Goal: Task Accomplishment & Management: Complete application form

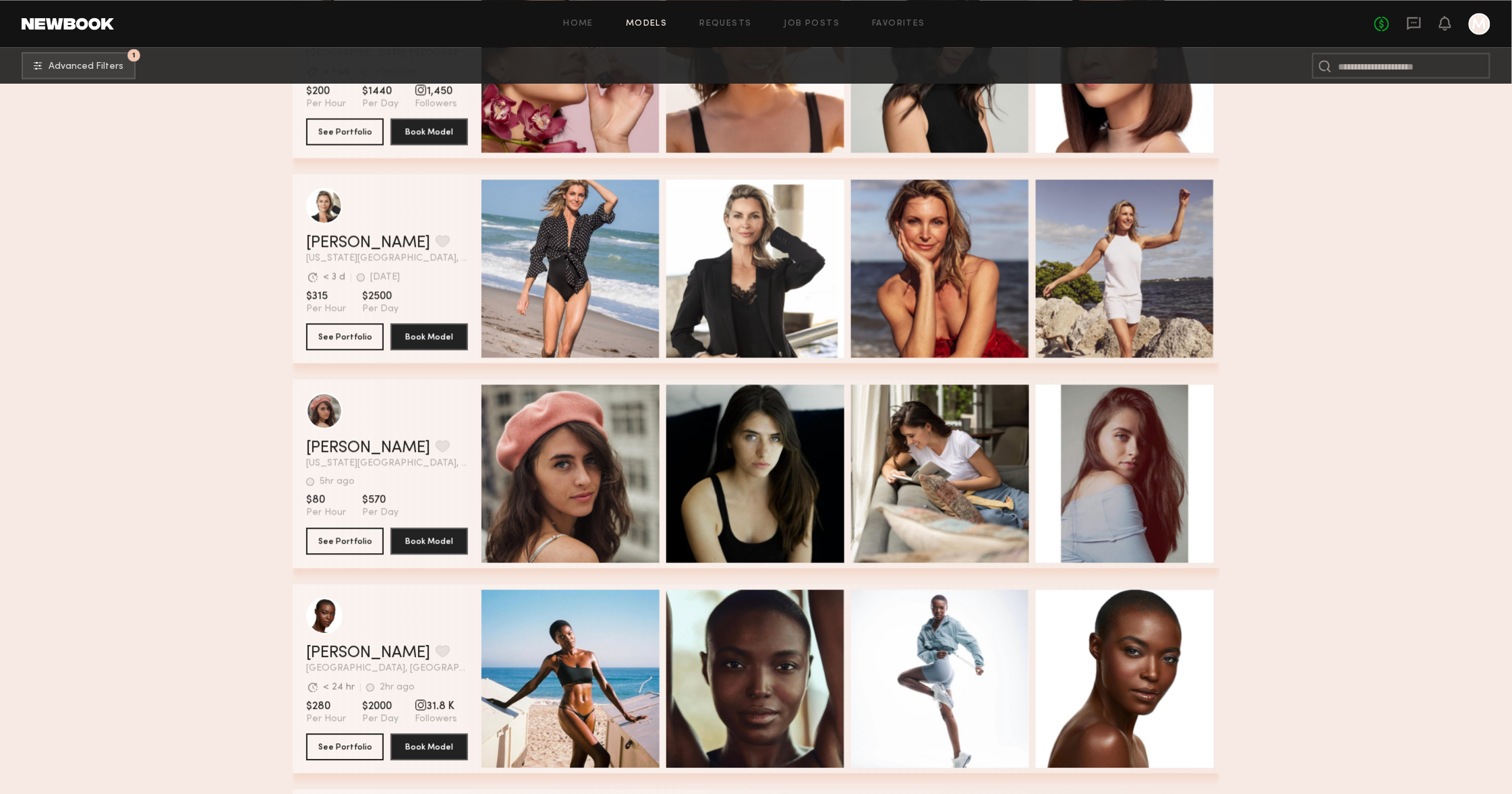
scroll to position [23921, 0]
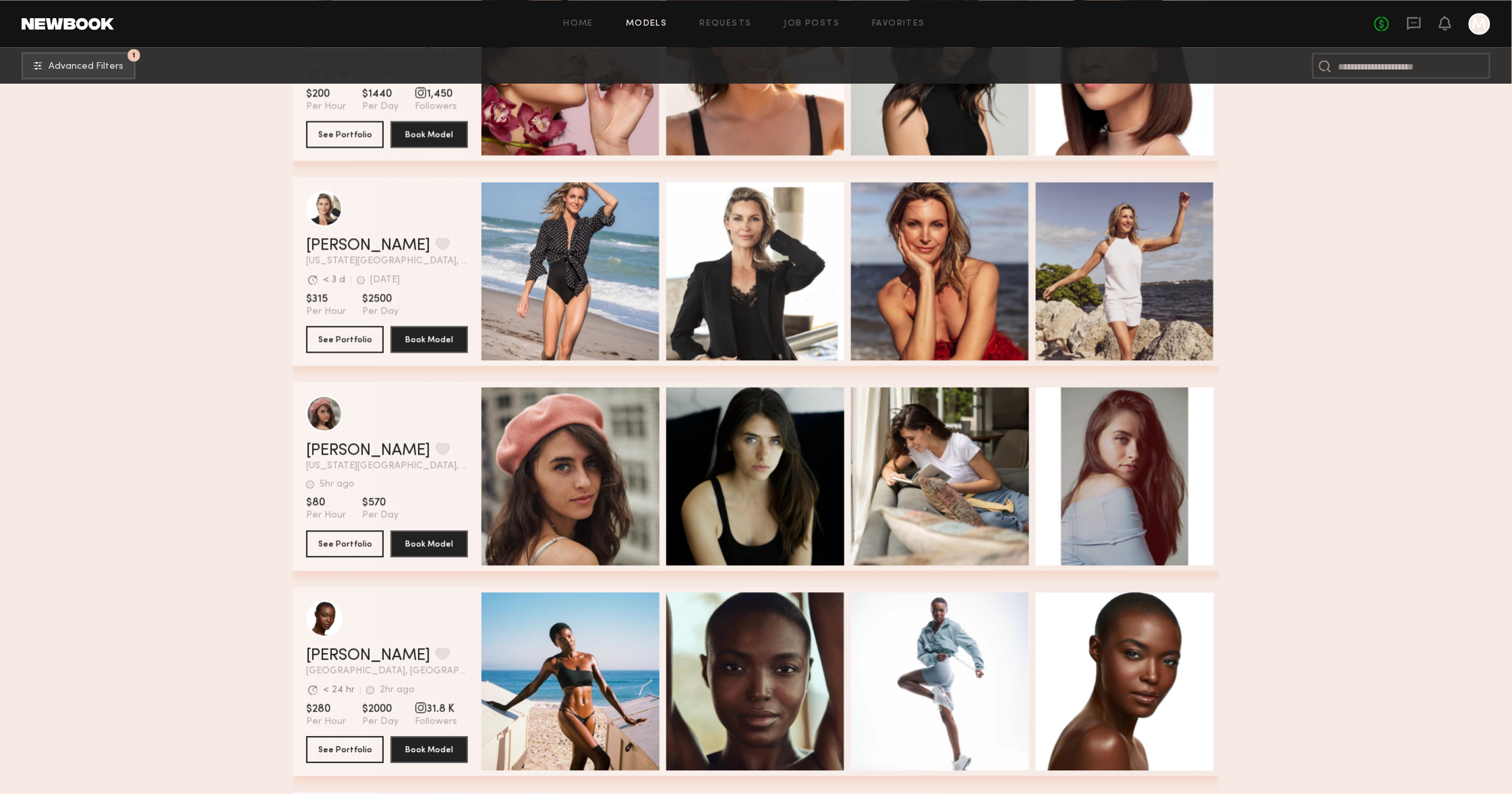
click at [343, 439] on header "Lauren B. Favorite New York City, NY 5hr ago Last Online View Portfolio" at bounding box center [388, 432] width 162 height 75
click at [346, 444] on link "Lauren B." at bounding box center [368, 450] width 124 height 17
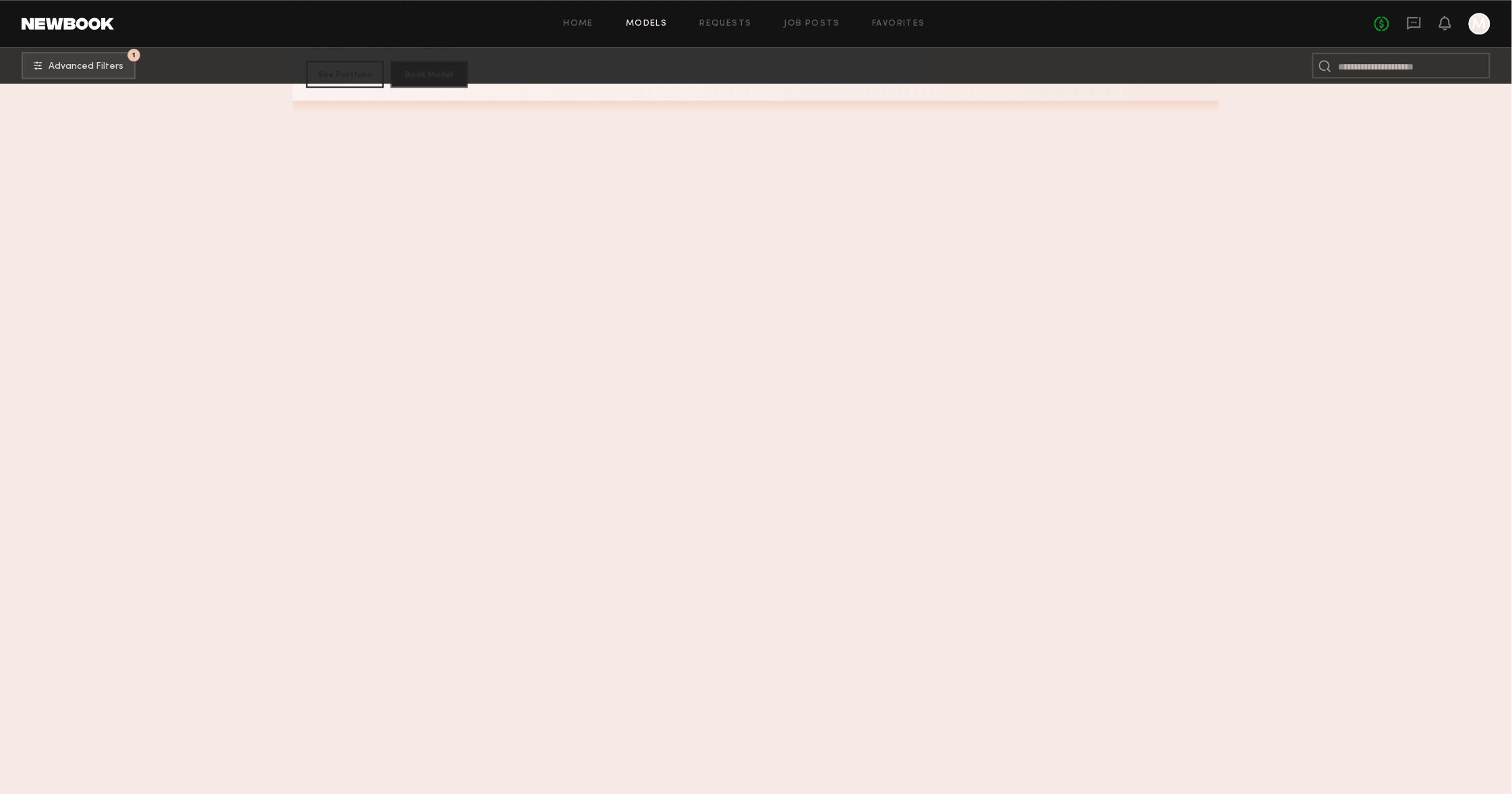
scroll to position [1991, 0]
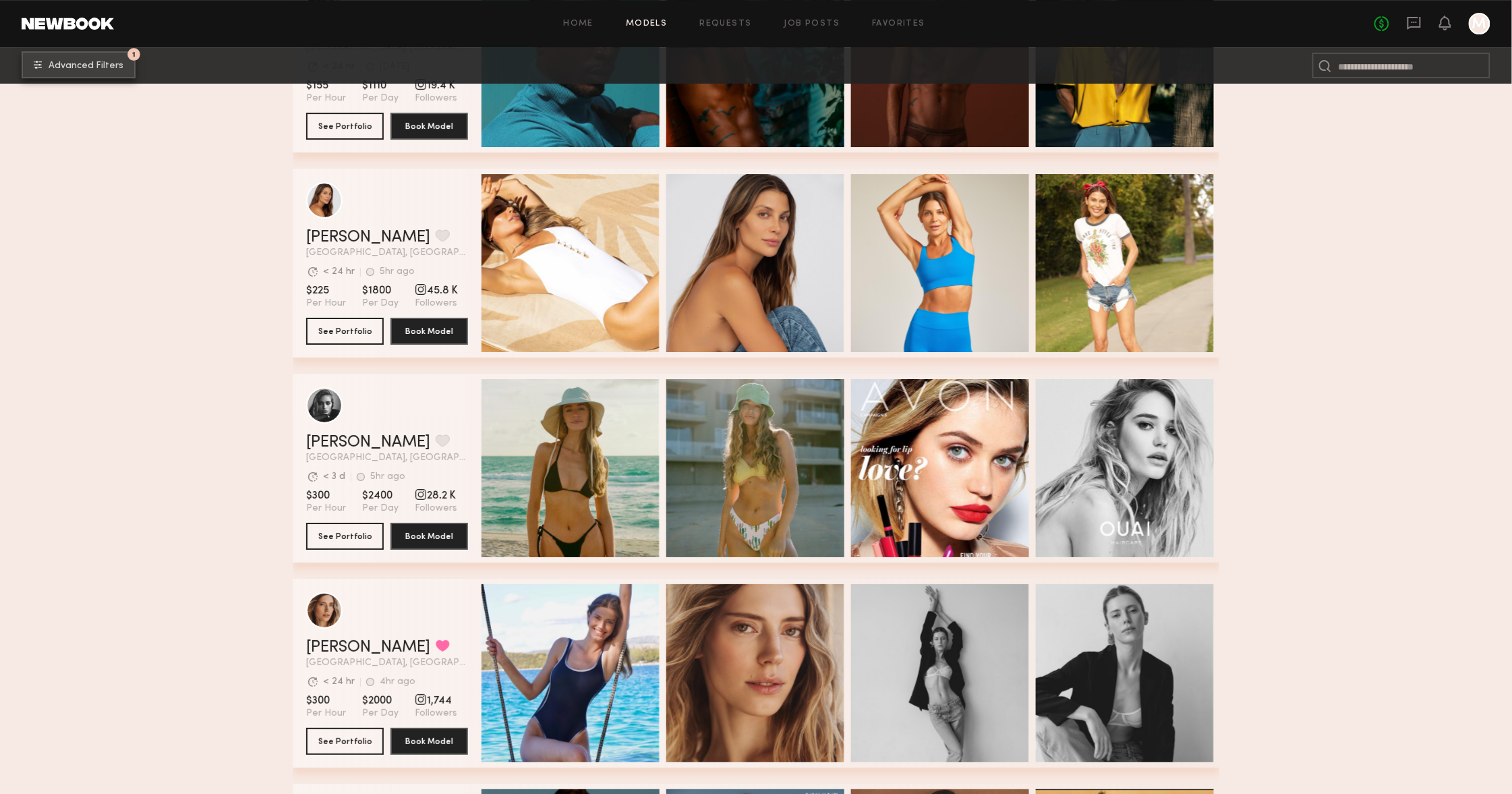
click at [68, 71] on button "1 Advanced Filters" at bounding box center [78, 64] width 114 height 27
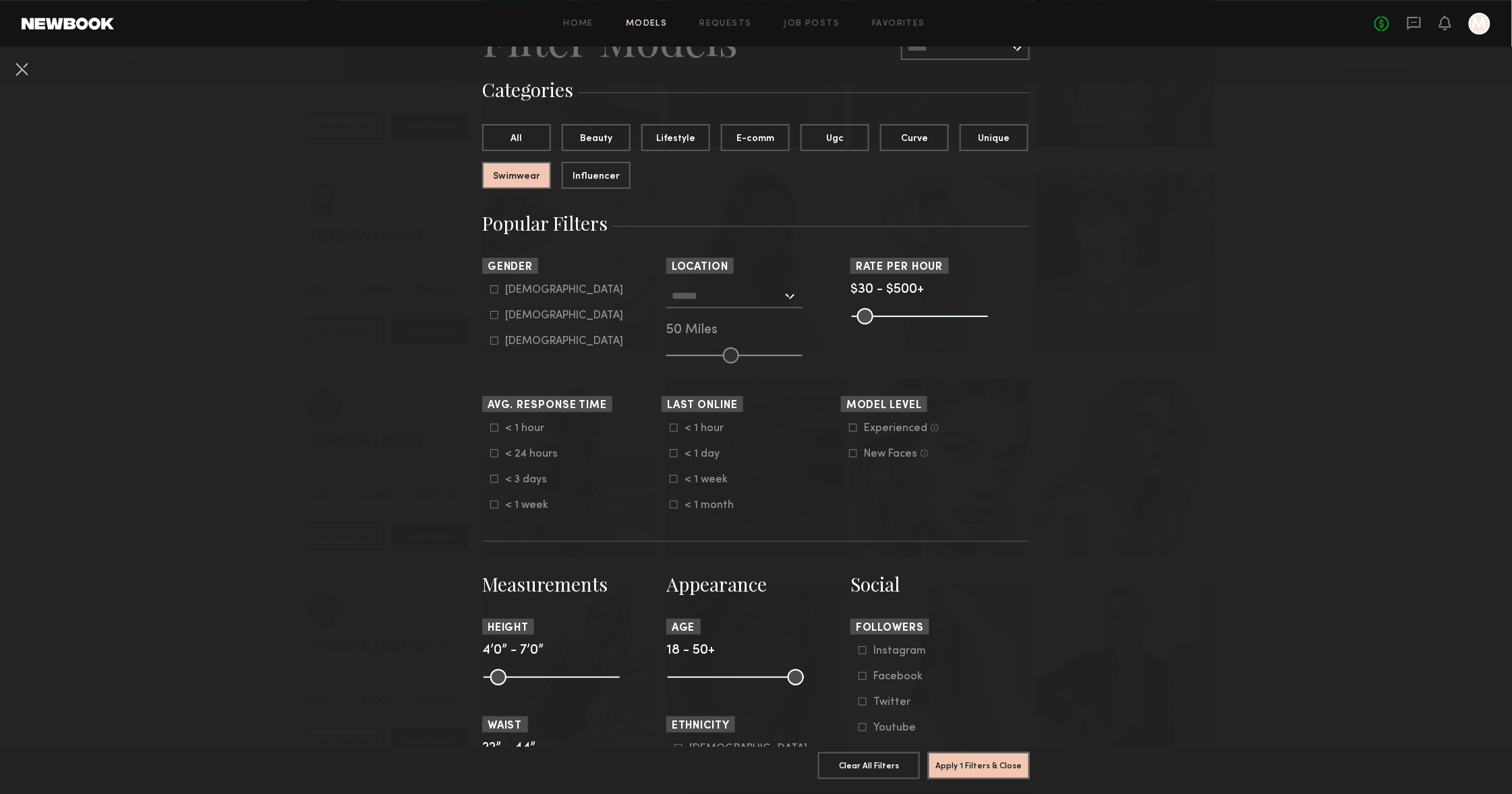
scroll to position [112, 0]
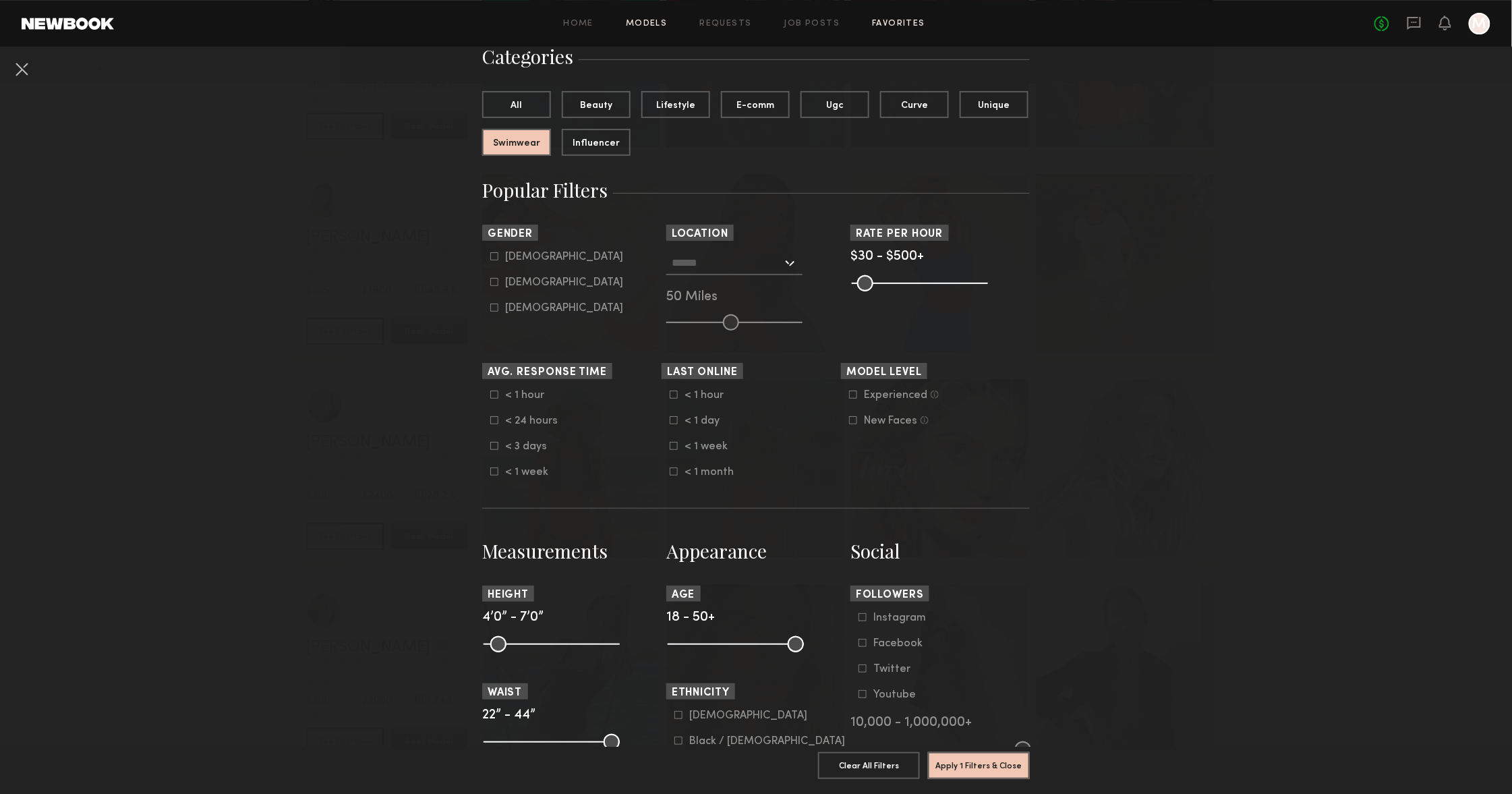
click at [896, 21] on link "Favorites" at bounding box center [898, 24] width 53 height 9
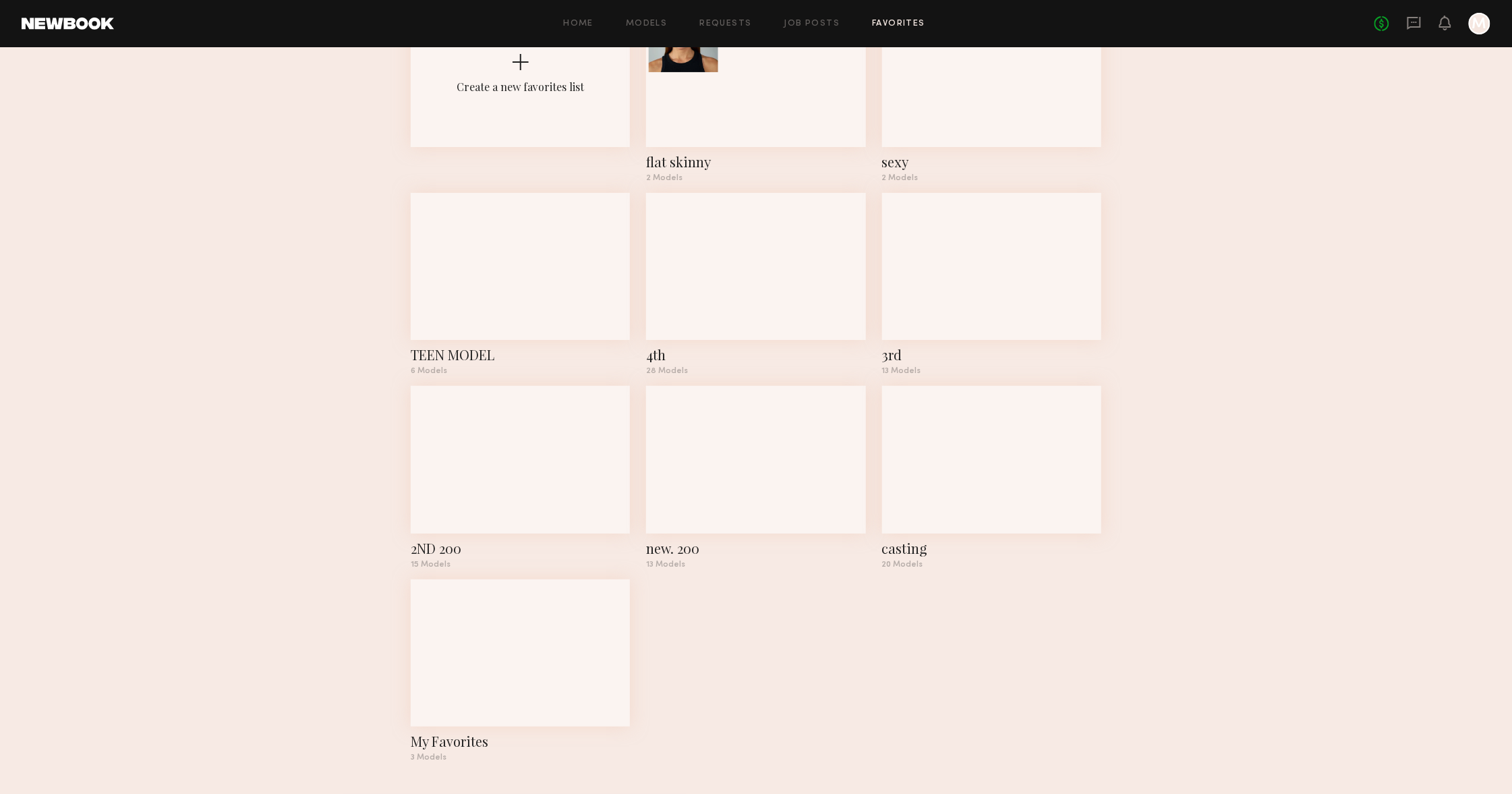
scroll to position [128, 0]
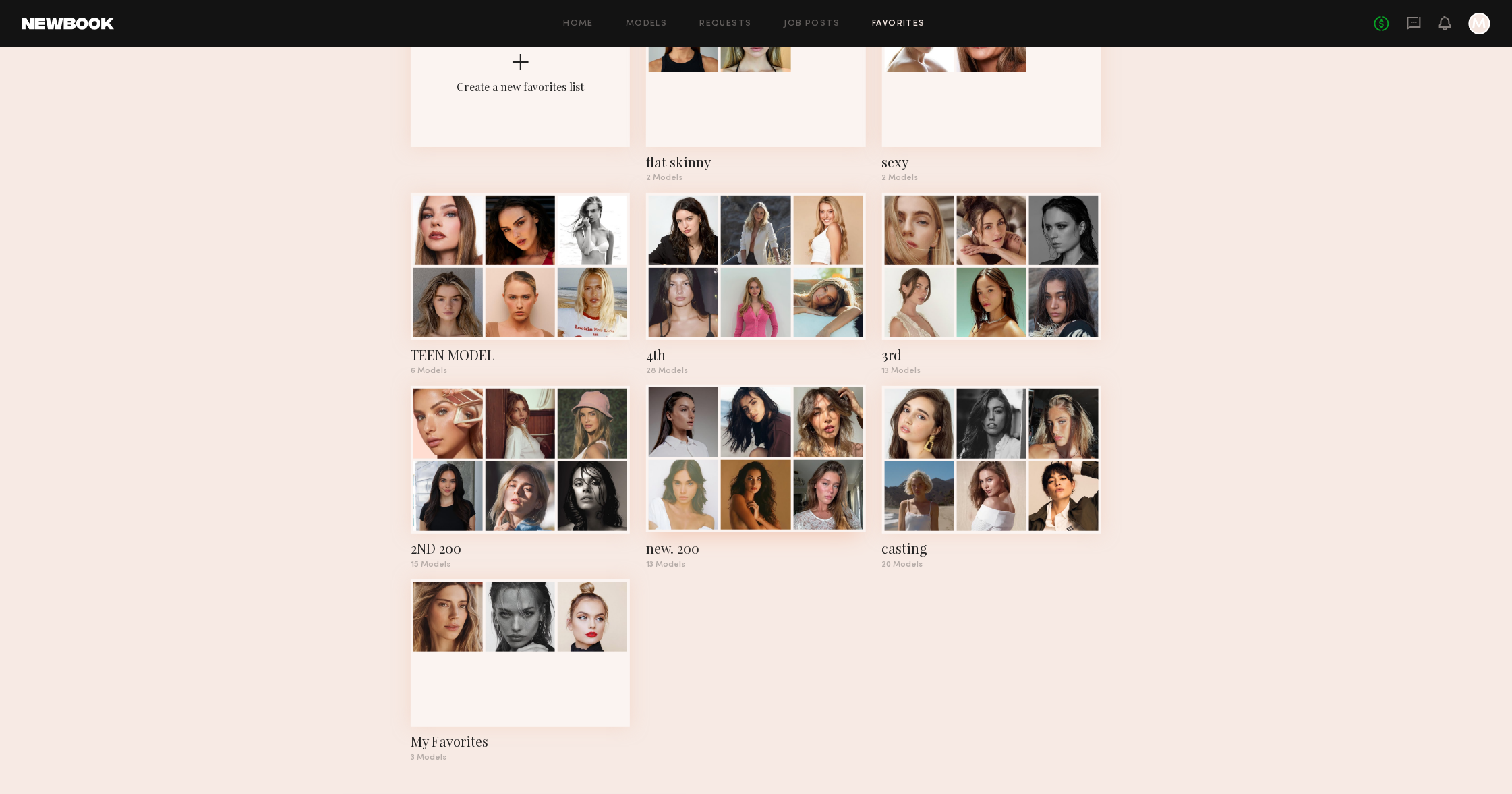
click at [769, 506] on div at bounding box center [756, 495] width 69 height 69
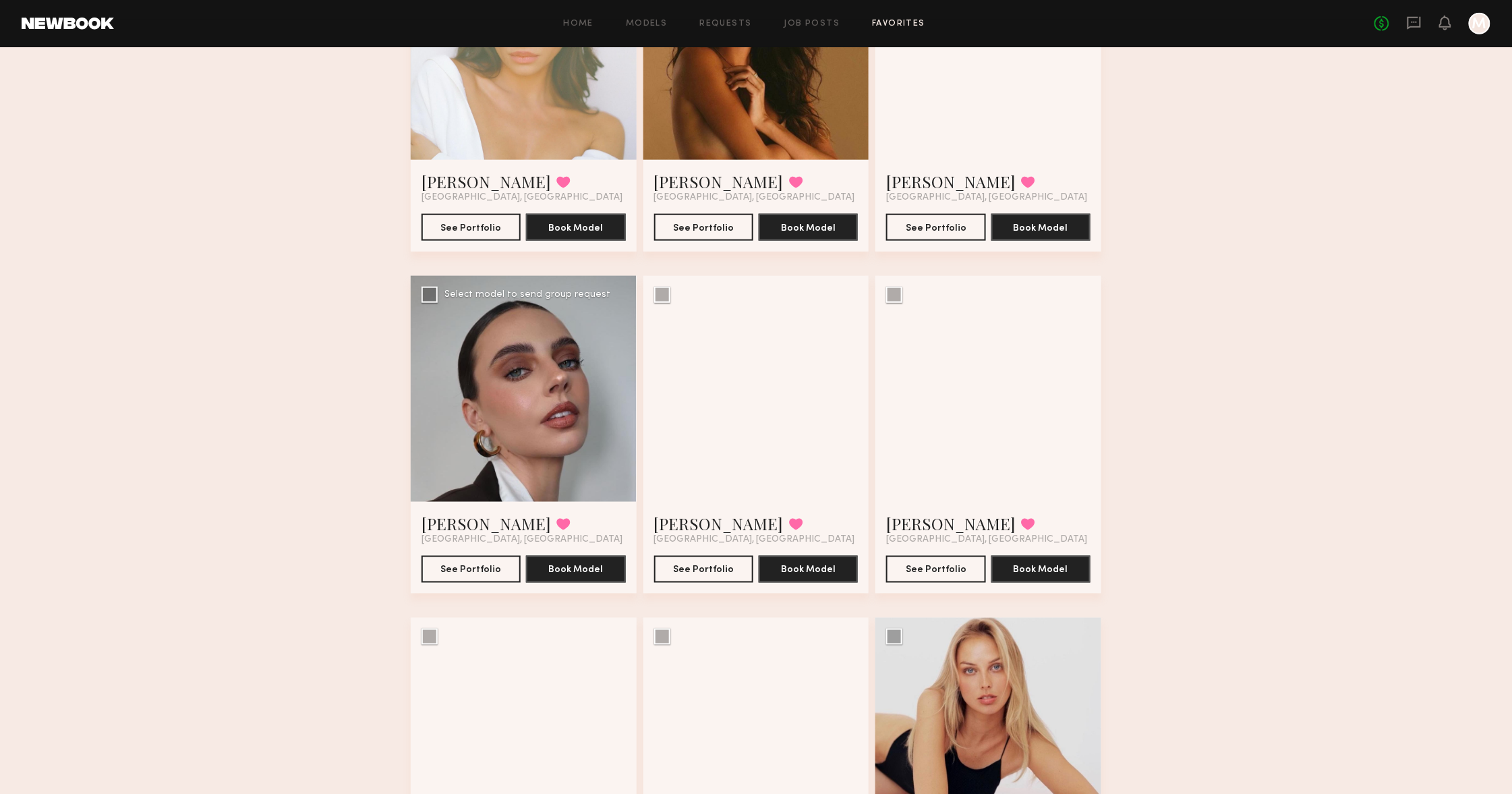
scroll to position [567, 0]
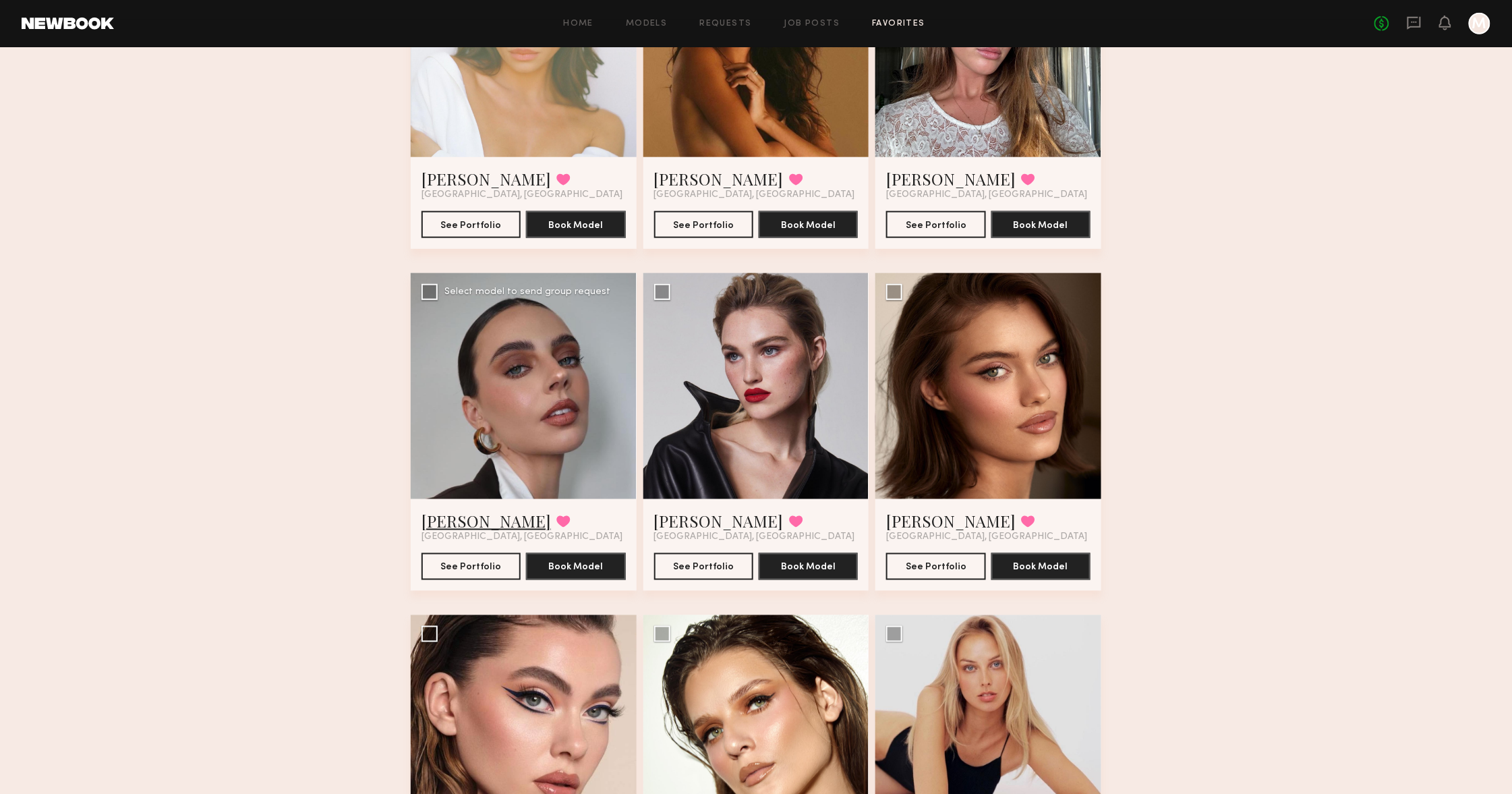
click at [431, 513] on link "Kasey L." at bounding box center [486, 521] width 130 height 21
click at [925, 516] on link "Oleksa K." at bounding box center [951, 521] width 130 height 21
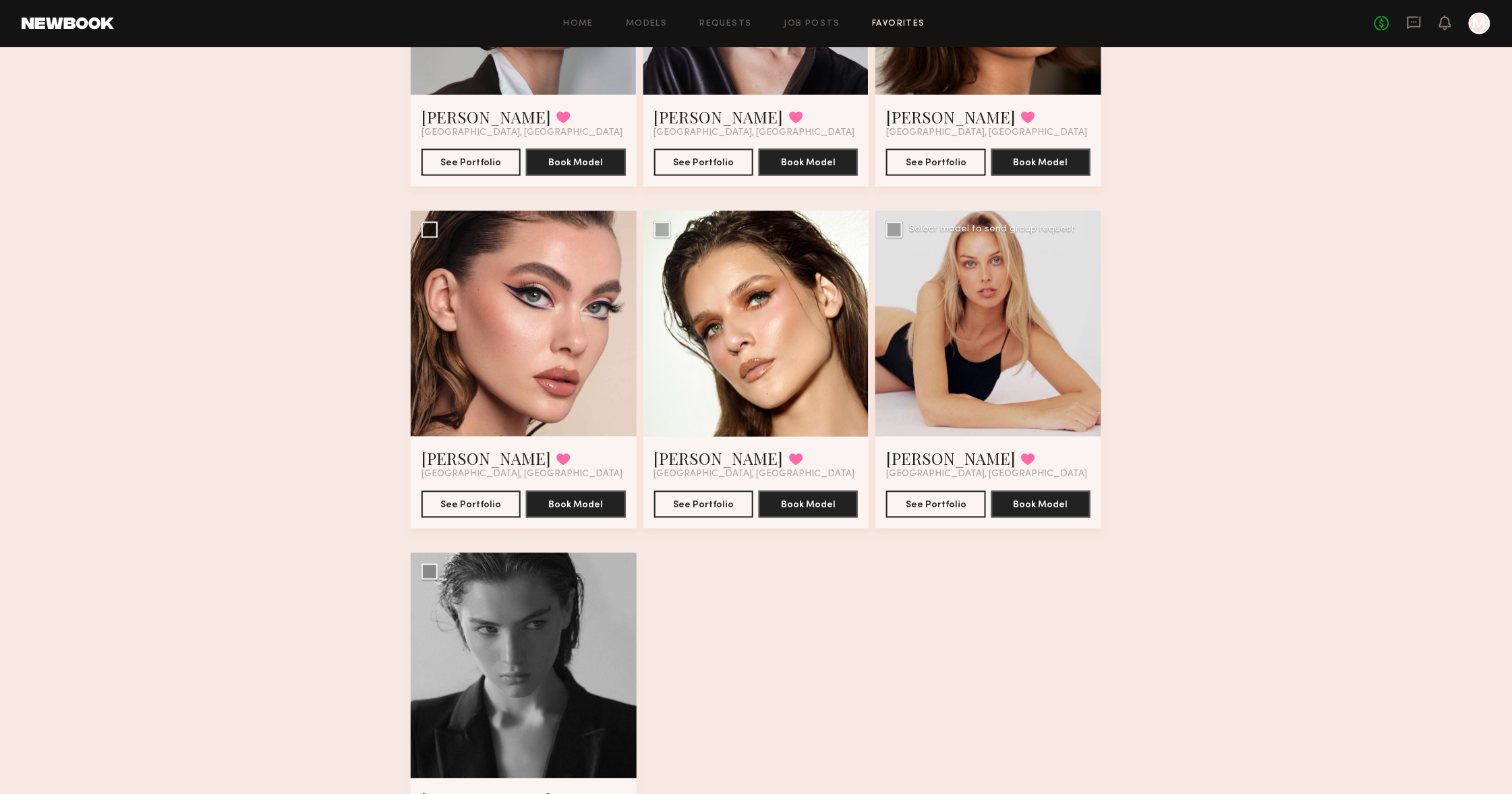
scroll to position [985, 0]
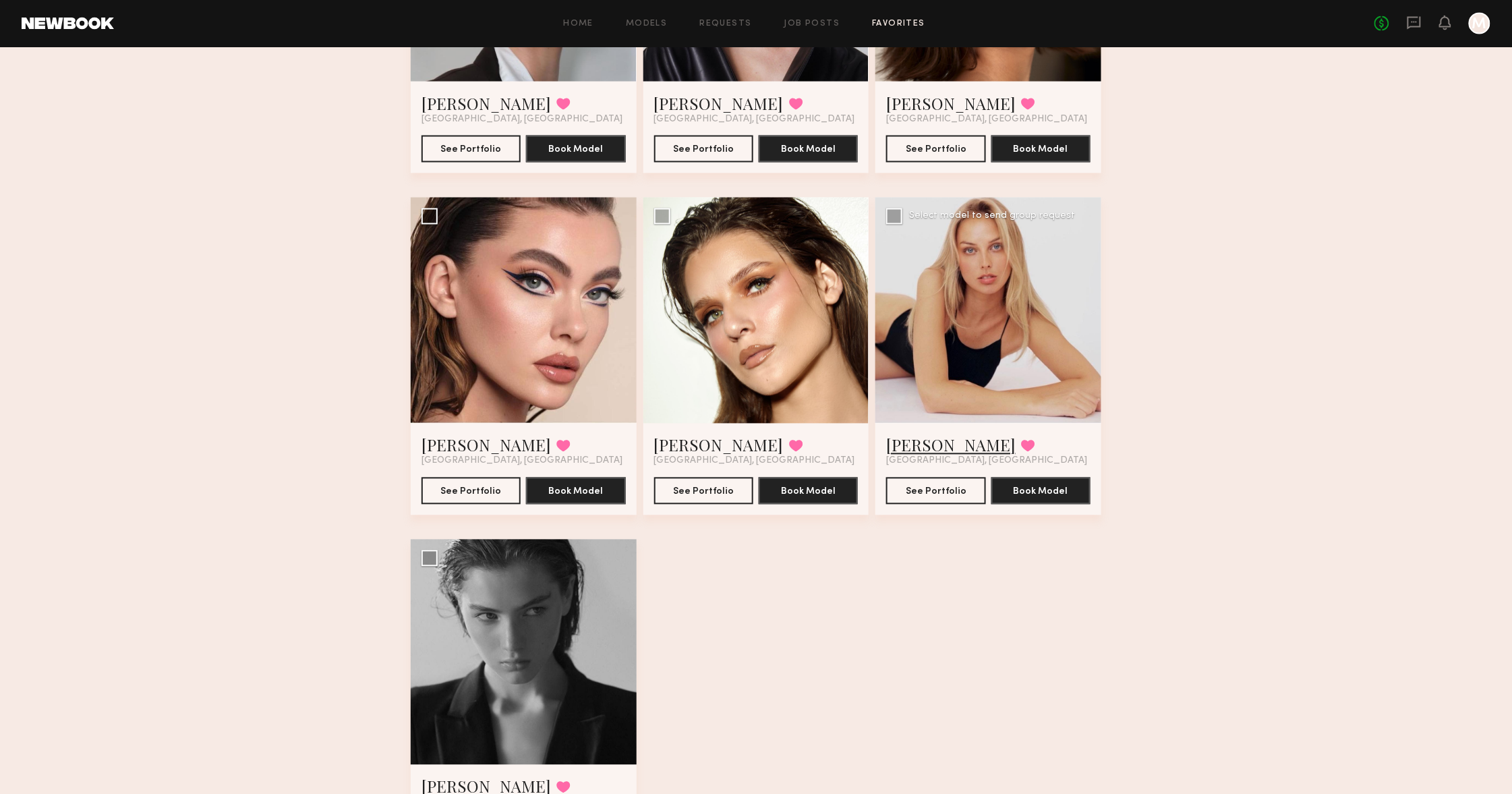
click at [926, 446] on link "Helena H." at bounding box center [951, 445] width 130 height 21
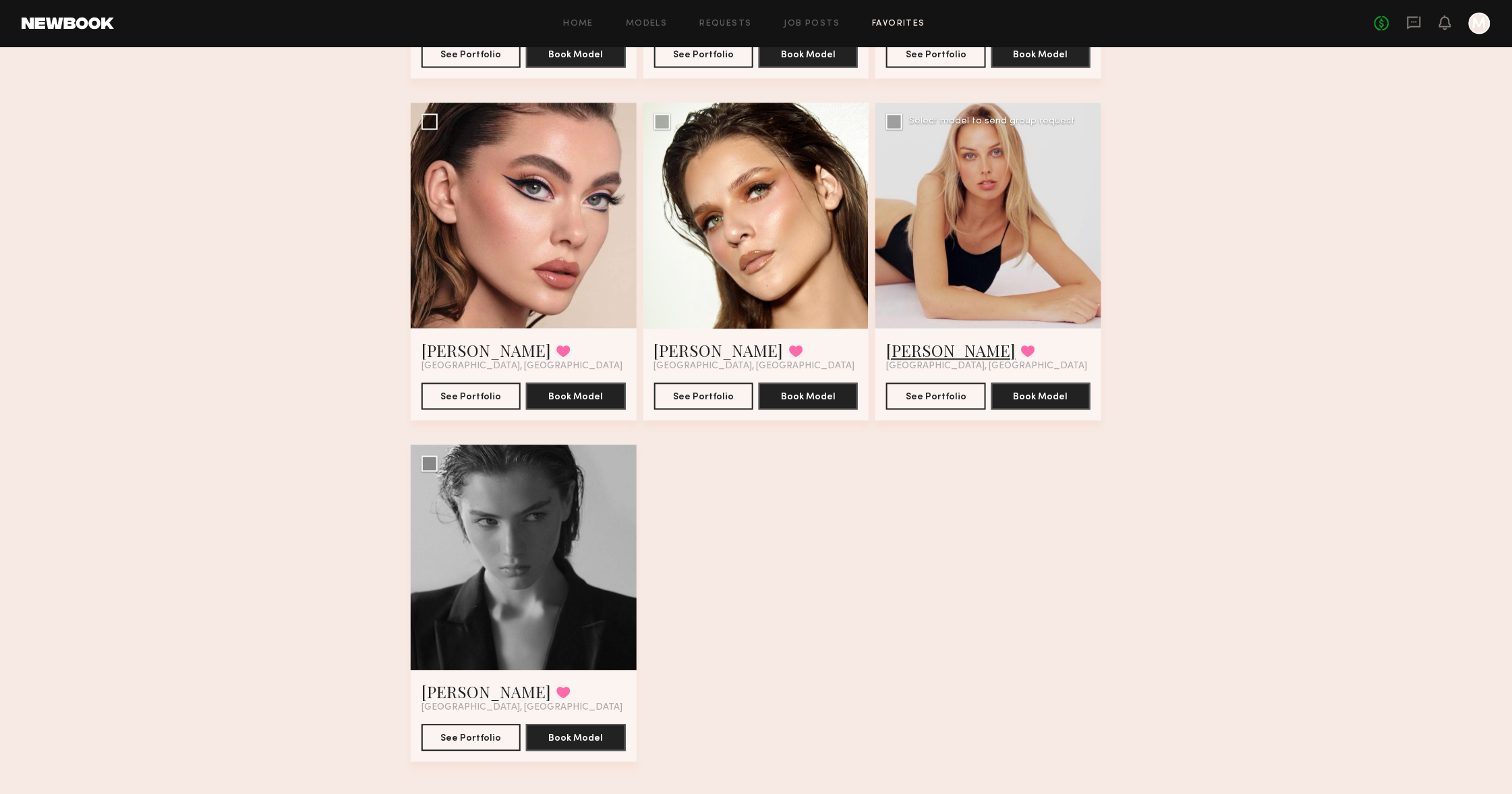
scroll to position [1080, 0]
click at [442, 688] on link "[PERSON_NAME]" at bounding box center [486, 692] width 130 height 21
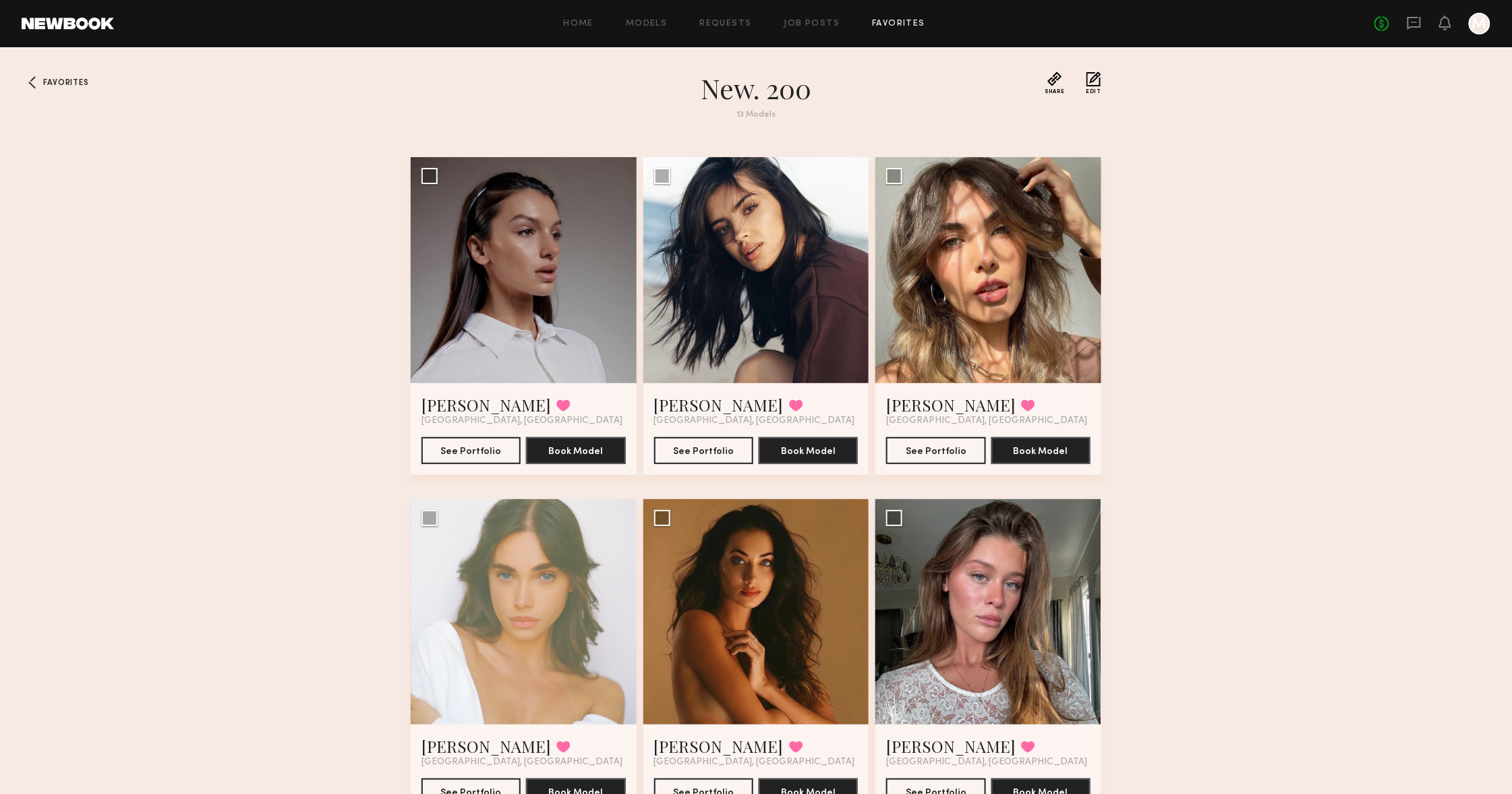
scroll to position [0, 0]
click at [60, 81] on span "Favorites" at bounding box center [65, 83] width 45 height 8
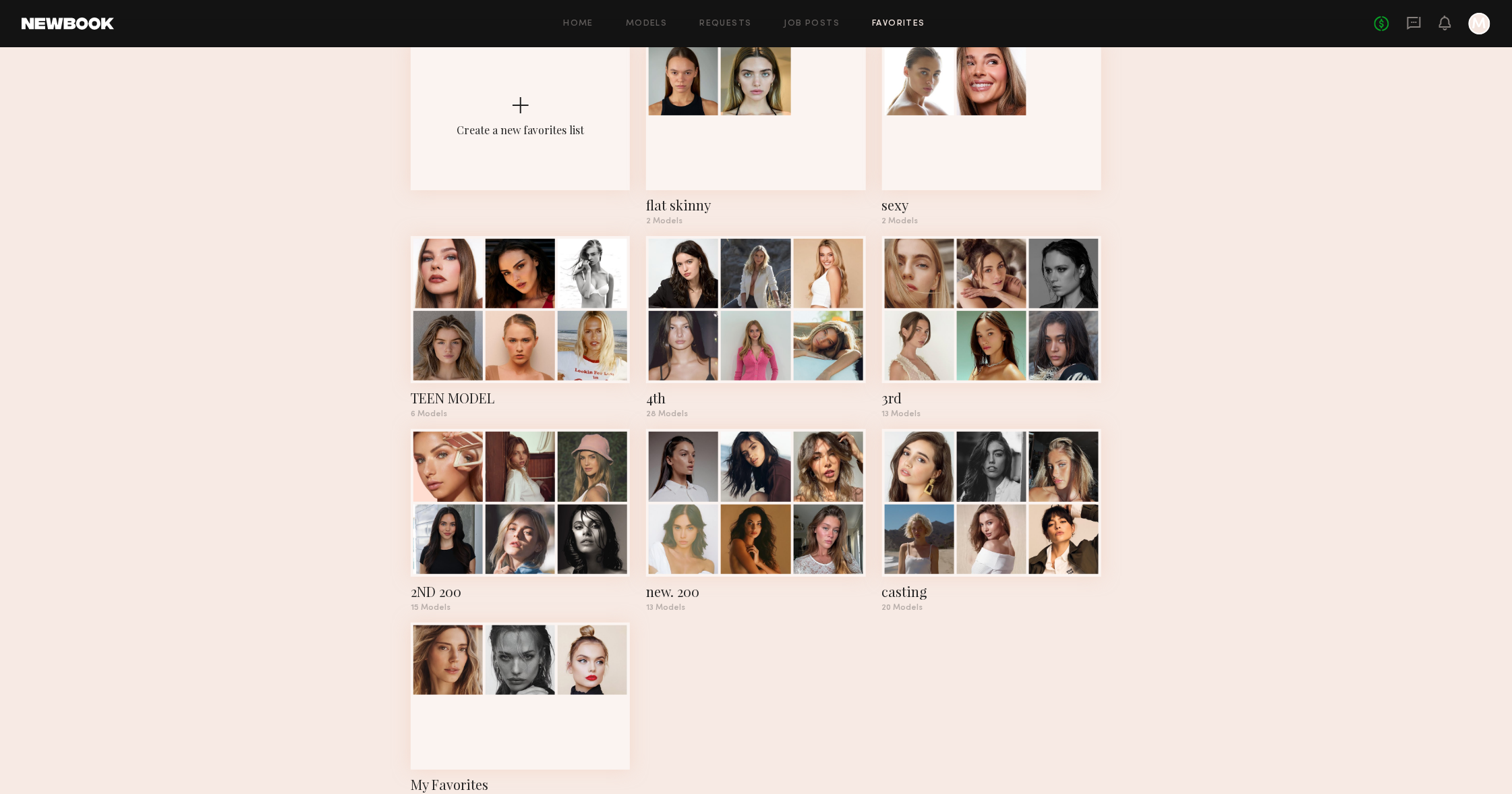
scroll to position [78, 0]
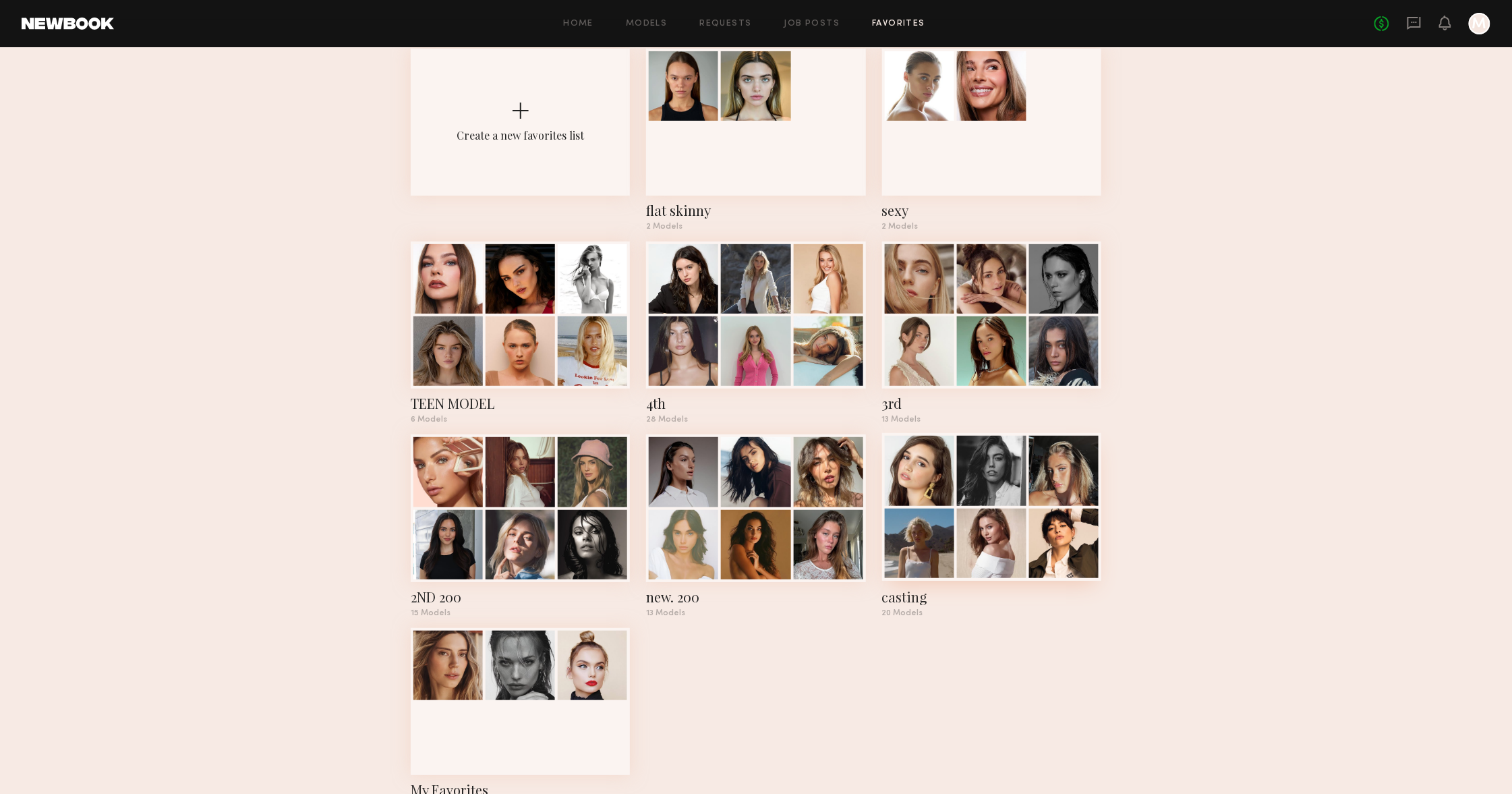
click at [937, 553] on div at bounding box center [920, 543] width 69 height 69
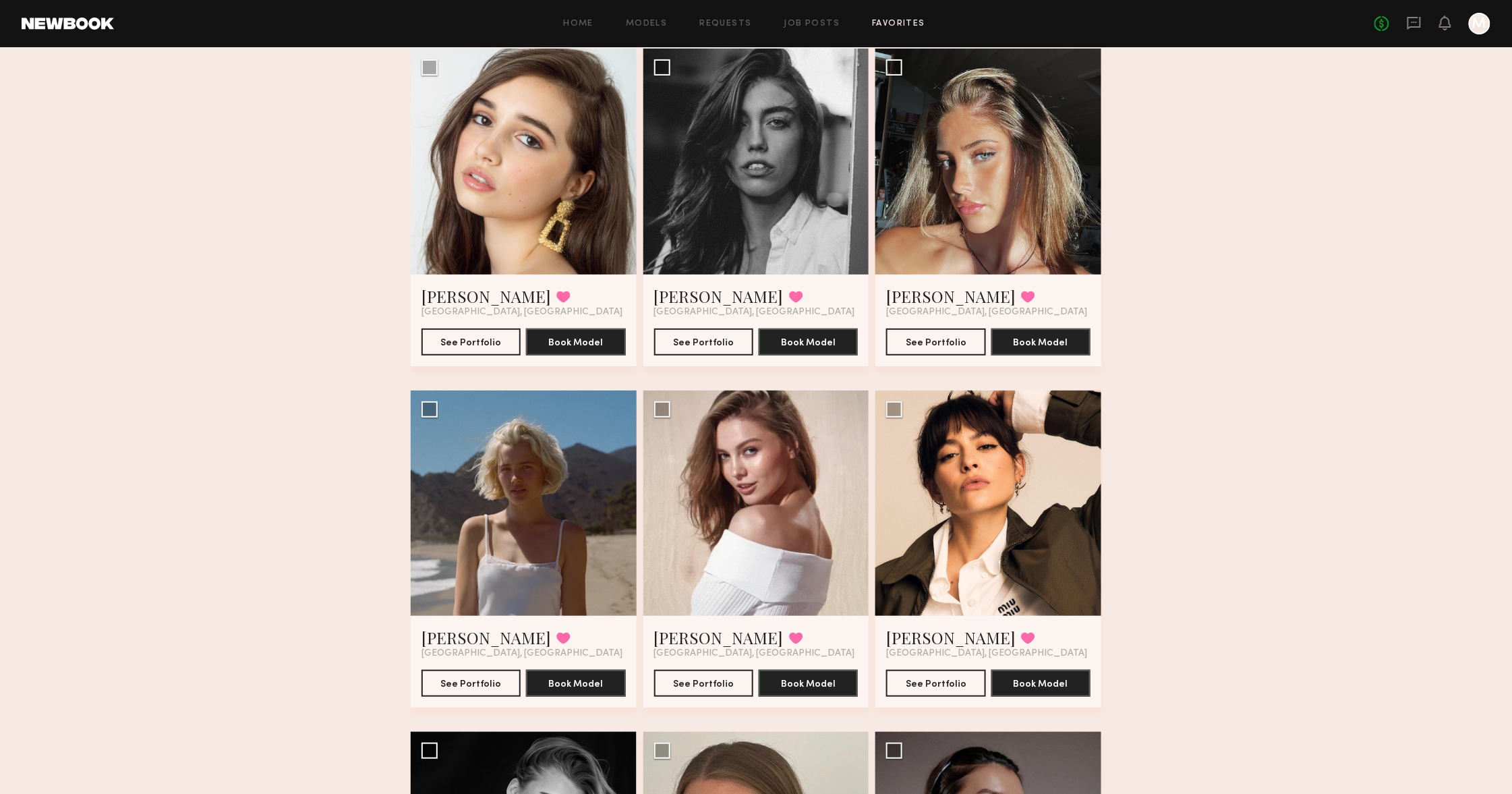
scroll to position [109, 0]
click at [673, 633] on link "Alyona J." at bounding box center [719, 636] width 130 height 21
click at [430, 630] on link "Sofia K." at bounding box center [486, 636] width 130 height 21
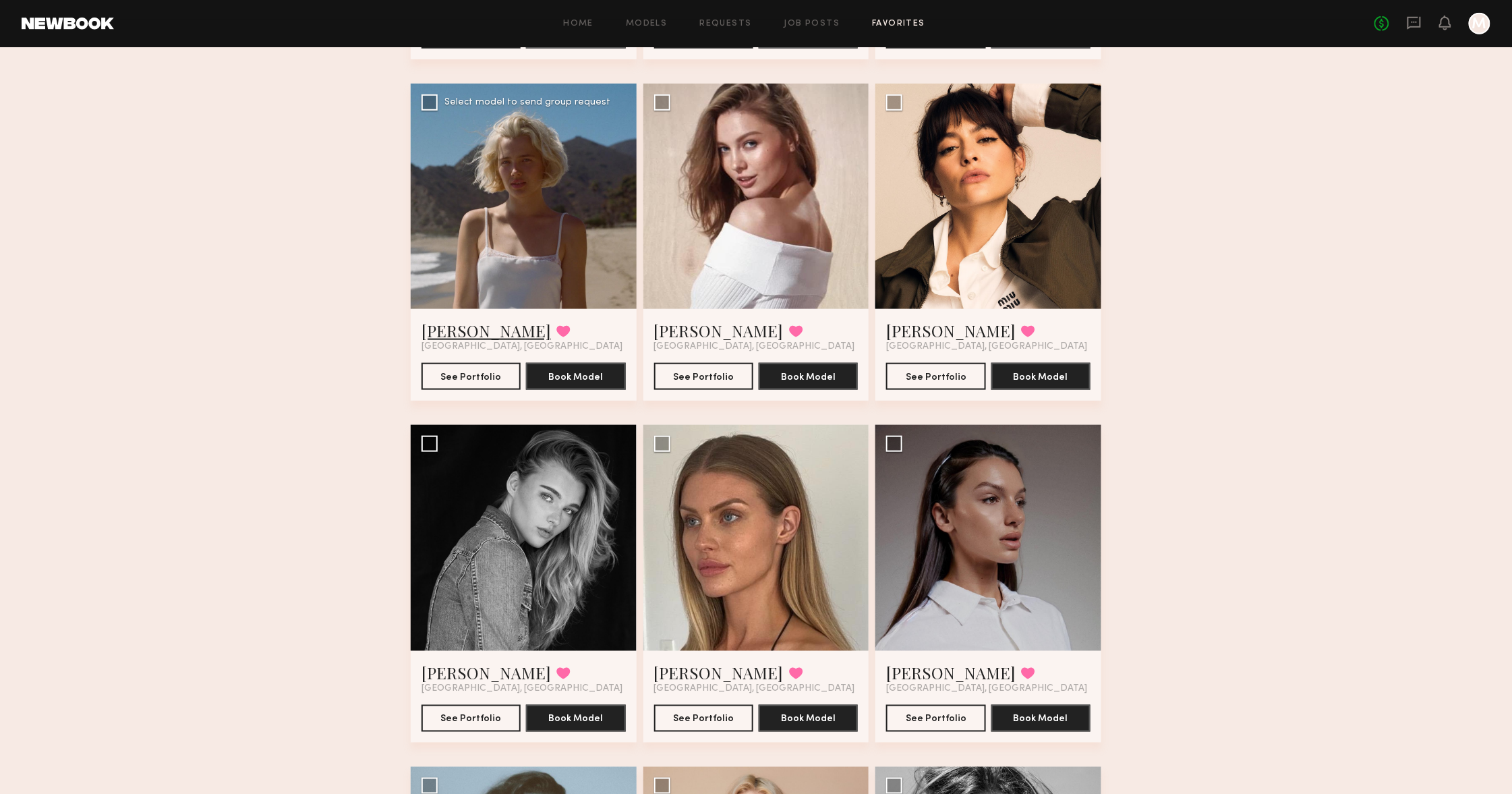
scroll to position [476, 0]
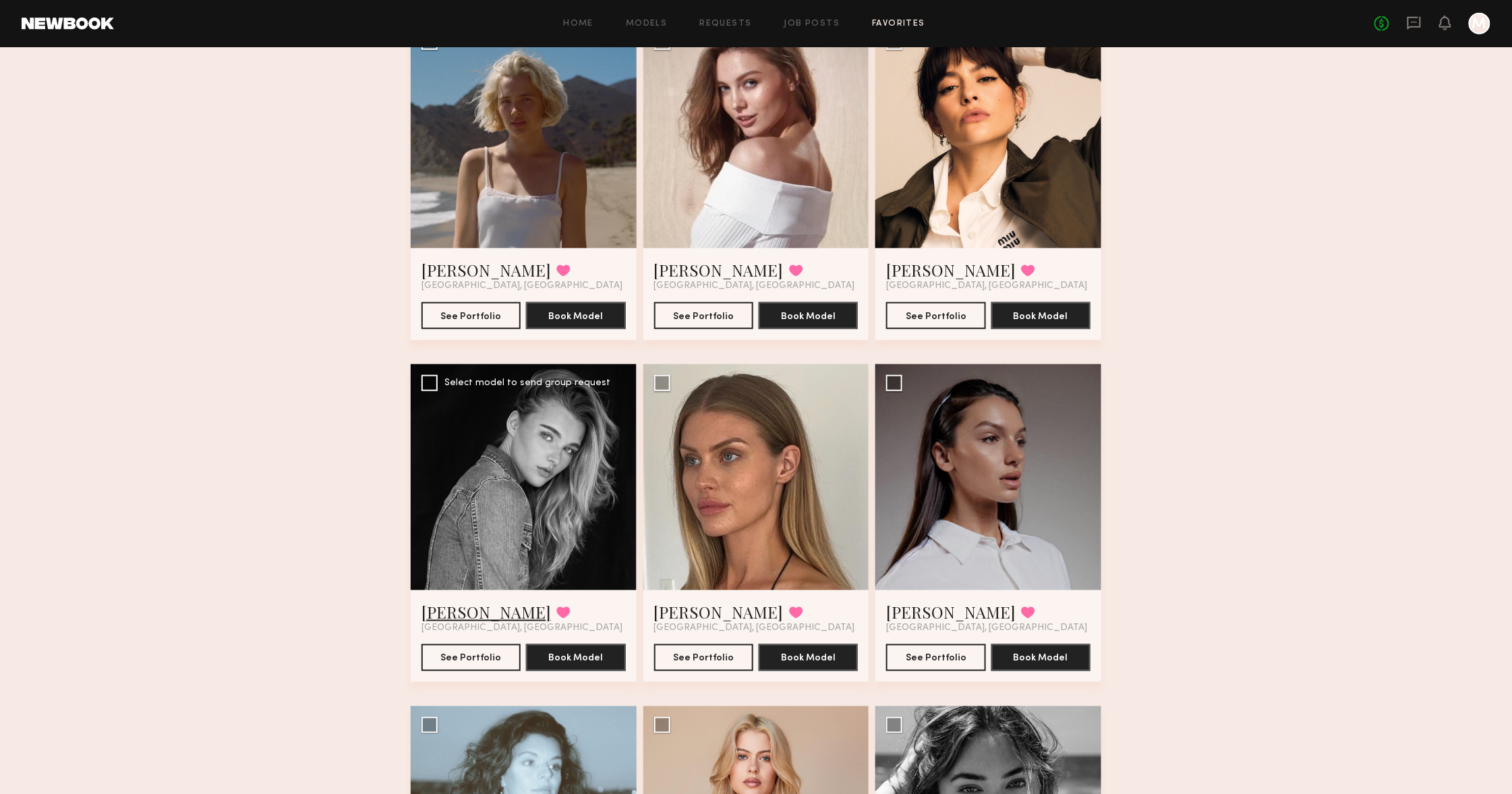
click at [438, 617] on link "Audra E." at bounding box center [486, 611] width 130 height 21
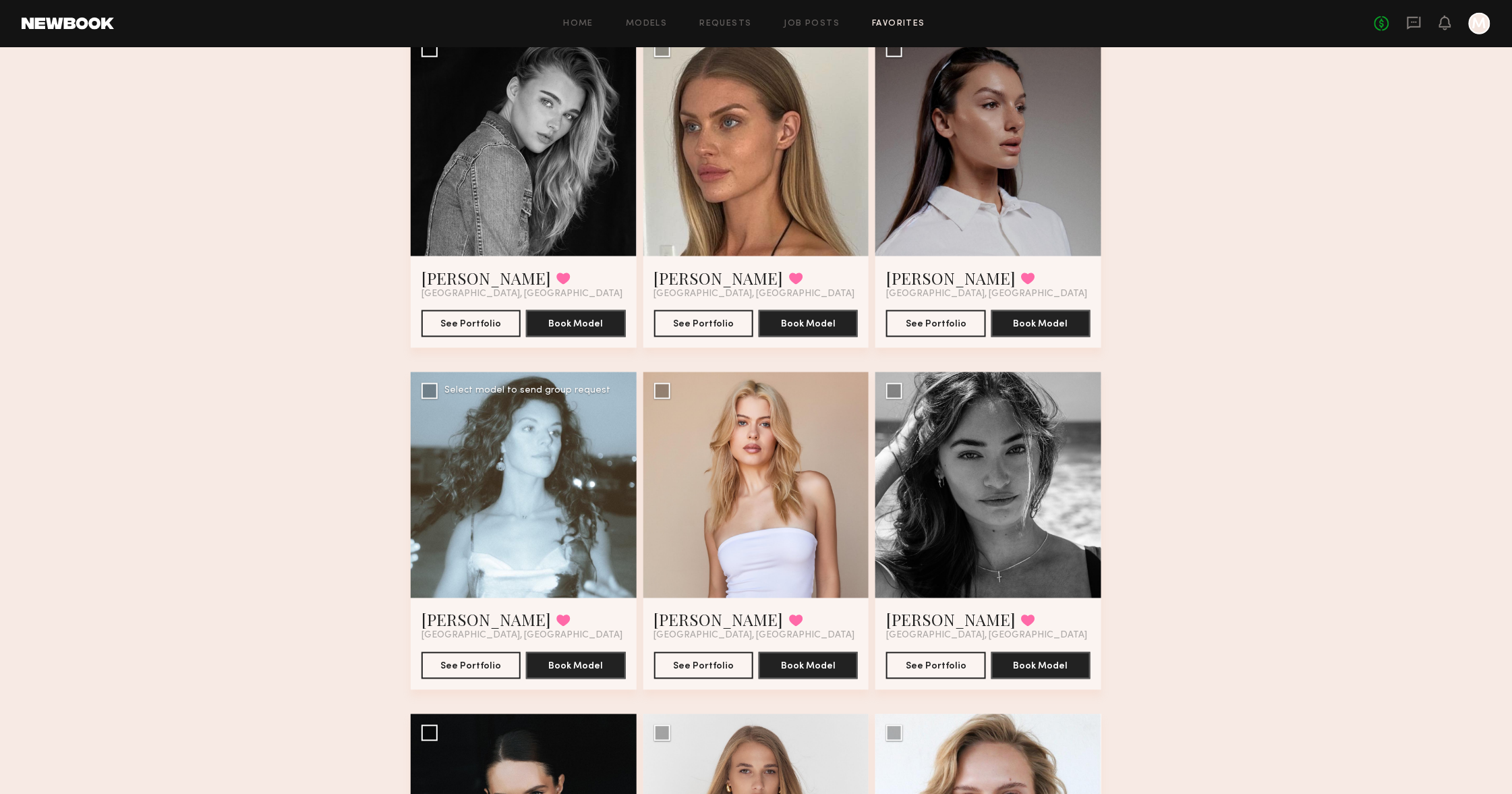
scroll to position [812, 0]
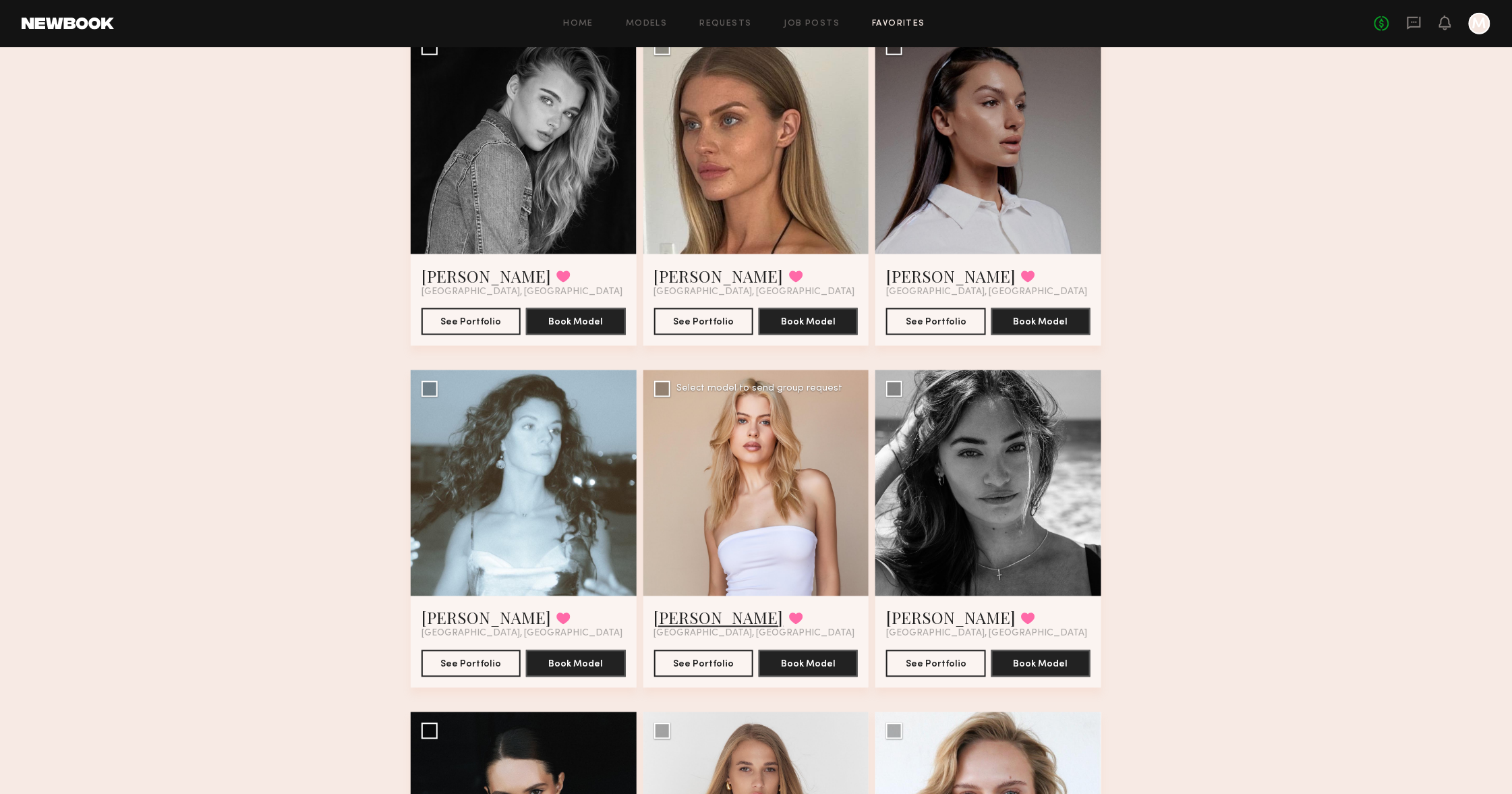
click at [687, 619] on link "Oxana P." at bounding box center [719, 618] width 130 height 21
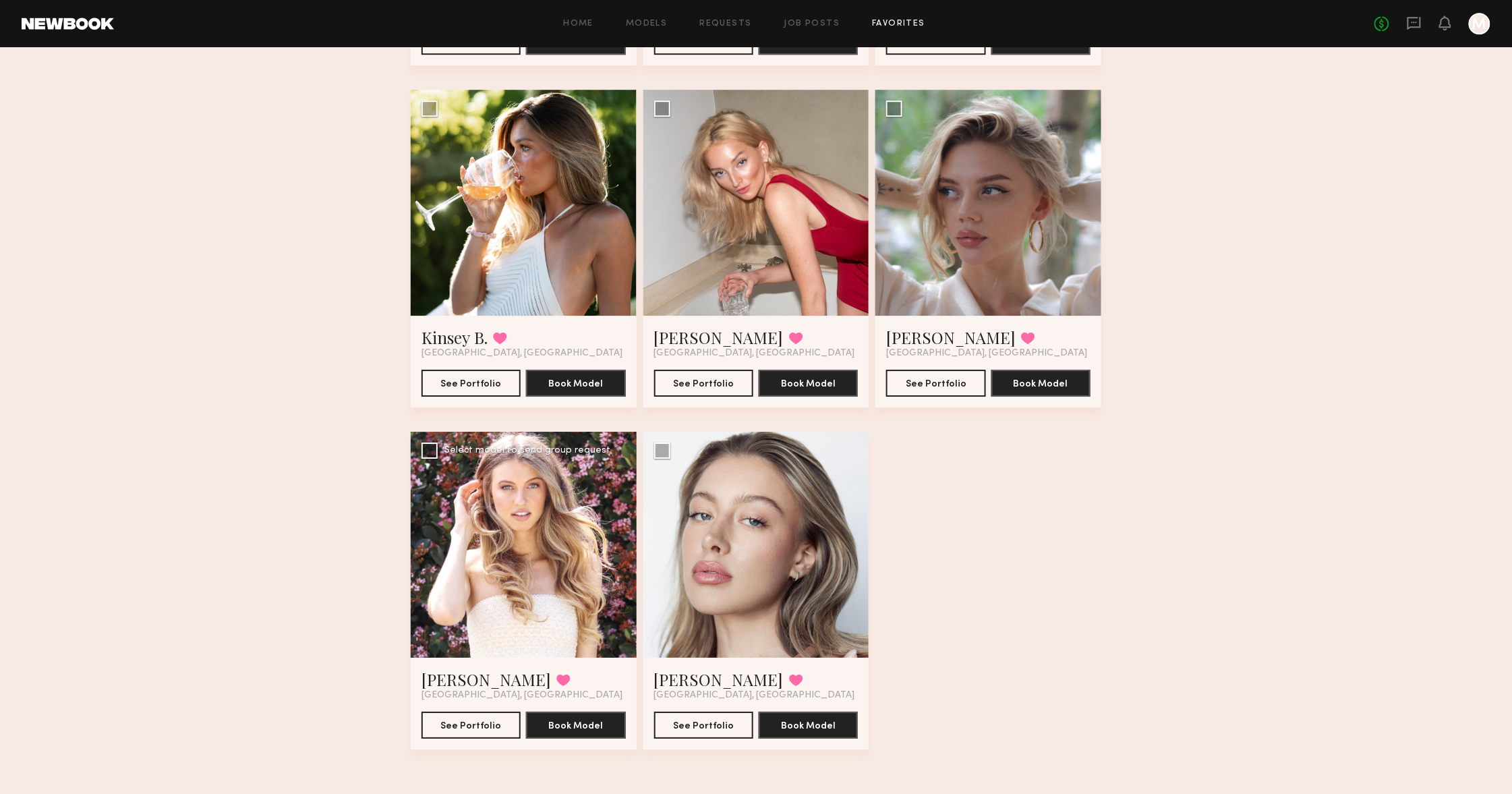
scroll to position [1775, 0]
click at [451, 335] on link "Kinsey B." at bounding box center [454, 338] width 66 height 21
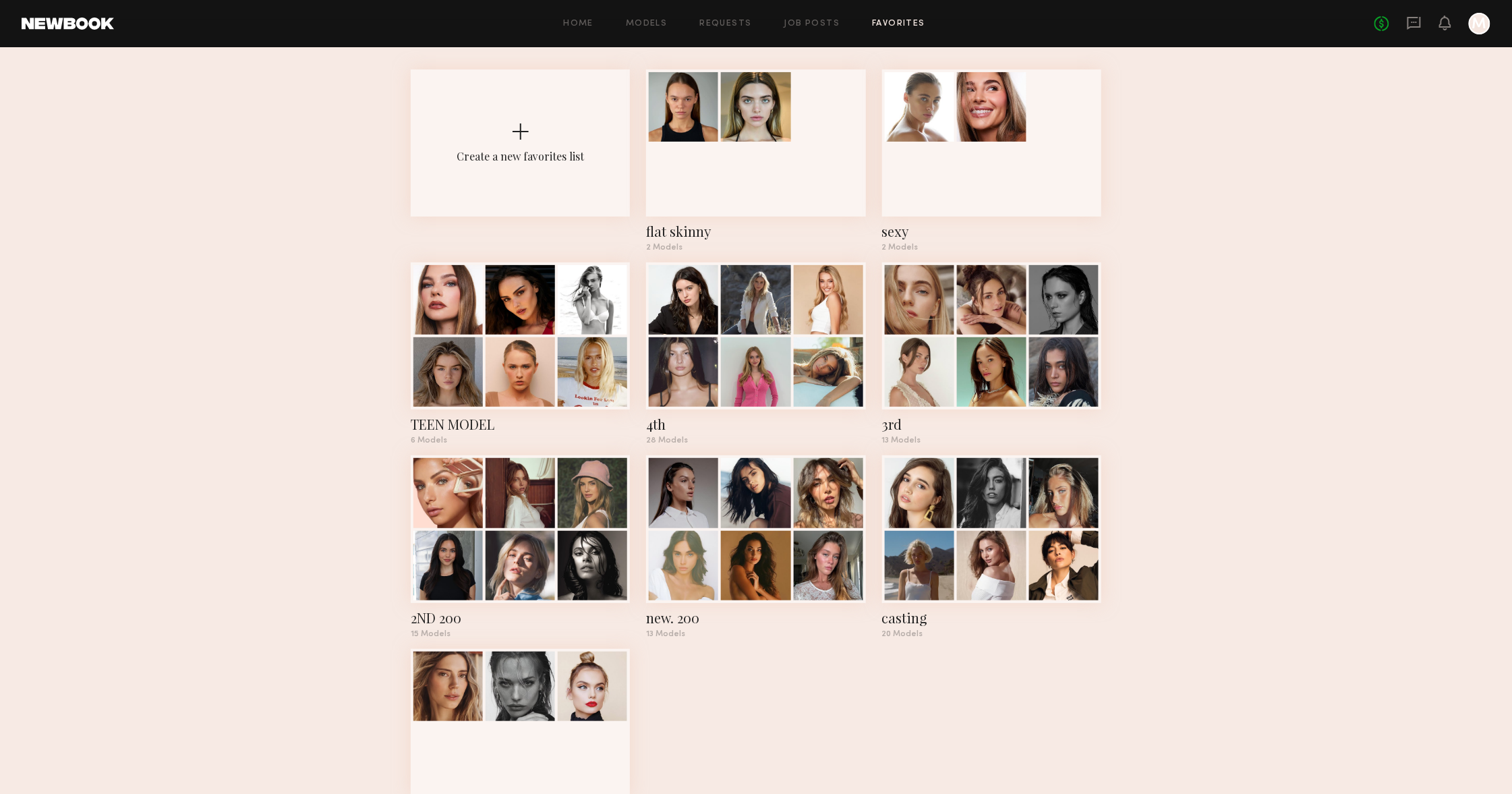
scroll to position [52, 0]
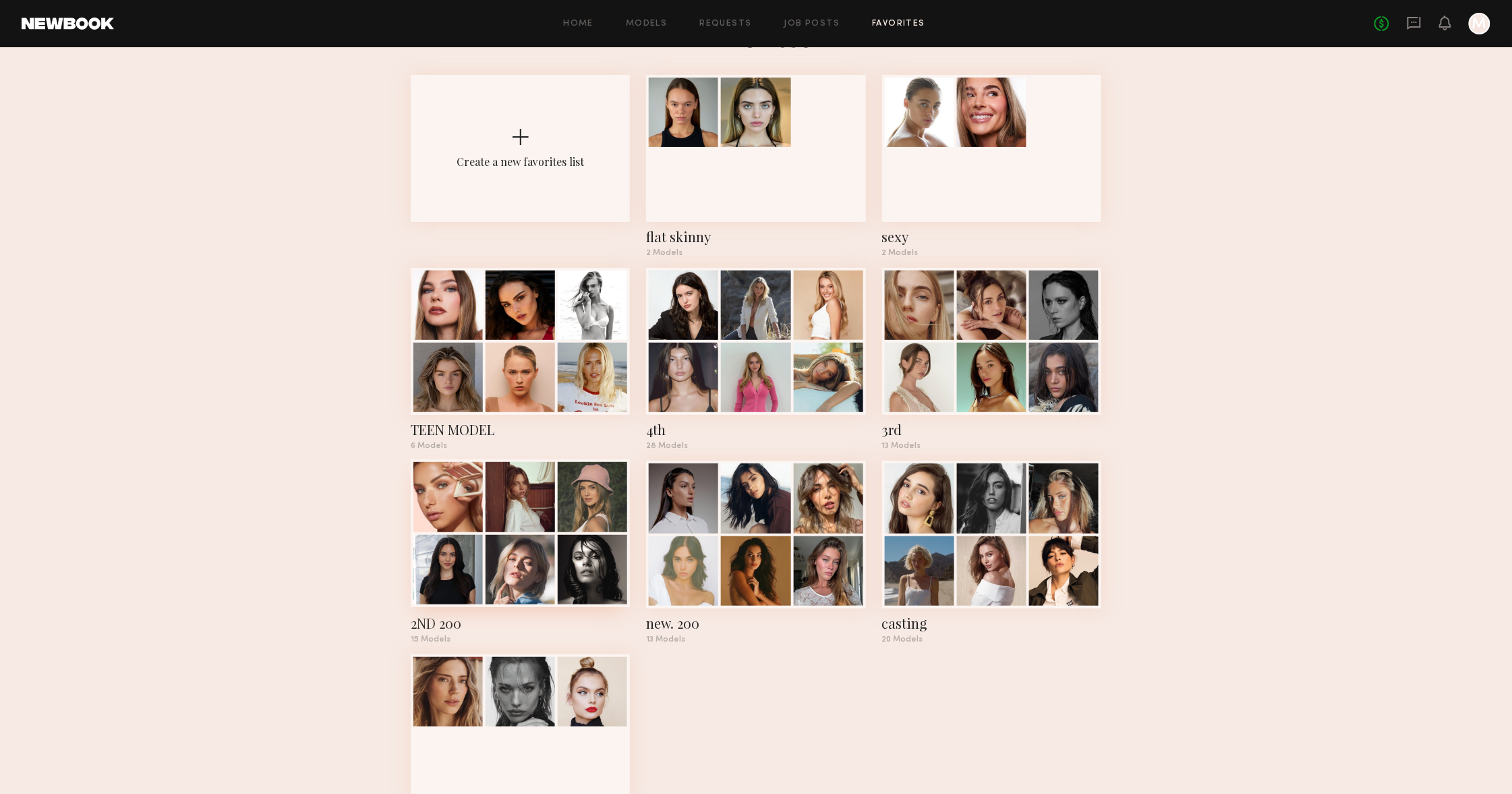
click at [497, 583] on div at bounding box center [521, 569] width 69 height 69
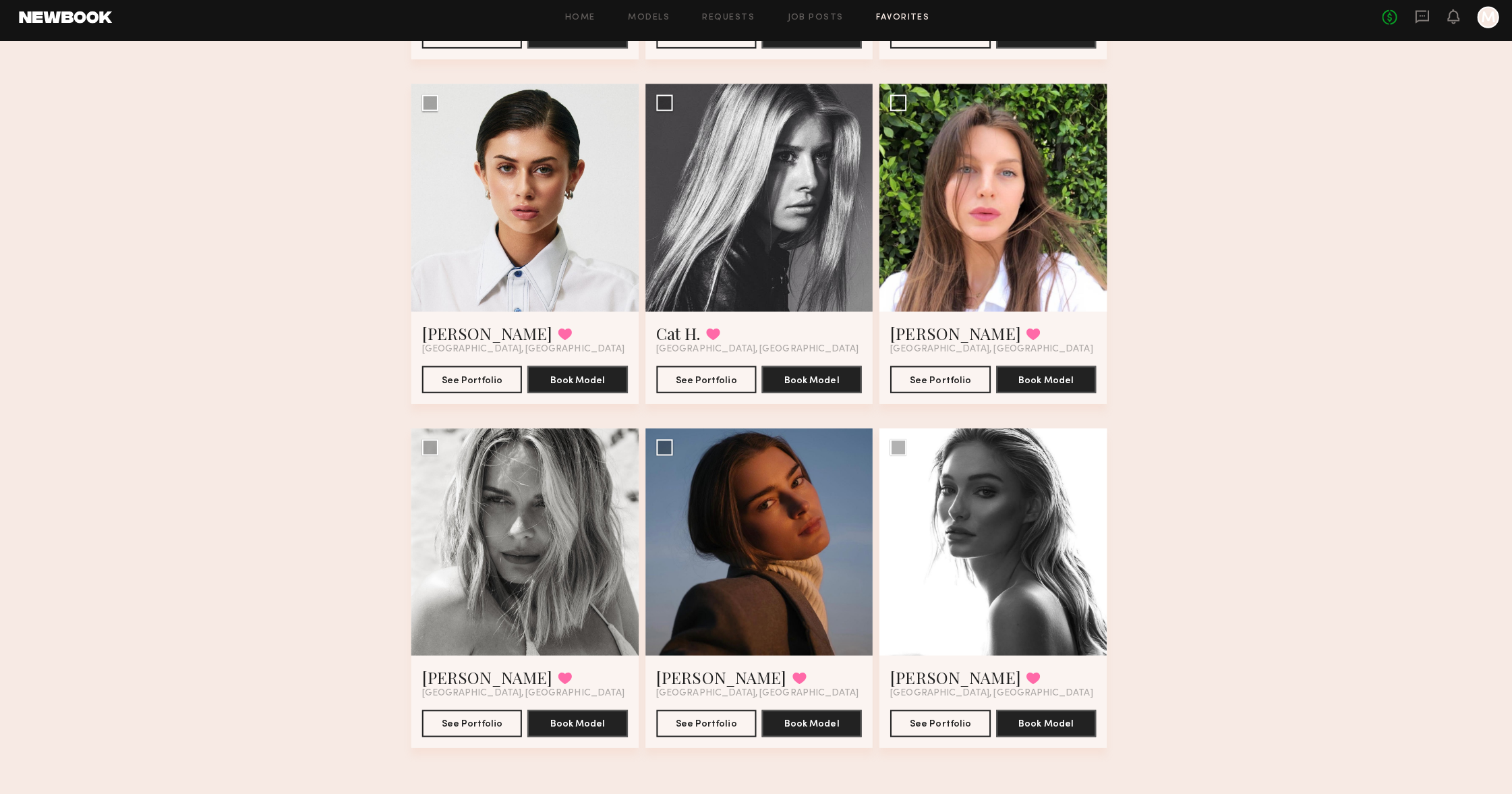
scroll to position [1091, 0]
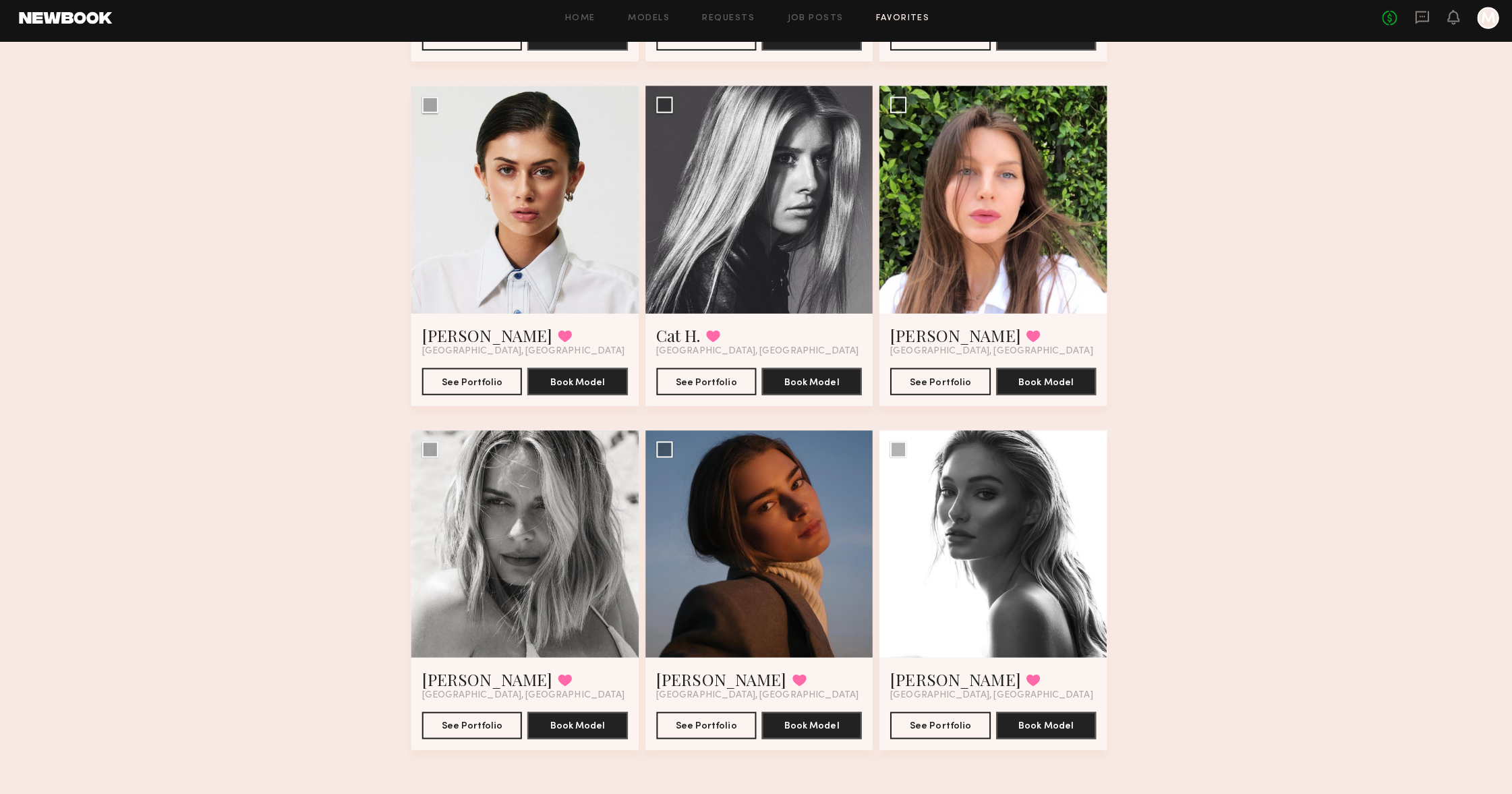
scroll to position [51, 0]
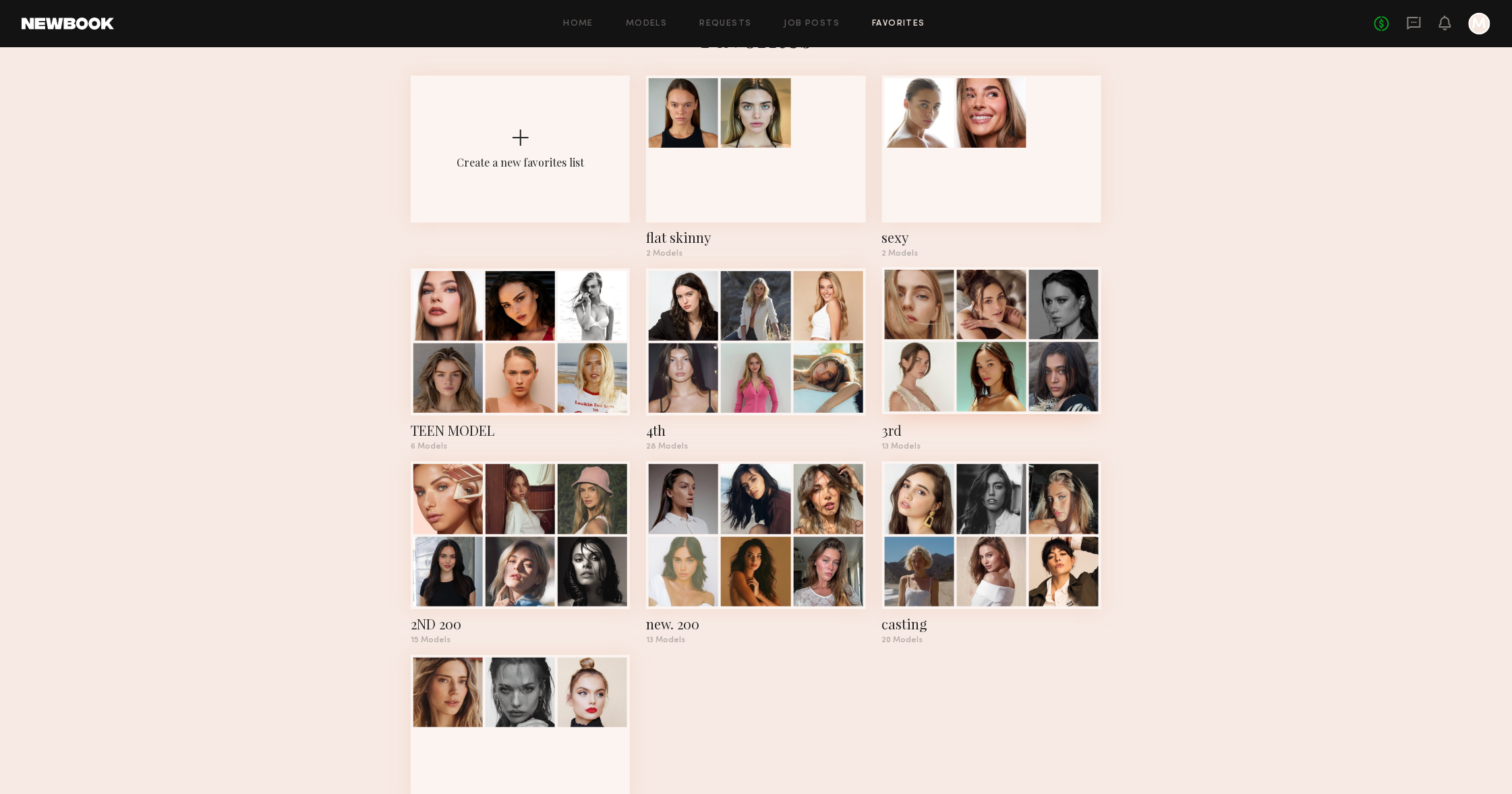
click at [936, 317] on div at bounding box center [920, 305] width 69 height 69
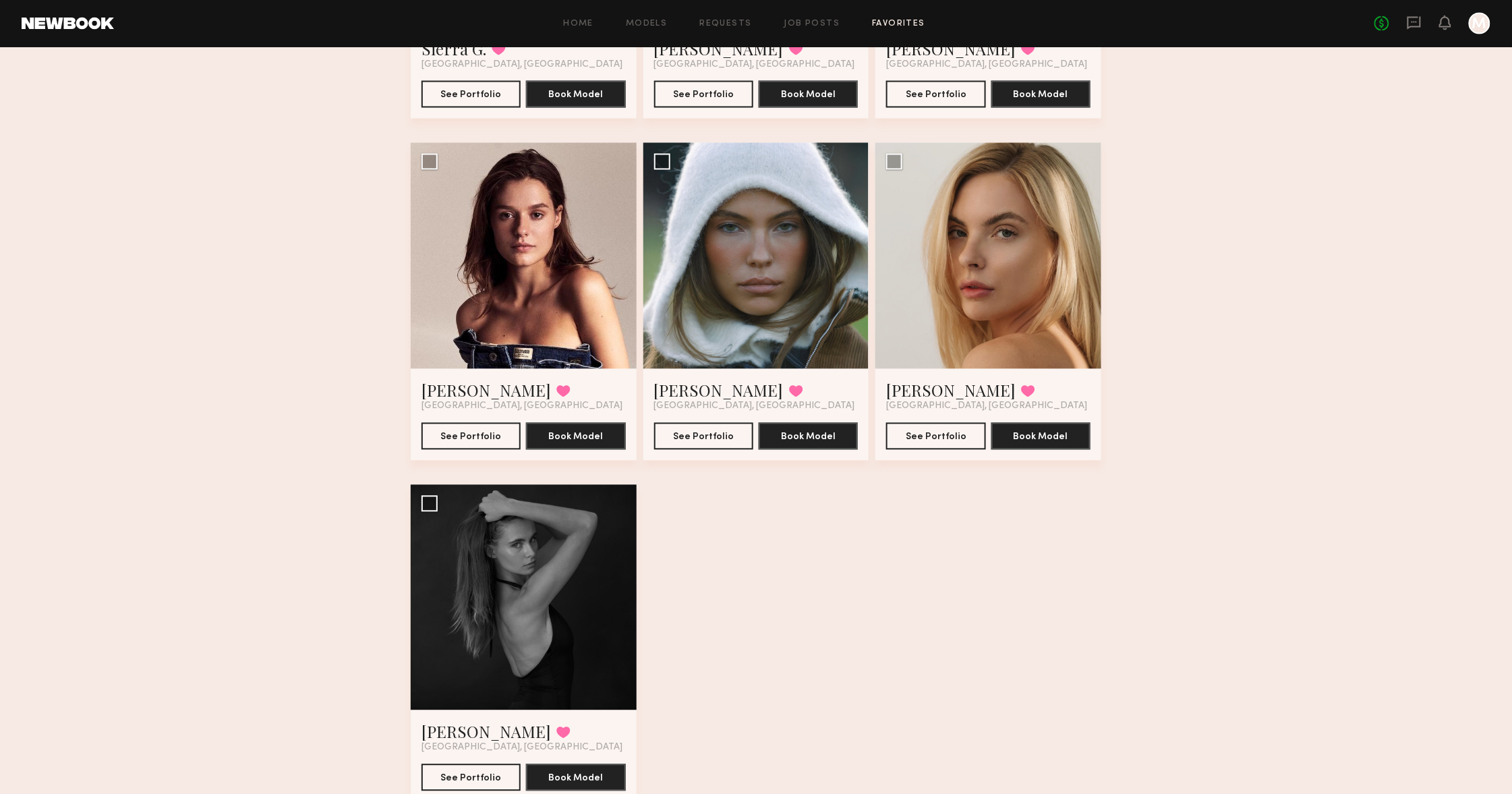
scroll to position [1074, 0]
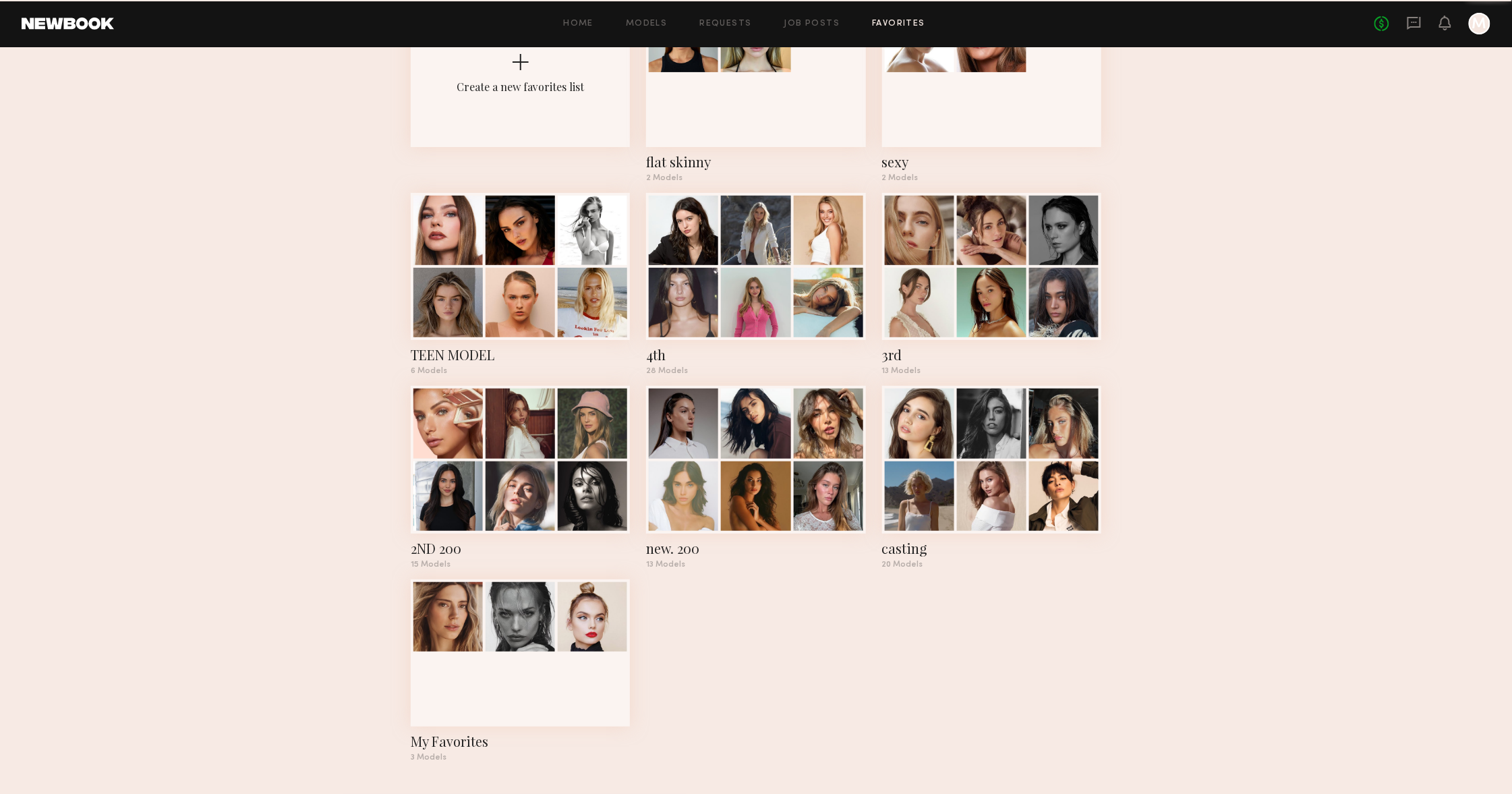
scroll to position [51, 0]
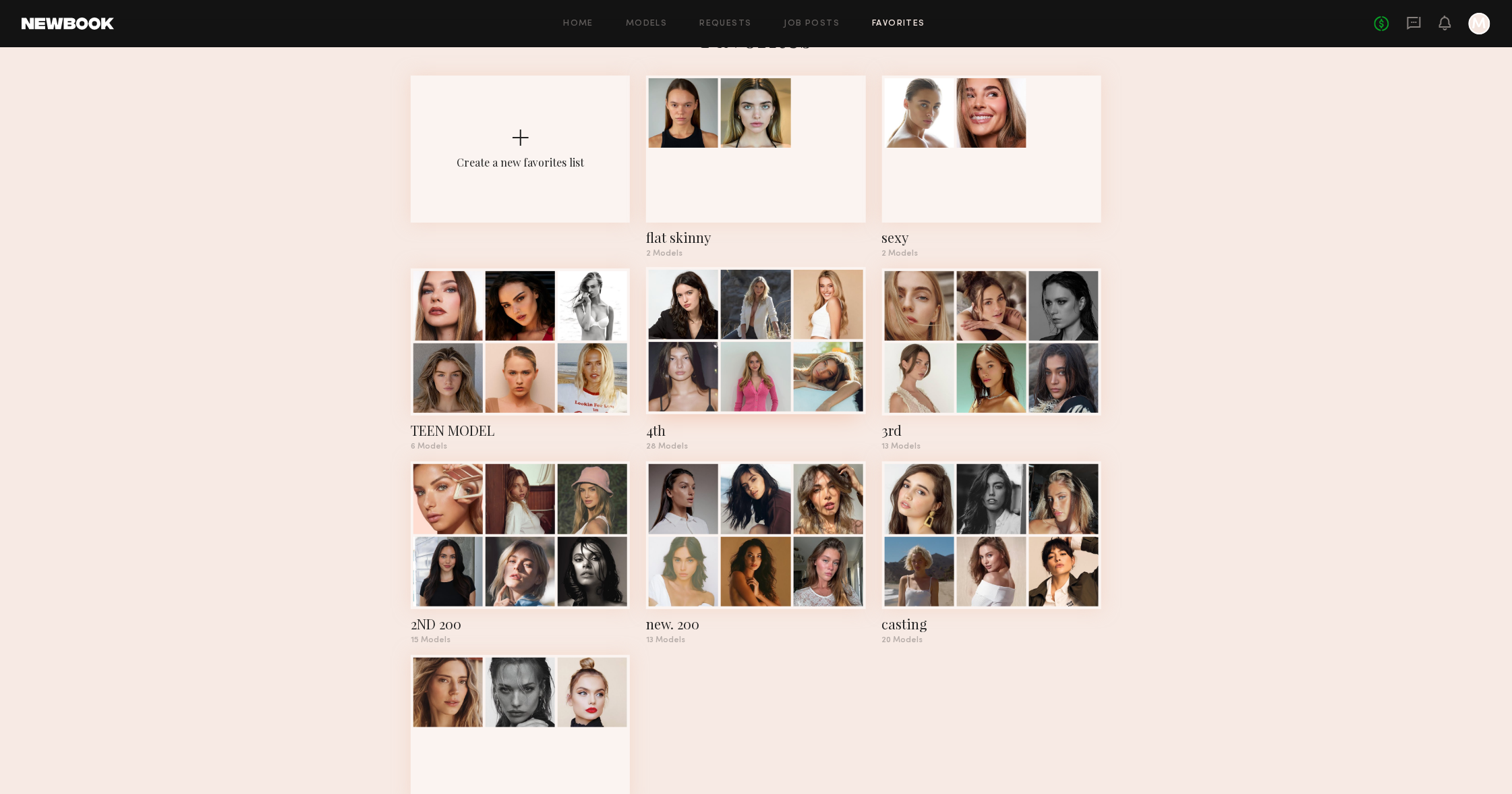
click at [684, 373] on div at bounding box center [683, 377] width 69 height 69
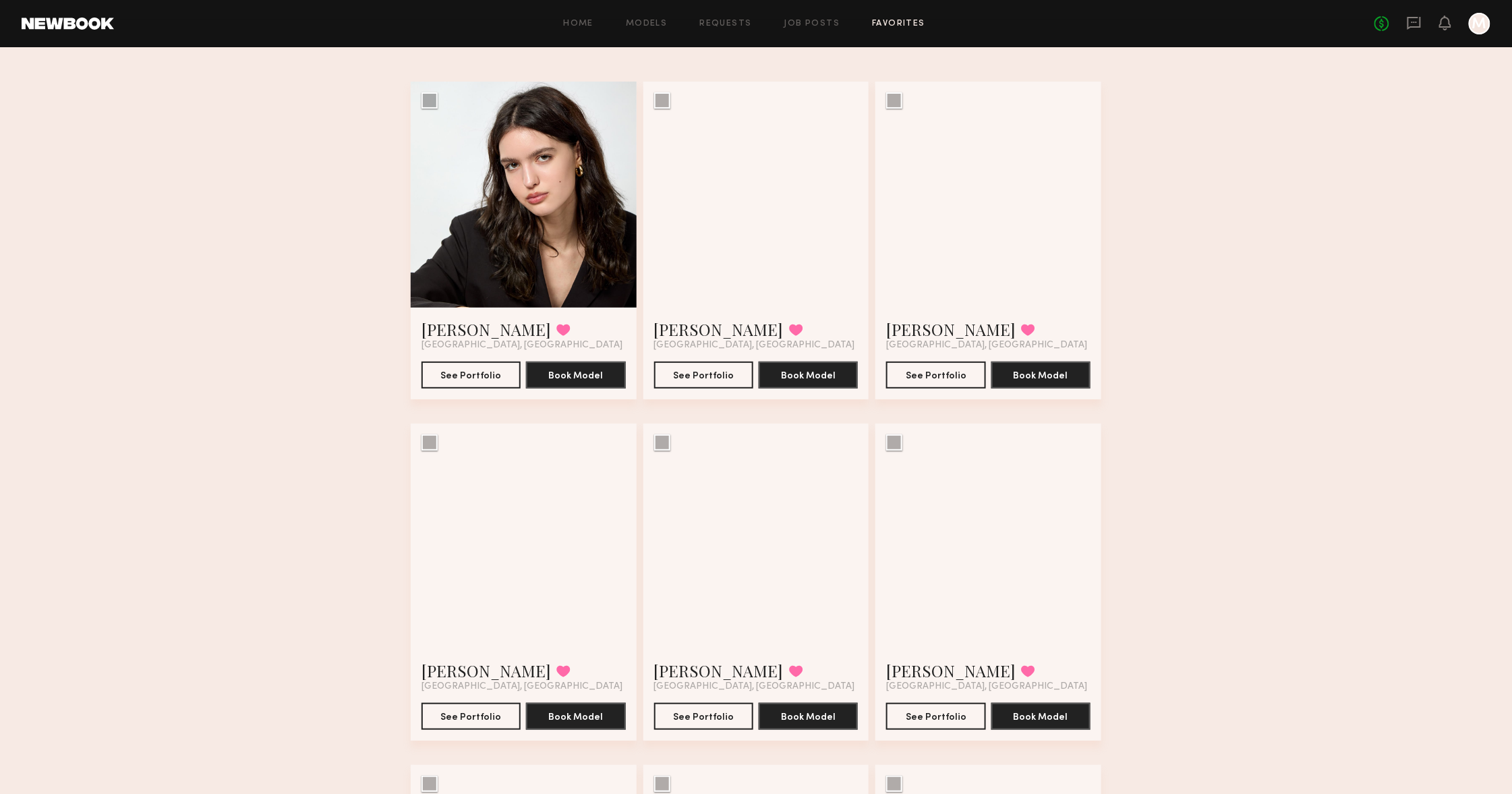
scroll to position [69, 0]
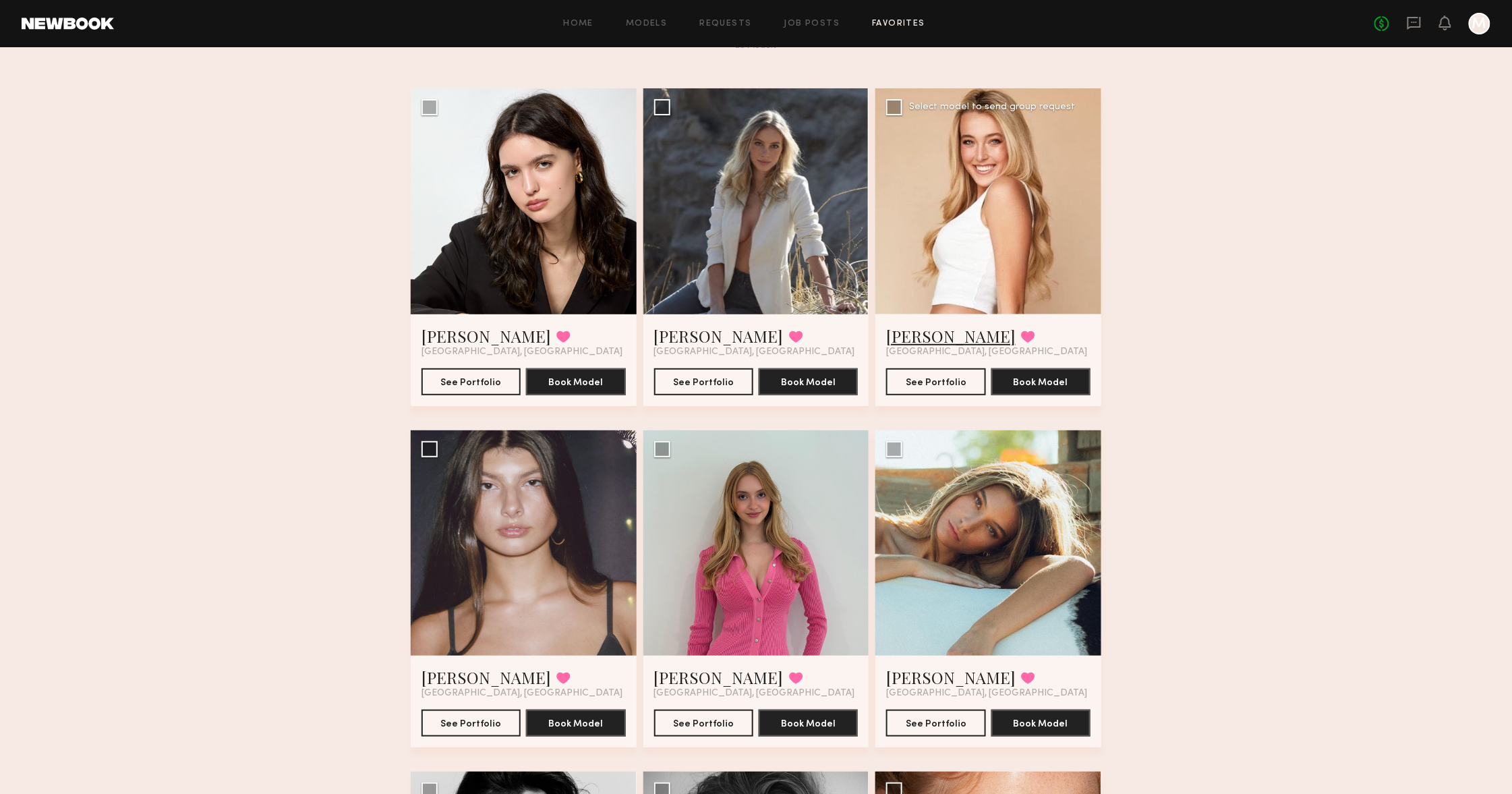
click at [949, 336] on link "Cameron D." at bounding box center [951, 335] width 130 height 21
click at [1021, 672] on button at bounding box center [1028, 678] width 14 height 12
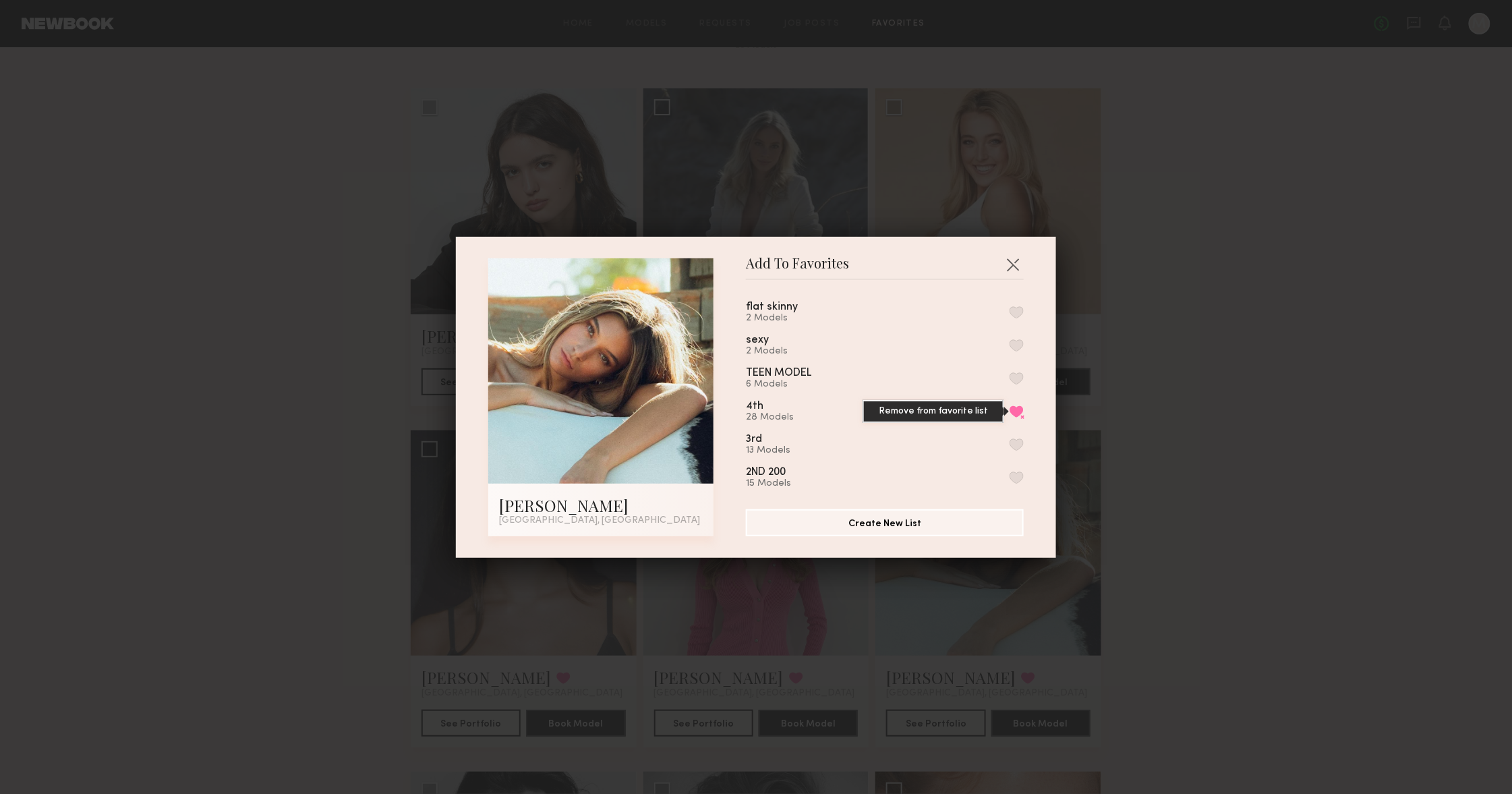
click at [1018, 407] on button "Remove from favorite list" at bounding box center [1016, 411] width 14 height 12
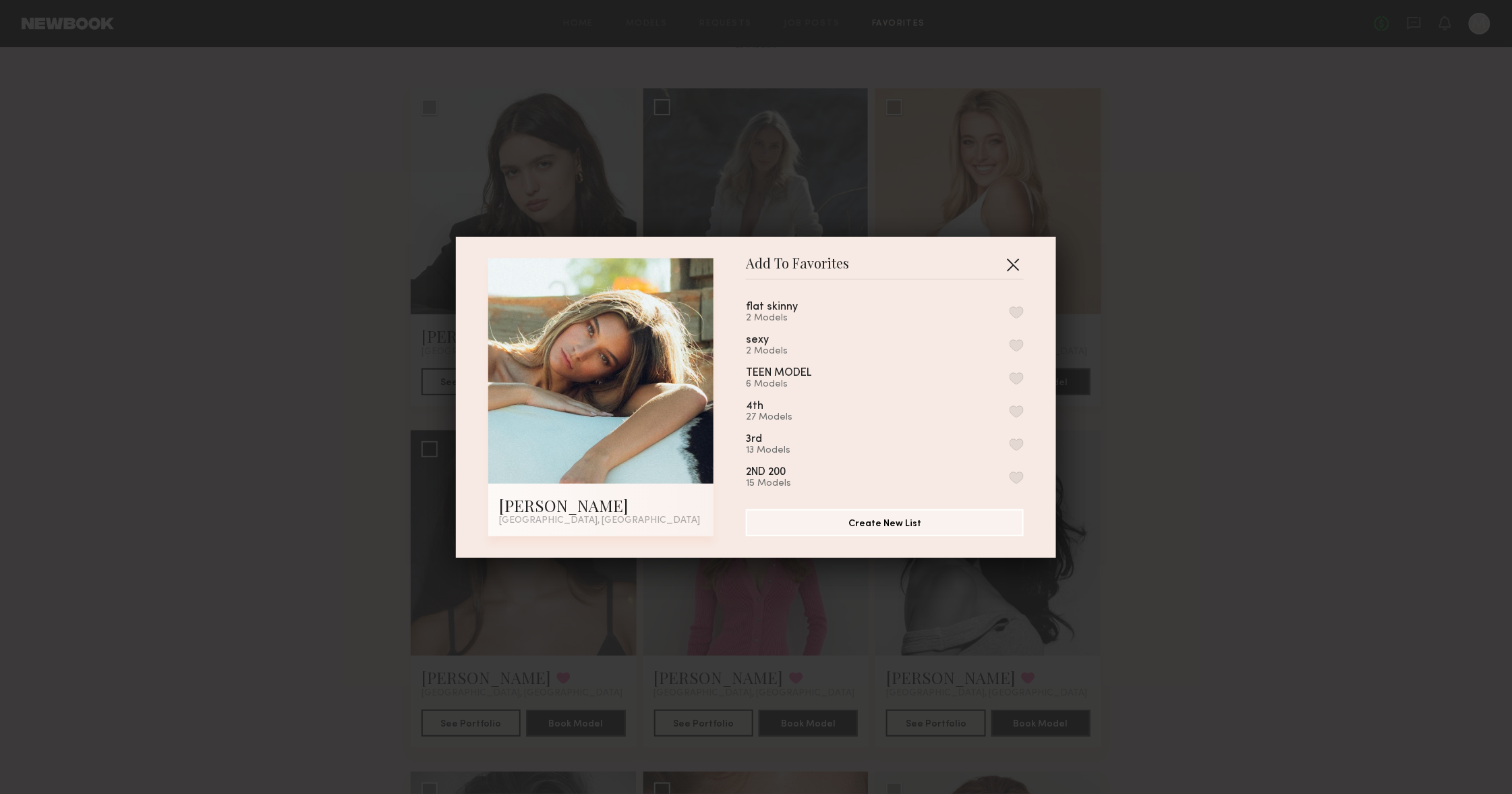
click at [1010, 263] on button "button" at bounding box center [1013, 264] width 21 height 21
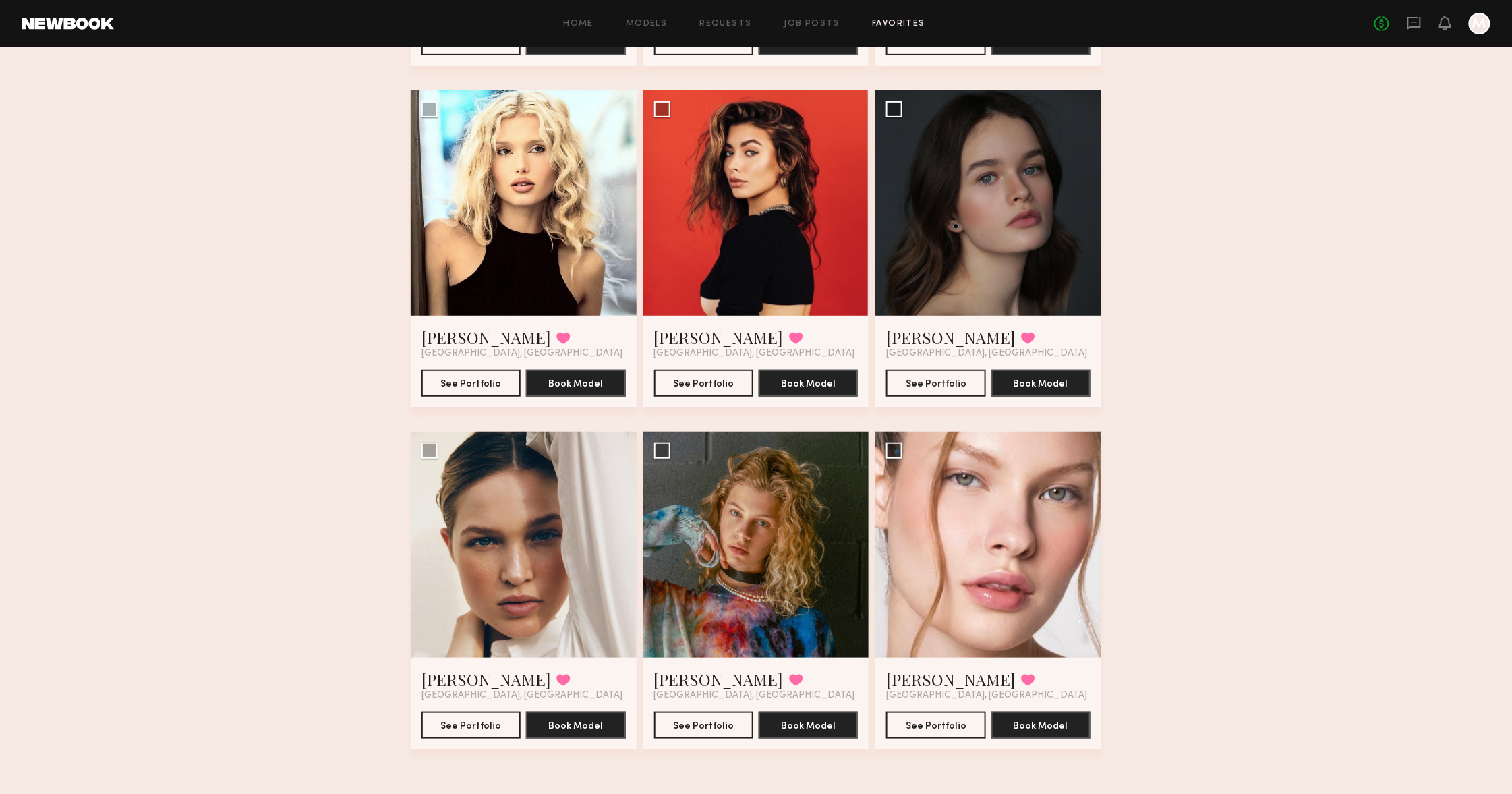
scroll to position [2458, 0]
click at [1409, 25] on icon at bounding box center [1415, 23] width 13 height 13
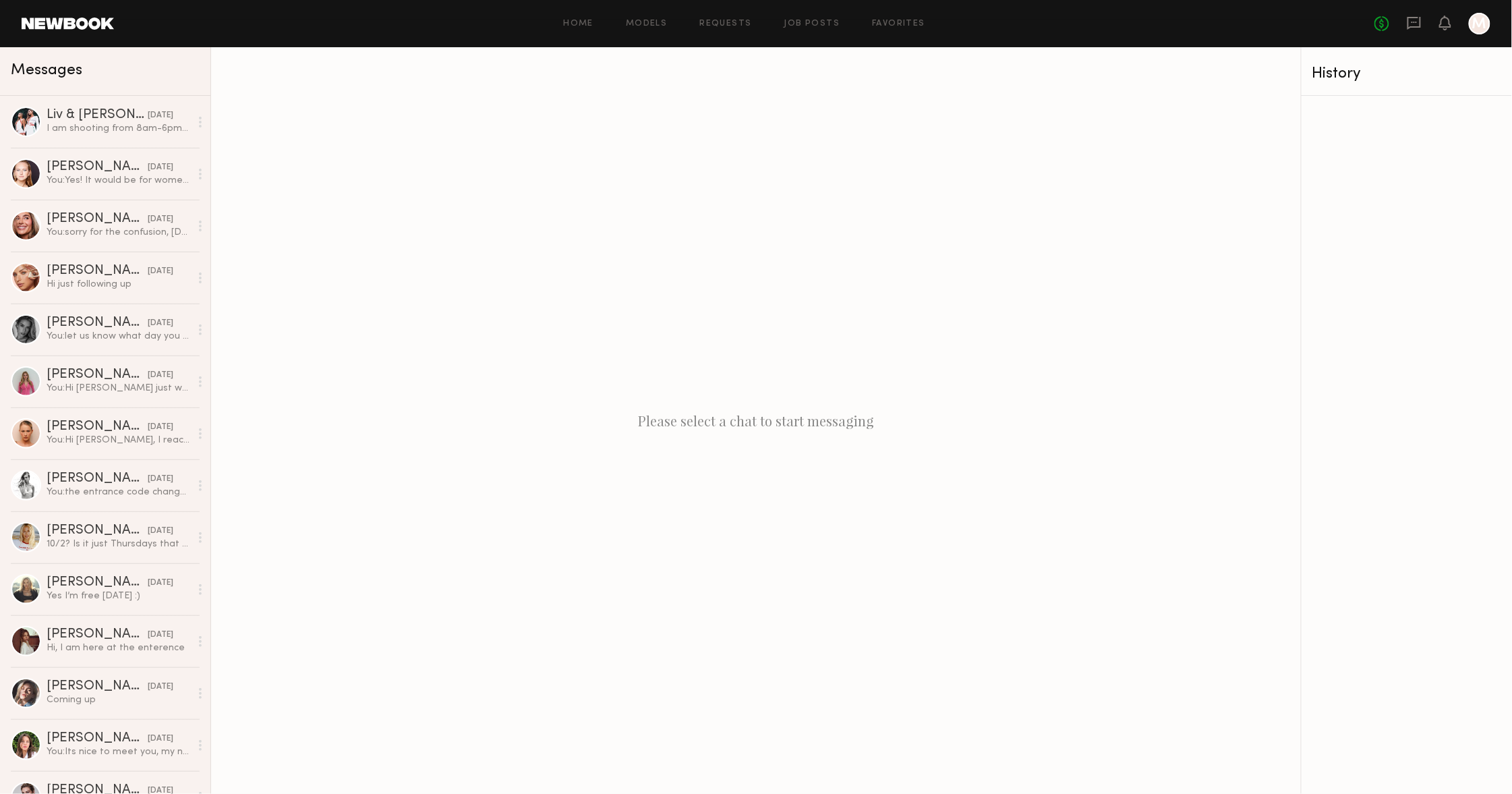
click at [654, 17] on div "Home Models Requests Job Posts Favorites Sign Out No fees up to $5,000 M" at bounding box center [802, 24] width 1376 height 21
click at [806, 30] on div "Home Models Requests Job Posts Favorites Sign Out No fees up to $5,000 M" at bounding box center [802, 24] width 1376 height 21
click at [802, 17] on div "Home Models Requests Job Posts Favorites Sign Out No fees up to $5,000 M" at bounding box center [802, 24] width 1376 height 21
click at [806, 23] on link "Job Posts" at bounding box center [812, 24] width 56 height 9
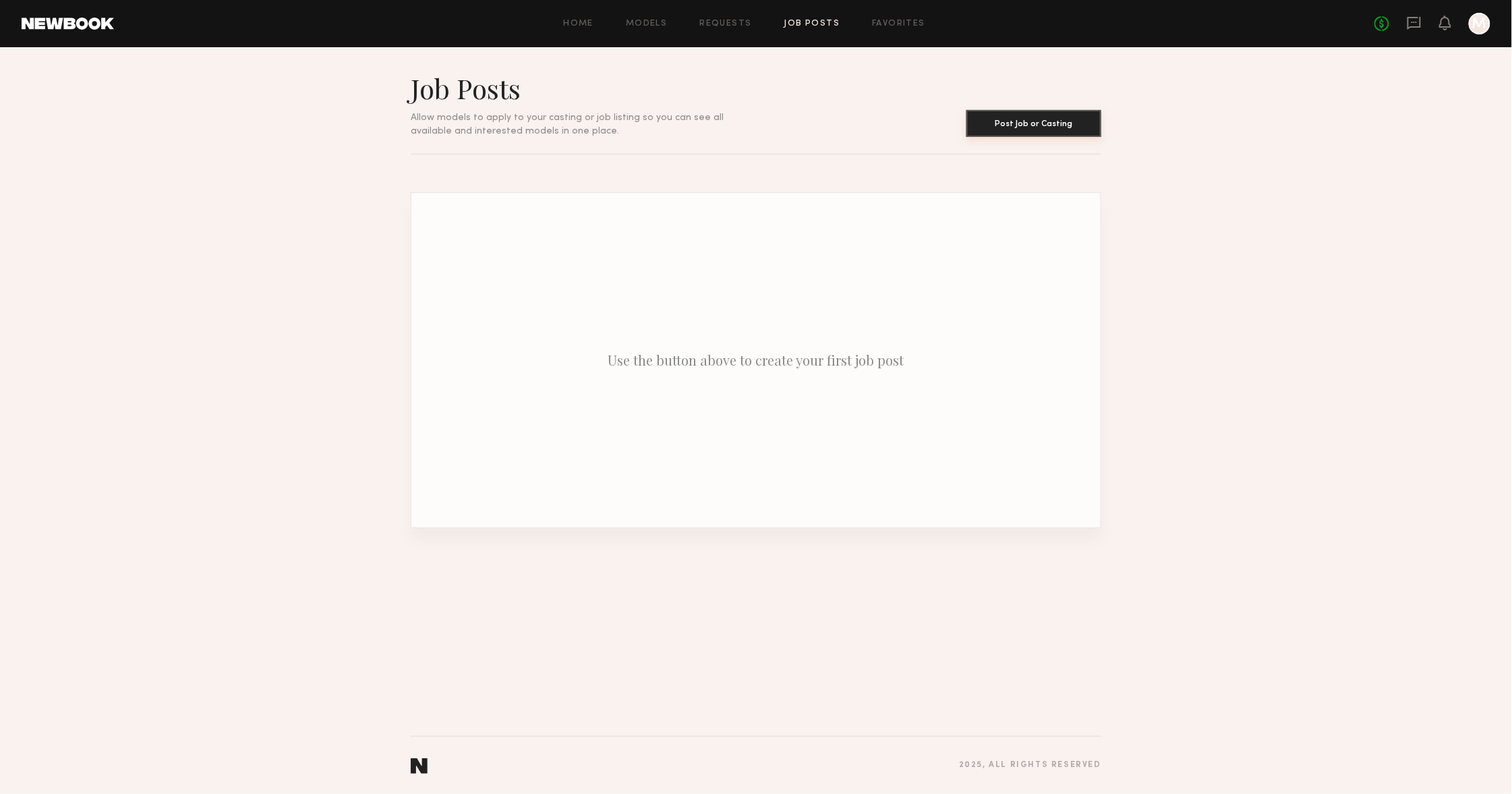
click at [1067, 128] on button "Post Job or Casting" at bounding box center [1034, 123] width 135 height 27
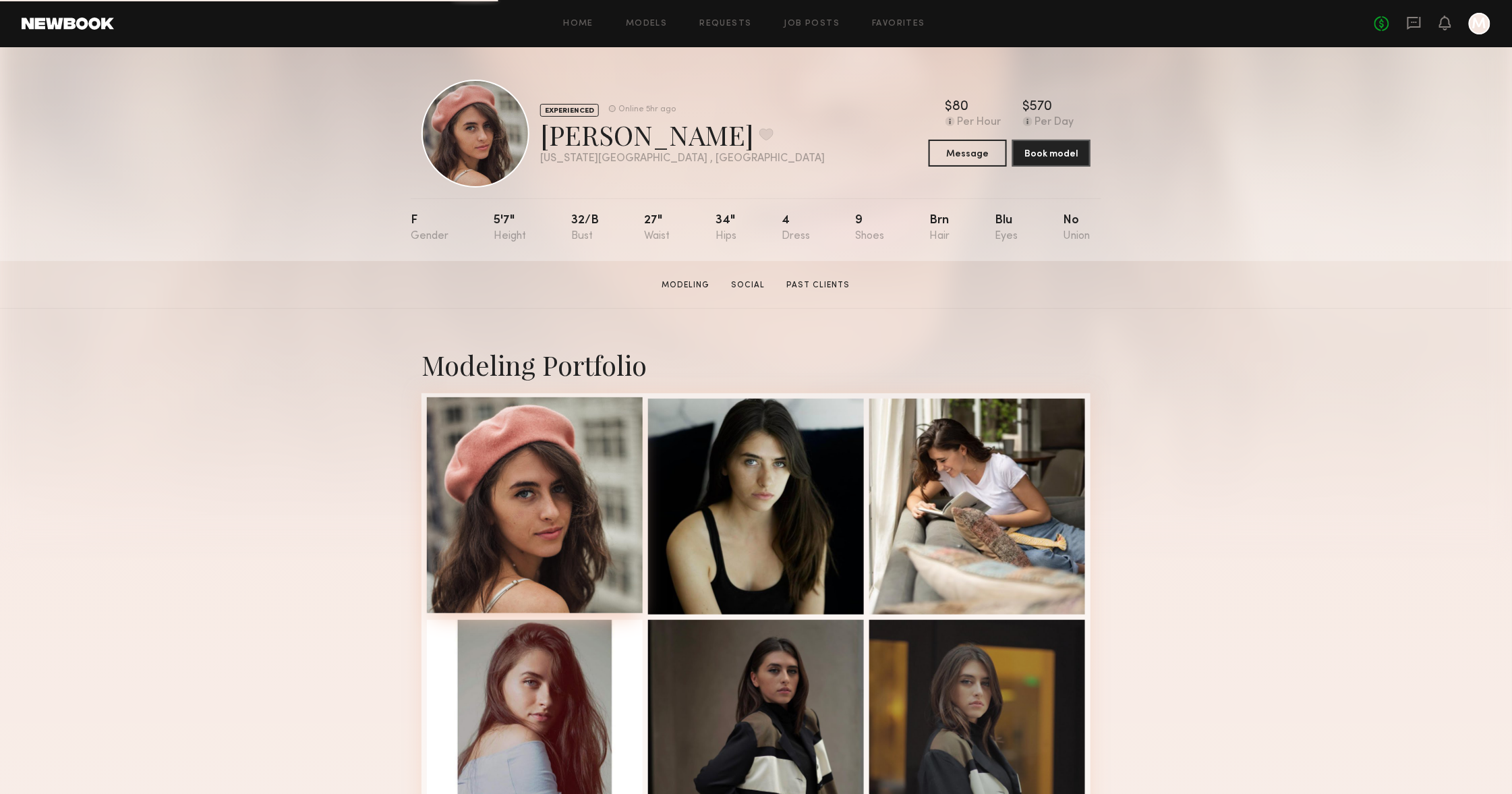
click at [589, 527] on div at bounding box center [535, 505] width 216 height 216
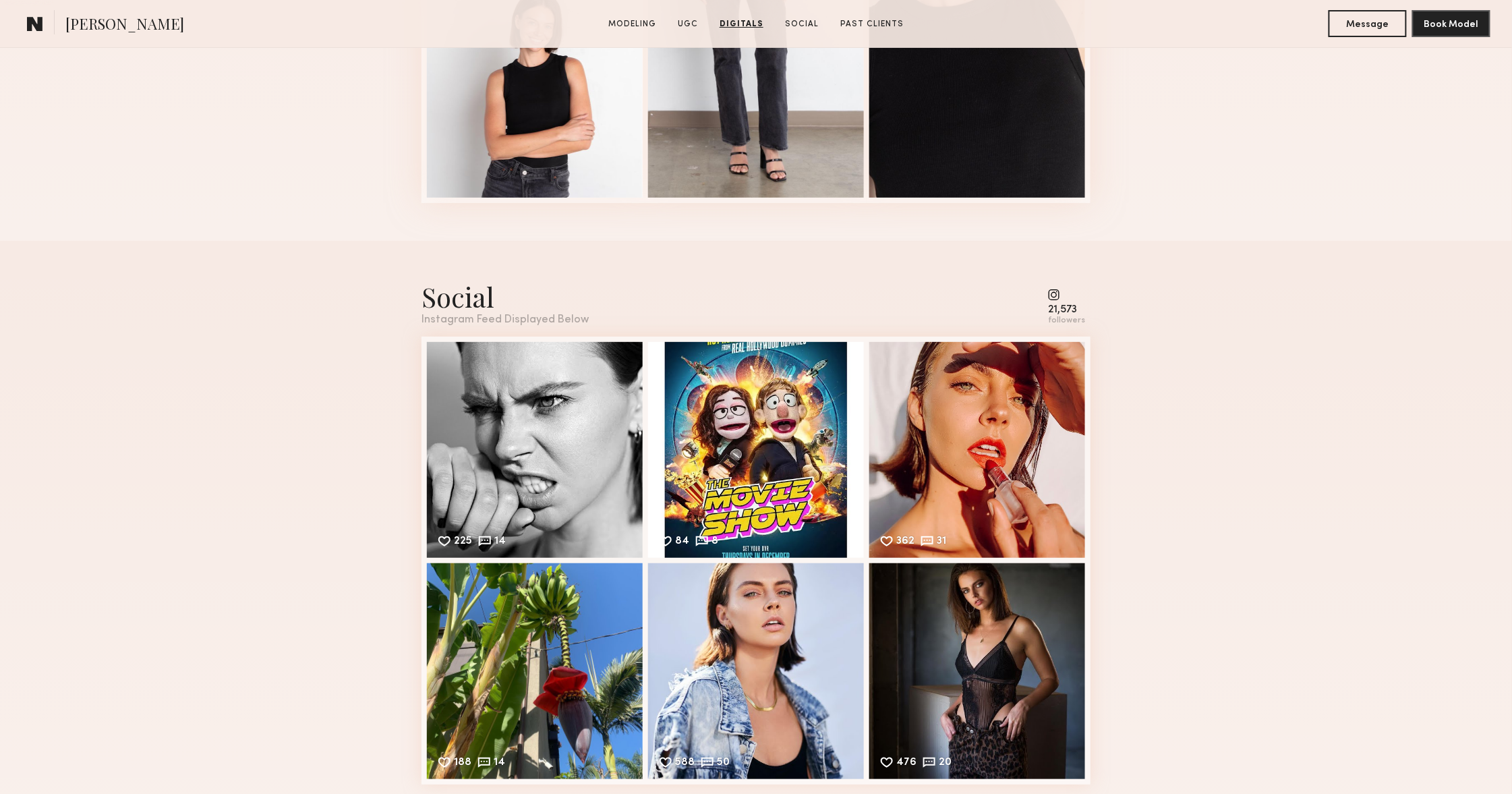
scroll to position [2337, 0]
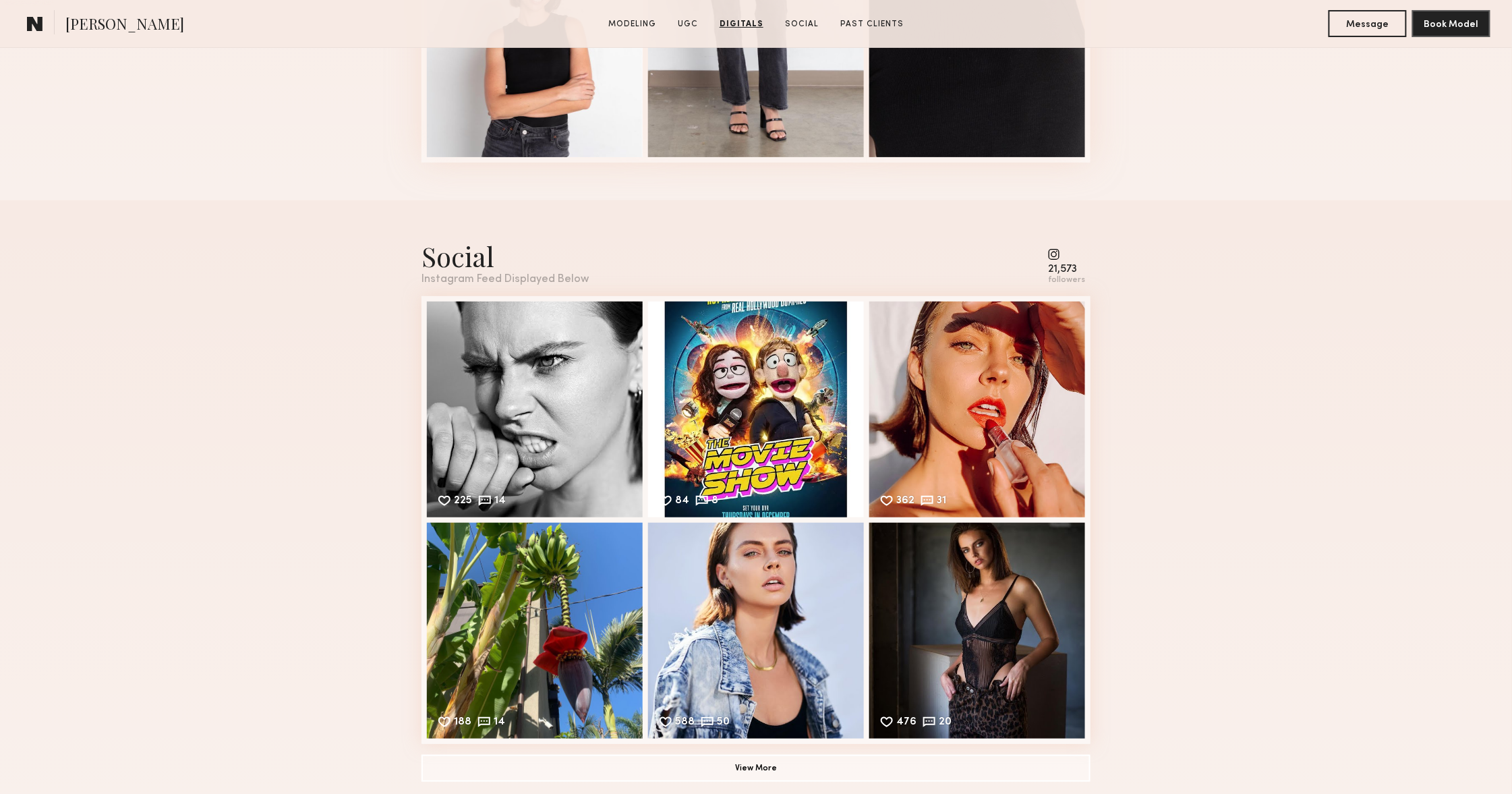
click at [844, 754] on common-button "View More" at bounding box center [756, 768] width 669 height 27
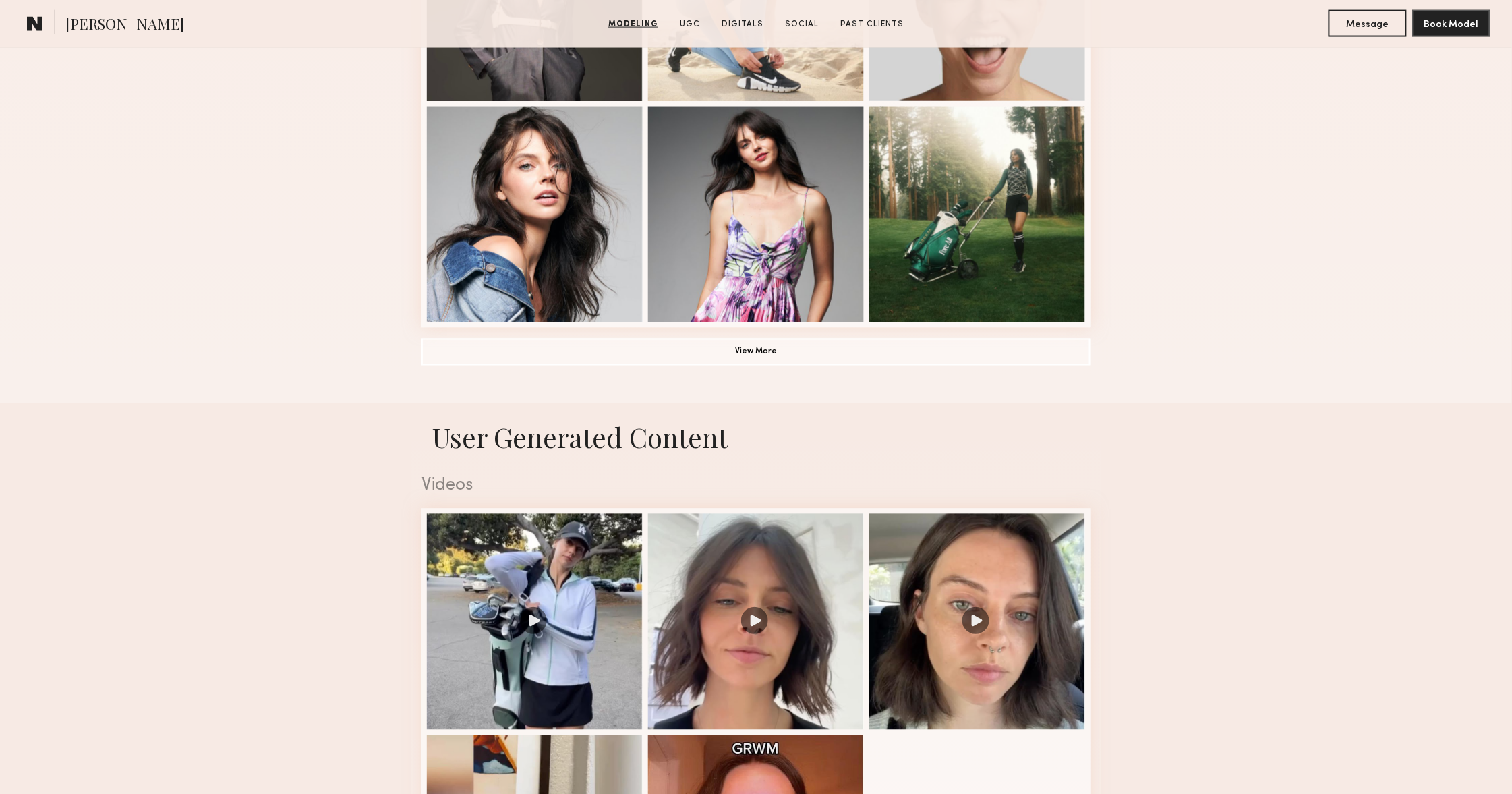
scroll to position [963, 0]
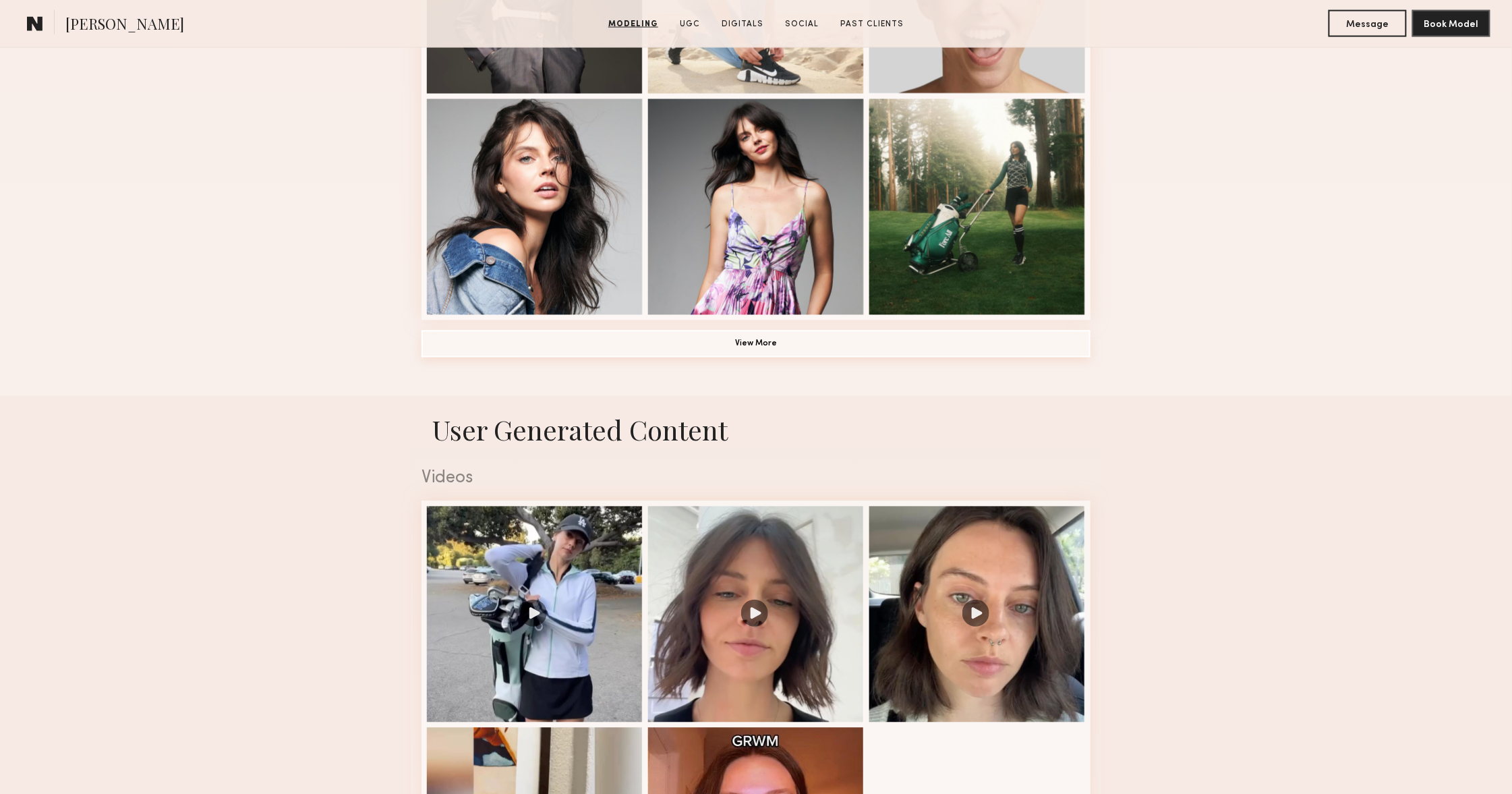
click at [813, 349] on button "View More" at bounding box center [756, 344] width 669 height 27
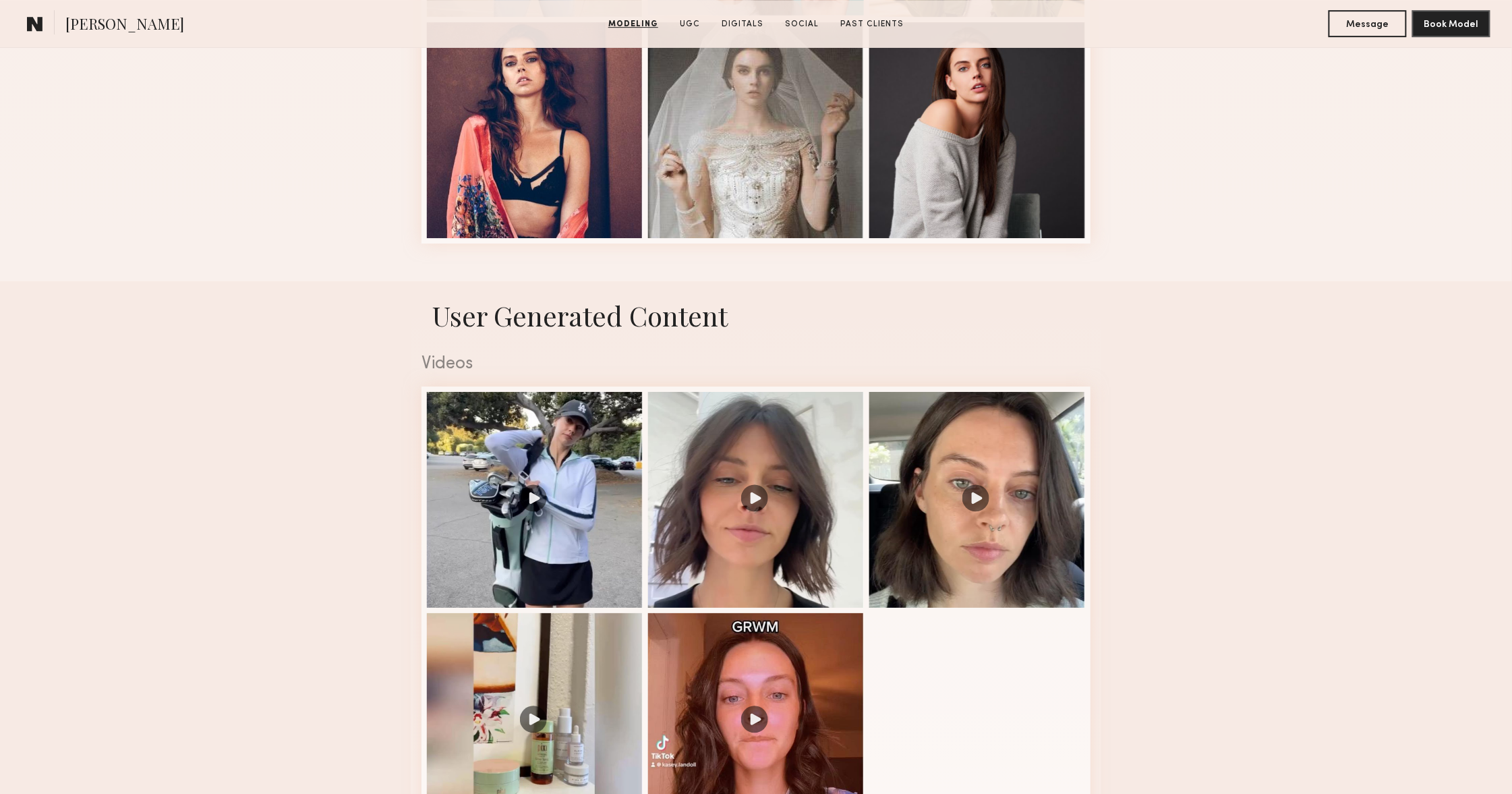
scroll to position [2037, 0]
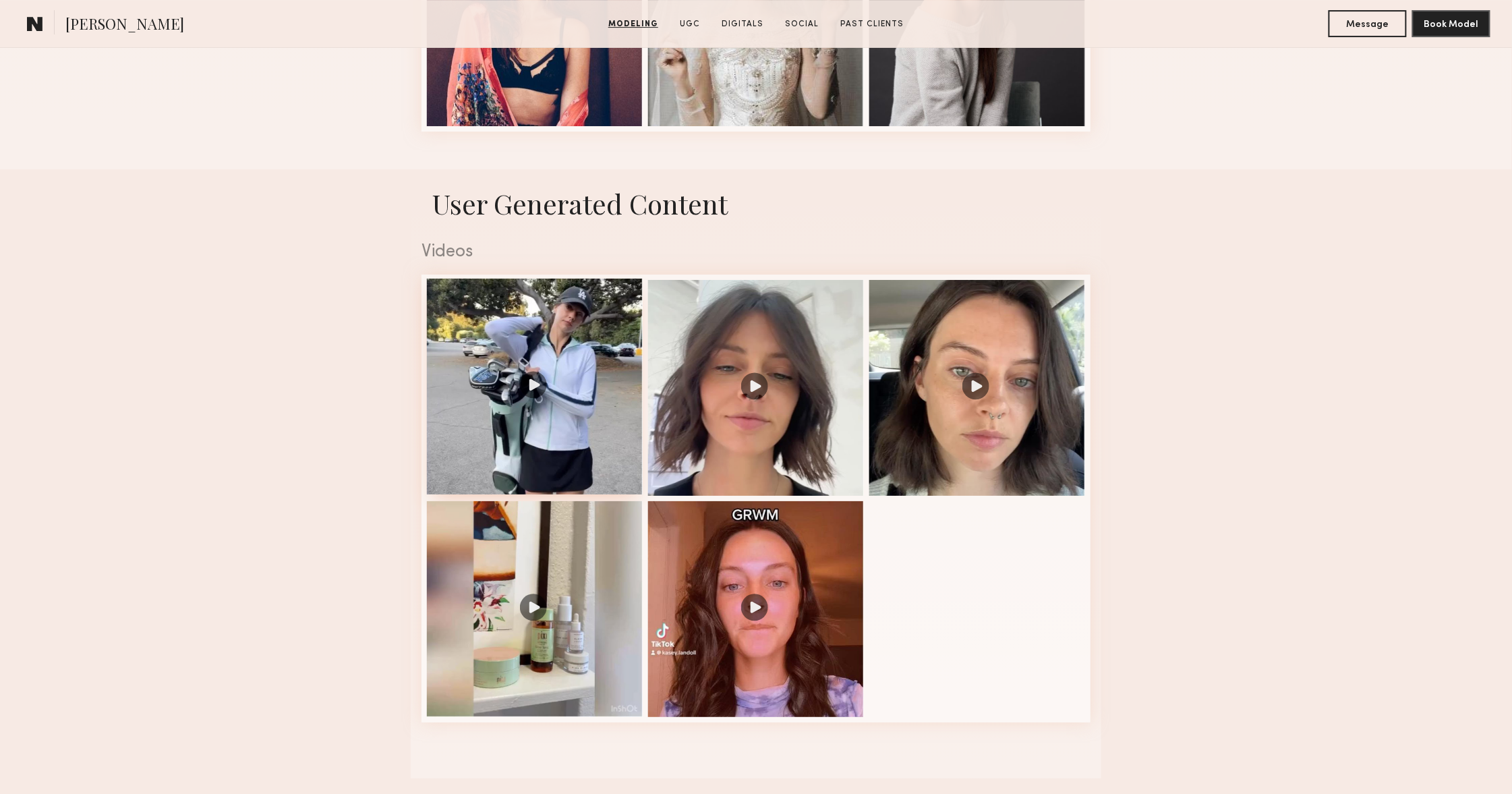
click at [573, 294] on div at bounding box center [535, 386] width 216 height 216
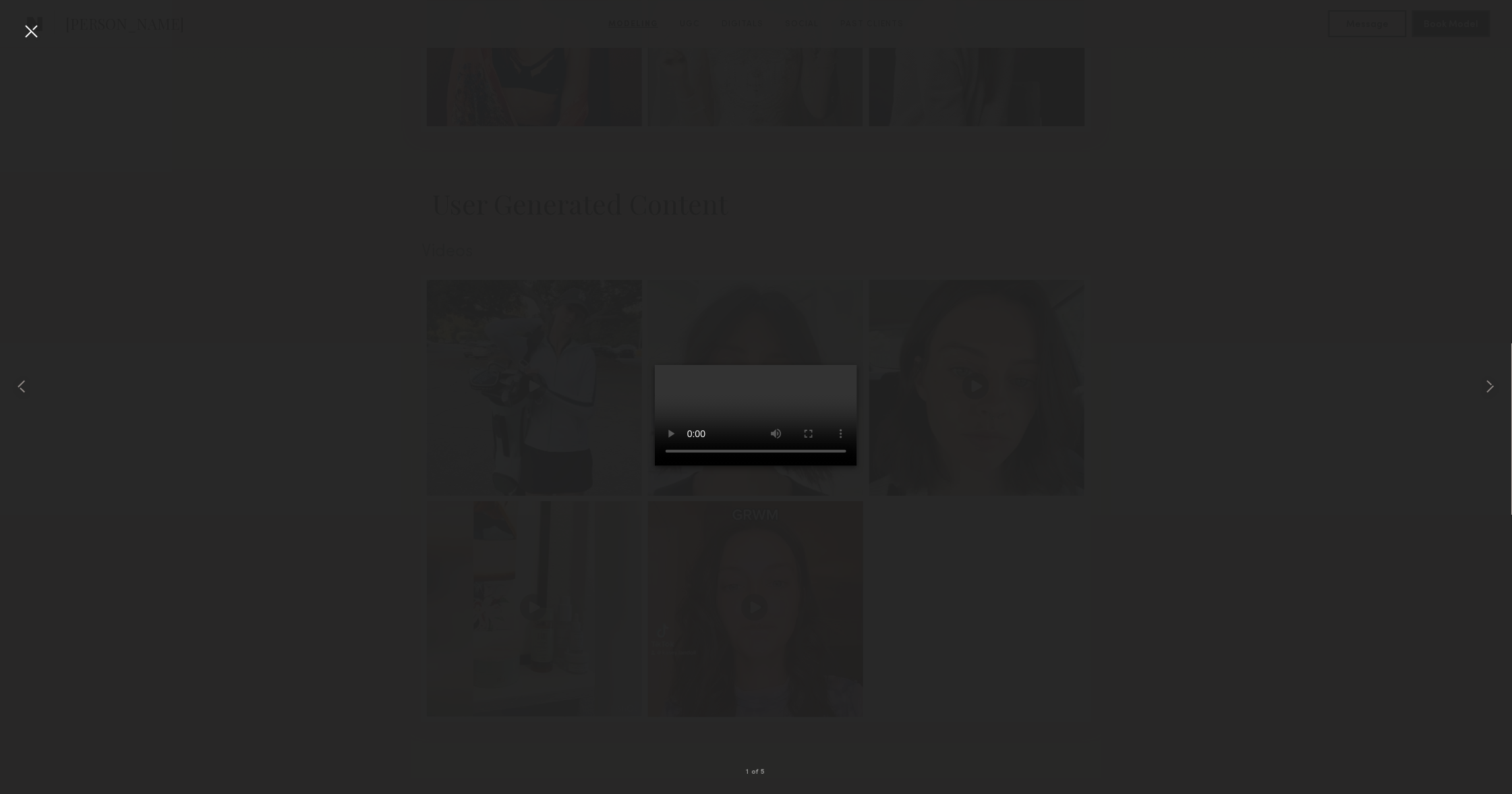
click at [655, 466] on video at bounding box center [756, 416] width 202 height 101
click at [1485, 384] on common-icon at bounding box center [1491, 387] width 21 height 21
click at [25, 23] on div at bounding box center [31, 31] width 21 height 21
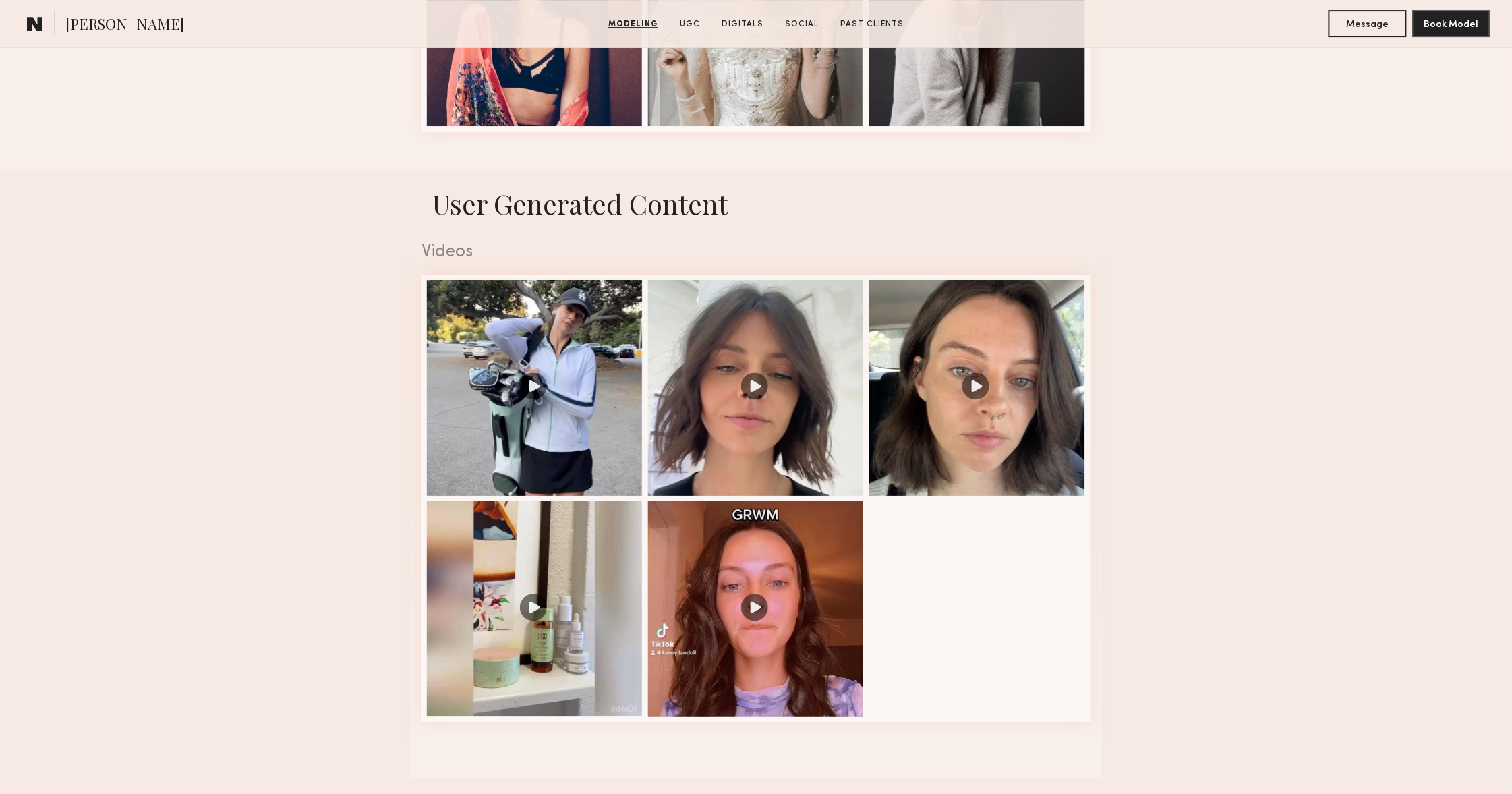
click at [318, 245] on nb-model-profile-ugc-container "User Generated Content Videos 3 of 5" at bounding box center [756, 473] width 1512 height 609
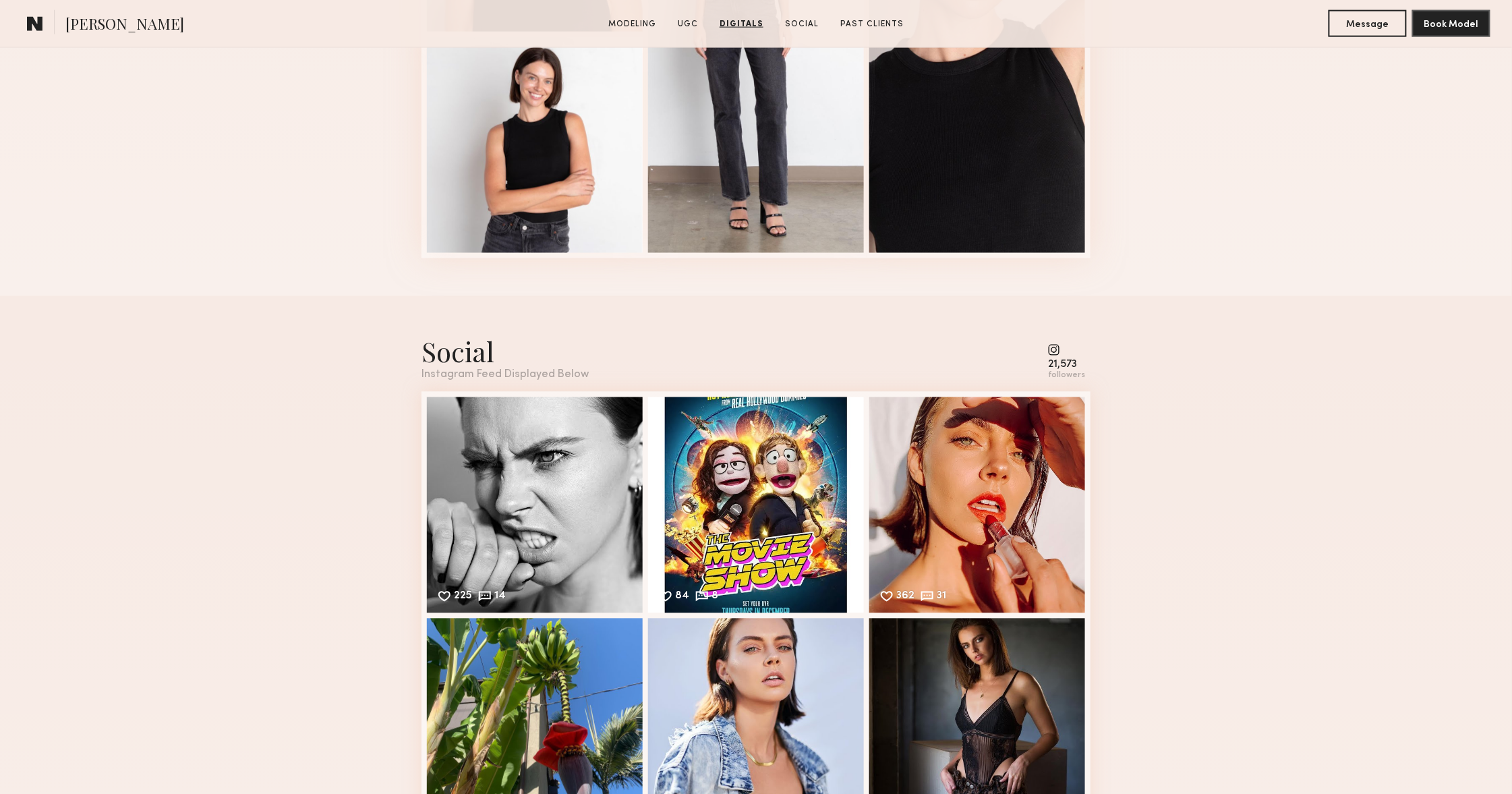
scroll to position [3120, 0]
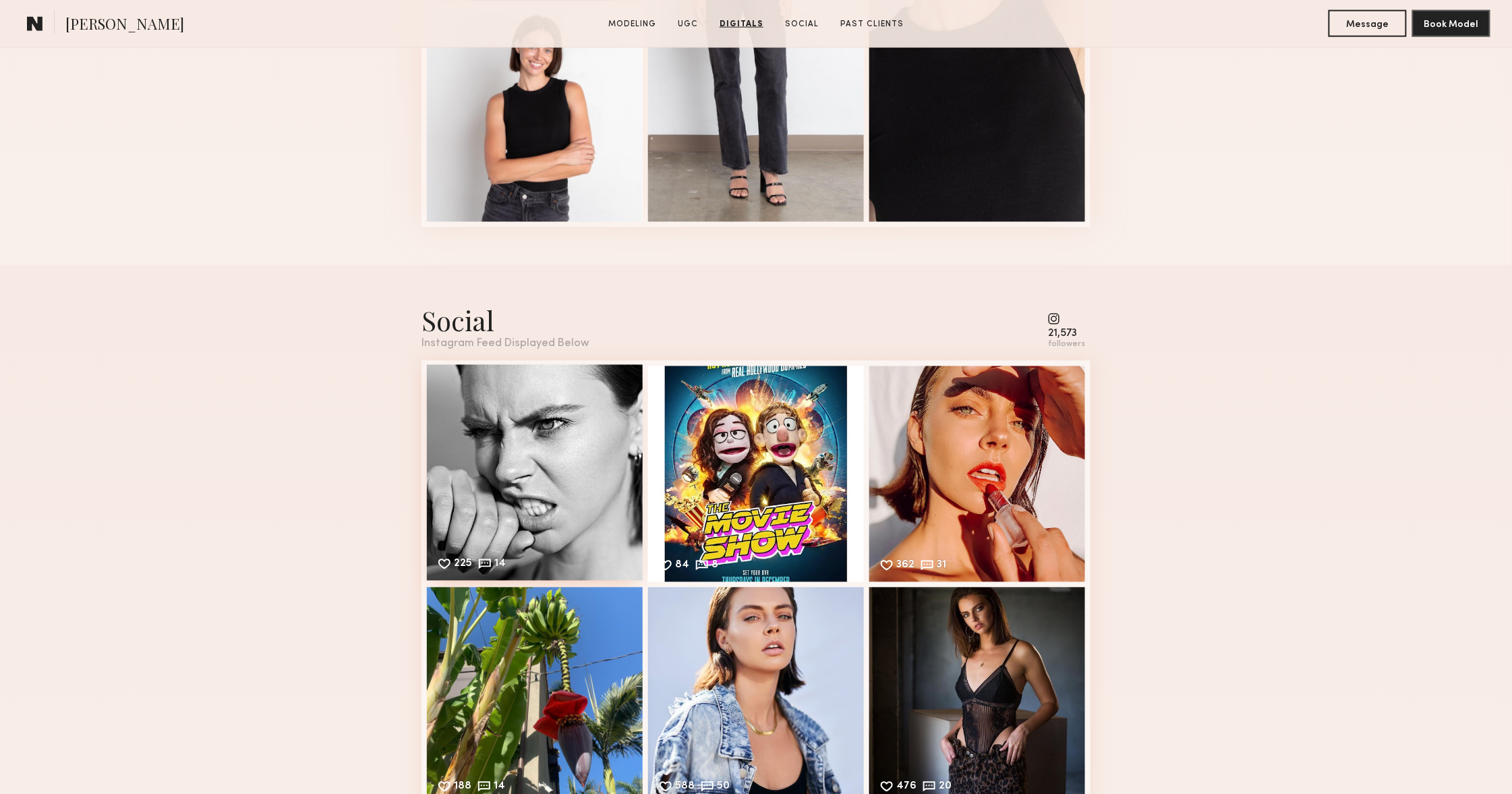
click at [489, 428] on div "225 14 Likes & comments displayed to show model’s engagement" at bounding box center [535, 473] width 216 height 216
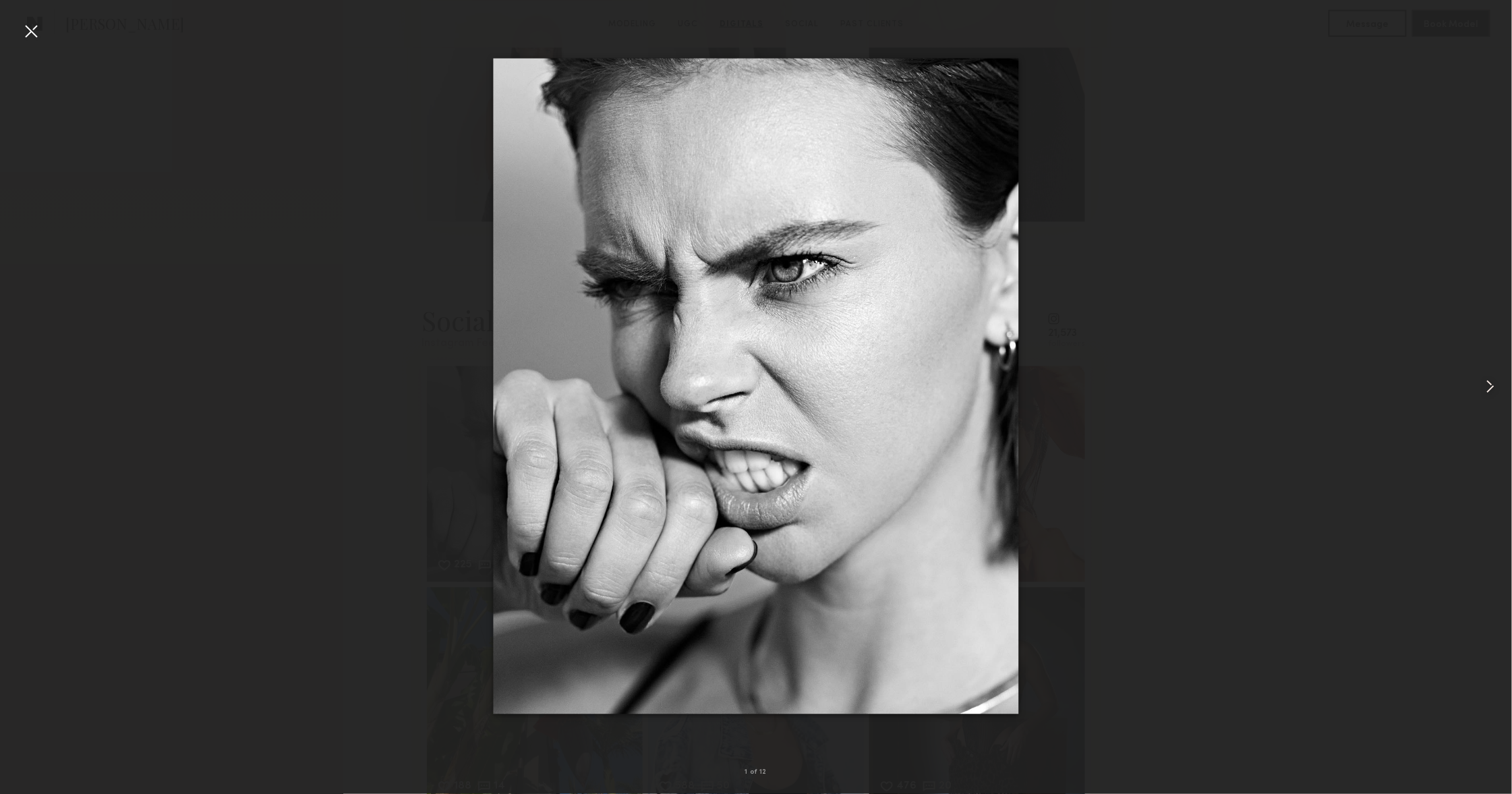
click at [1495, 383] on common-icon at bounding box center [1491, 387] width 21 height 21
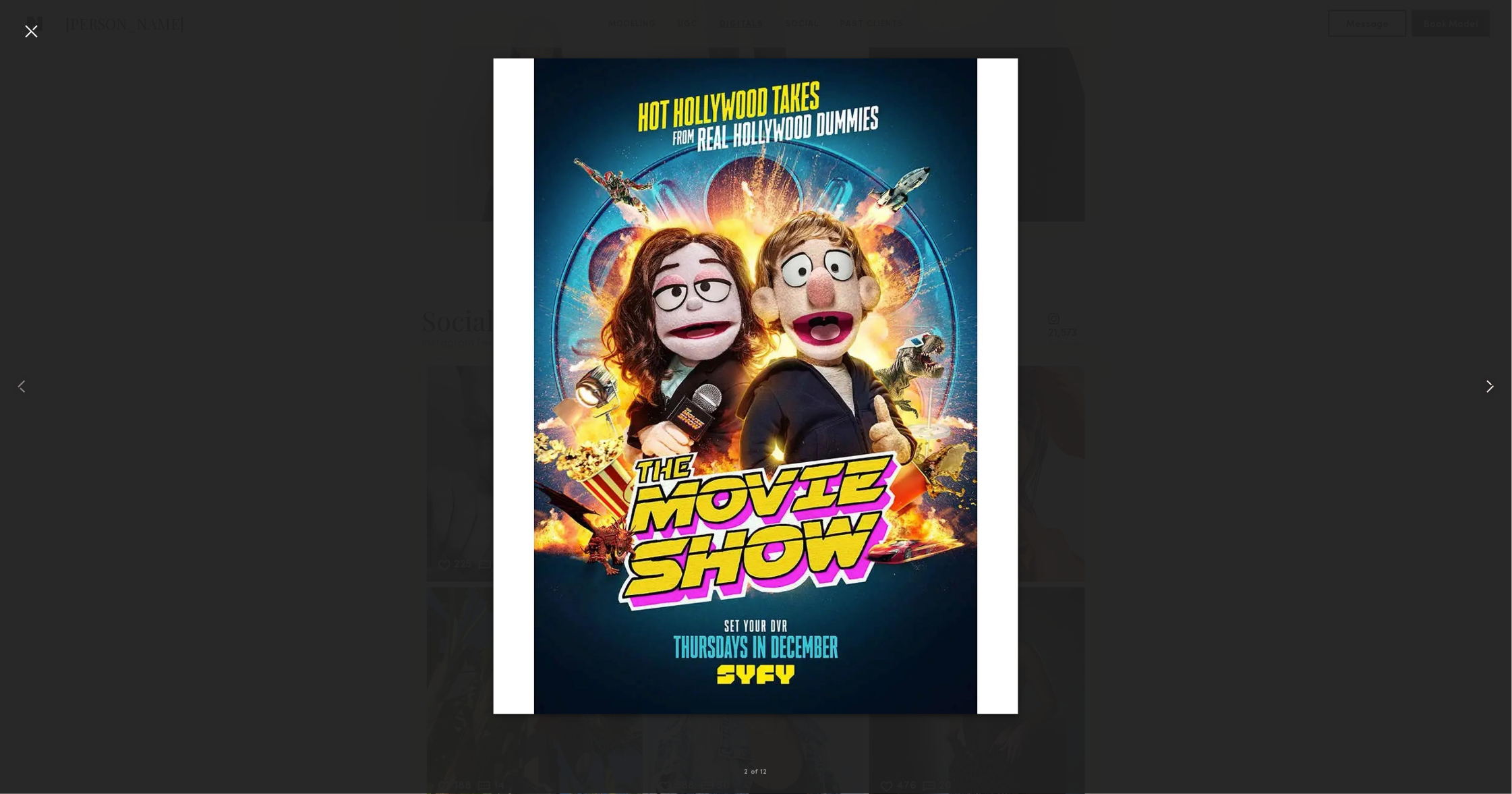
click at [1495, 383] on common-icon at bounding box center [1491, 387] width 21 height 21
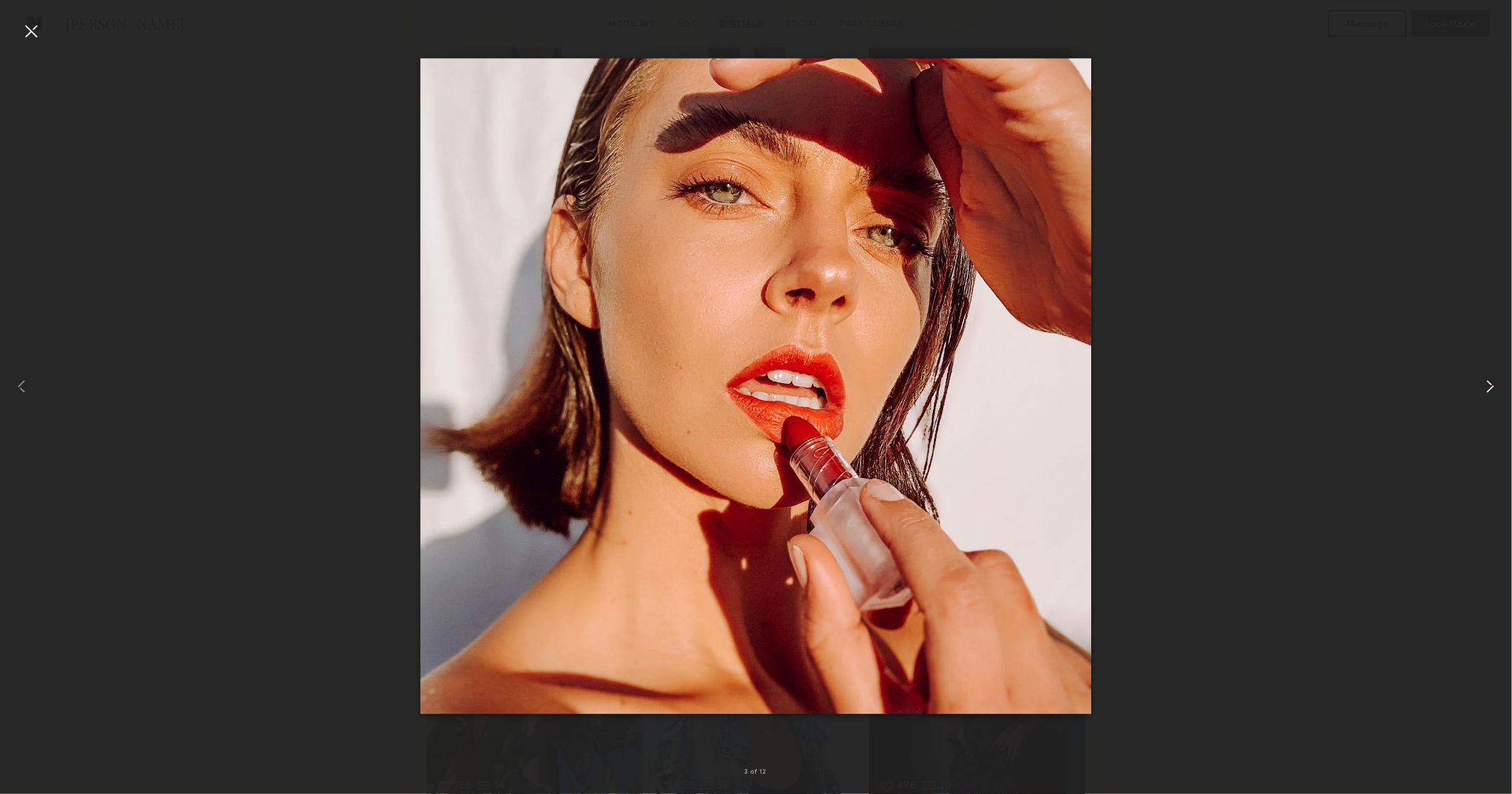
click at [1495, 383] on common-icon at bounding box center [1491, 387] width 21 height 21
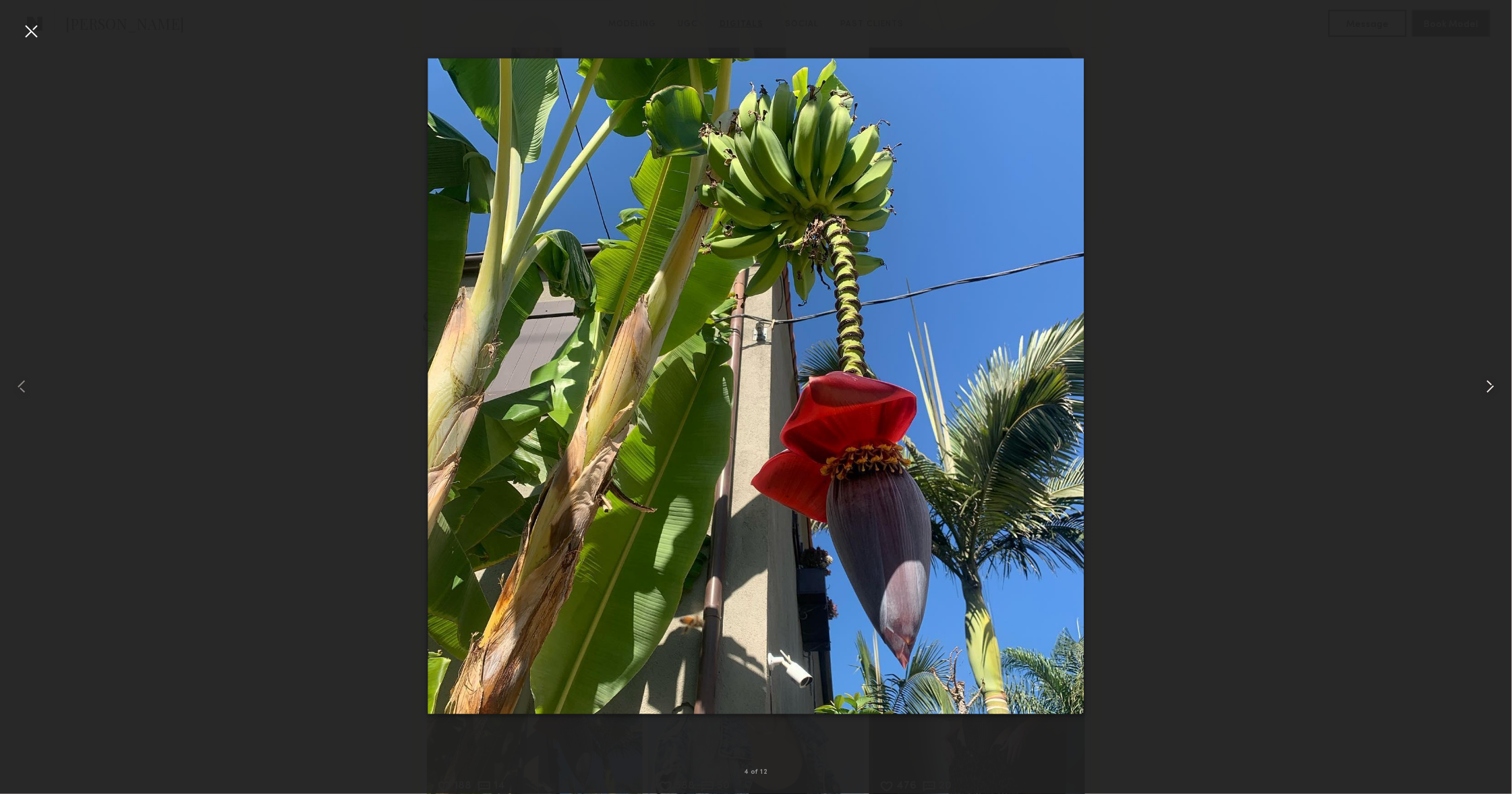
click at [1495, 383] on common-icon at bounding box center [1491, 387] width 21 height 21
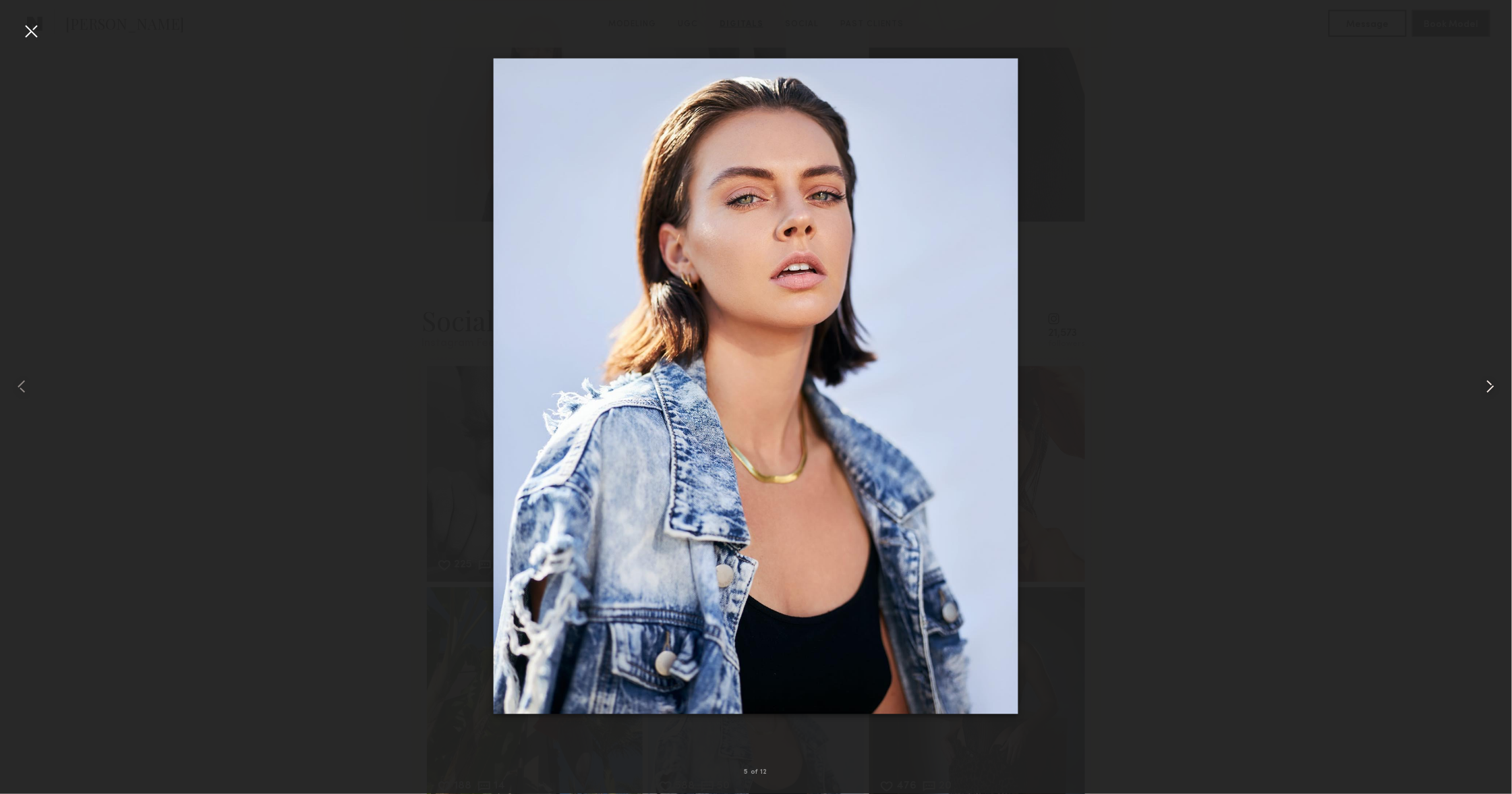
click at [1495, 383] on common-icon at bounding box center [1491, 387] width 21 height 21
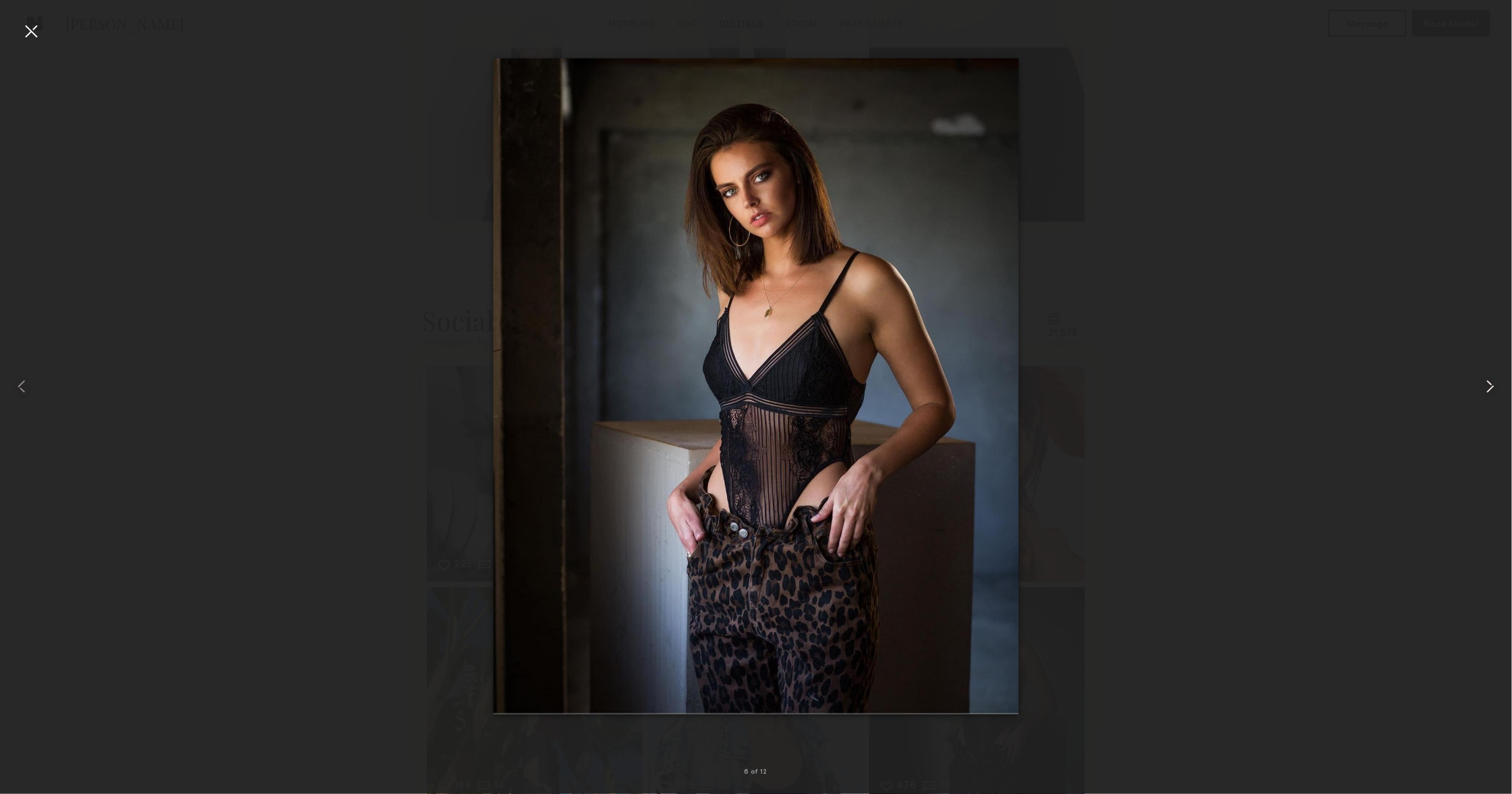
click at [1495, 383] on common-icon at bounding box center [1491, 387] width 21 height 21
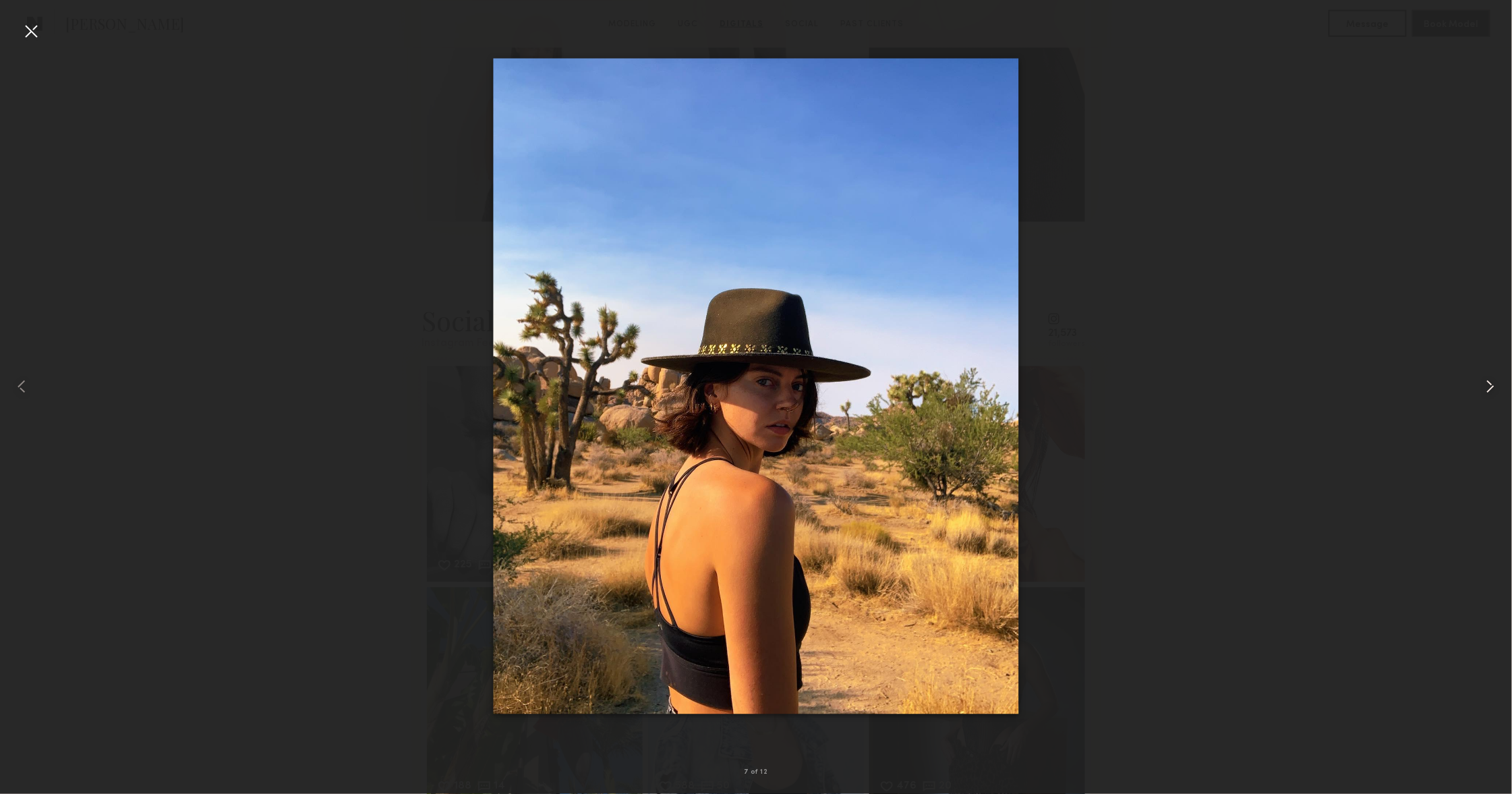
click at [1495, 383] on common-icon at bounding box center [1491, 387] width 21 height 21
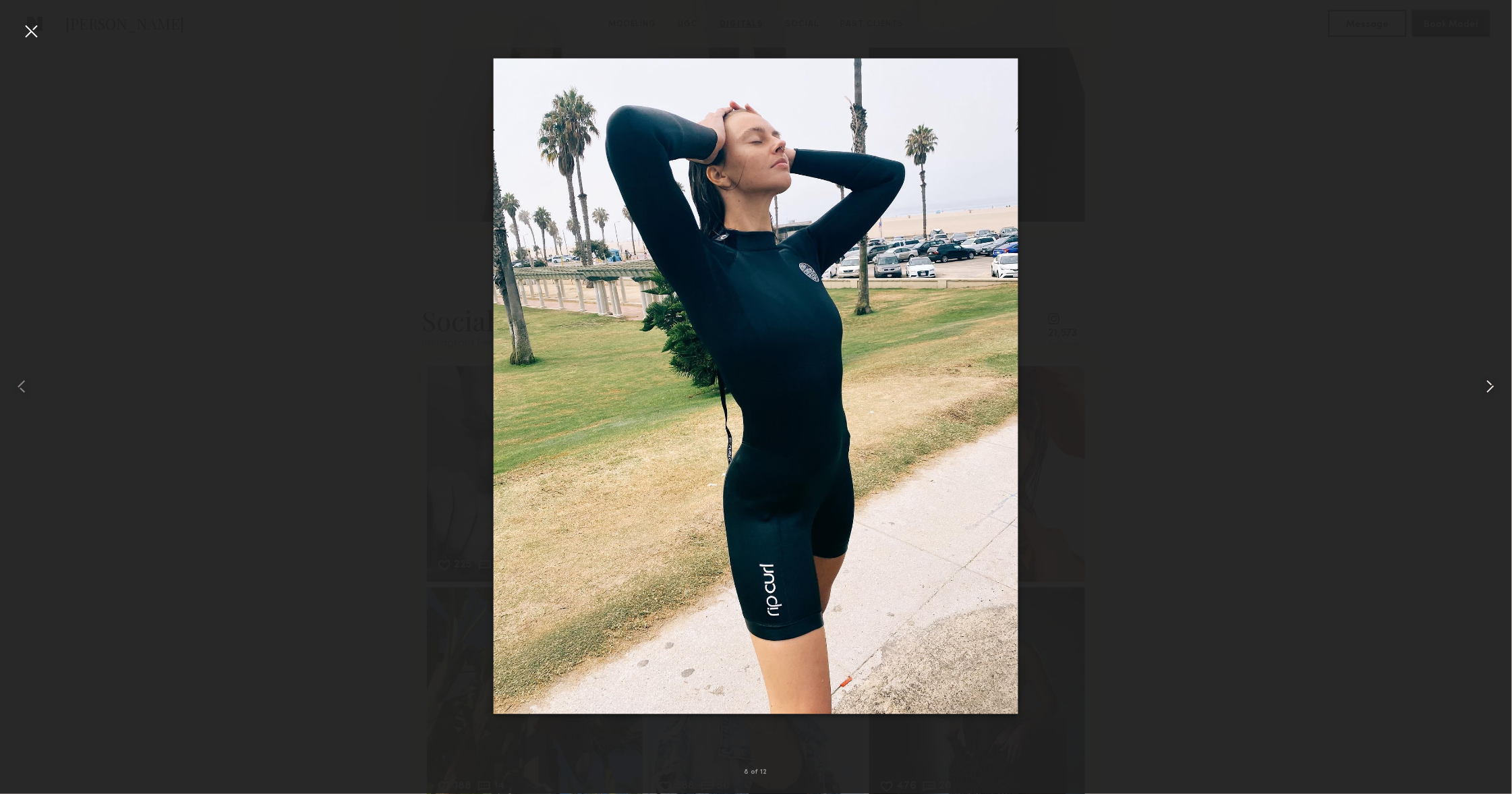
click at [1495, 383] on common-icon at bounding box center [1491, 387] width 21 height 21
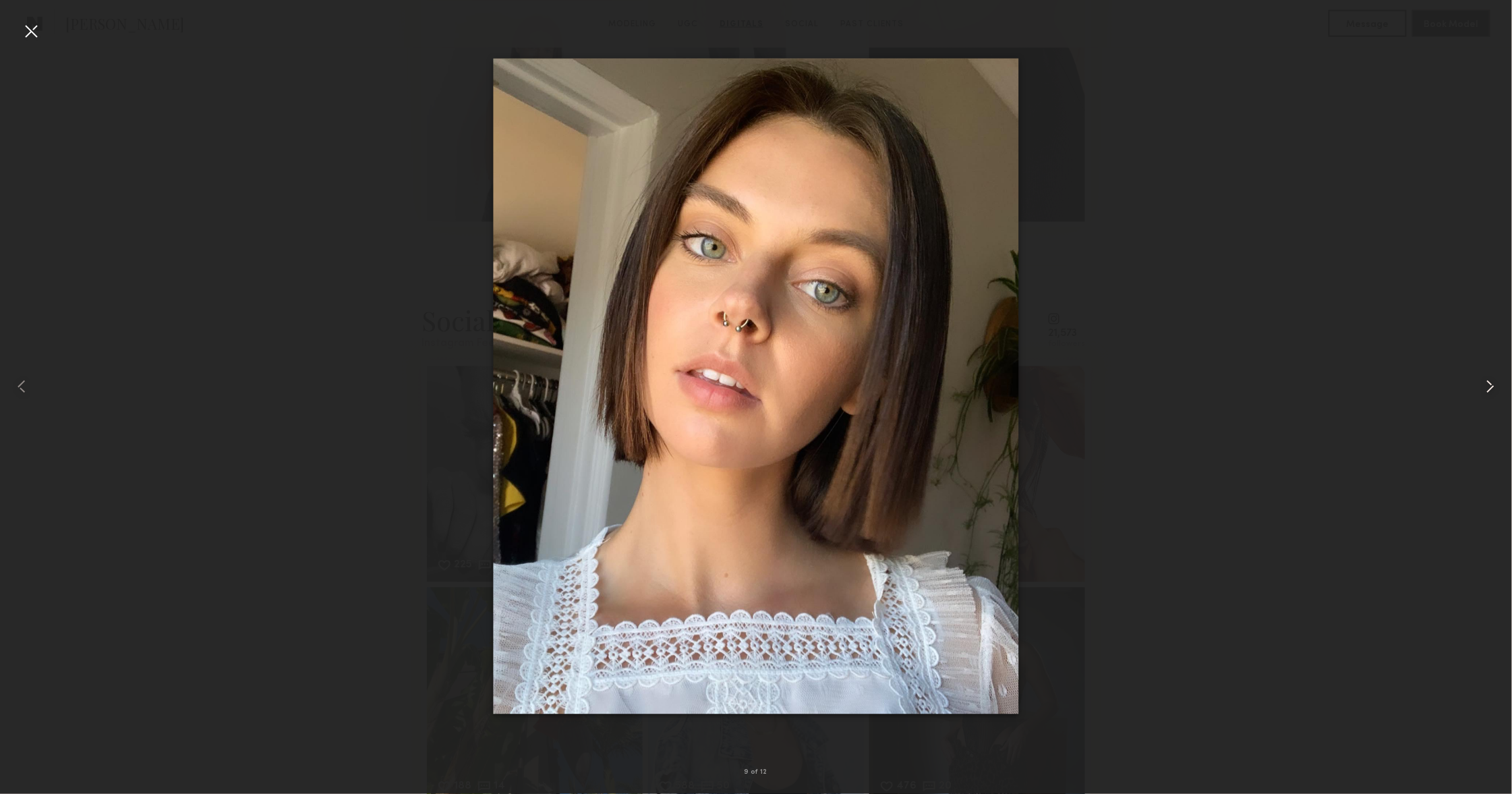
click at [1495, 383] on common-icon at bounding box center [1491, 387] width 21 height 21
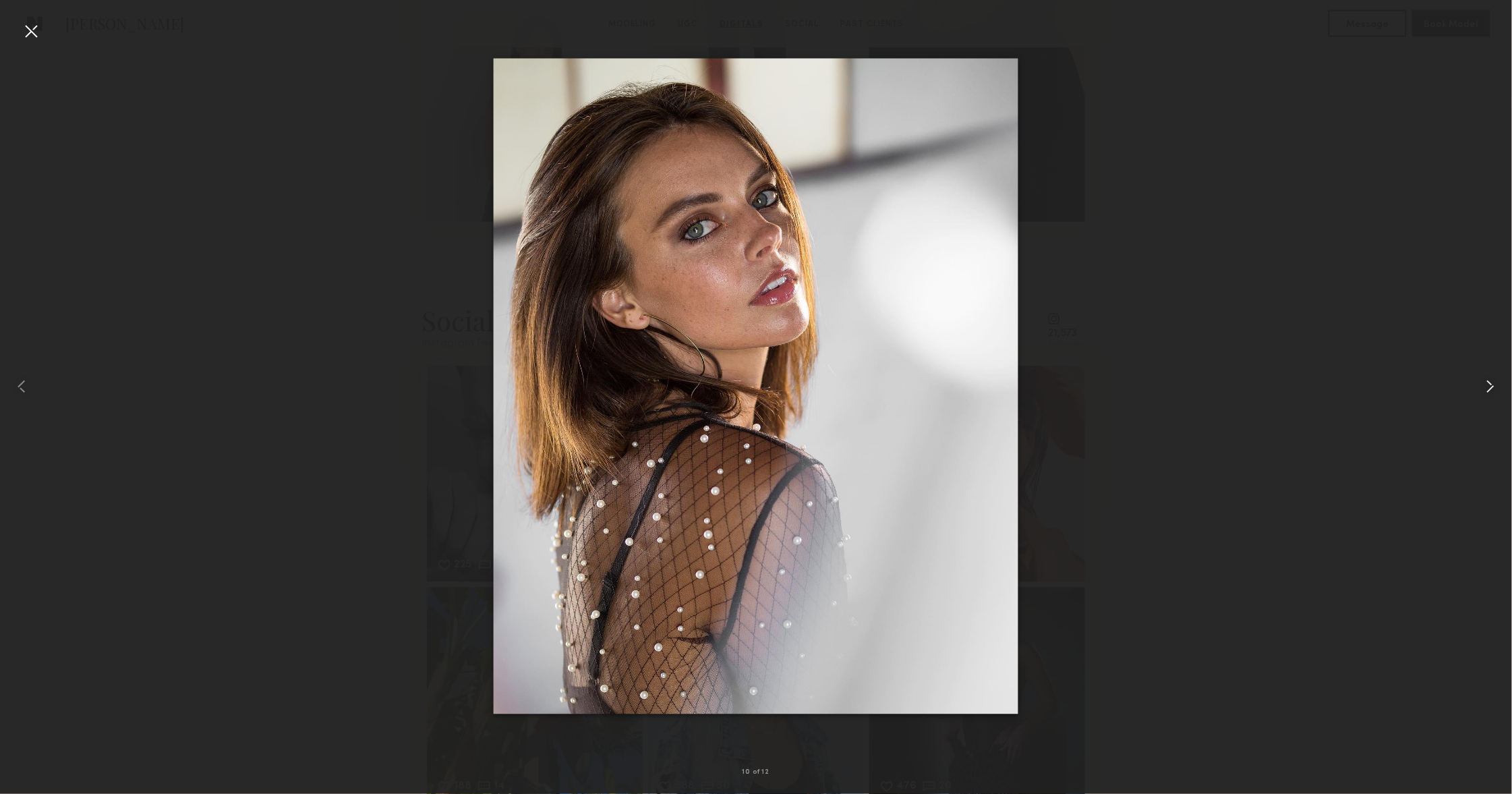
click at [1471, 393] on div at bounding box center [1481, 386] width 60 height 729
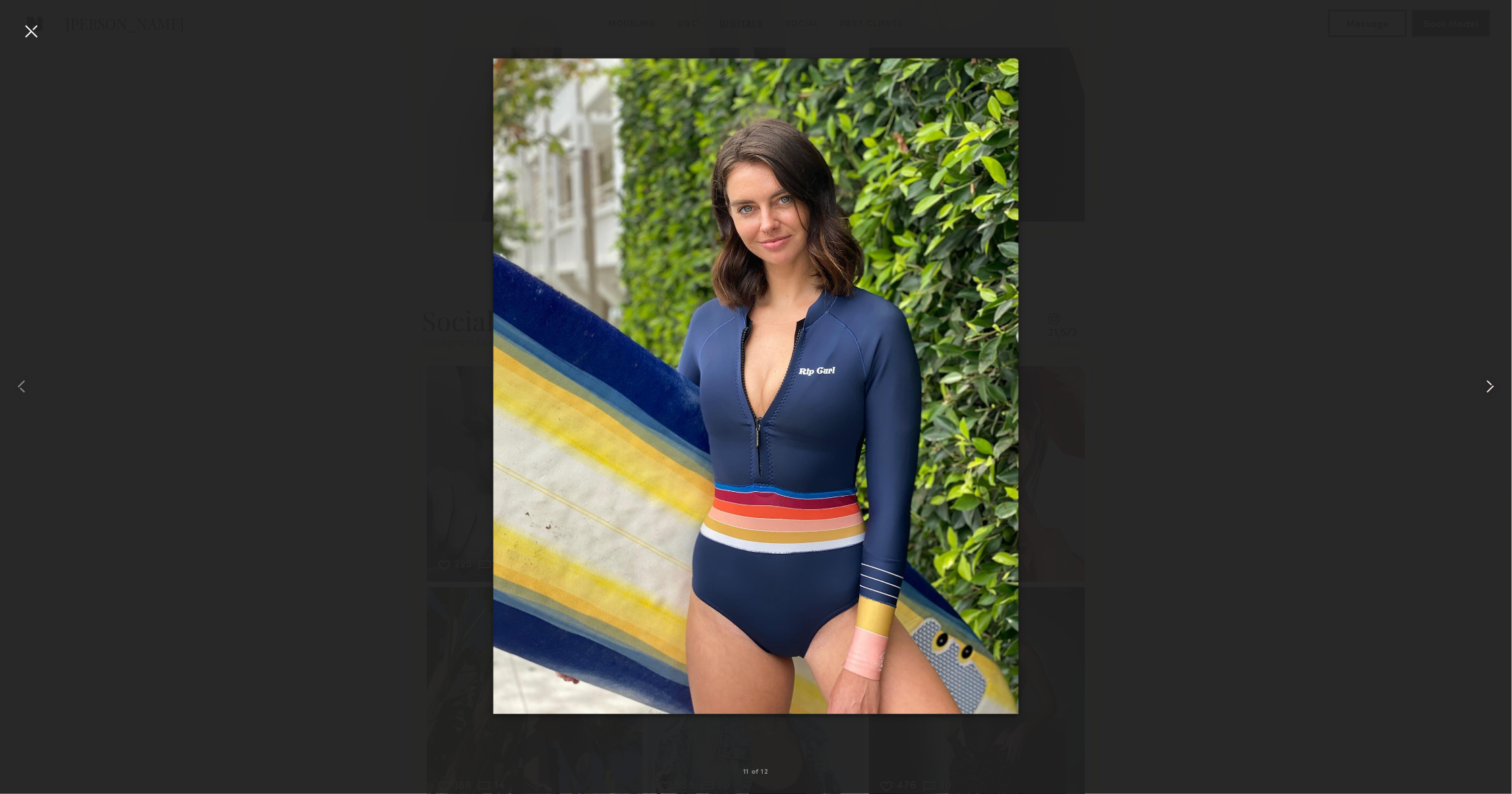
click at [1476, 387] on div at bounding box center [1481, 386] width 60 height 729
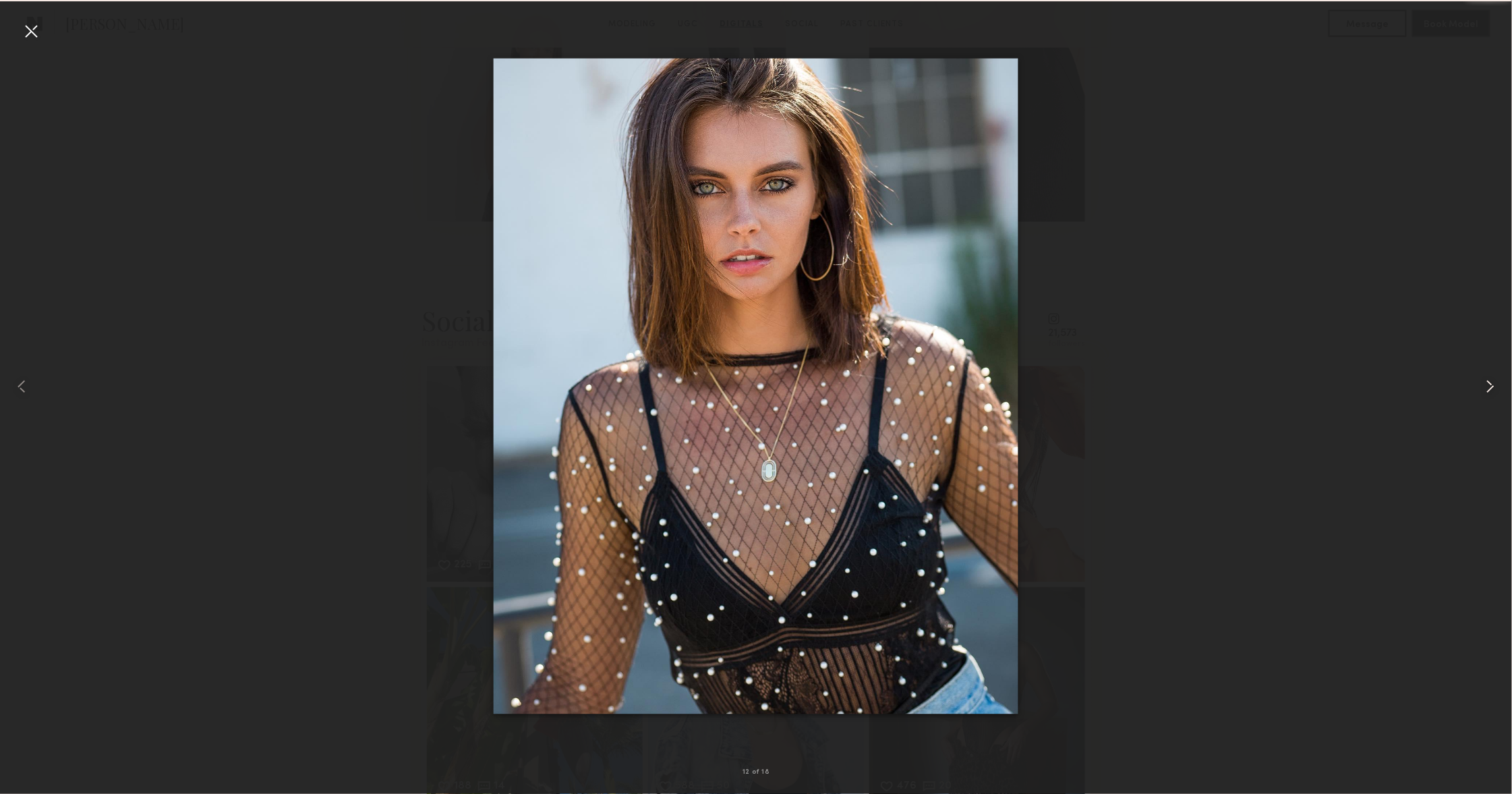
click at [1476, 387] on div at bounding box center [1481, 386] width 60 height 729
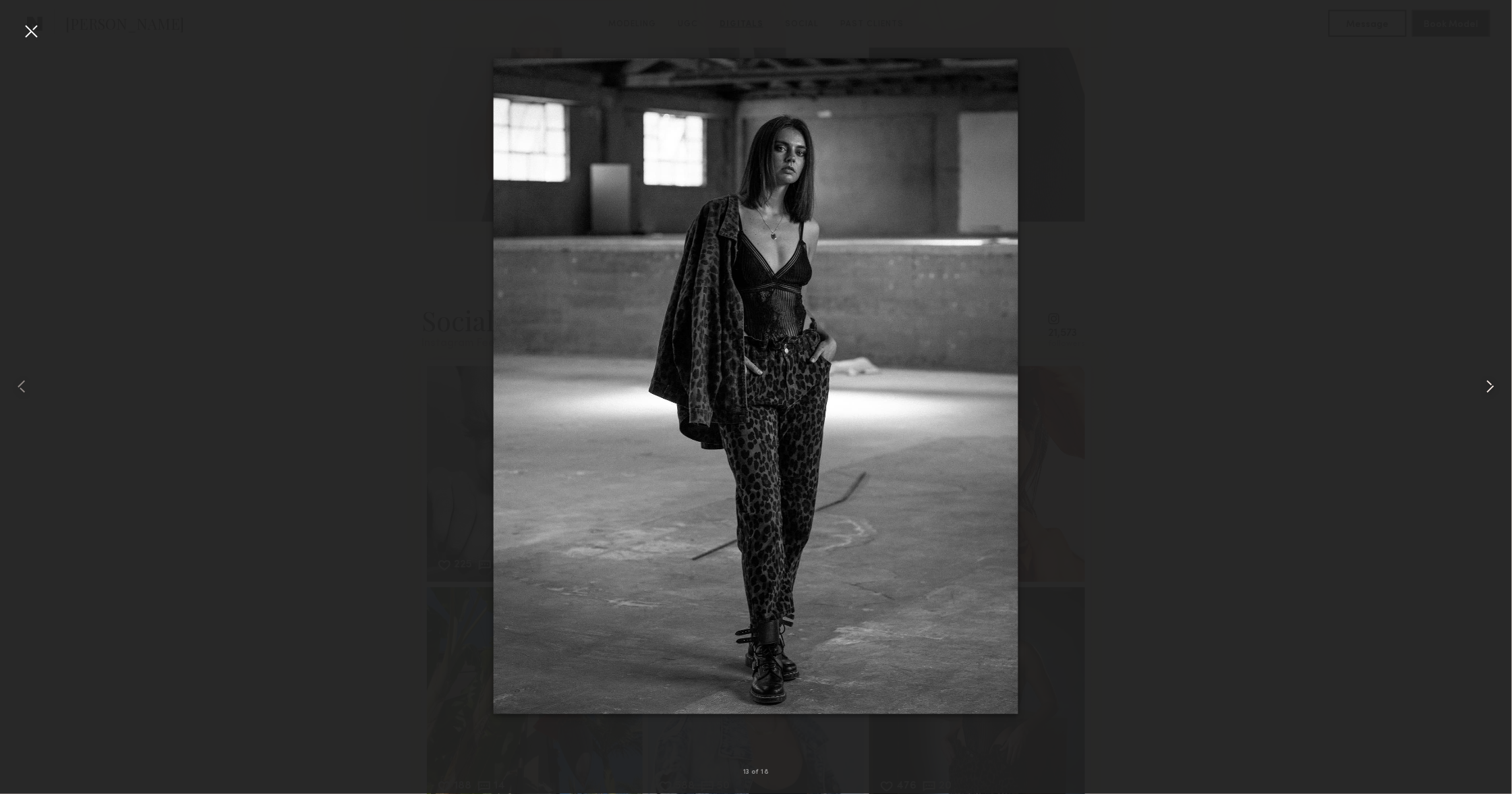
click at [1476, 387] on div at bounding box center [1481, 386] width 60 height 729
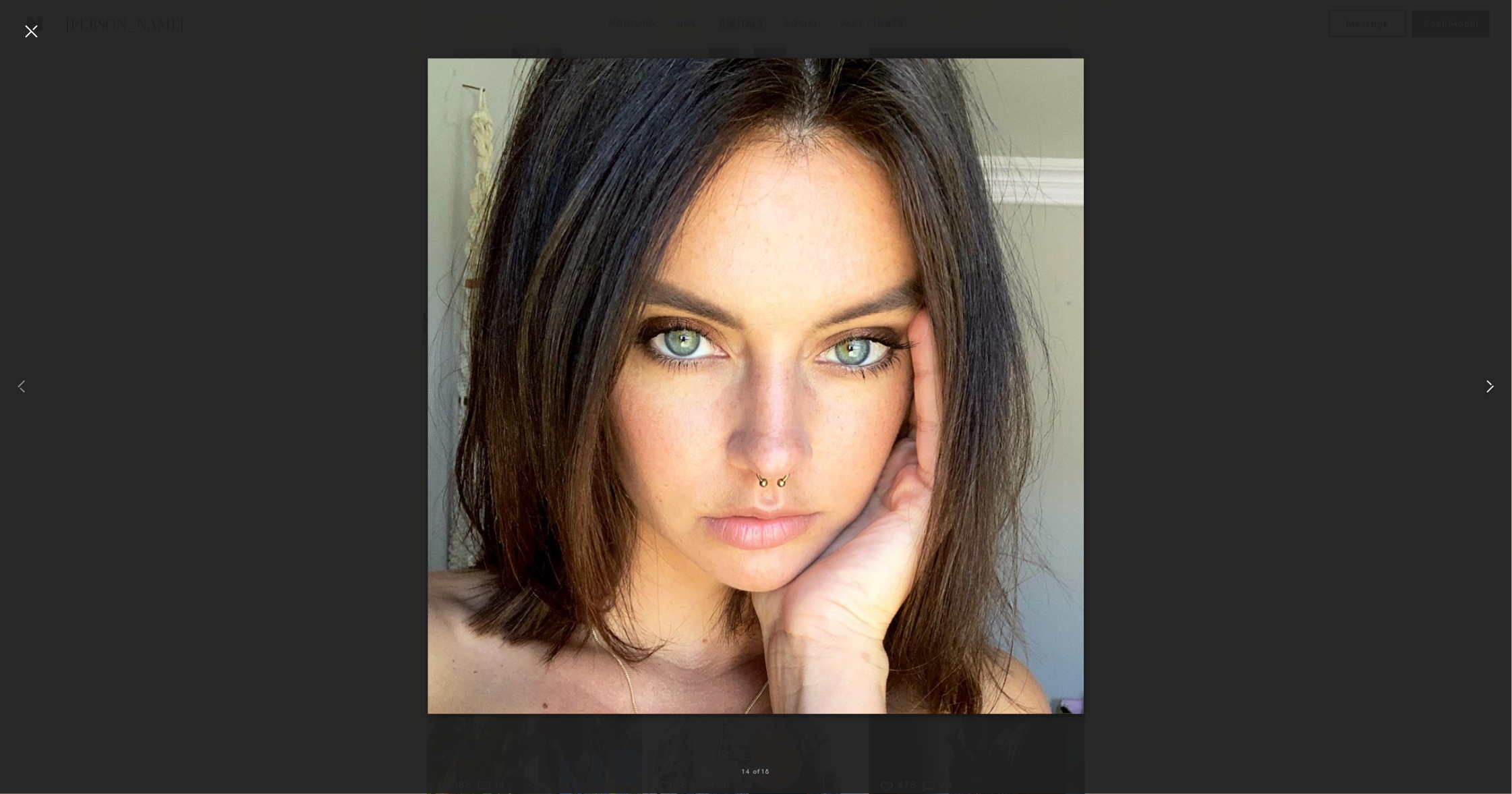
click at [1476, 387] on div at bounding box center [1481, 386] width 60 height 729
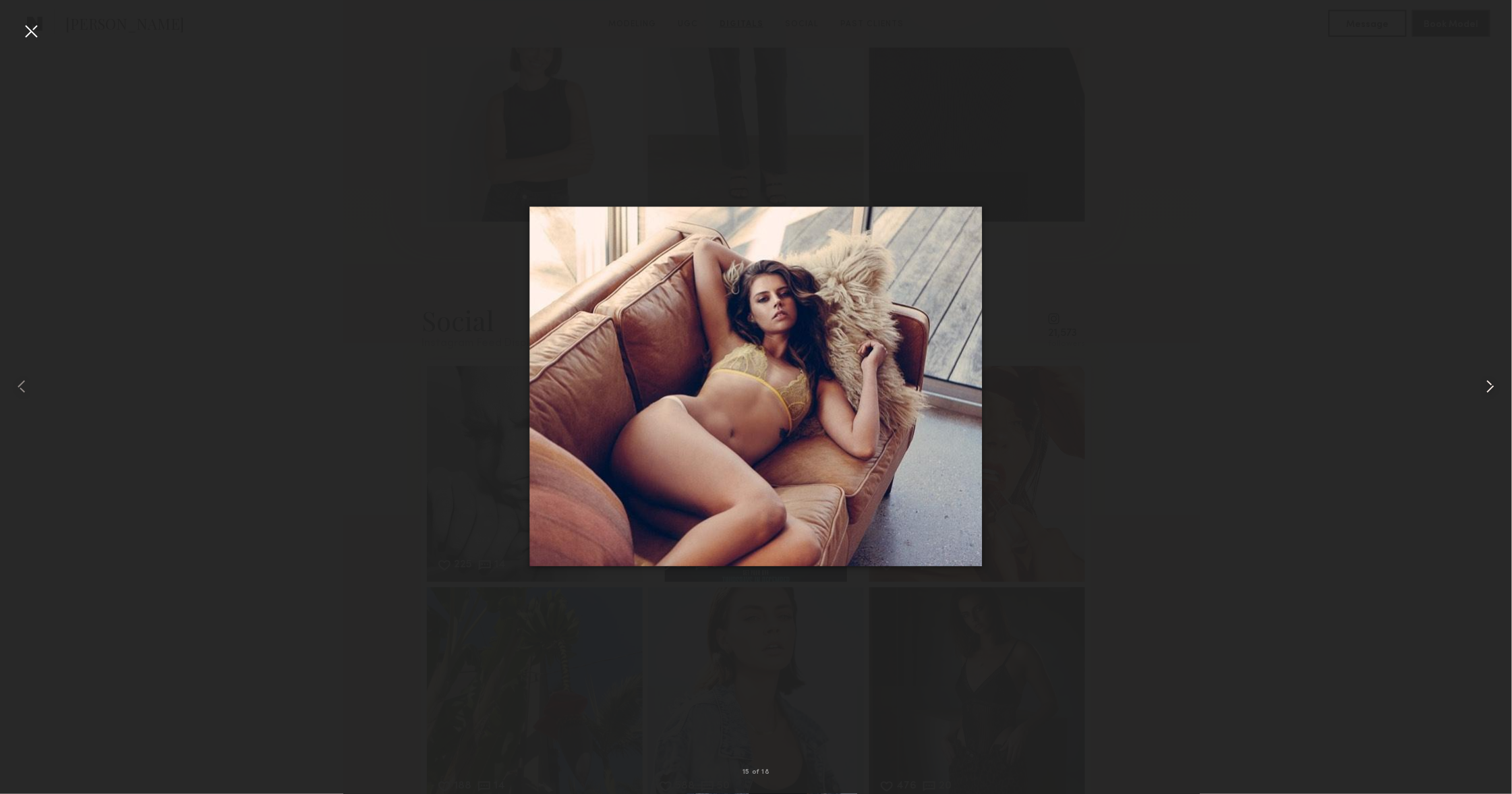
click at [1476, 387] on div at bounding box center [1481, 386] width 60 height 729
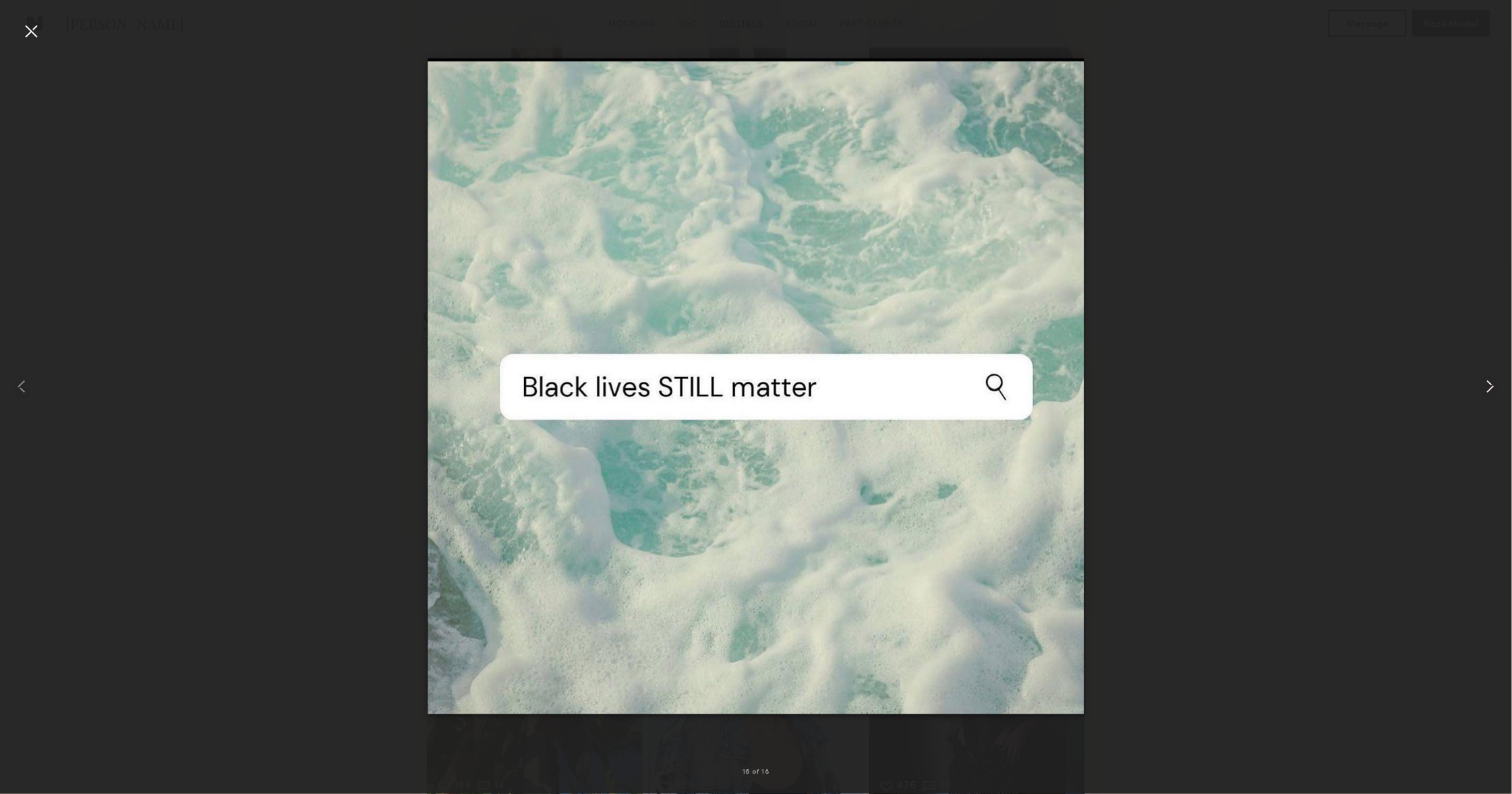
click at [1476, 387] on div at bounding box center [1481, 386] width 60 height 729
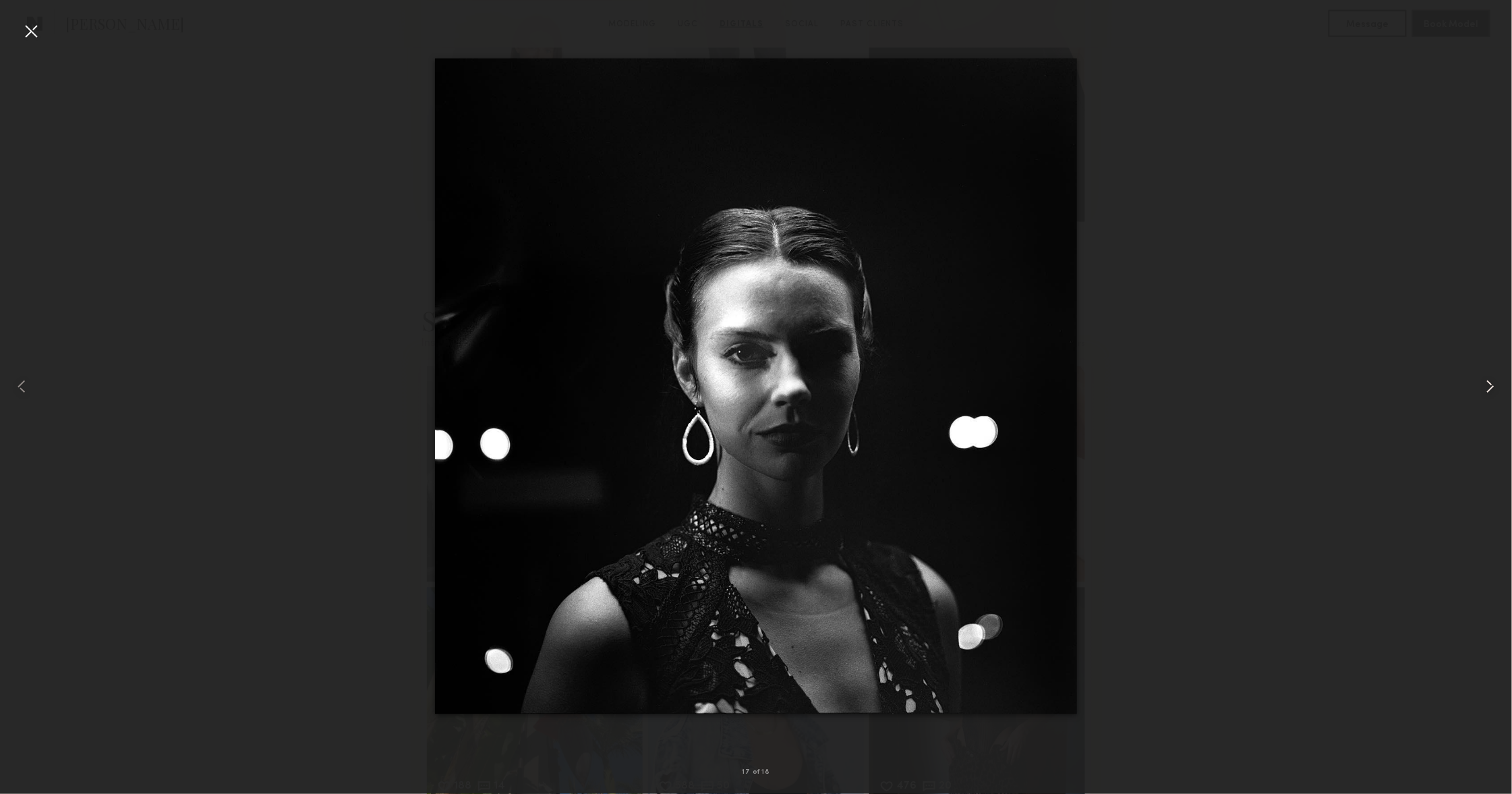
click at [1476, 387] on div at bounding box center [1481, 386] width 60 height 729
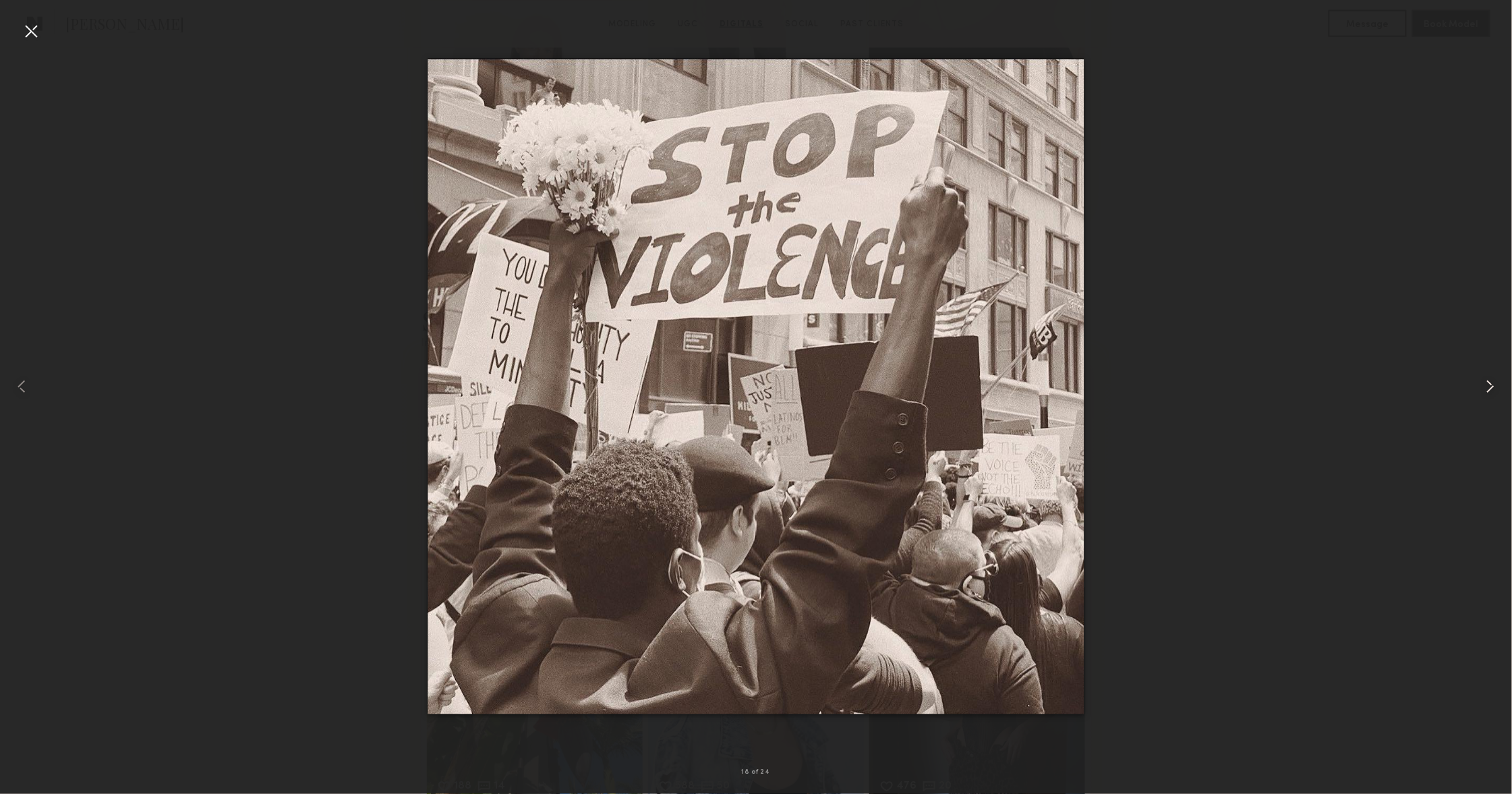
click at [1476, 387] on div at bounding box center [1481, 386] width 60 height 729
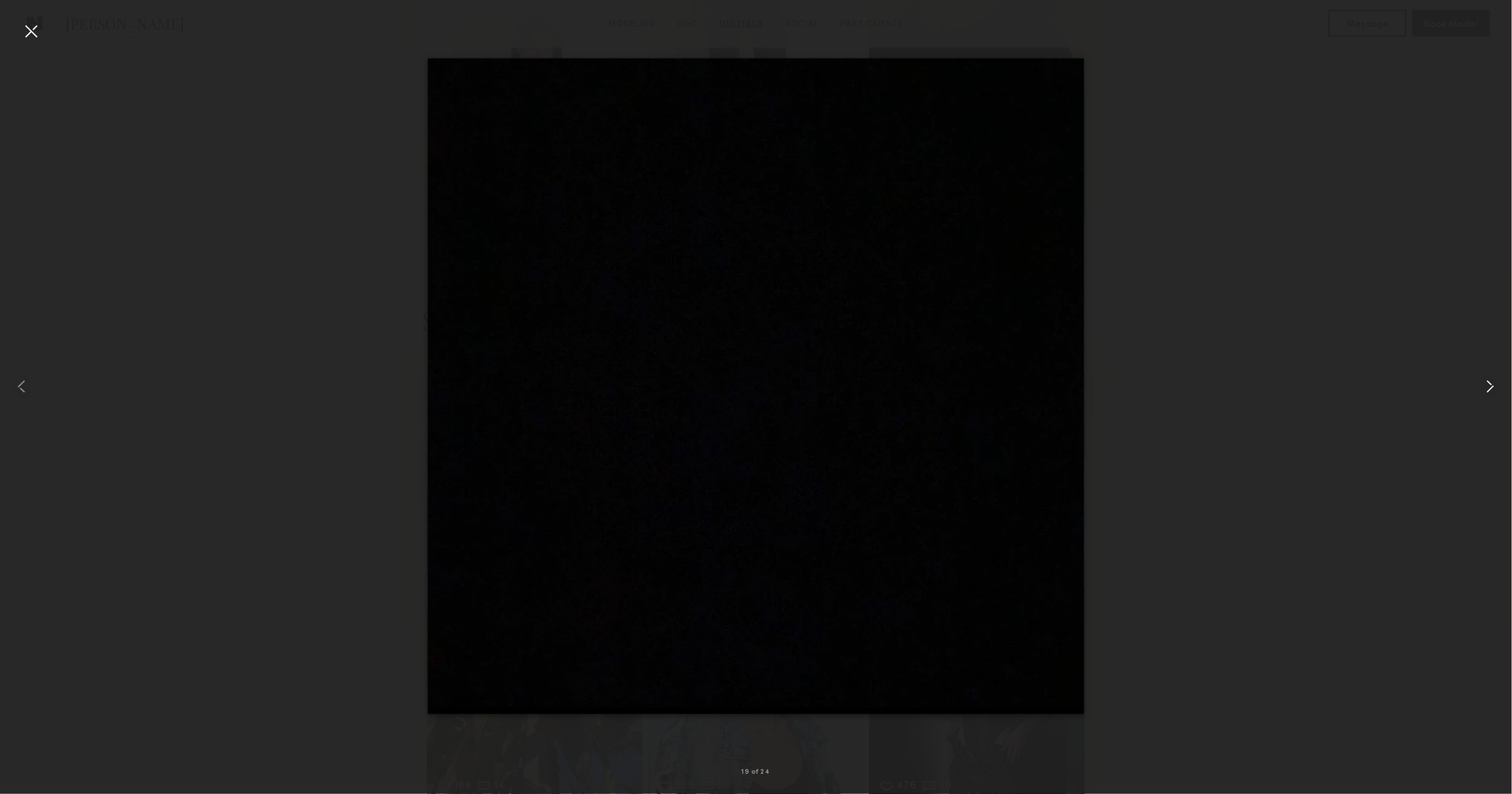
click at [1476, 387] on div at bounding box center [1481, 386] width 60 height 729
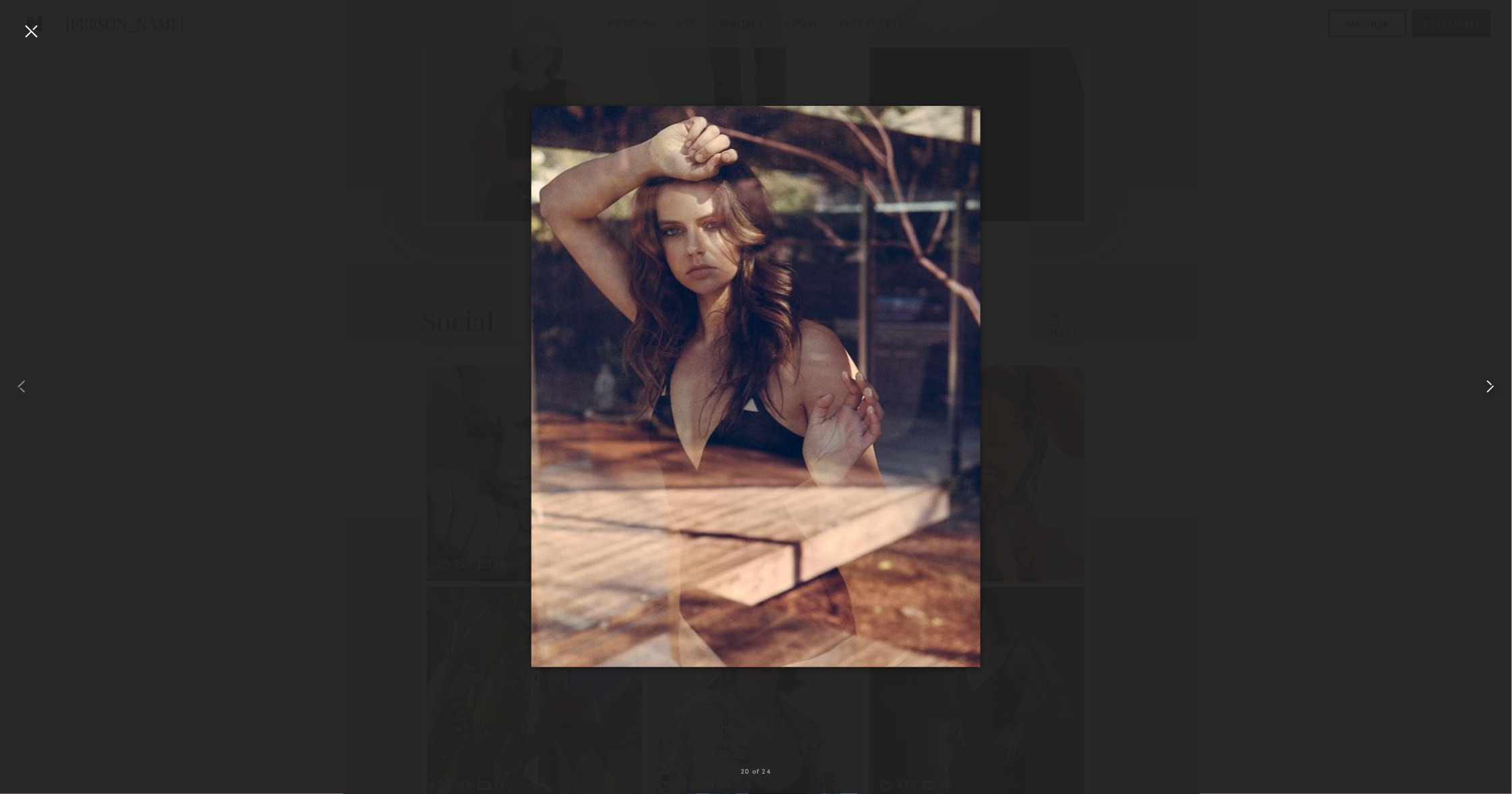
click at [1482, 387] on common-icon at bounding box center [1491, 387] width 21 height 21
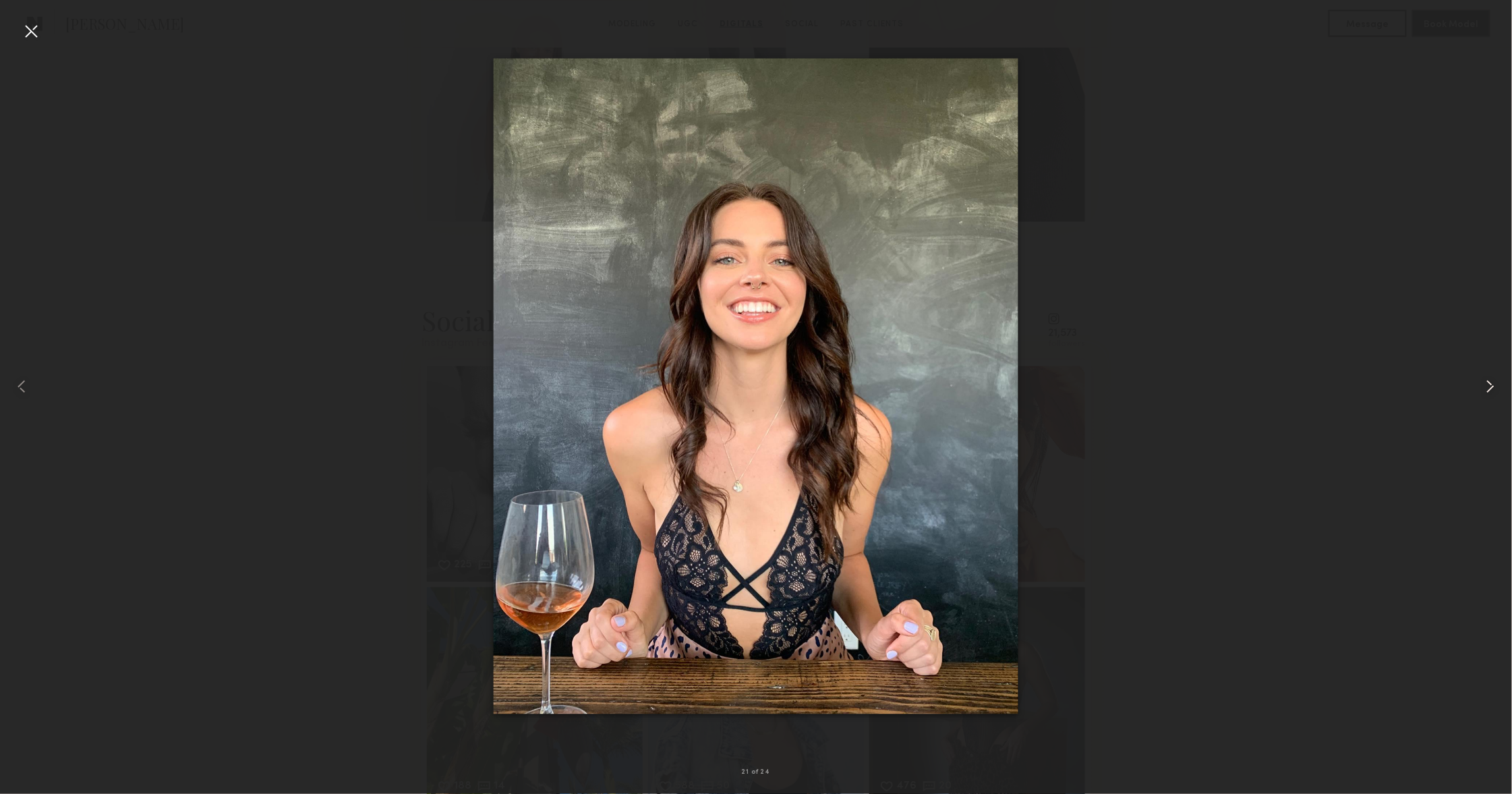
click at [1482, 387] on common-icon at bounding box center [1491, 387] width 21 height 21
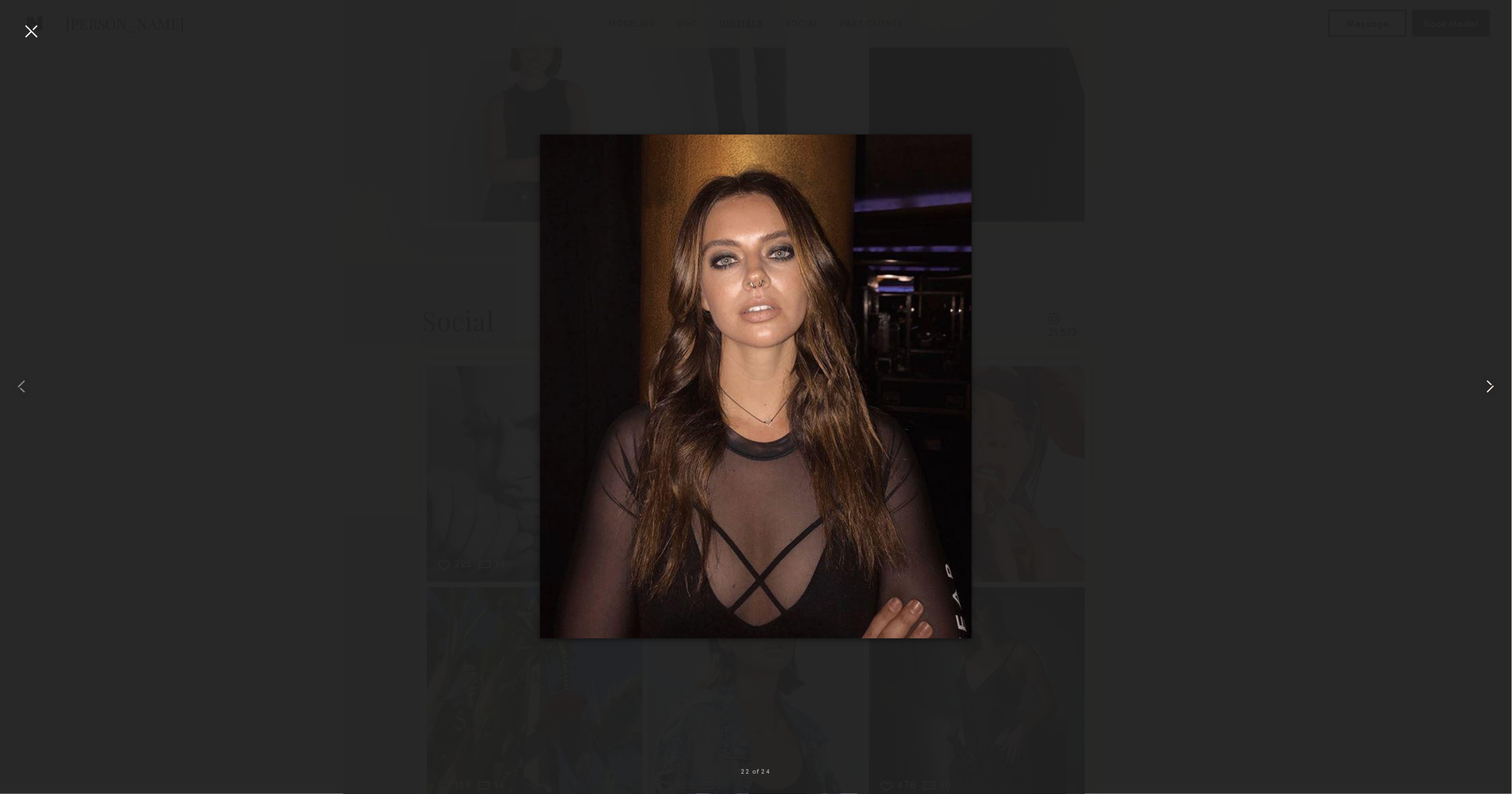
click at [1482, 387] on common-icon at bounding box center [1491, 387] width 21 height 21
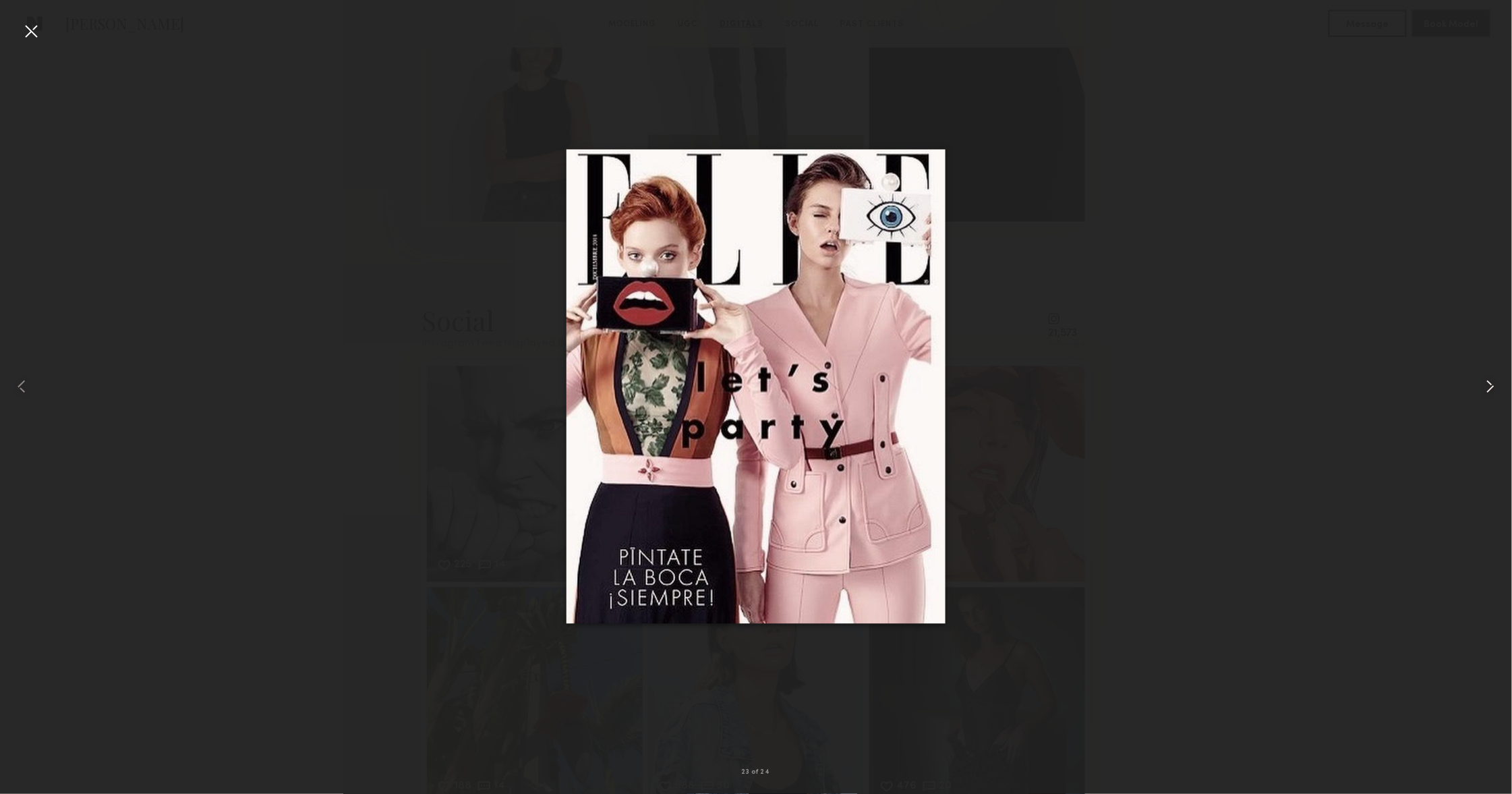
click at [1482, 387] on common-icon at bounding box center [1491, 387] width 21 height 21
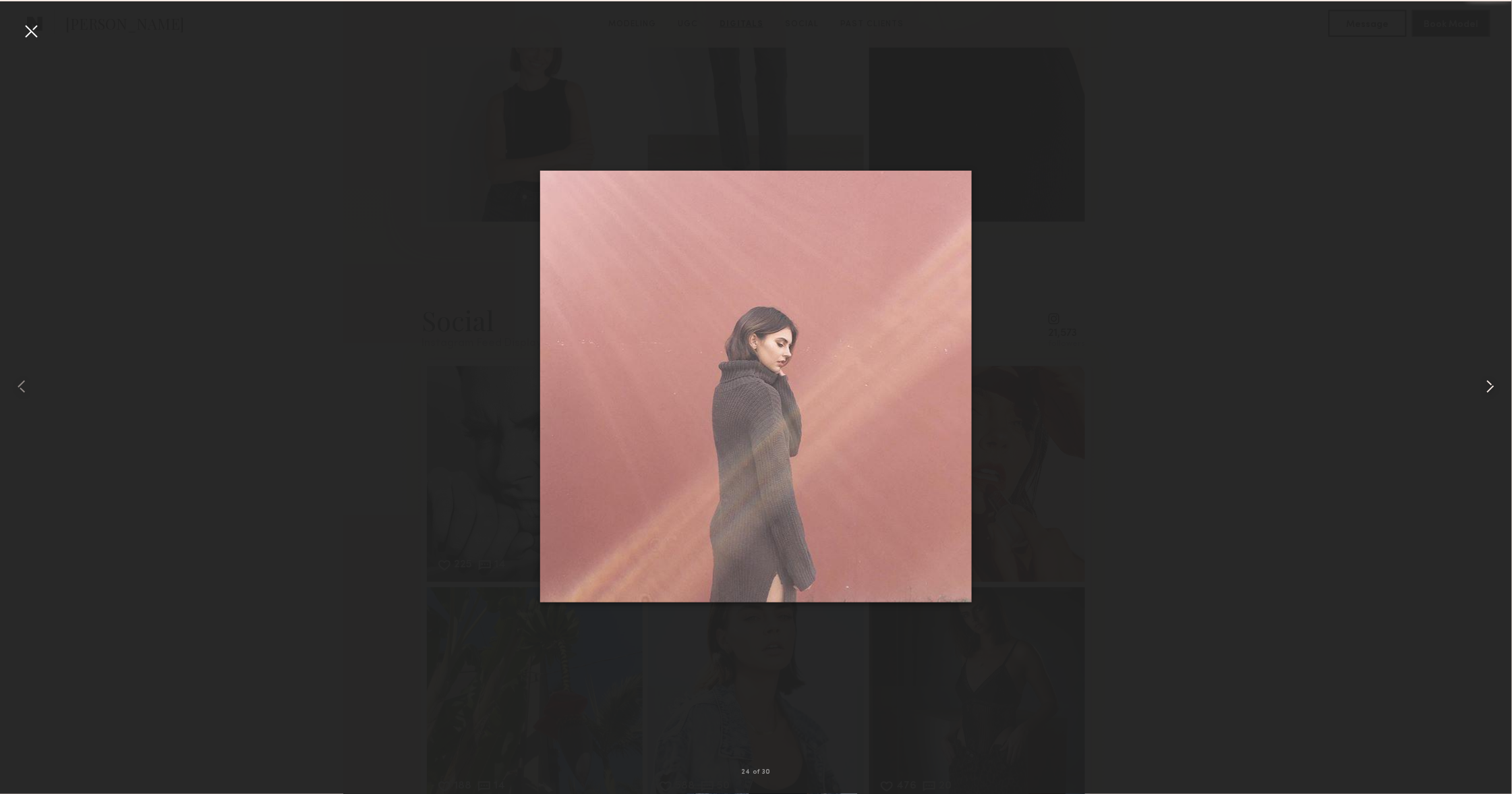
click at [1482, 387] on common-icon at bounding box center [1491, 387] width 21 height 21
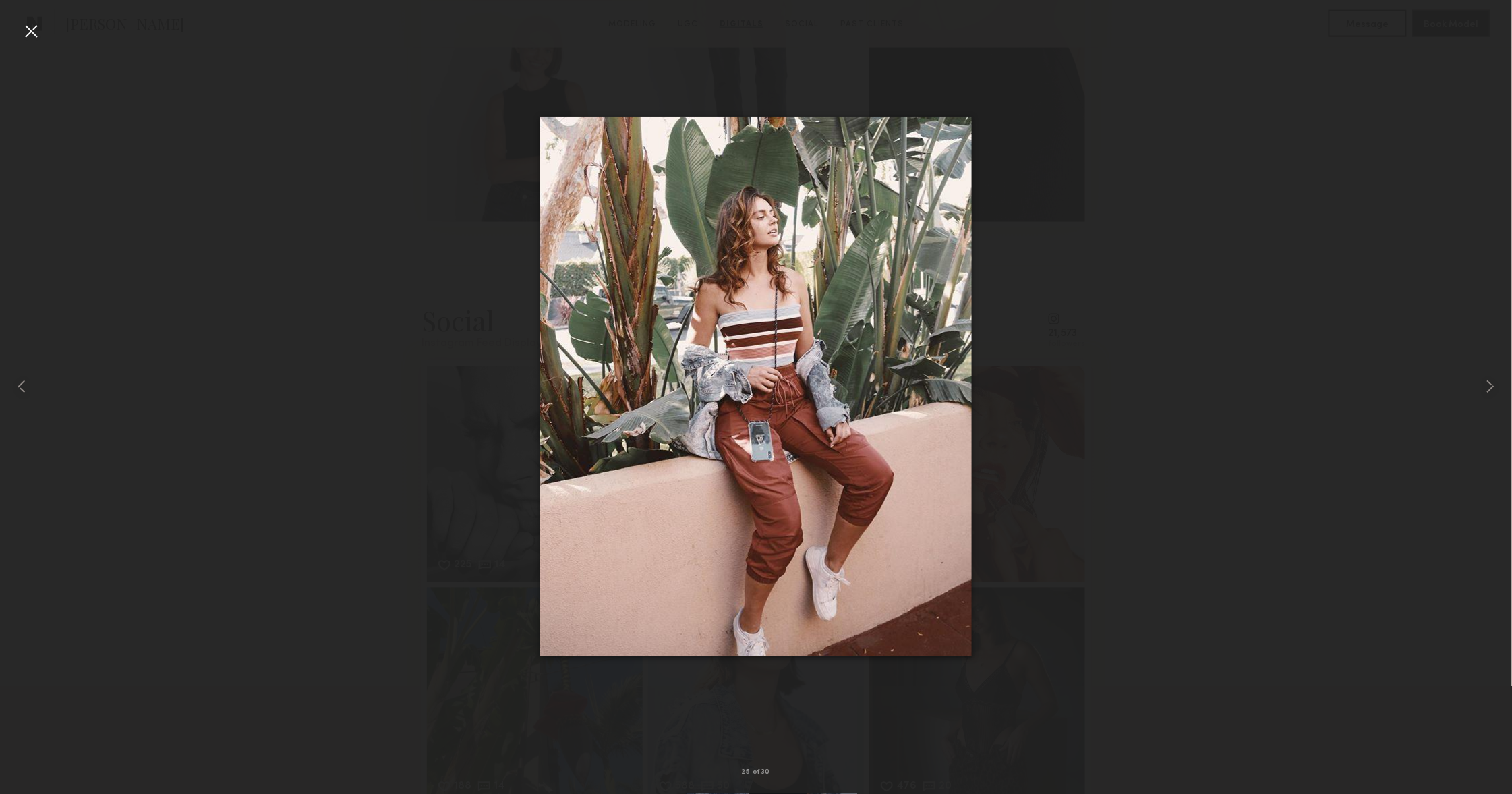
click at [36, 26] on div at bounding box center [31, 31] width 21 height 21
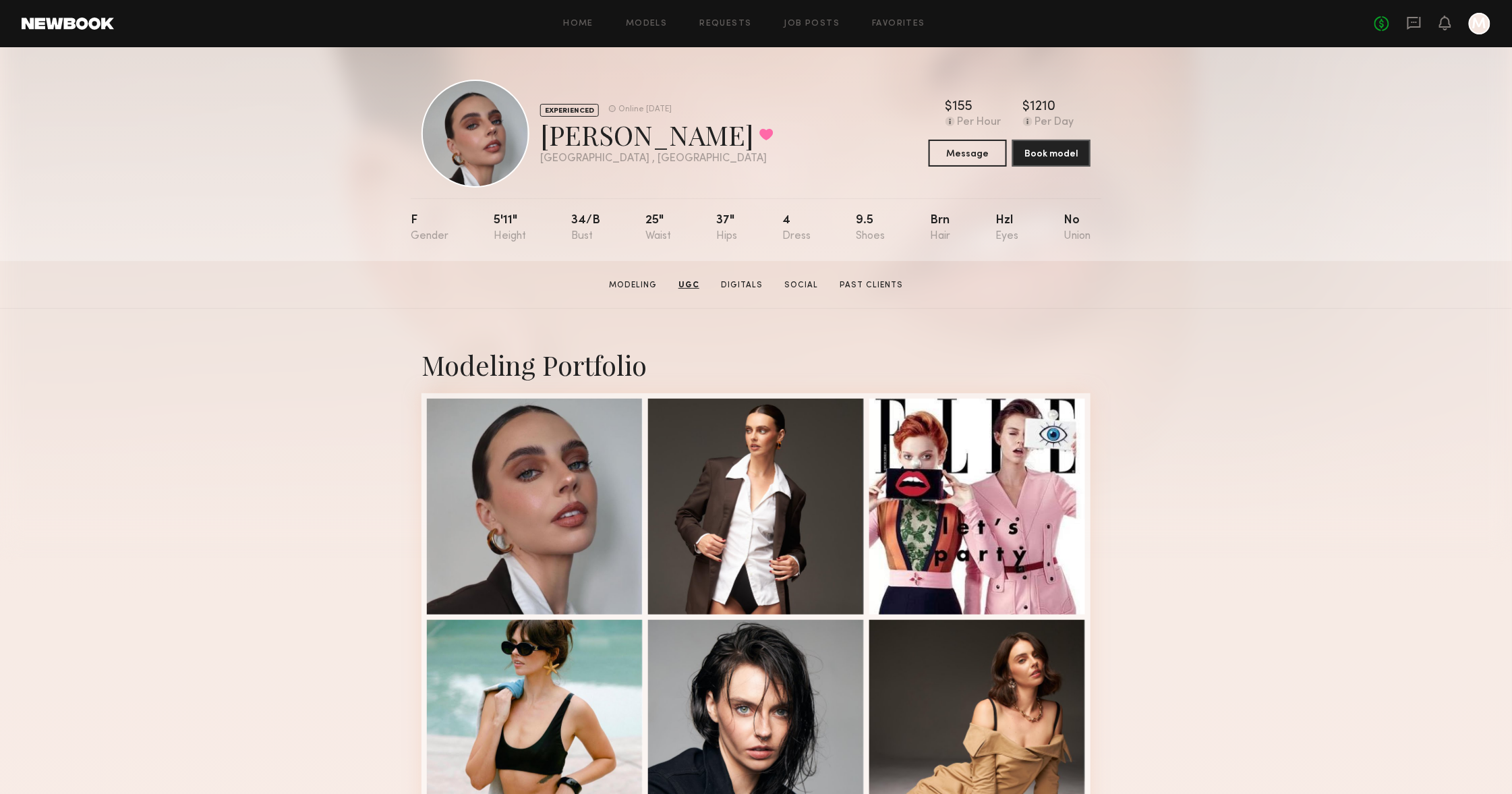
scroll to position [0, 0]
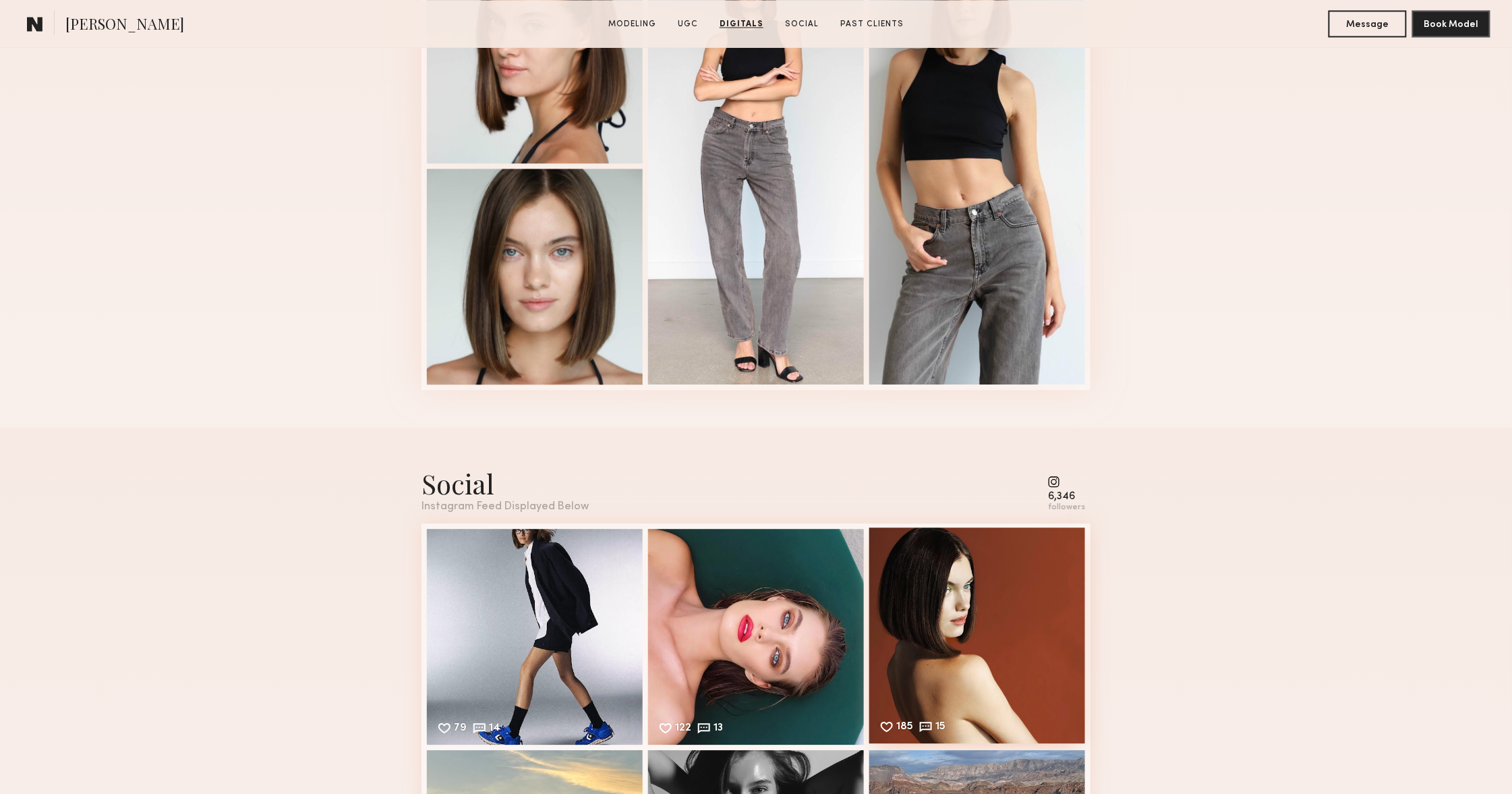
scroll to position [3823, 0]
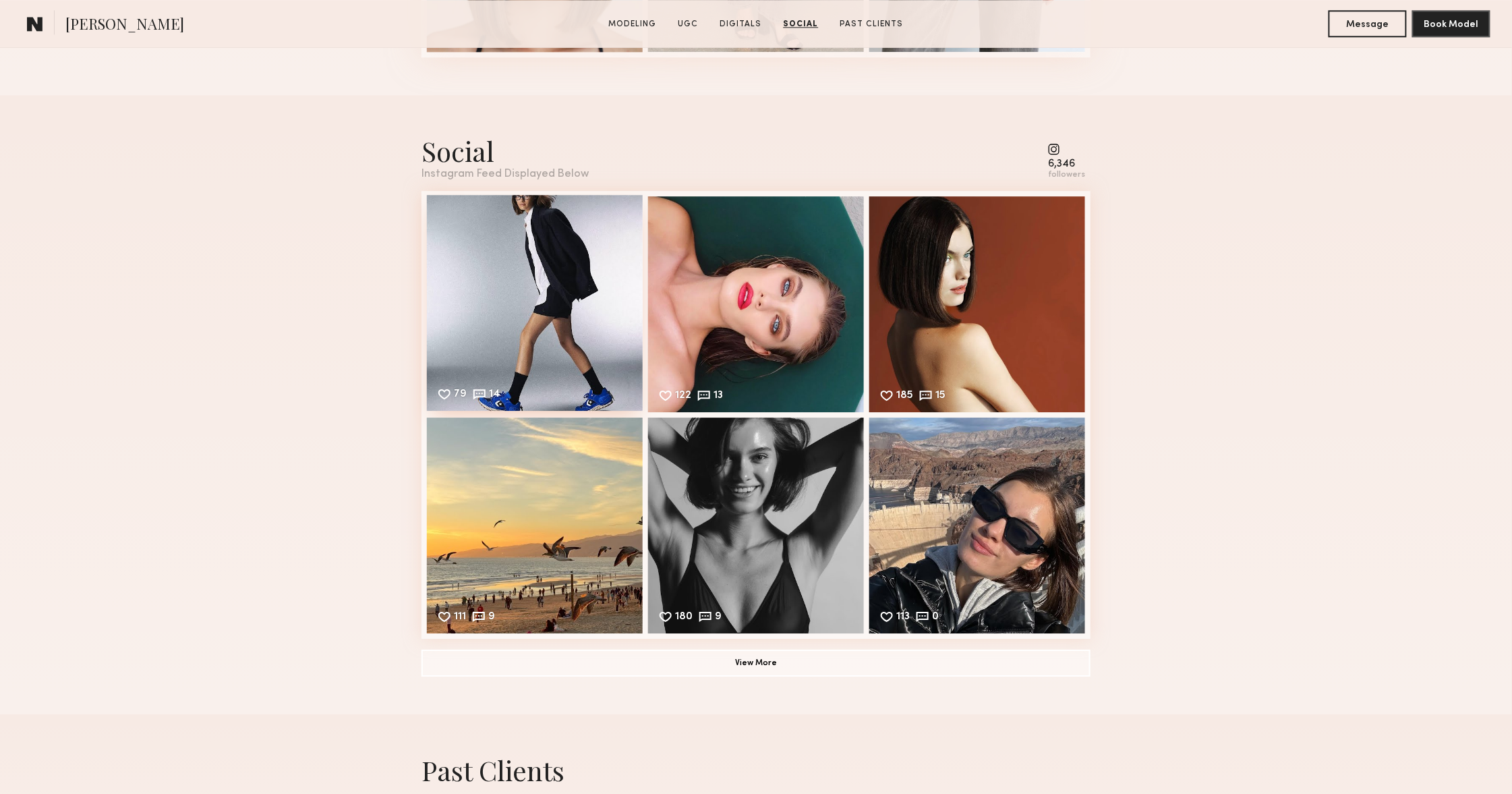
click at [495, 263] on div "79 14 Likes & comments displayed to show model’s engagement" at bounding box center [535, 302] width 216 height 216
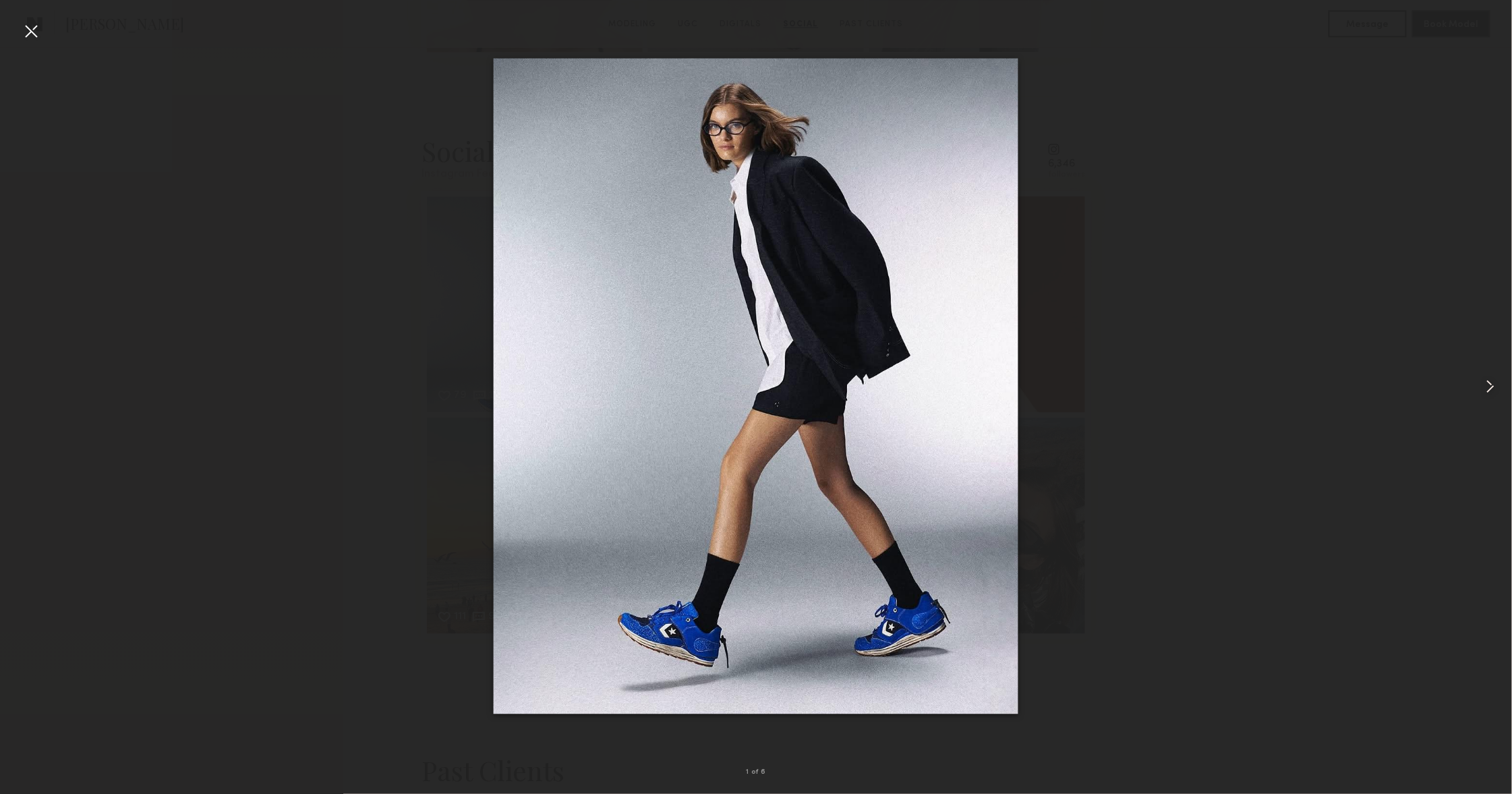
click at [1479, 393] on div at bounding box center [1481, 386] width 60 height 729
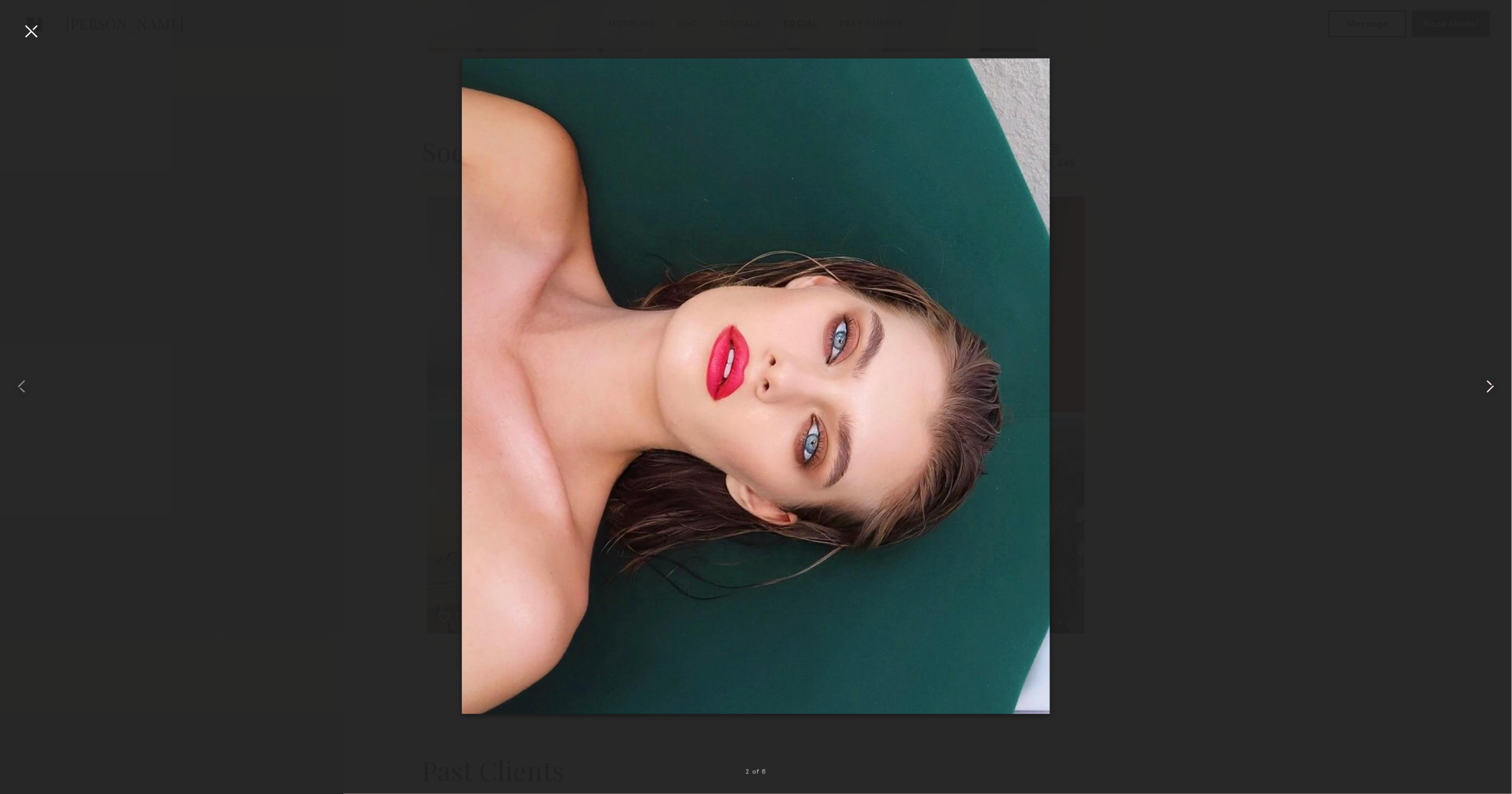
click at [1479, 392] on div at bounding box center [1481, 386] width 60 height 729
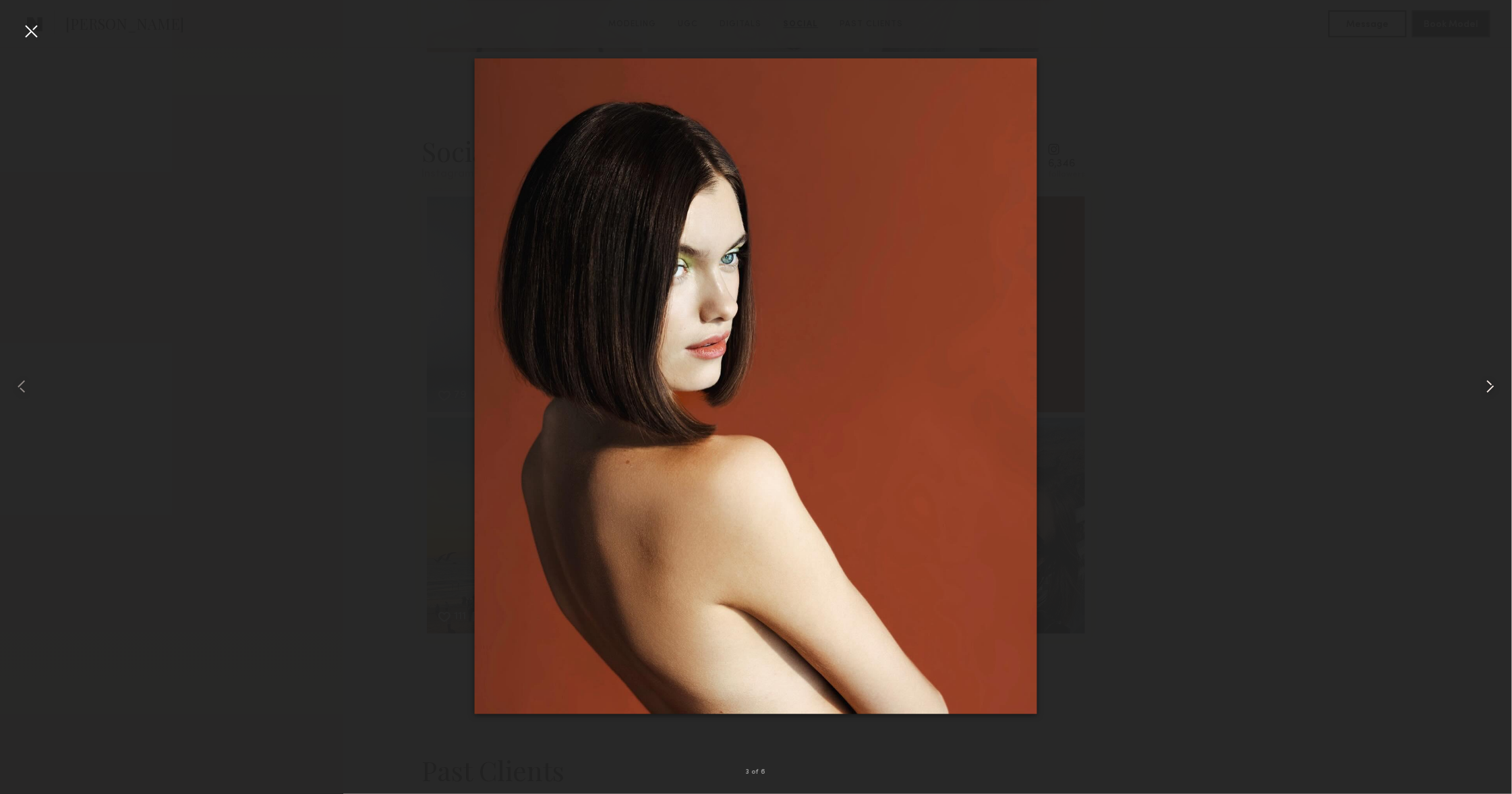
click at [1479, 392] on div at bounding box center [1481, 386] width 60 height 729
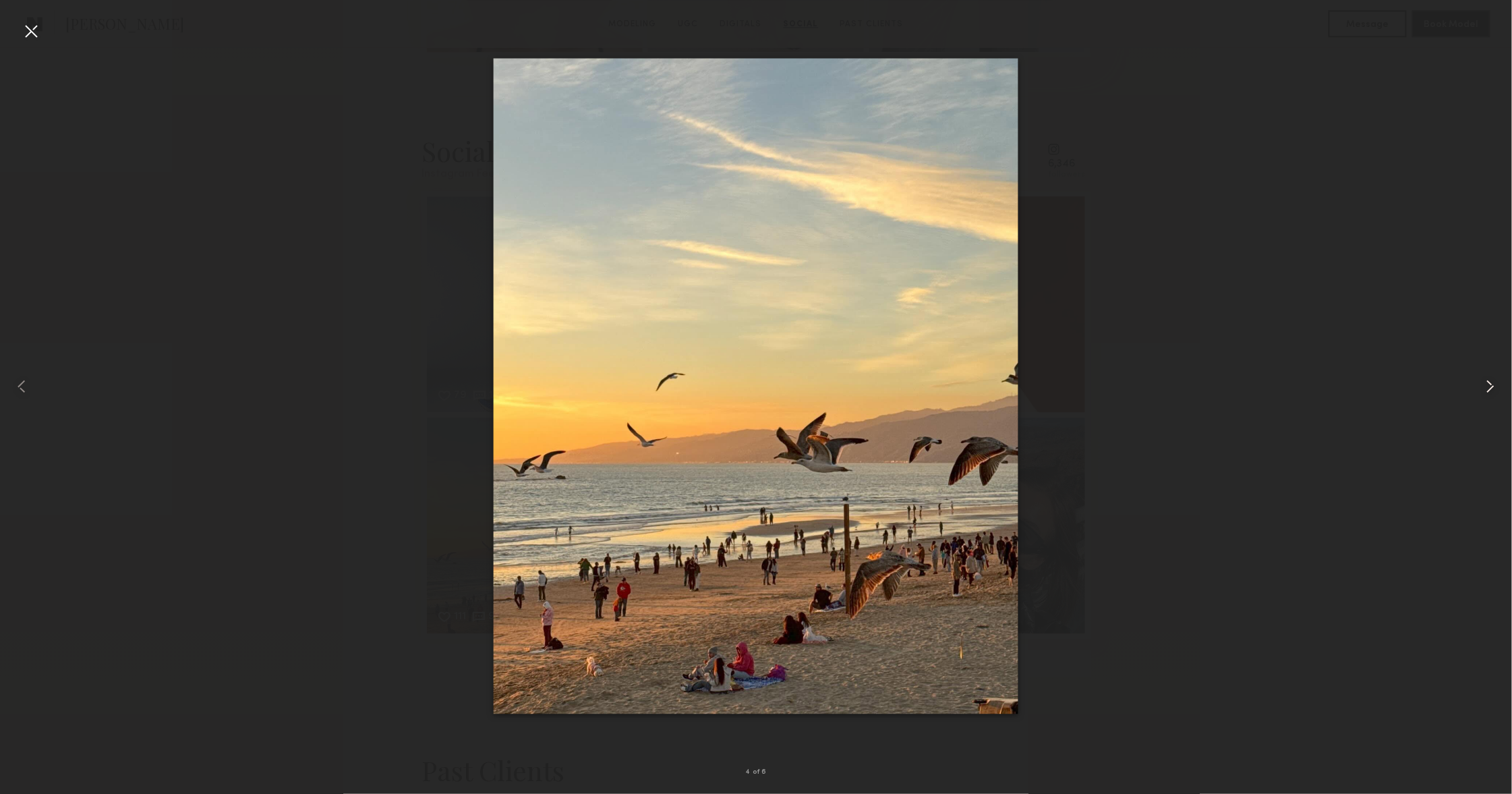
click at [1479, 392] on div at bounding box center [1481, 386] width 60 height 729
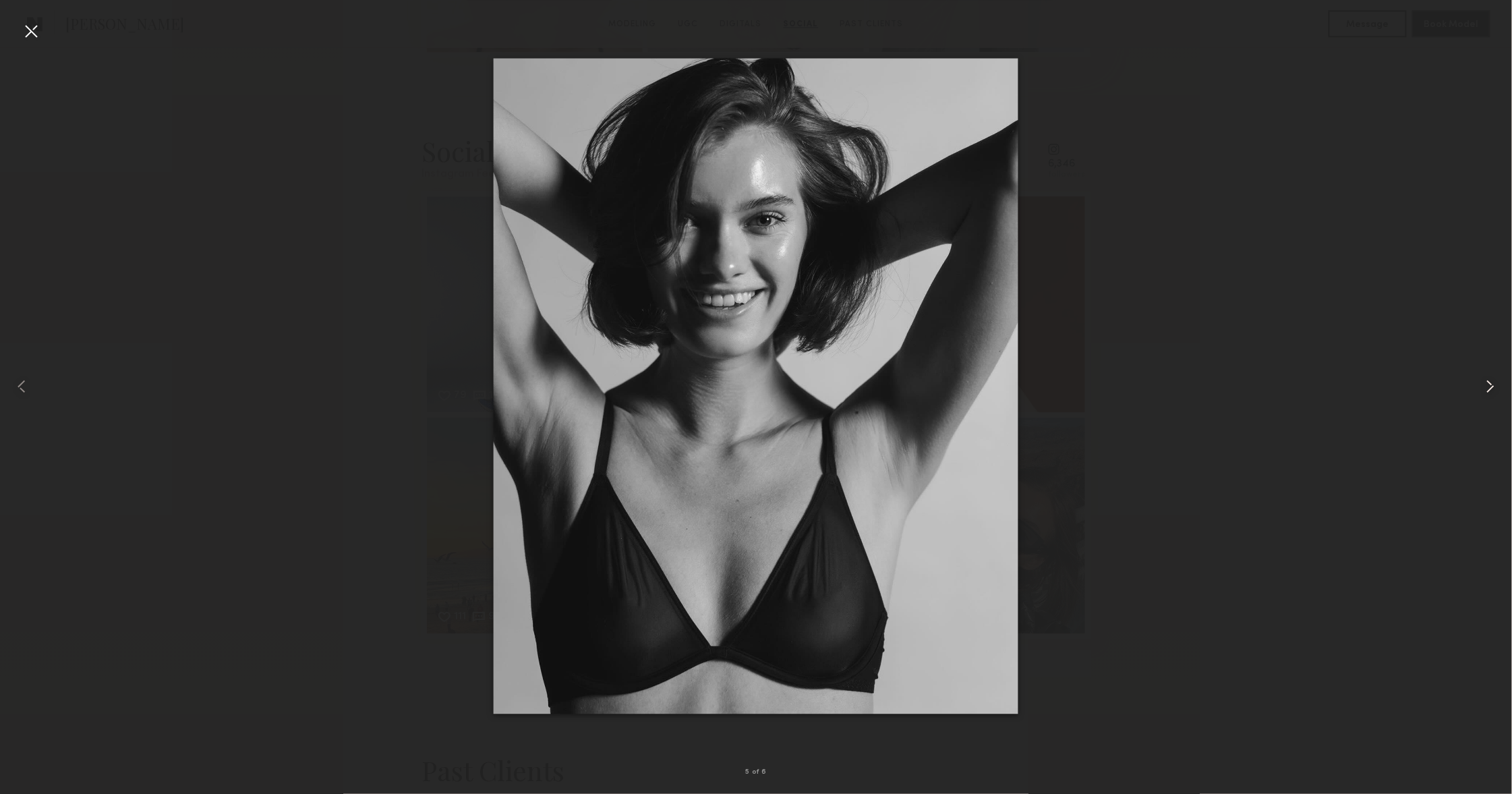
click at [1479, 392] on div at bounding box center [1481, 386] width 60 height 729
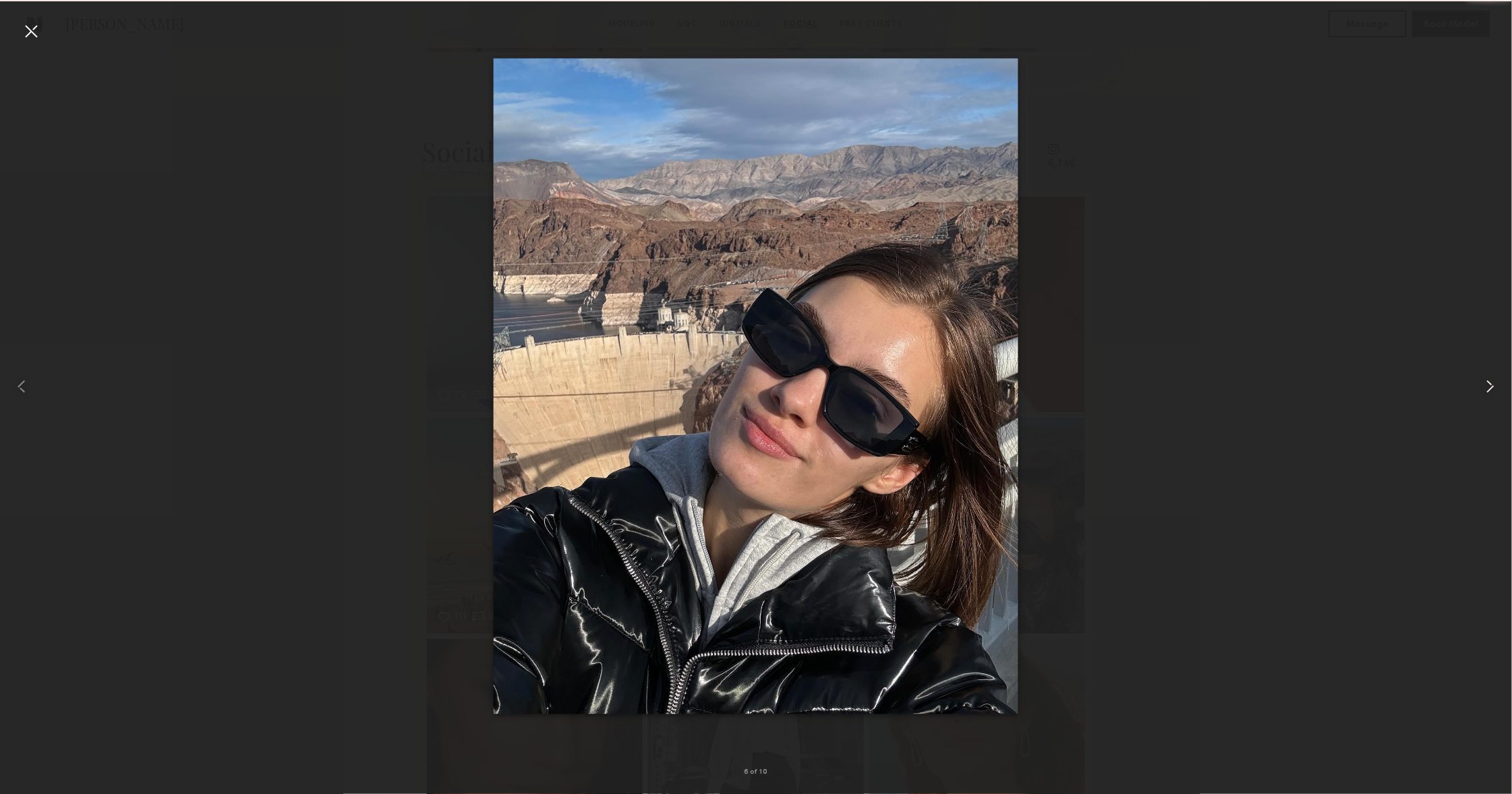
click at [1479, 392] on div at bounding box center [1481, 386] width 60 height 729
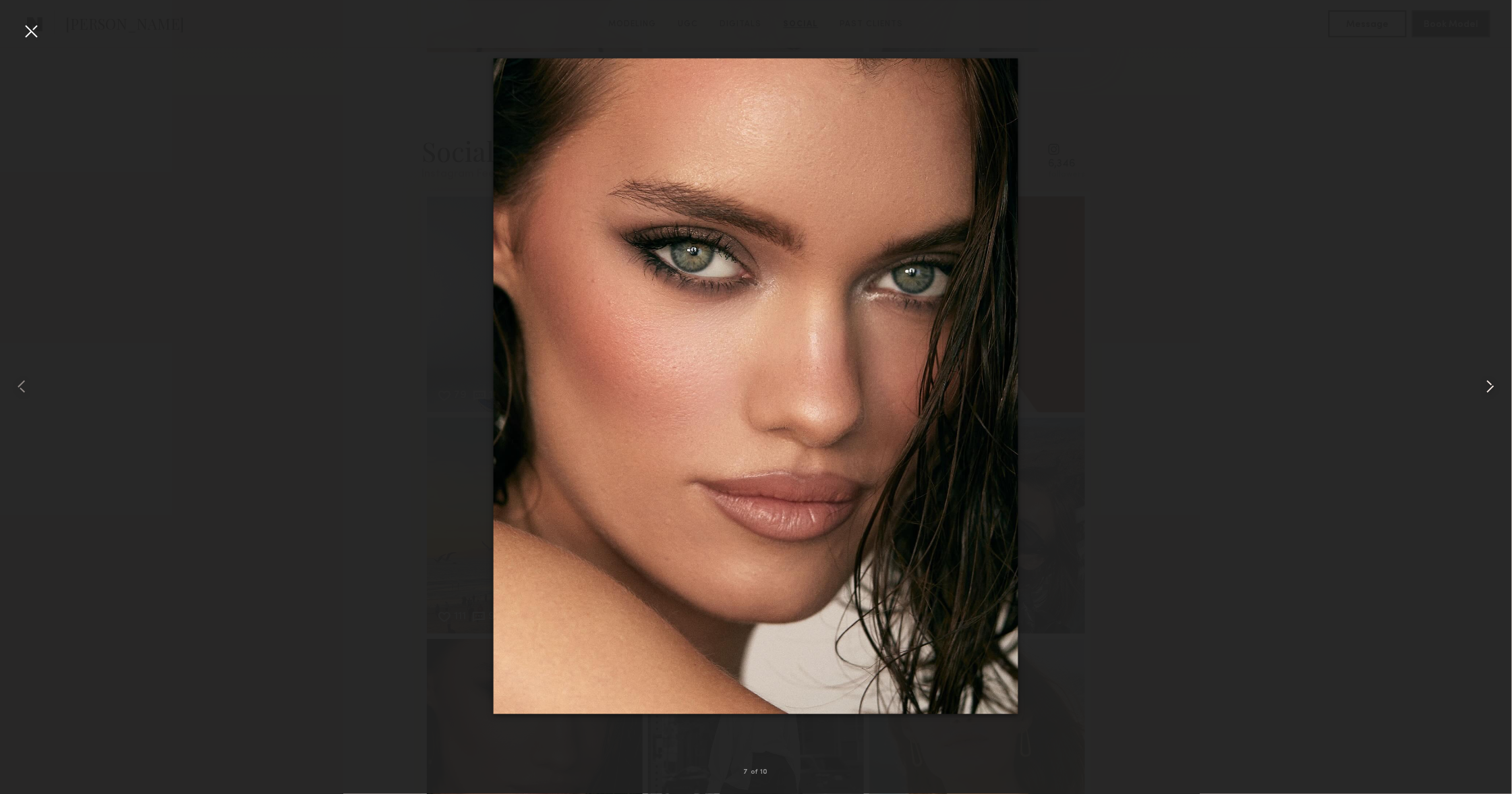
click at [1479, 392] on div at bounding box center [1481, 386] width 60 height 729
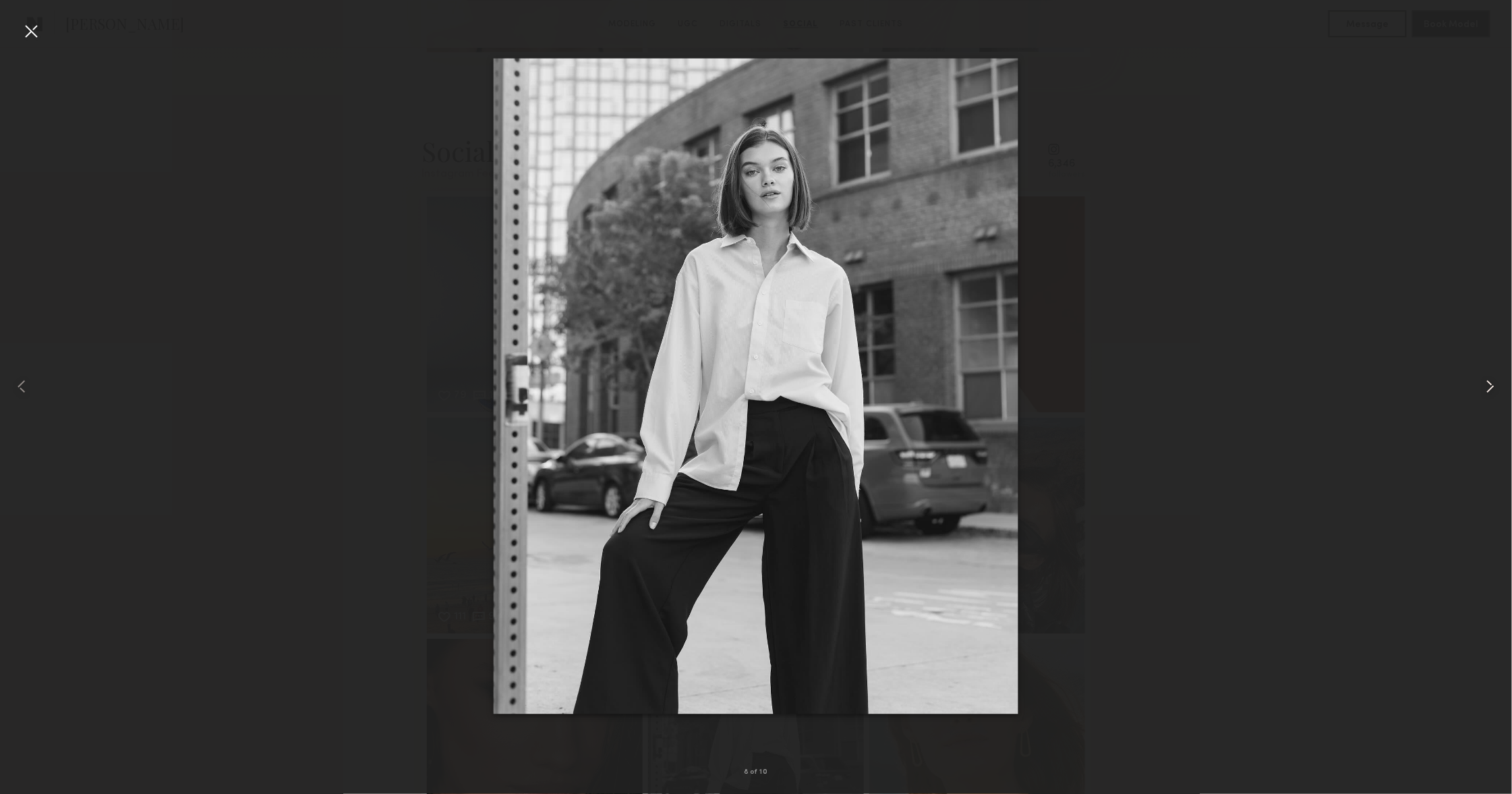
click at [1479, 392] on div at bounding box center [1481, 386] width 60 height 729
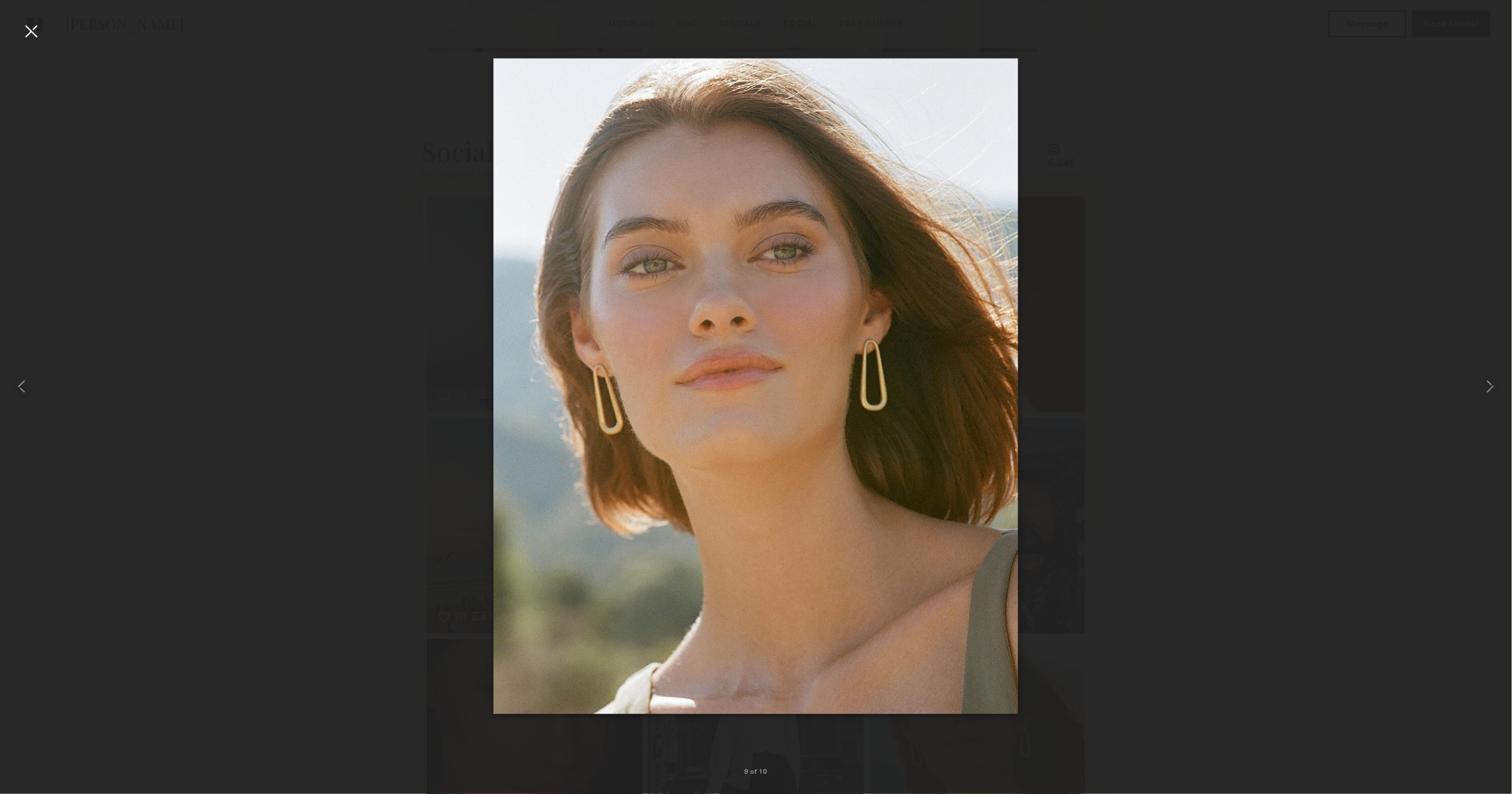
click at [33, 29] on div at bounding box center [31, 31] width 21 height 21
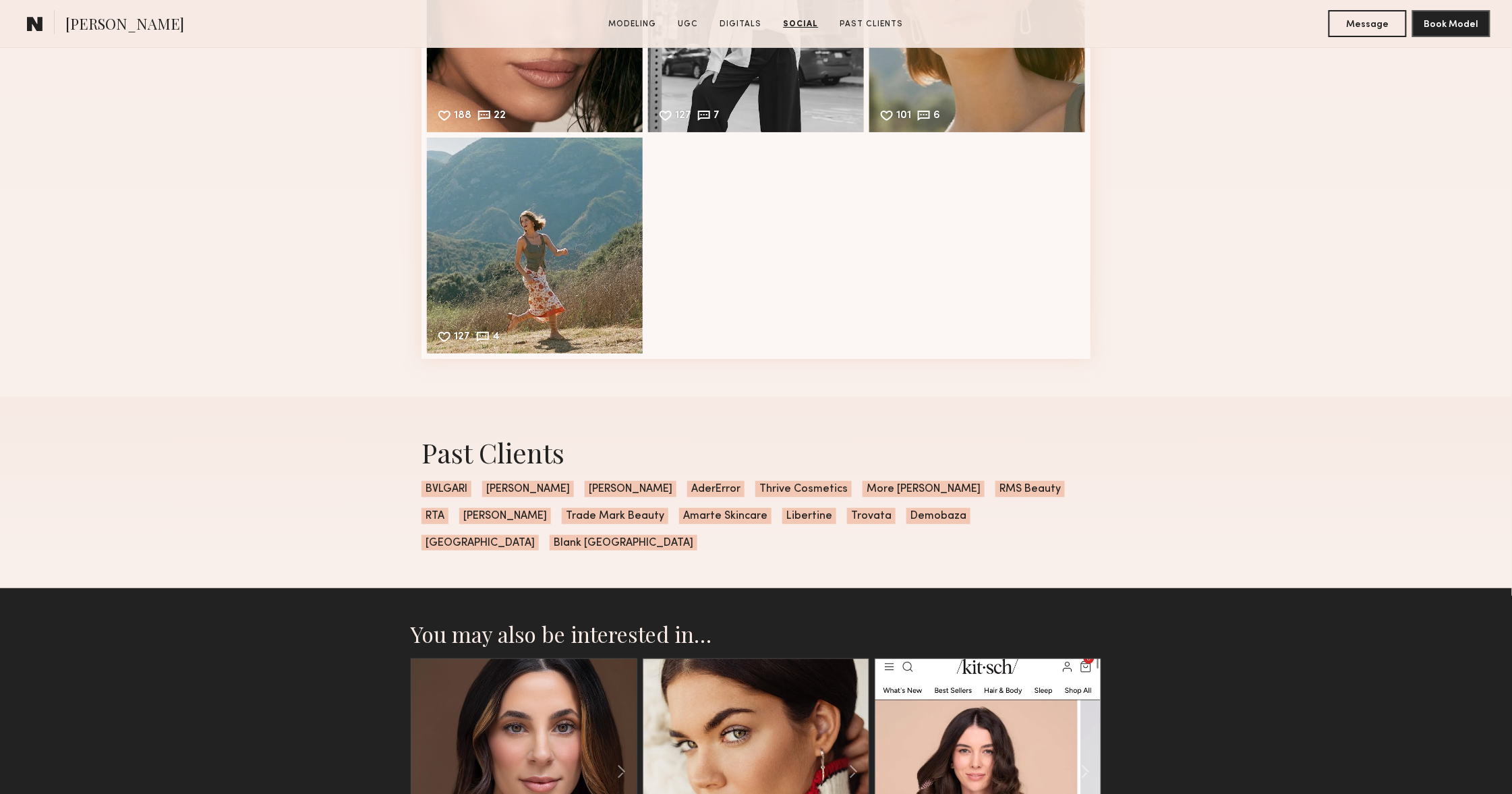
scroll to position [4542, 0]
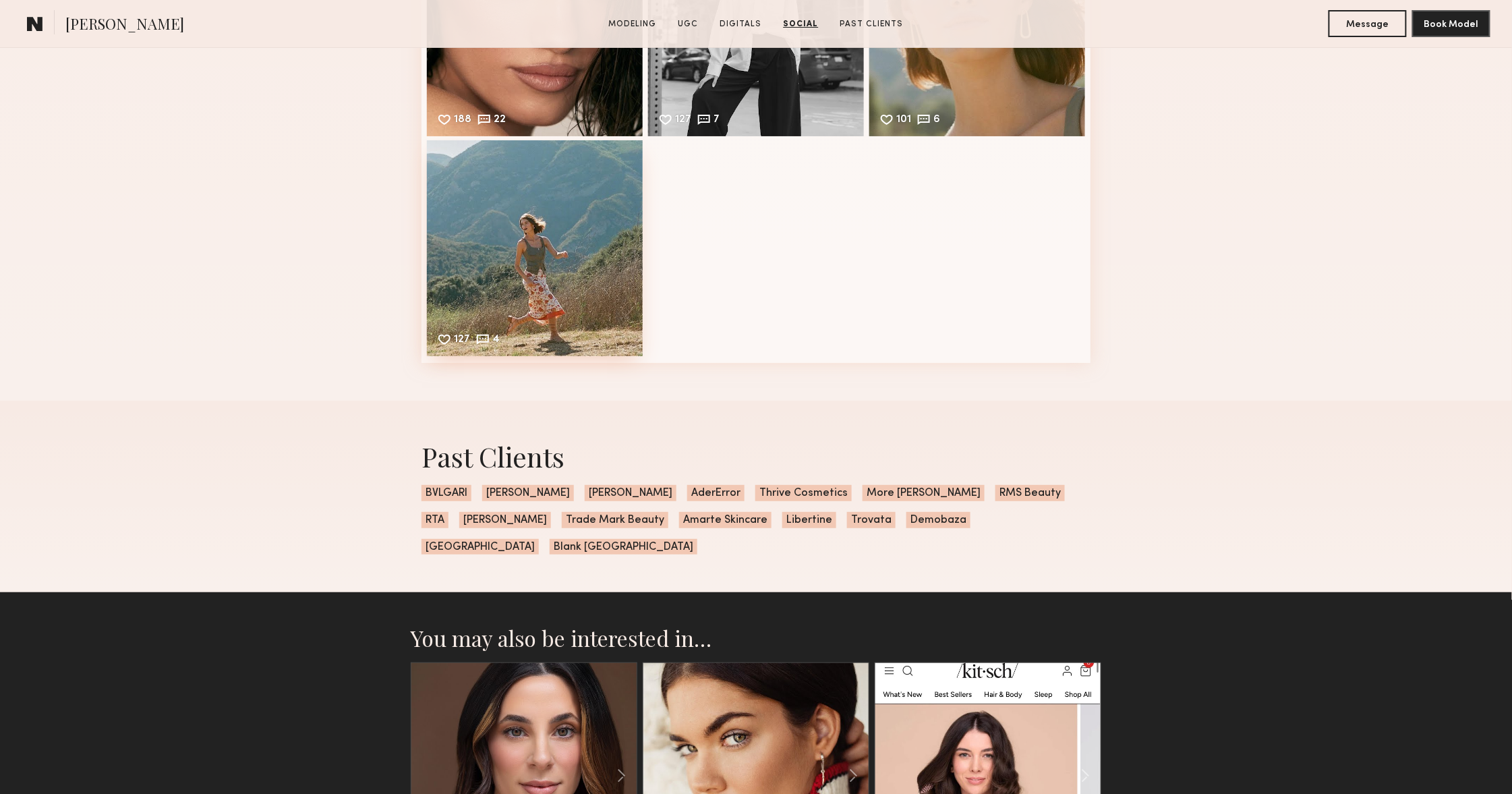
click at [541, 308] on div "127 4 Likes & comments displayed to show model’s engagement" at bounding box center [535, 248] width 216 height 216
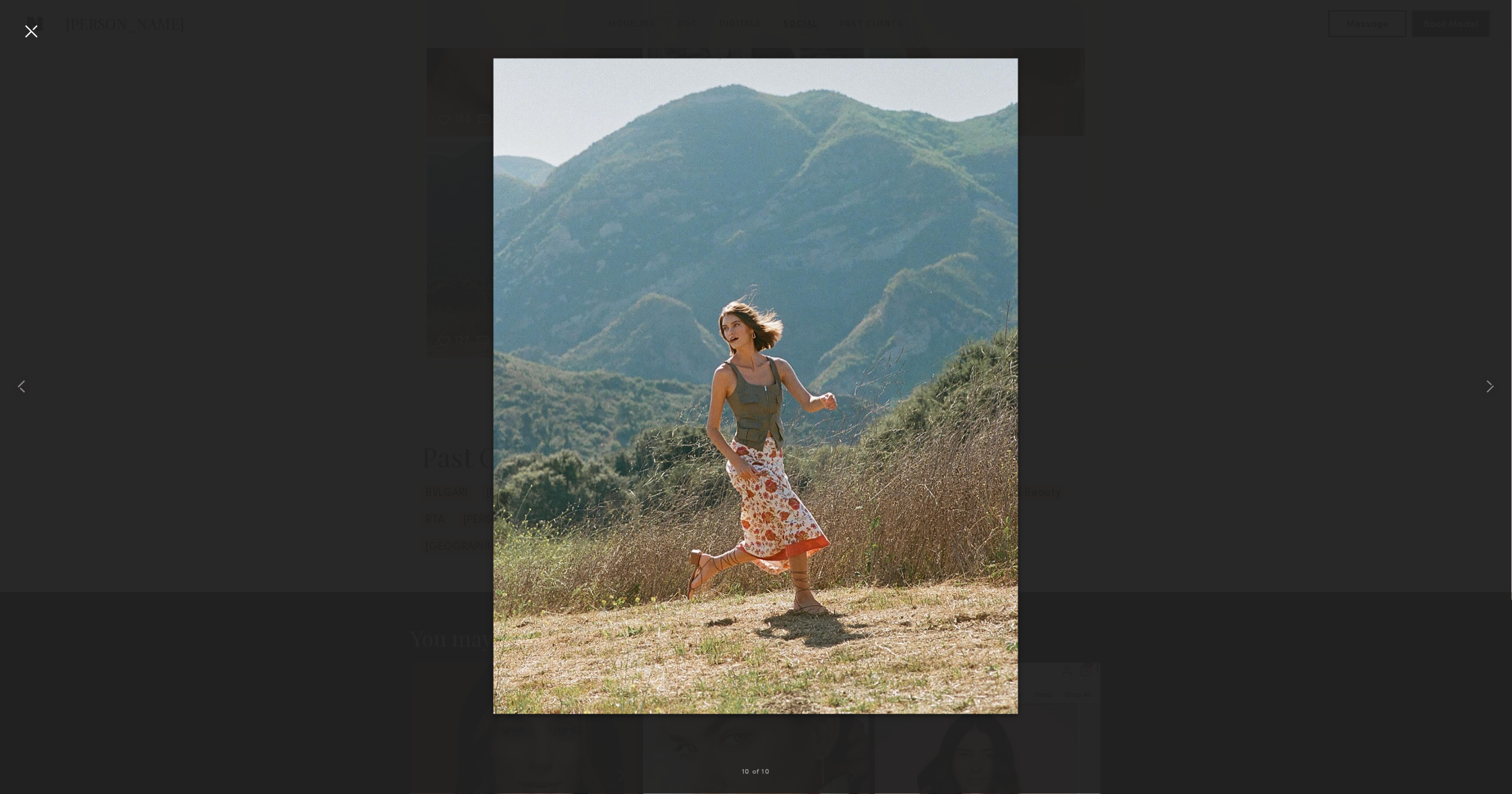
click at [28, 36] on div at bounding box center [31, 31] width 21 height 21
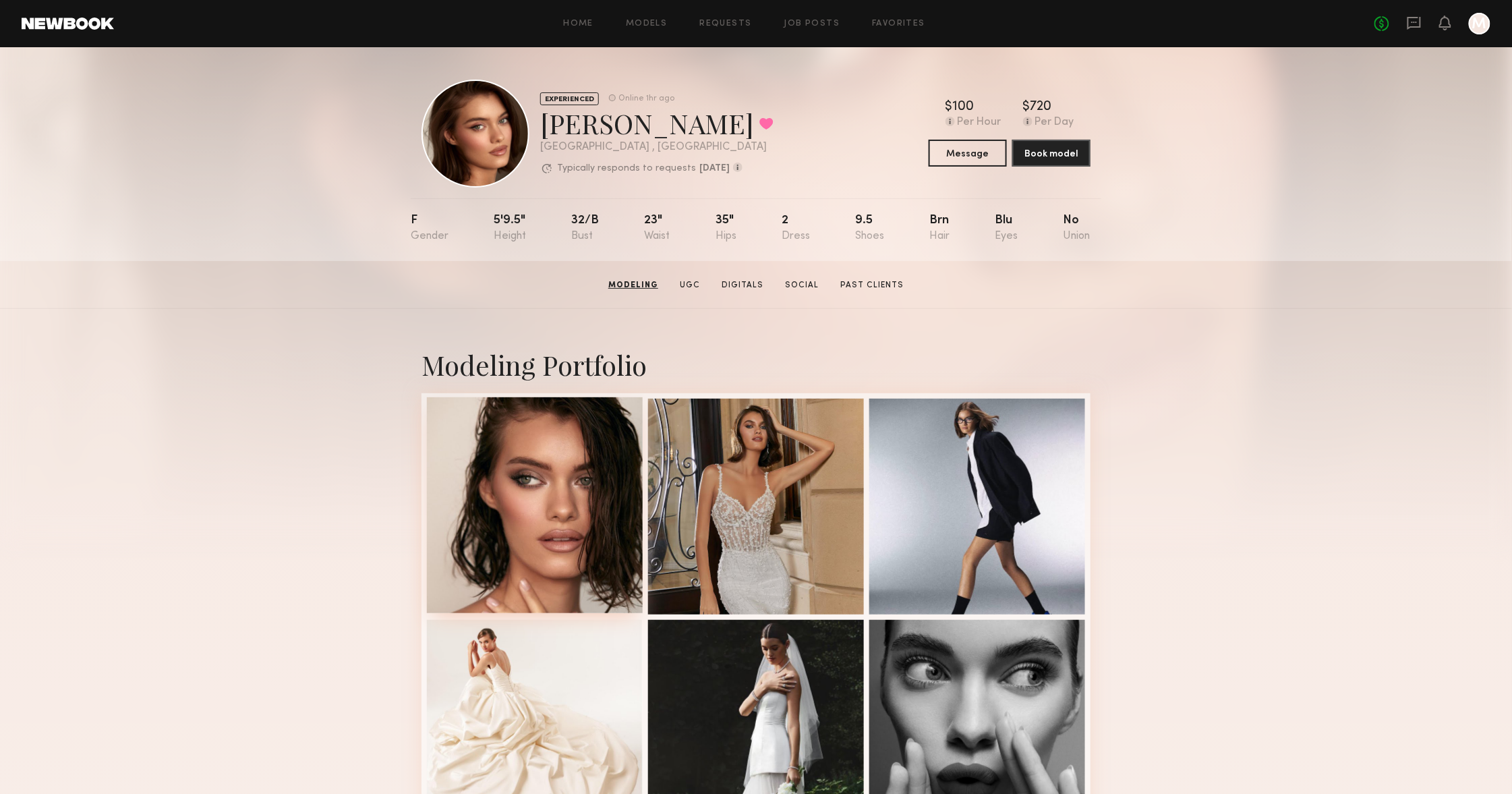
scroll to position [0, 0]
click at [578, 480] on div at bounding box center [535, 505] width 216 height 216
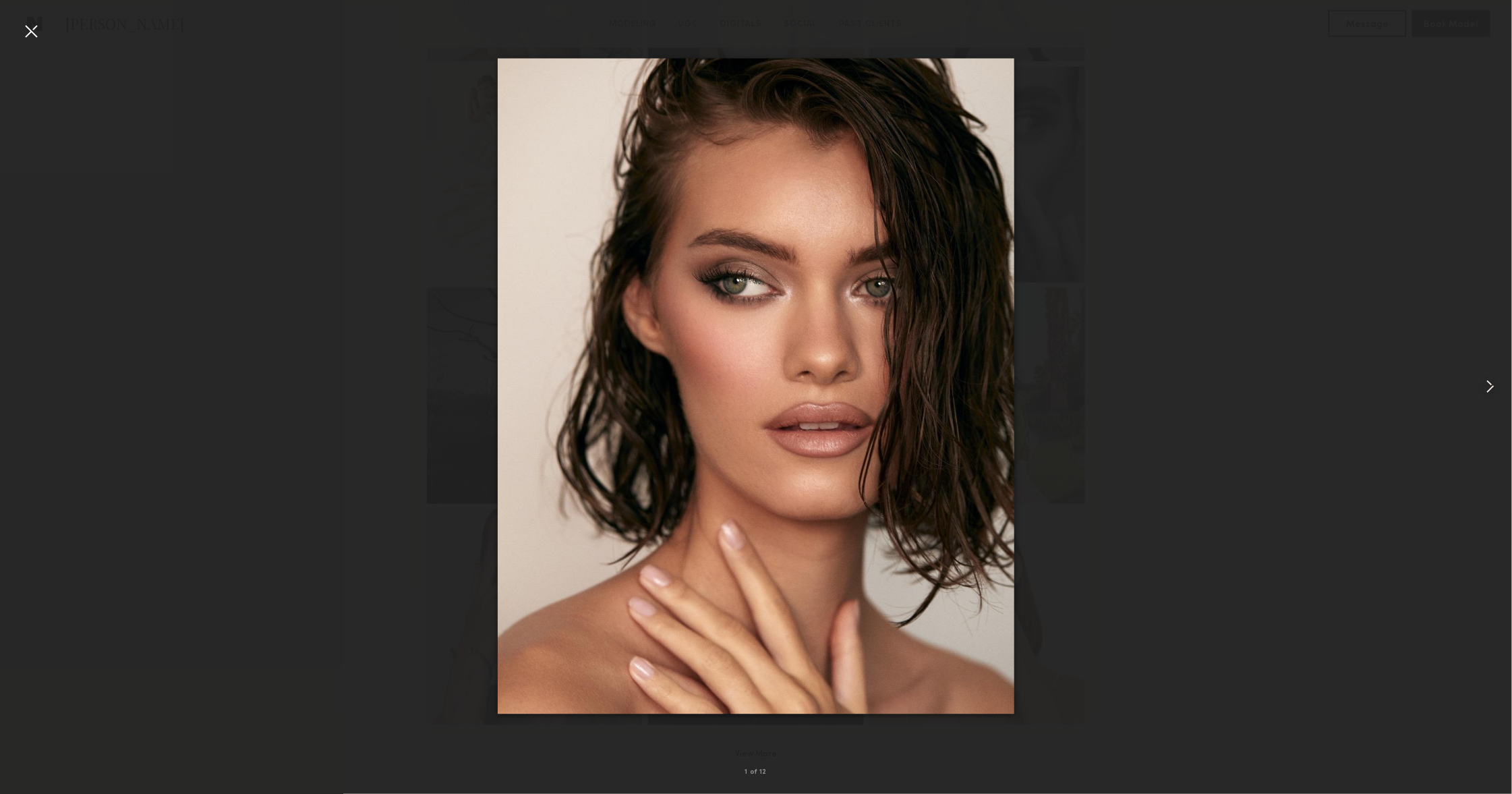
scroll to position [635, 0]
click at [1482, 390] on common-icon at bounding box center [1491, 387] width 21 height 21
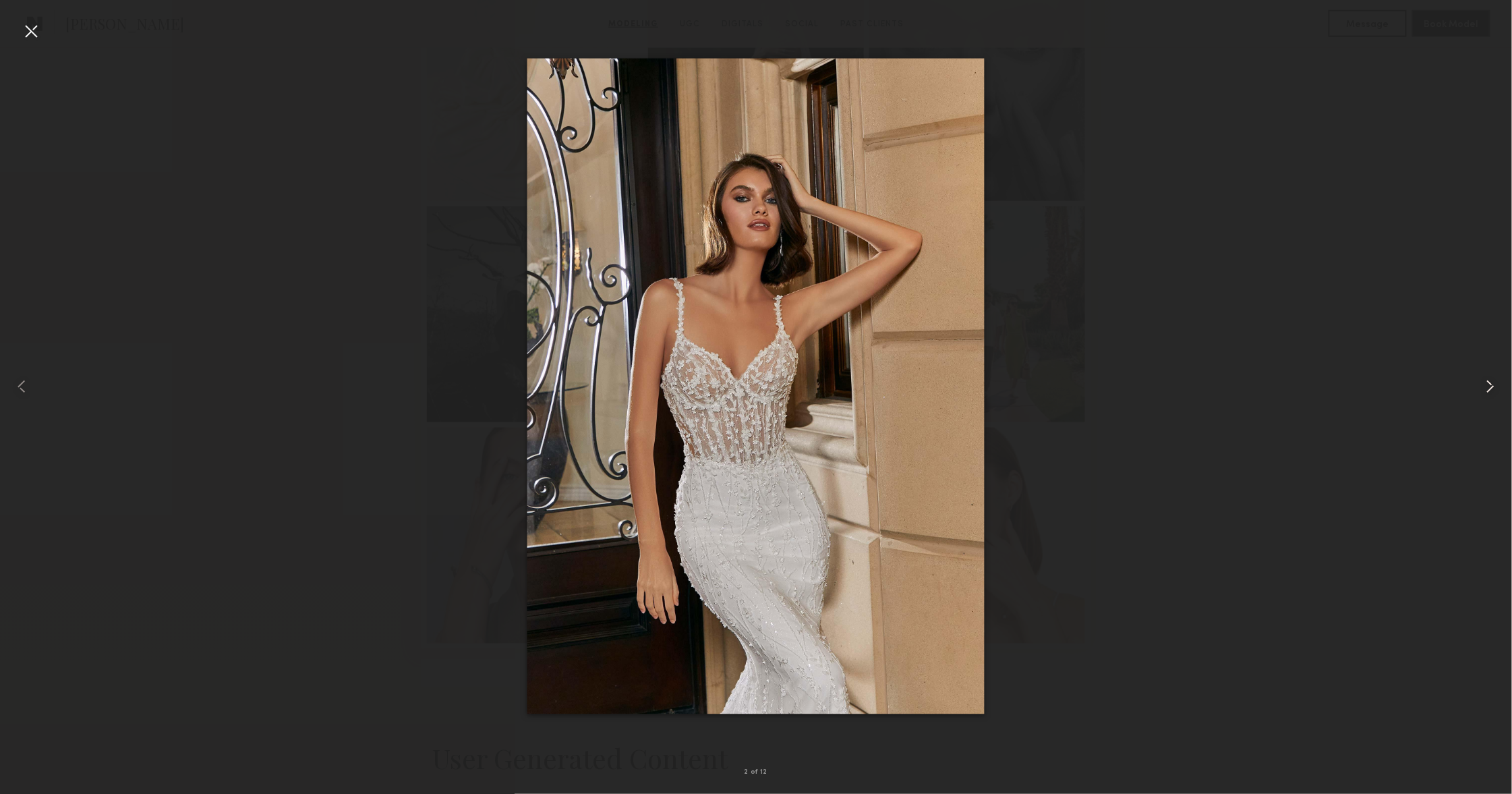
click at [1482, 390] on common-icon at bounding box center [1491, 387] width 21 height 21
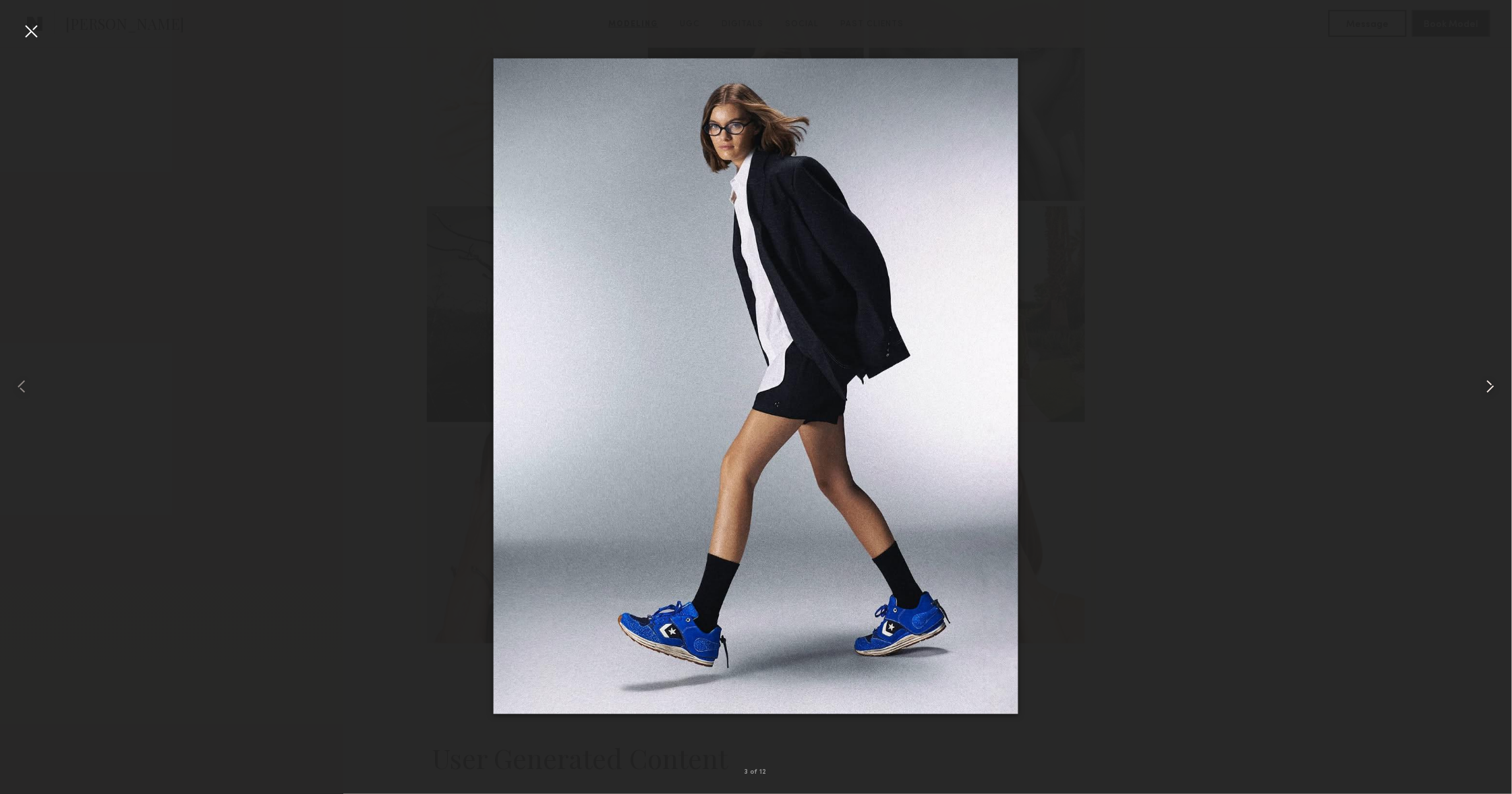
click at [1482, 390] on common-icon at bounding box center [1491, 387] width 21 height 21
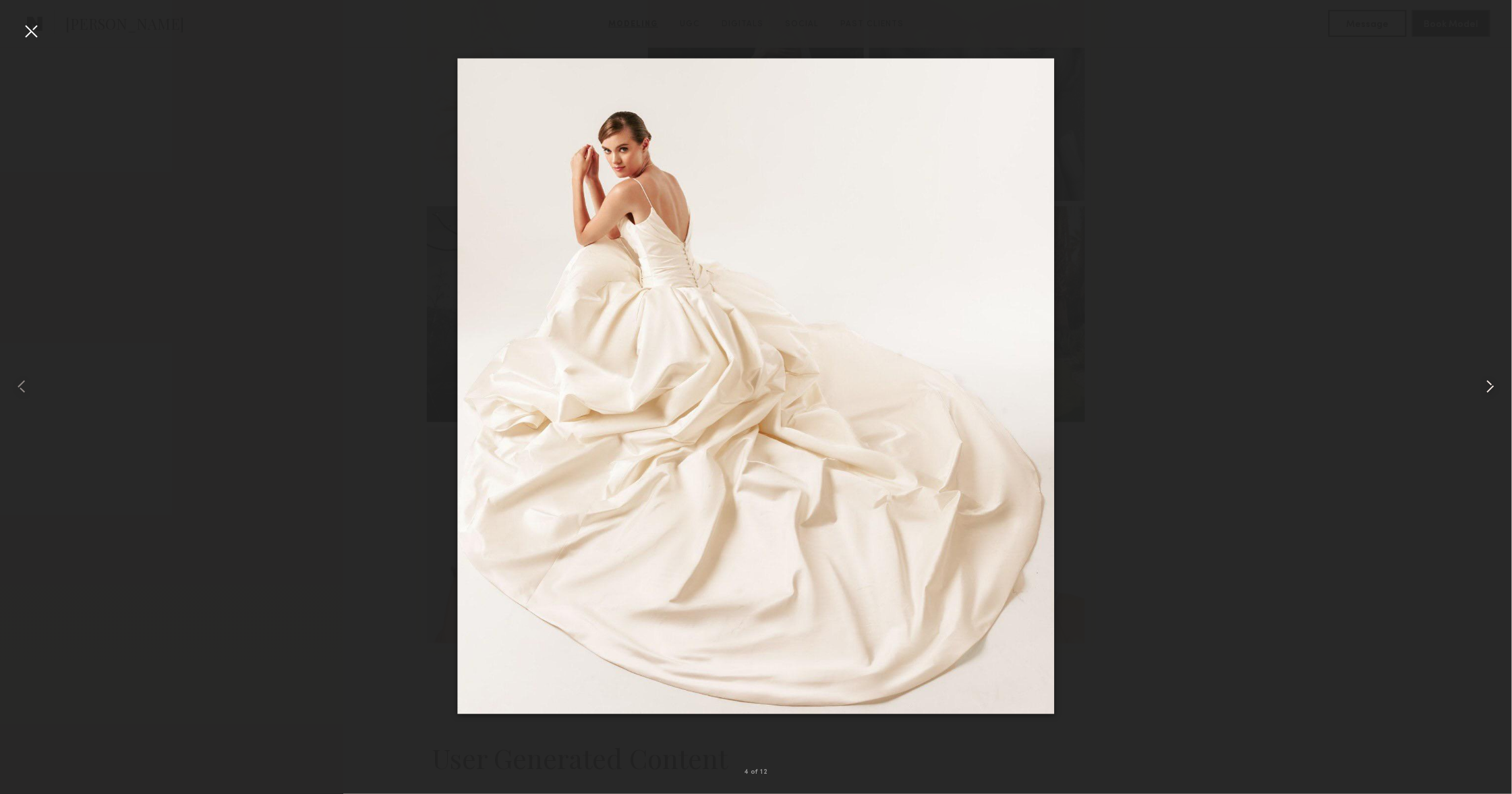
click at [1482, 390] on common-icon at bounding box center [1491, 387] width 21 height 21
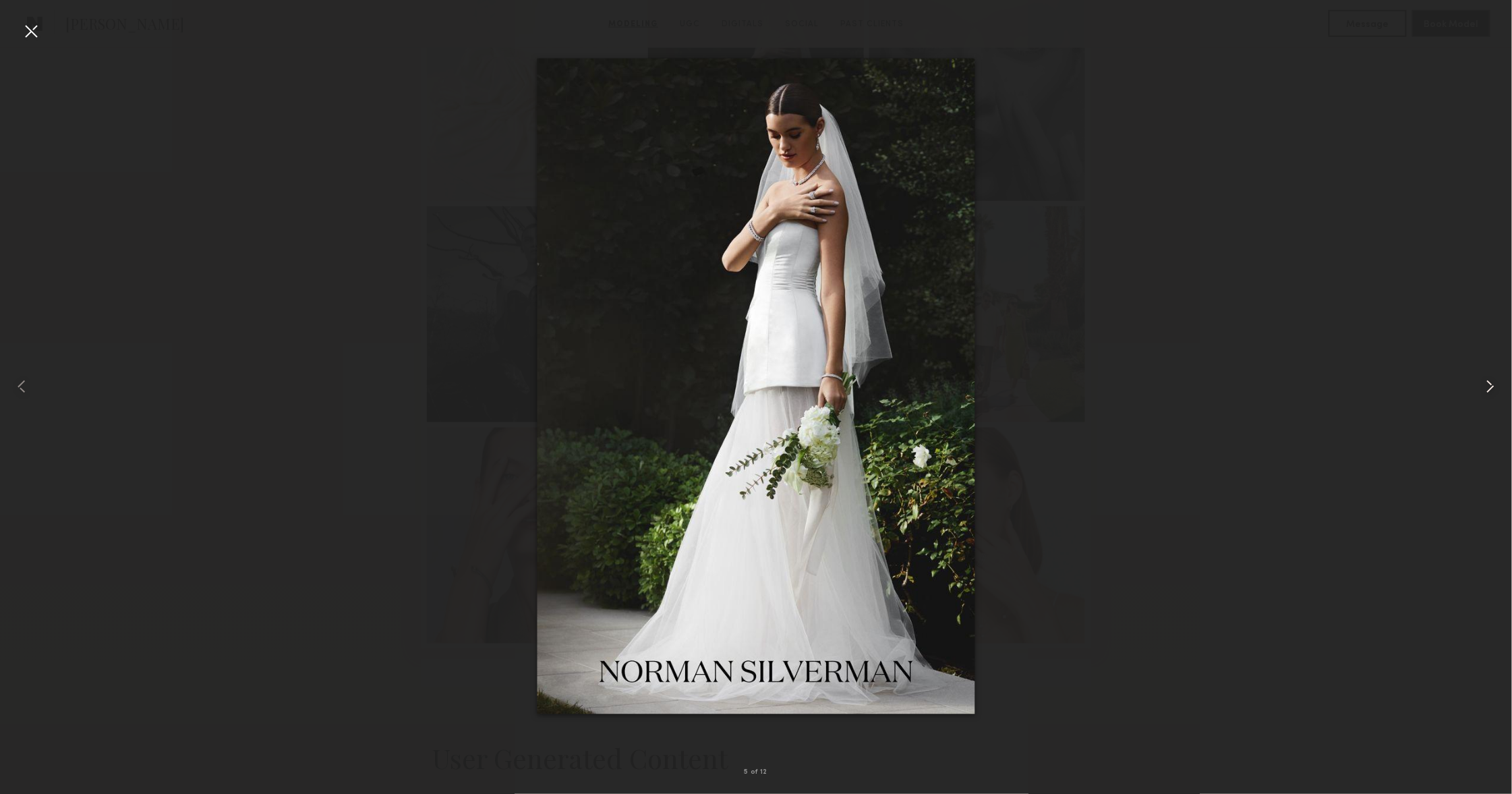
click at [1482, 390] on common-icon at bounding box center [1491, 387] width 21 height 21
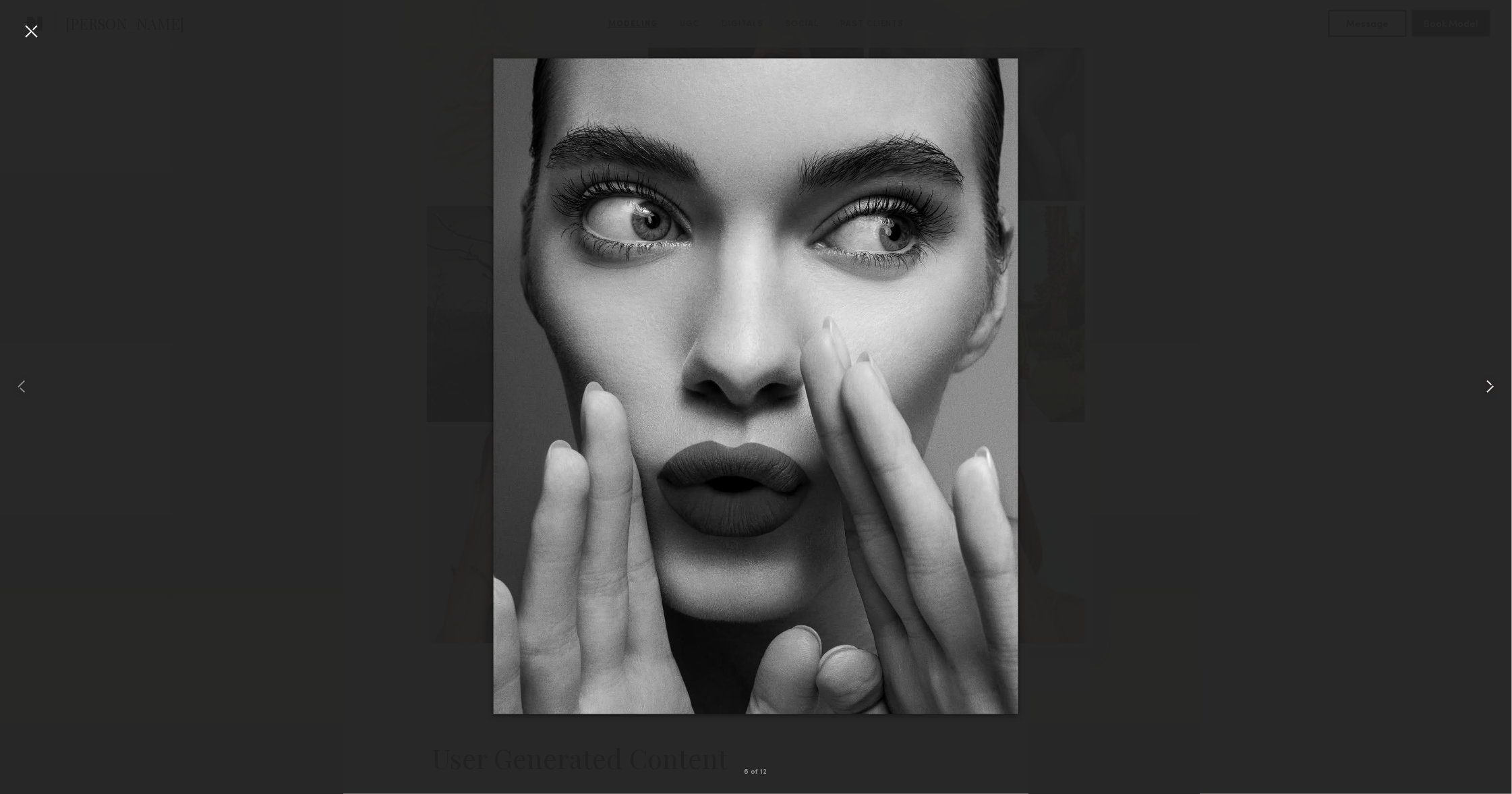
click at [1482, 390] on common-icon at bounding box center [1491, 387] width 21 height 21
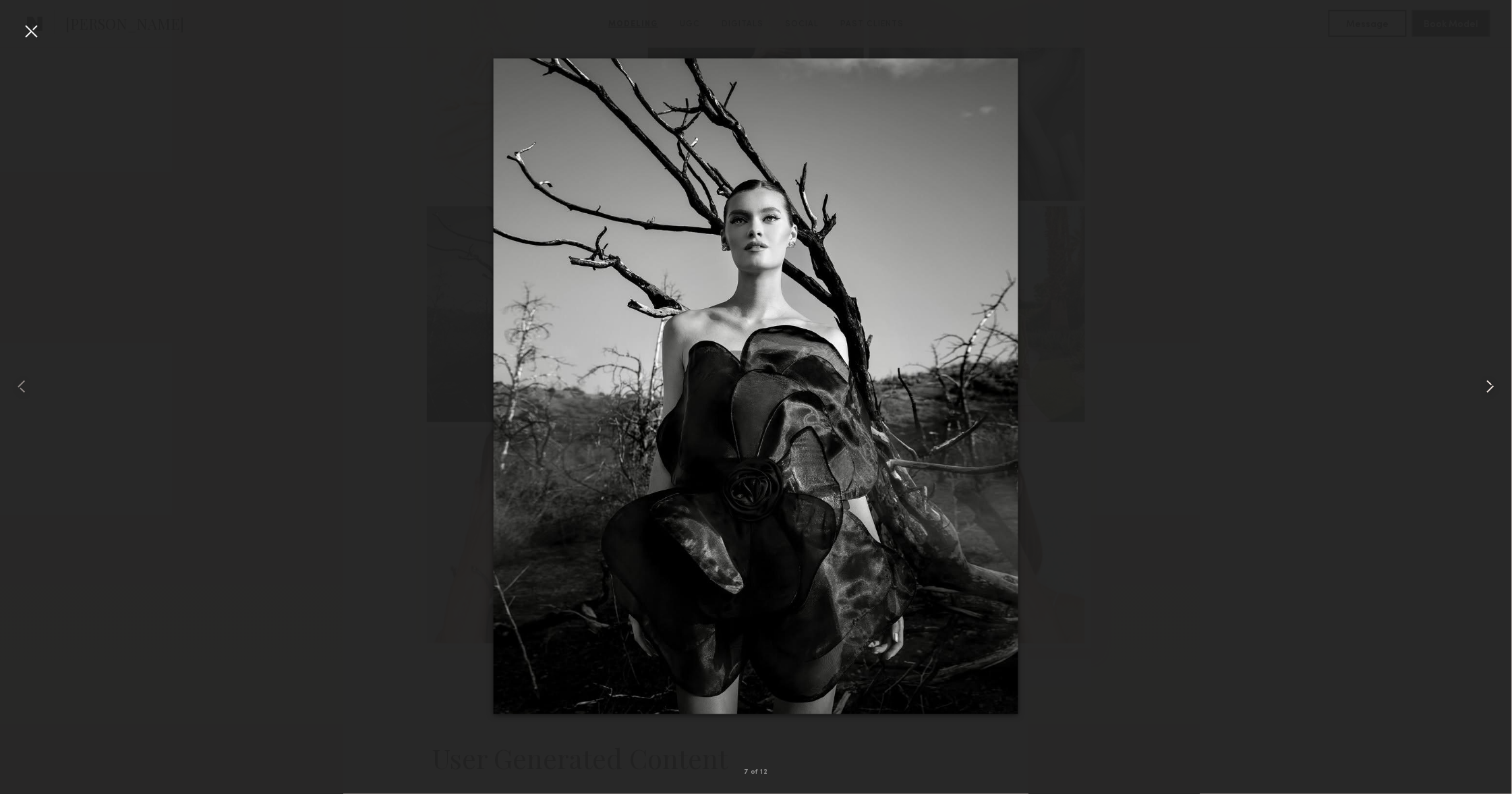
click at [1482, 390] on common-icon at bounding box center [1491, 387] width 21 height 21
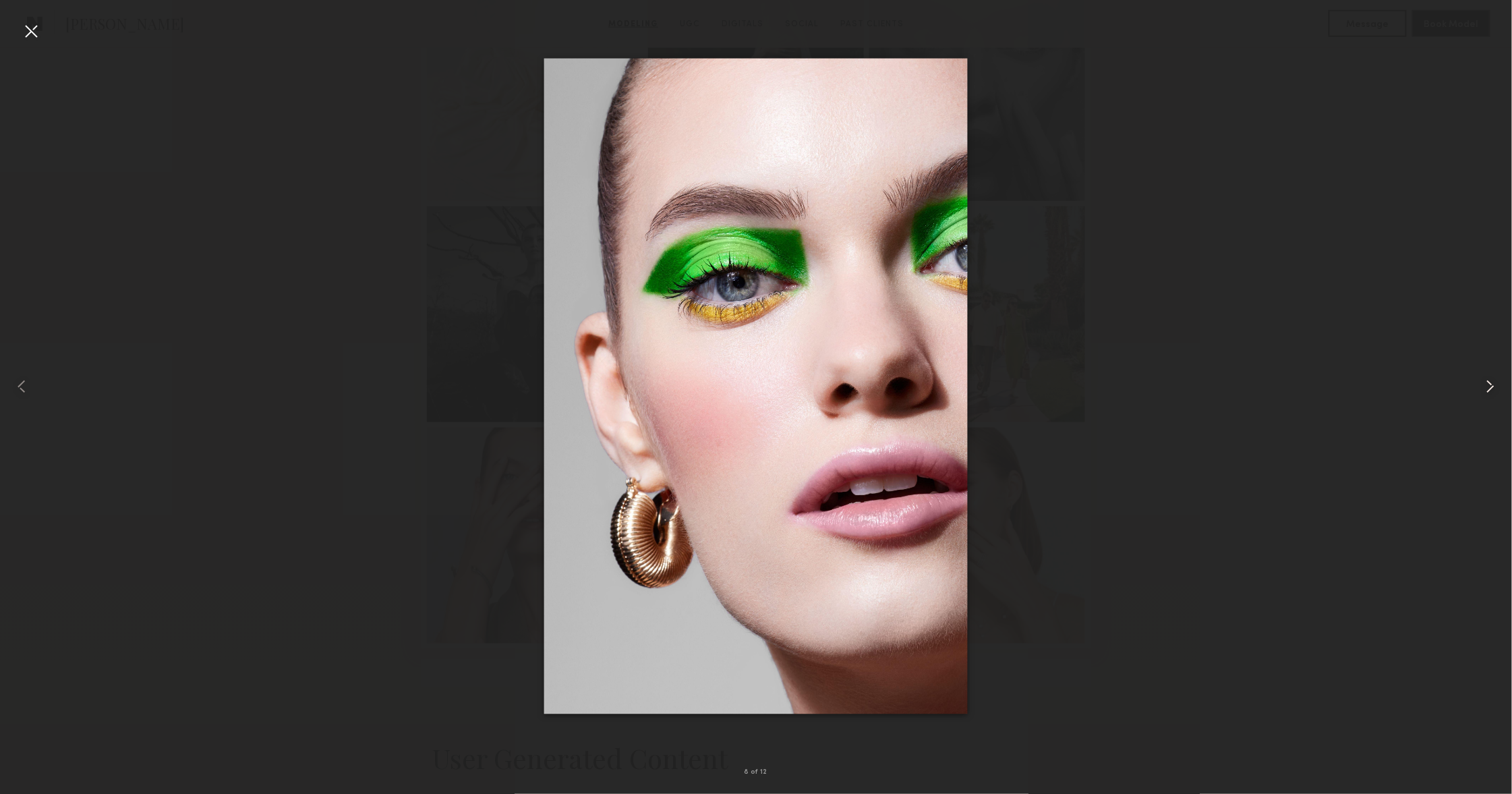
click at [1482, 390] on common-icon at bounding box center [1491, 387] width 21 height 21
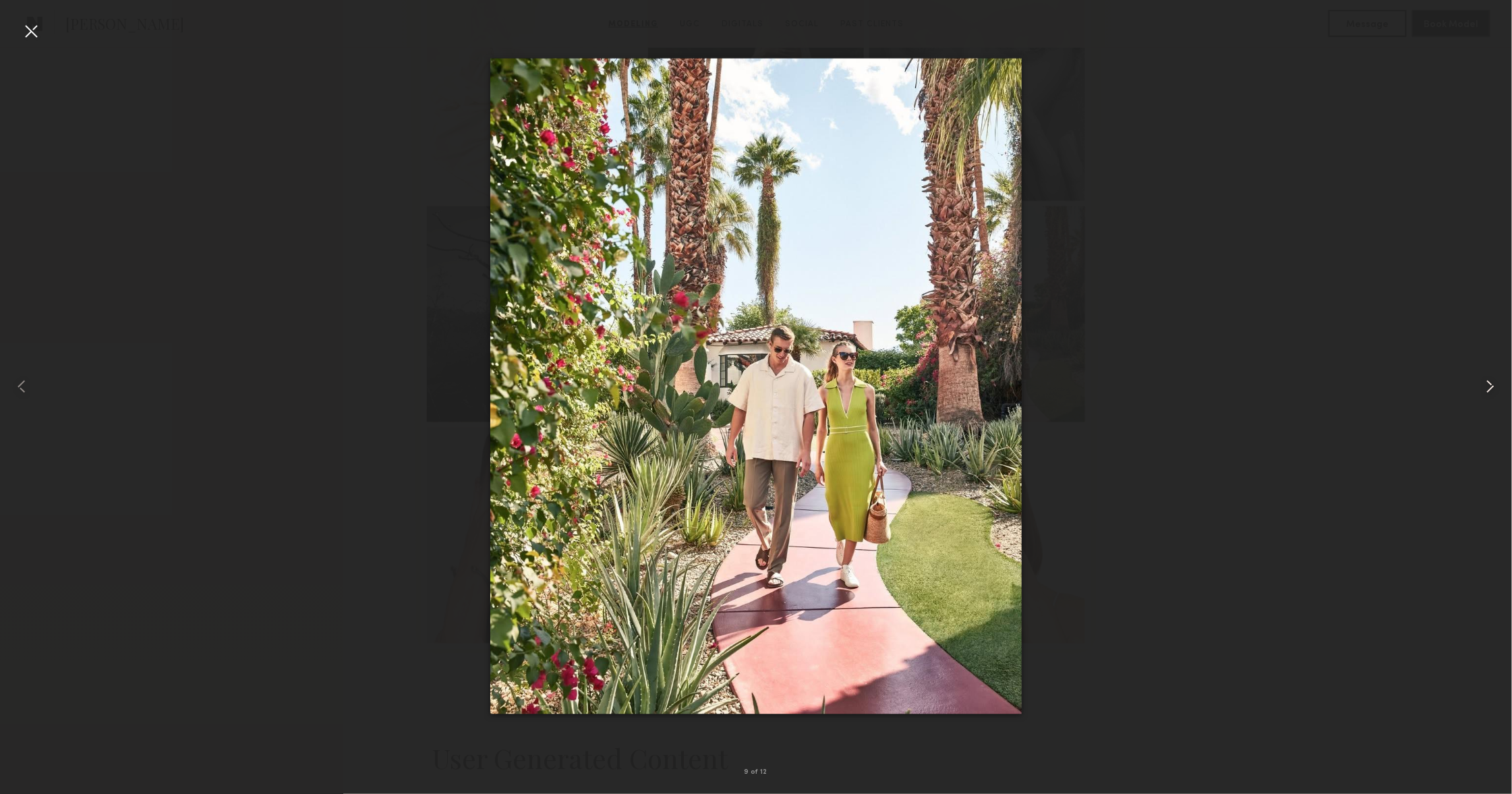
click at [1482, 390] on common-icon at bounding box center [1491, 387] width 21 height 21
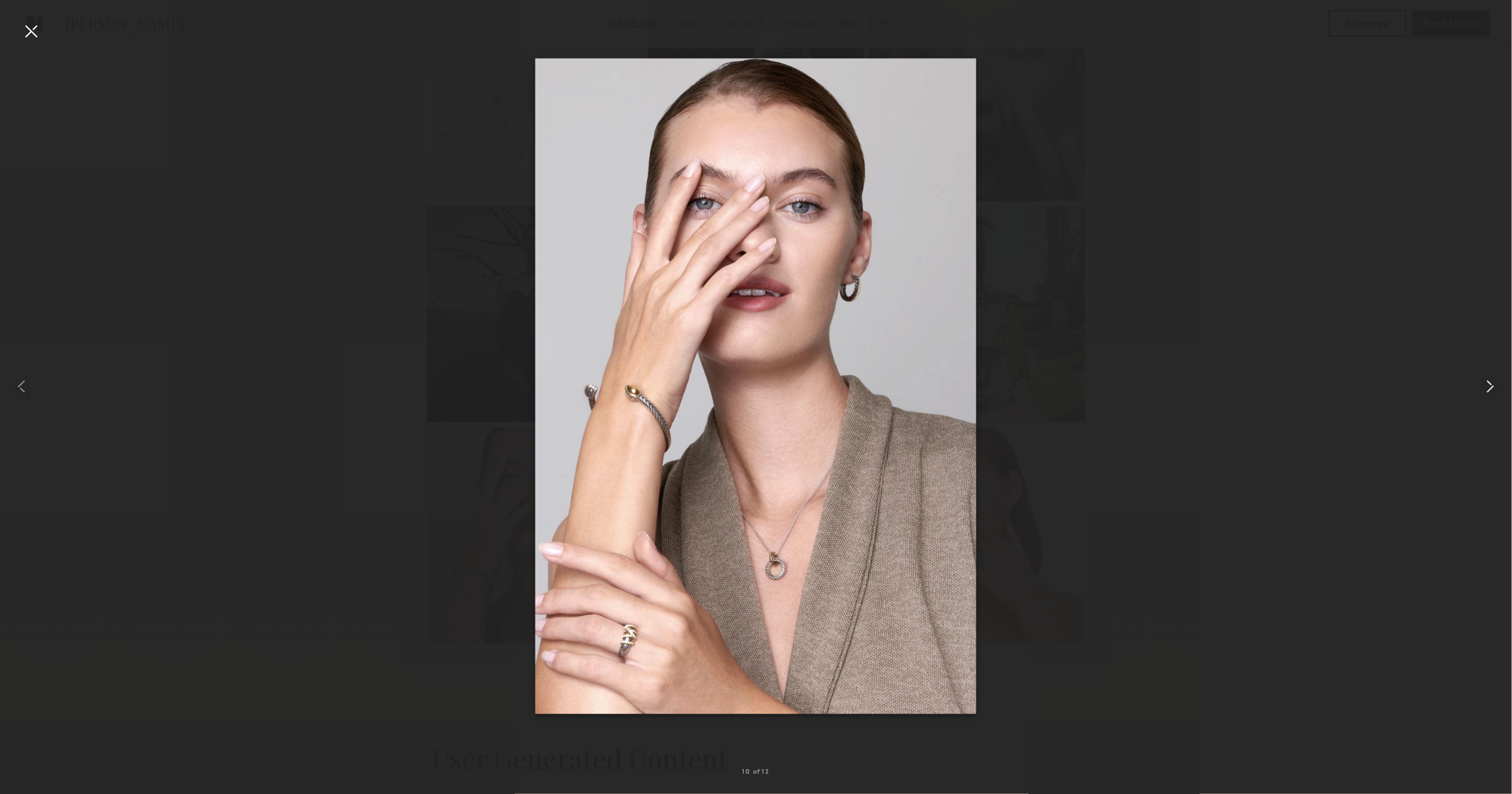
click at [1482, 390] on common-icon at bounding box center [1491, 387] width 21 height 21
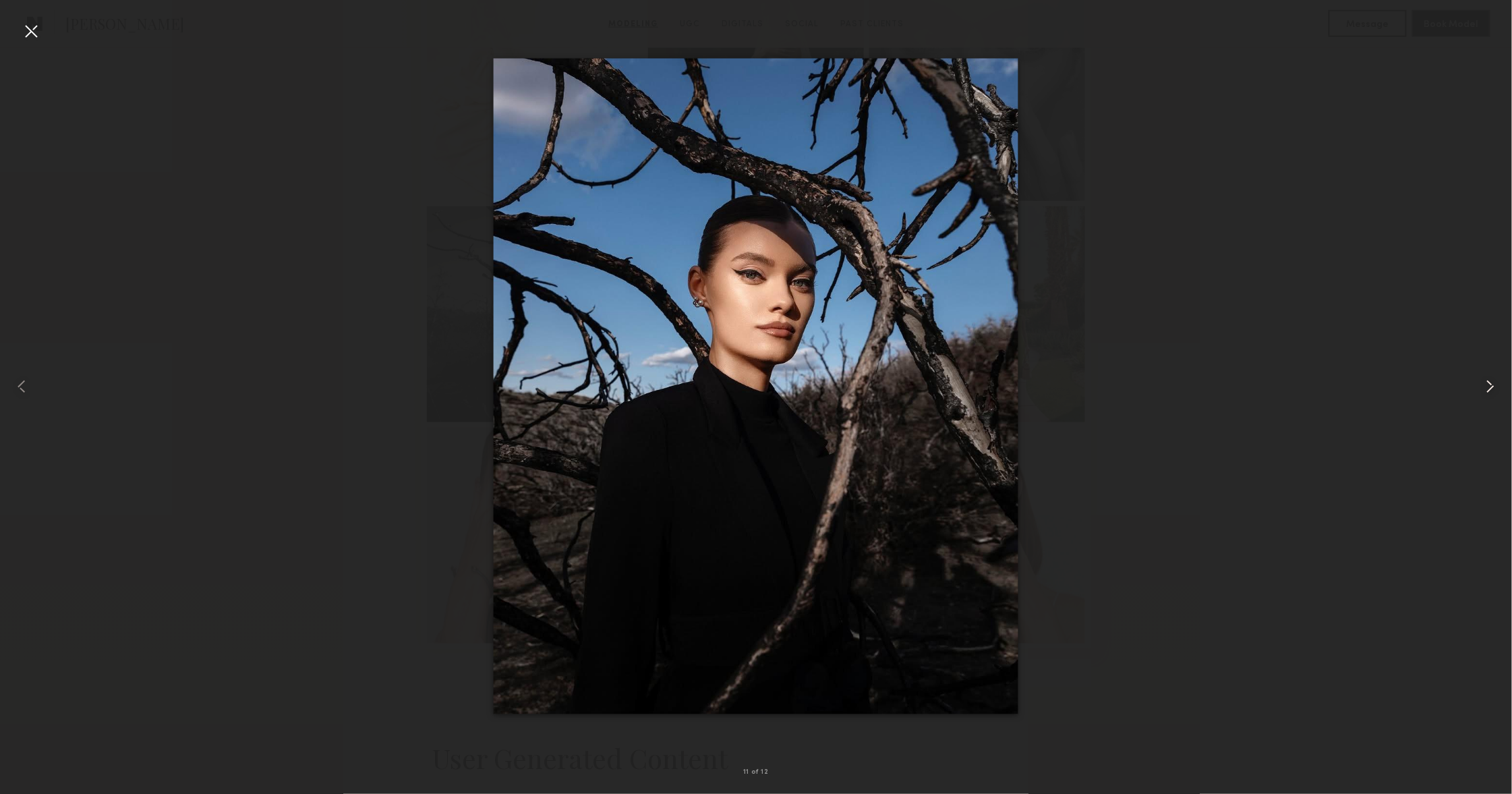
click at [1482, 390] on common-icon at bounding box center [1491, 387] width 21 height 21
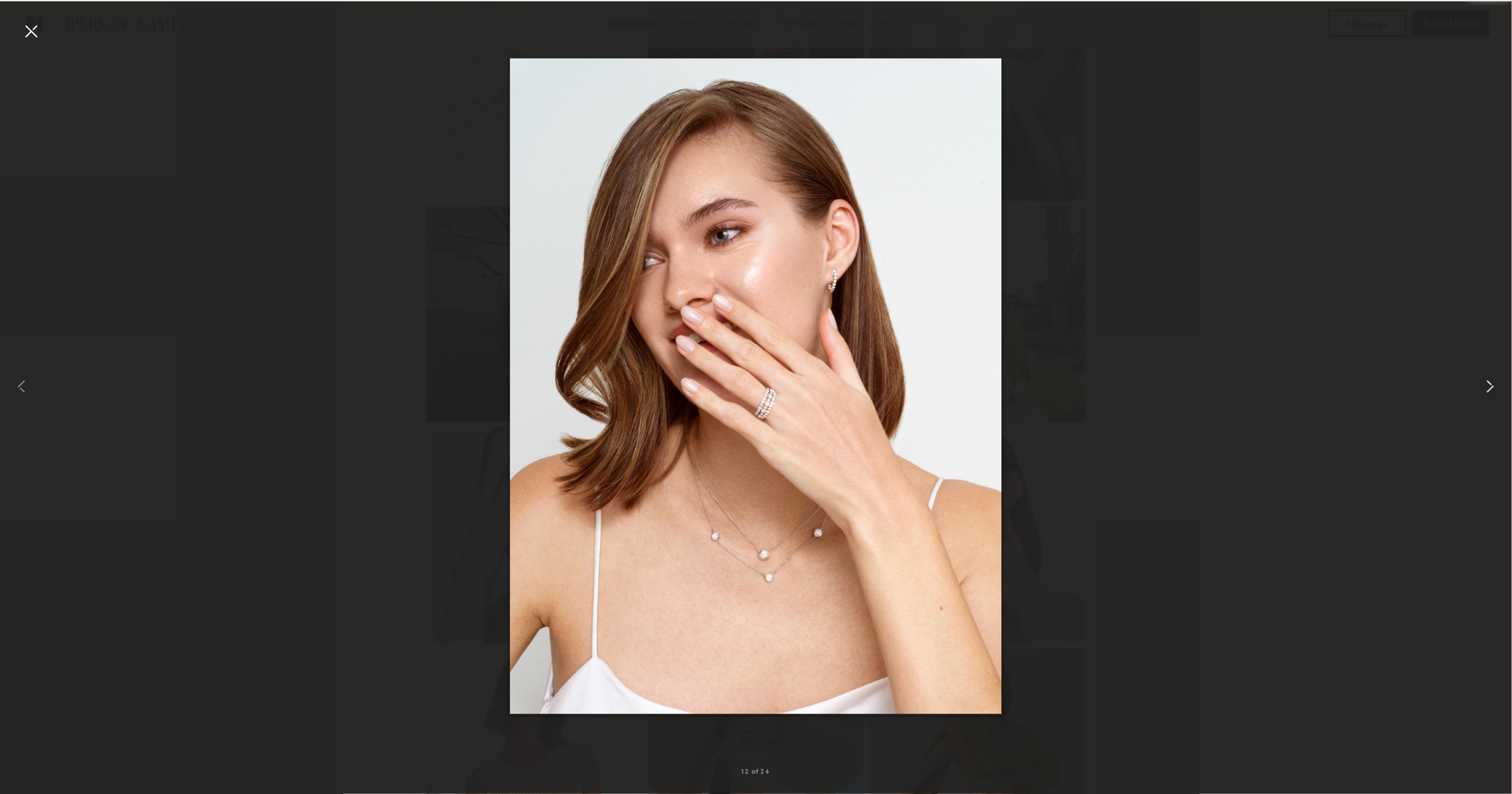
click at [1481, 390] on common-icon at bounding box center [1491, 387] width 21 height 21
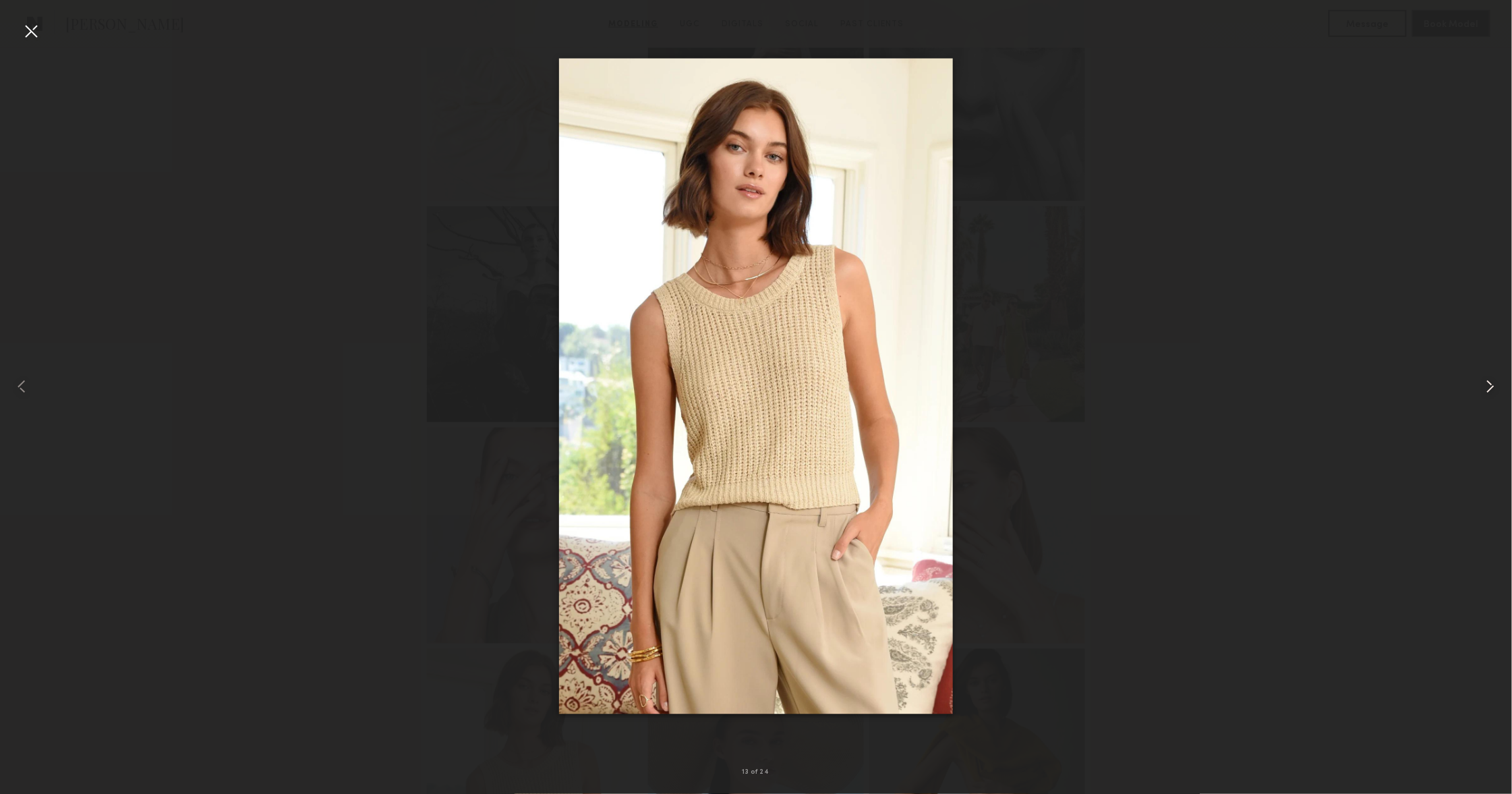
click at [1481, 390] on common-icon at bounding box center [1491, 387] width 21 height 21
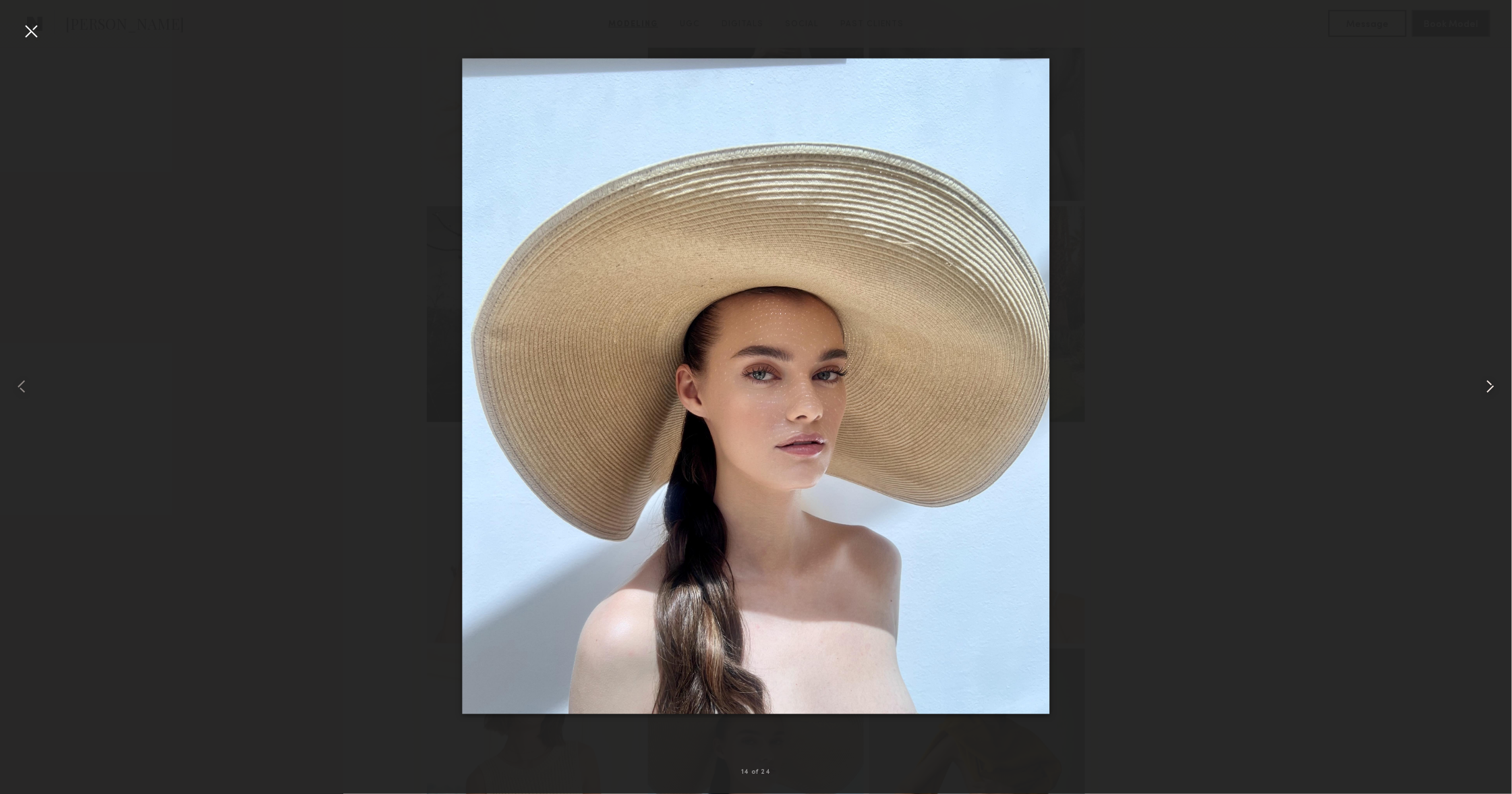
click at [1481, 390] on common-icon at bounding box center [1491, 387] width 21 height 21
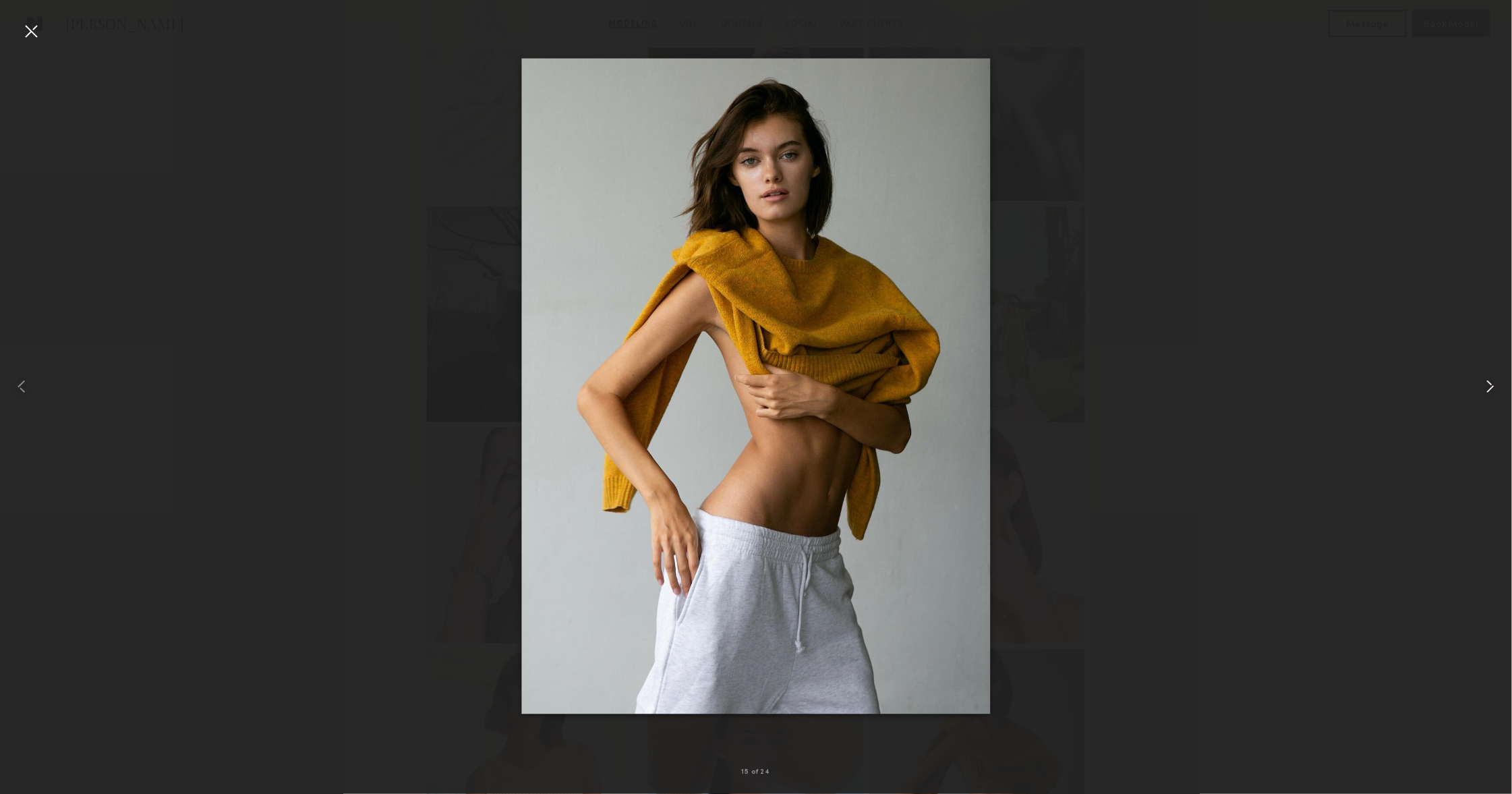
click at [1481, 390] on common-icon at bounding box center [1491, 387] width 21 height 21
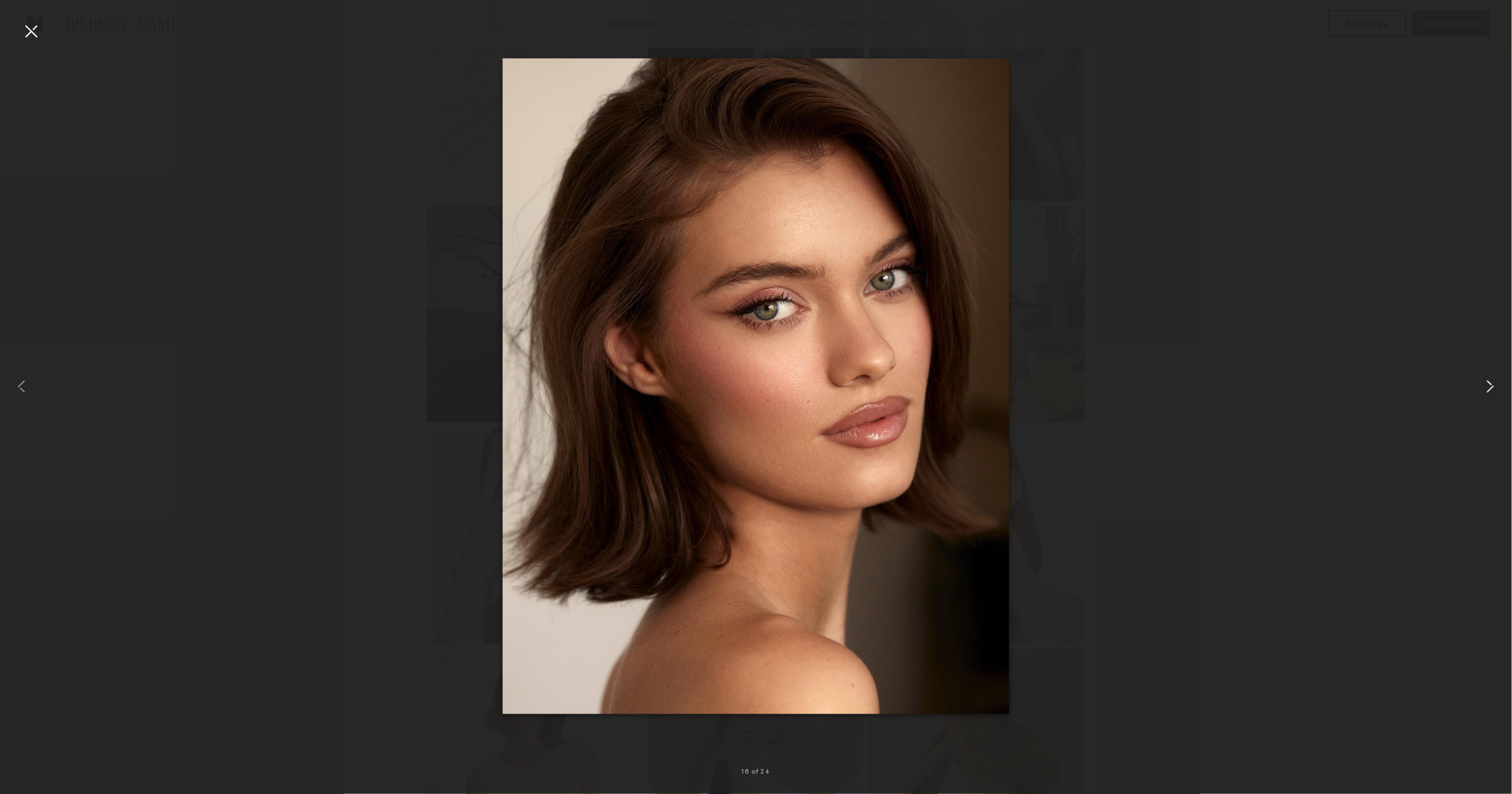
click at [1481, 390] on common-icon at bounding box center [1491, 387] width 21 height 21
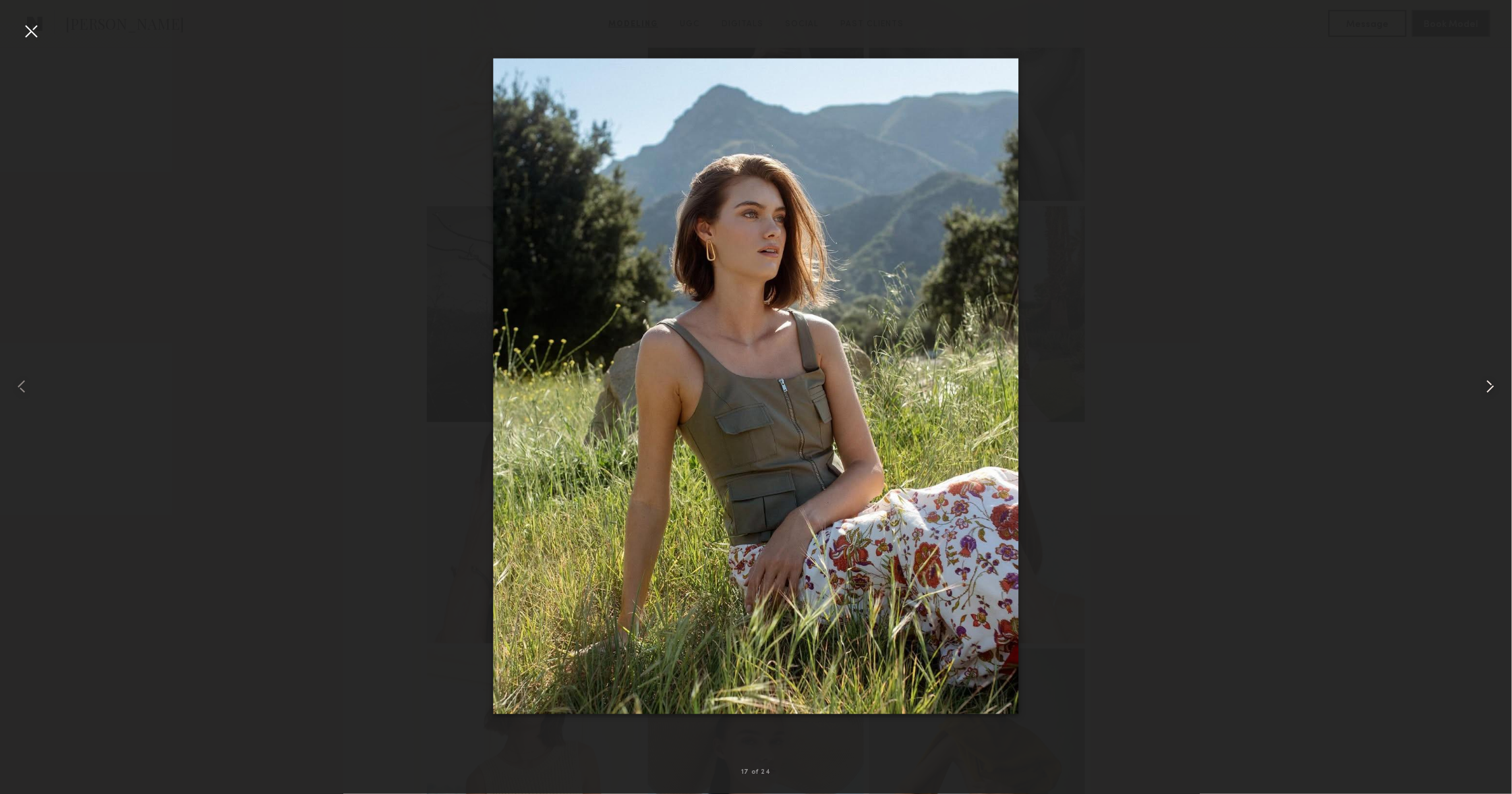
click at [1481, 390] on common-icon at bounding box center [1491, 387] width 21 height 21
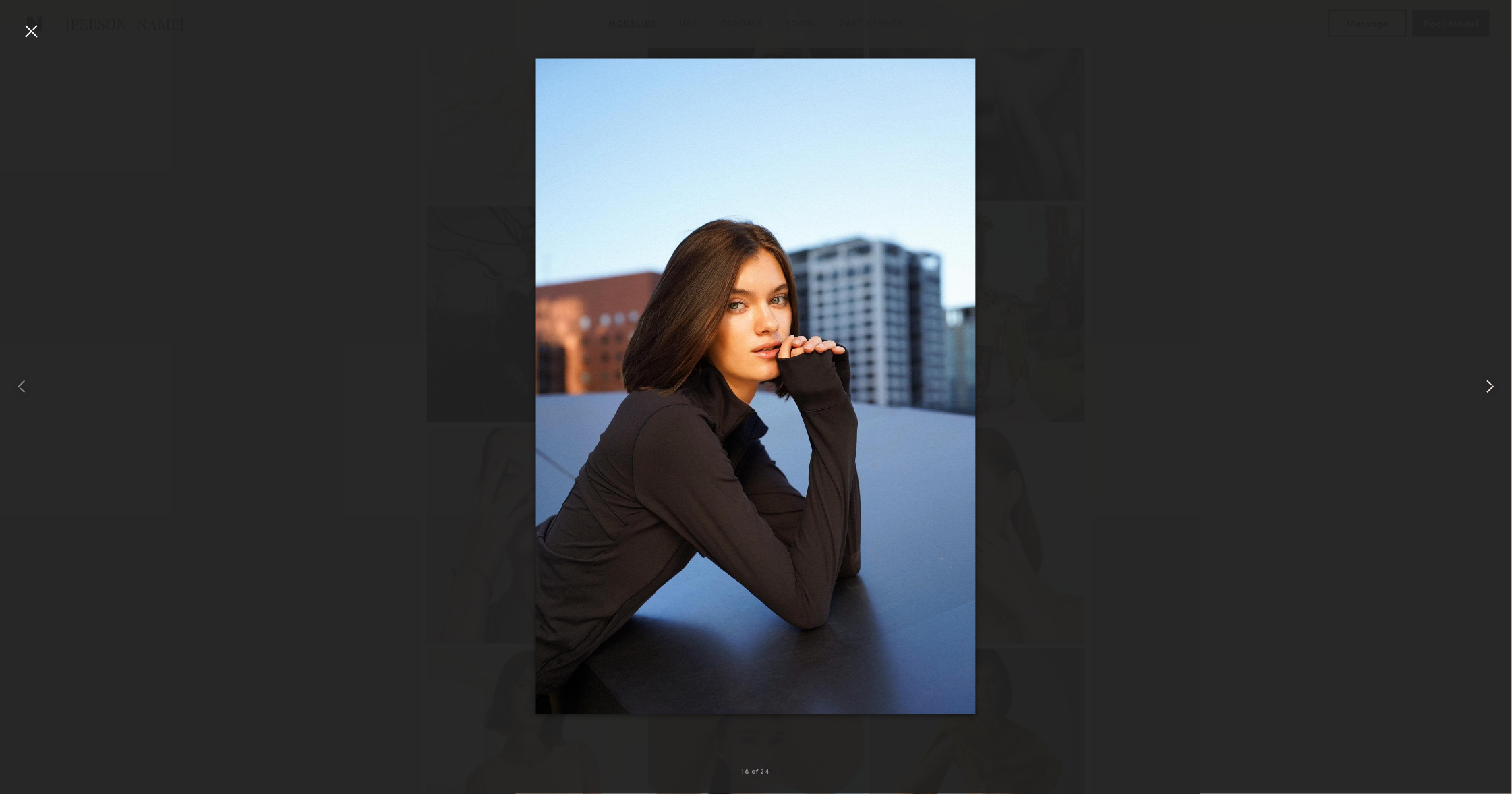
click at [1481, 390] on common-icon at bounding box center [1491, 387] width 21 height 21
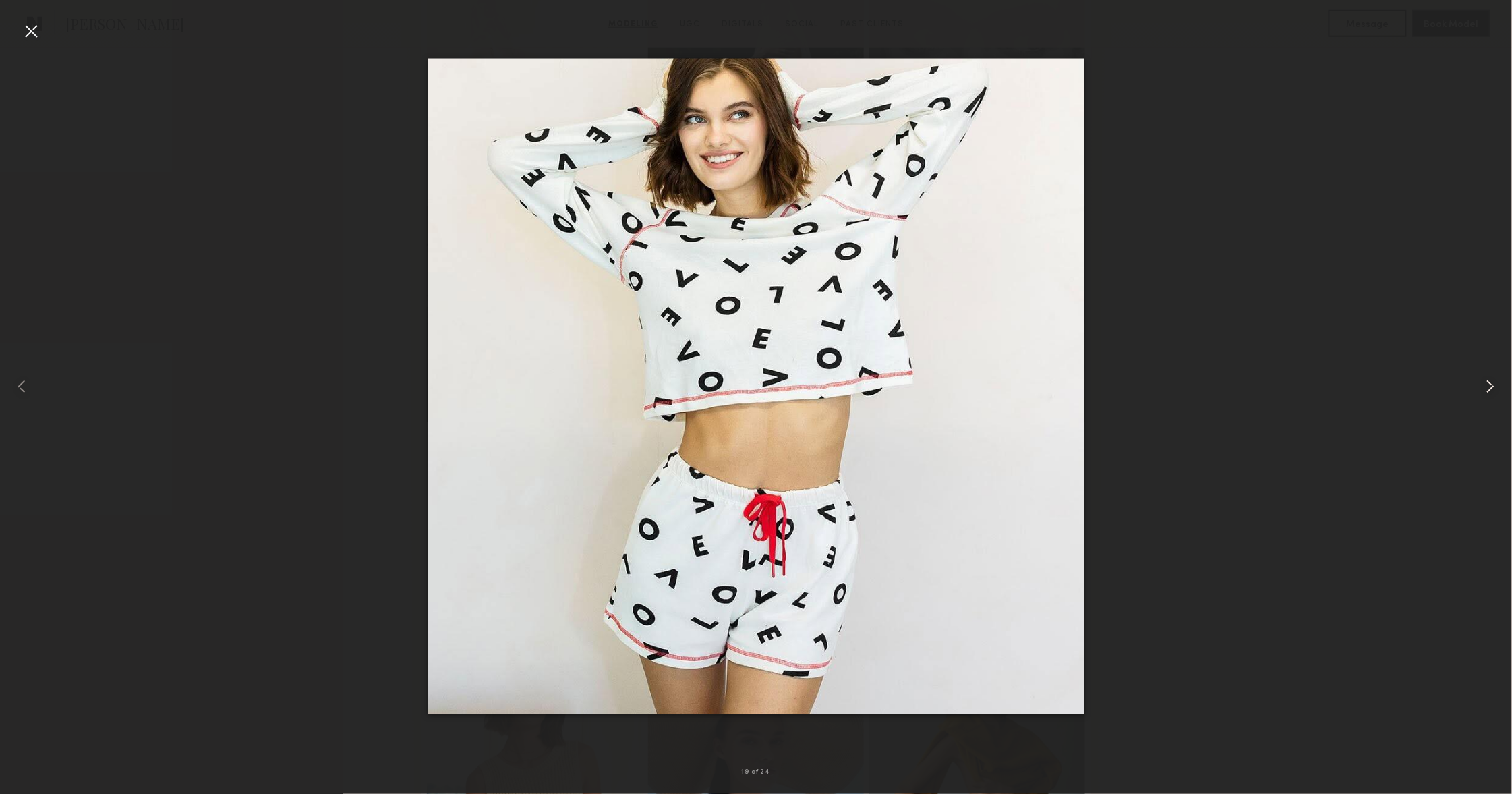
click at [1481, 390] on common-icon at bounding box center [1491, 387] width 21 height 21
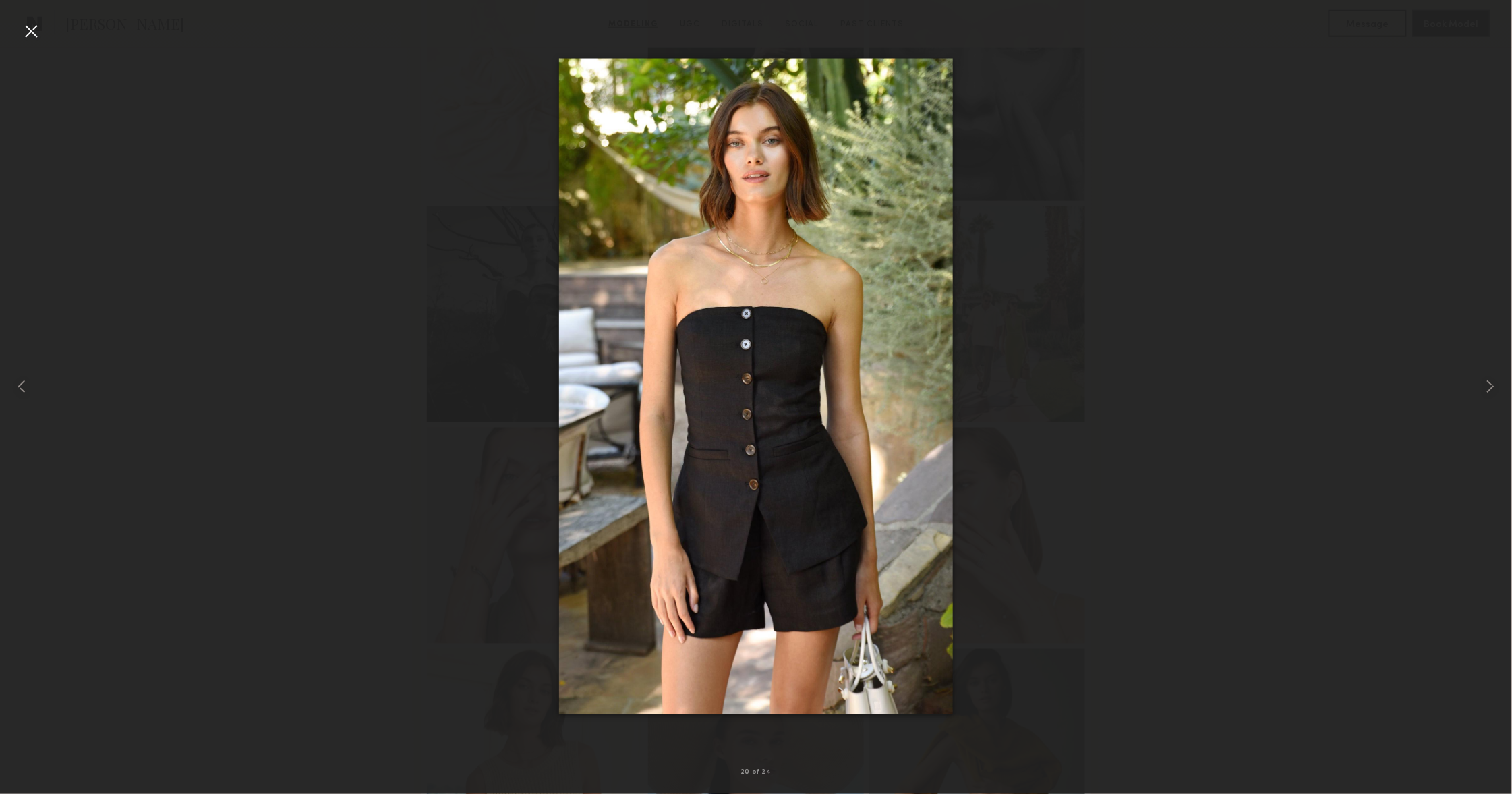
click at [36, 39] on div at bounding box center [31, 31] width 21 height 21
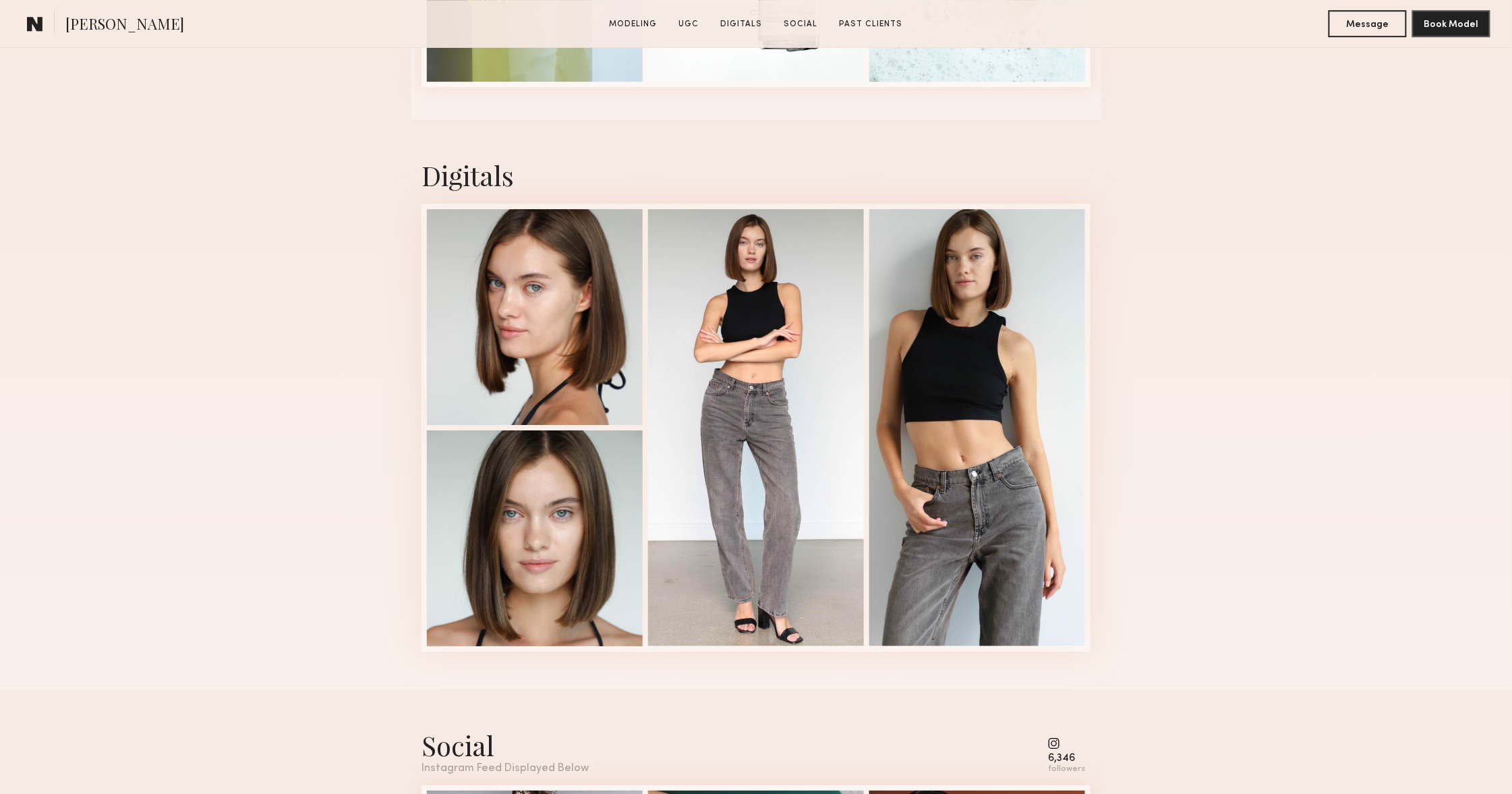
scroll to position [4083, 0]
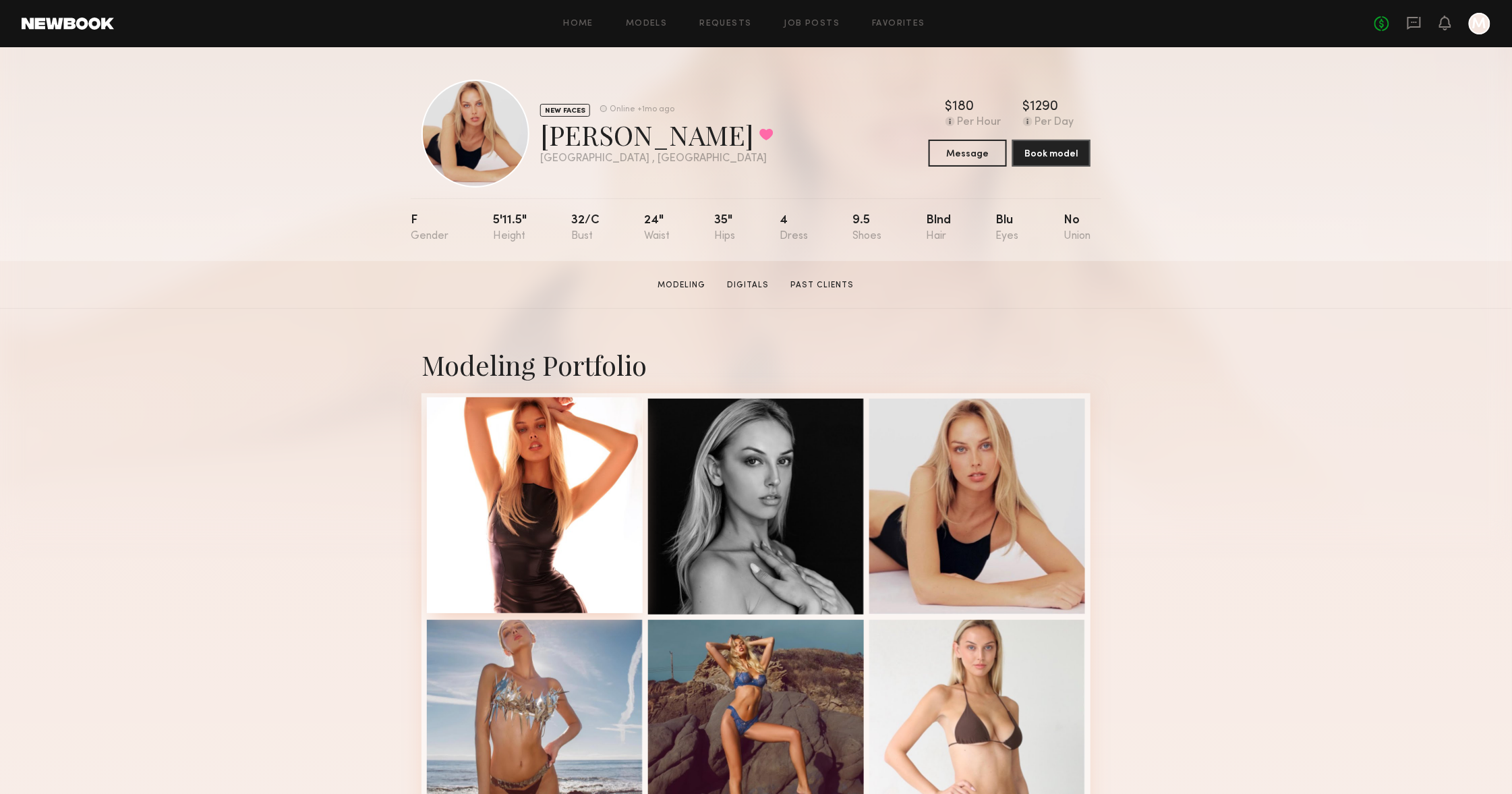
click at [499, 451] on div at bounding box center [535, 505] width 216 height 216
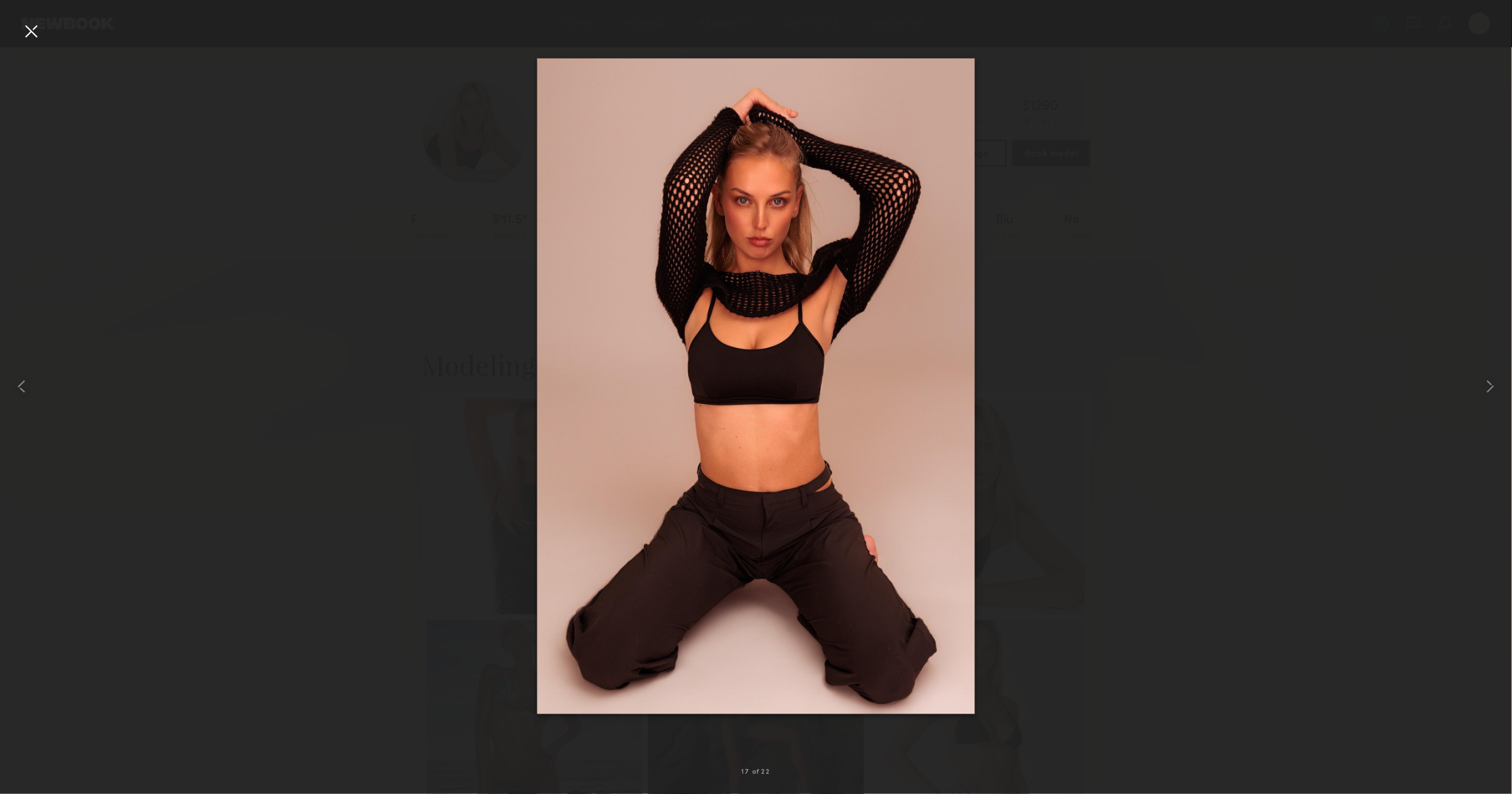
click at [31, 35] on div at bounding box center [31, 31] width 21 height 21
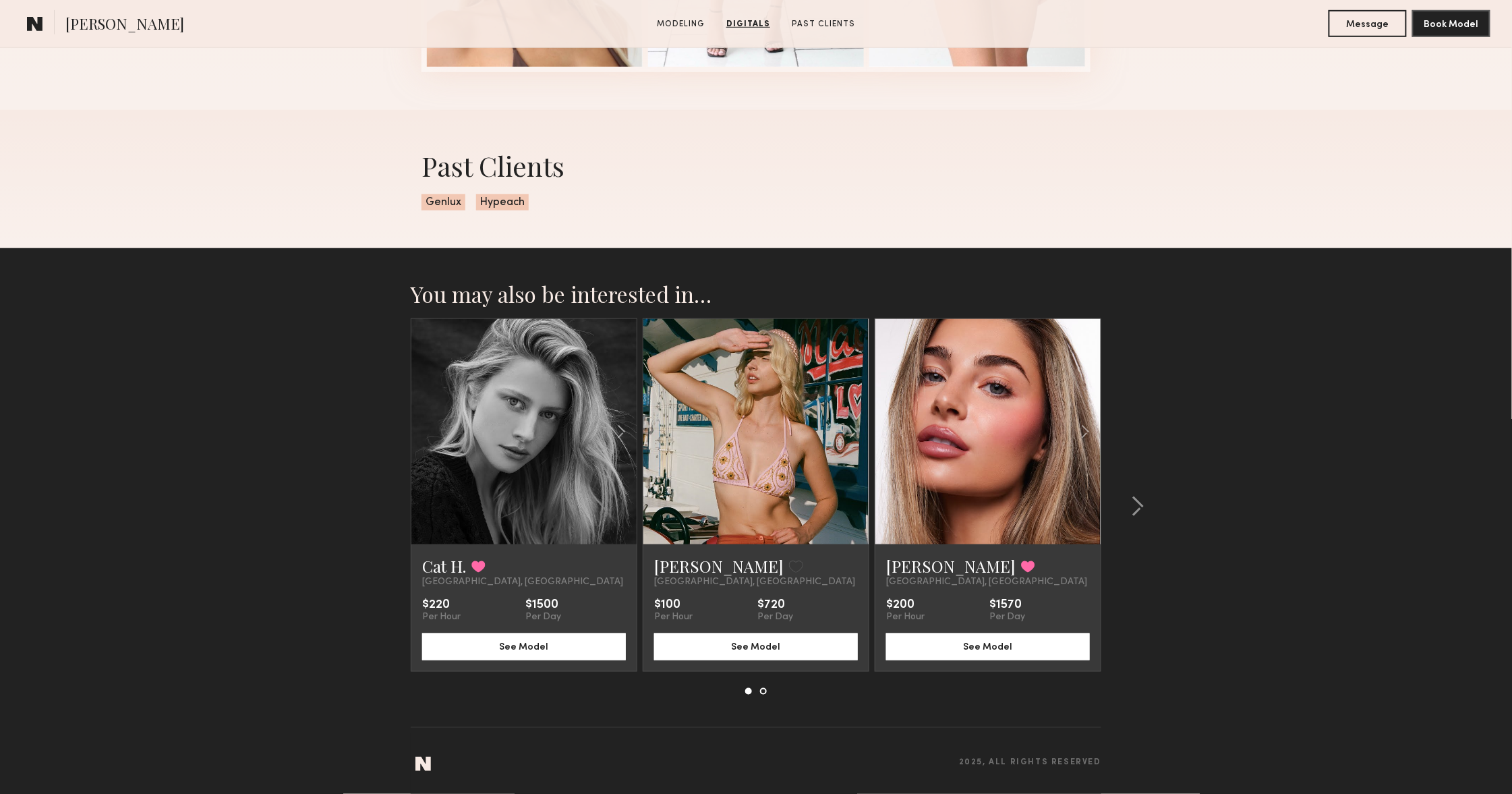
scroll to position [2666, 0]
click at [1134, 511] on common-icon at bounding box center [1138, 506] width 13 height 21
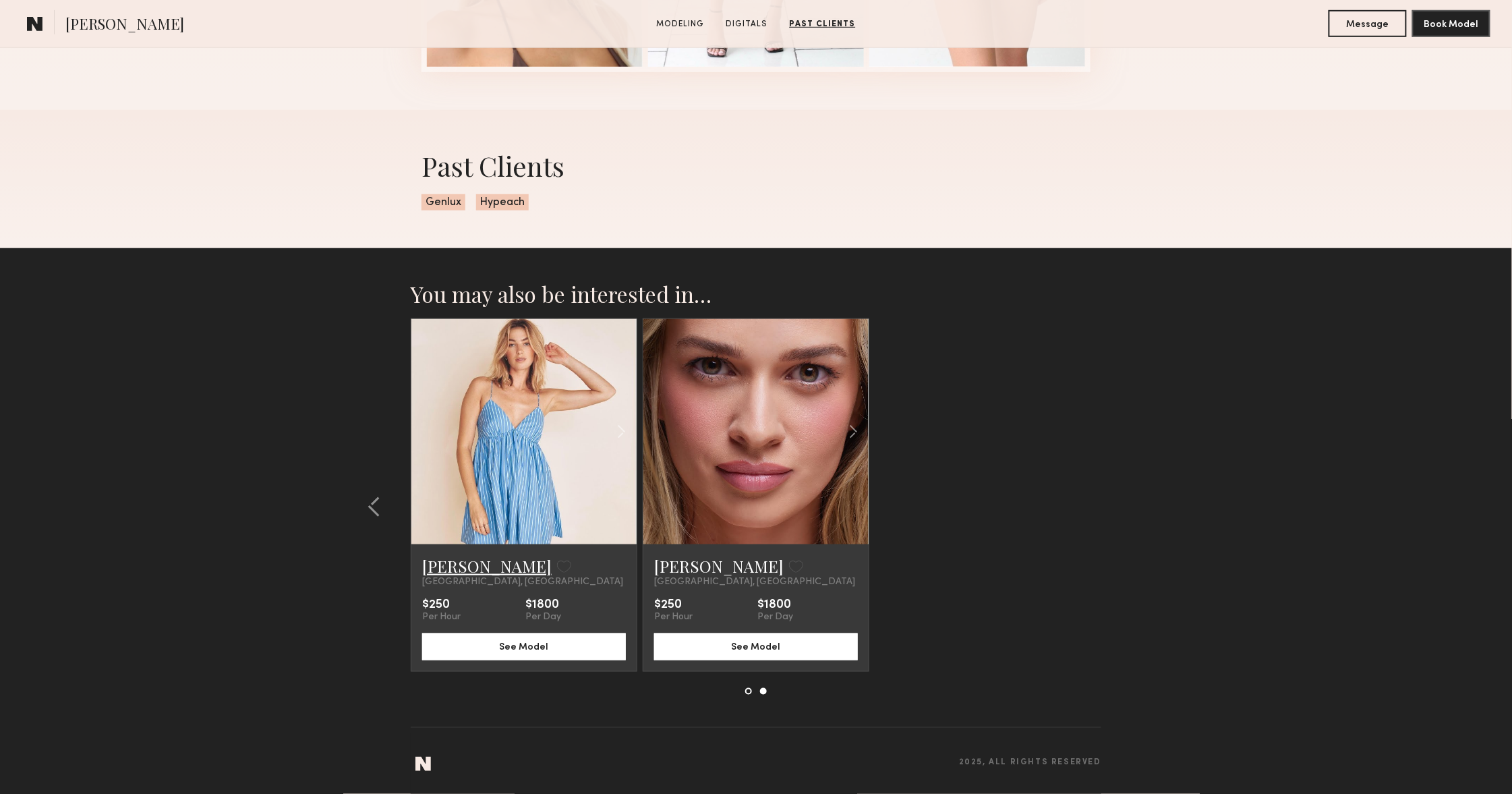
click at [449, 563] on link "[PERSON_NAME]" at bounding box center [487, 566] width 130 height 21
click at [683, 563] on link "[PERSON_NAME]" at bounding box center [719, 566] width 130 height 21
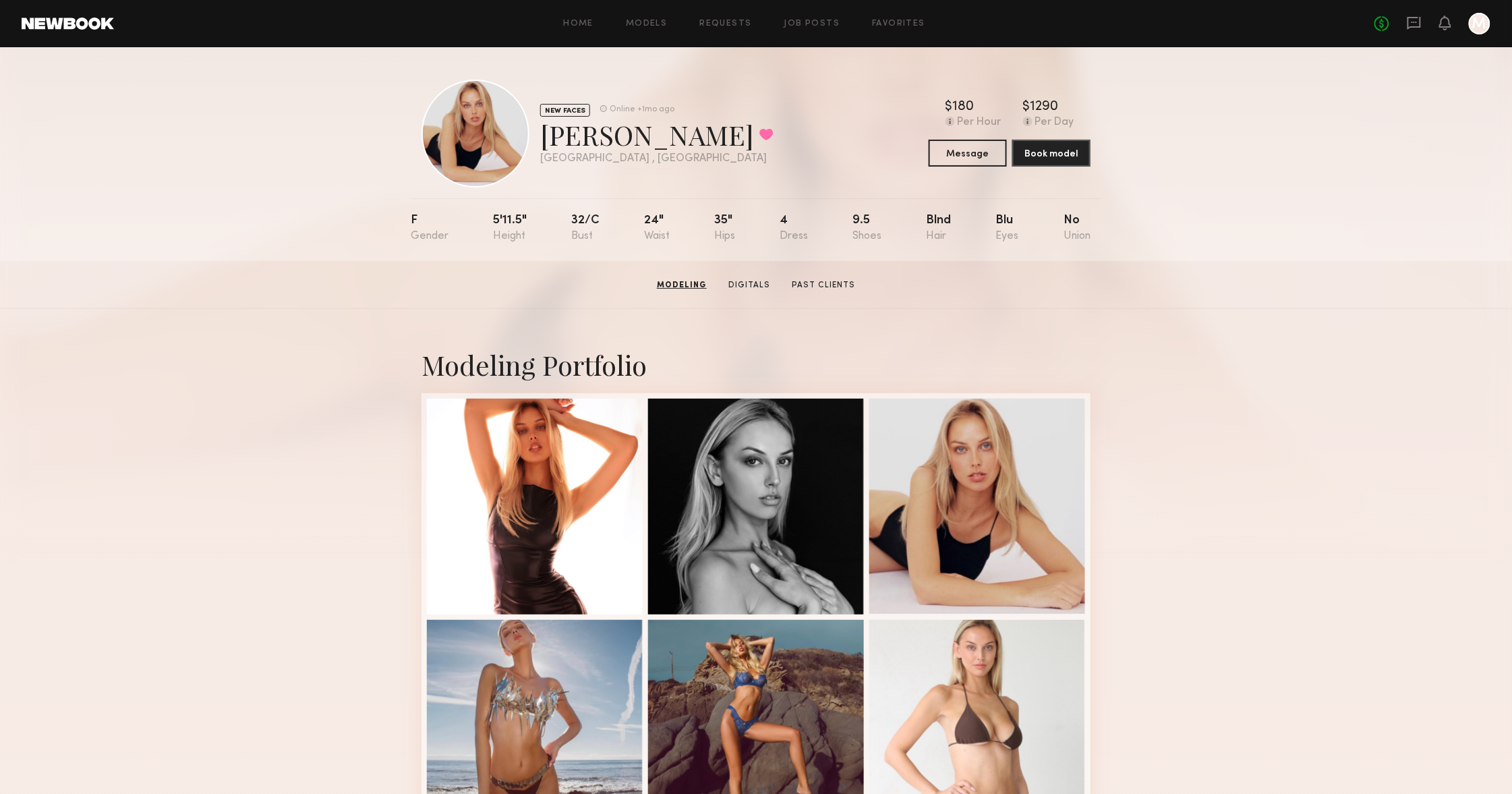
scroll to position [0, 0]
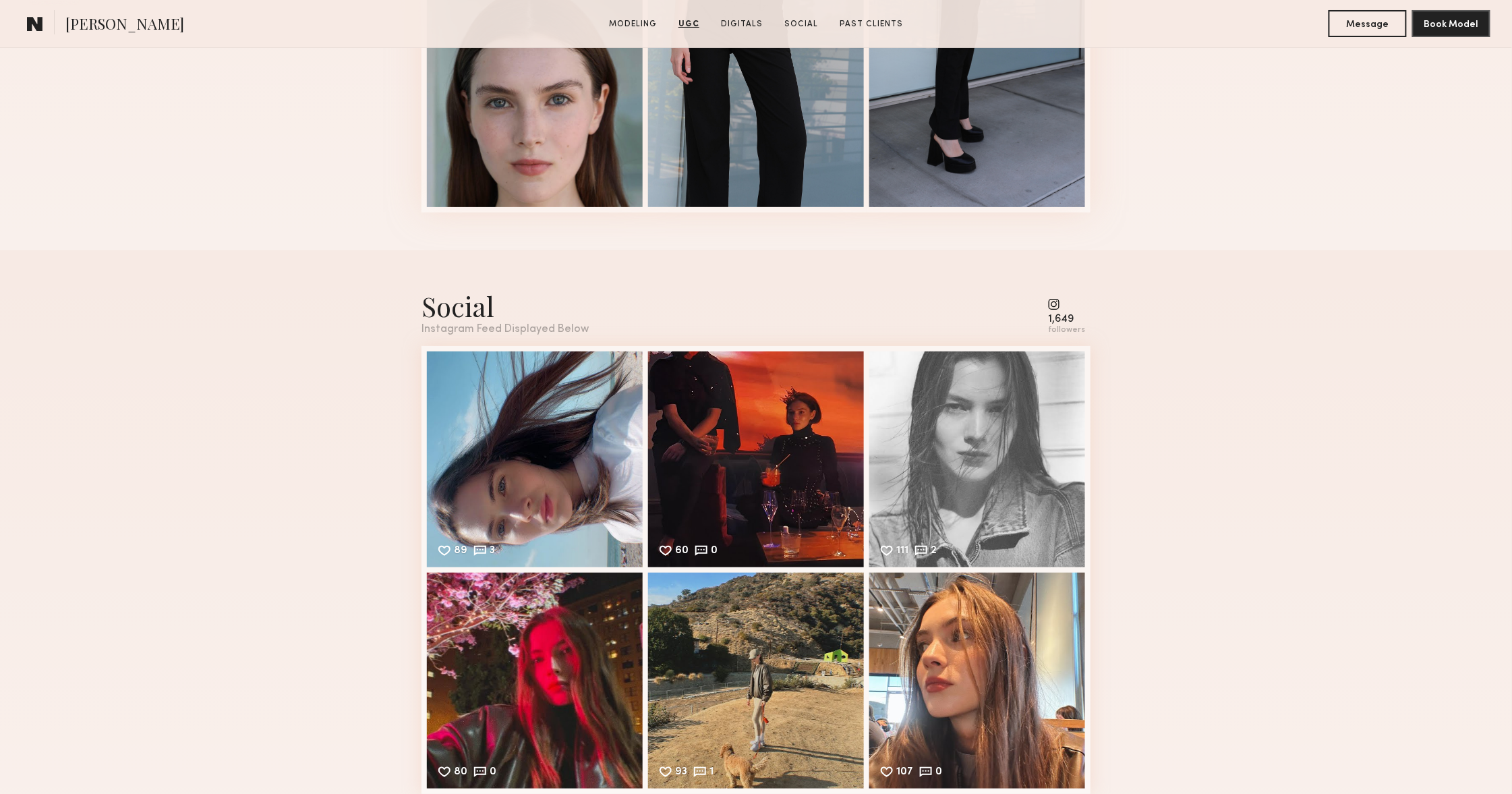
scroll to position [2412, 0]
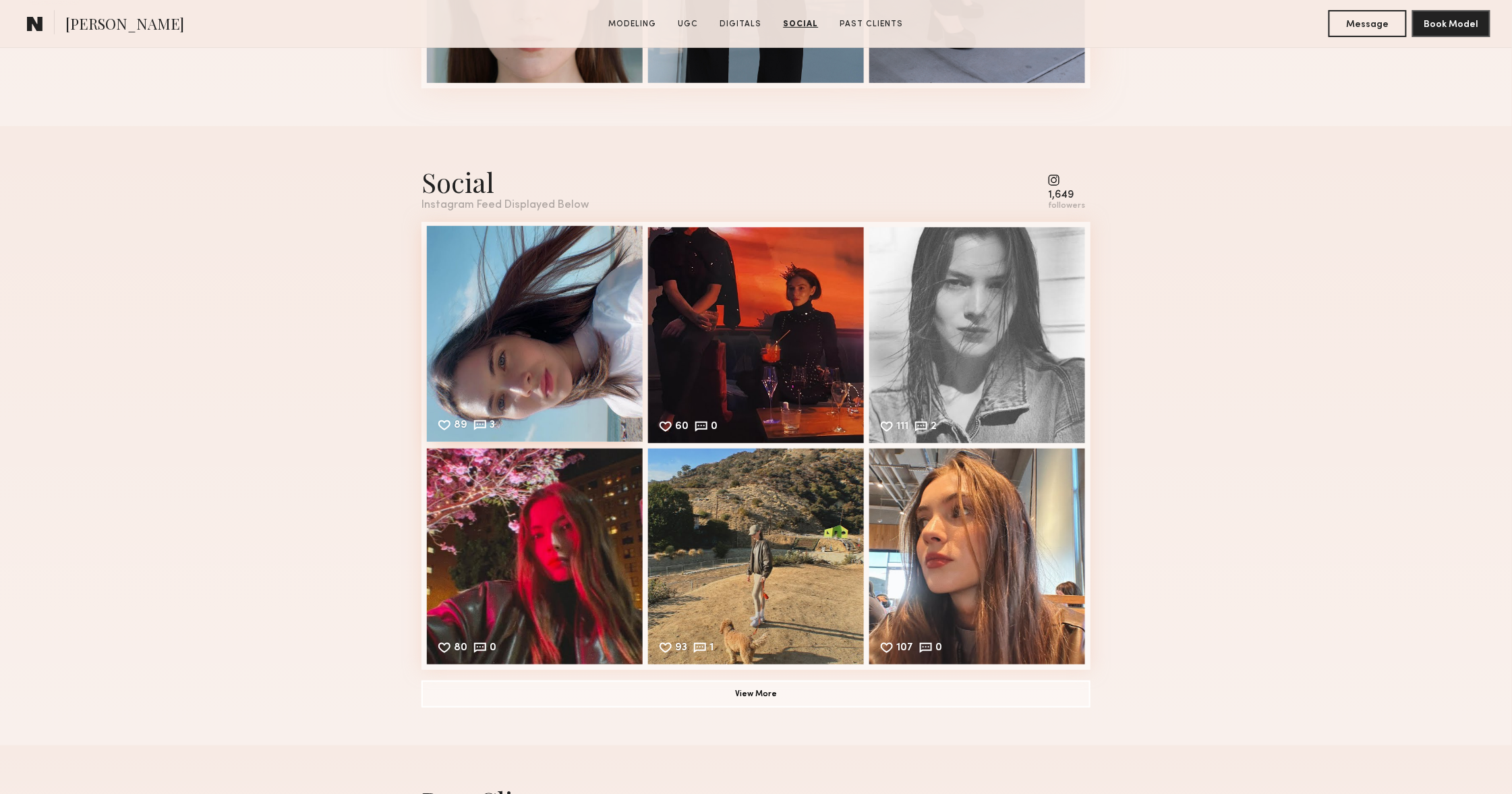
click at [490, 317] on div "89 3 Likes & comments displayed to show model’s engagement" at bounding box center [535, 333] width 216 height 216
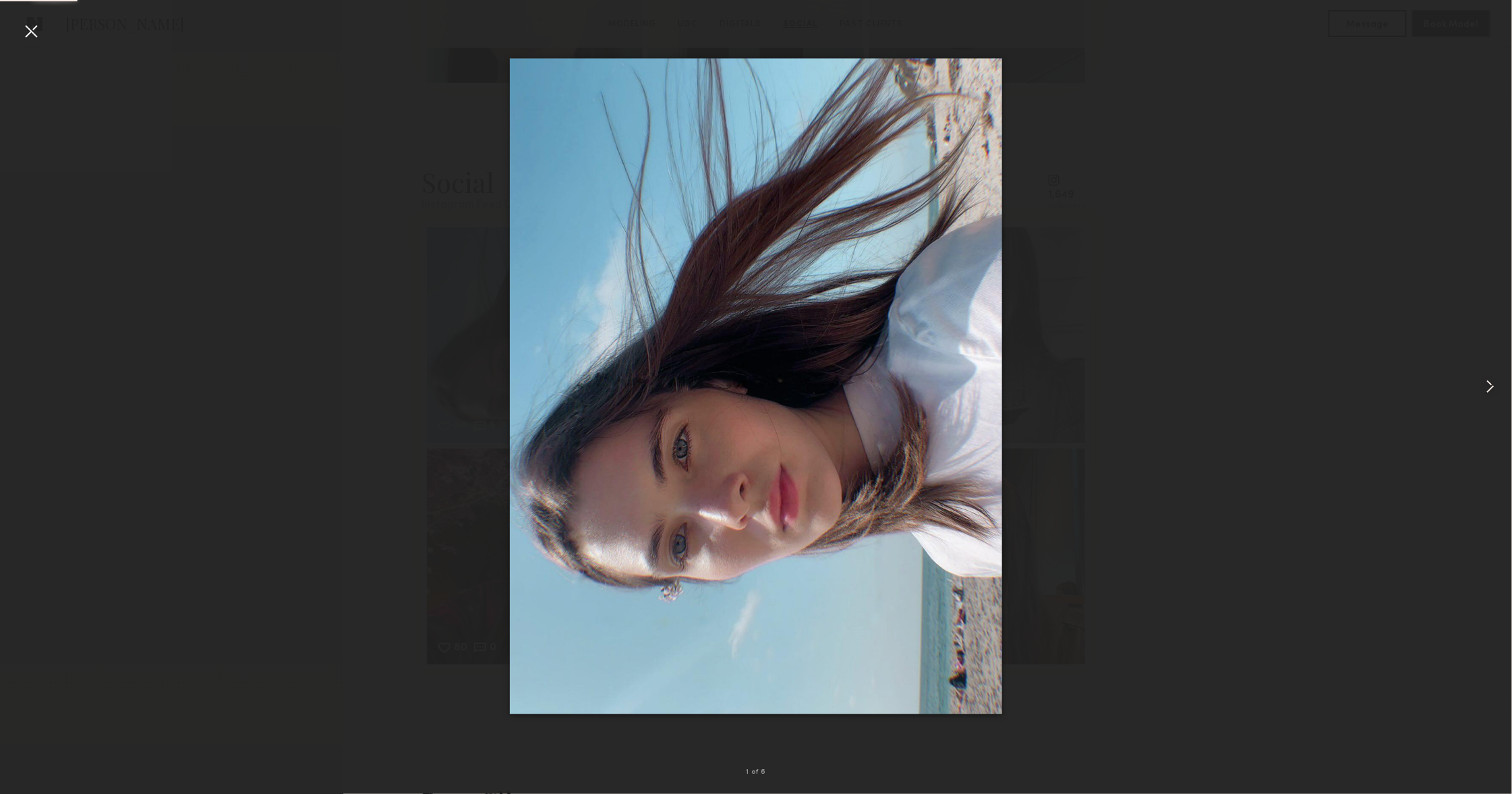
click at [1498, 386] on common-icon at bounding box center [1491, 387] width 21 height 21
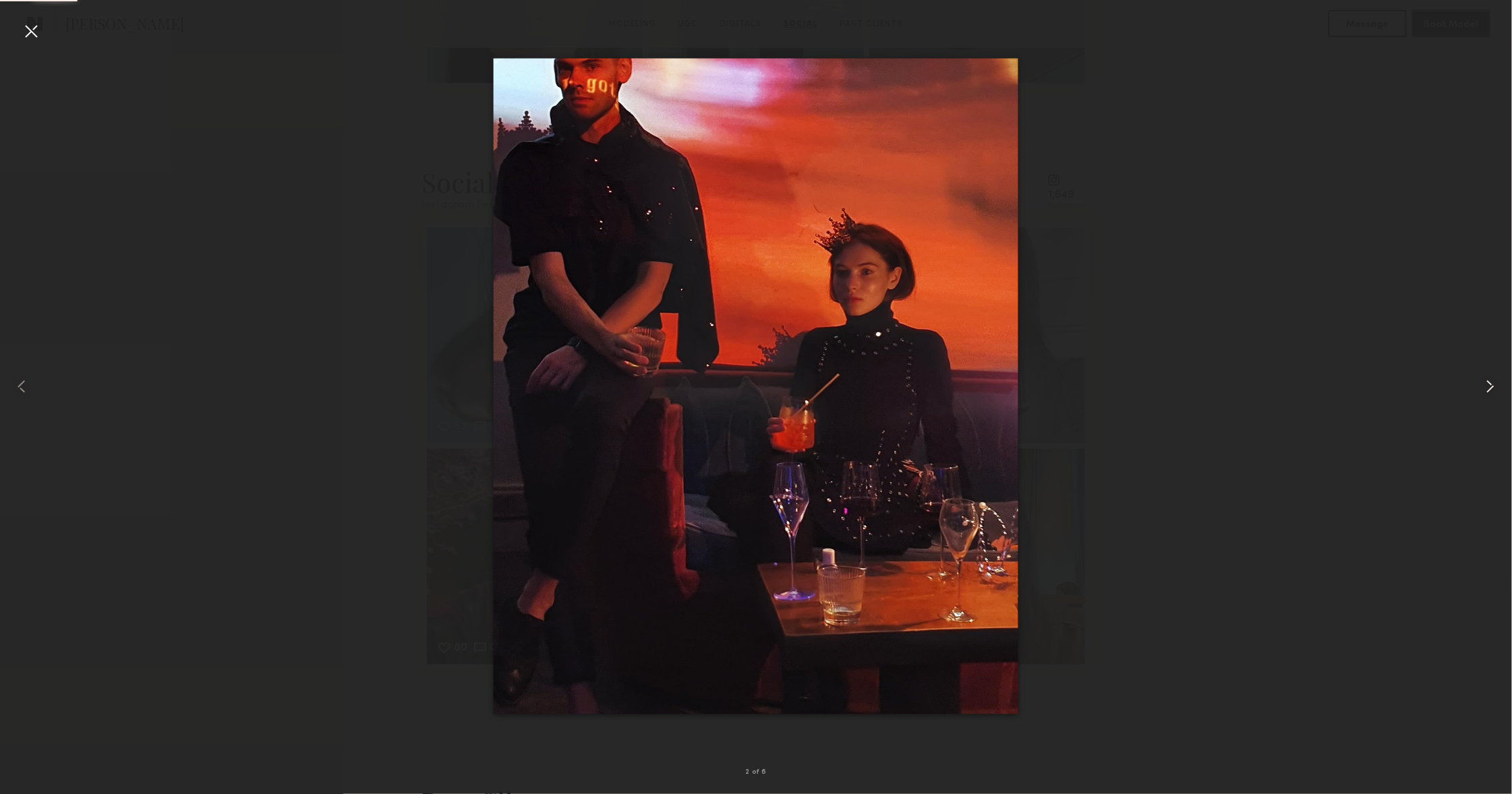
click at [1498, 386] on common-icon at bounding box center [1491, 387] width 21 height 21
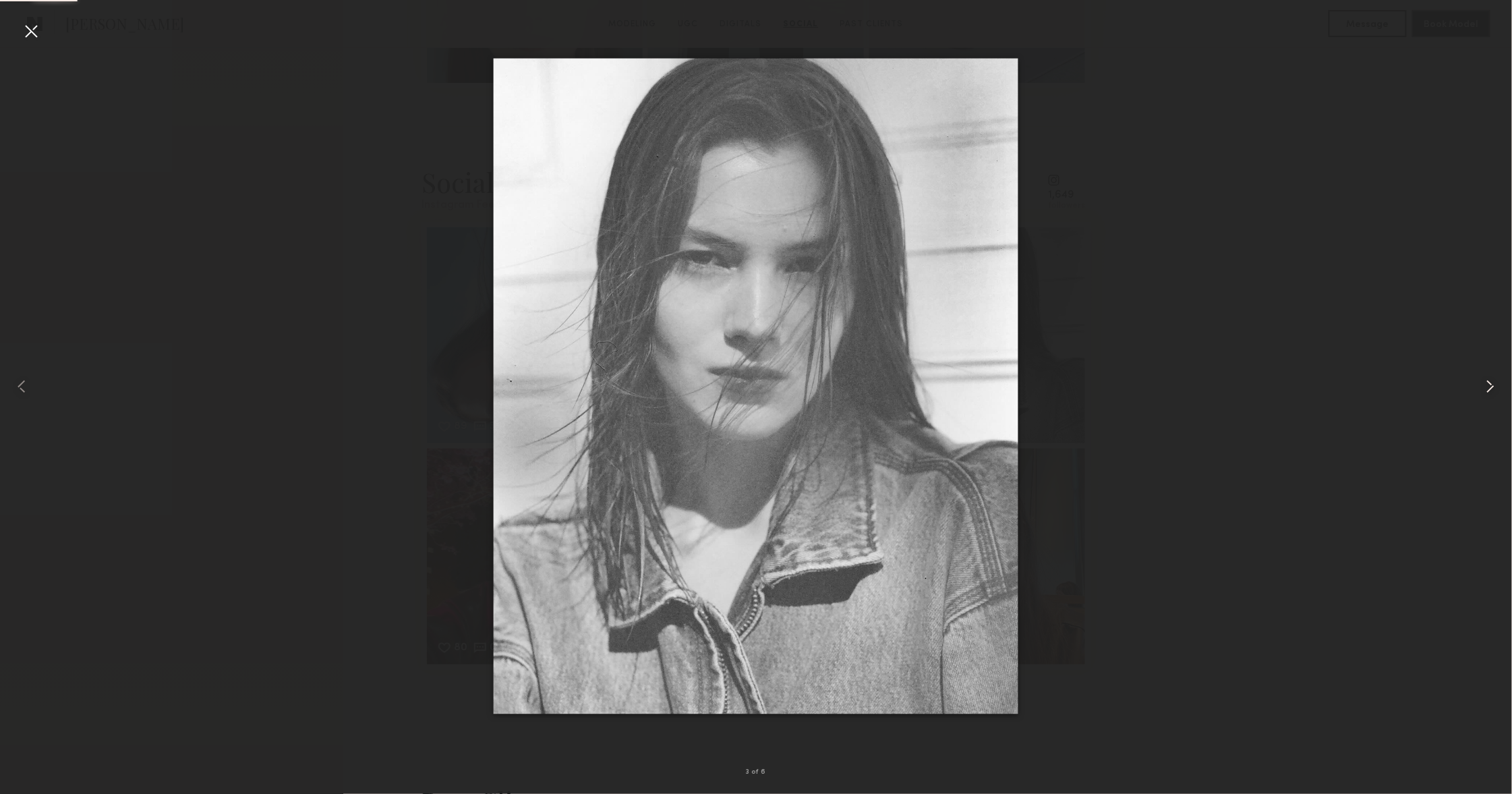
click at [1498, 386] on common-icon at bounding box center [1491, 387] width 21 height 21
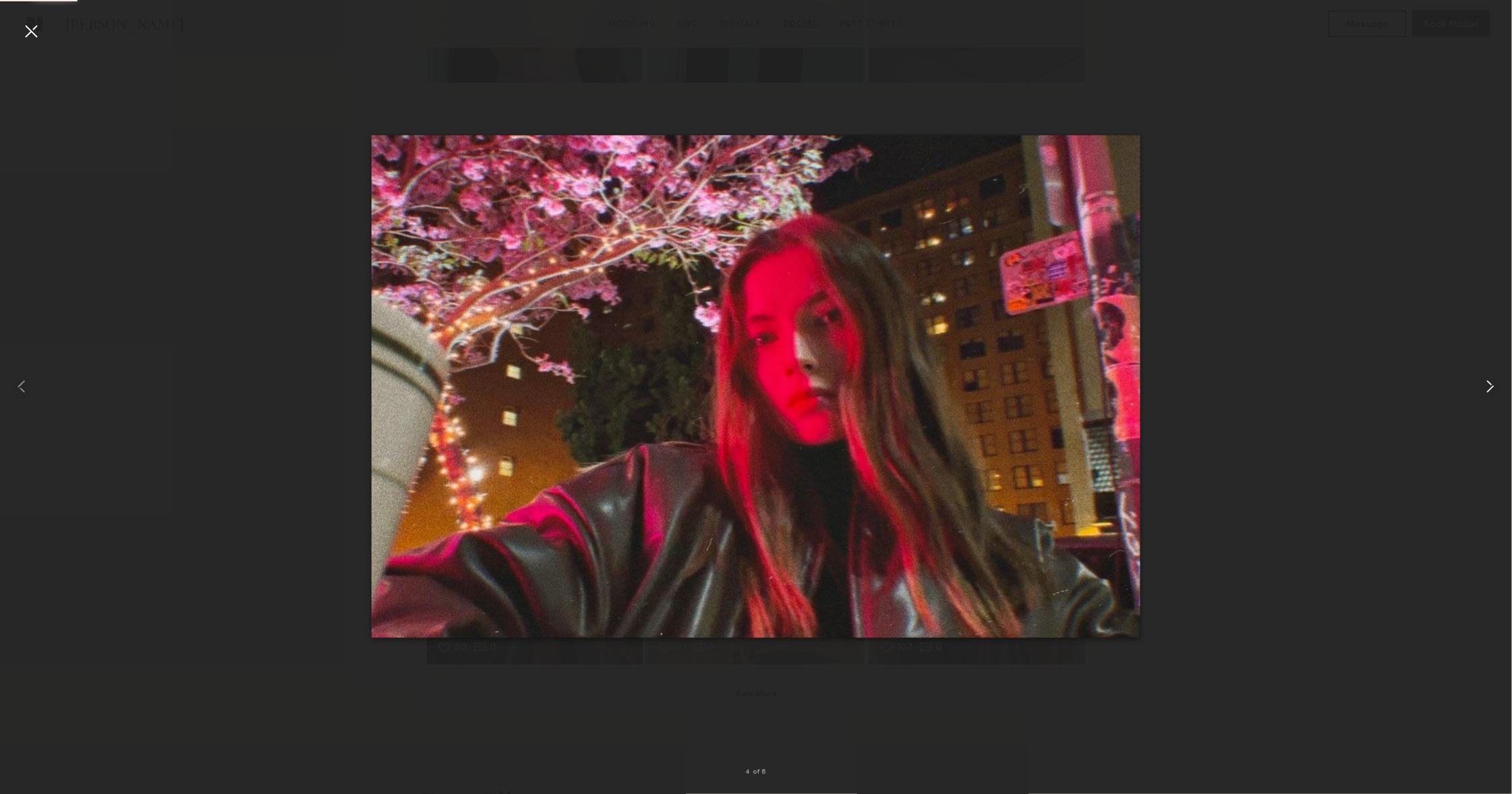
click at [1498, 386] on common-icon at bounding box center [1491, 387] width 21 height 21
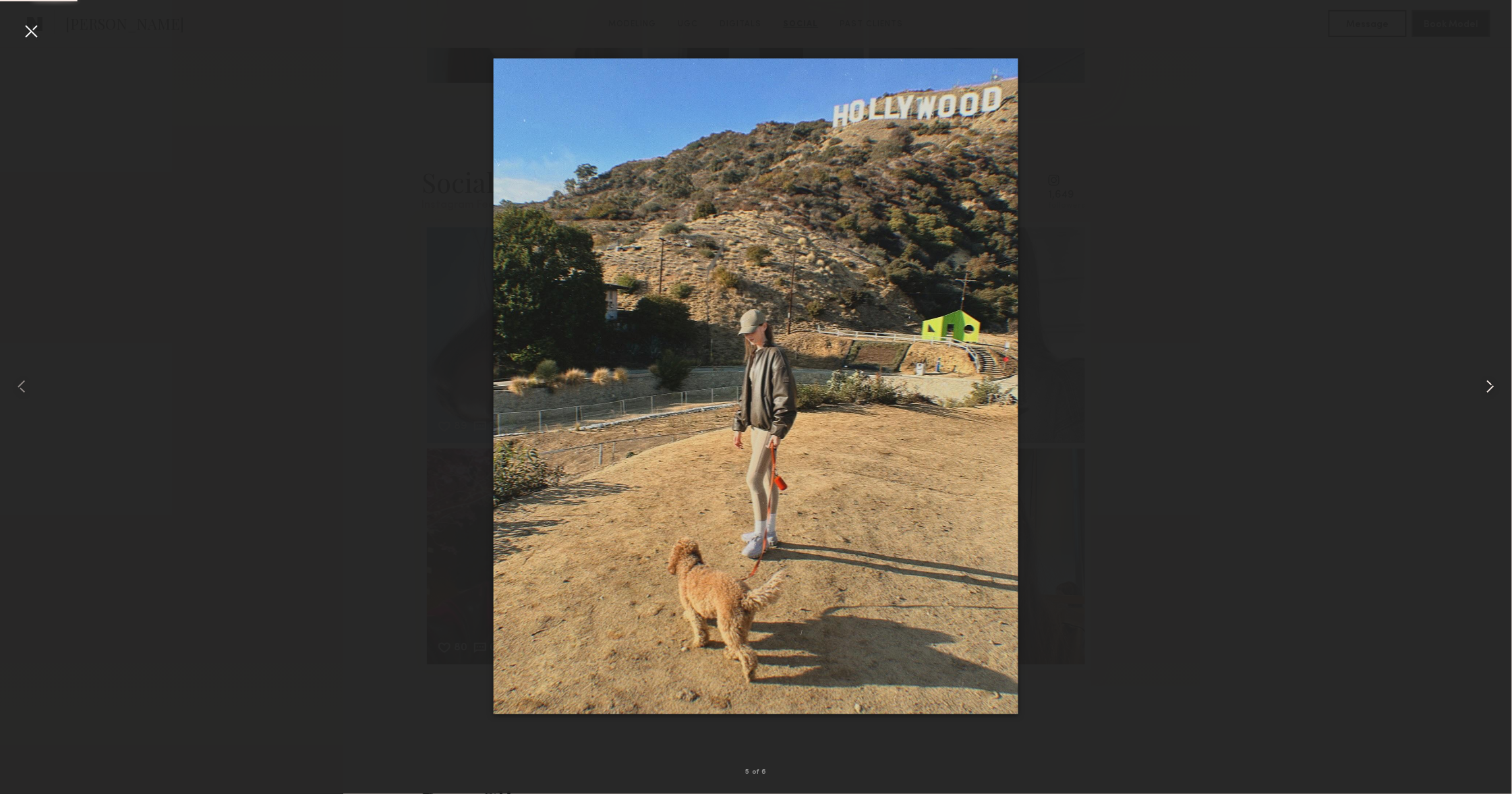
click at [1498, 386] on common-icon at bounding box center [1491, 387] width 21 height 21
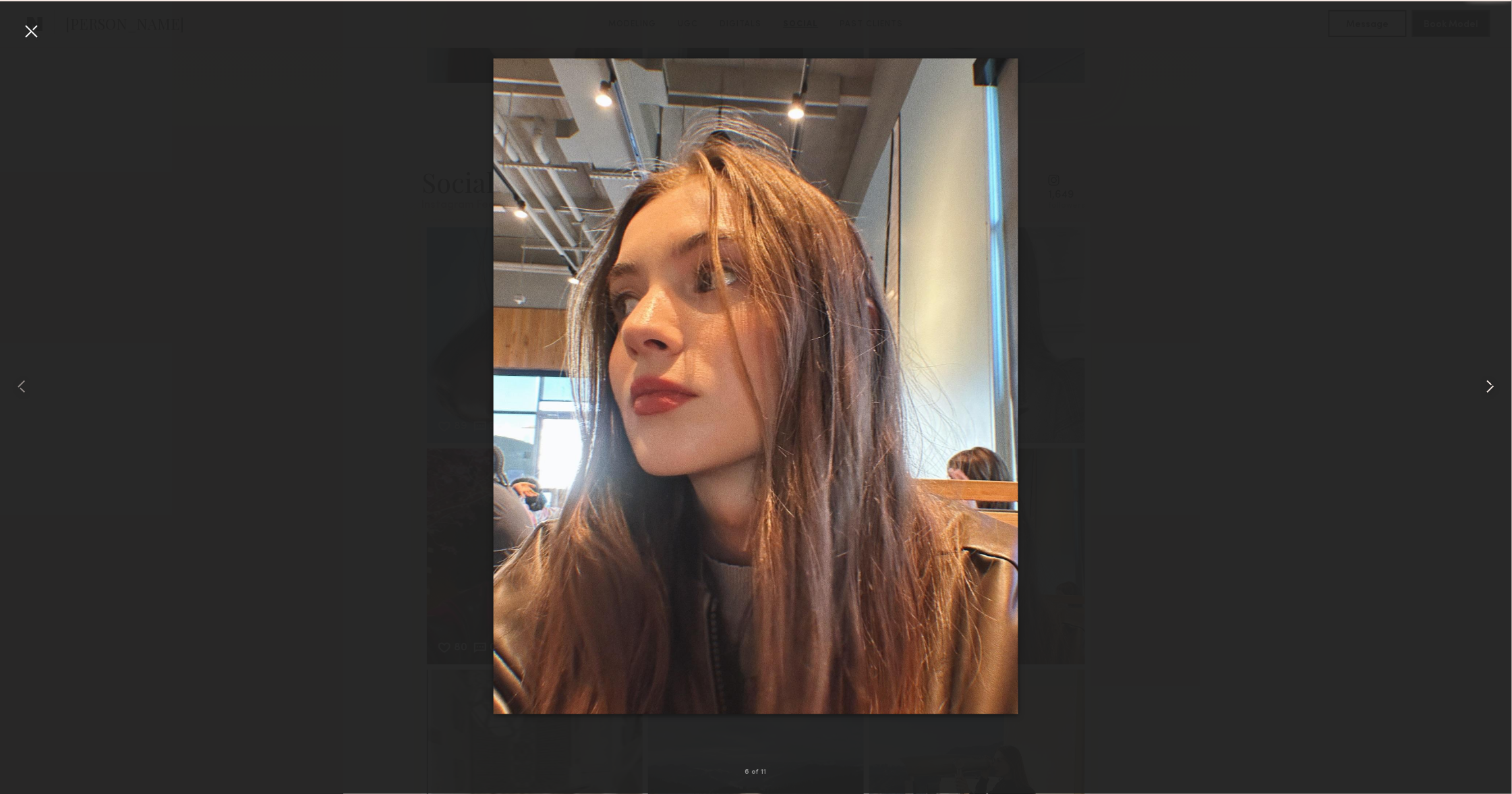
click at [1498, 386] on common-icon at bounding box center [1491, 387] width 21 height 21
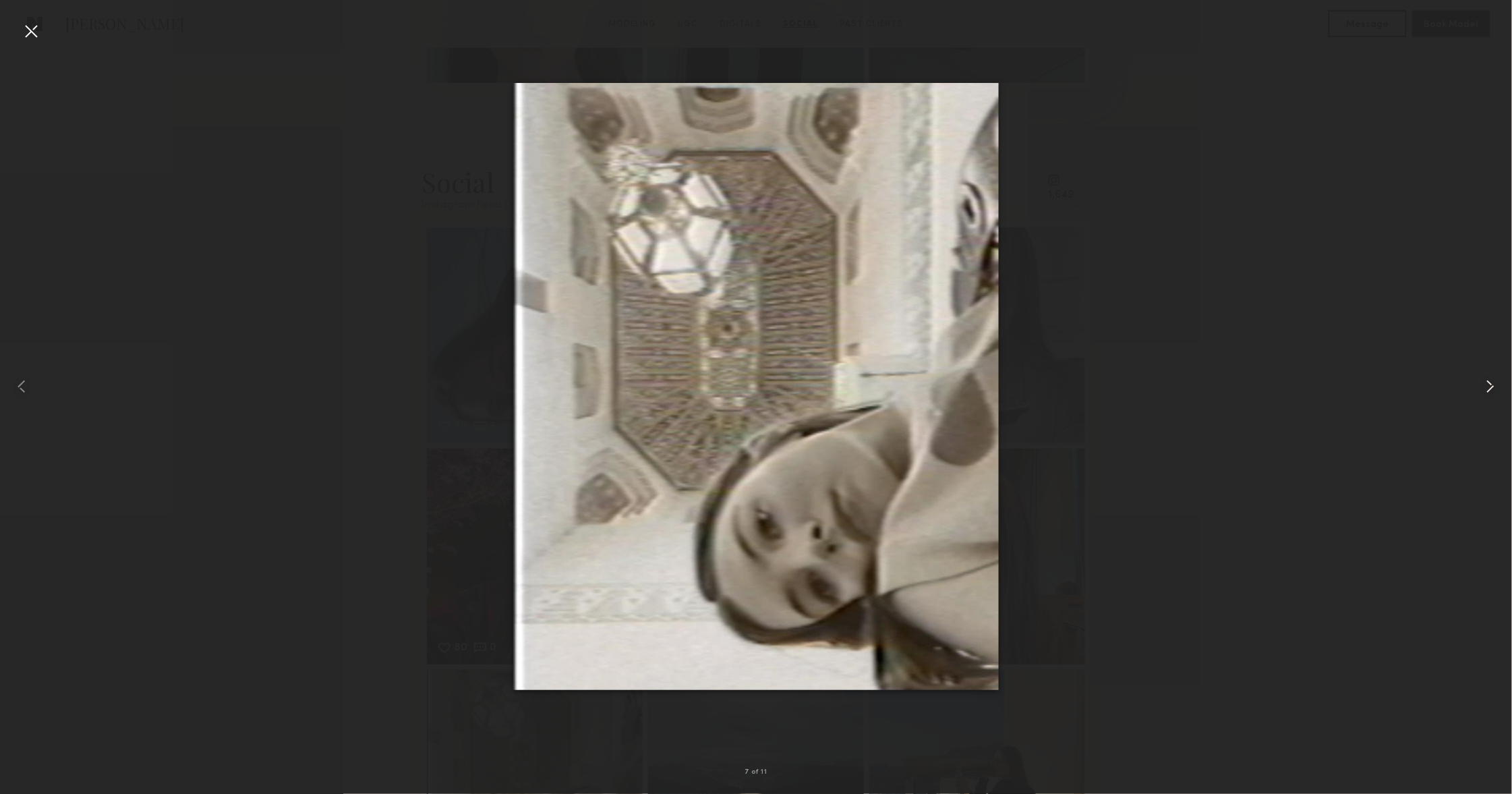
click at [1498, 386] on common-icon at bounding box center [1491, 387] width 21 height 21
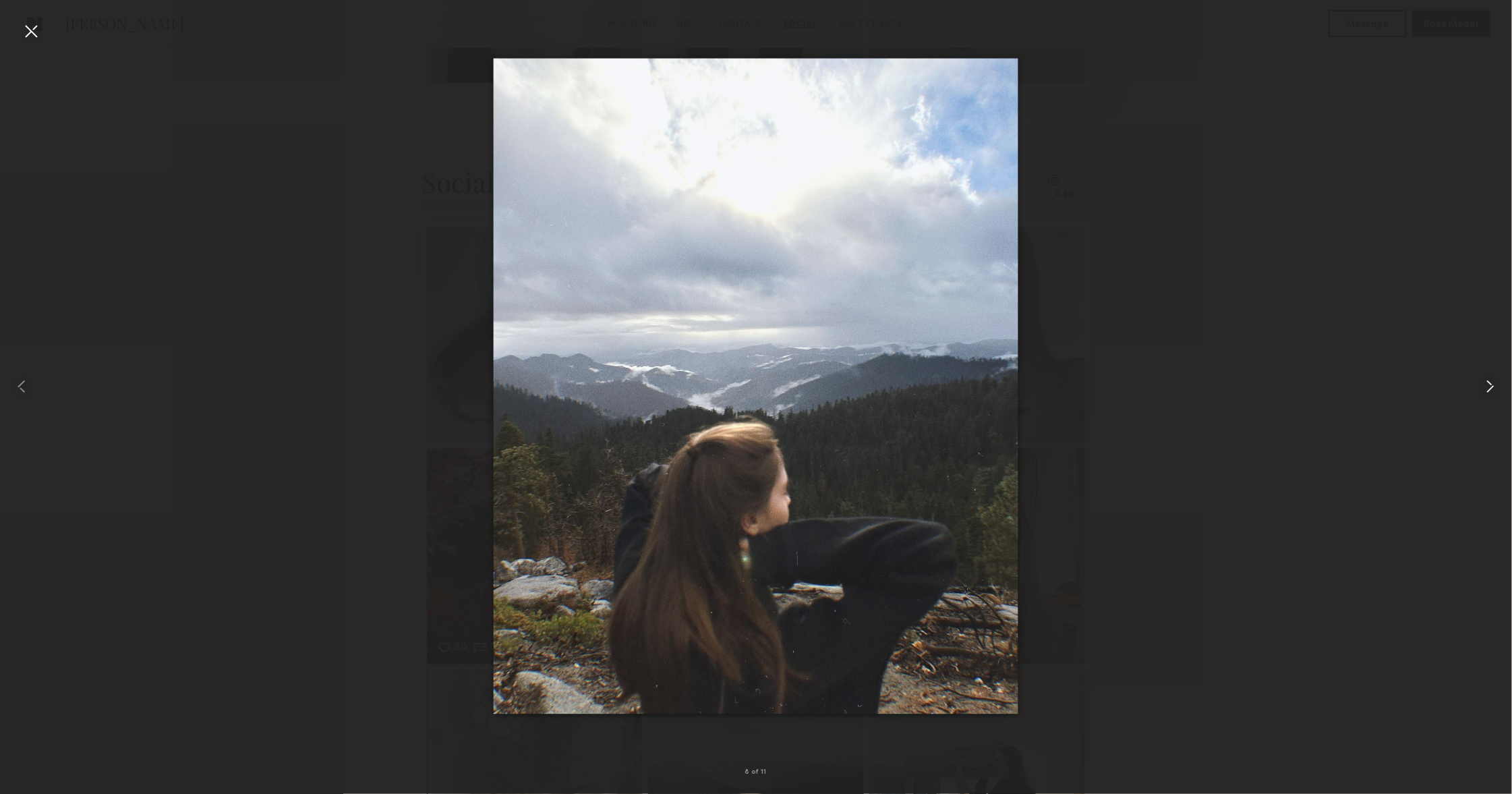
click at [1498, 386] on common-icon at bounding box center [1491, 387] width 21 height 21
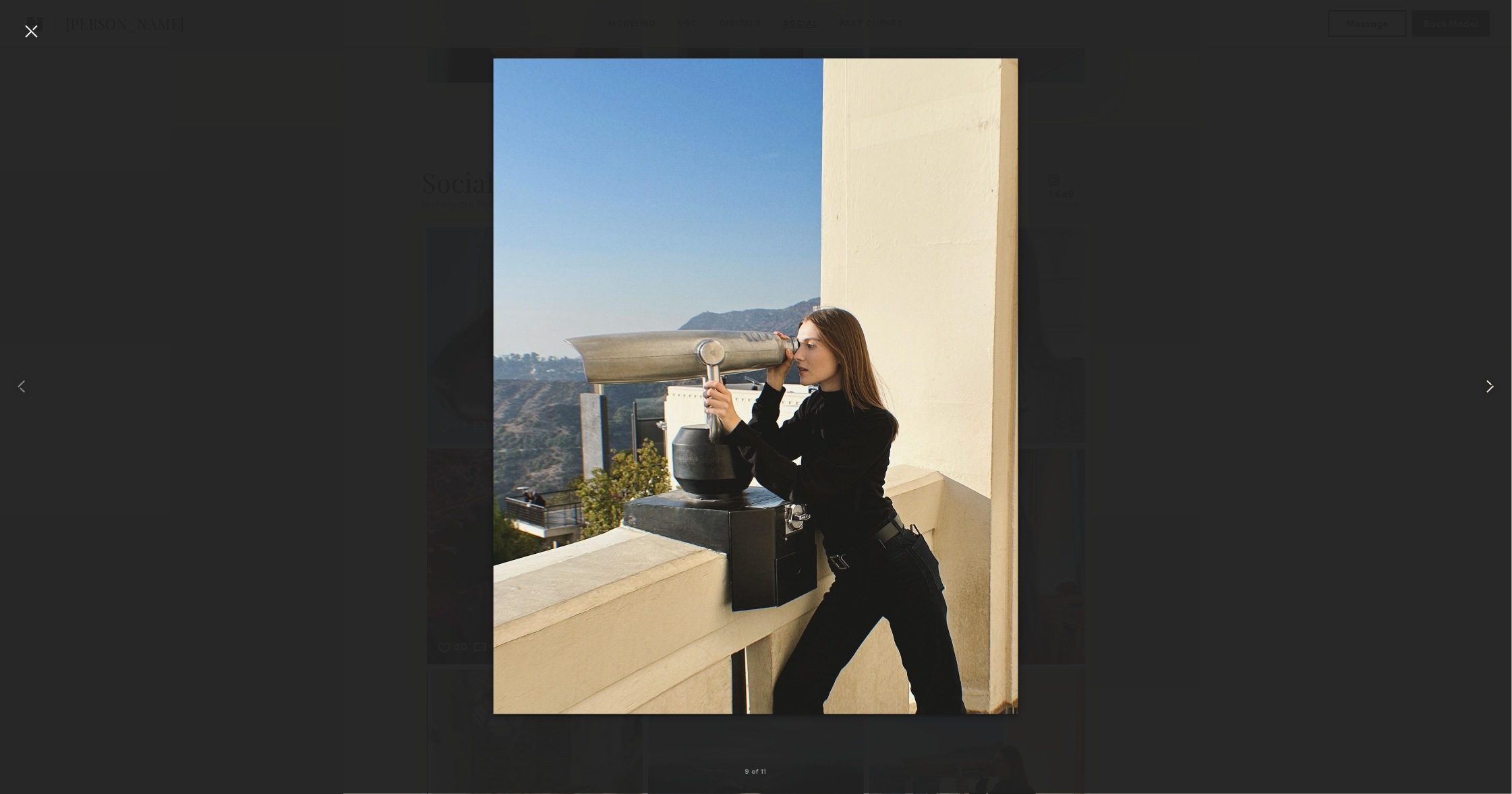
click at [1498, 386] on common-icon at bounding box center [1491, 387] width 21 height 21
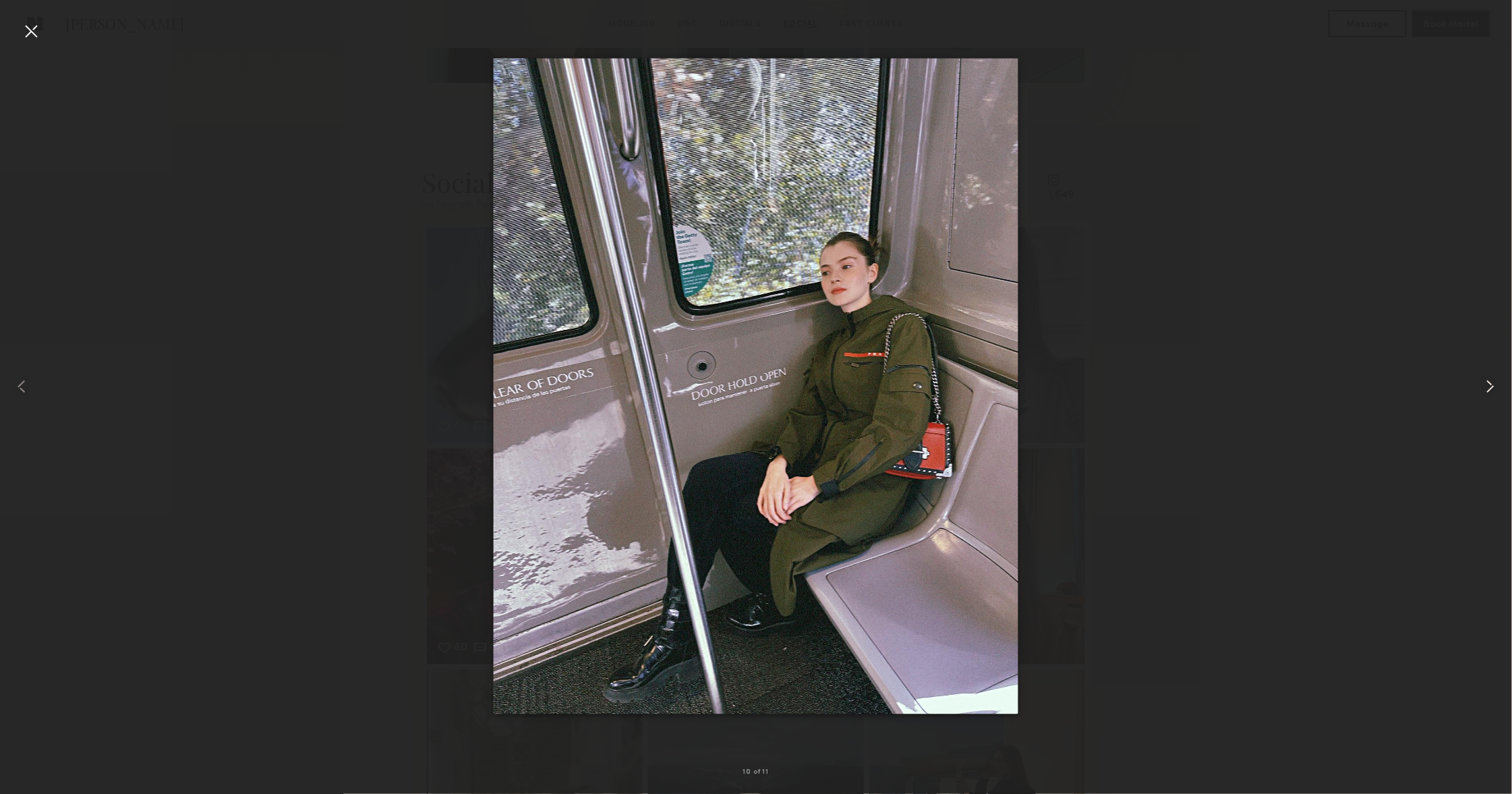
click at [1498, 386] on common-icon at bounding box center [1491, 387] width 21 height 21
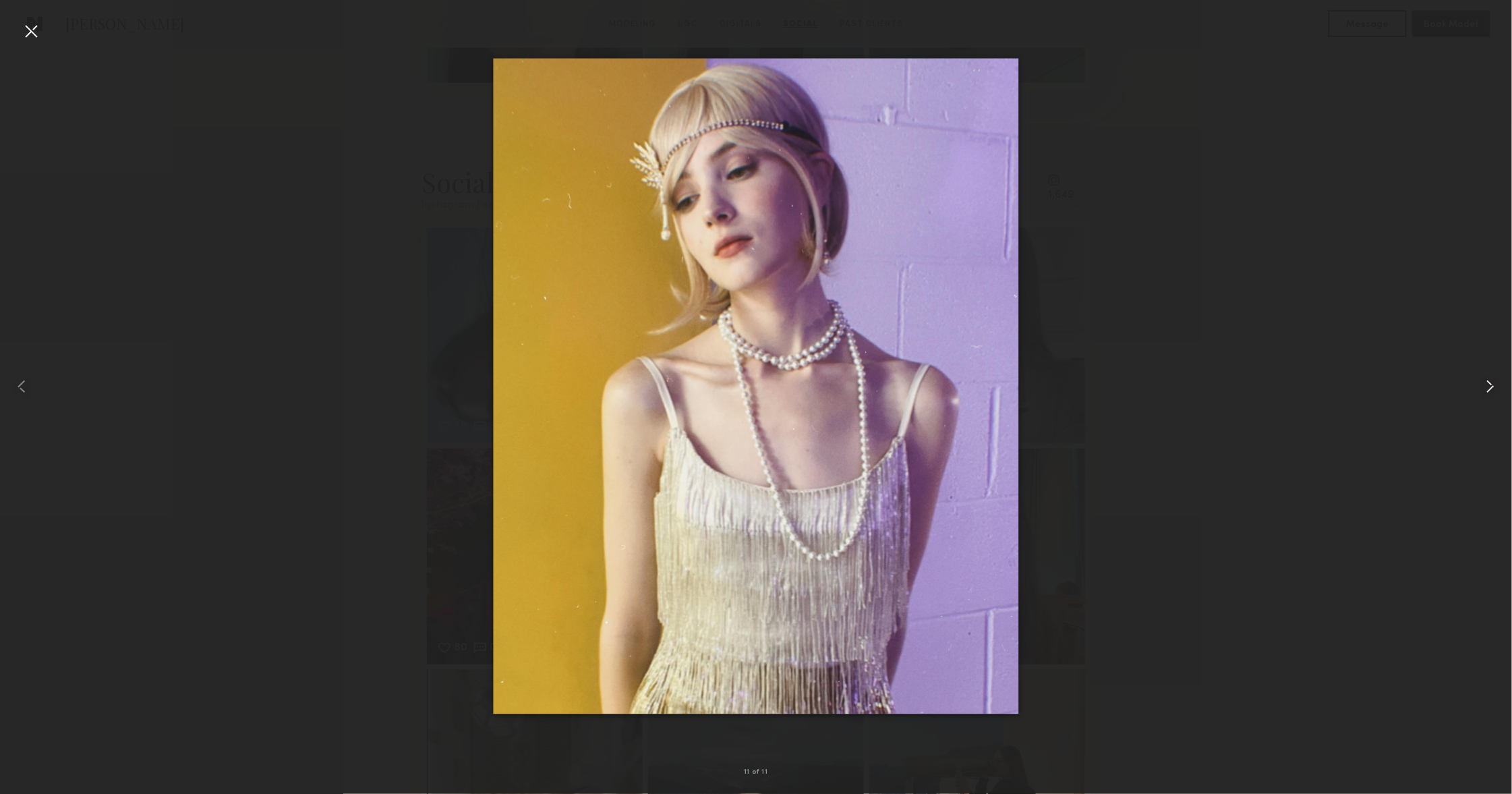
click at [1497, 386] on common-icon at bounding box center [1491, 387] width 21 height 21
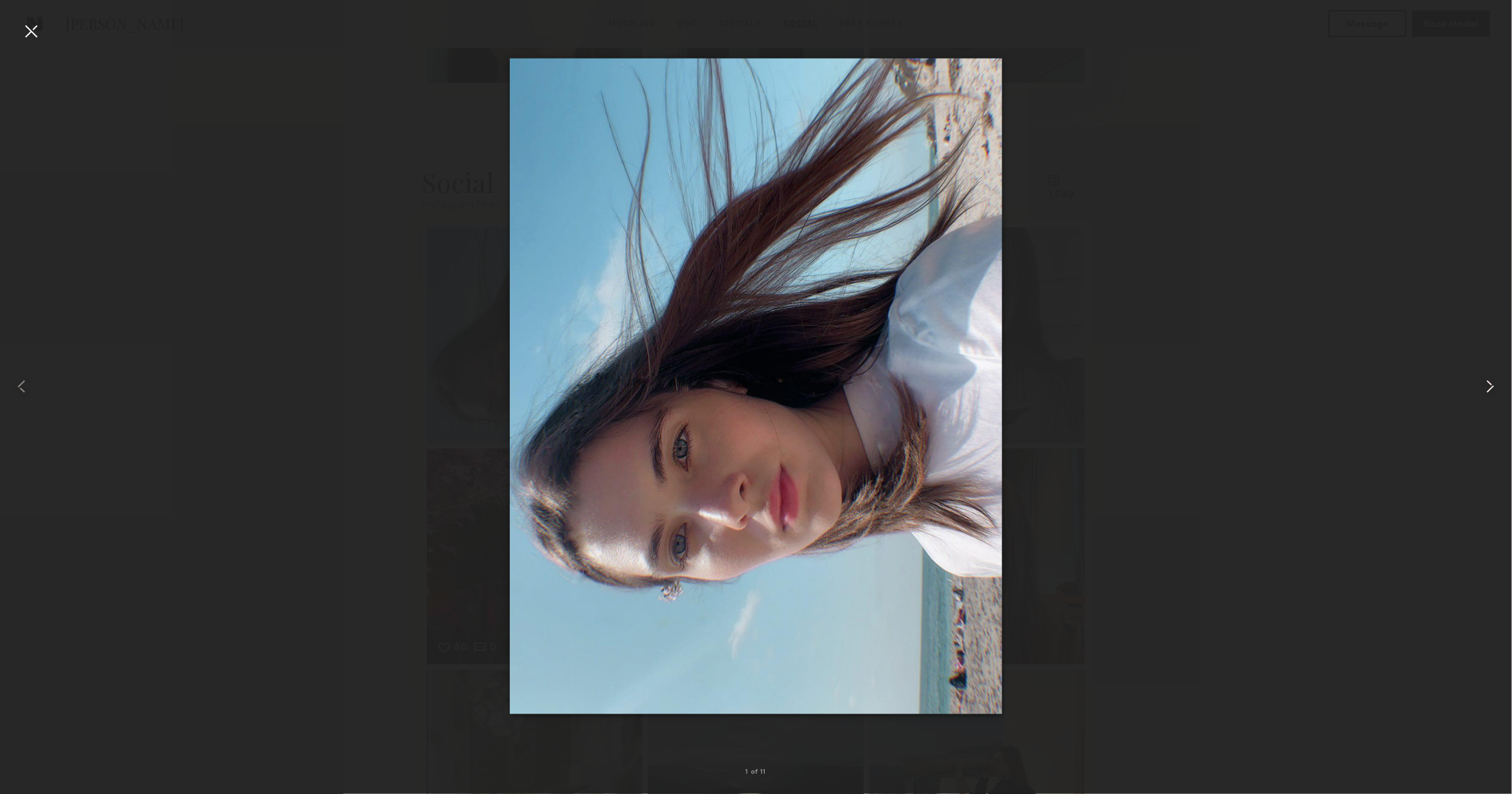
click at [1497, 386] on common-icon at bounding box center [1491, 387] width 21 height 21
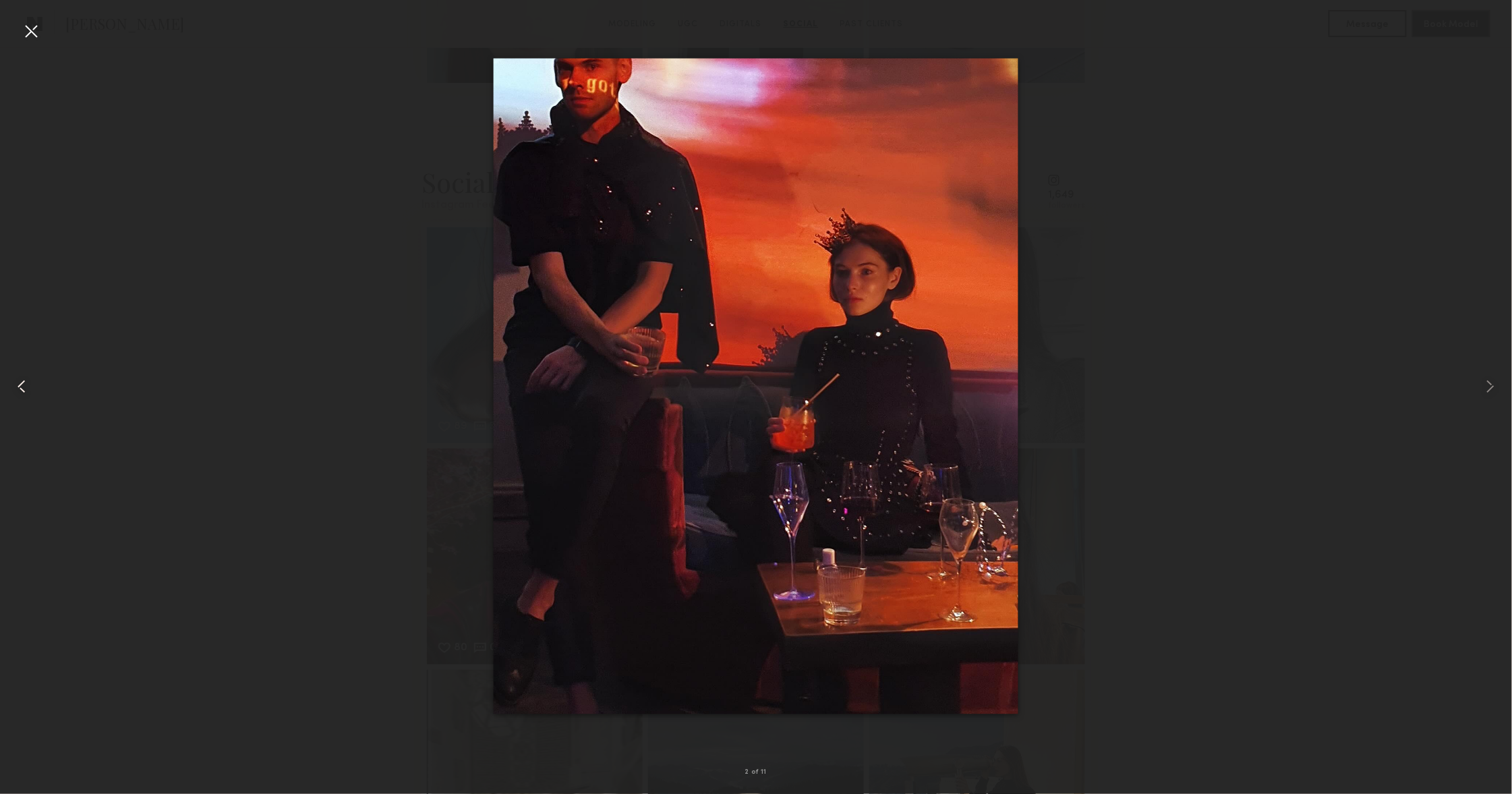
click at [15, 26] on div at bounding box center [30, 386] width 60 height 729
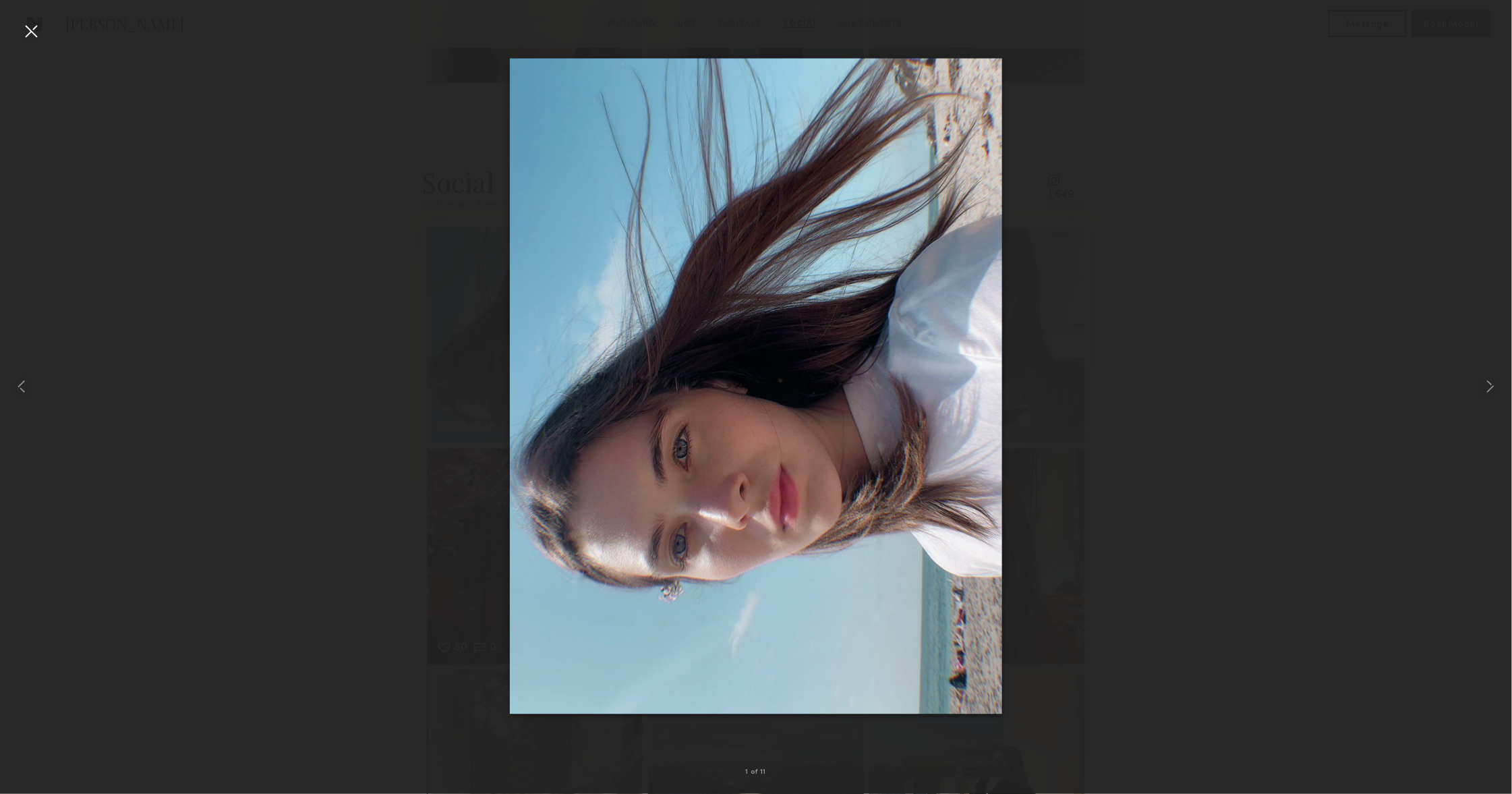
click at [35, 30] on div at bounding box center [31, 31] width 21 height 21
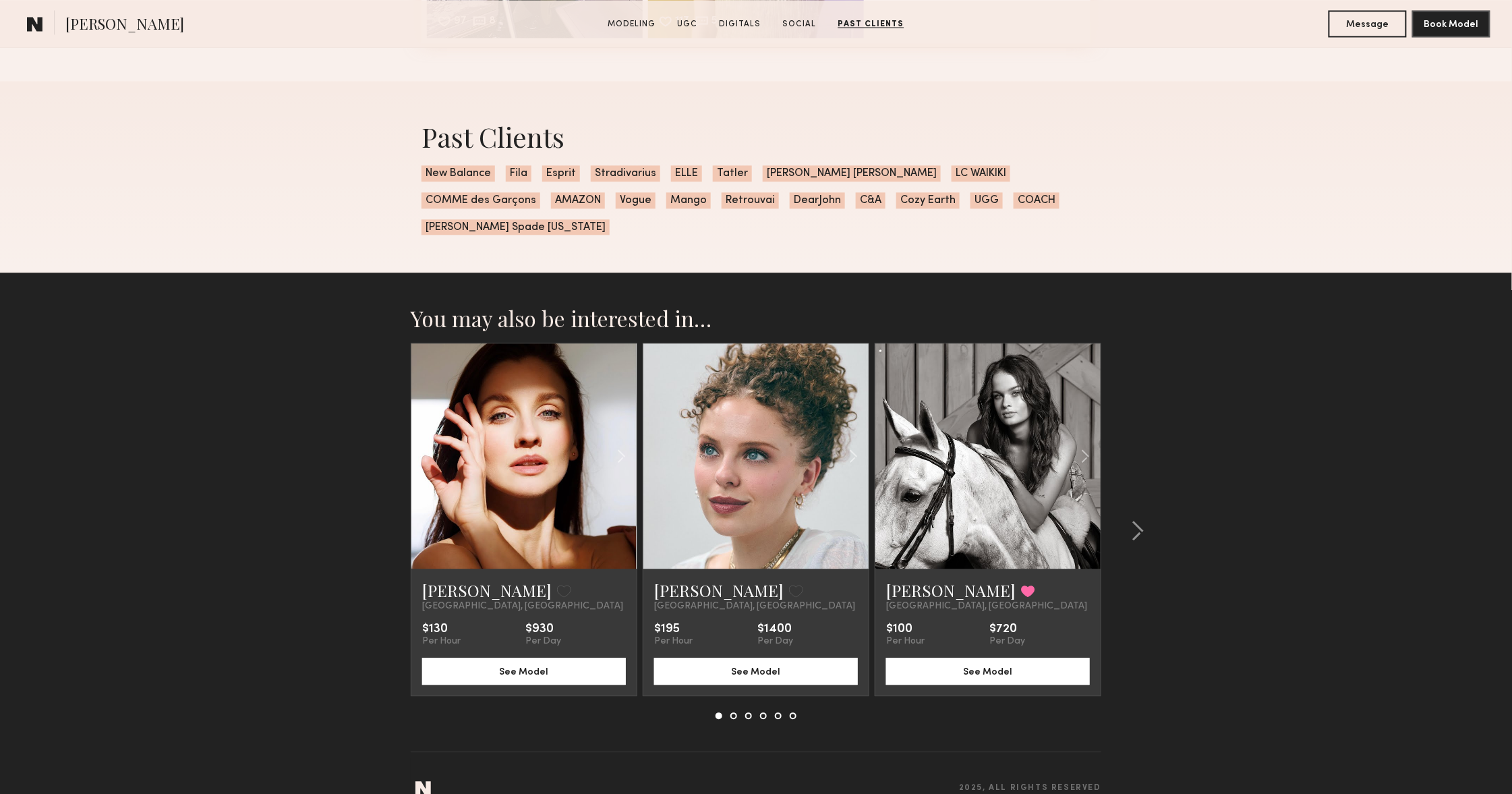
scroll to position [3480, 0]
click at [1147, 510] on div at bounding box center [1134, 530] width 64 height 376
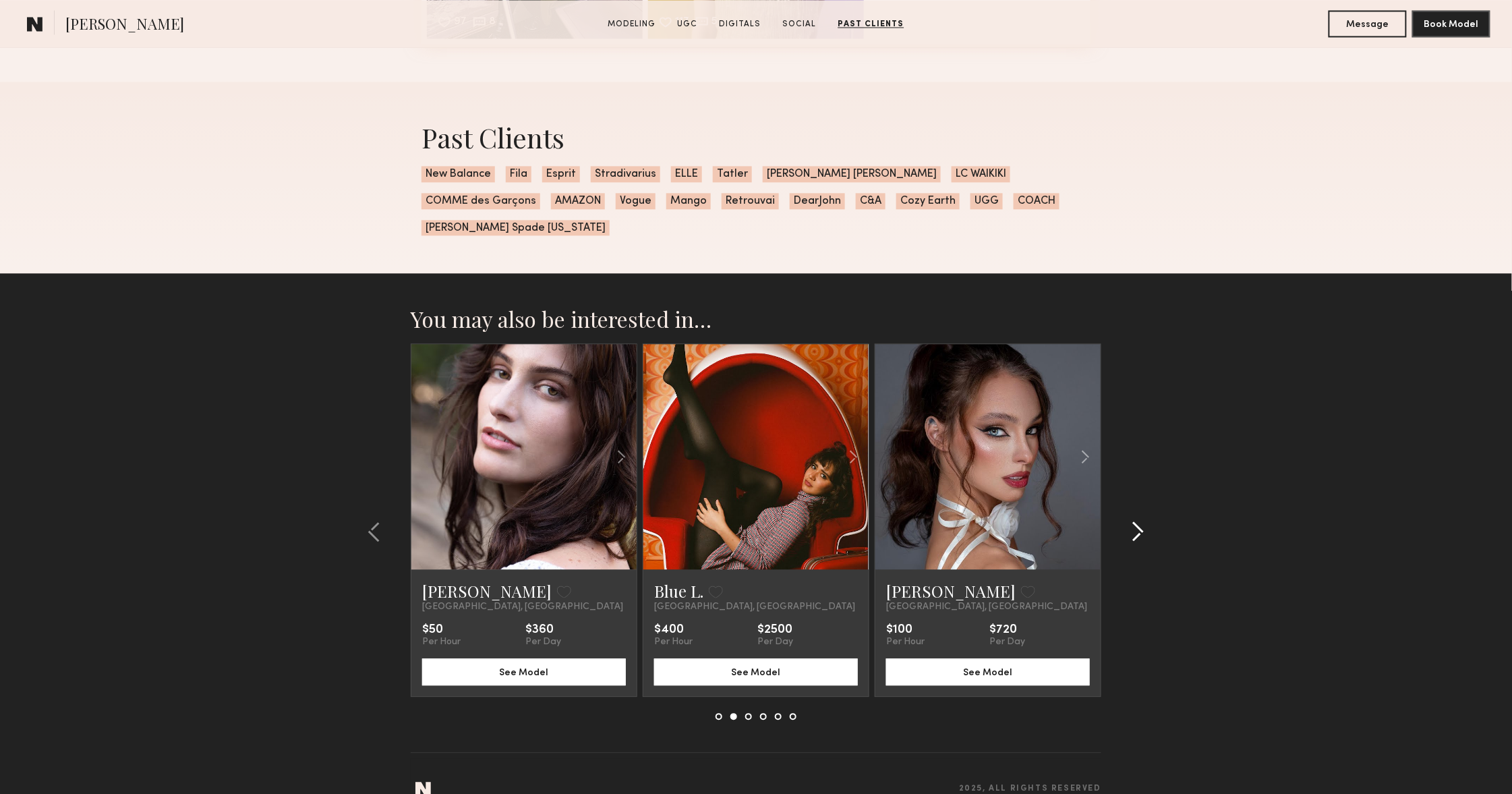
click at [1147, 510] on div at bounding box center [1134, 530] width 64 height 376
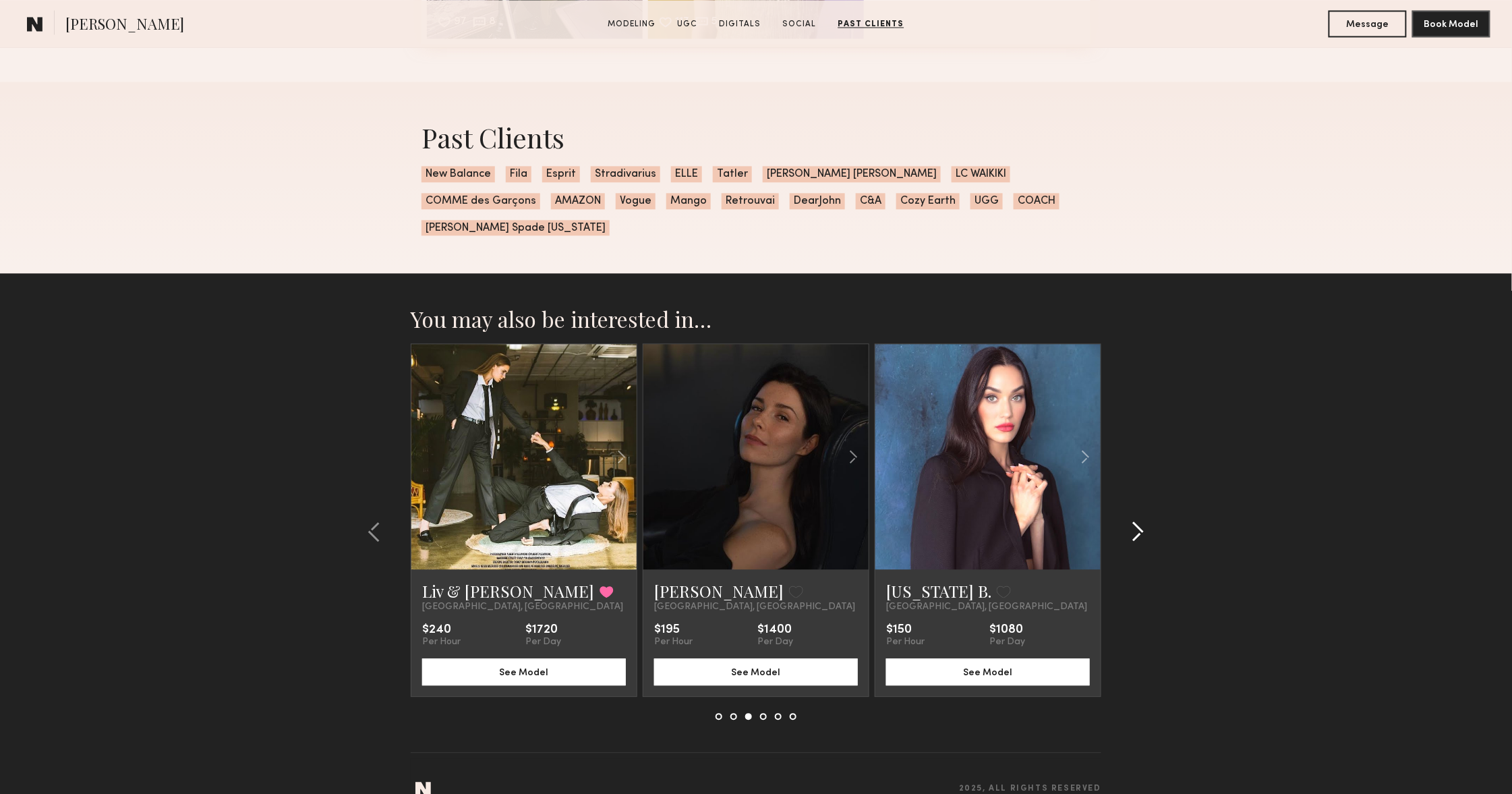
click at [1147, 510] on div at bounding box center [1134, 530] width 64 height 376
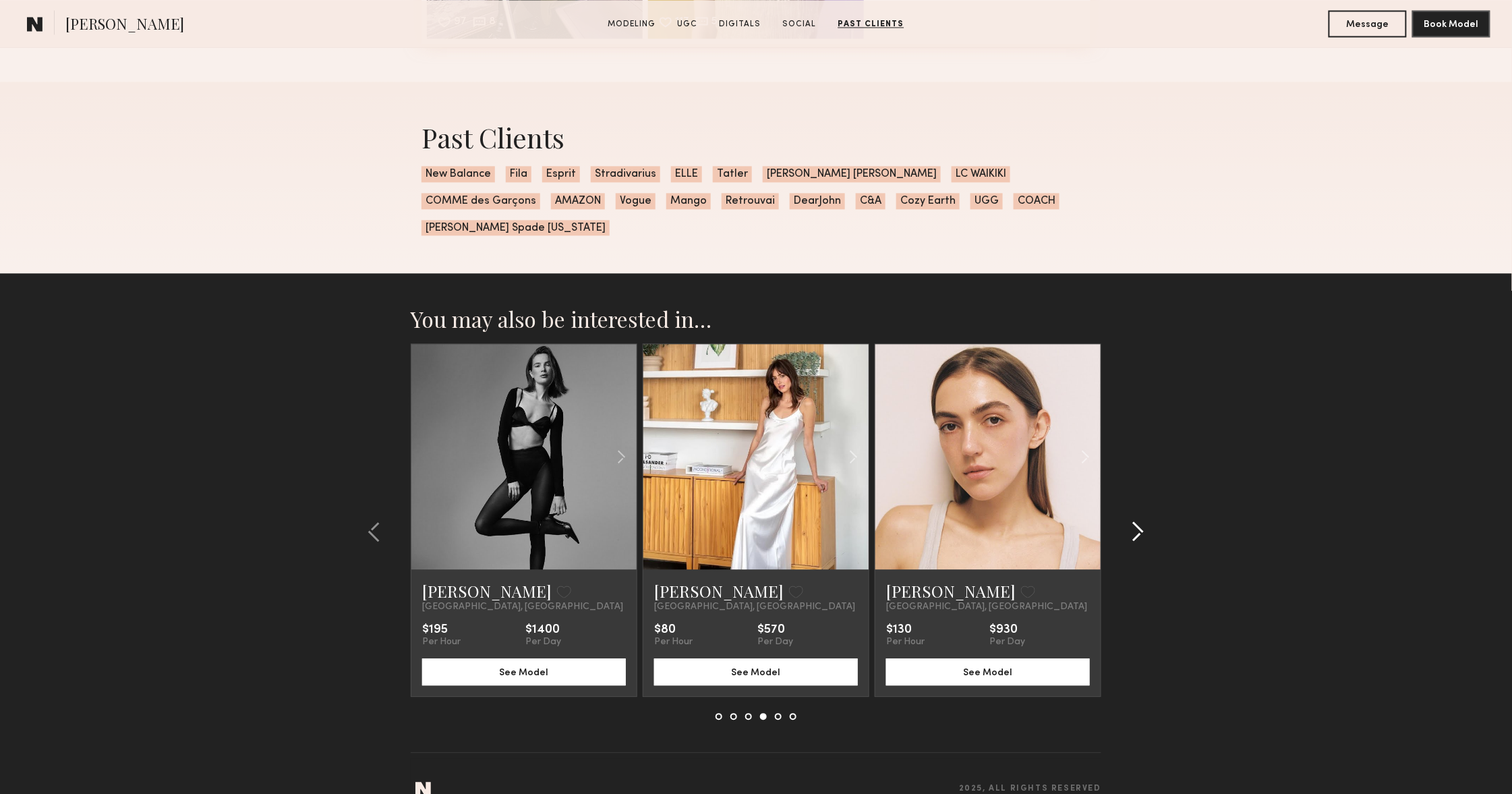
click at [1147, 510] on div at bounding box center [1134, 530] width 64 height 376
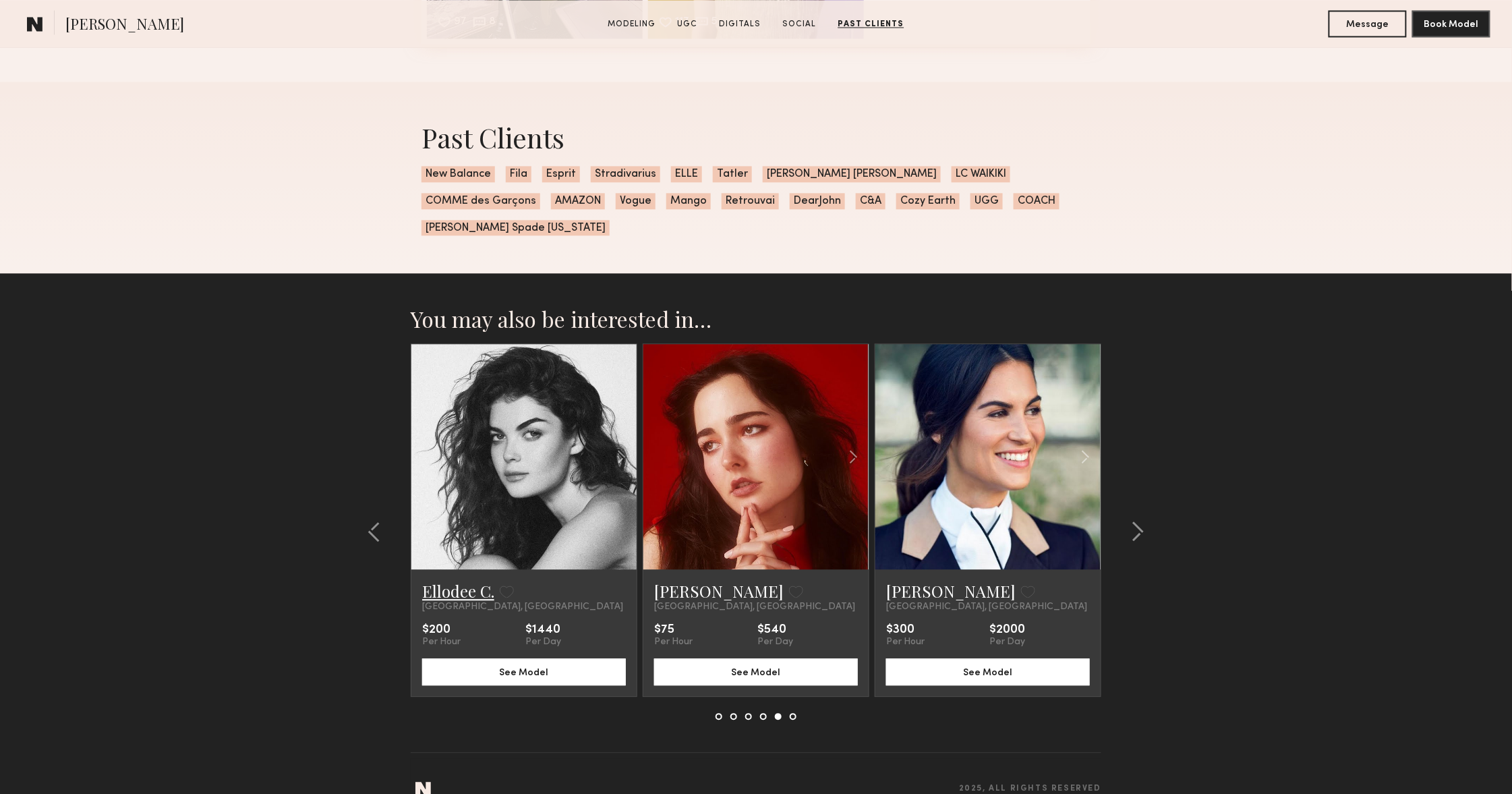
click at [446, 580] on link "Ellodee C." at bounding box center [458, 591] width 72 height 21
click at [1124, 521] on button at bounding box center [1134, 531] width 21 height 21
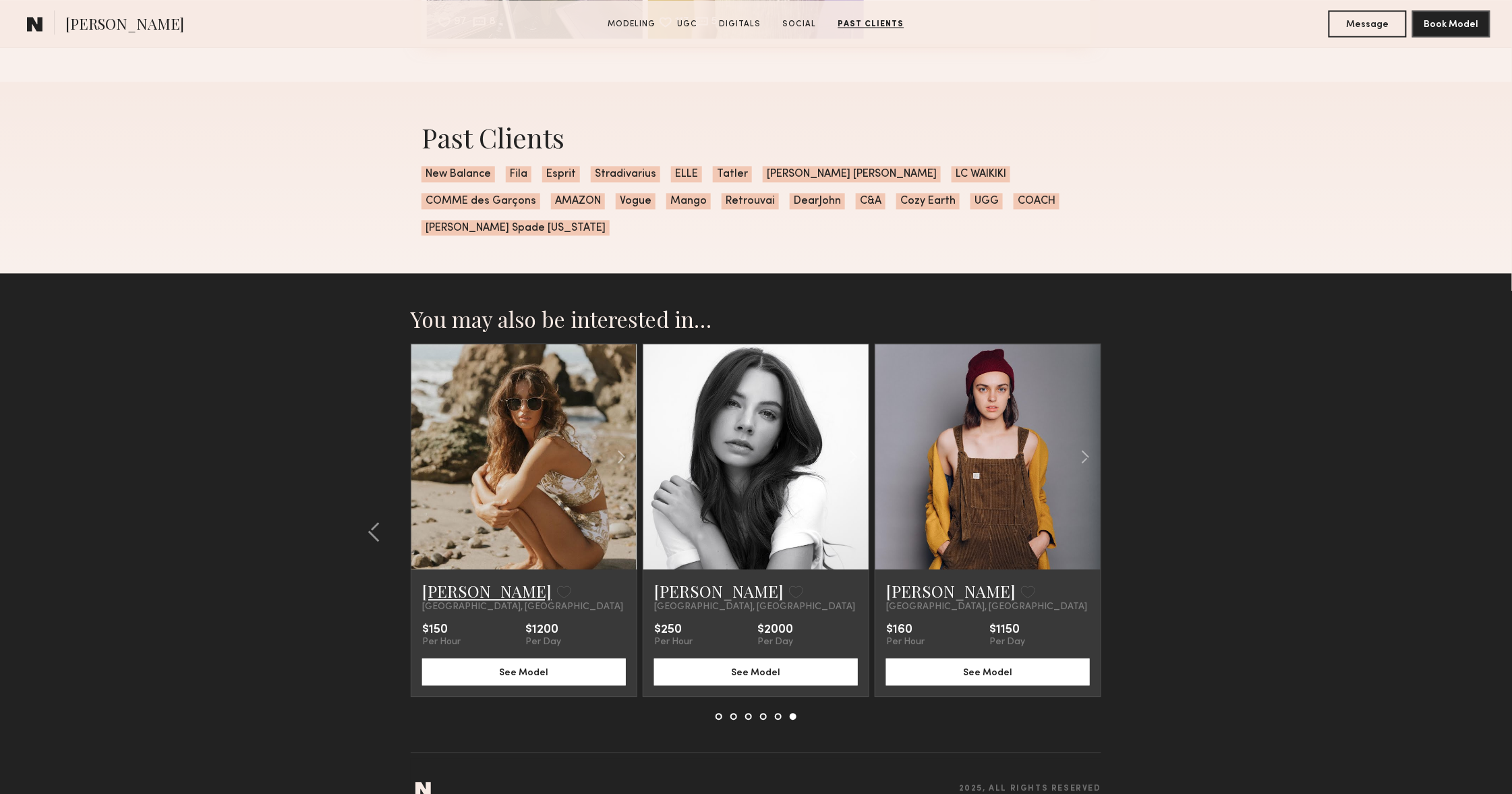
click at [476, 580] on link "Ellasandra M." at bounding box center [487, 591] width 130 height 21
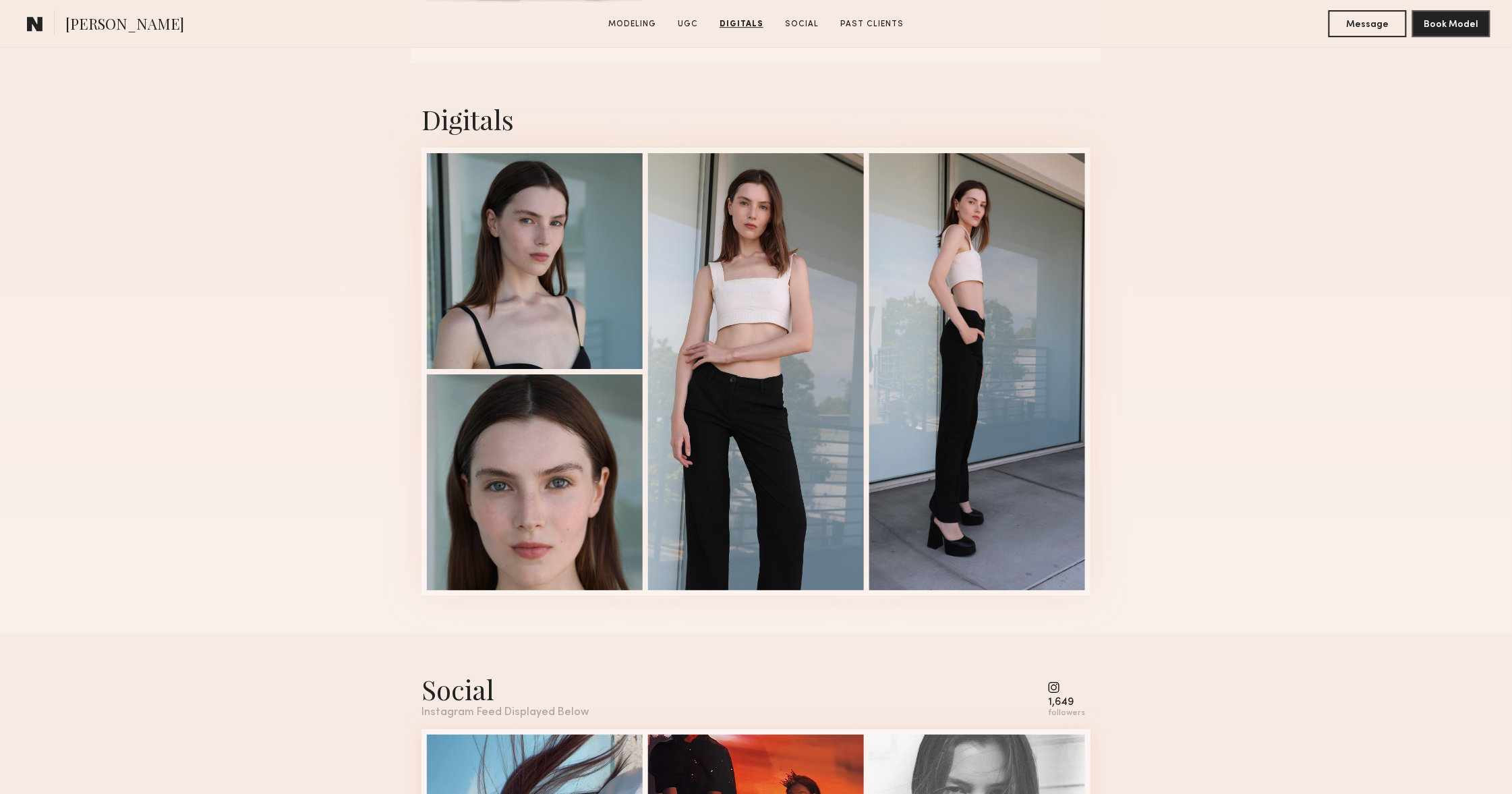
scroll to position [1900, 0]
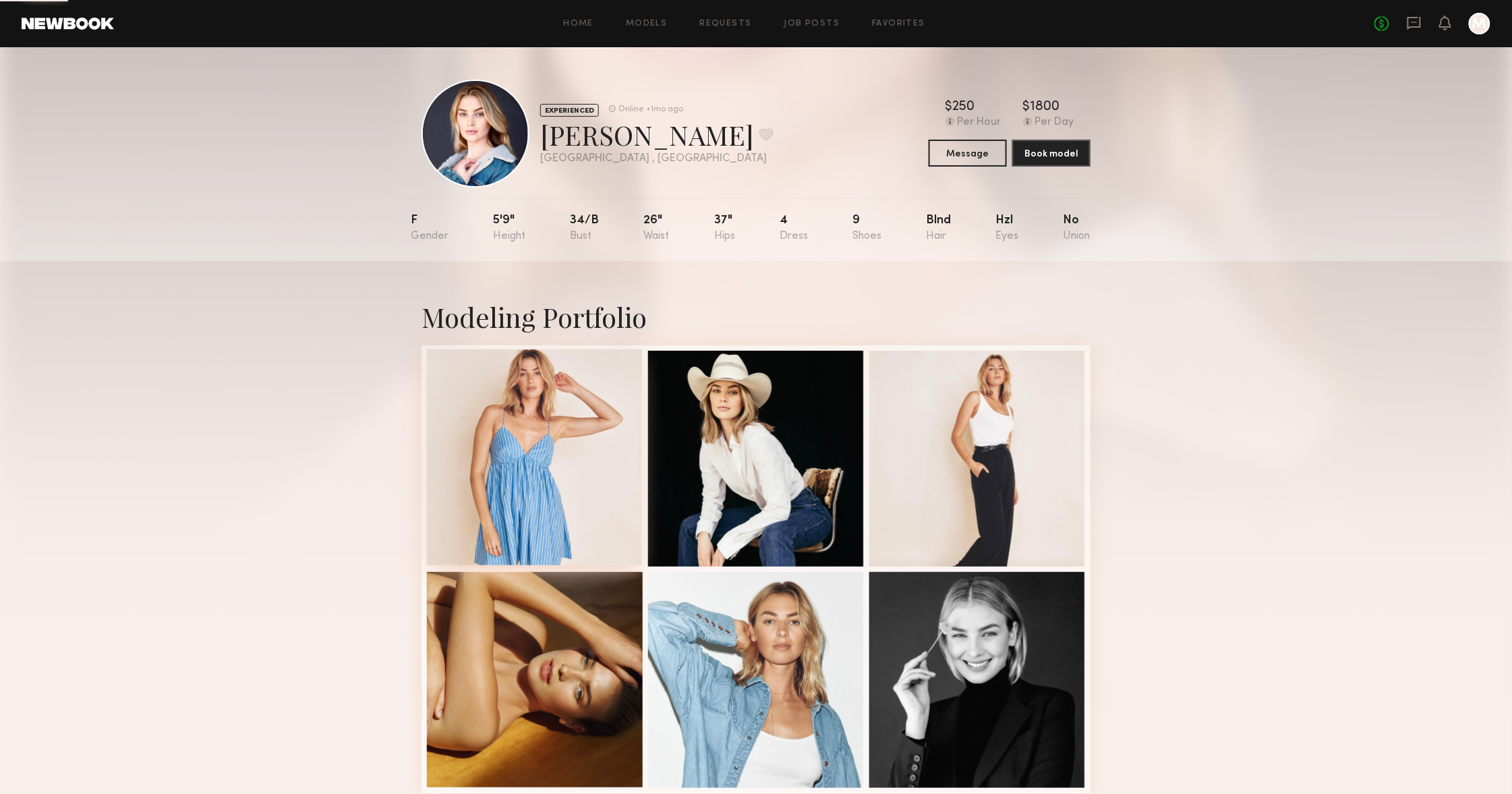
click at [526, 368] on div at bounding box center [535, 457] width 216 height 216
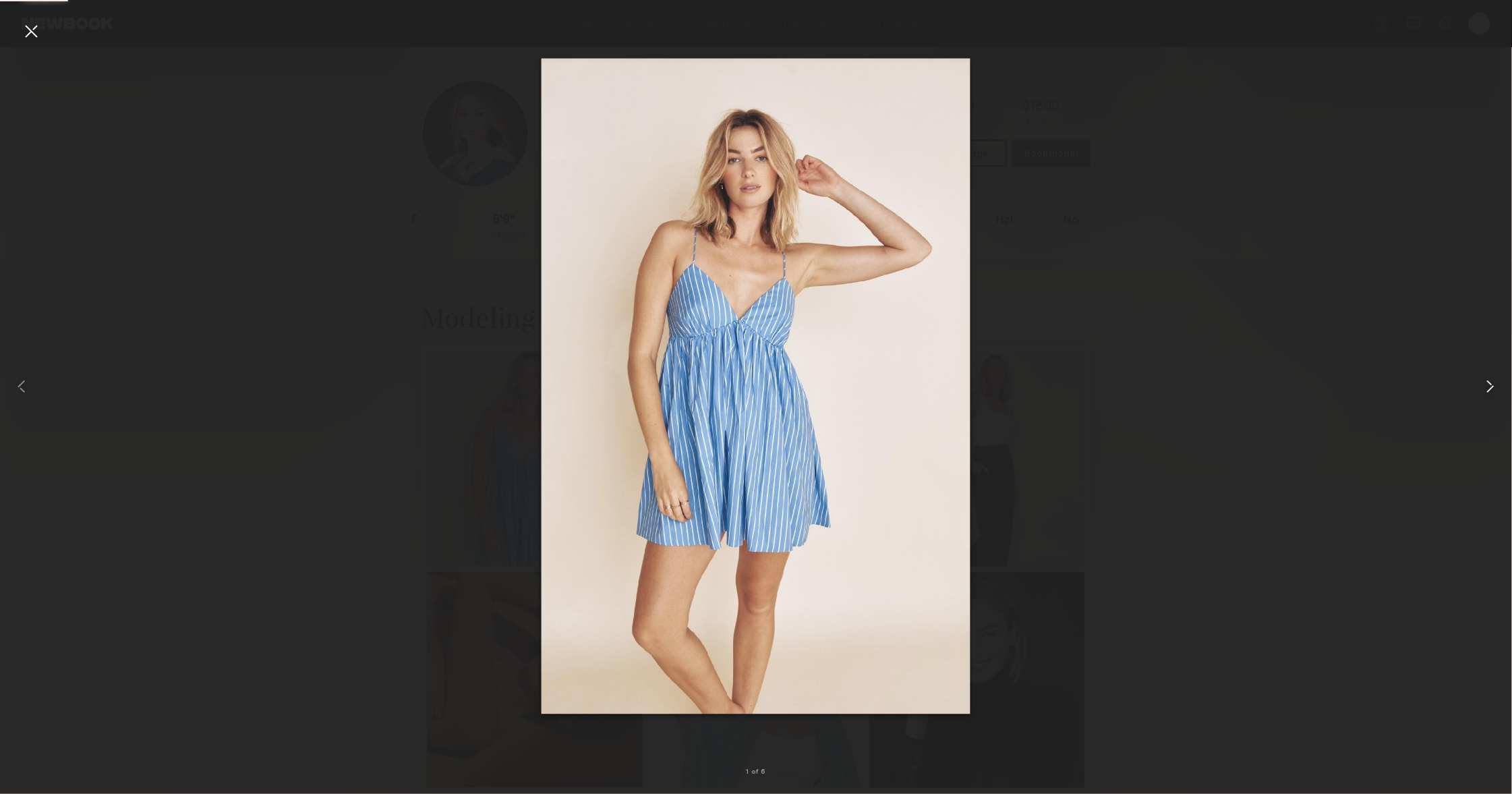
click at [1492, 389] on common-icon at bounding box center [1491, 387] width 21 height 21
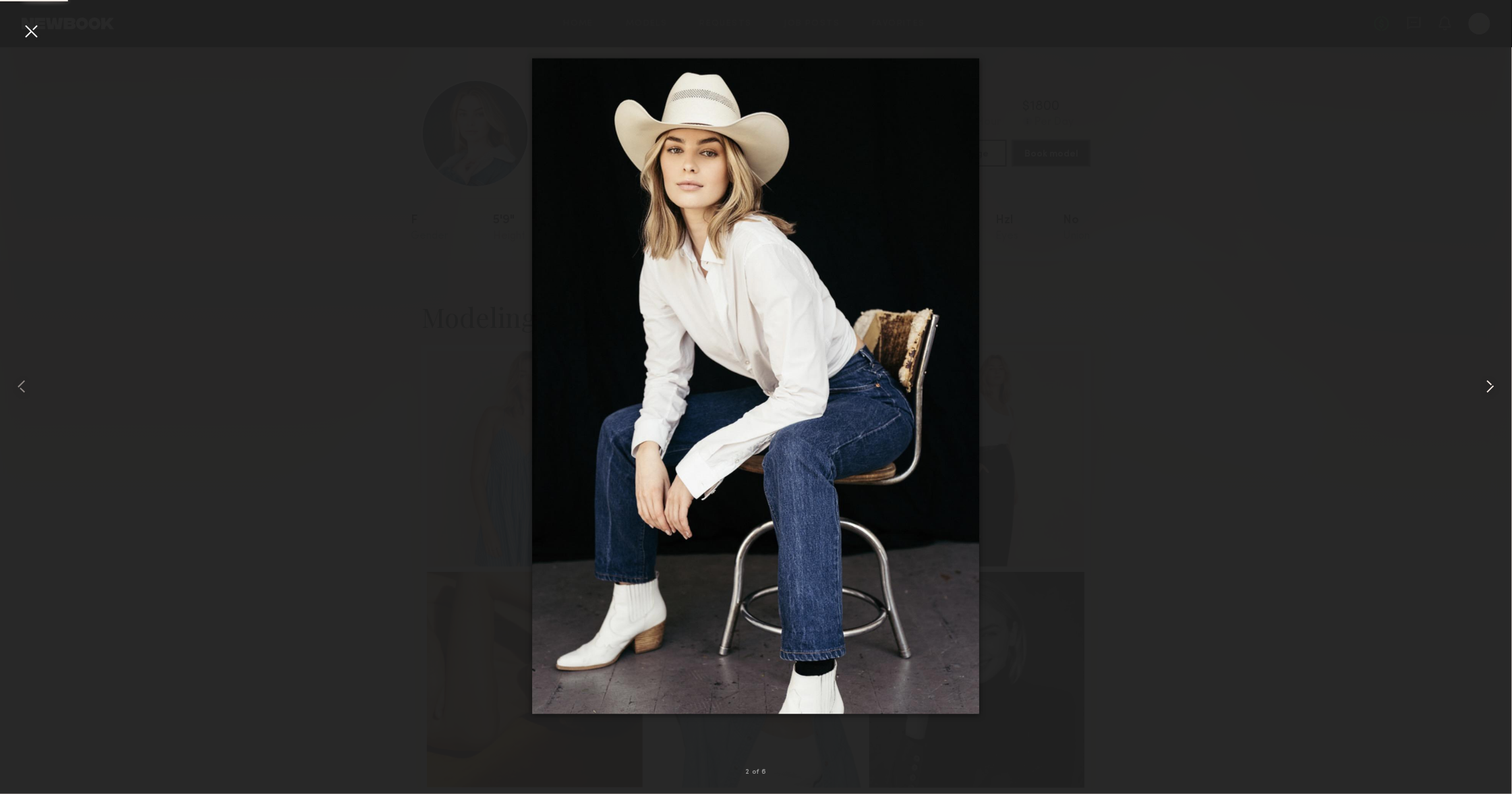
click at [1492, 389] on common-icon at bounding box center [1491, 387] width 21 height 21
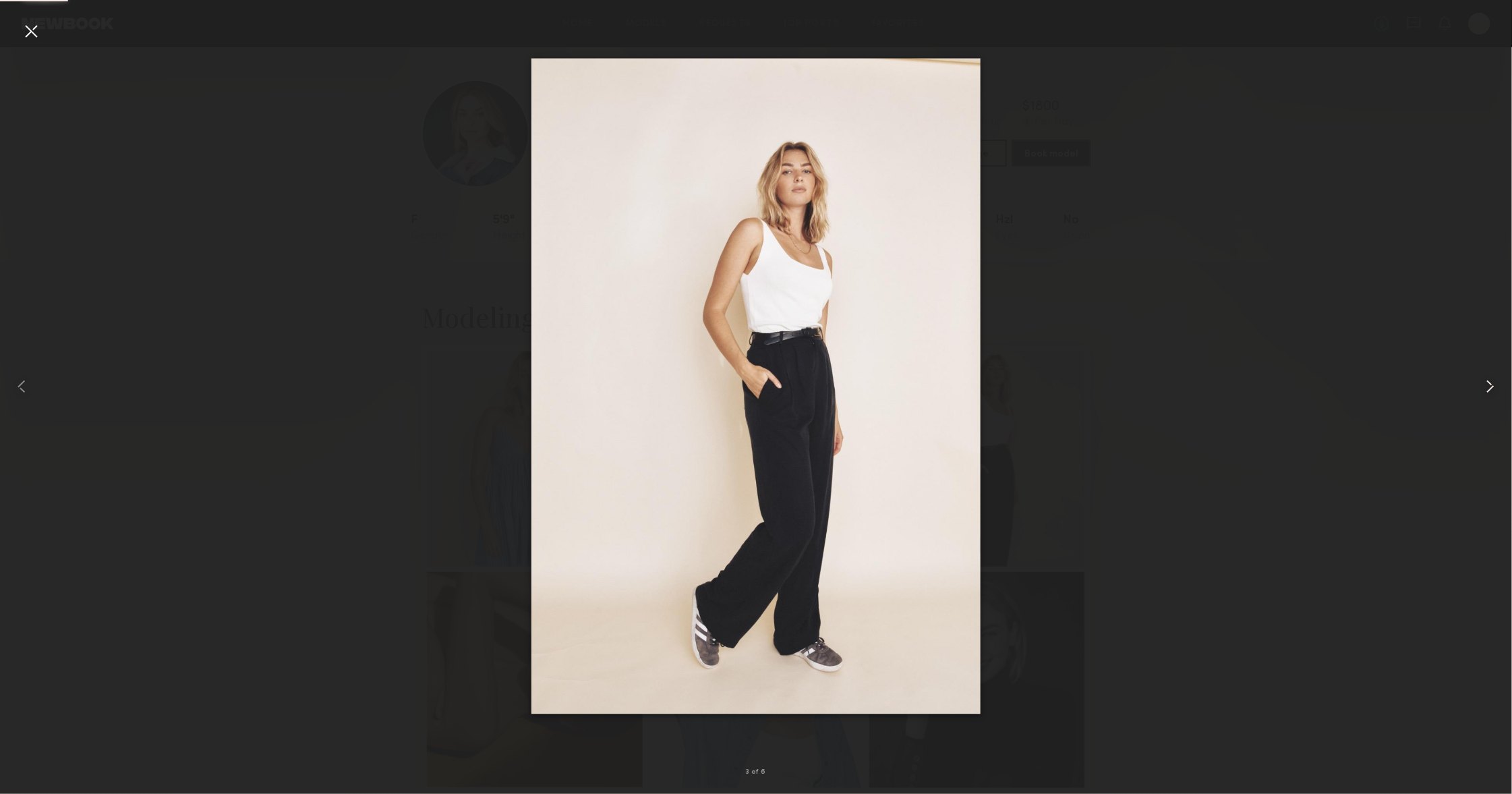
click at [1492, 389] on common-icon at bounding box center [1491, 387] width 21 height 21
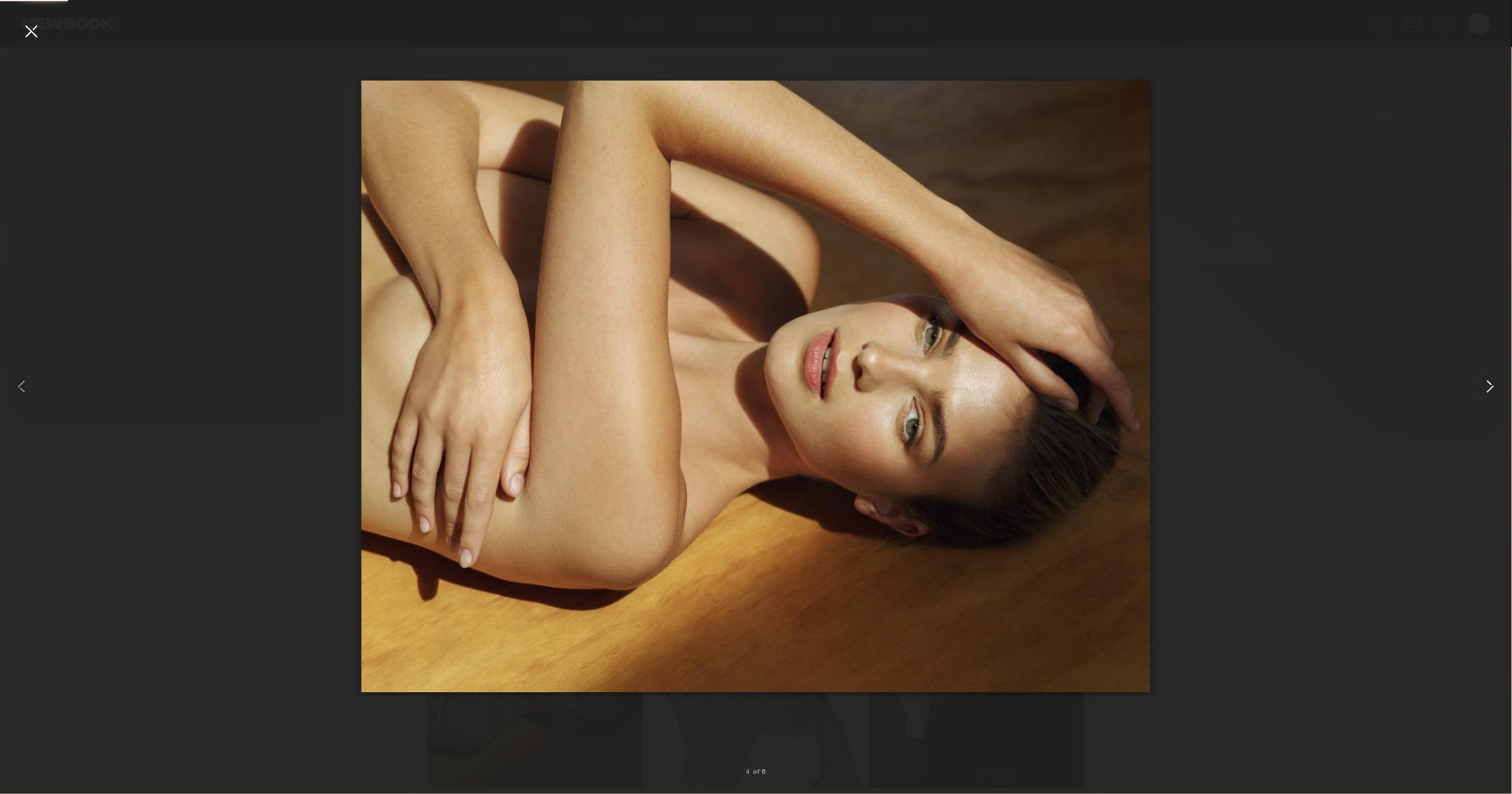
click at [1492, 389] on common-icon at bounding box center [1491, 387] width 21 height 21
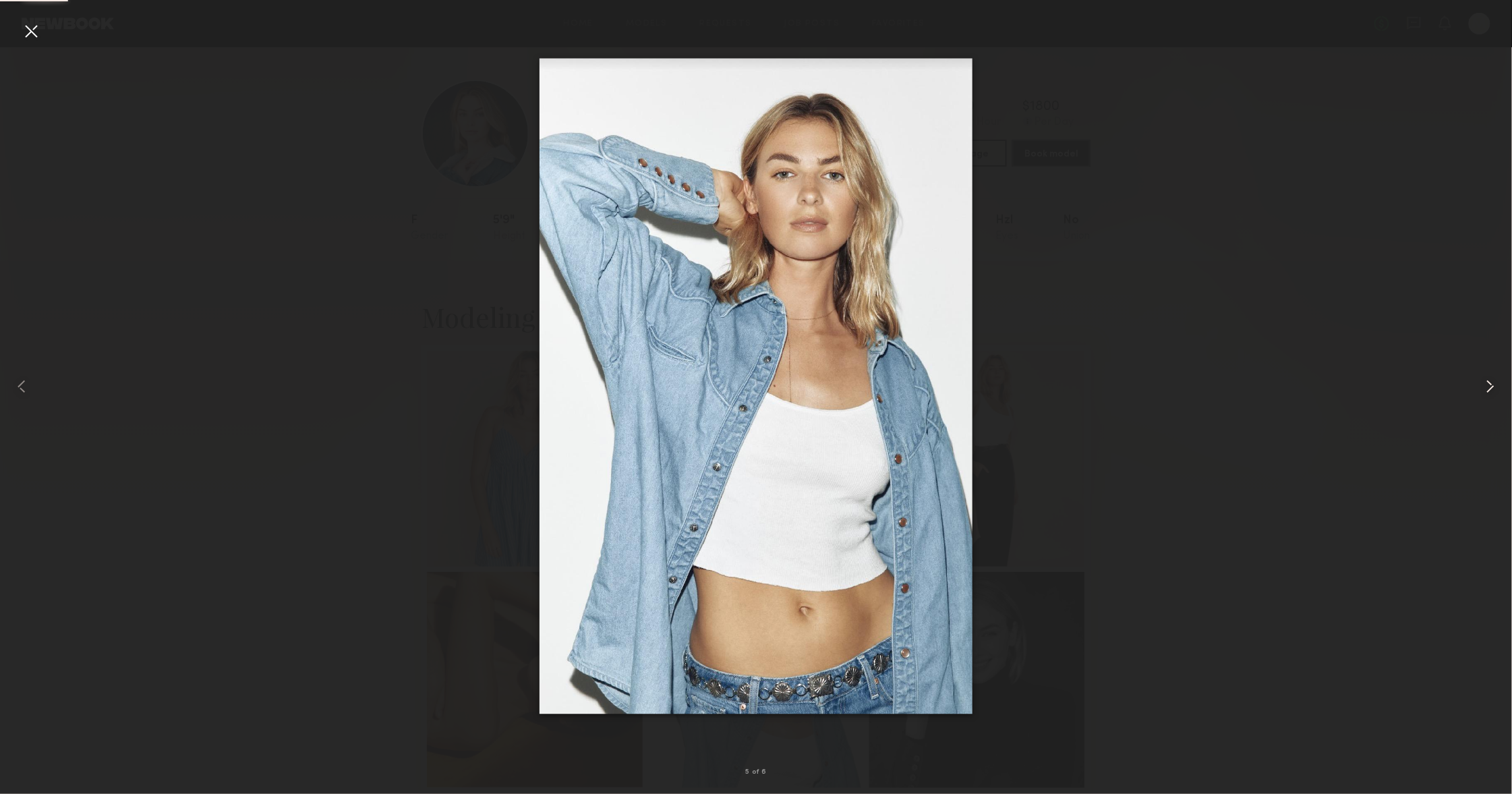
click at [1492, 389] on common-icon at bounding box center [1491, 387] width 21 height 21
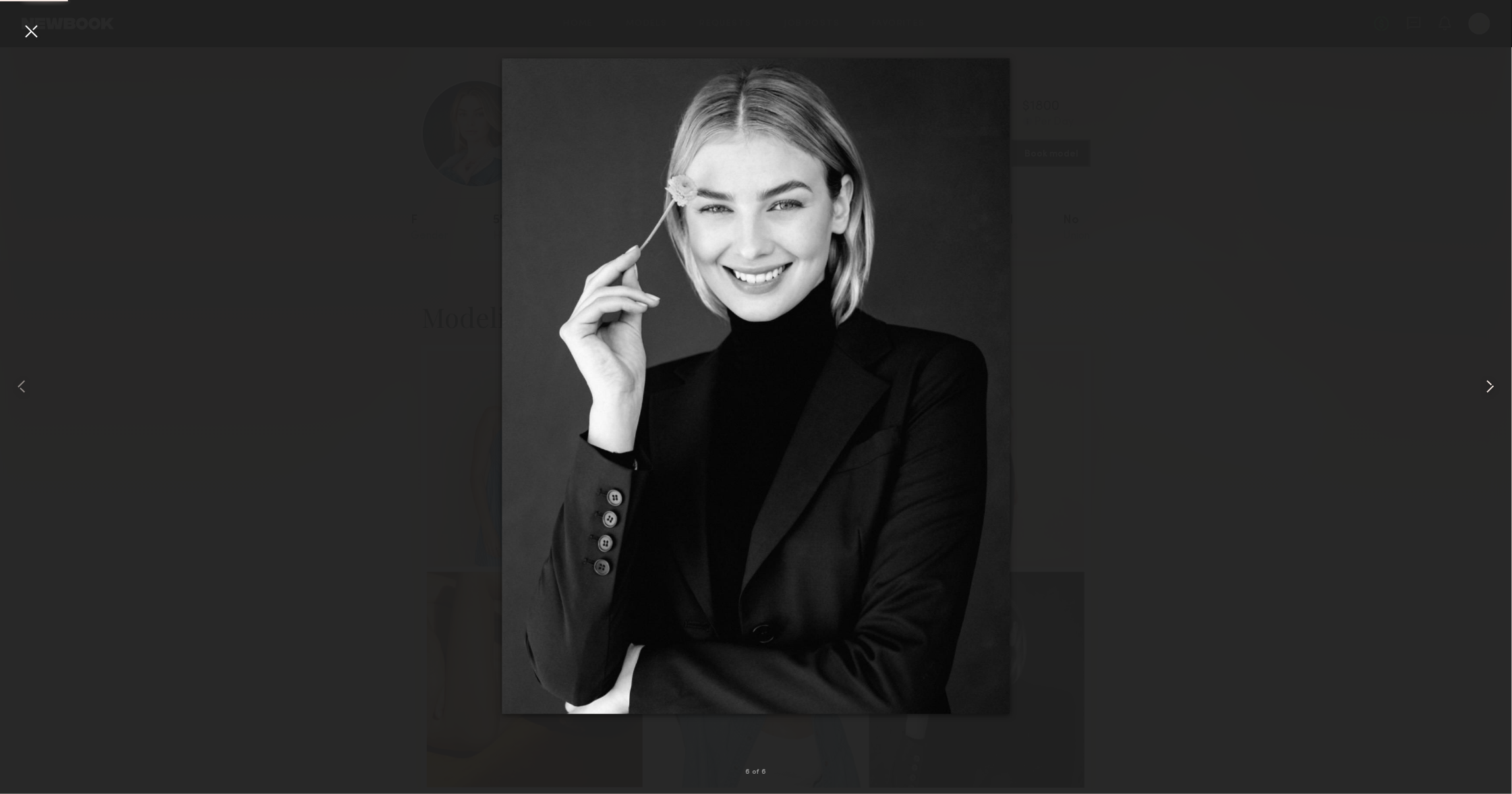
click at [1492, 389] on common-icon at bounding box center [1491, 387] width 21 height 21
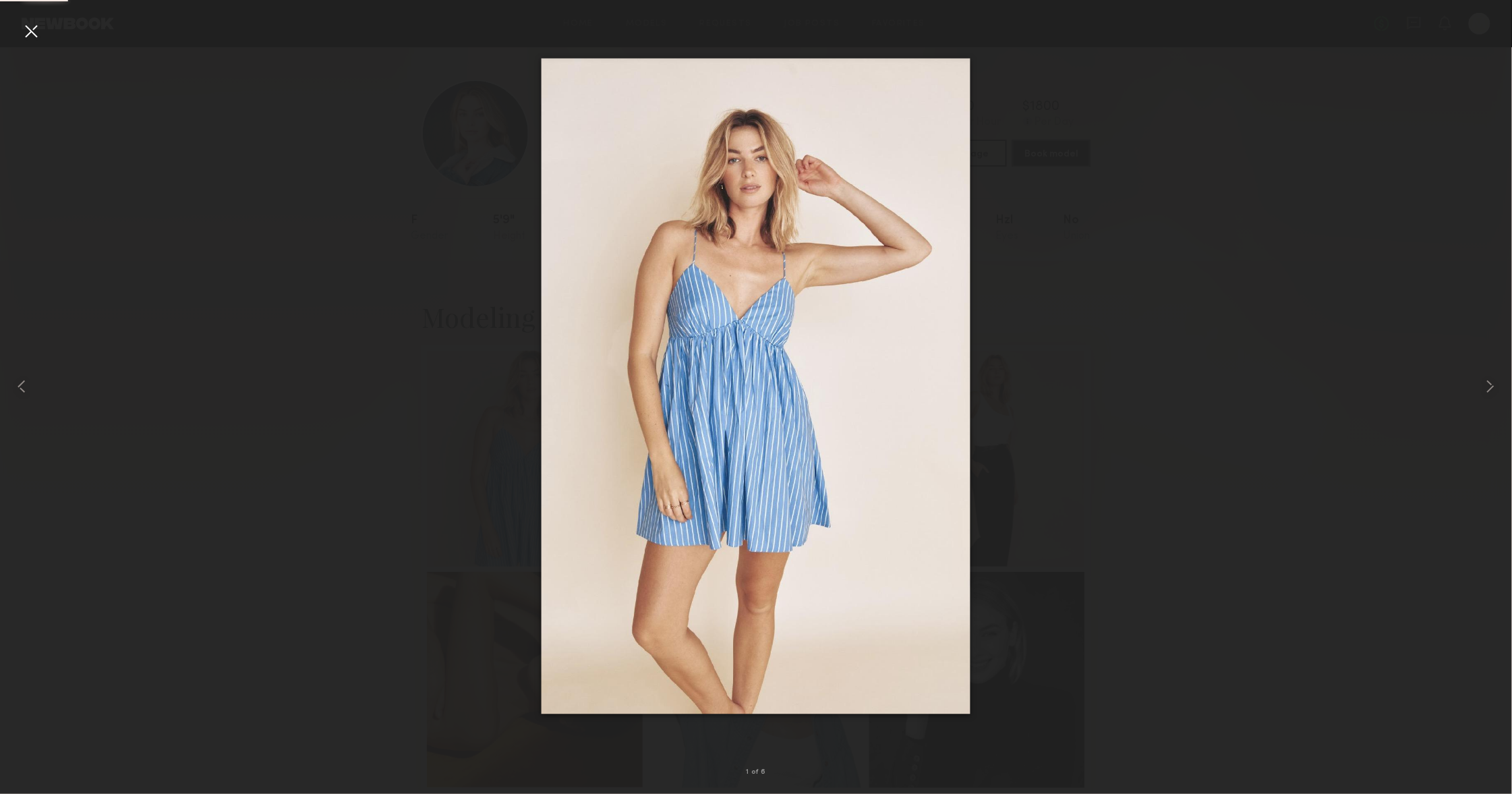
click at [31, 32] on div at bounding box center [31, 31] width 21 height 21
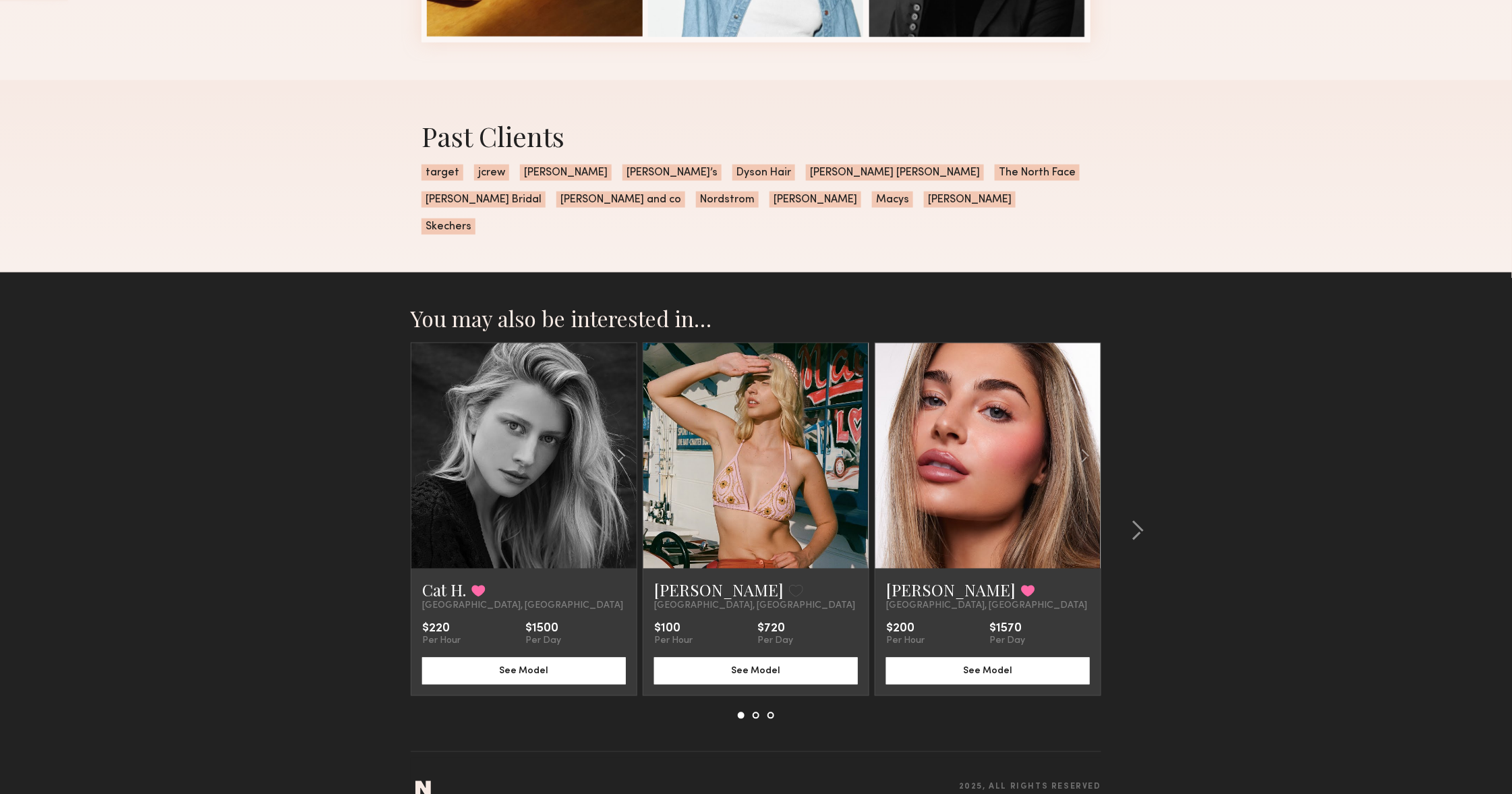
scroll to position [749, 0]
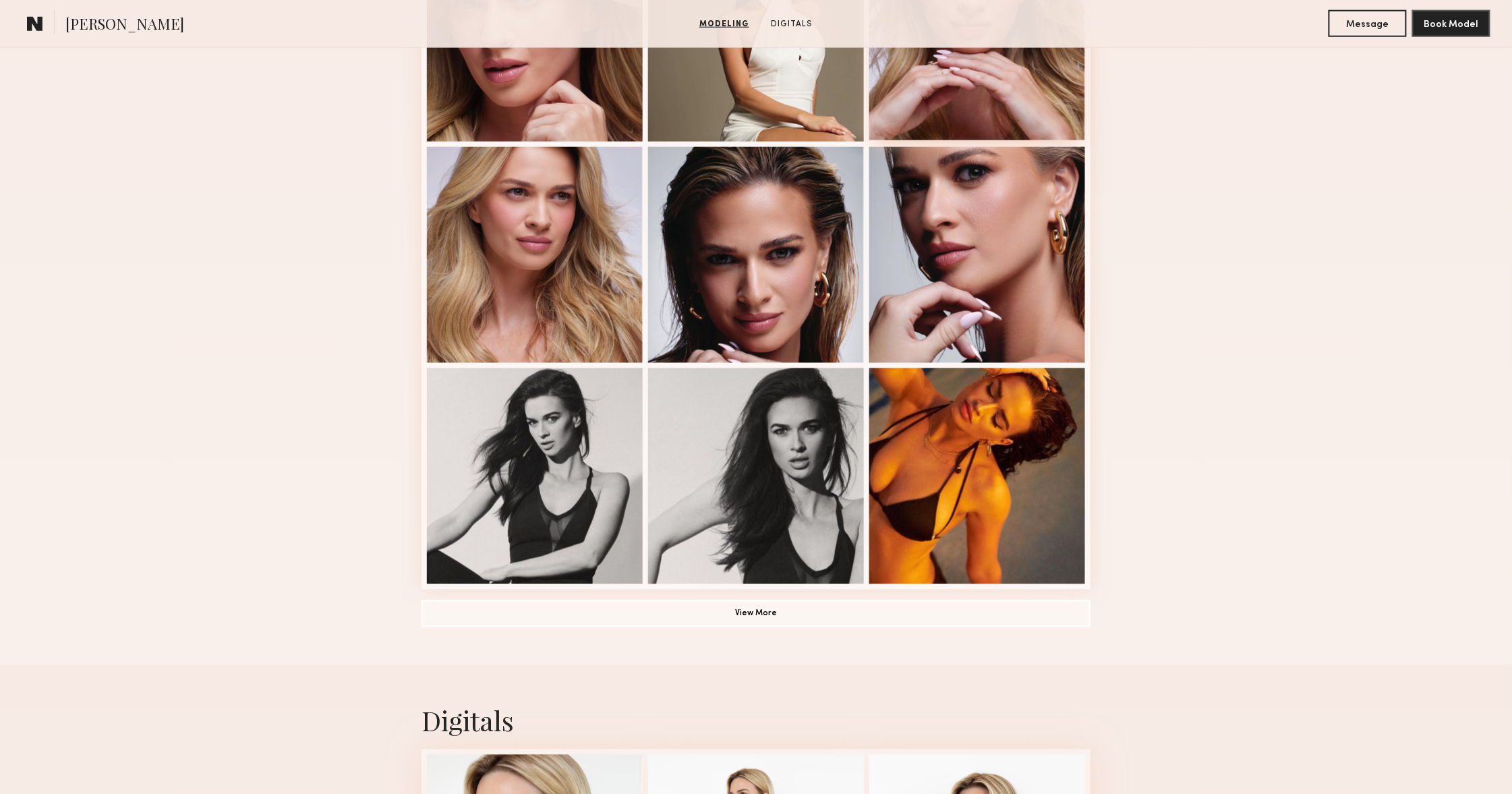
scroll to position [737, 0]
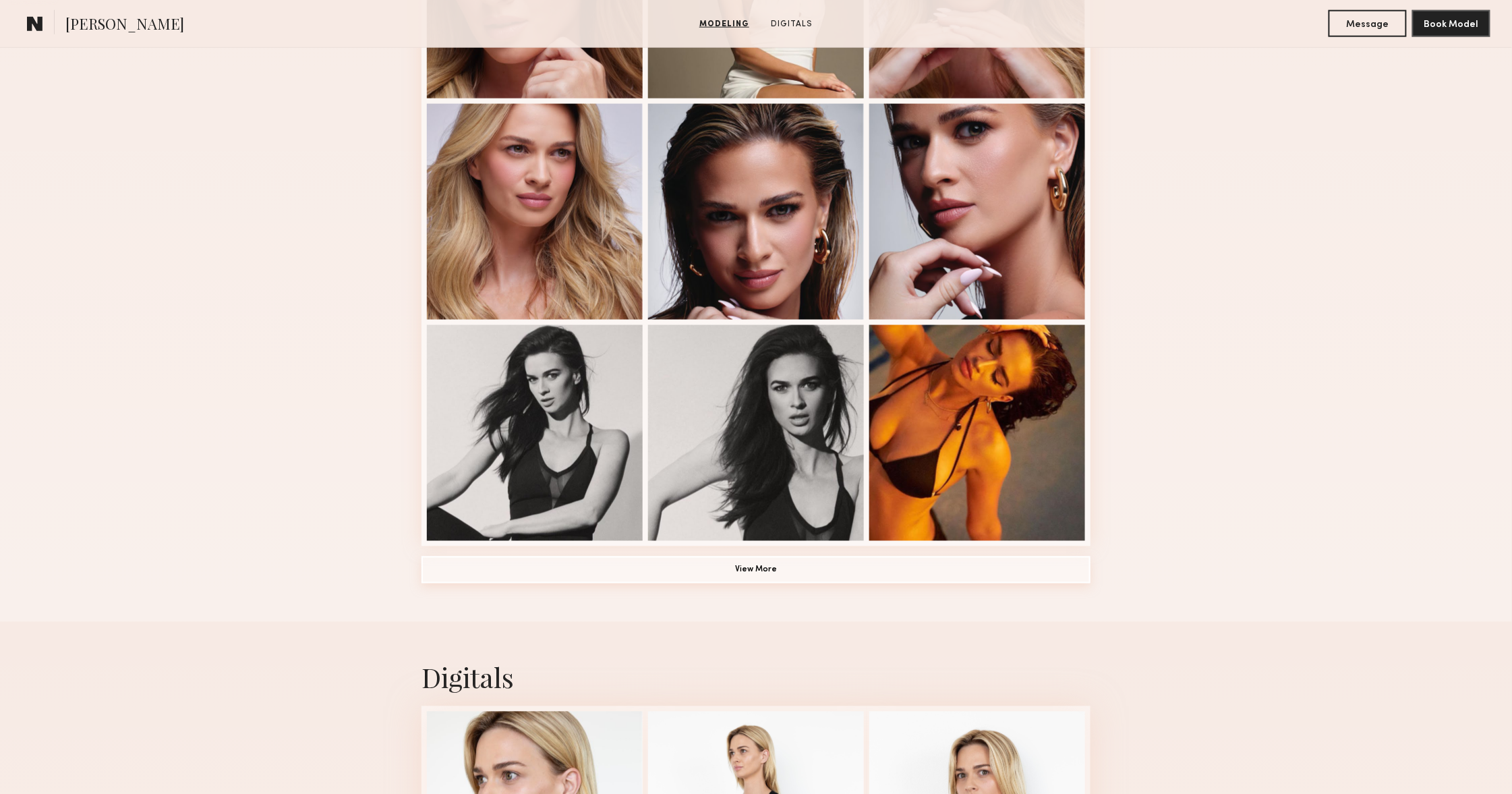
click at [777, 565] on button "View More" at bounding box center [756, 569] width 669 height 27
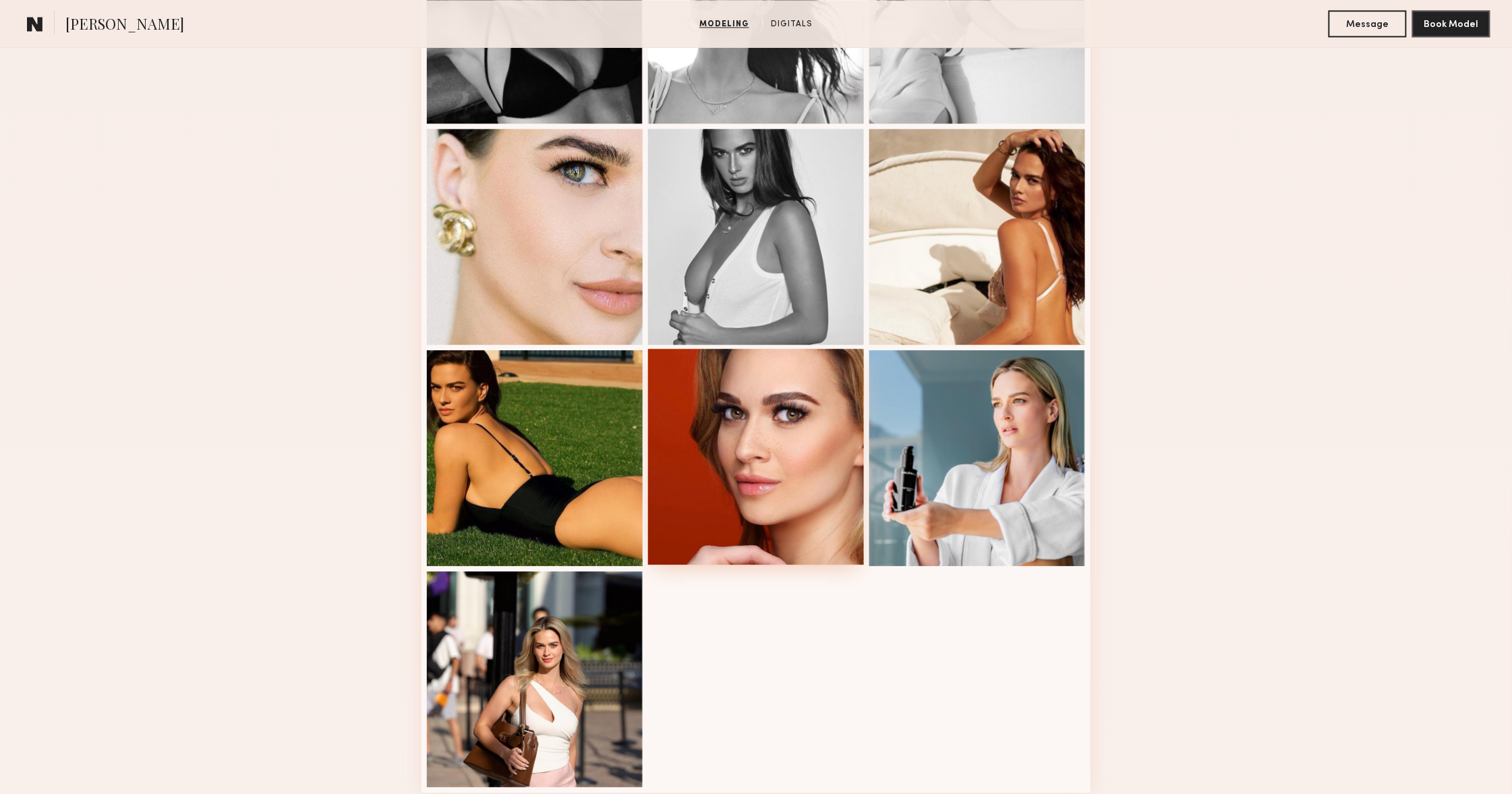
scroll to position [1584, 0]
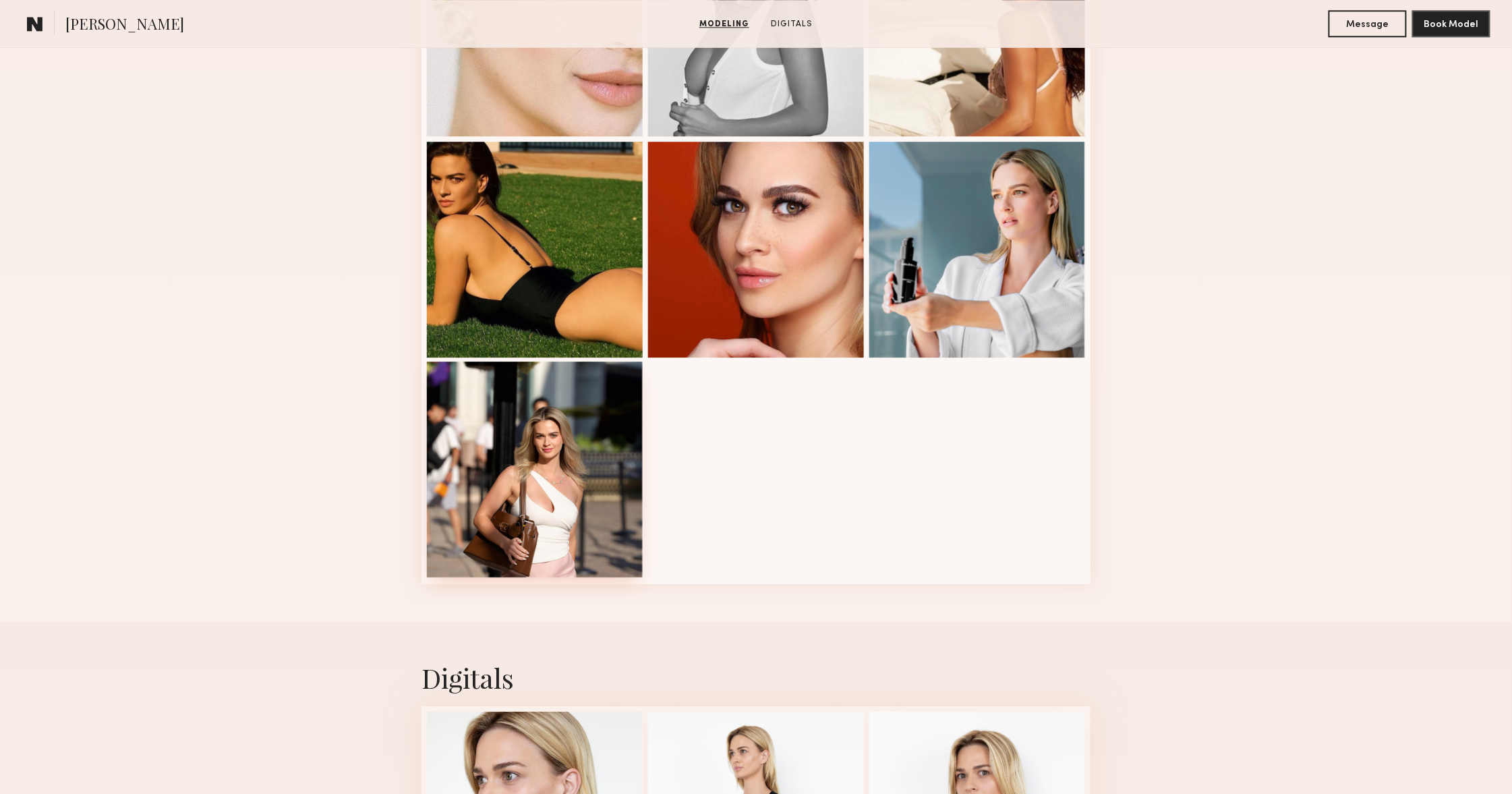
click at [541, 461] on div at bounding box center [535, 469] width 216 height 216
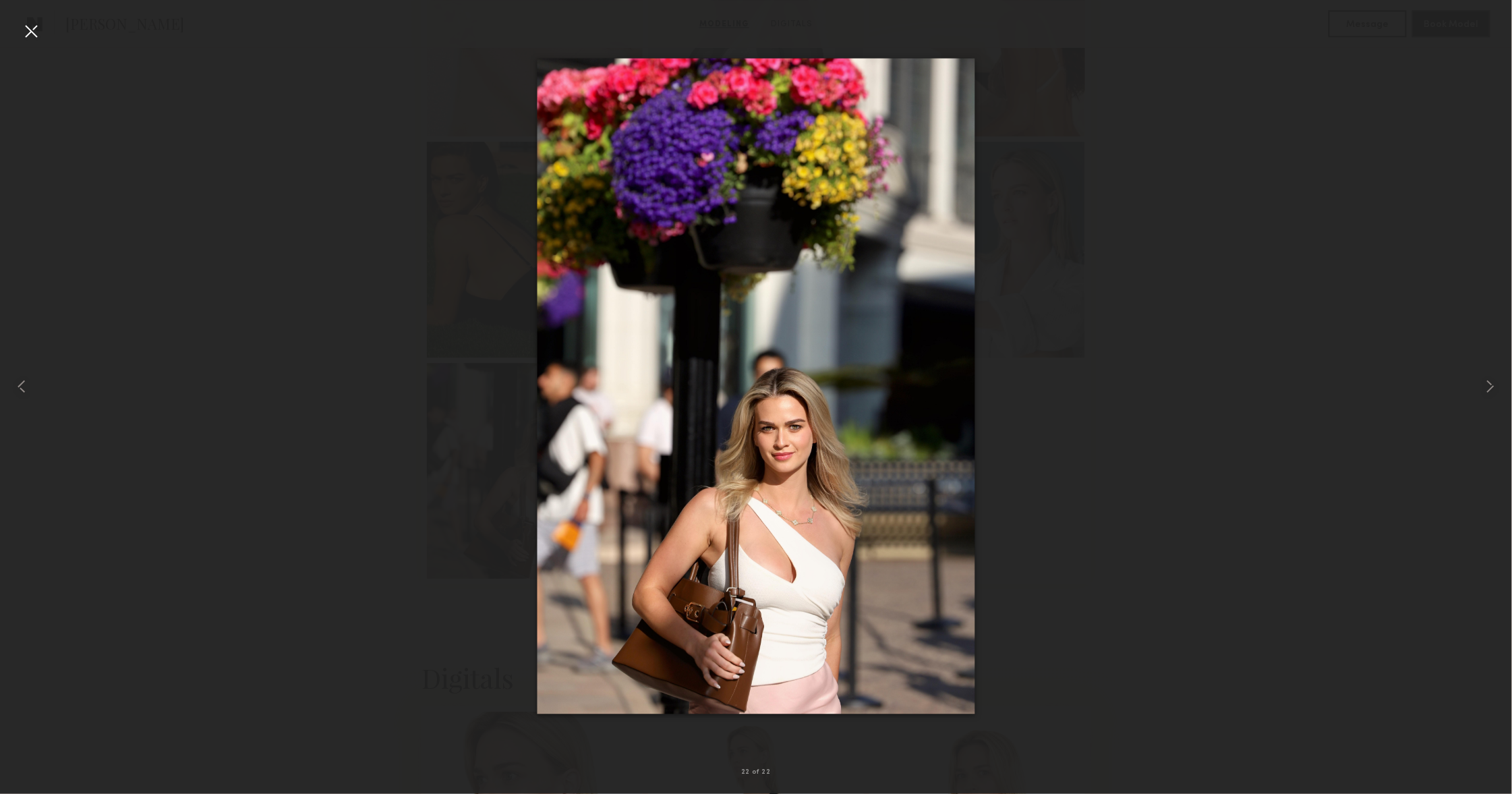
click at [24, 26] on div at bounding box center [31, 31] width 21 height 21
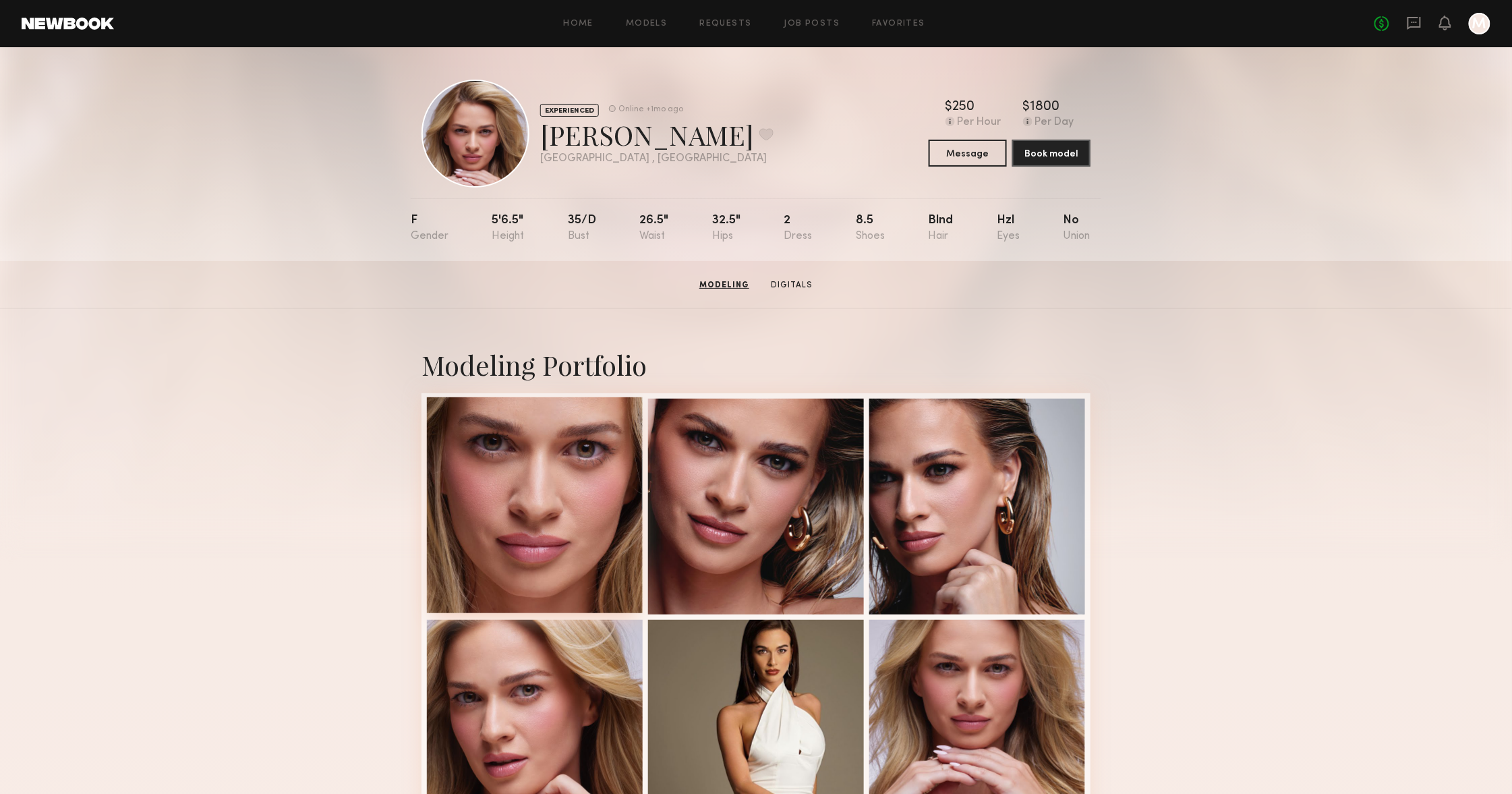
scroll to position [0, 0]
click at [544, 467] on div at bounding box center [535, 505] width 216 height 216
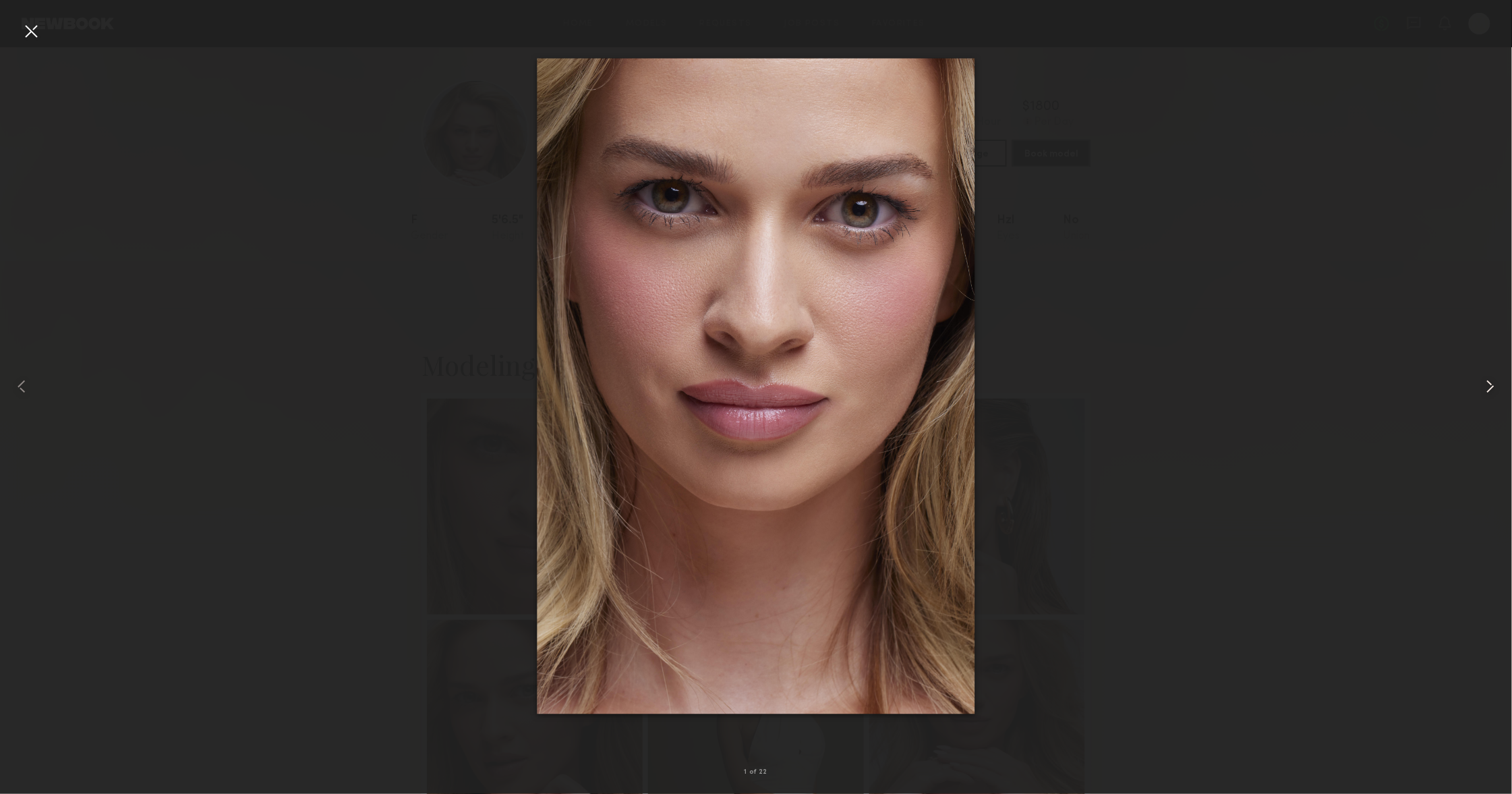
click at [1490, 387] on common-icon at bounding box center [1491, 387] width 21 height 21
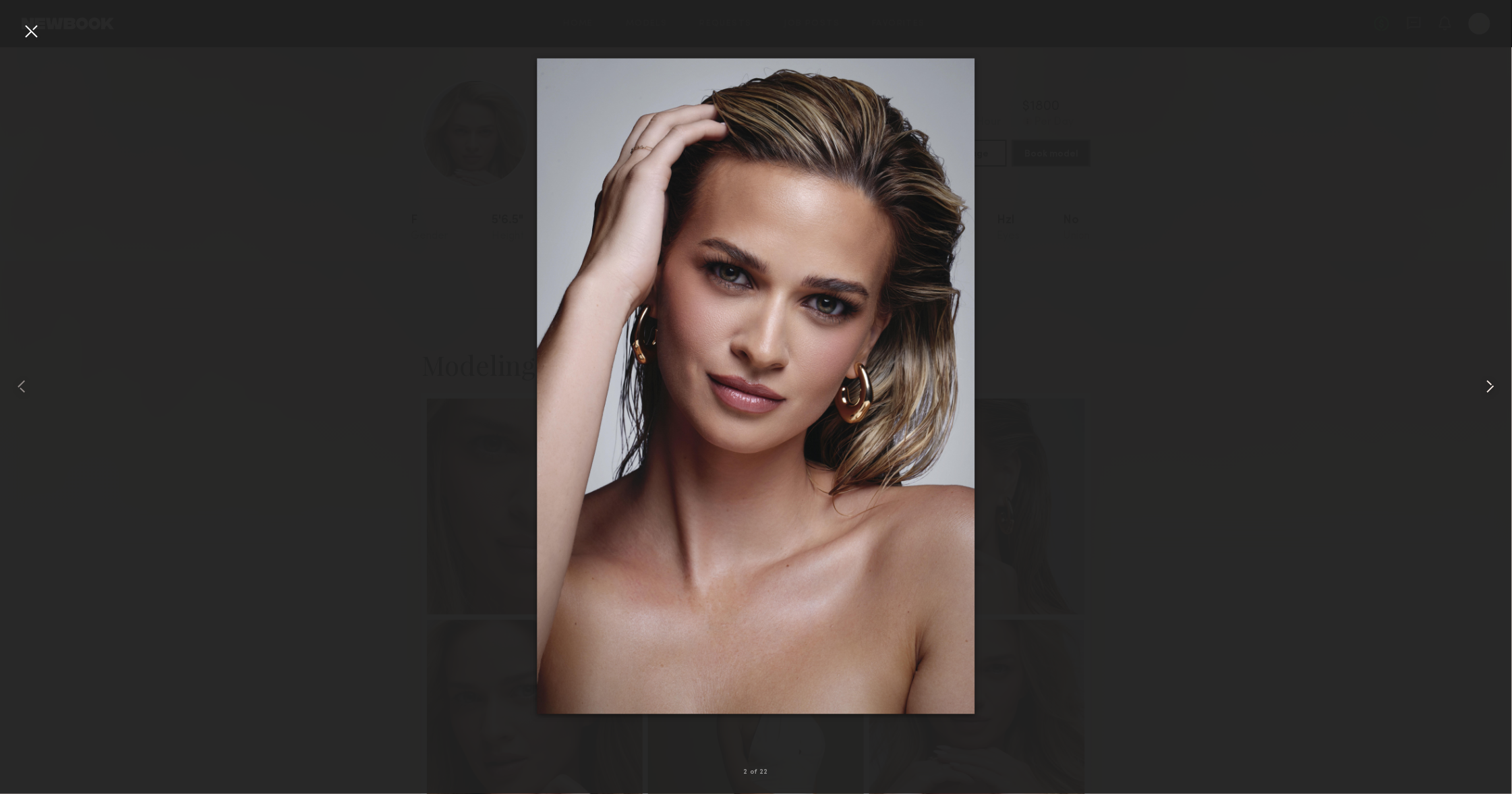
click at [1490, 387] on common-icon at bounding box center [1491, 387] width 21 height 21
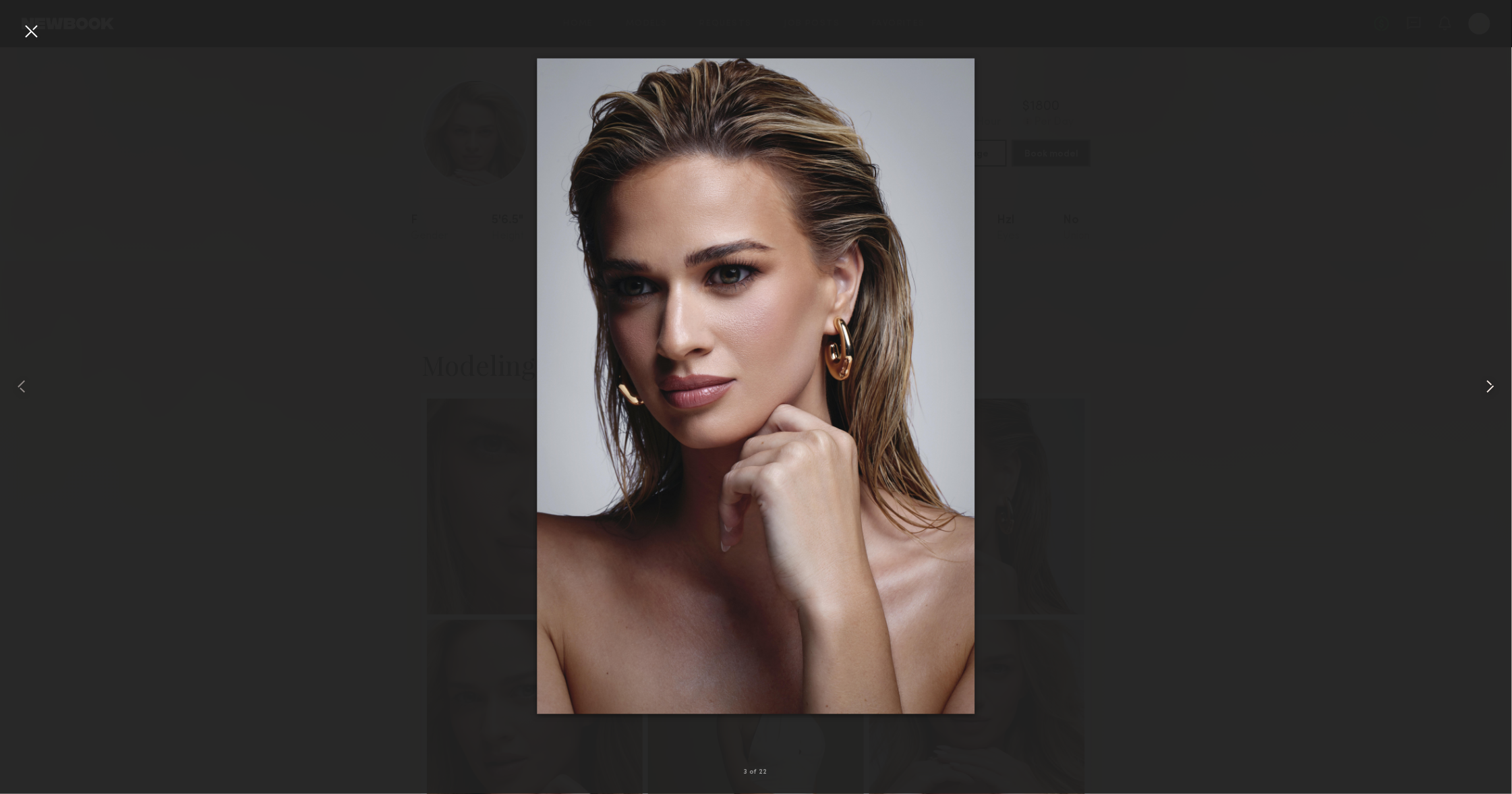
click at [1490, 387] on common-icon at bounding box center [1491, 387] width 21 height 21
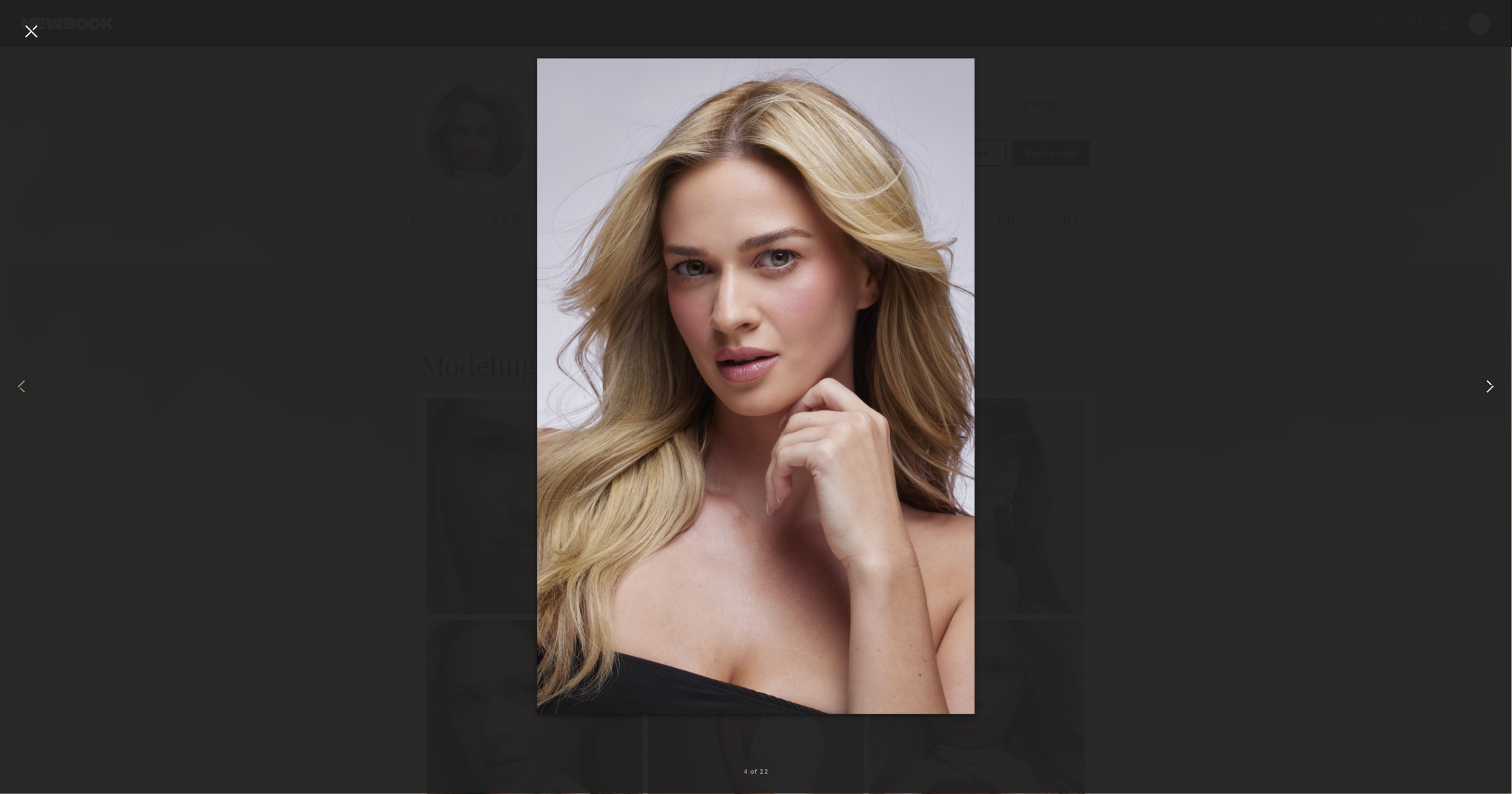
click at [1490, 387] on common-icon at bounding box center [1491, 387] width 21 height 21
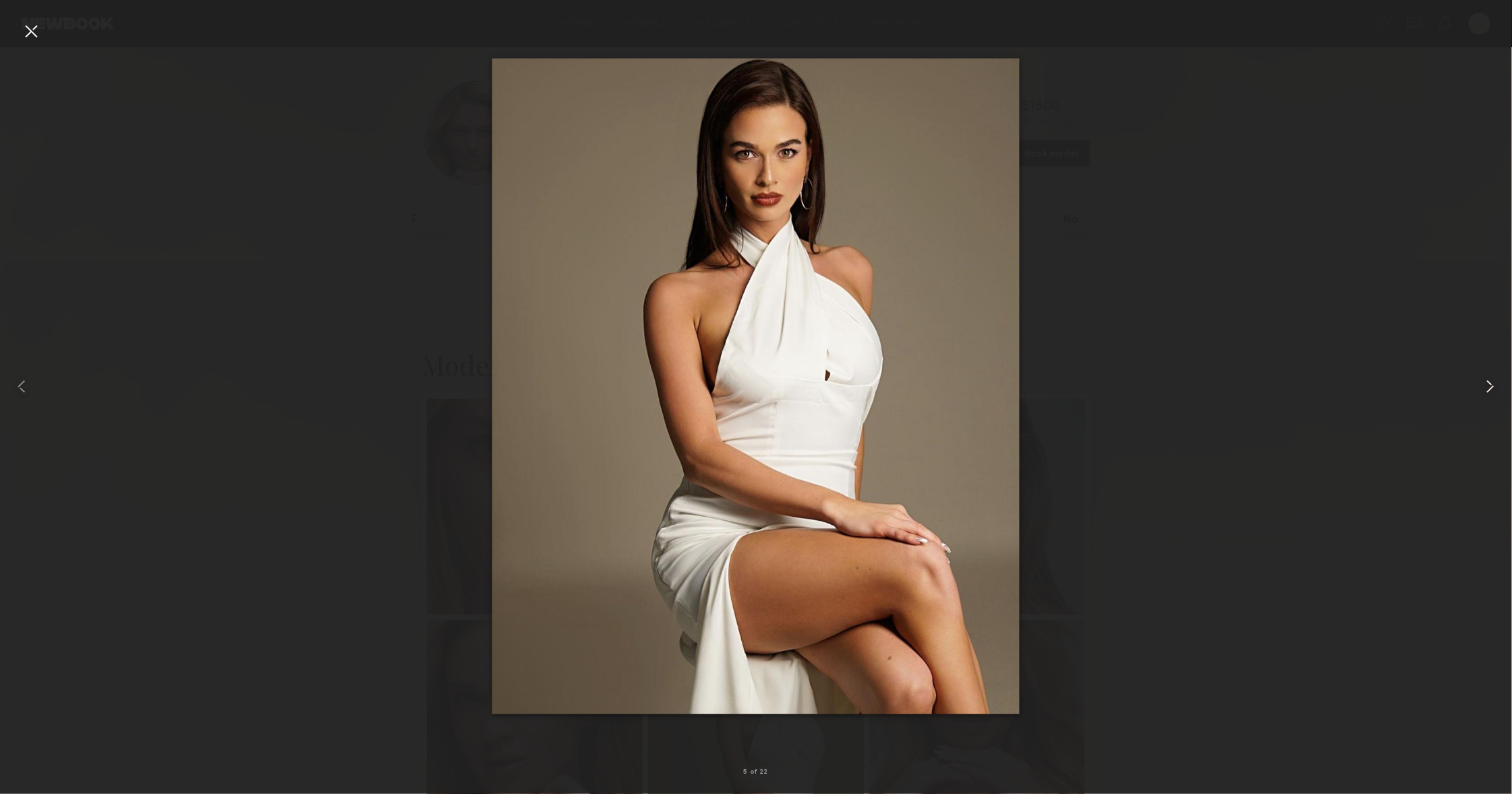
click at [1490, 387] on common-icon at bounding box center [1491, 387] width 21 height 21
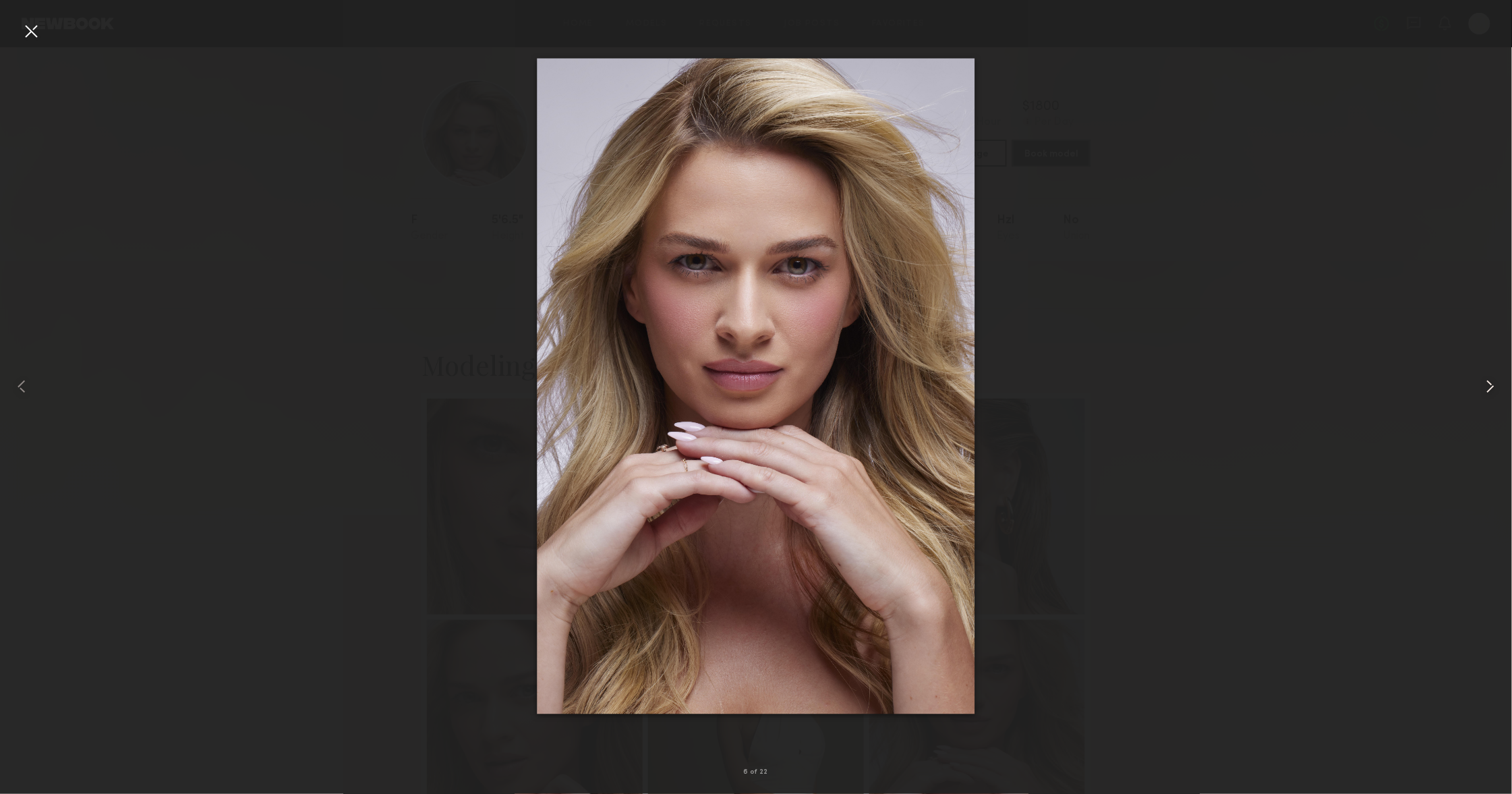
click at [1490, 387] on common-icon at bounding box center [1491, 387] width 21 height 21
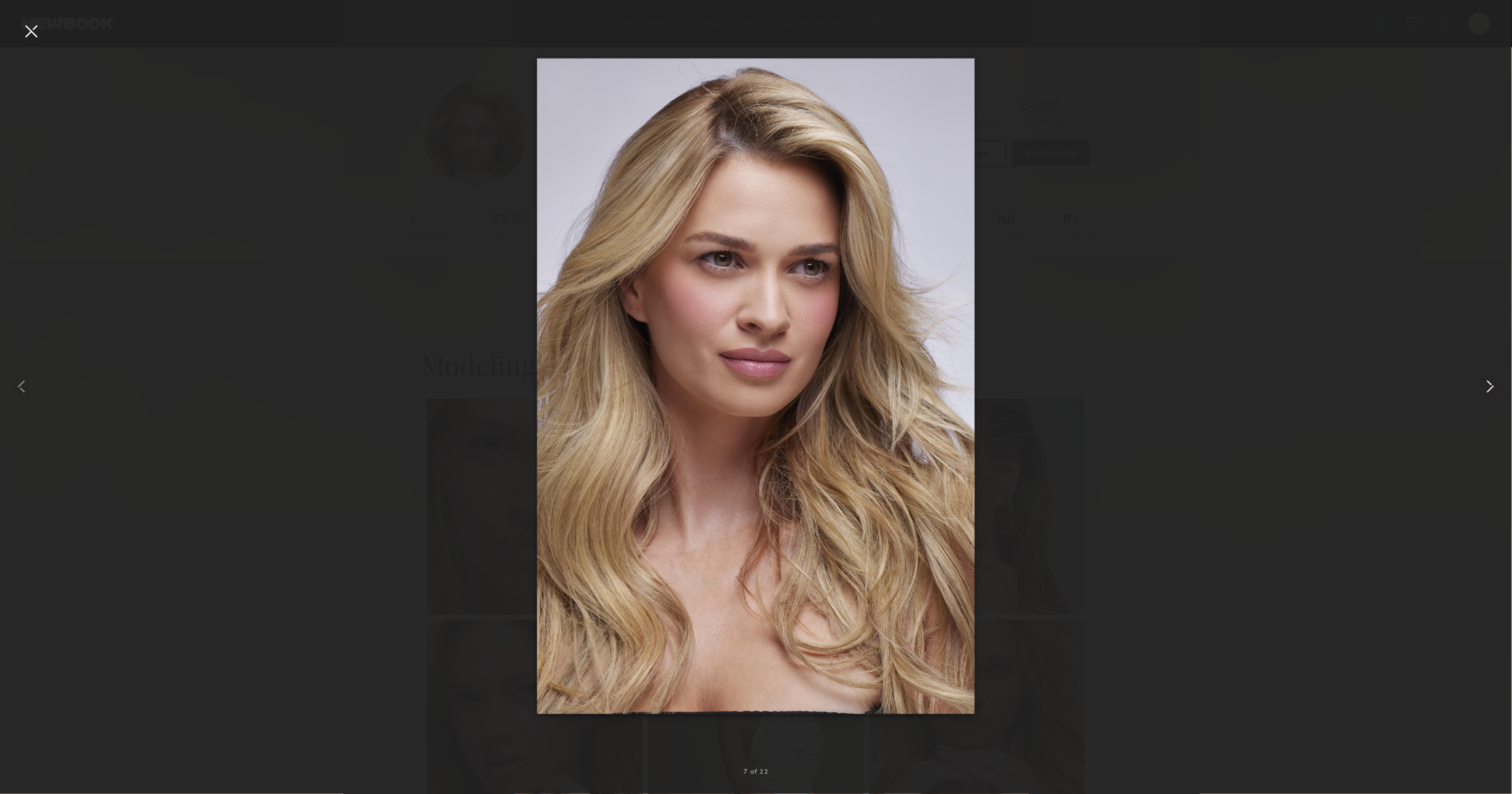
click at [1490, 387] on common-icon at bounding box center [1491, 387] width 21 height 21
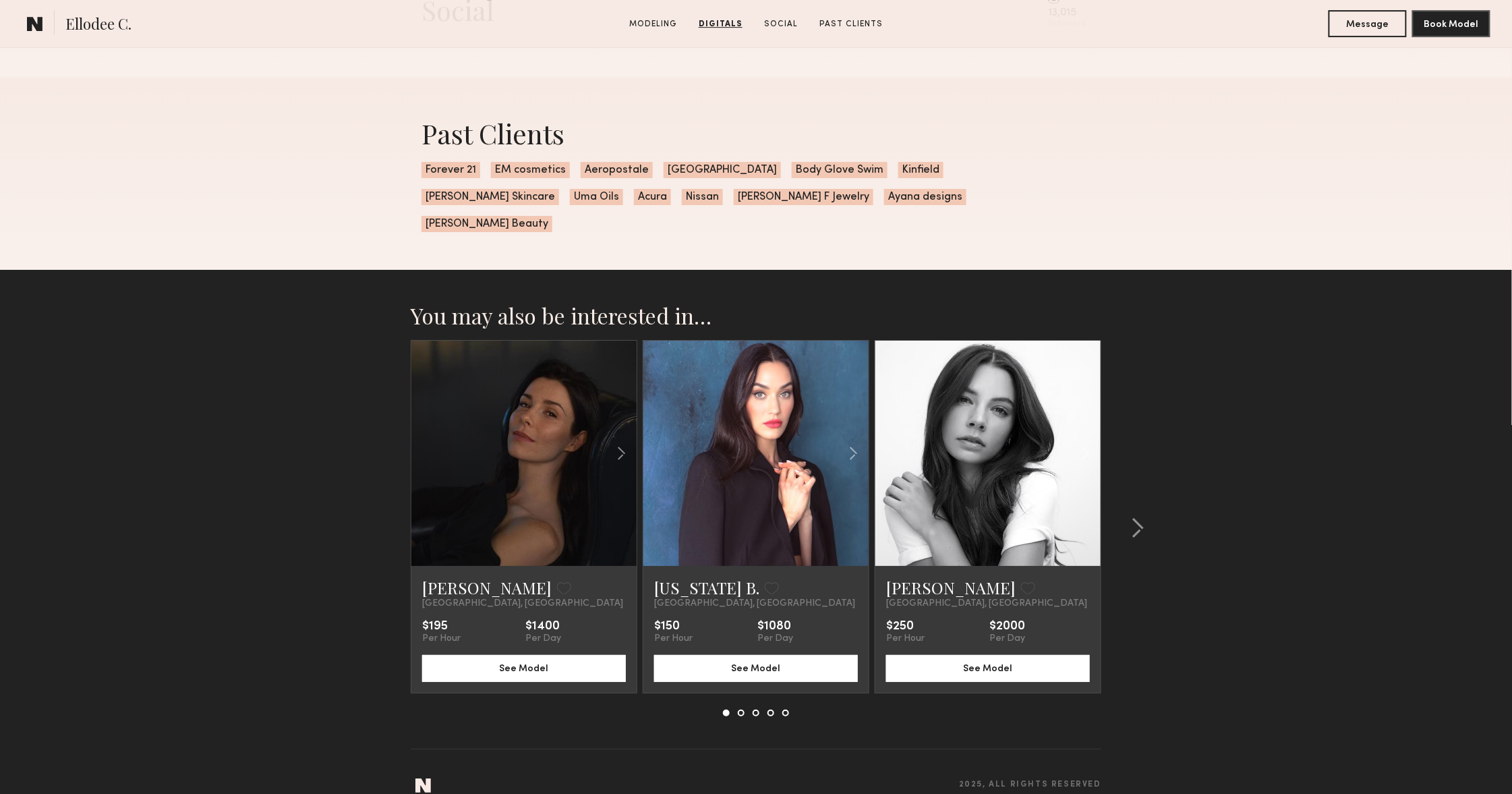
scroll to position [1973, 0]
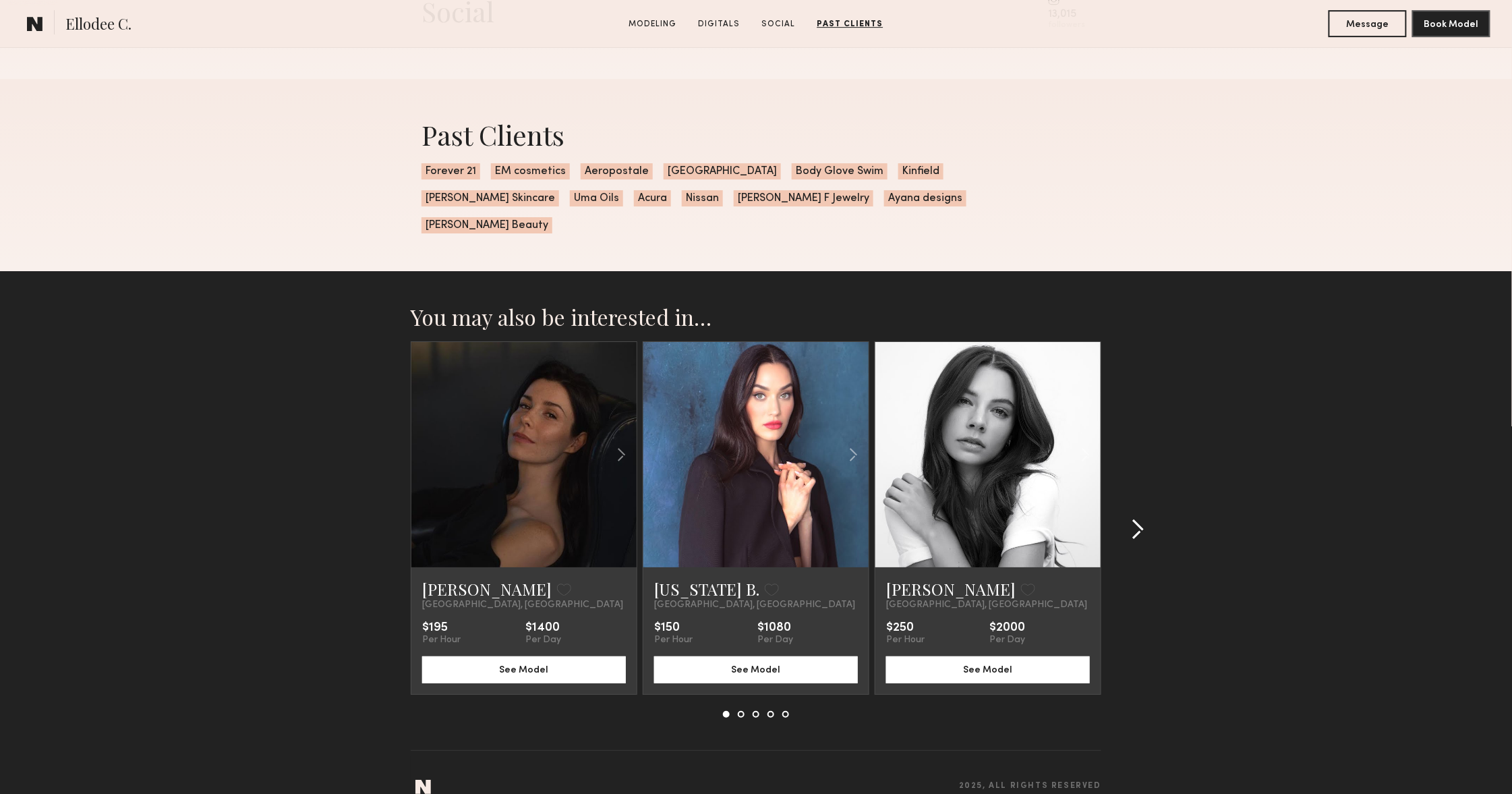
click at [1147, 505] on div at bounding box center [1134, 529] width 64 height 376
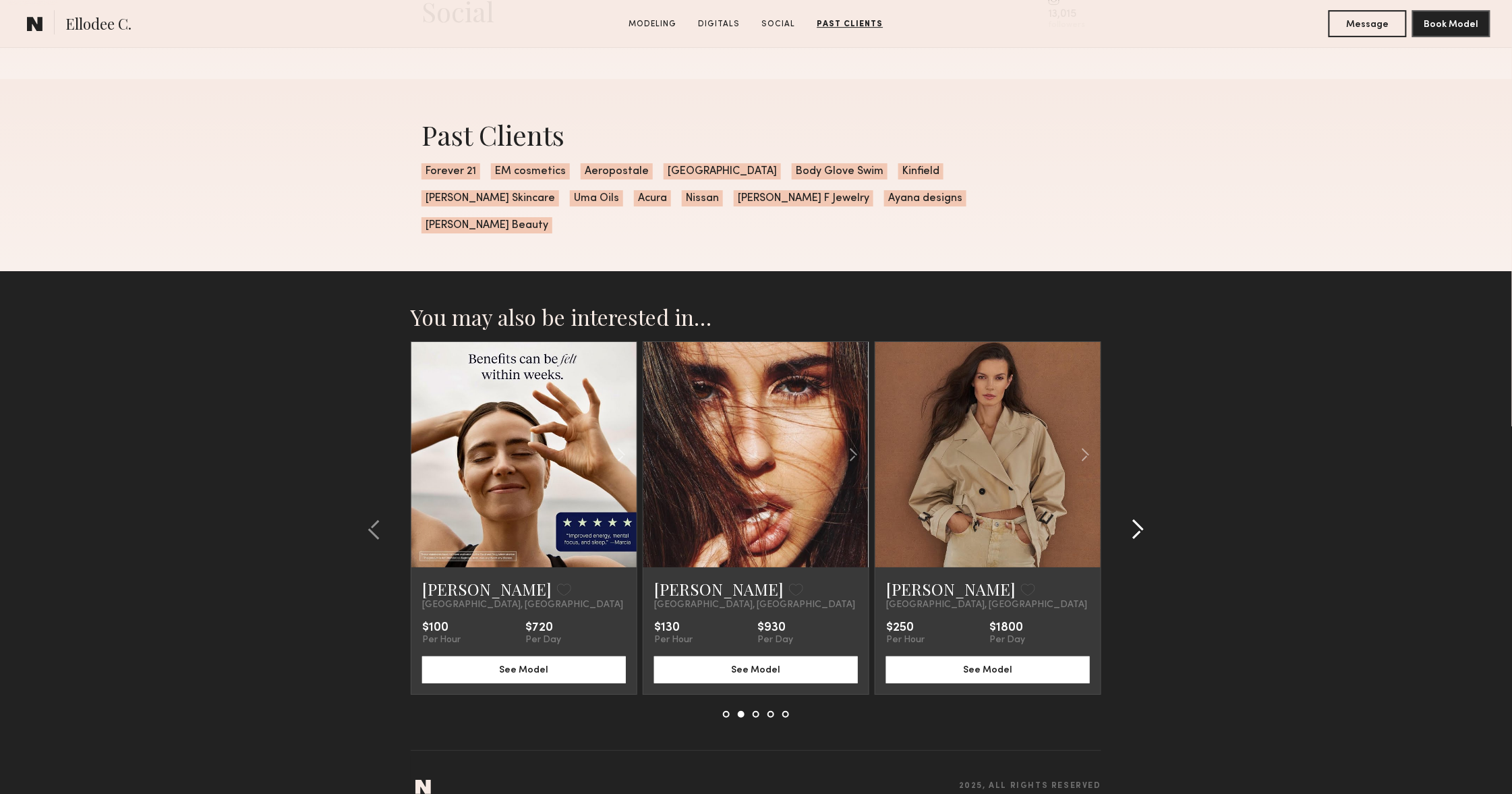
click at [1147, 505] on div at bounding box center [1134, 529] width 64 height 376
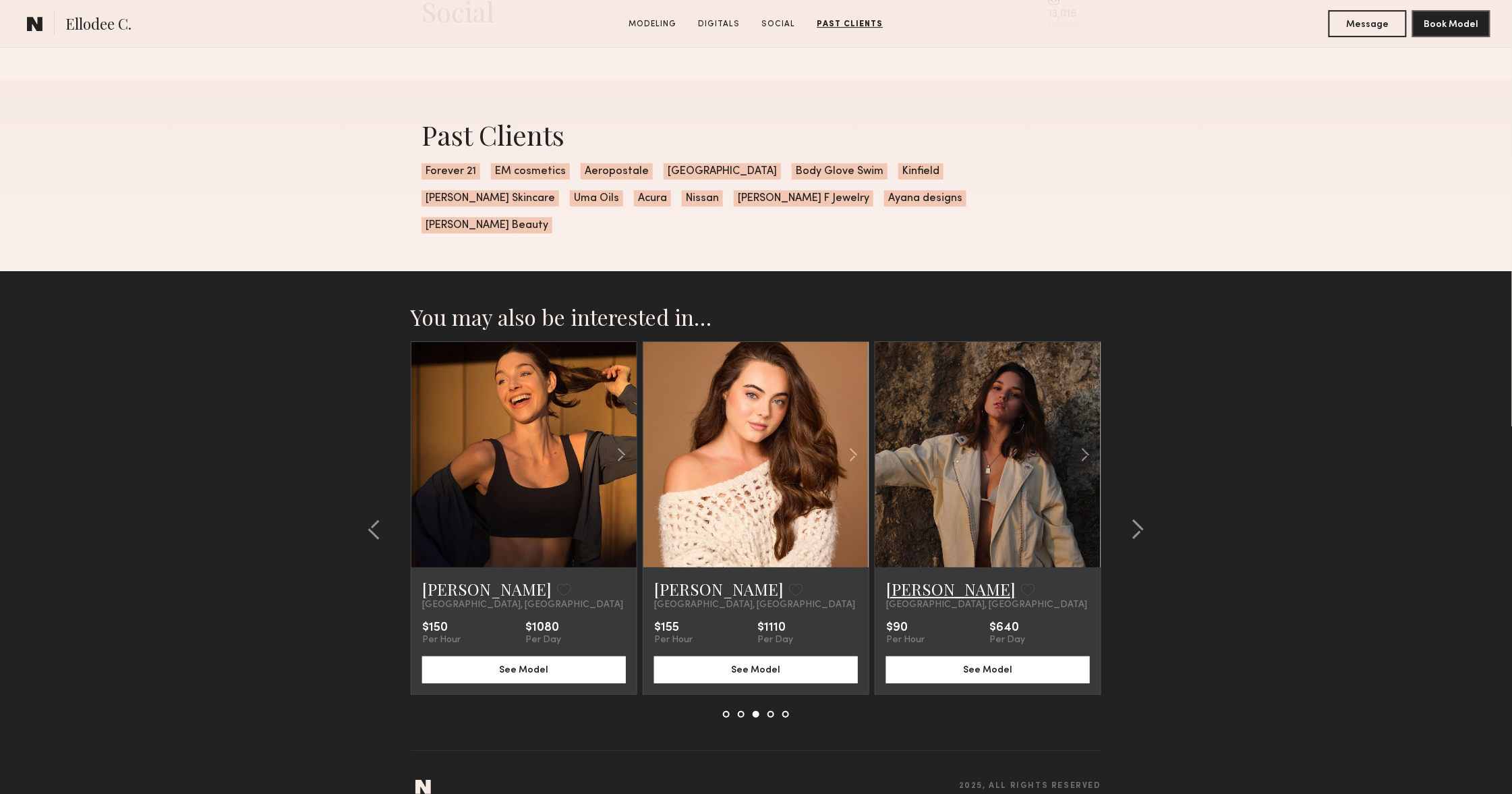
click at [909, 578] on link "Jenna T." at bounding box center [951, 589] width 130 height 21
click at [1129, 519] on button at bounding box center [1134, 530] width 21 height 21
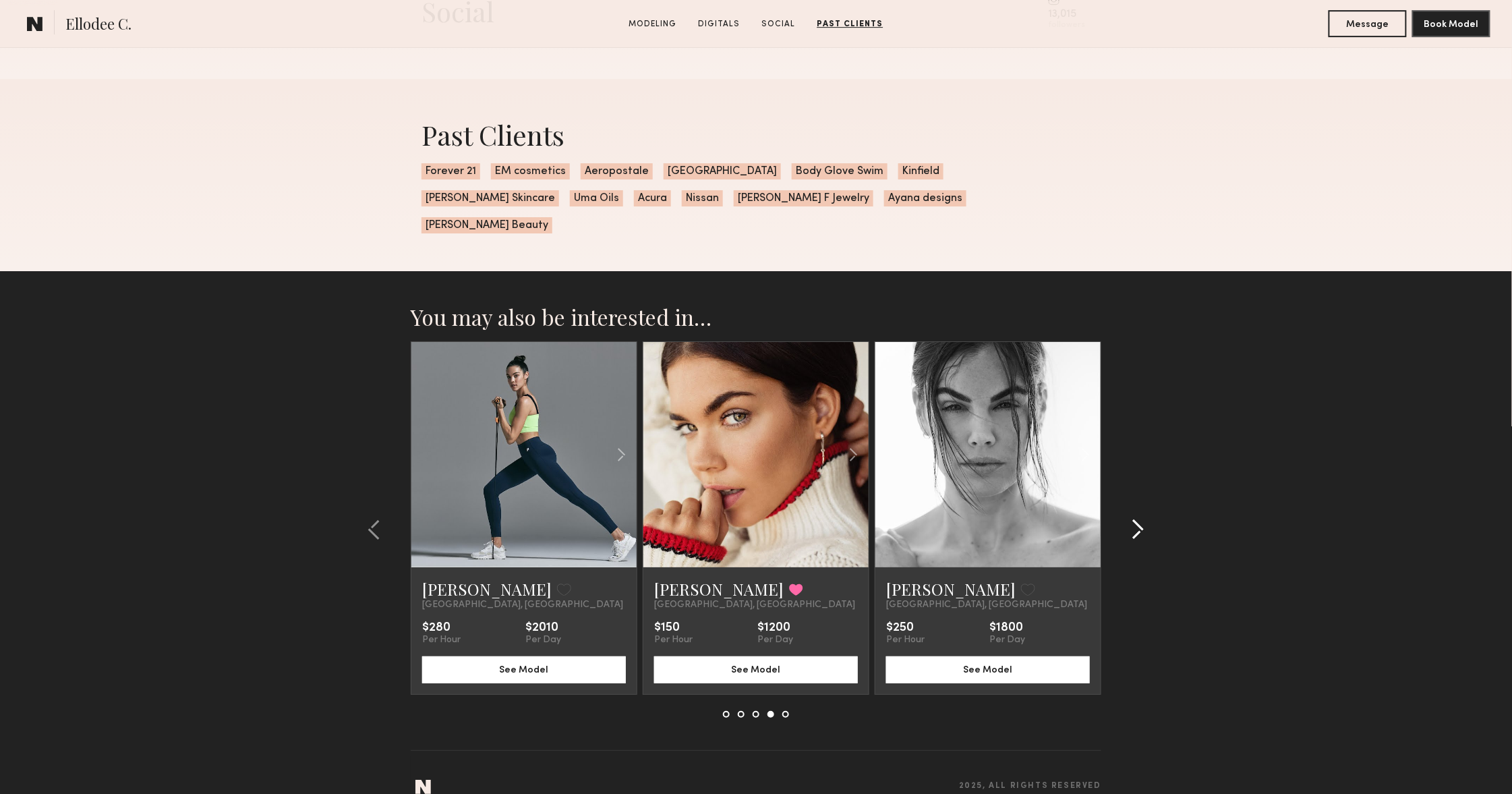
click at [1129, 519] on button at bounding box center [1134, 530] width 21 height 21
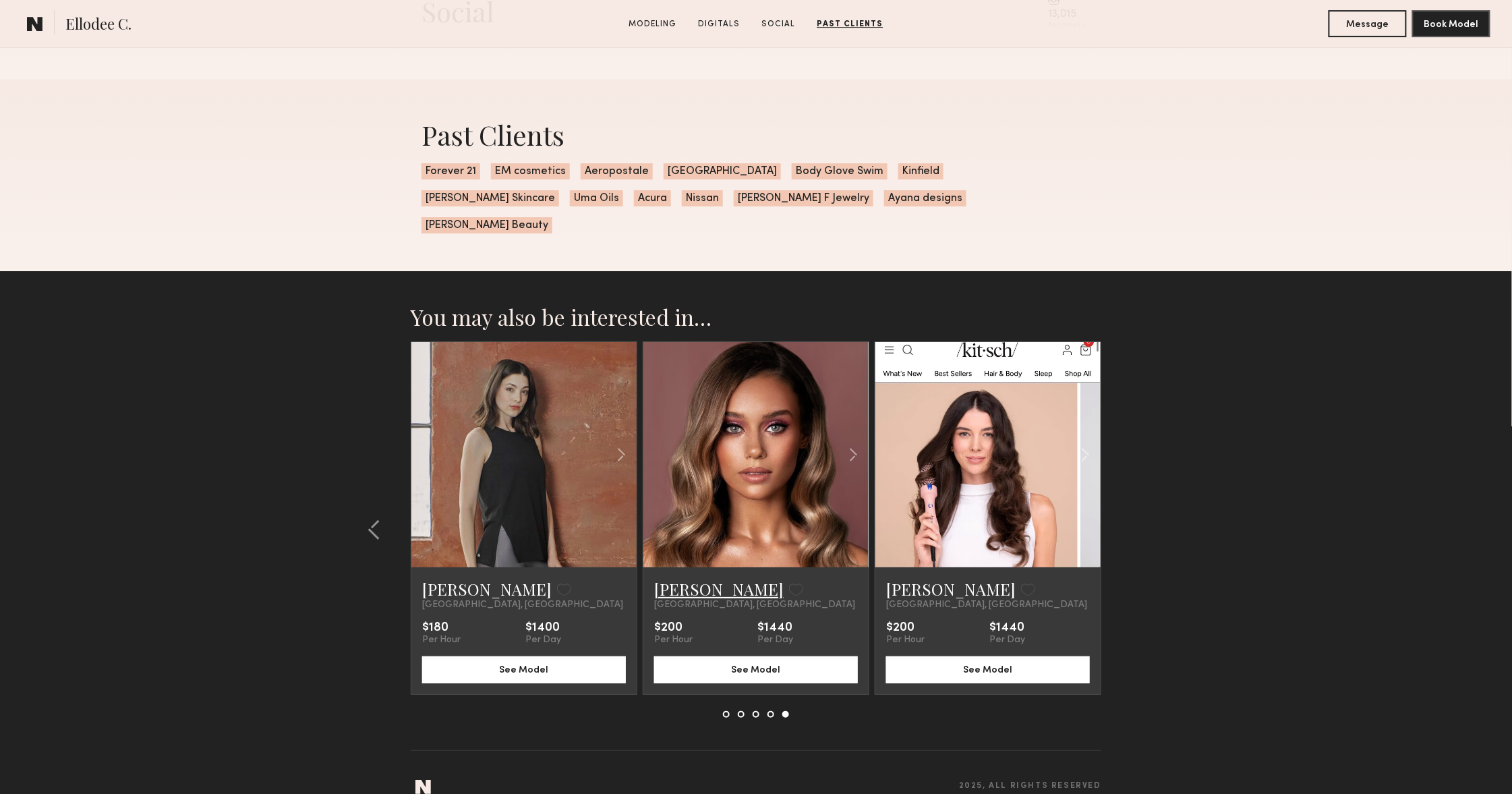
click at [661, 578] on link "Hailey G." at bounding box center [719, 589] width 130 height 21
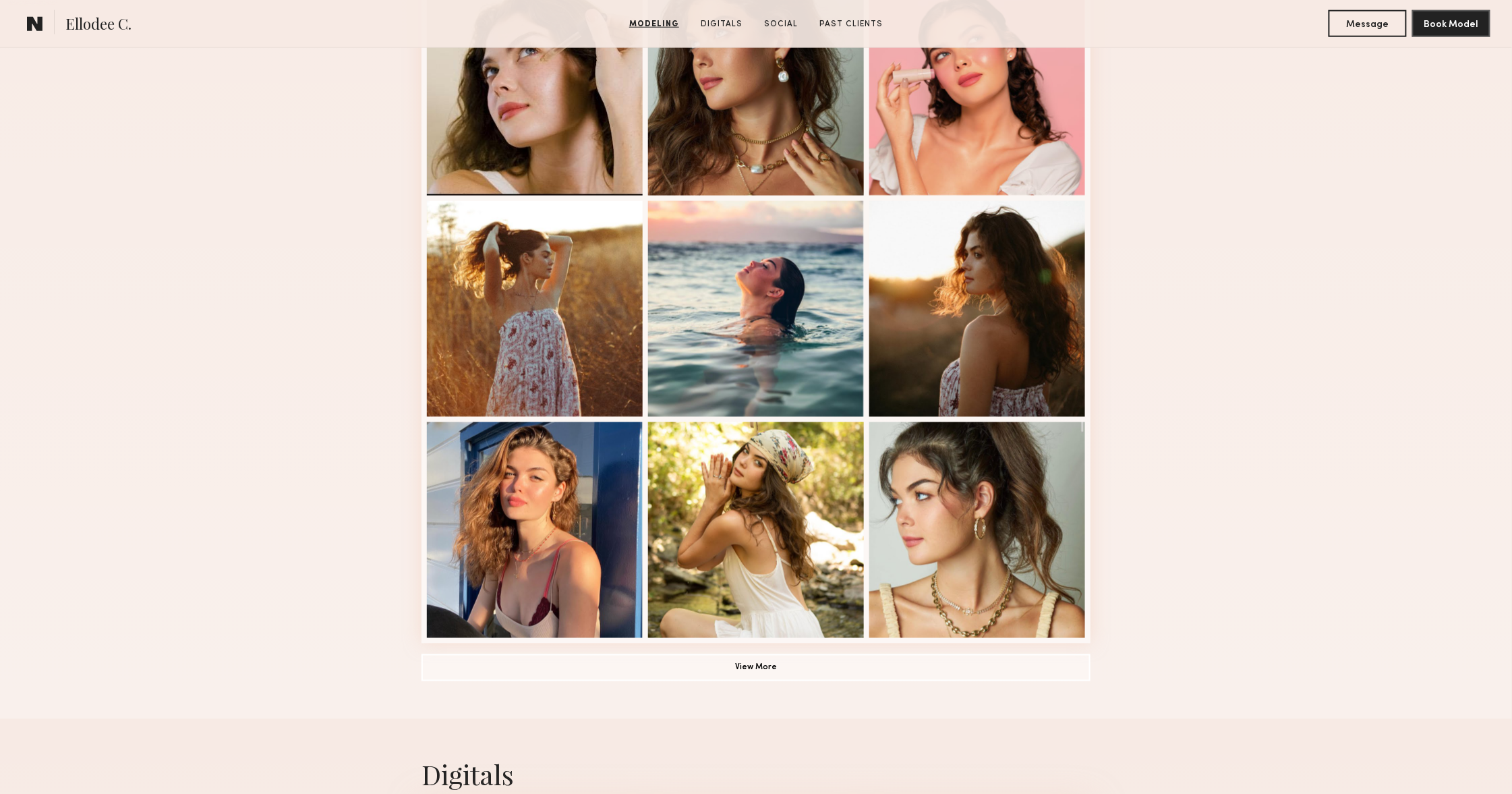
scroll to position [642, 0]
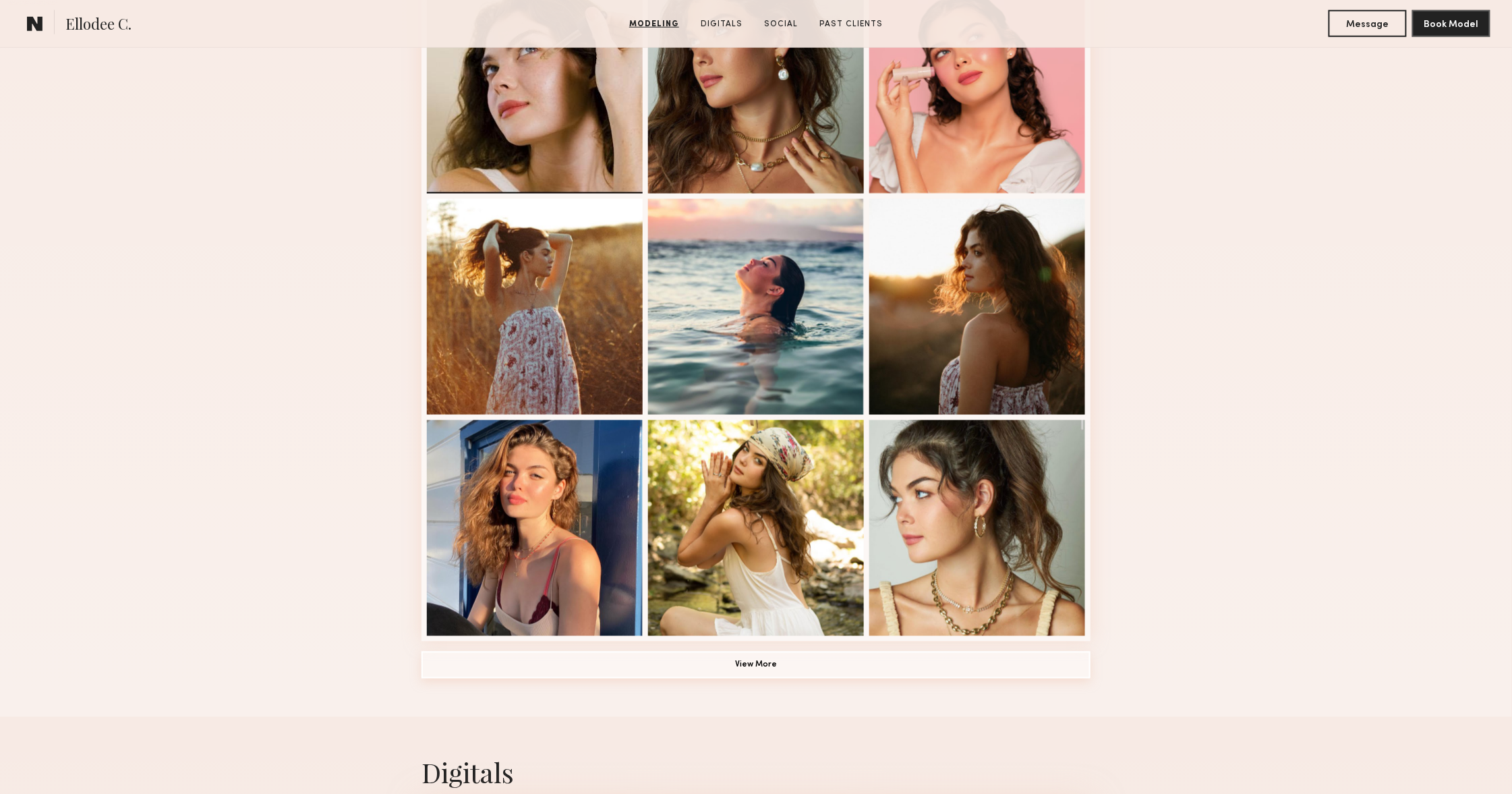
click at [953, 653] on common-button "View More" at bounding box center [756, 665] width 669 height 27
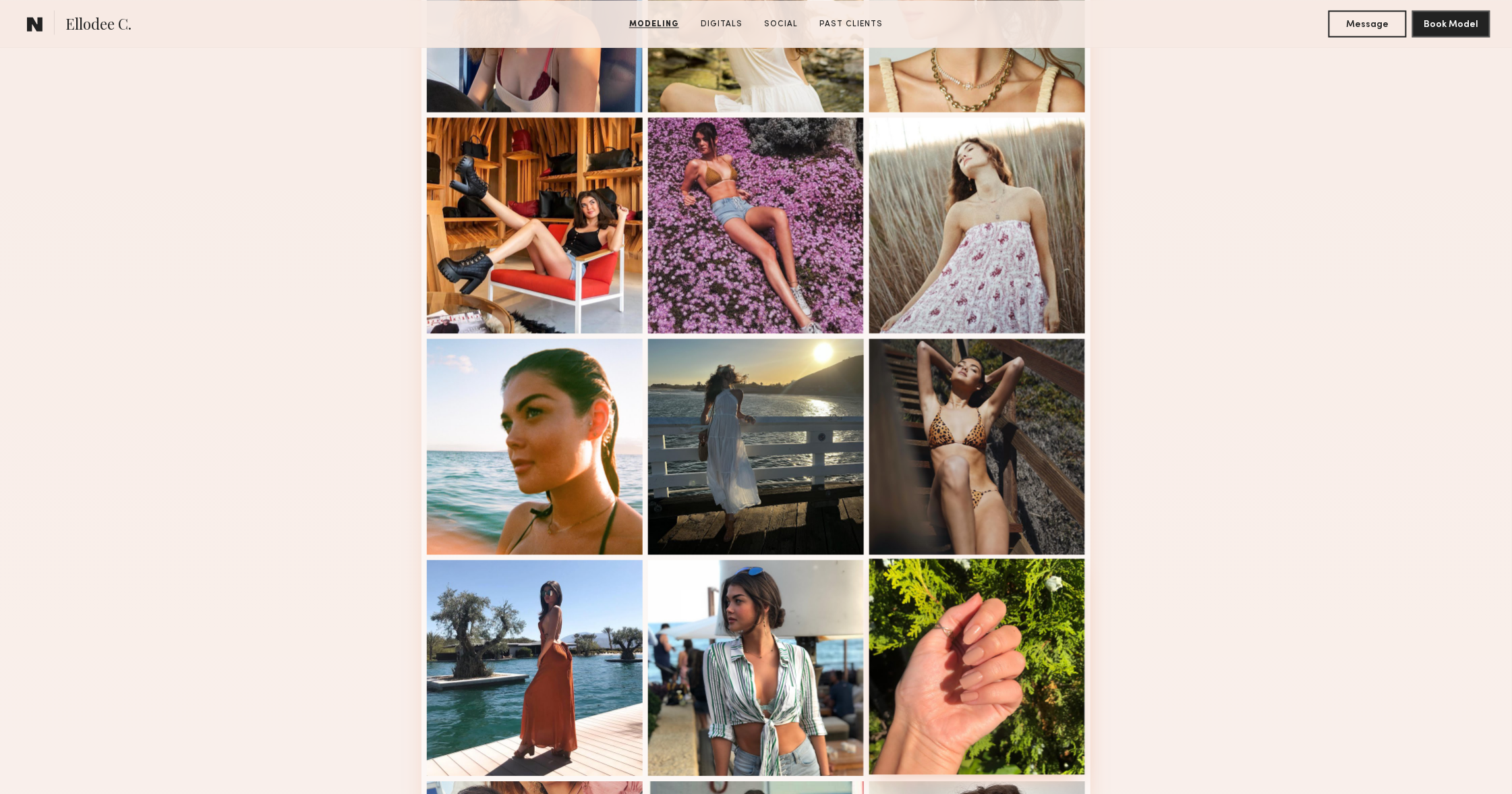
scroll to position [1164, 0]
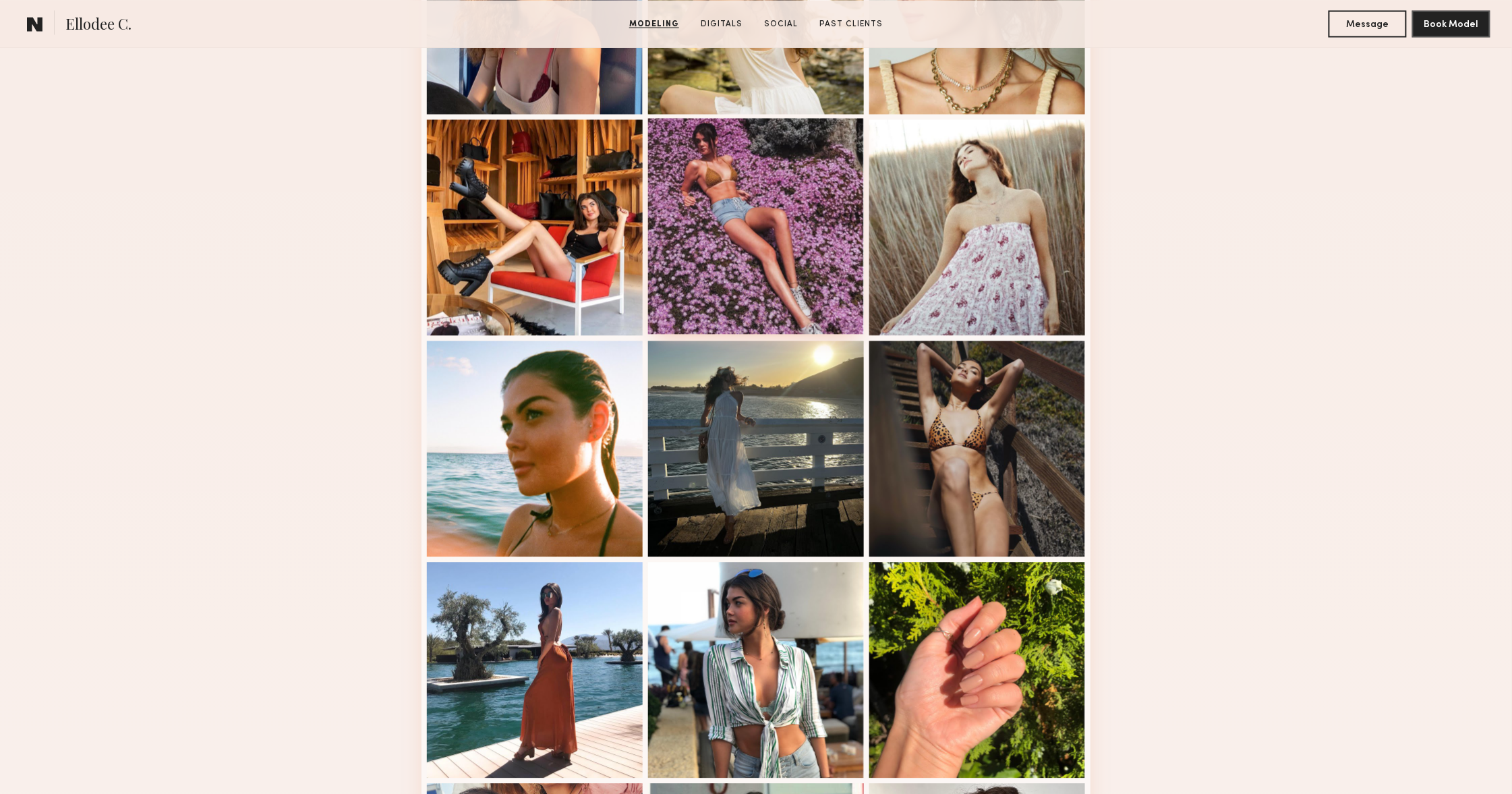
click at [703, 245] on div at bounding box center [755, 226] width 216 height 216
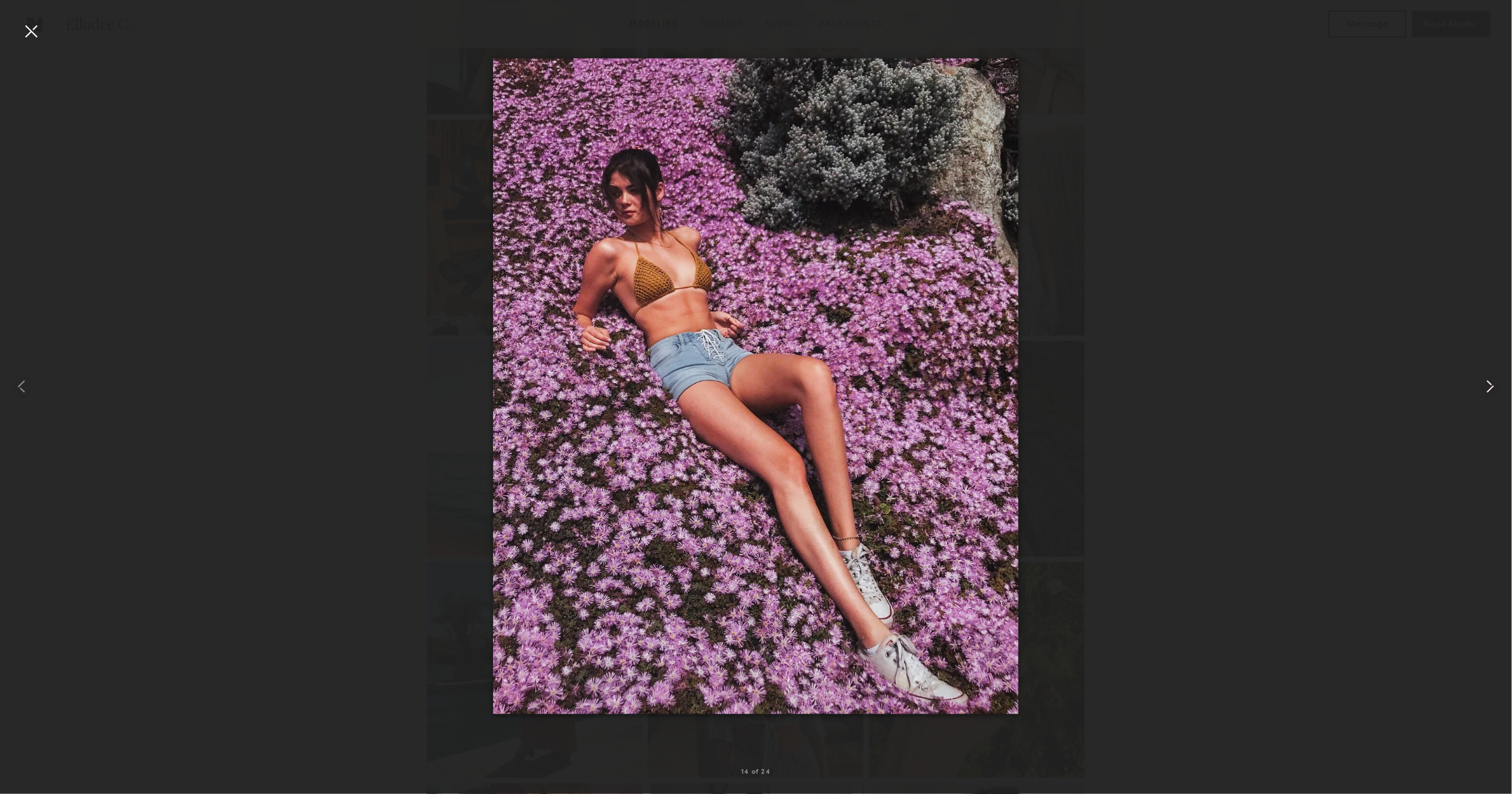
click at [1495, 379] on common-icon at bounding box center [1491, 387] width 21 height 21
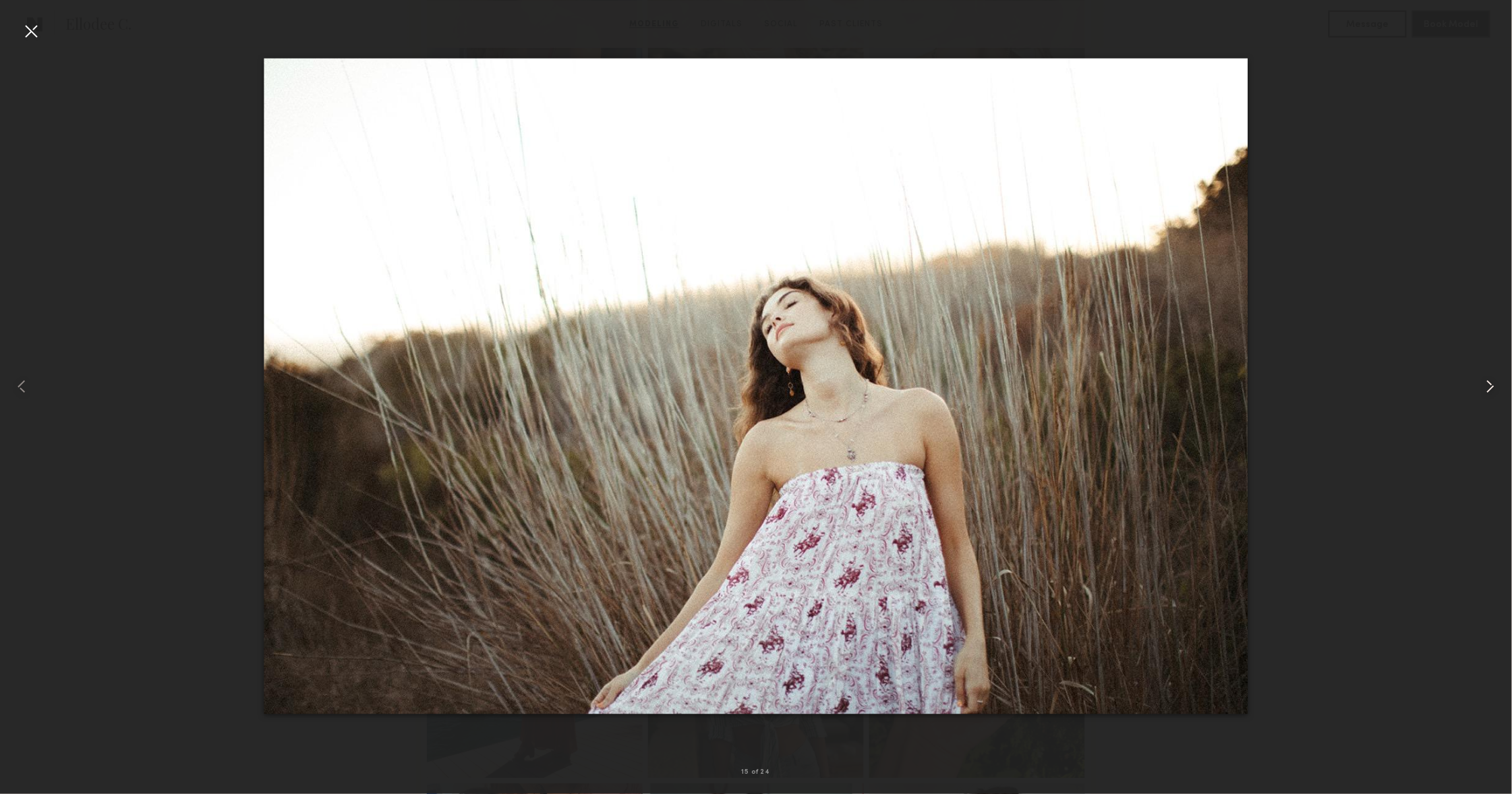
click at [1495, 379] on common-icon at bounding box center [1491, 387] width 21 height 21
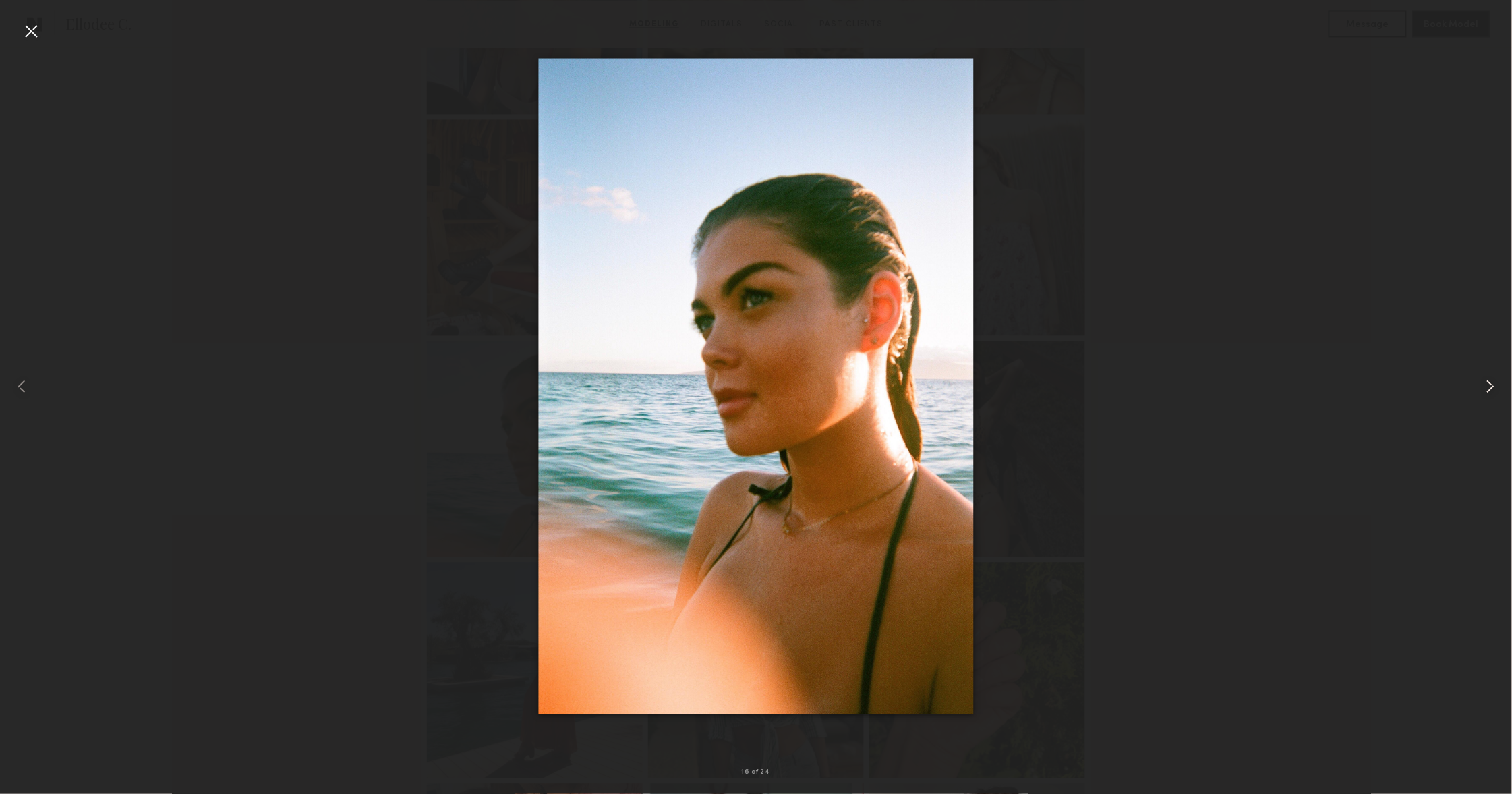
click at [1495, 379] on common-icon at bounding box center [1491, 387] width 21 height 21
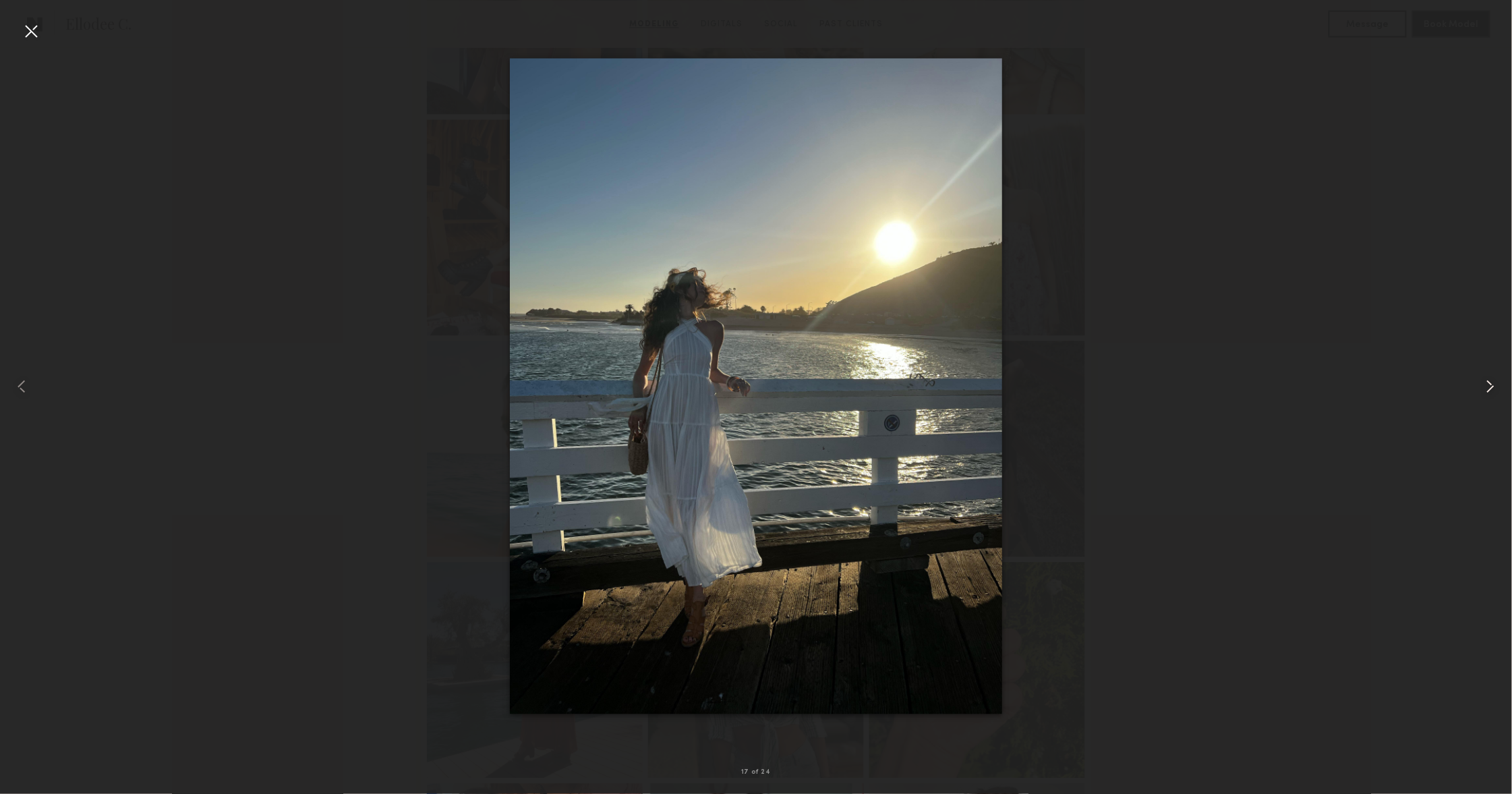
click at [1495, 379] on common-icon at bounding box center [1491, 387] width 21 height 21
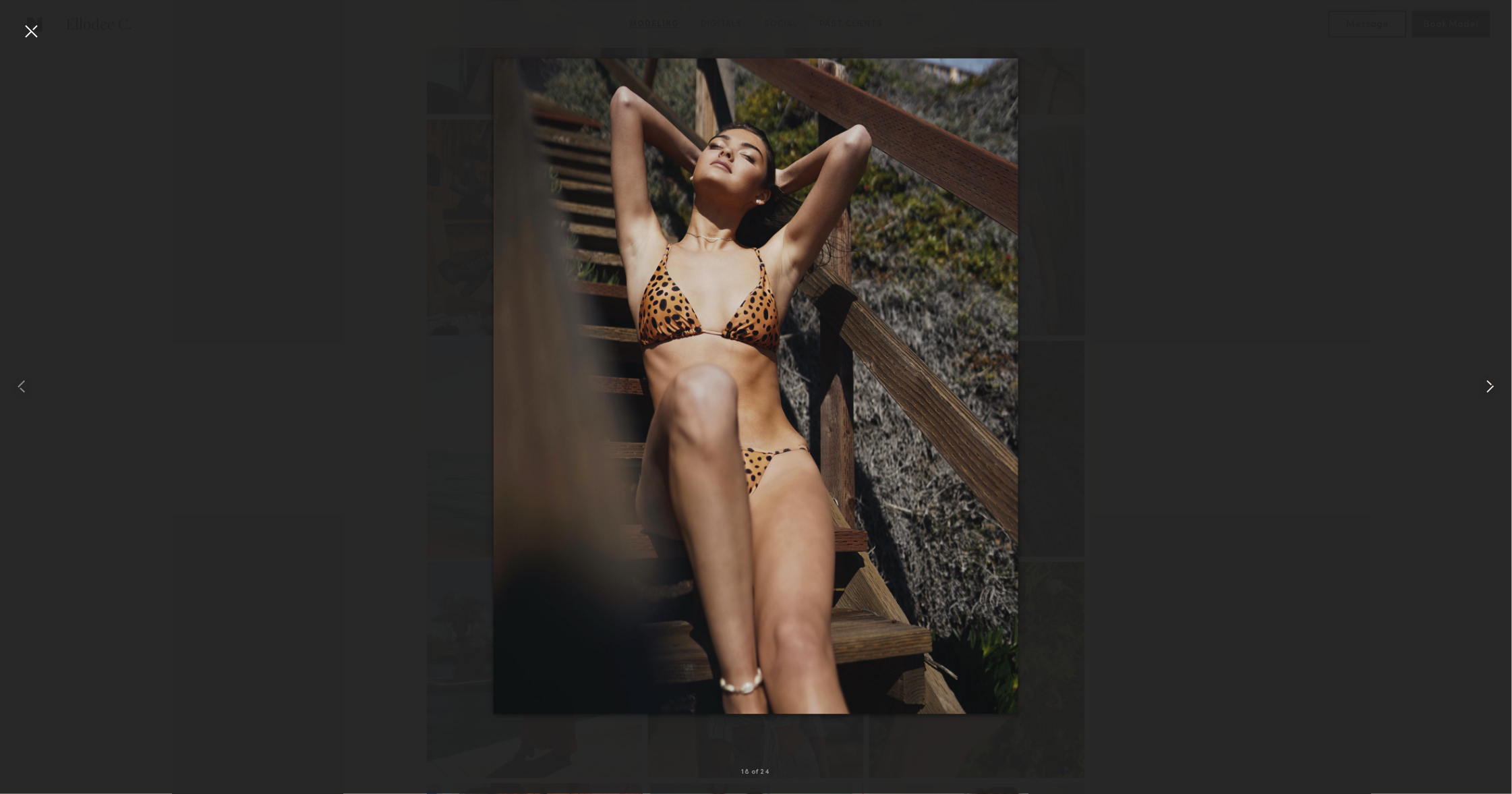
click at [1495, 379] on common-icon at bounding box center [1491, 387] width 21 height 21
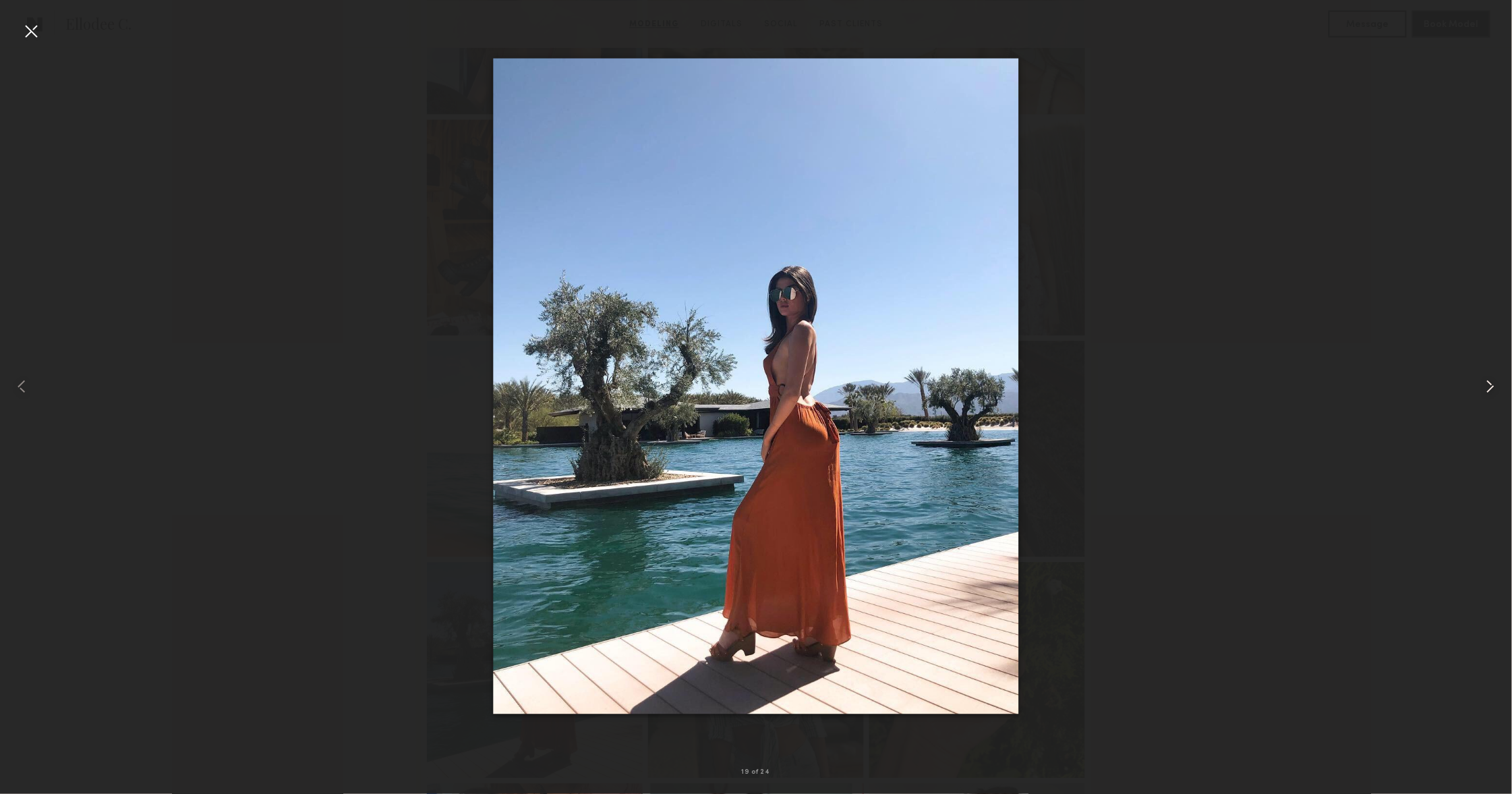
click at [1495, 379] on common-icon at bounding box center [1491, 387] width 21 height 21
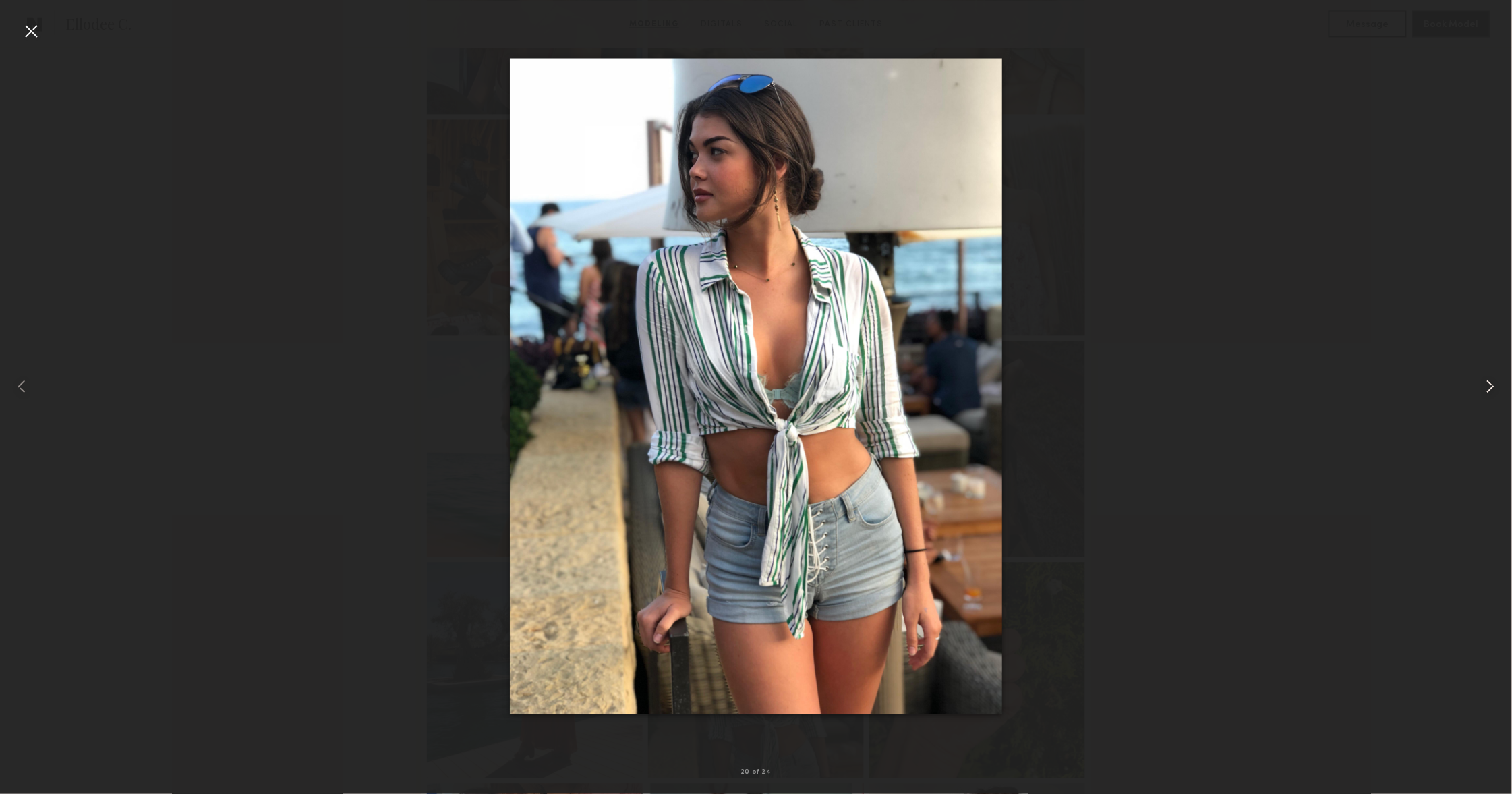
click at [1495, 379] on common-icon at bounding box center [1491, 387] width 21 height 21
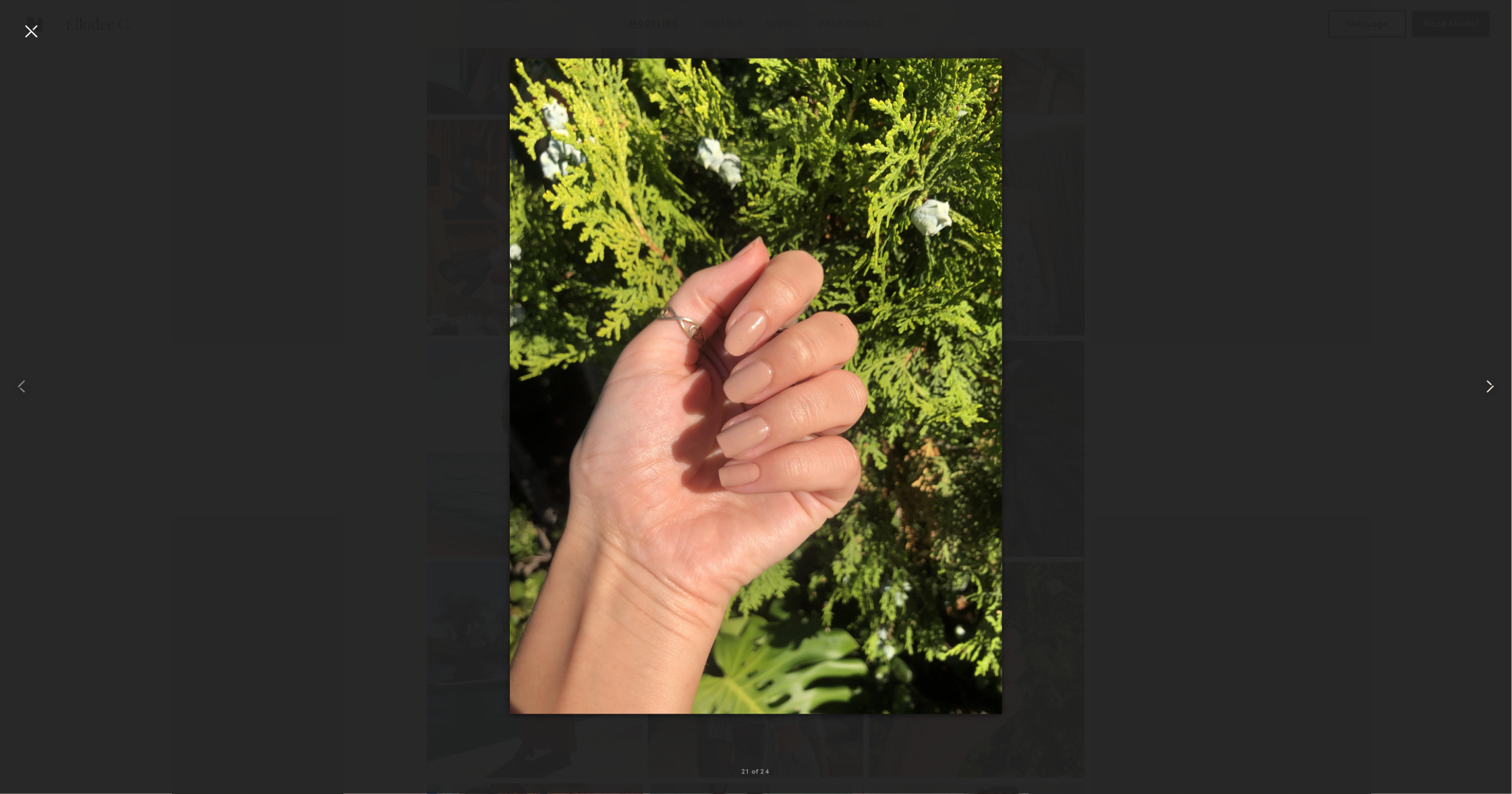
click at [1495, 379] on common-icon at bounding box center [1491, 387] width 21 height 21
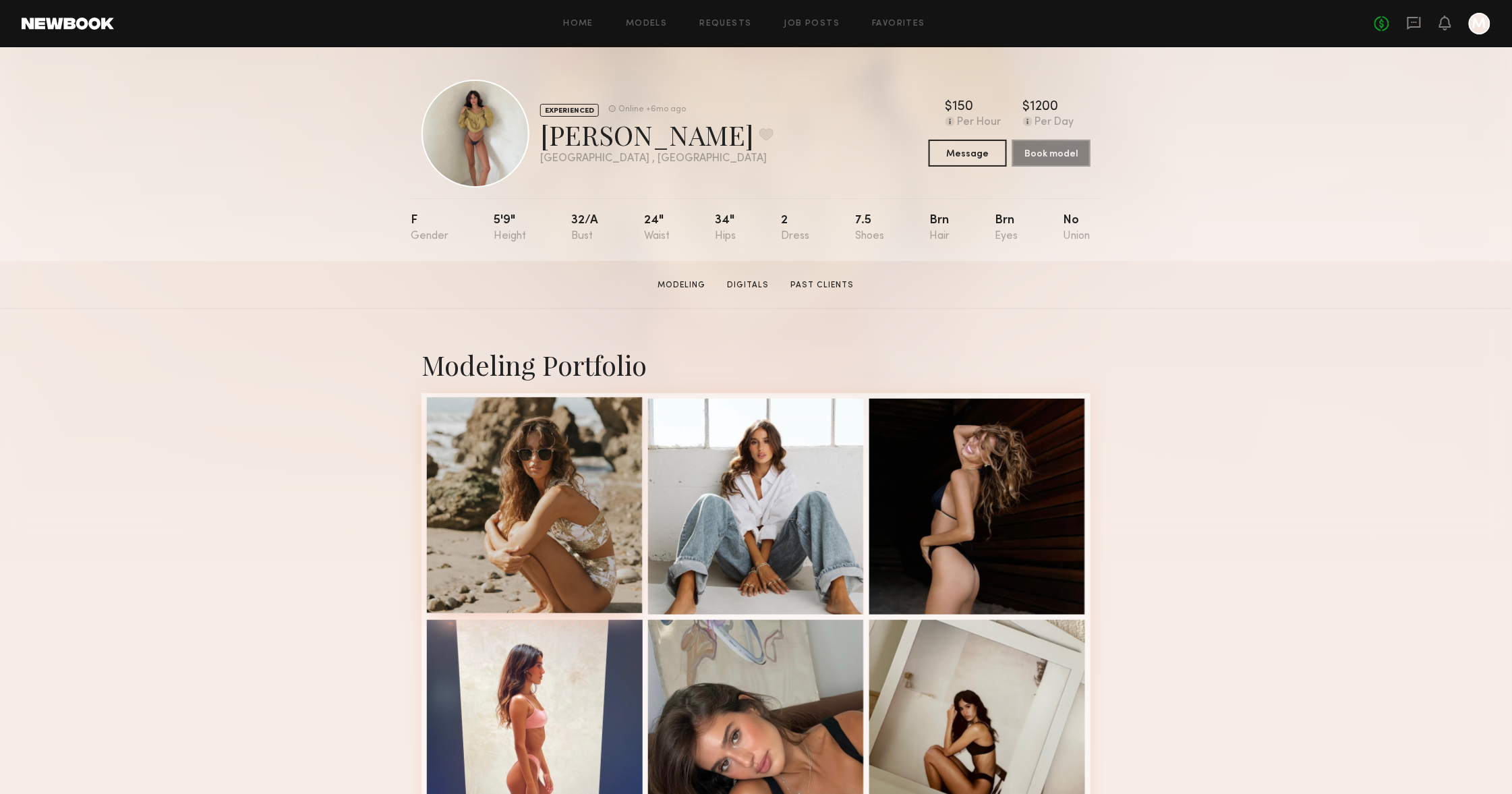
click at [480, 501] on div at bounding box center [535, 505] width 216 height 216
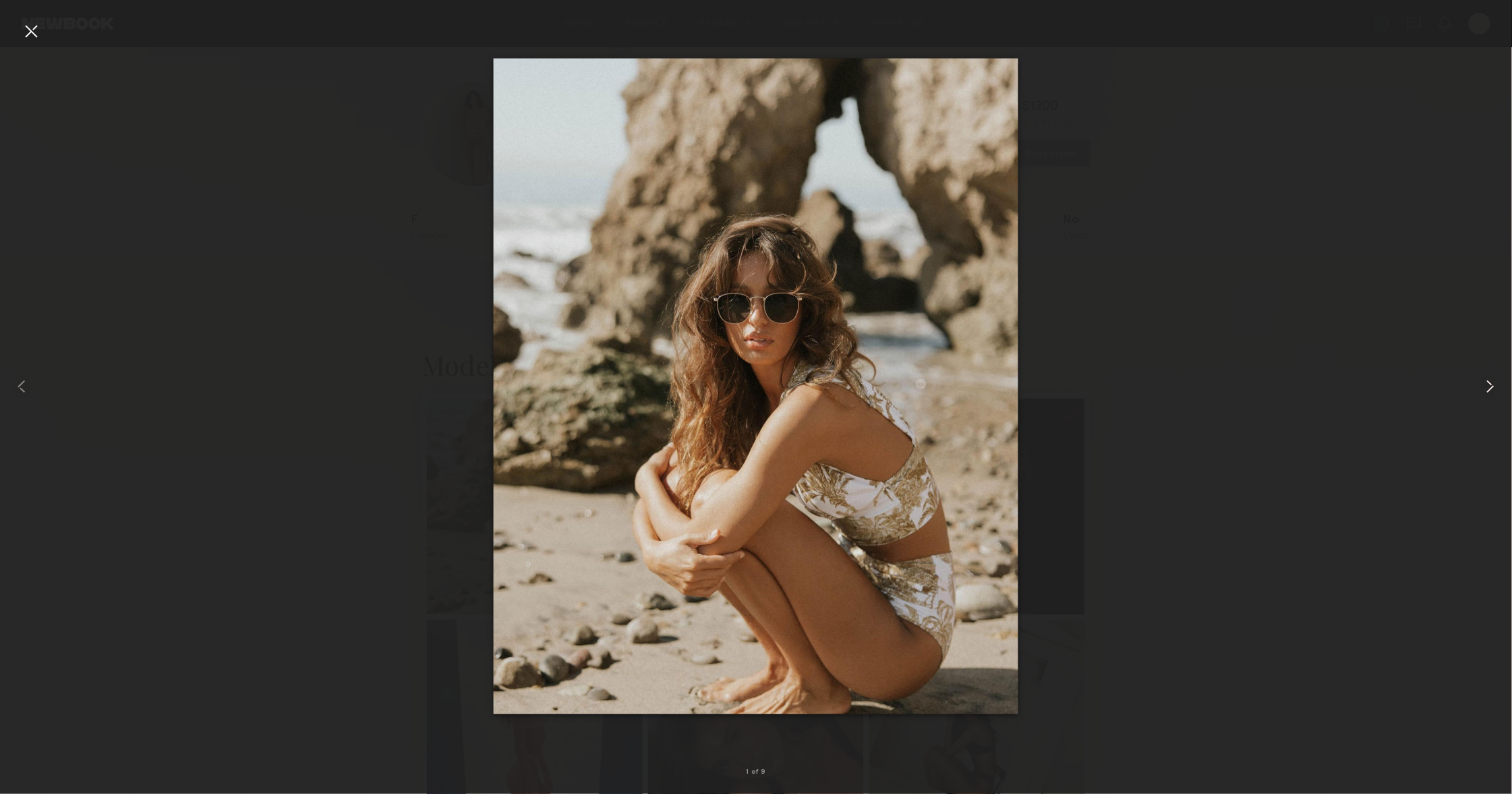
click at [1495, 384] on common-icon at bounding box center [1491, 387] width 21 height 21
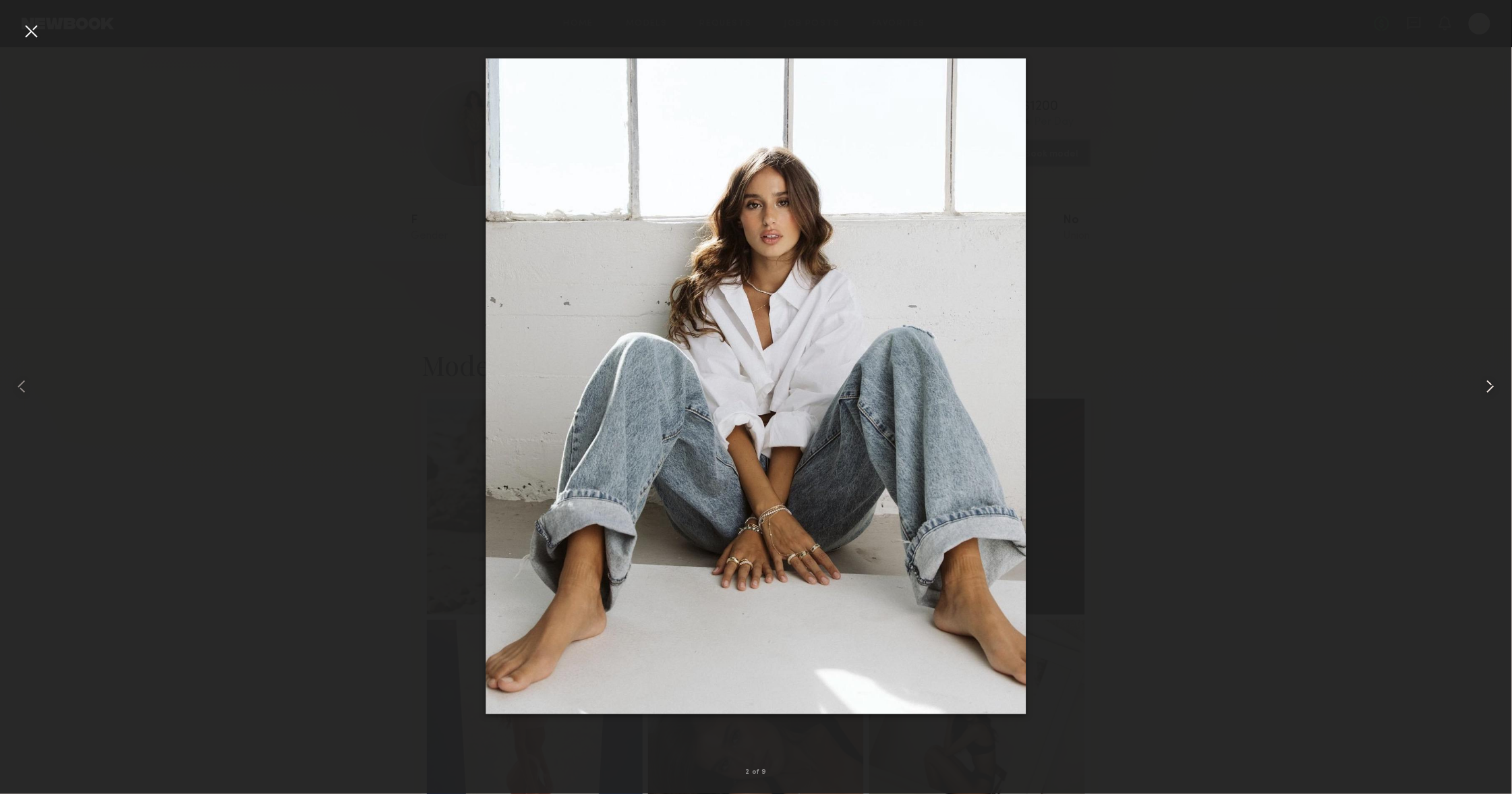
click at [1495, 384] on common-icon at bounding box center [1491, 387] width 21 height 21
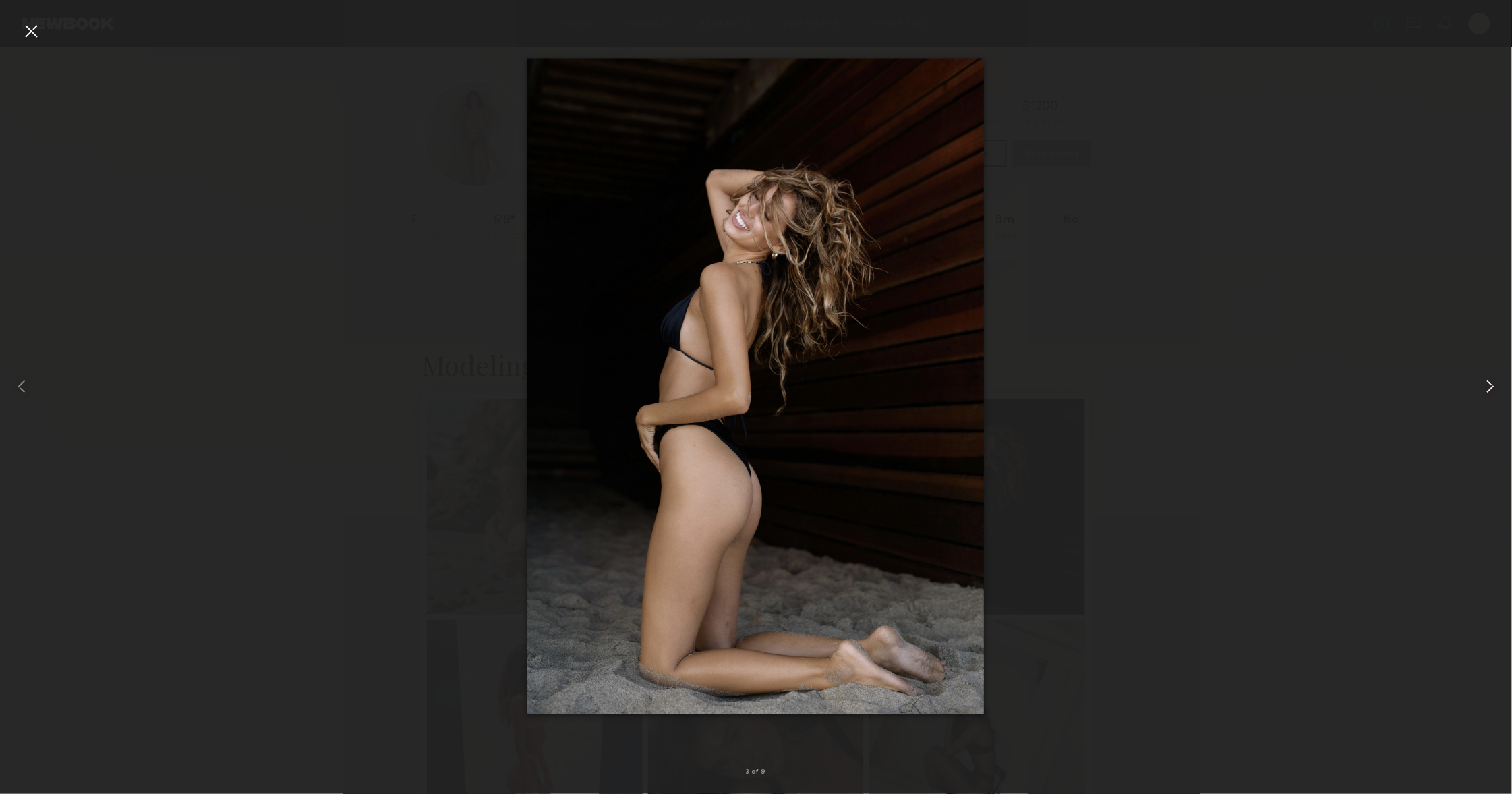
click at [1495, 384] on common-icon at bounding box center [1491, 387] width 21 height 21
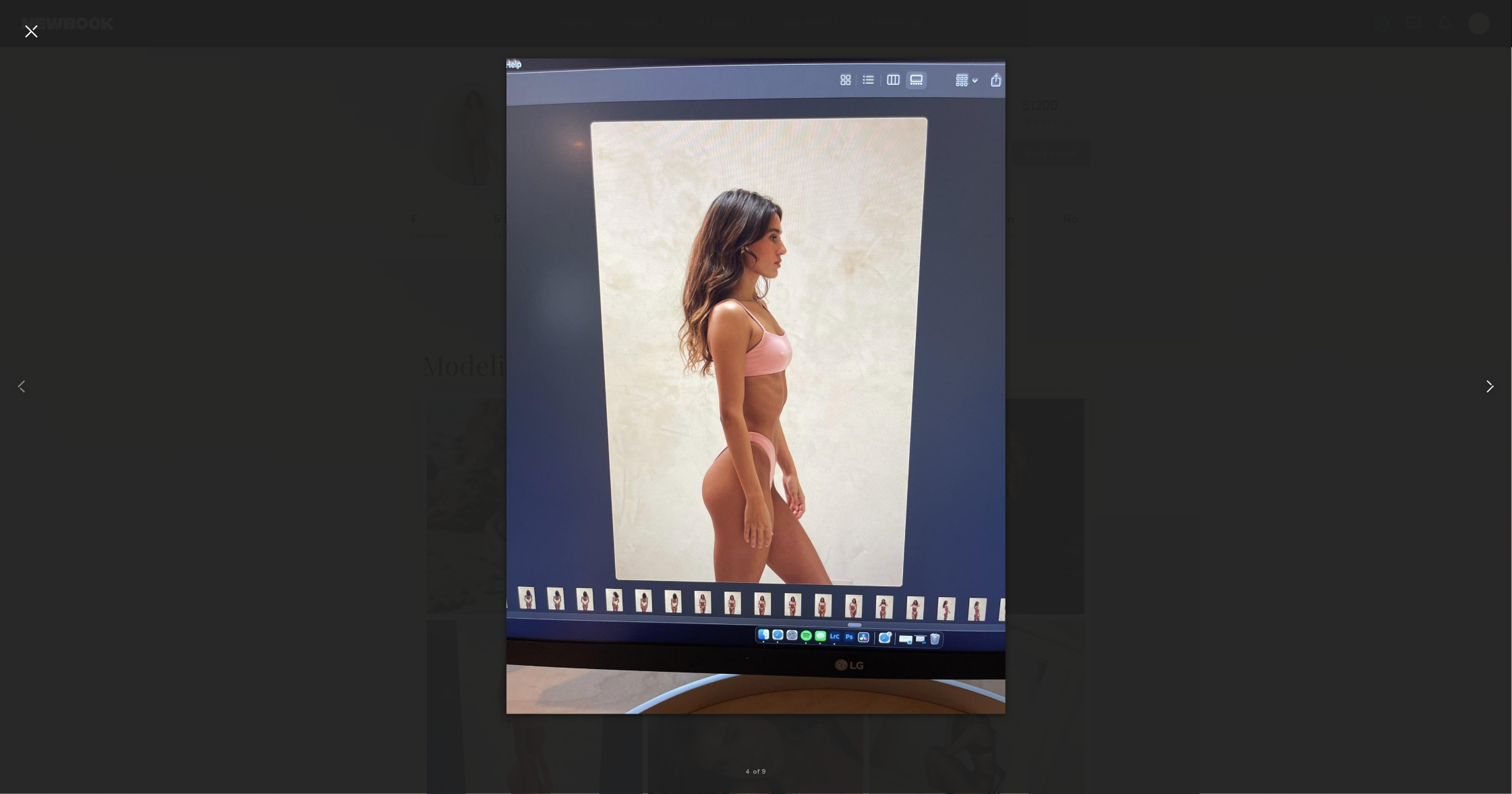
click at [1495, 384] on common-icon at bounding box center [1491, 387] width 21 height 21
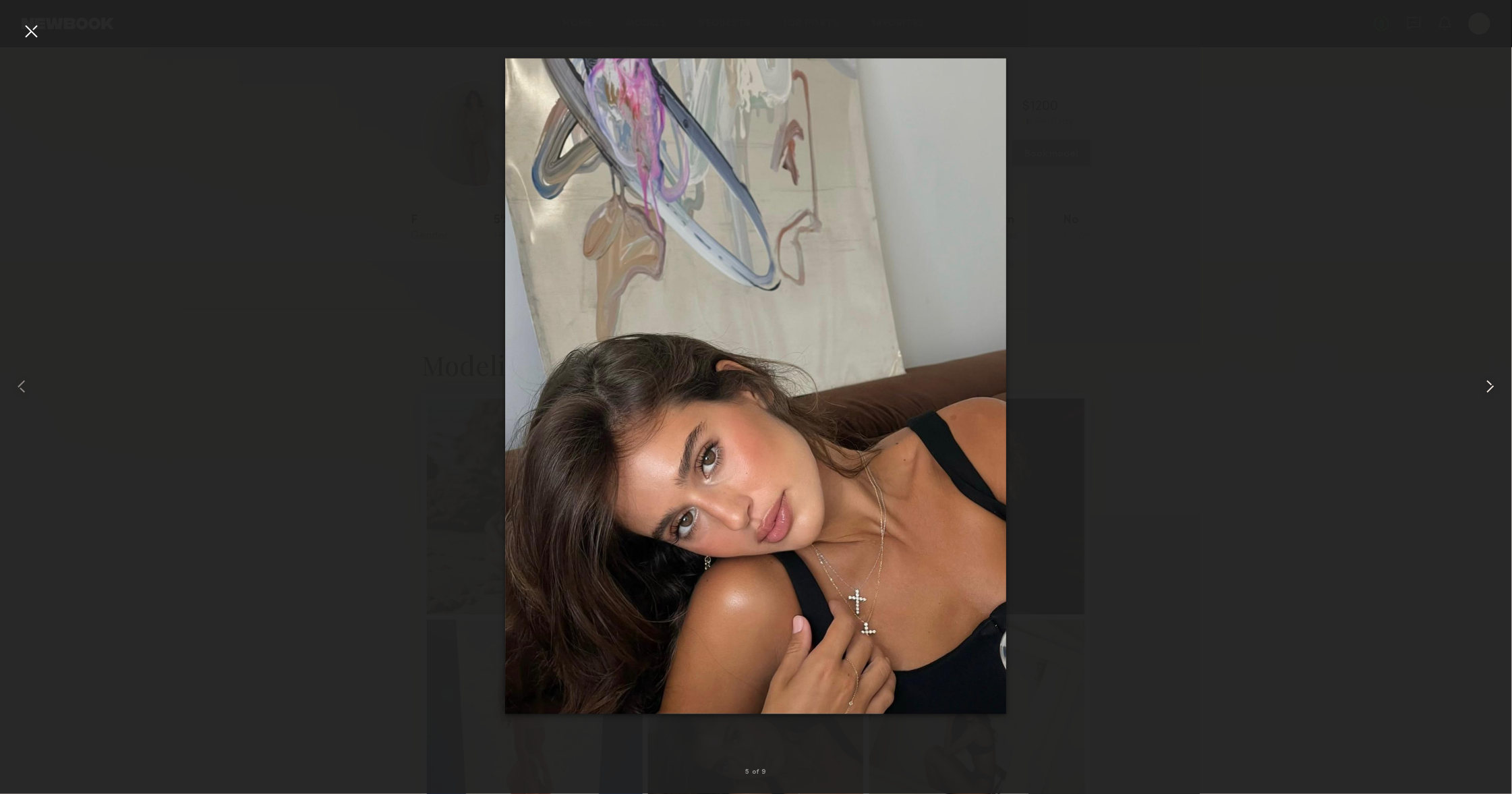
click at [1495, 384] on common-icon at bounding box center [1491, 387] width 21 height 21
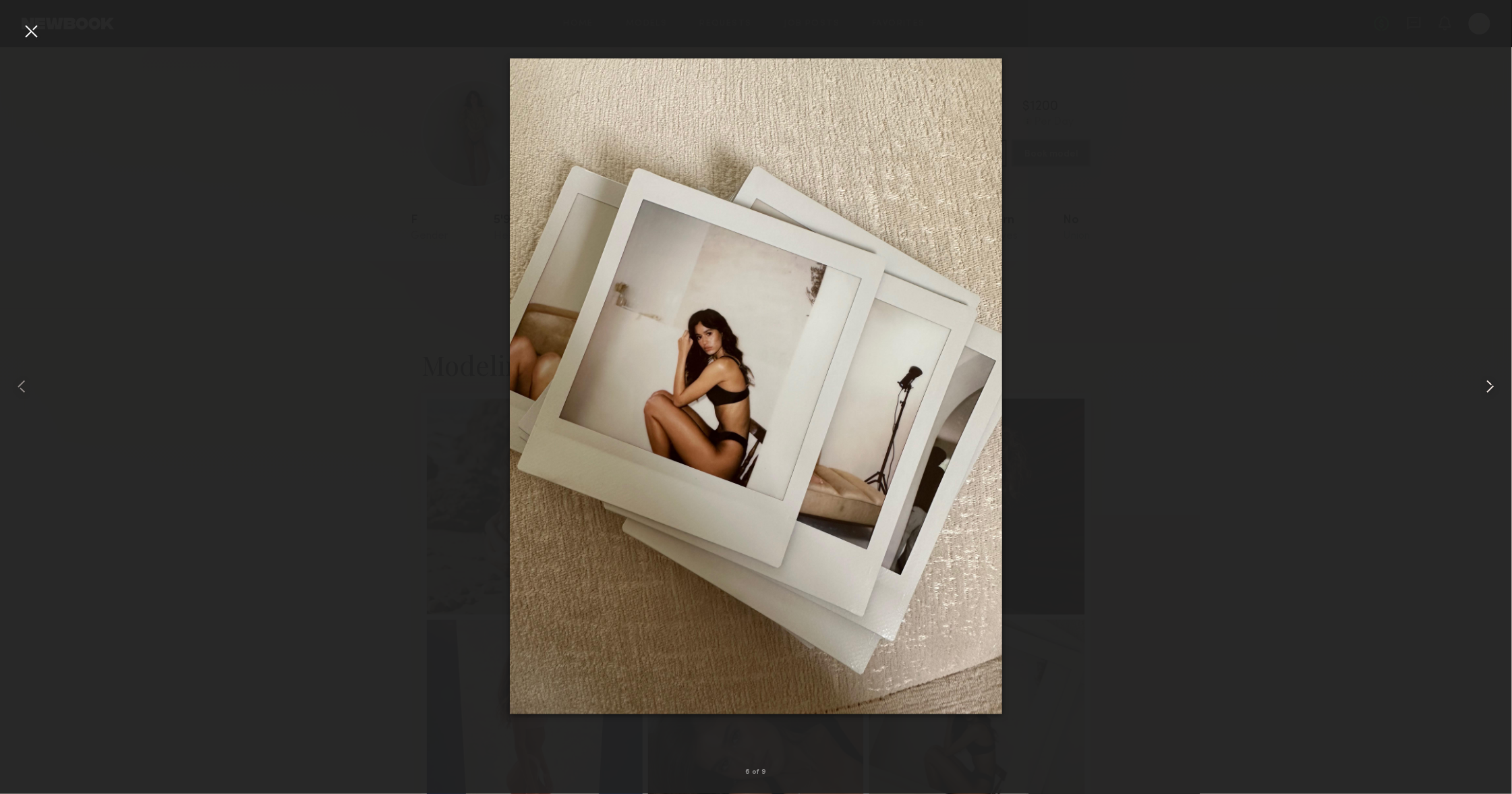
click at [1495, 384] on common-icon at bounding box center [1491, 387] width 21 height 21
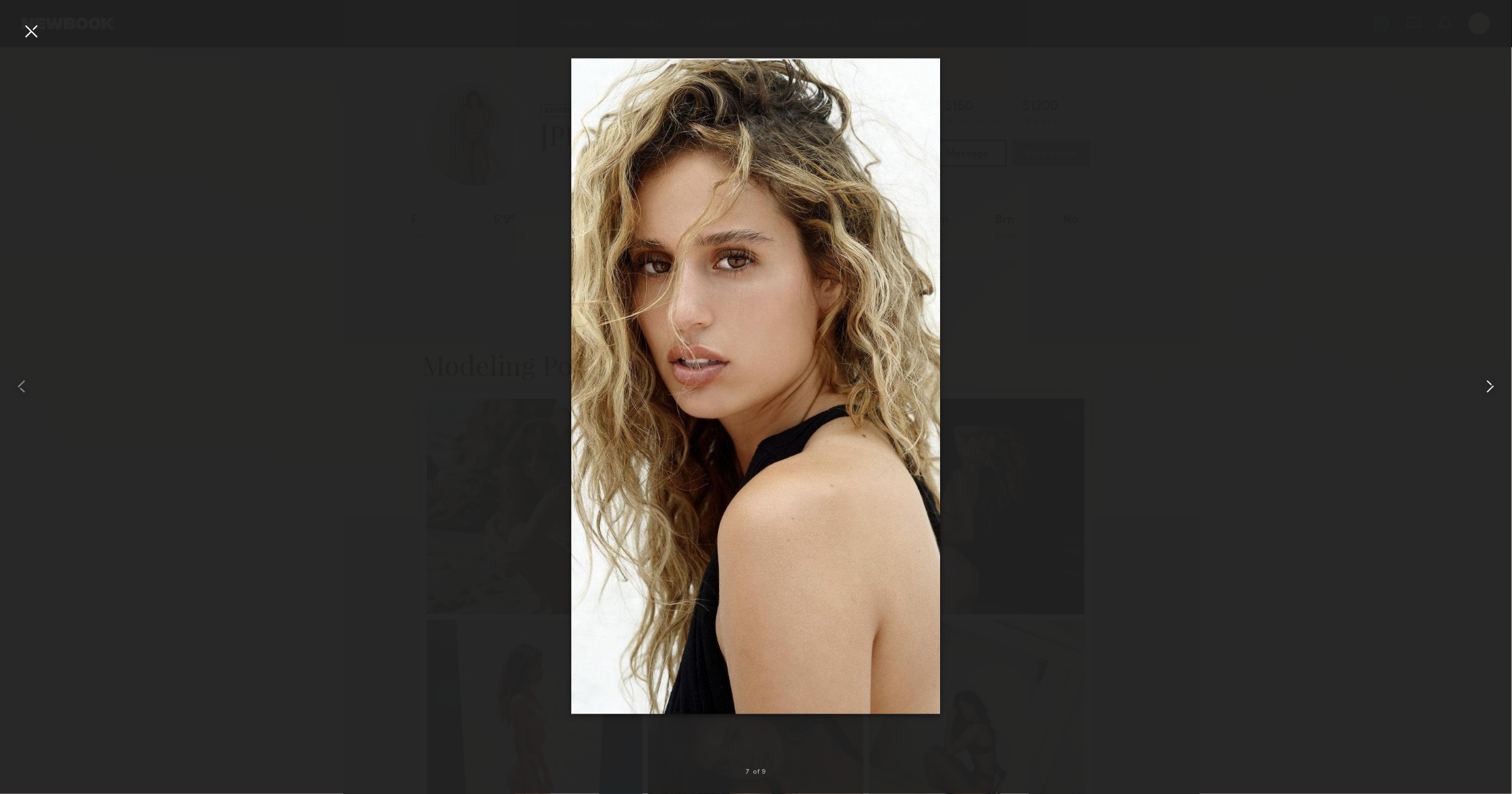
click at [1495, 384] on common-icon at bounding box center [1491, 387] width 21 height 21
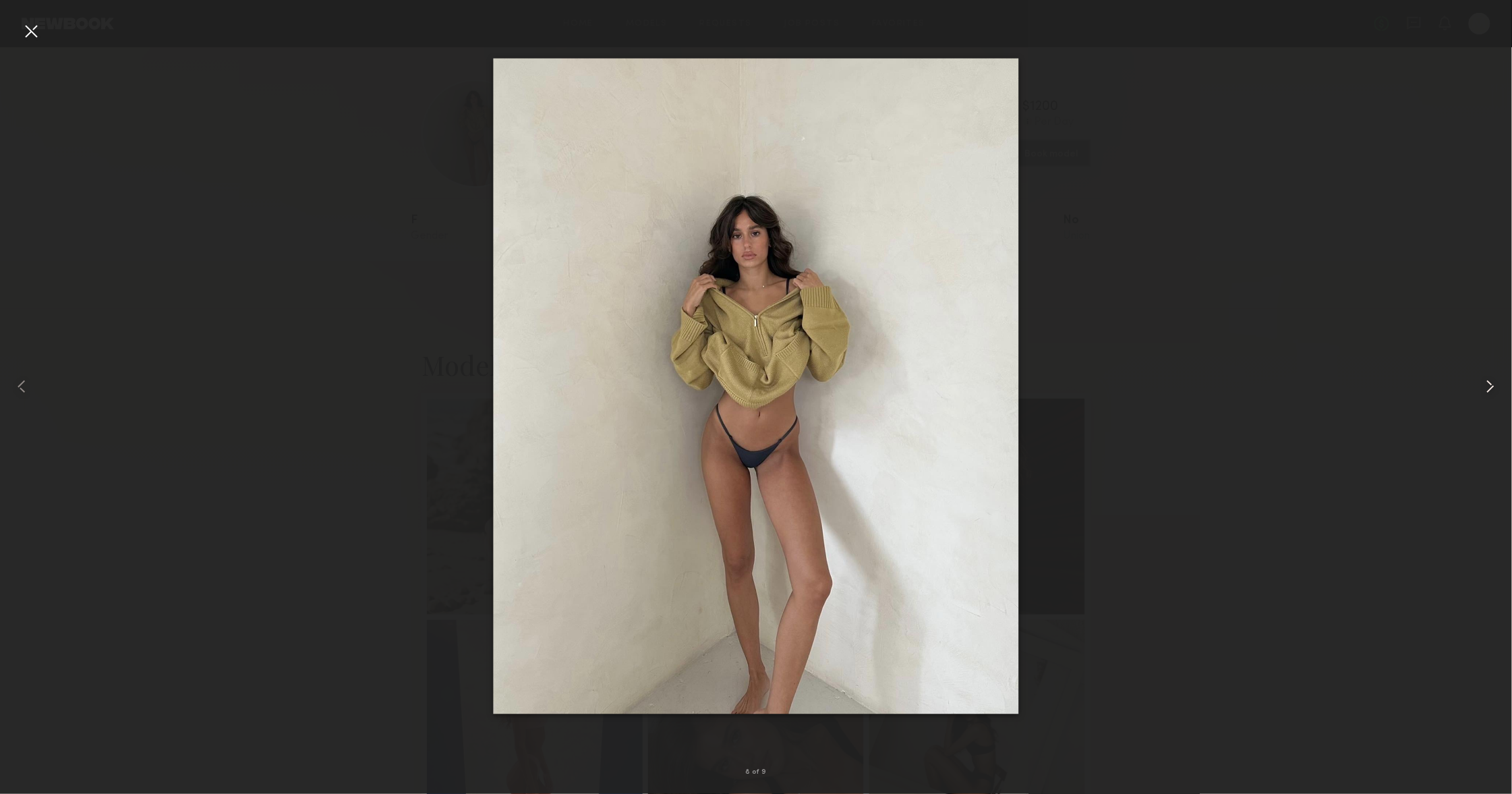
click at [1495, 384] on common-icon at bounding box center [1491, 387] width 21 height 21
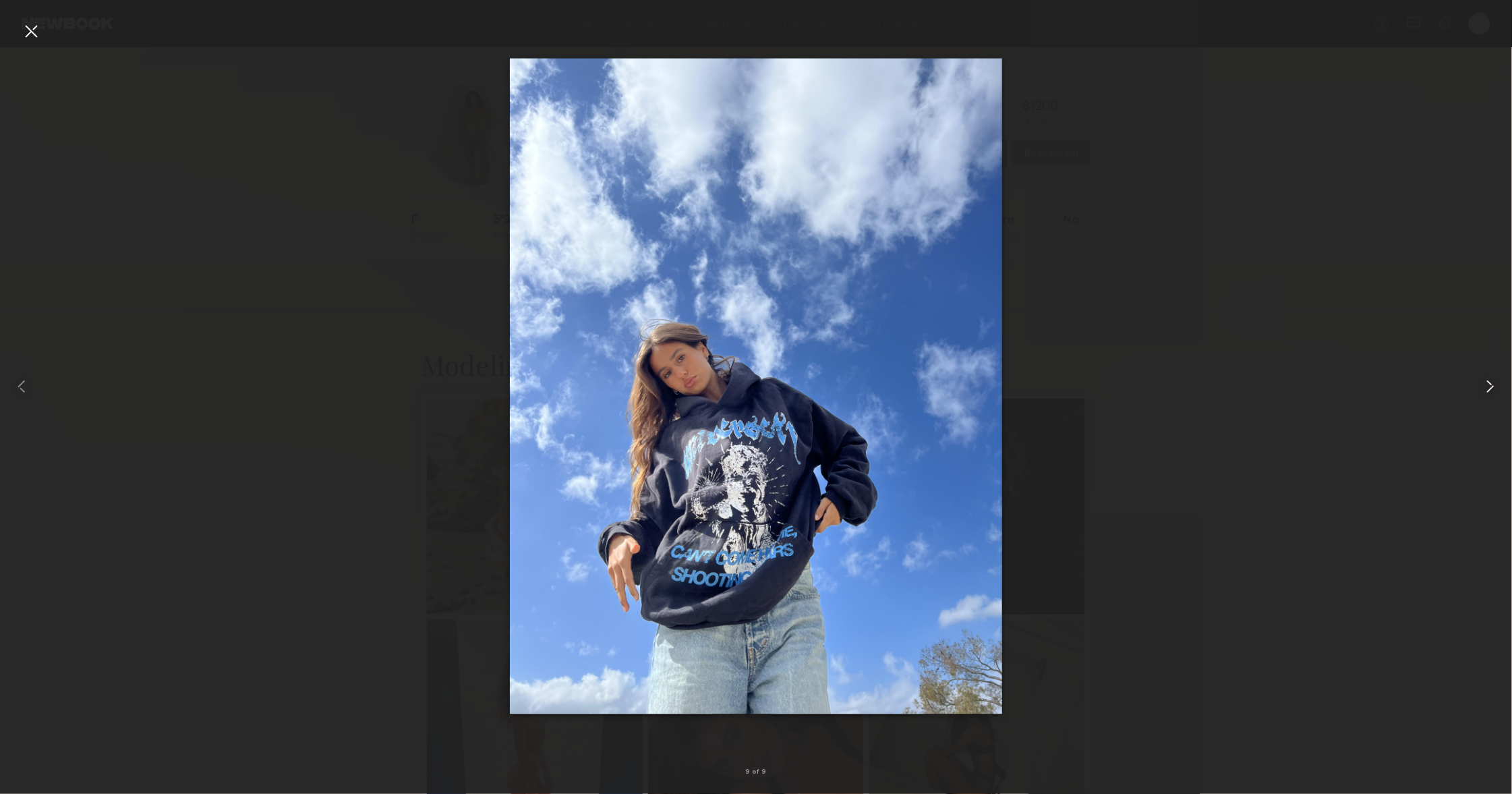
click at [1495, 384] on common-icon at bounding box center [1491, 387] width 21 height 21
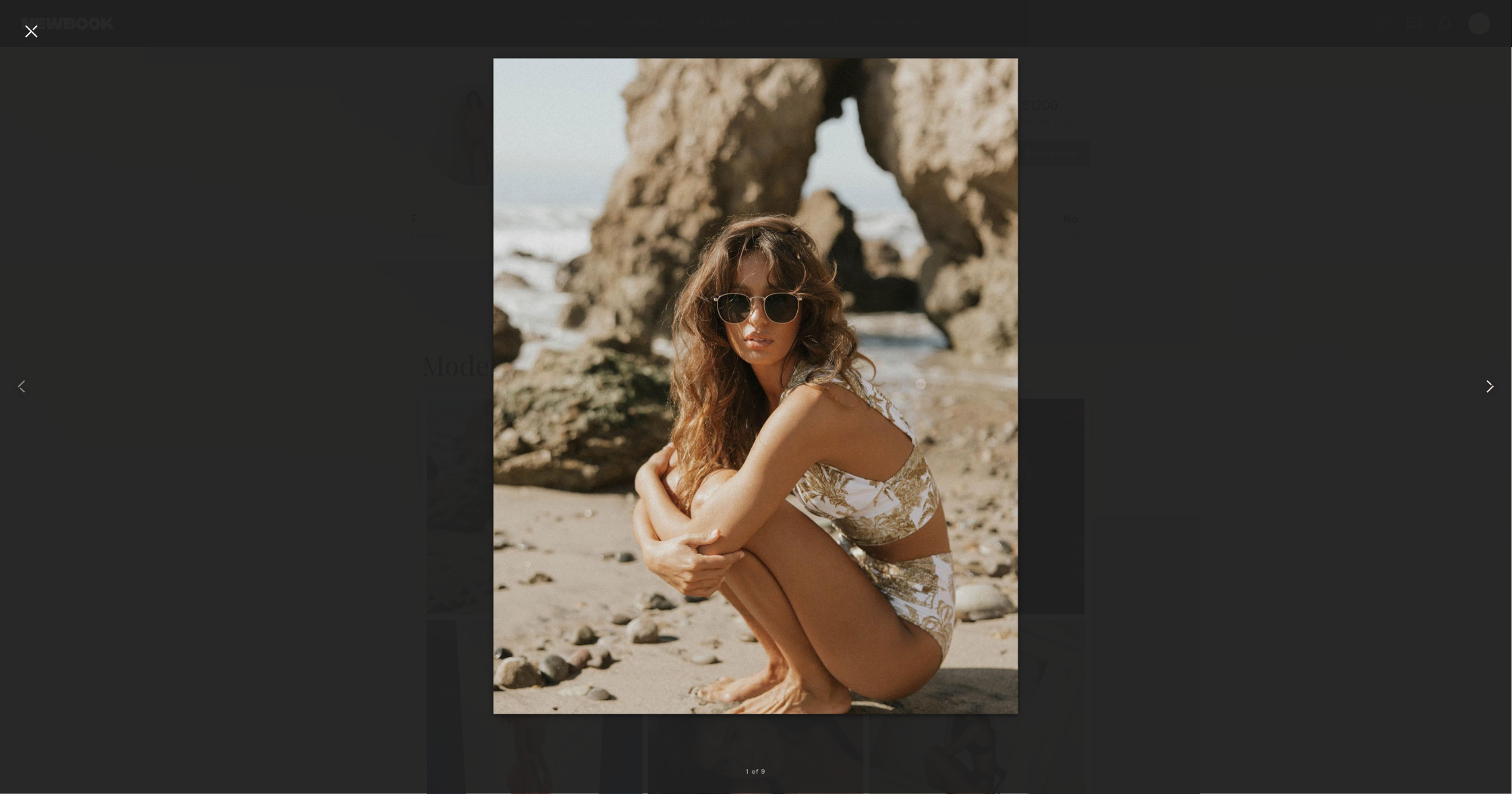
click at [1495, 384] on common-icon at bounding box center [1491, 387] width 21 height 21
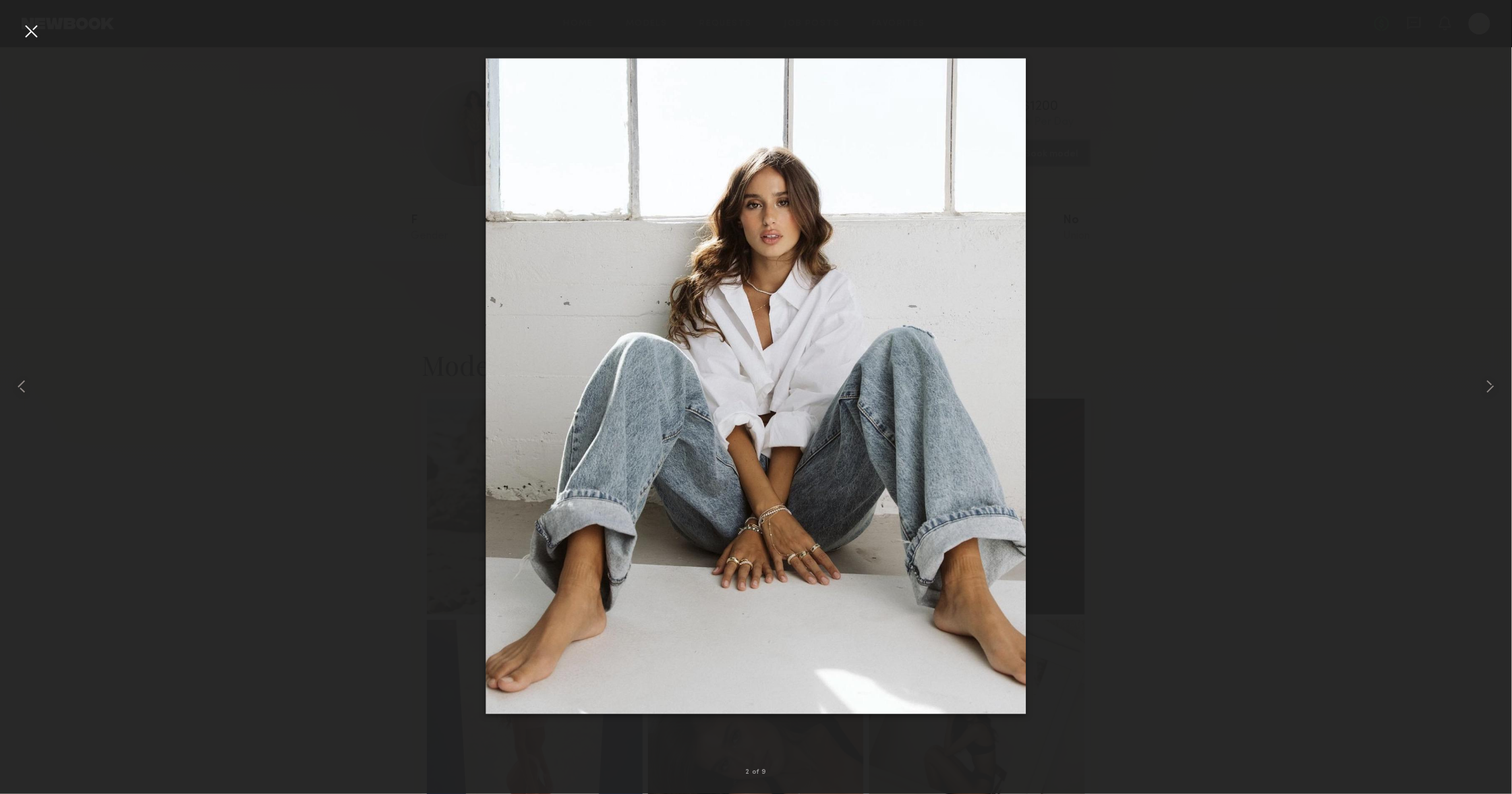
click at [20, 36] on div at bounding box center [31, 31] width 21 height 21
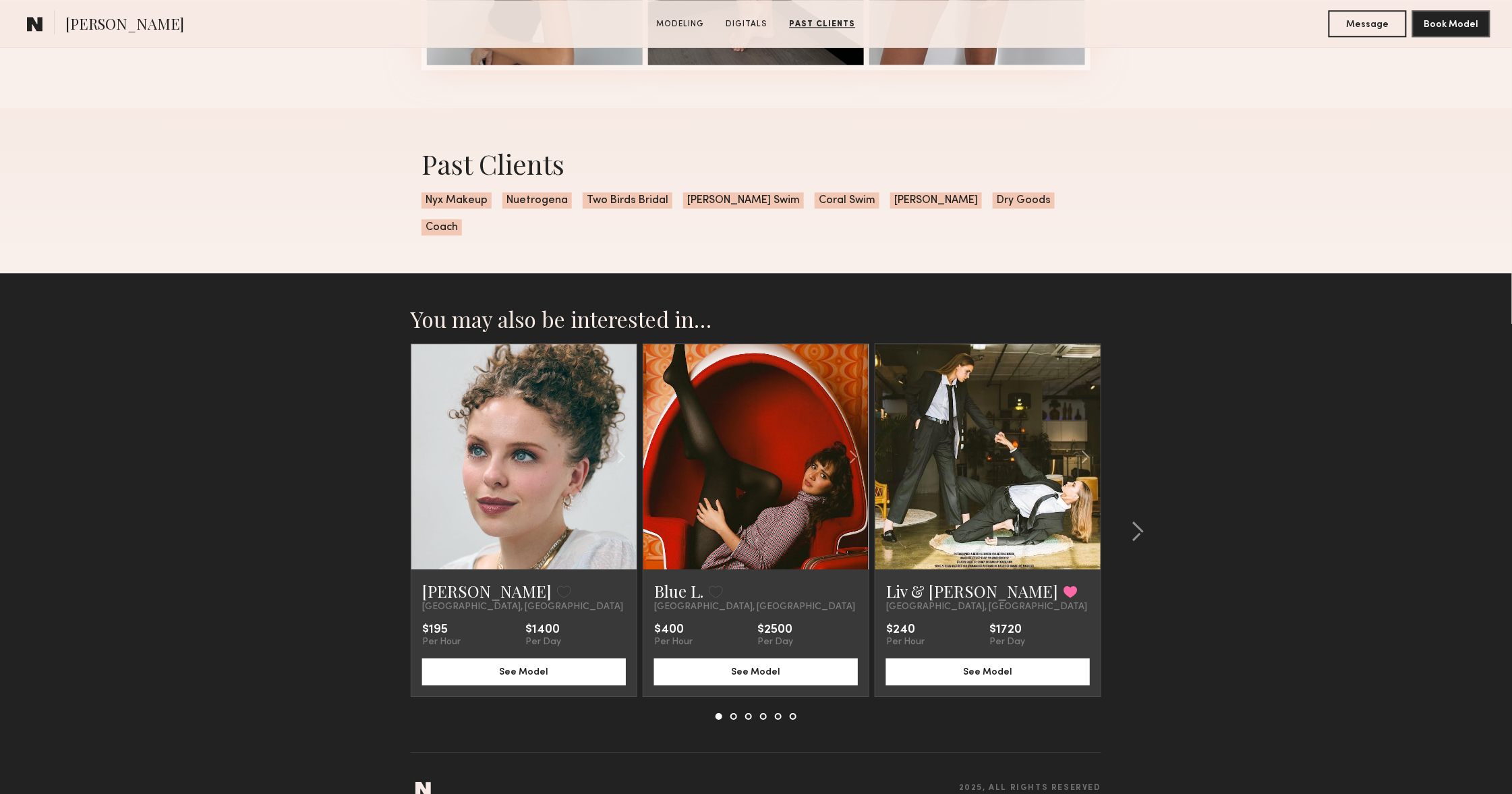
scroll to position [1561, 0]
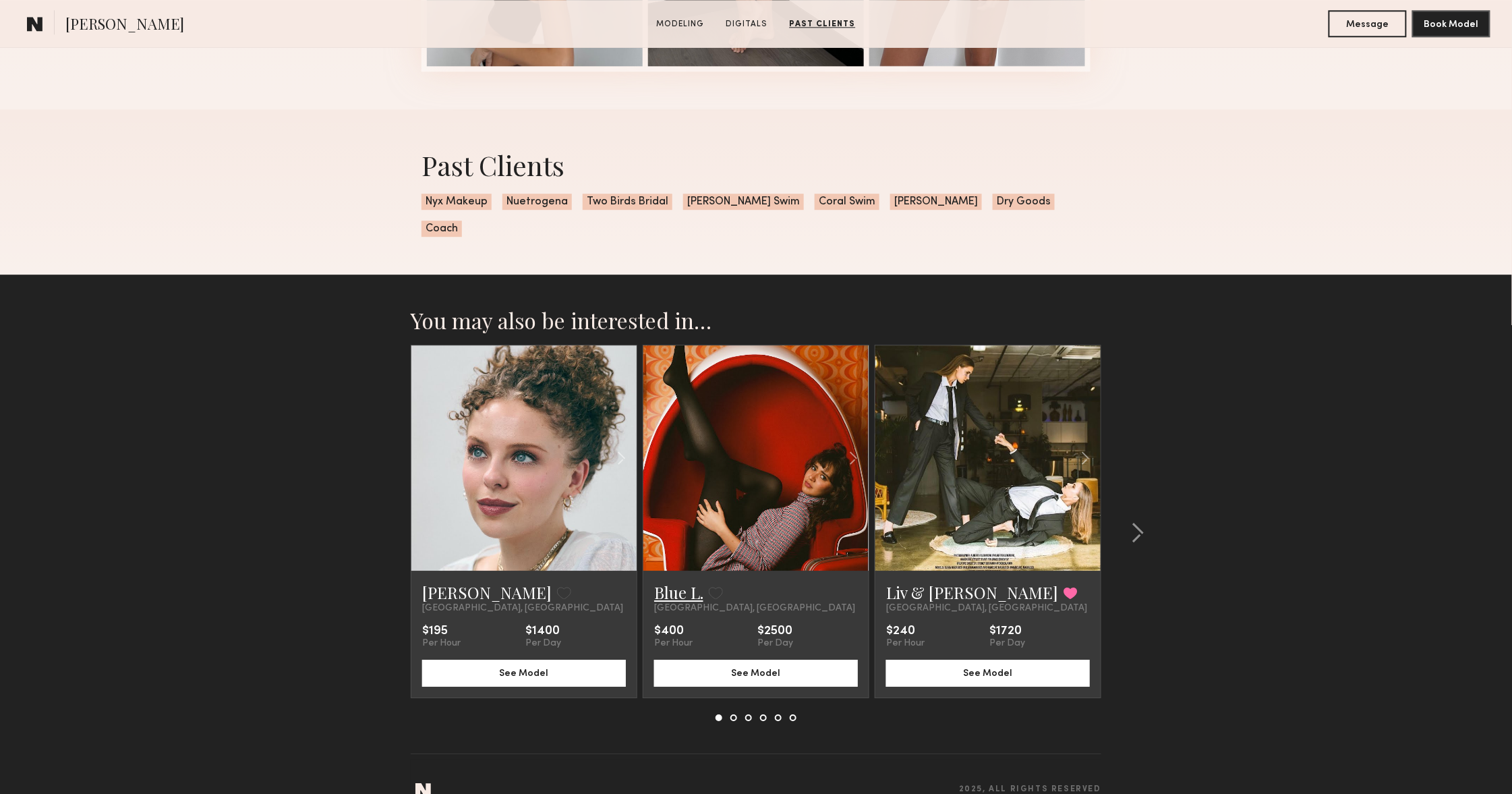
click at [672, 582] on link "Blue L." at bounding box center [679, 592] width 50 height 21
click at [1143, 522] on common-icon at bounding box center [1138, 533] width 13 height 21
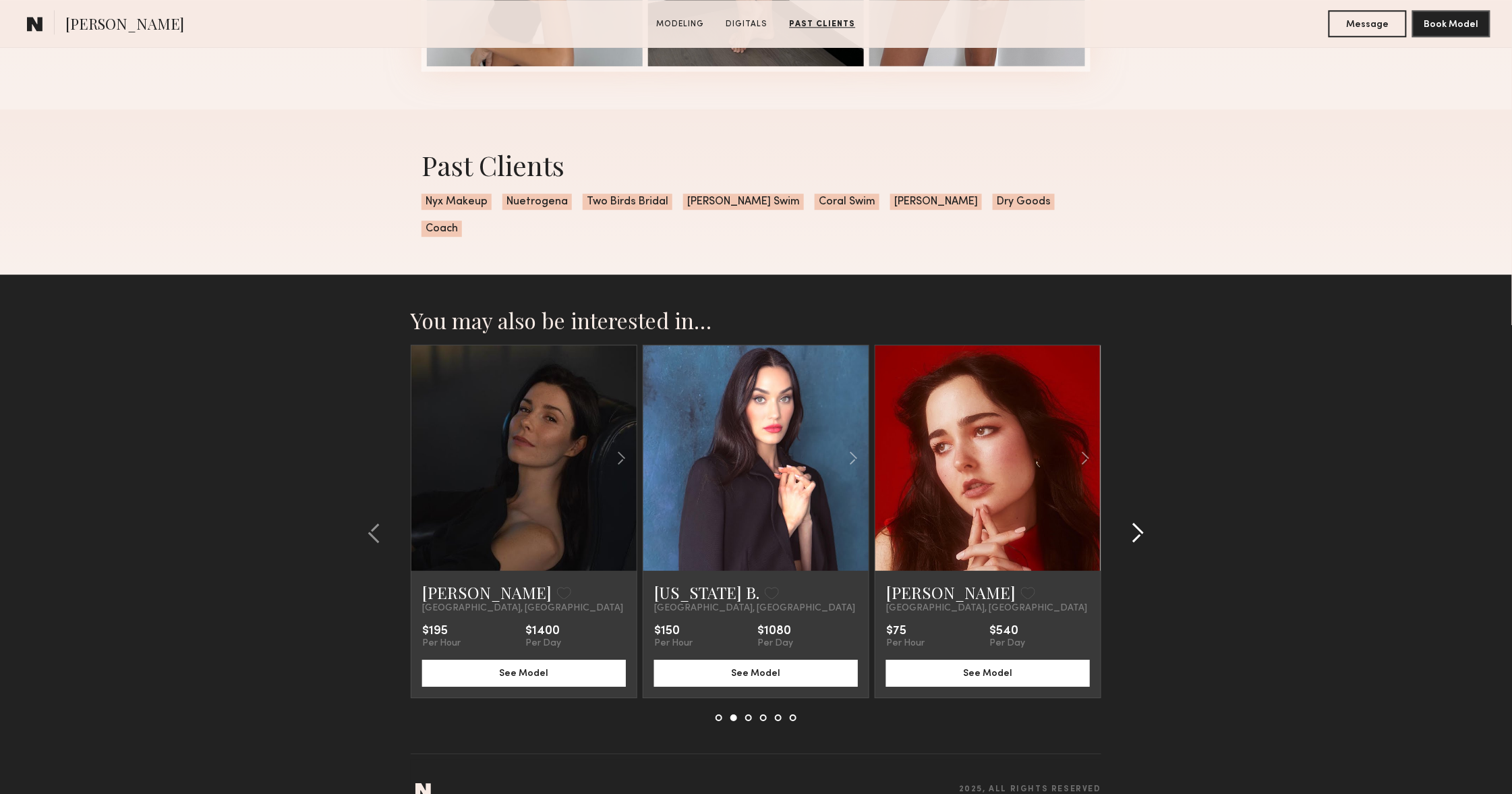
click at [1142, 522] on common-icon at bounding box center [1138, 533] width 13 height 21
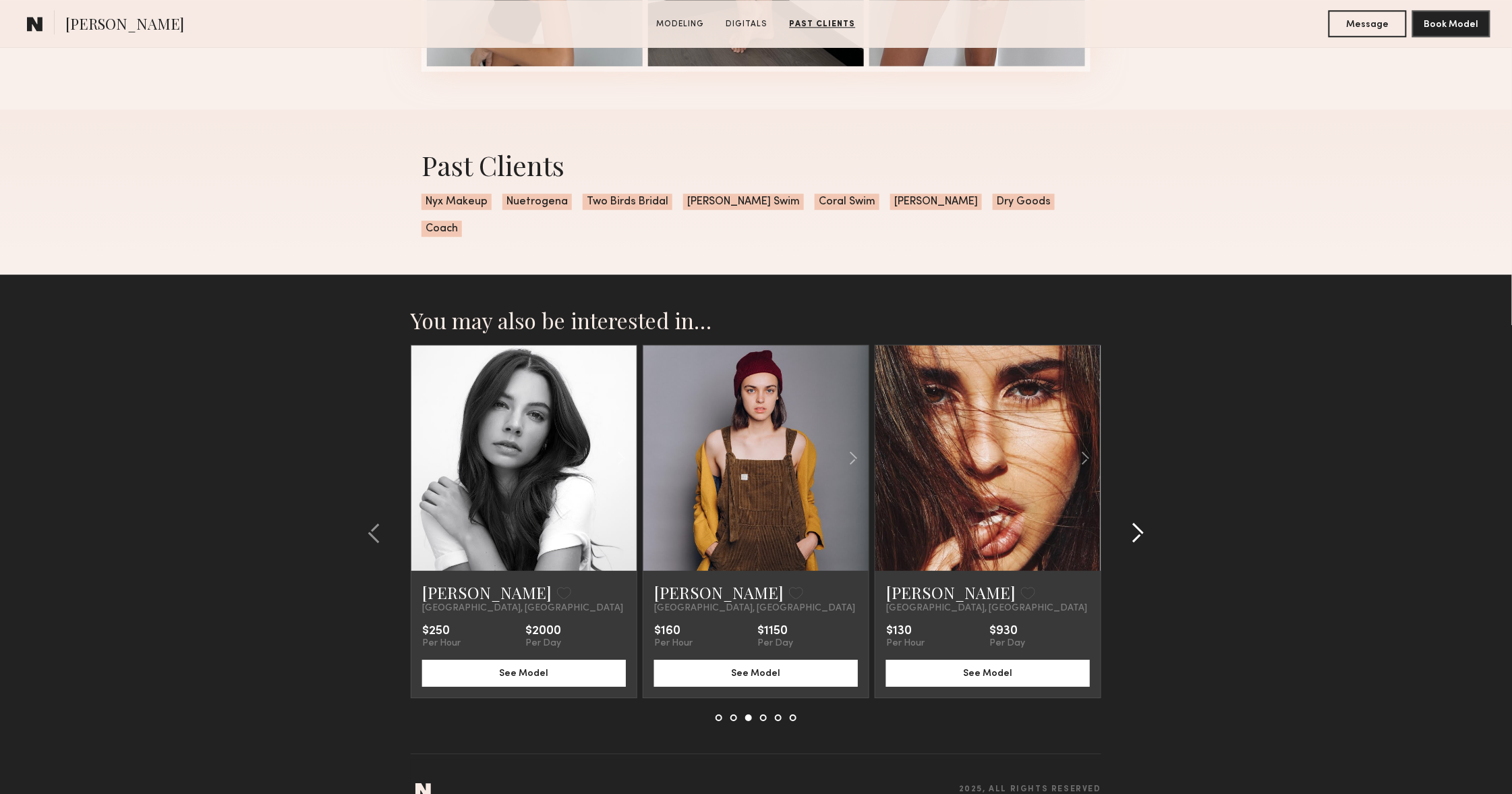
click at [1142, 522] on common-icon at bounding box center [1138, 533] width 13 height 21
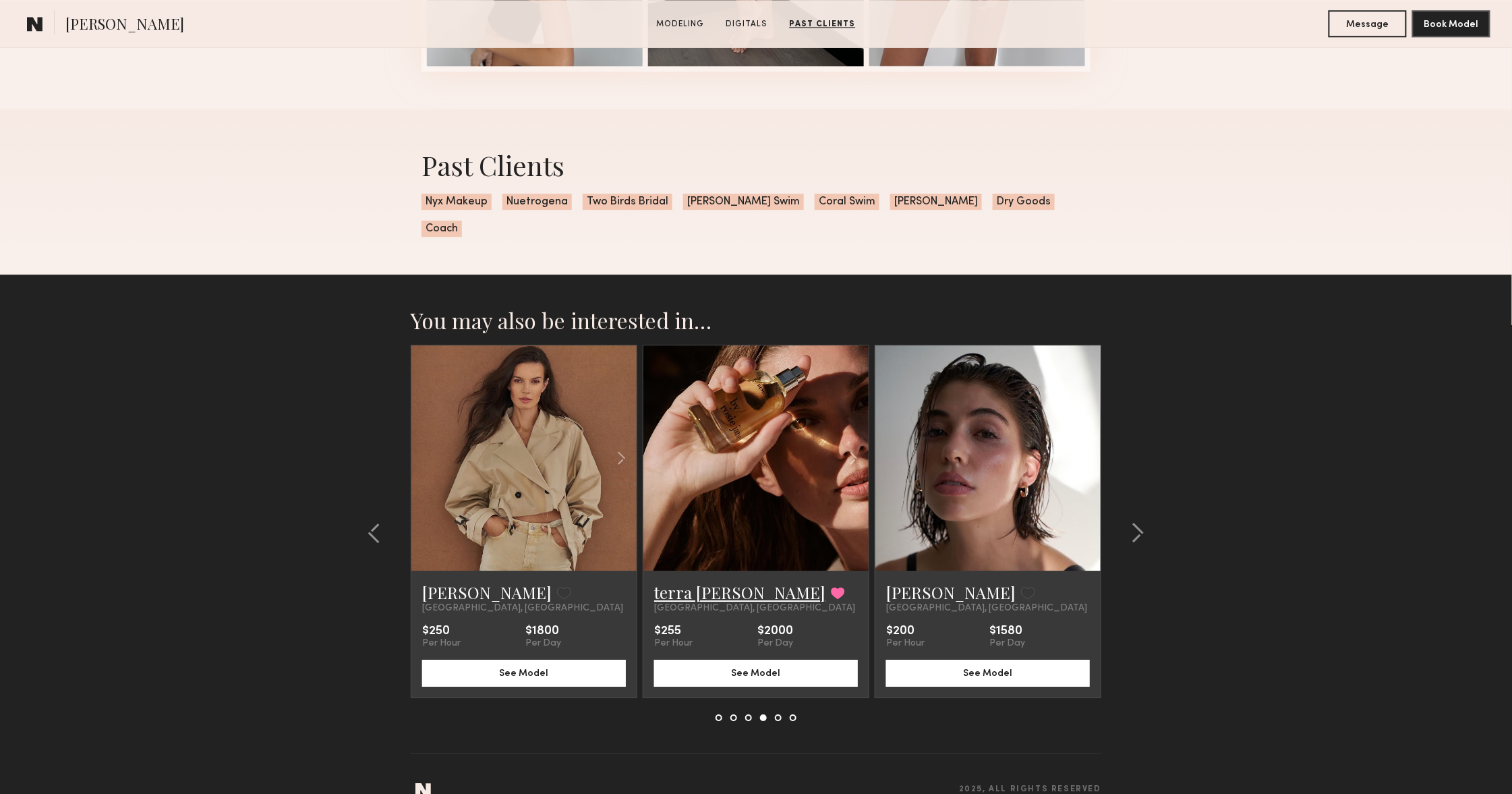
click at [711, 582] on link "terra jo w." at bounding box center [739, 592] width 171 height 21
click at [1129, 522] on button at bounding box center [1134, 533] width 21 height 21
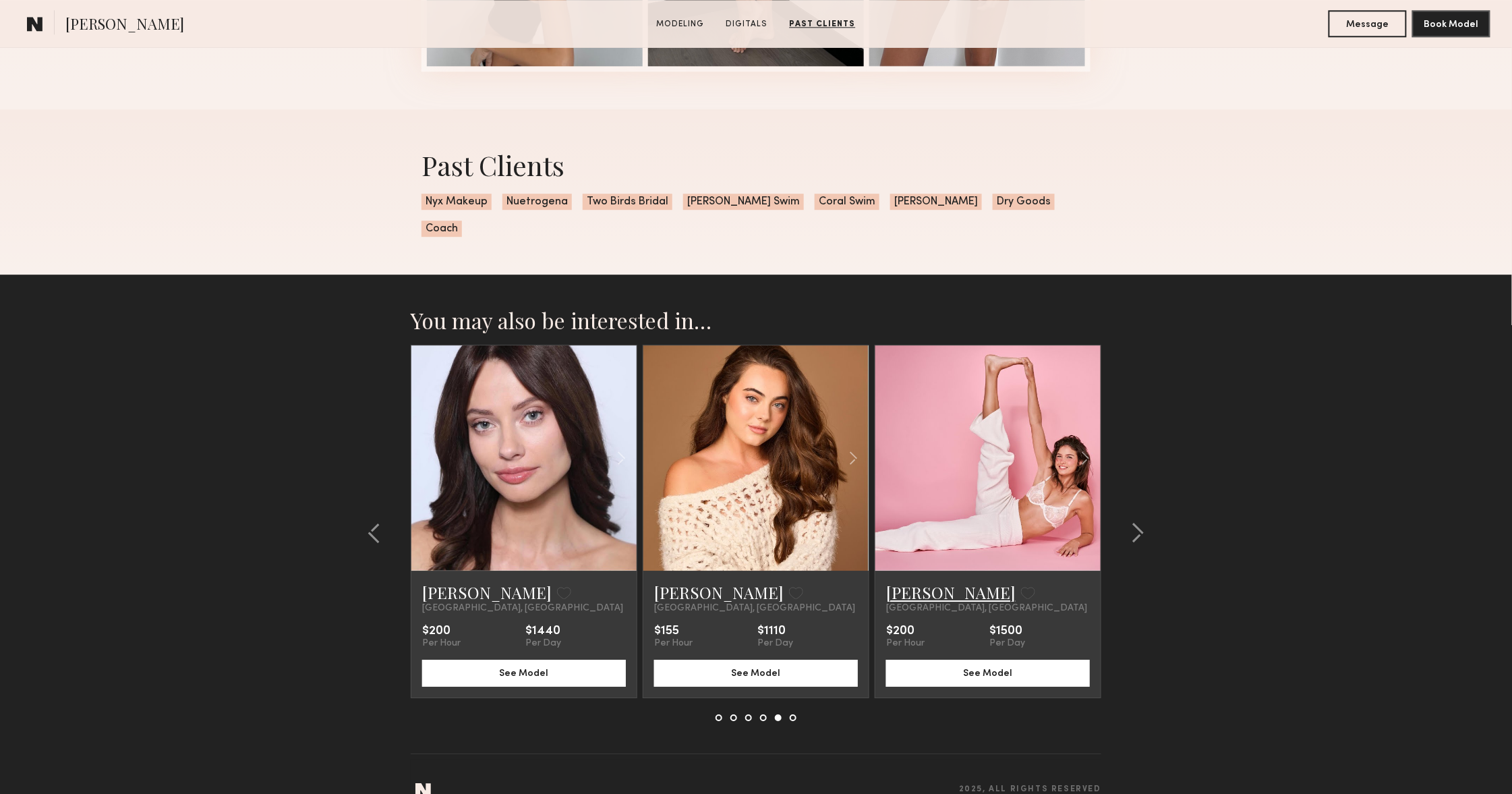
click at [900, 582] on link "Shannon M." at bounding box center [951, 592] width 130 height 21
click at [1133, 522] on common-icon at bounding box center [1138, 533] width 13 height 21
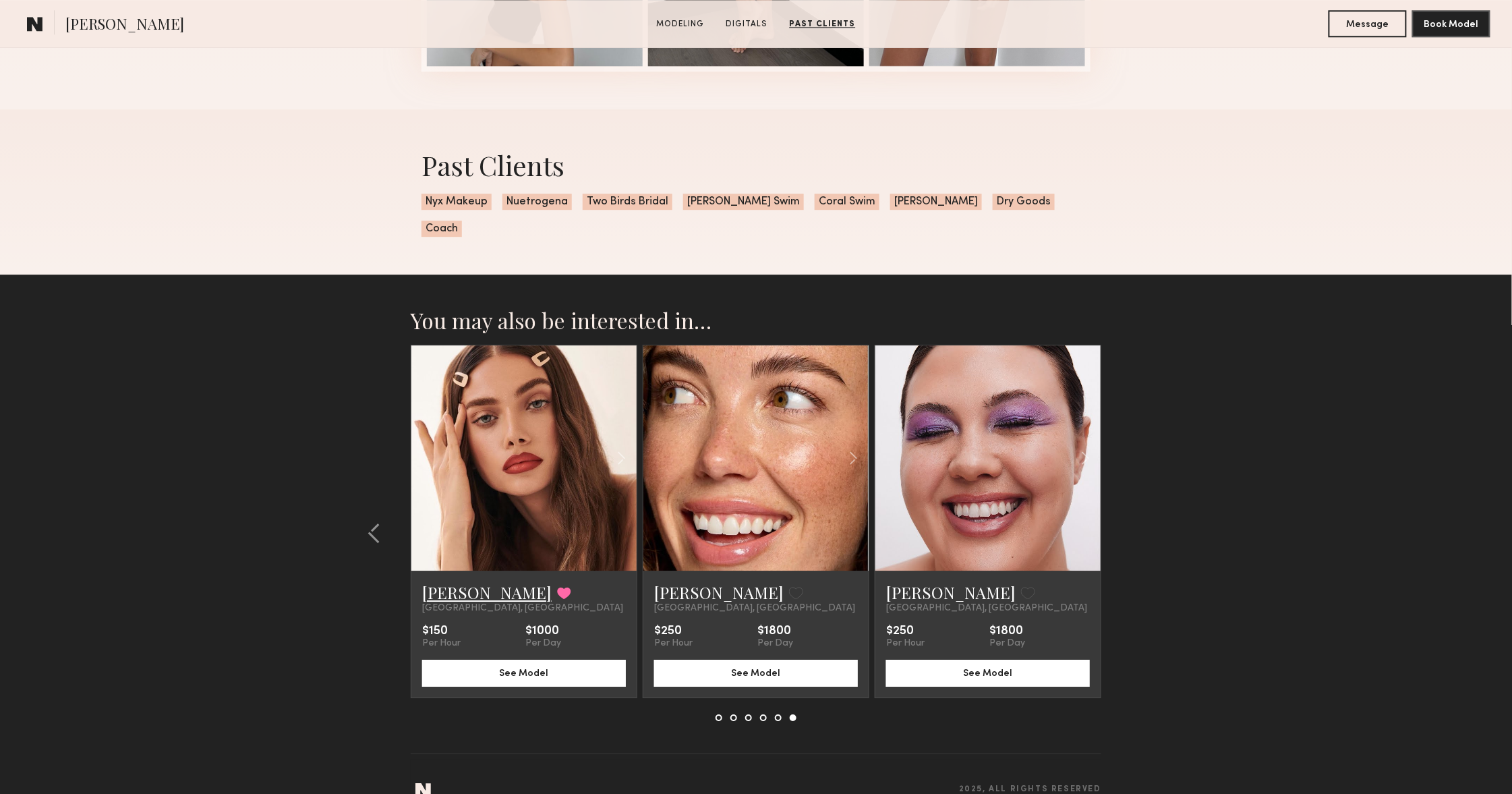
click at [425, 582] on link "Lily D." at bounding box center [487, 592] width 130 height 21
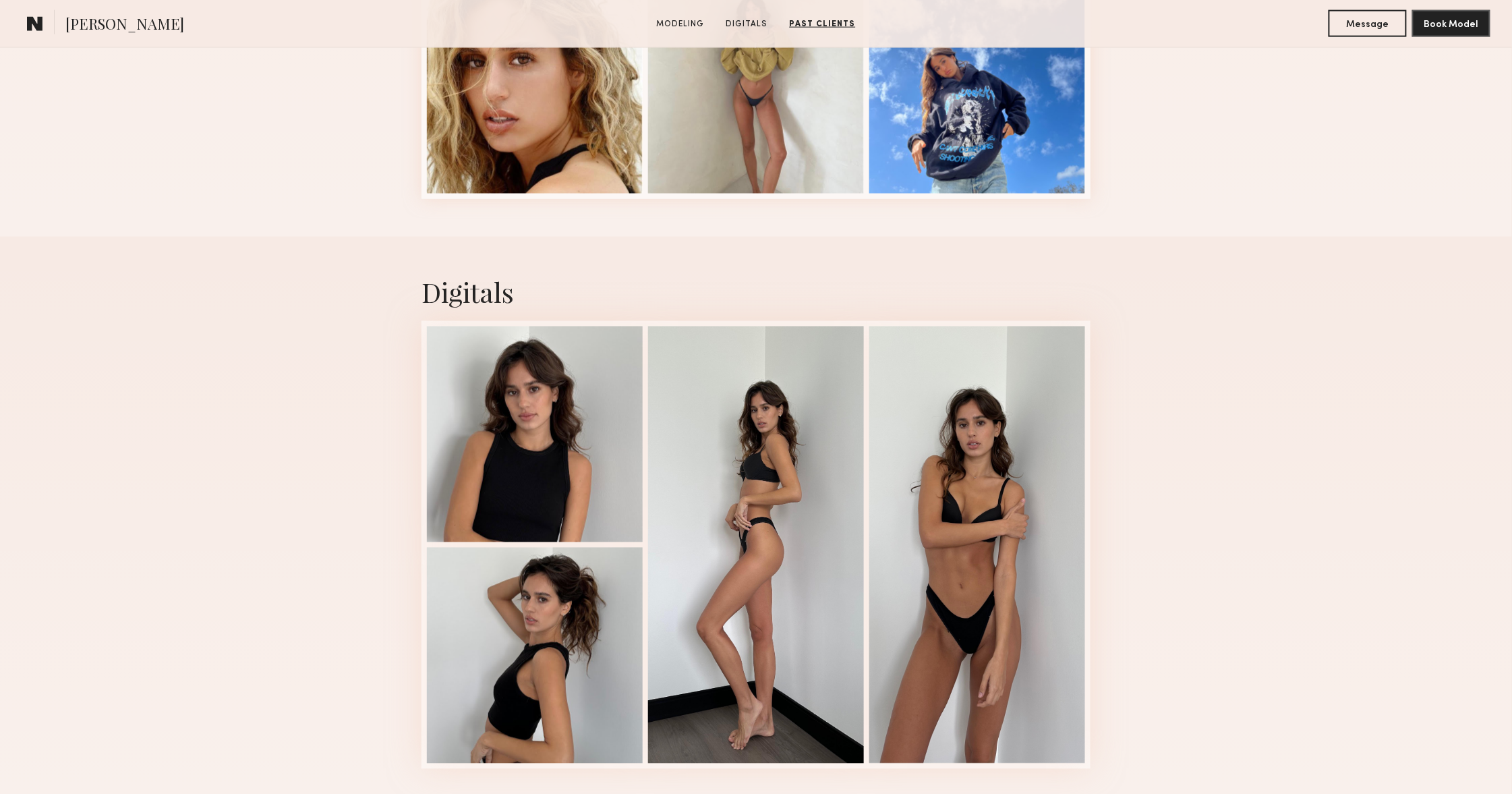
scroll to position [581, 0]
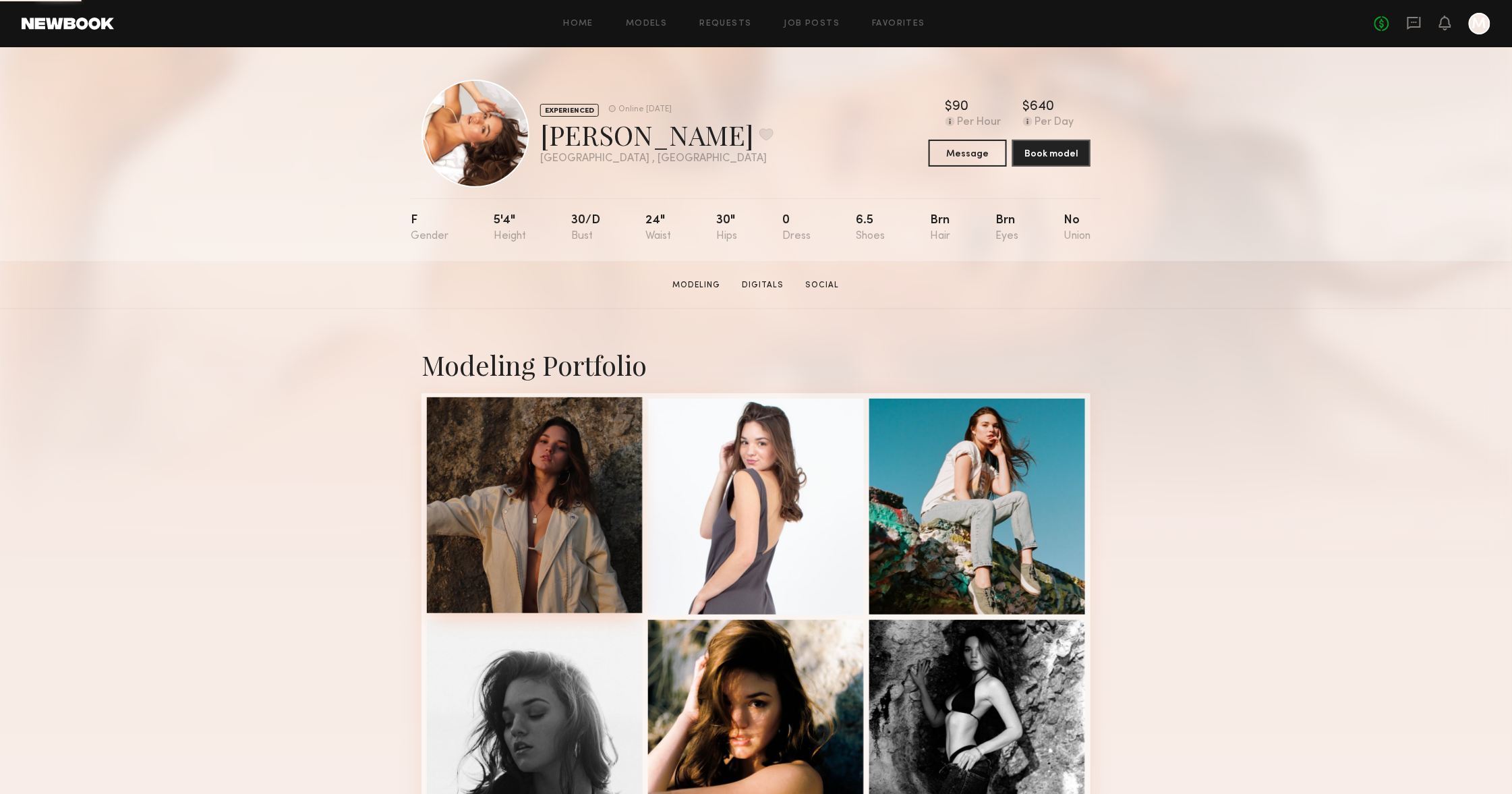
click at [614, 424] on div at bounding box center [535, 505] width 216 height 216
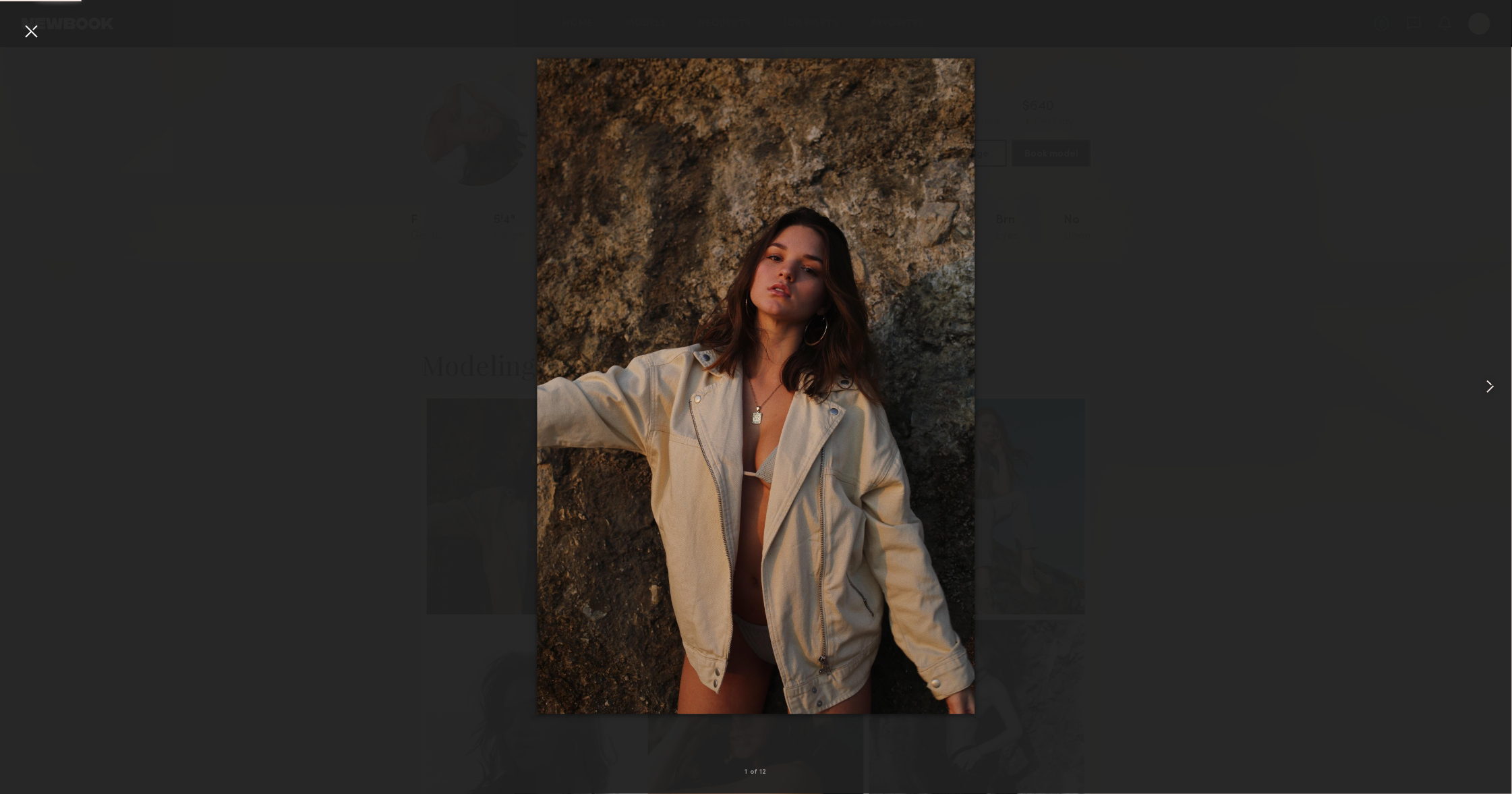
click at [1499, 408] on div at bounding box center [1481, 386] width 60 height 729
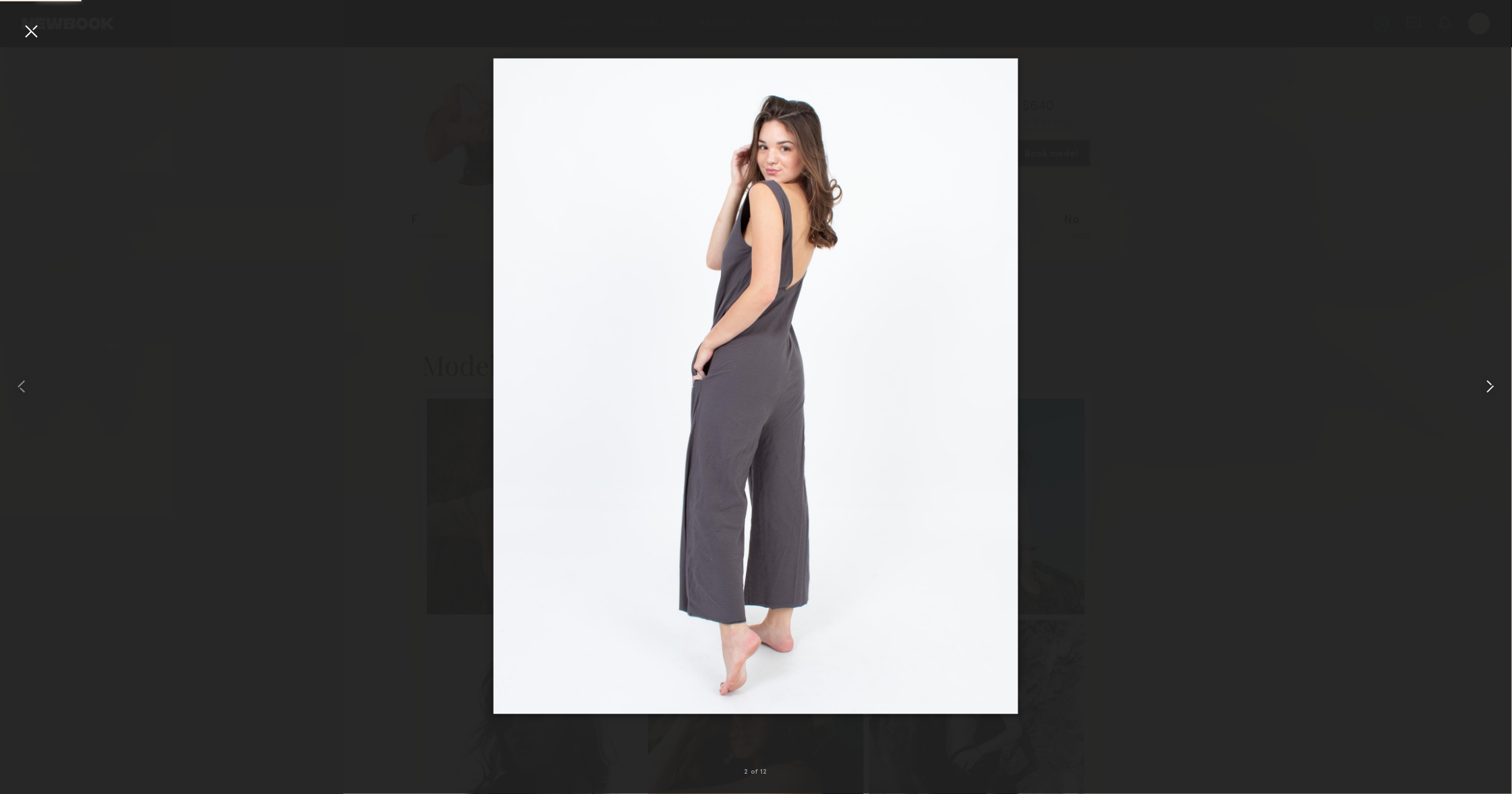
click at [1498, 401] on div at bounding box center [1481, 386] width 60 height 729
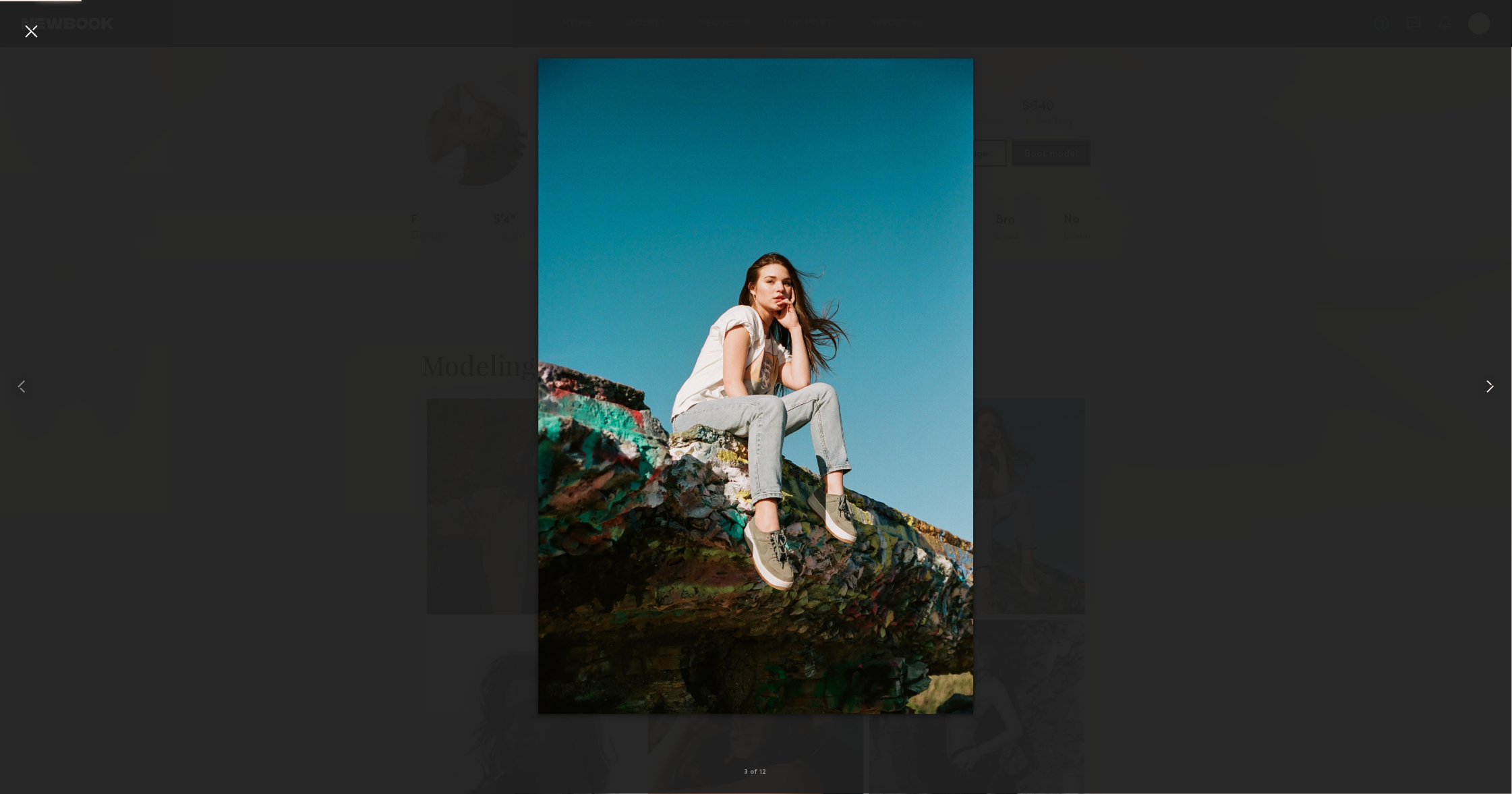
click at [1498, 401] on div at bounding box center [1481, 386] width 60 height 729
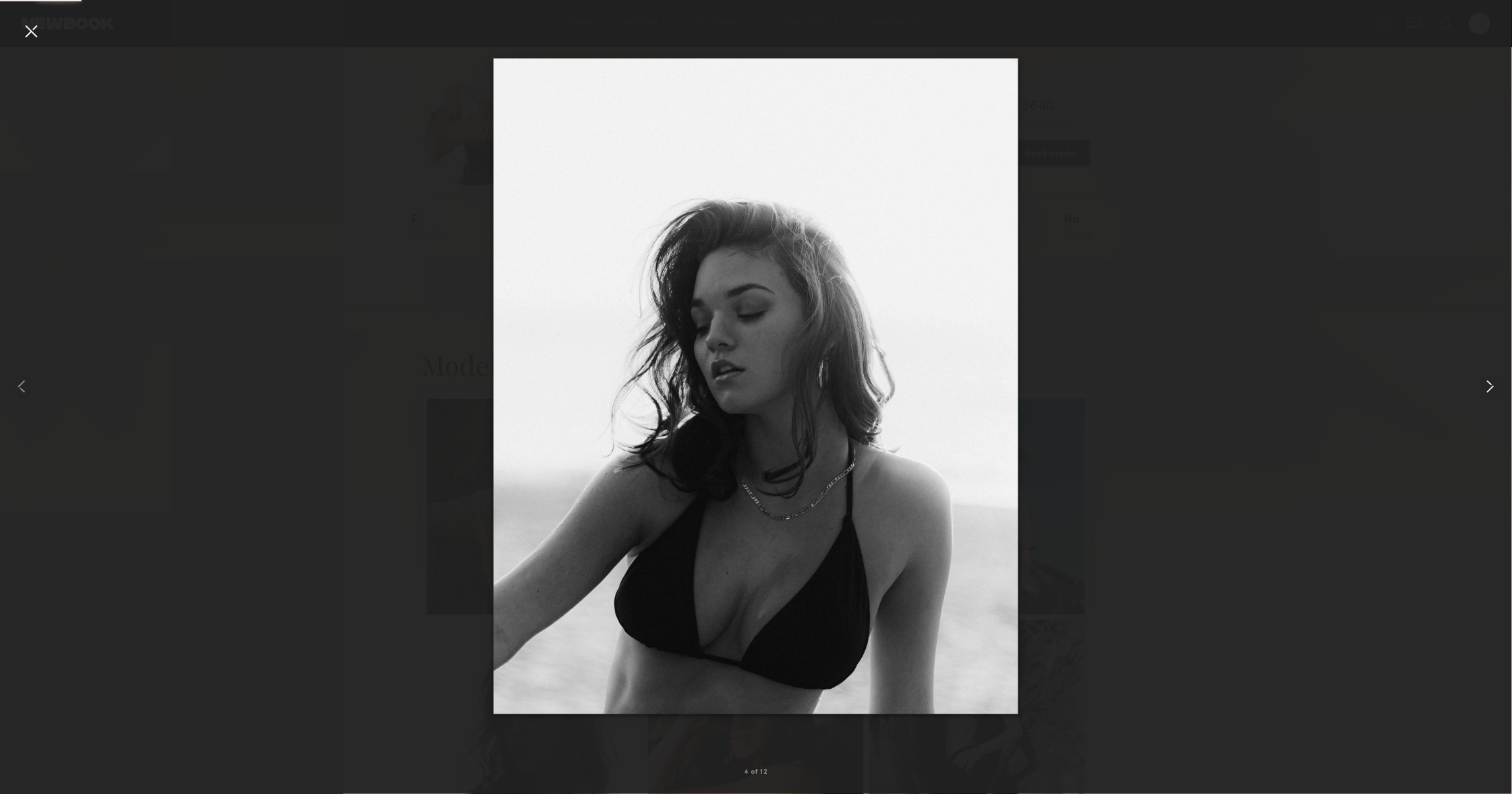
click at [1498, 401] on div at bounding box center [1481, 386] width 60 height 729
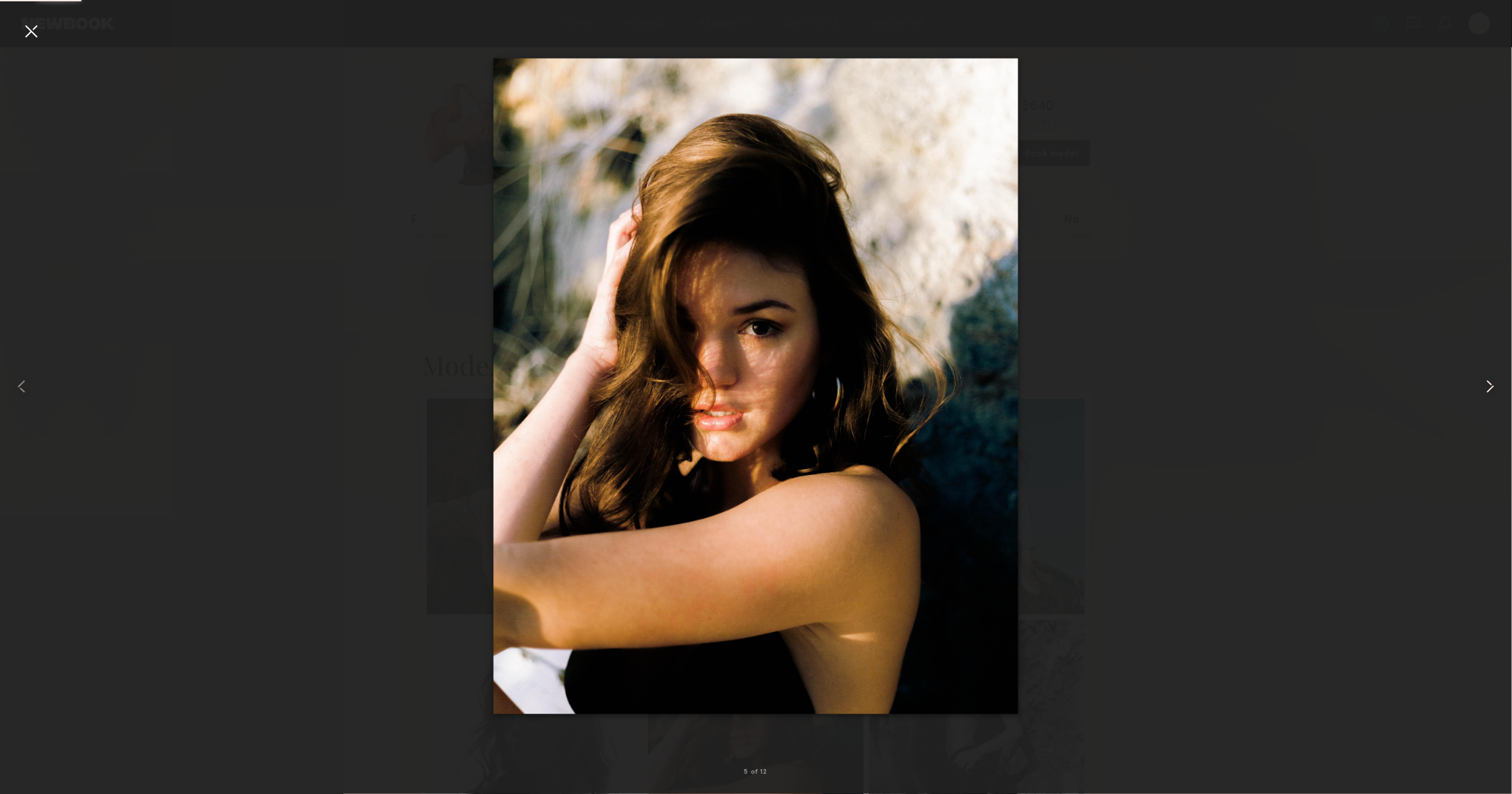
click at [1498, 401] on div at bounding box center [1481, 386] width 60 height 729
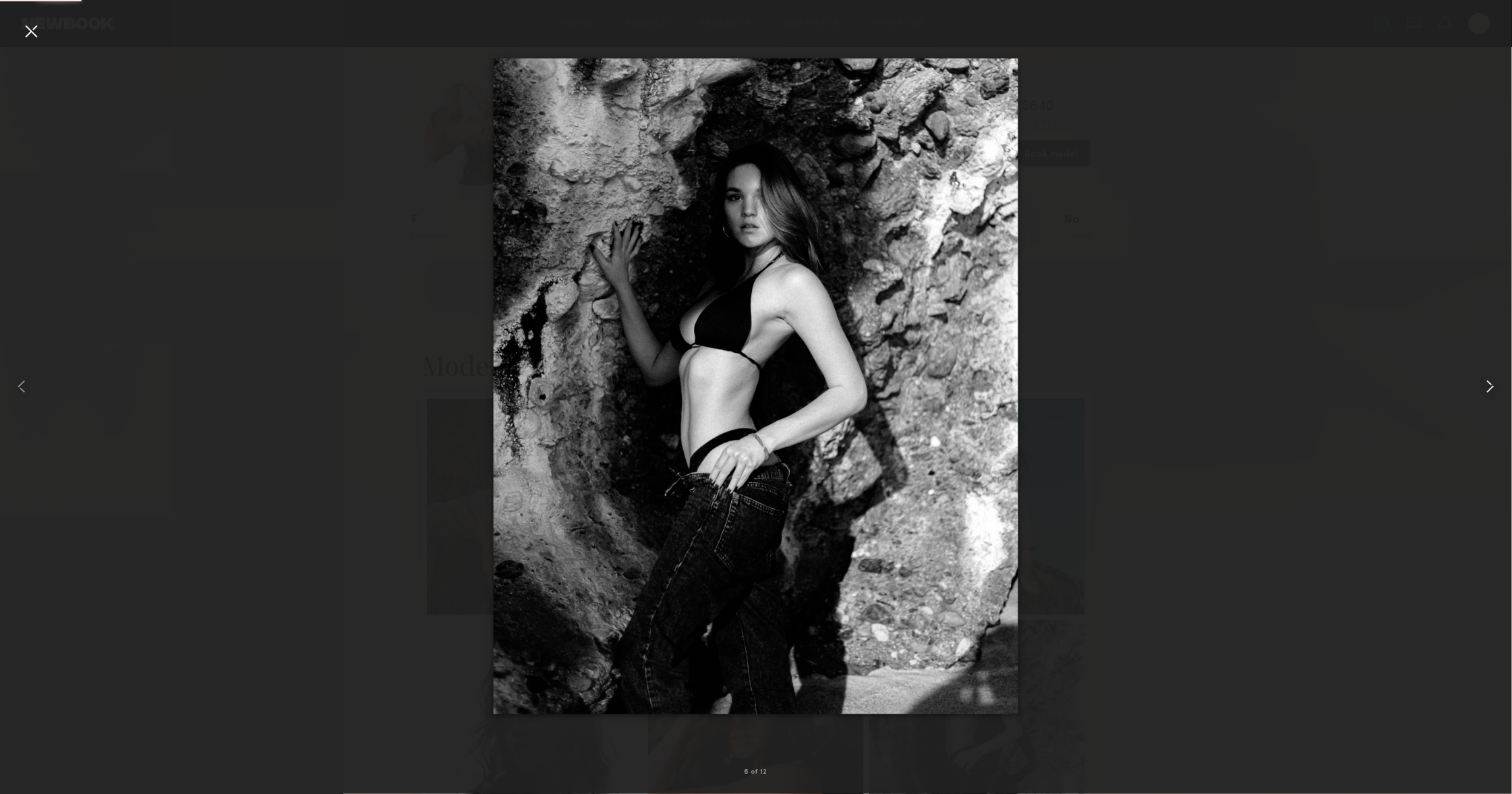
click at [1498, 401] on div at bounding box center [1481, 386] width 60 height 729
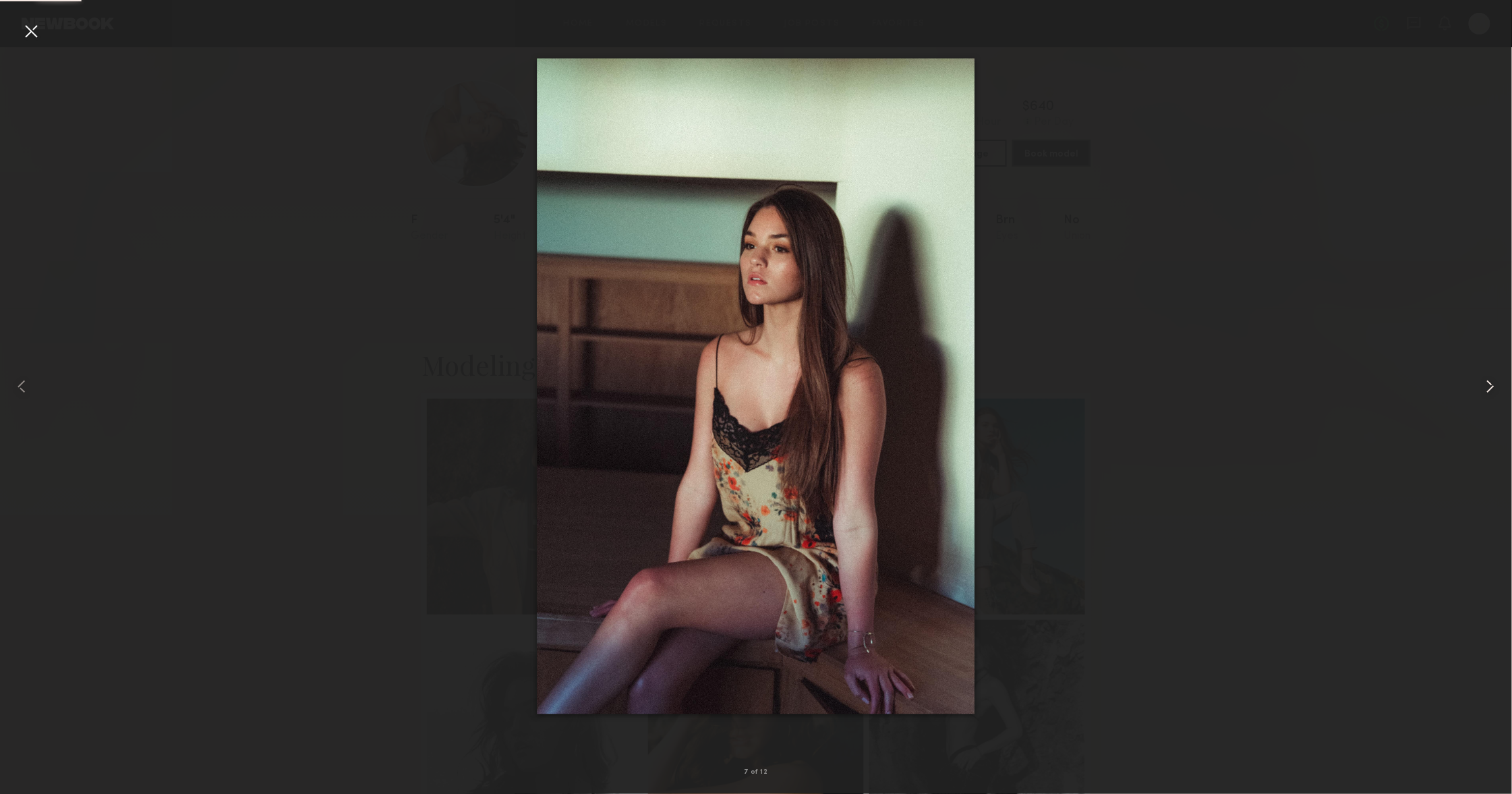
click at [1498, 401] on div at bounding box center [1481, 386] width 60 height 729
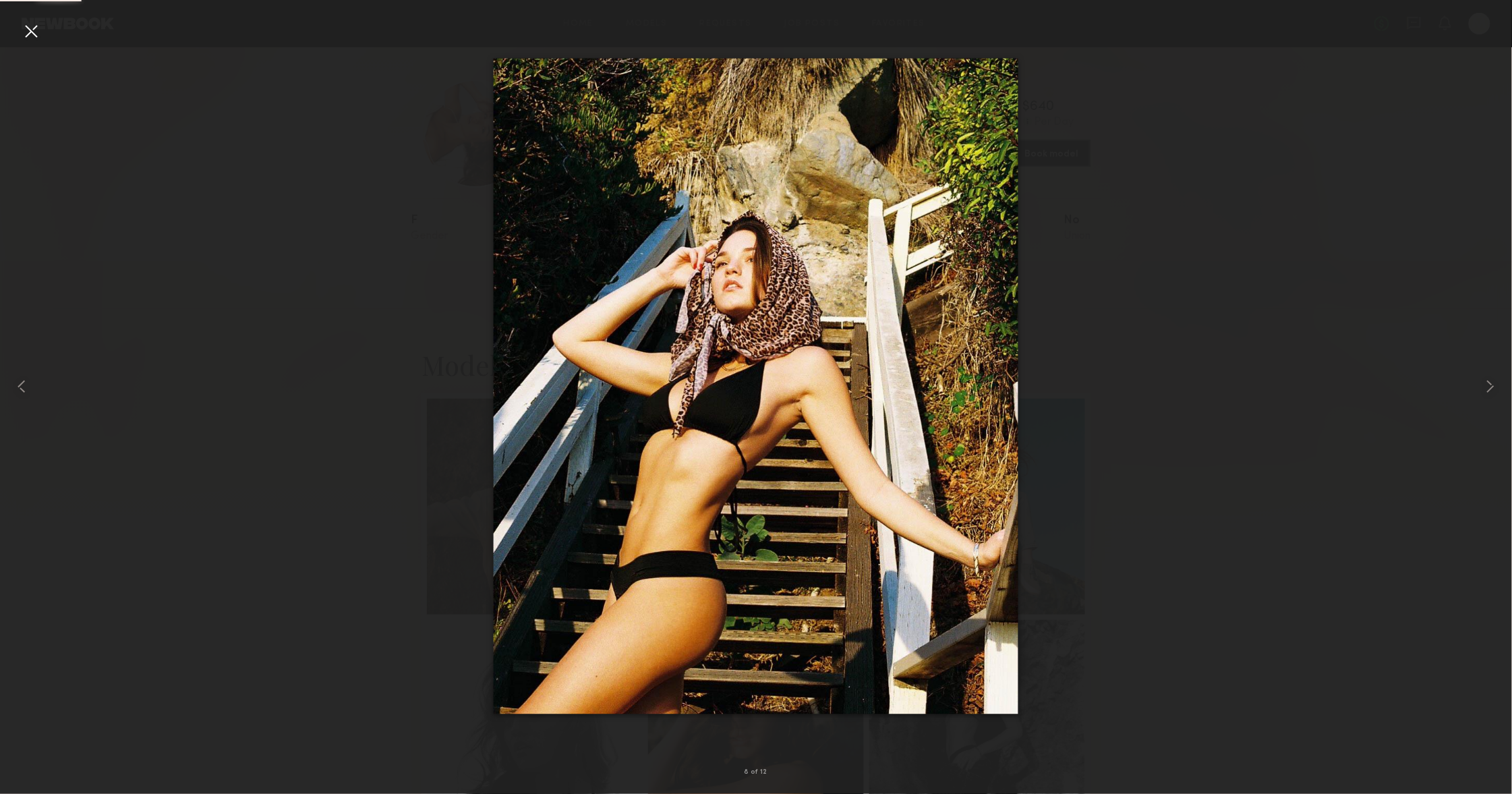
click at [39, 31] on div at bounding box center [31, 31] width 21 height 21
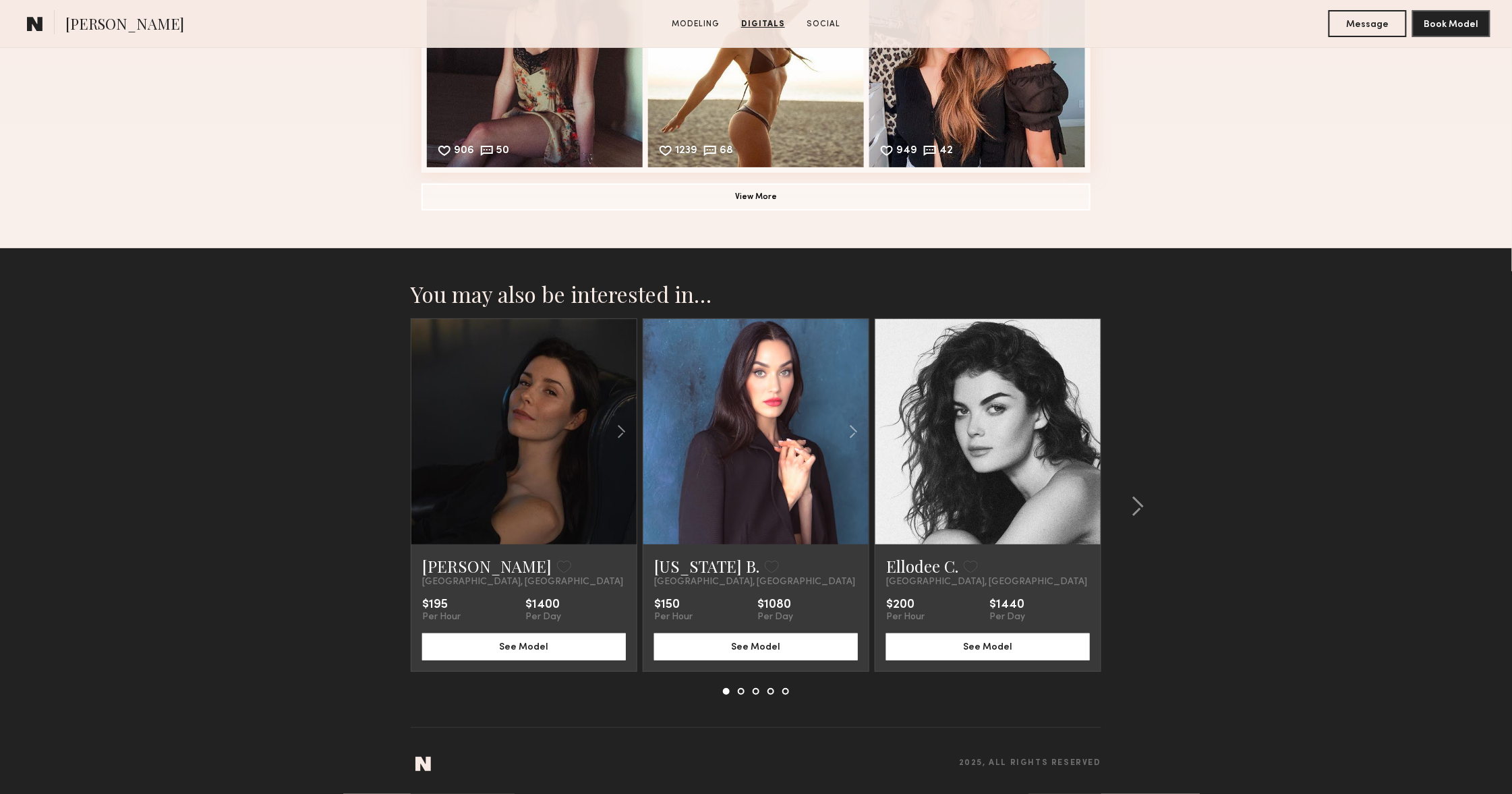
scroll to position [2302, 0]
click at [1139, 519] on div at bounding box center [1134, 506] width 64 height 376
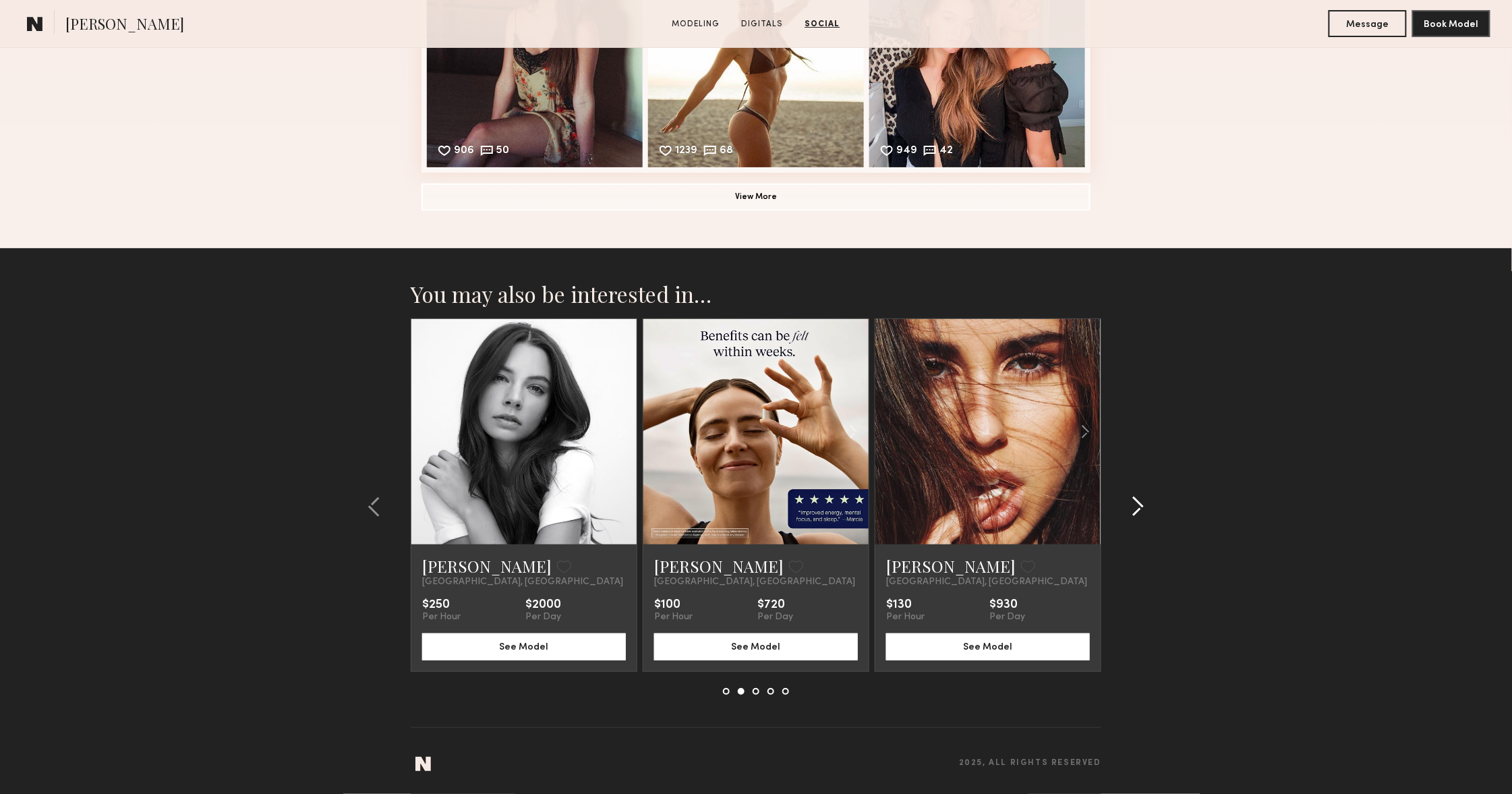
click at [1139, 519] on div at bounding box center [1134, 506] width 64 height 376
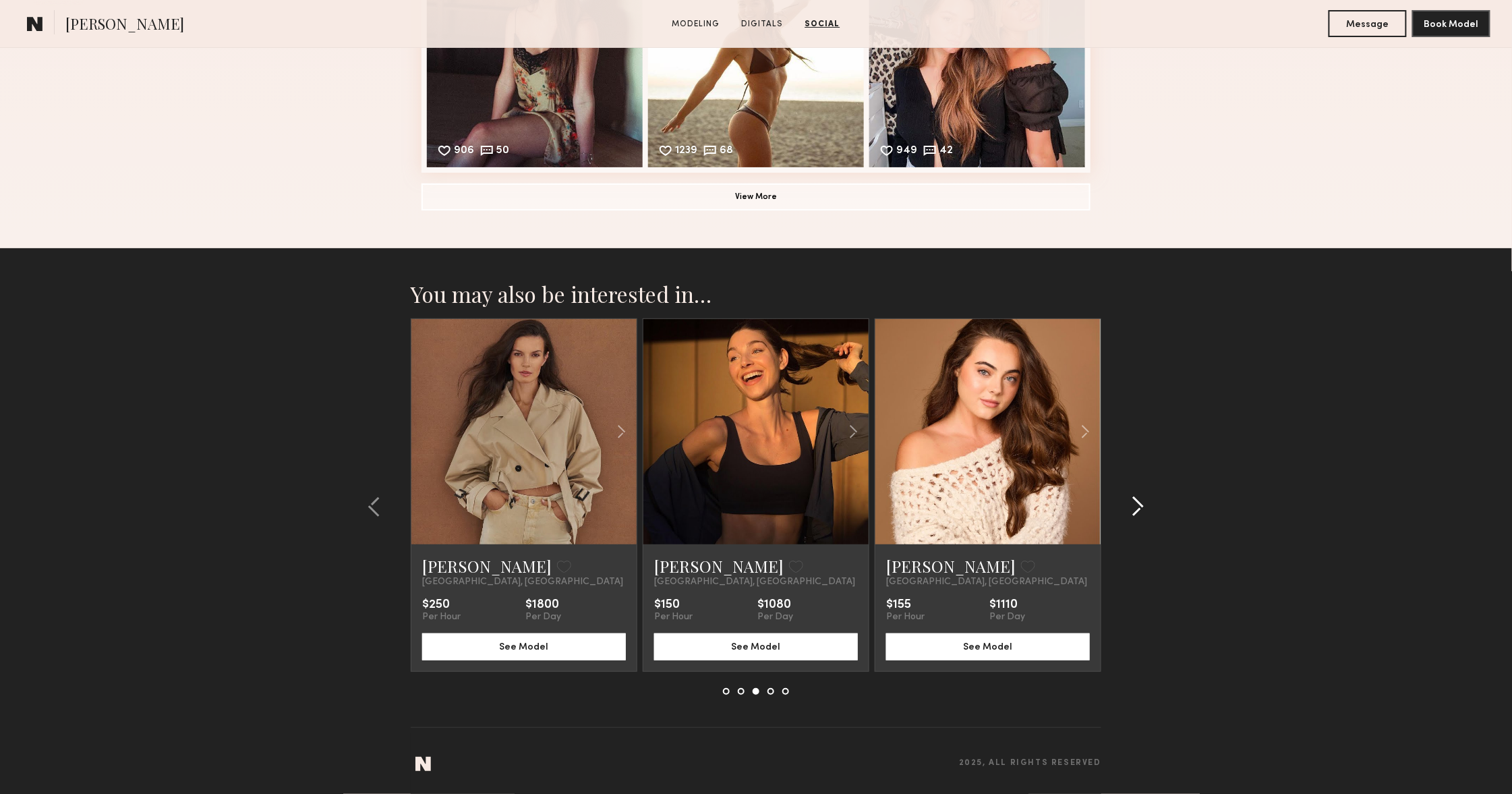
click at [1139, 519] on div at bounding box center [1134, 506] width 64 height 376
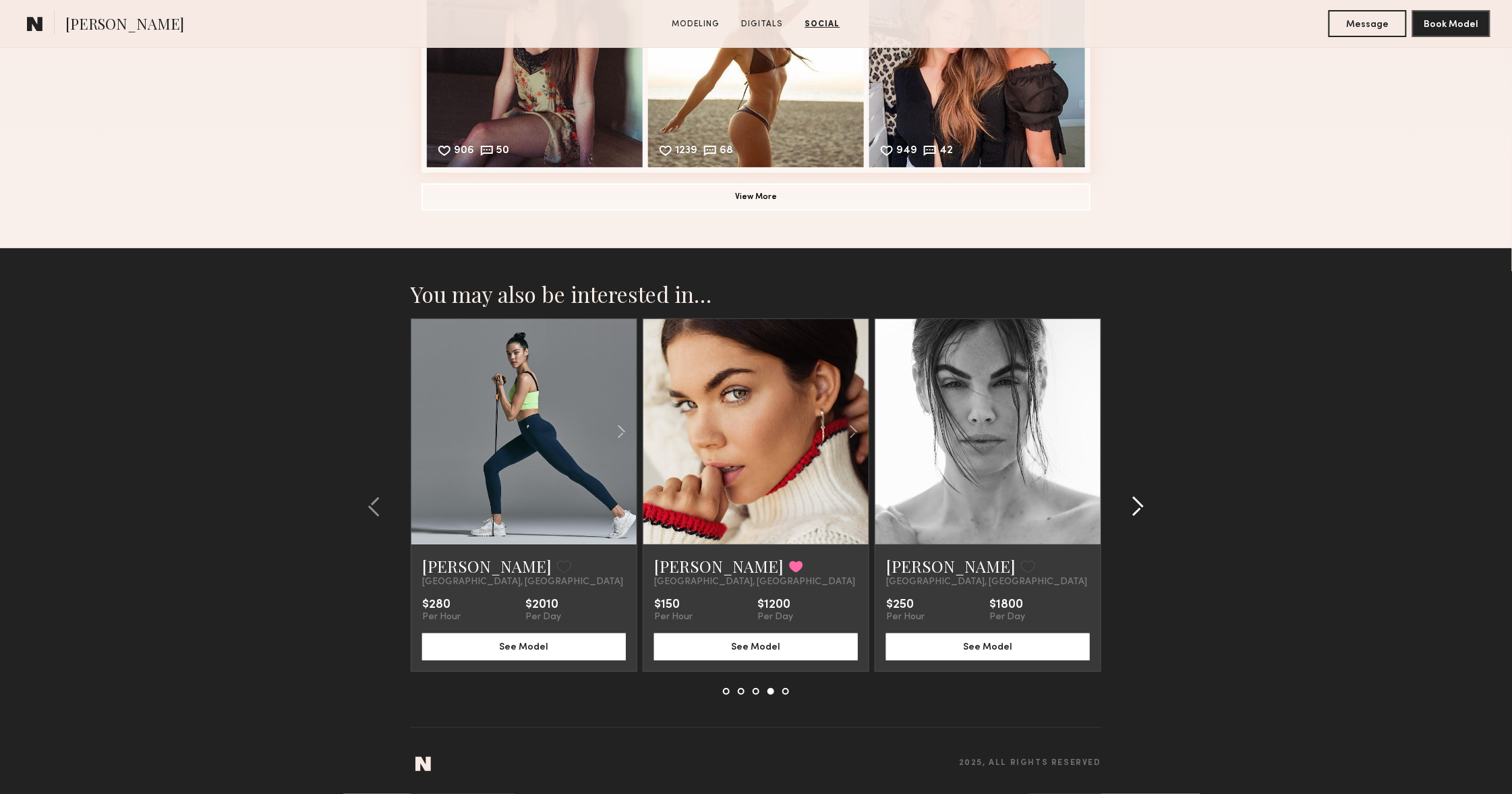
click at [1139, 519] on div at bounding box center [1134, 506] width 64 height 376
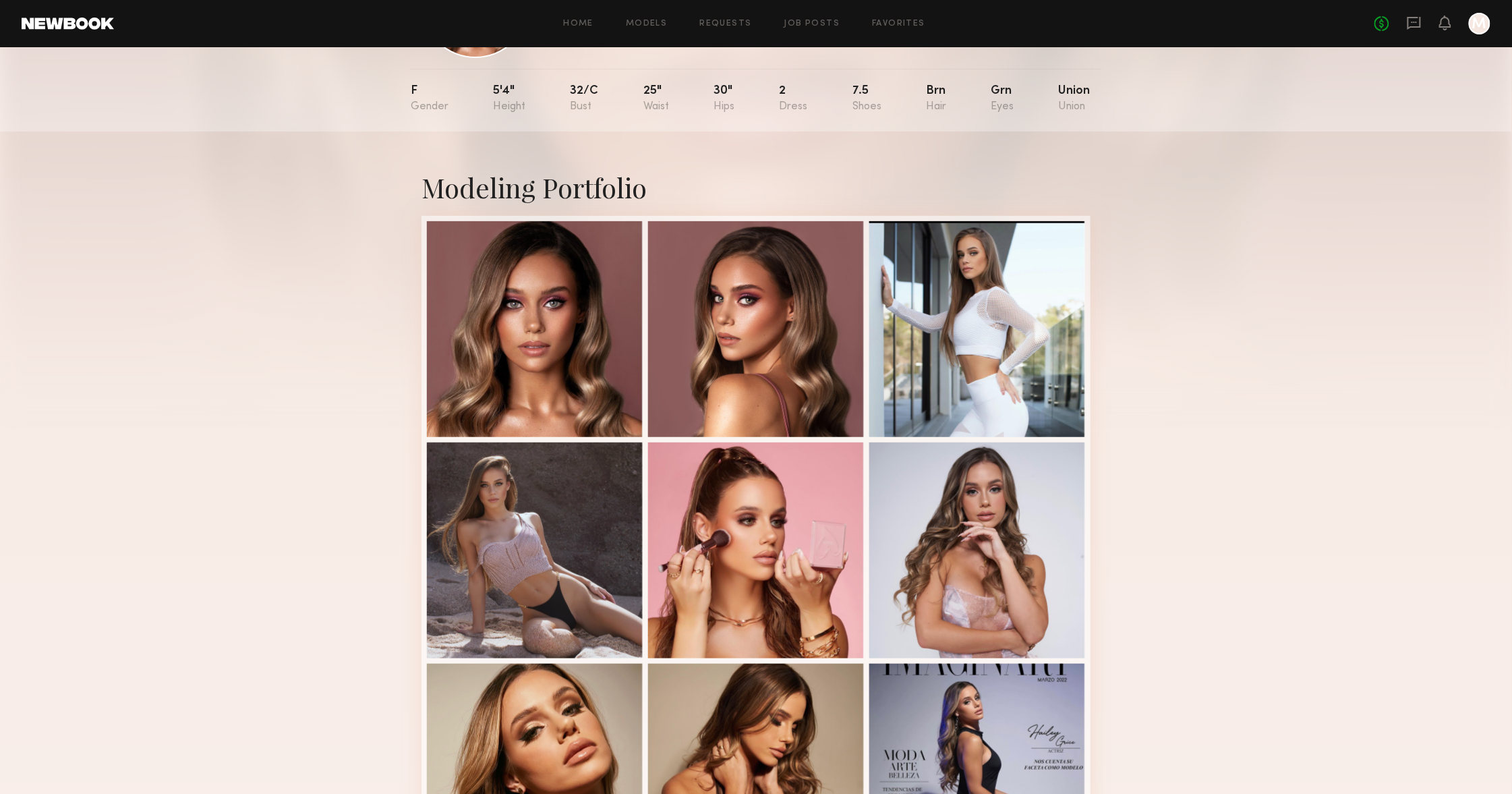
scroll to position [72, 0]
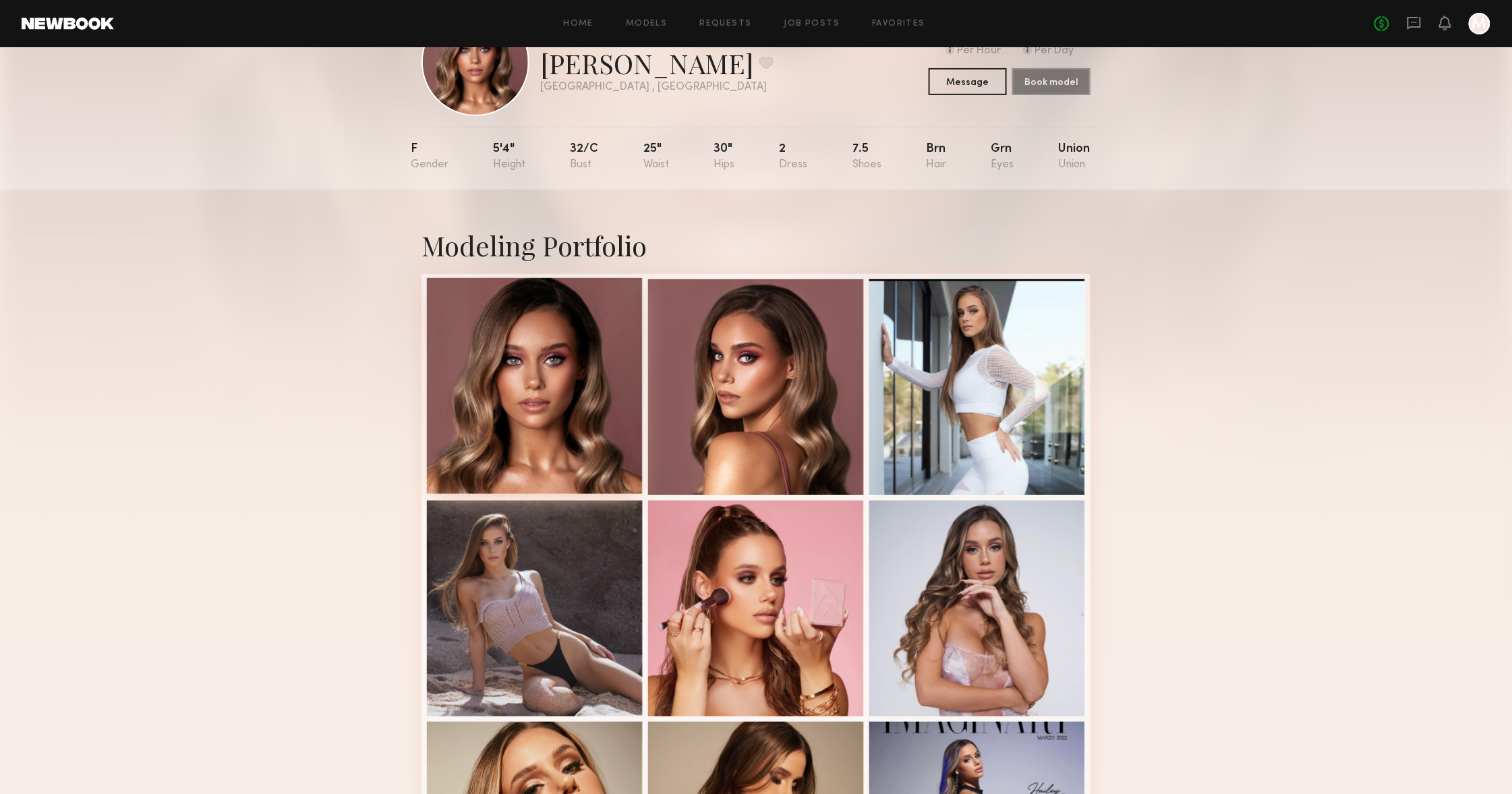
click at [638, 358] on div at bounding box center [535, 385] width 216 height 216
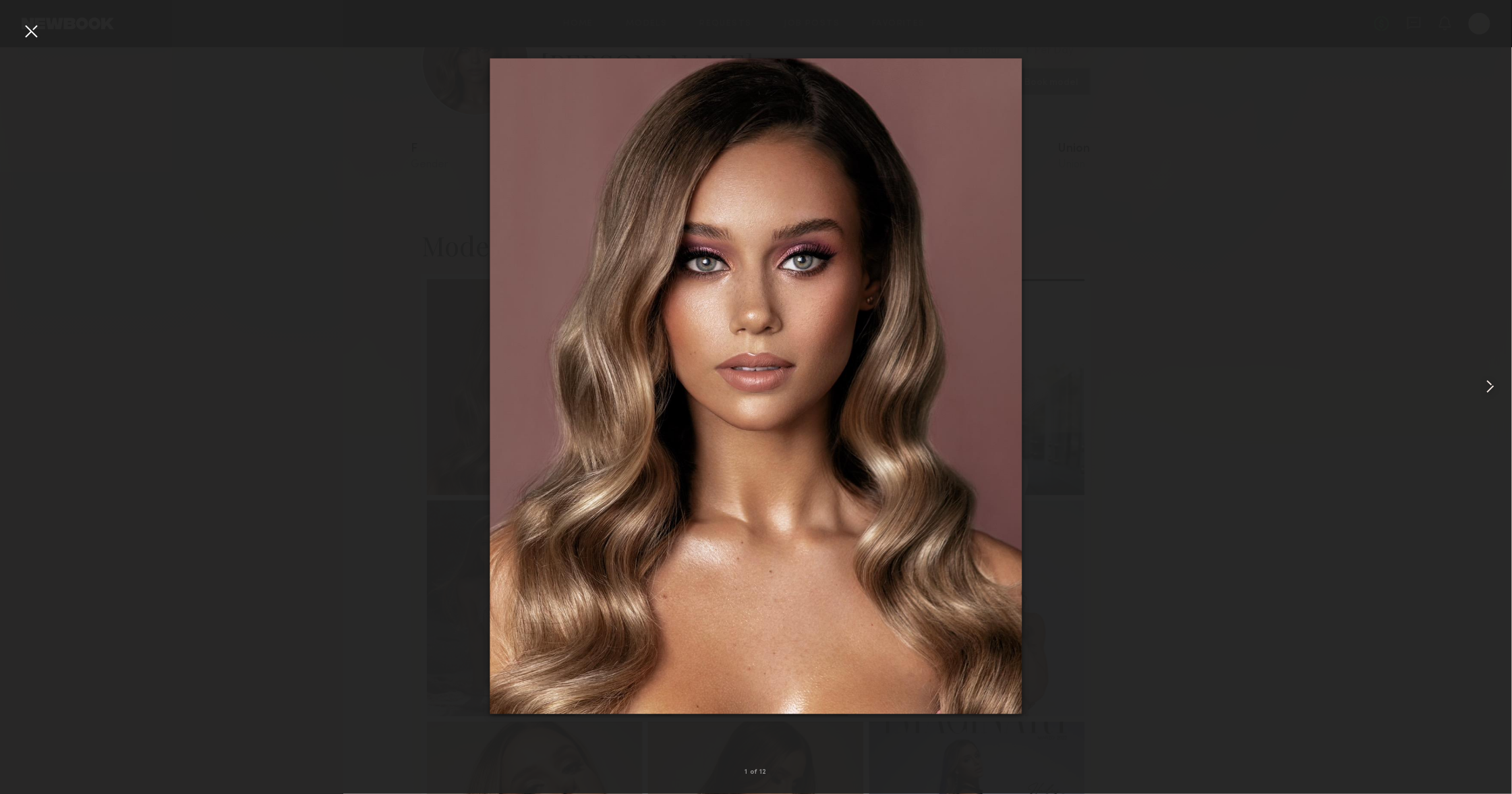
click at [1489, 382] on common-icon at bounding box center [1491, 387] width 21 height 21
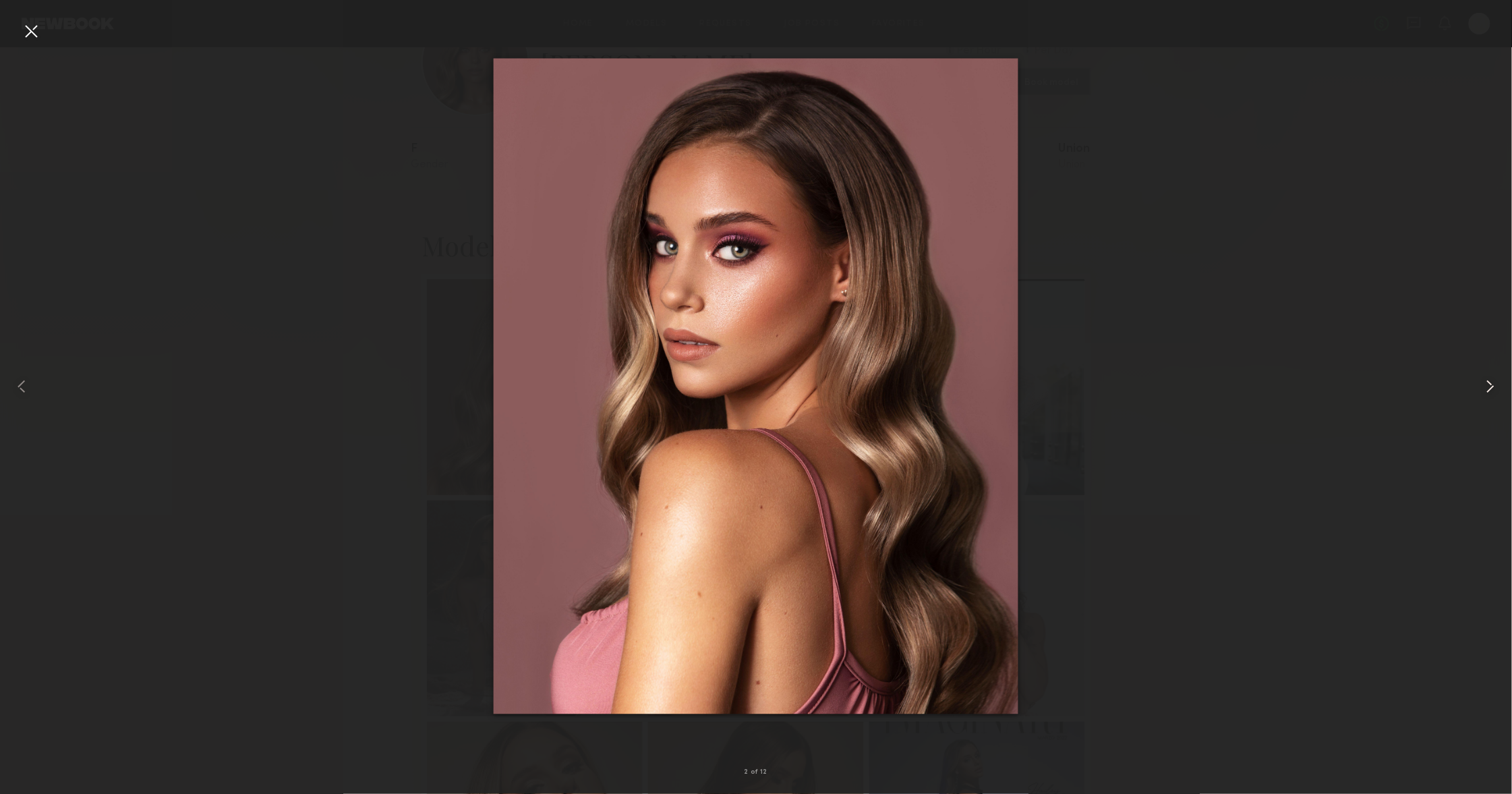
click at [1489, 382] on common-icon at bounding box center [1491, 387] width 21 height 21
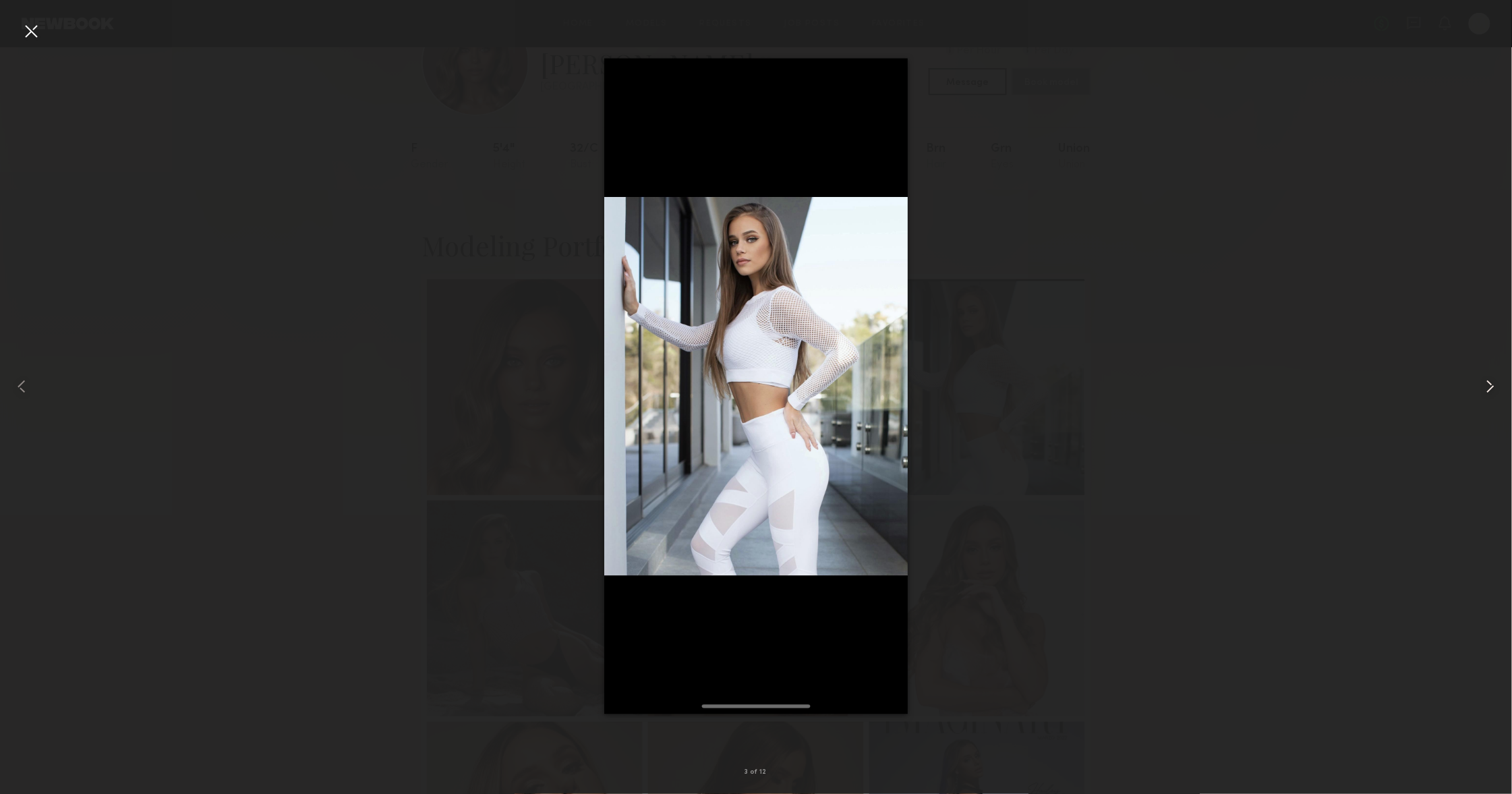
click at [1489, 382] on common-icon at bounding box center [1491, 387] width 21 height 21
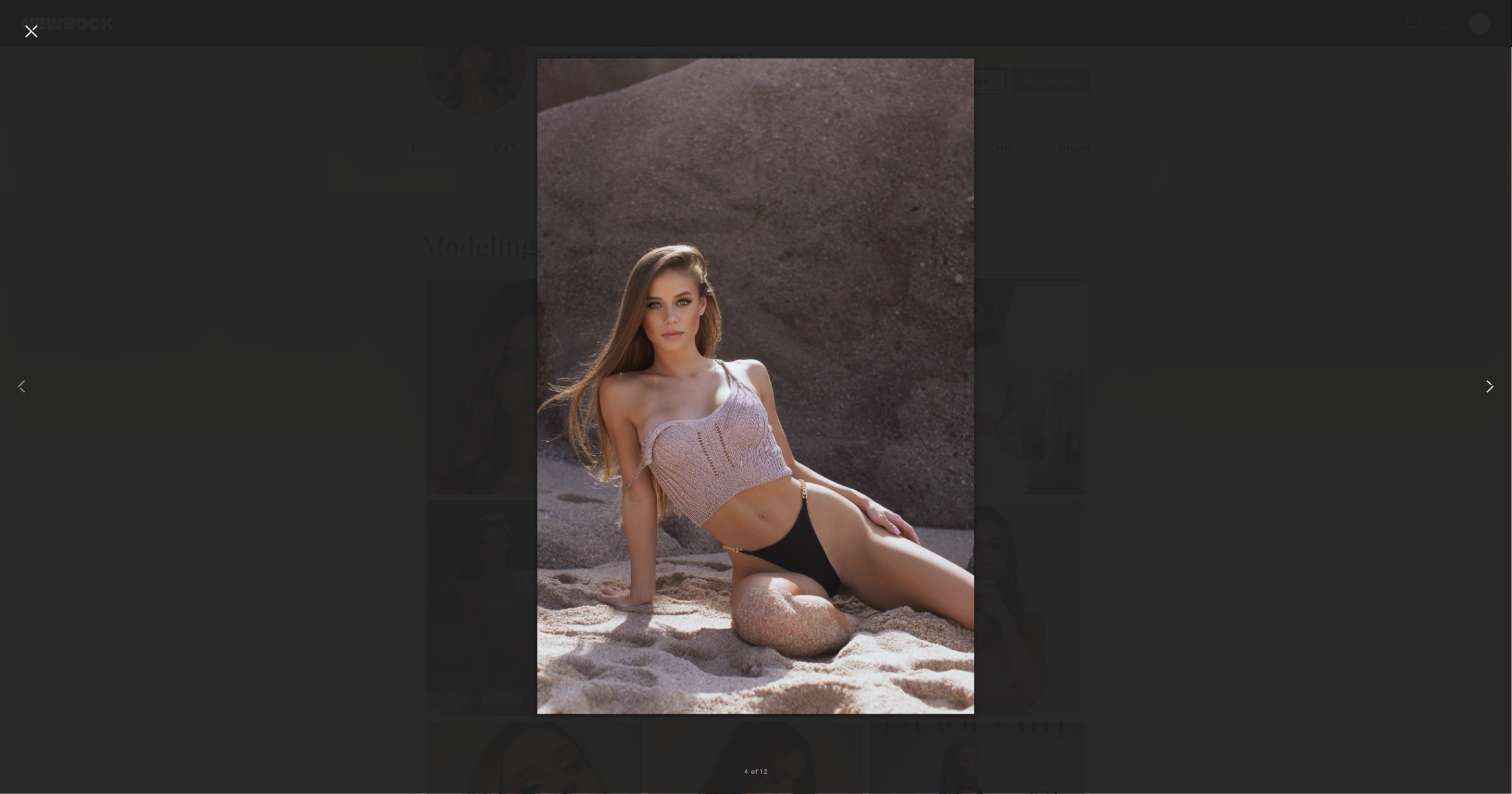
click at [1489, 382] on common-icon at bounding box center [1491, 387] width 21 height 21
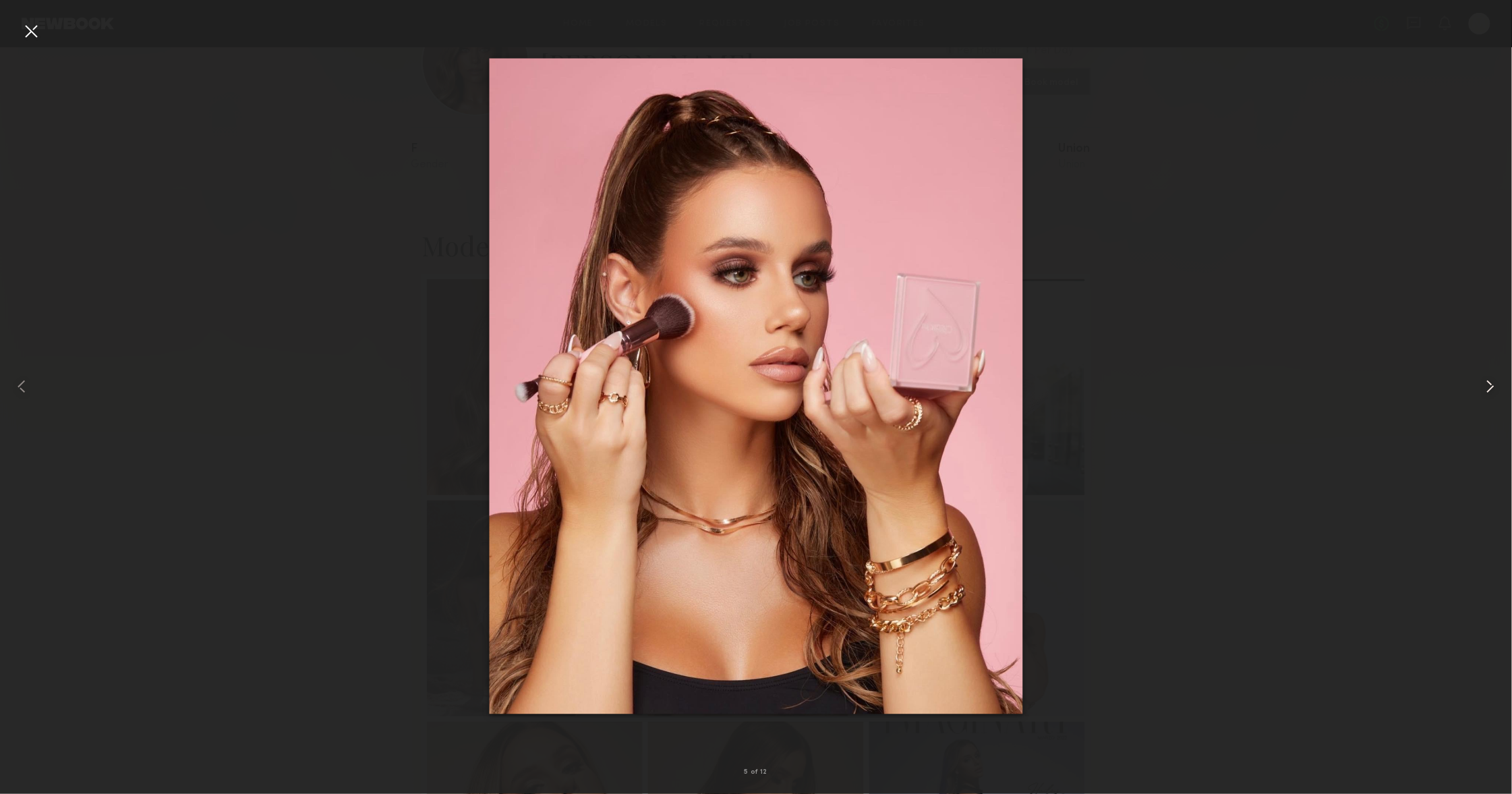
click at [1489, 382] on common-icon at bounding box center [1491, 387] width 21 height 21
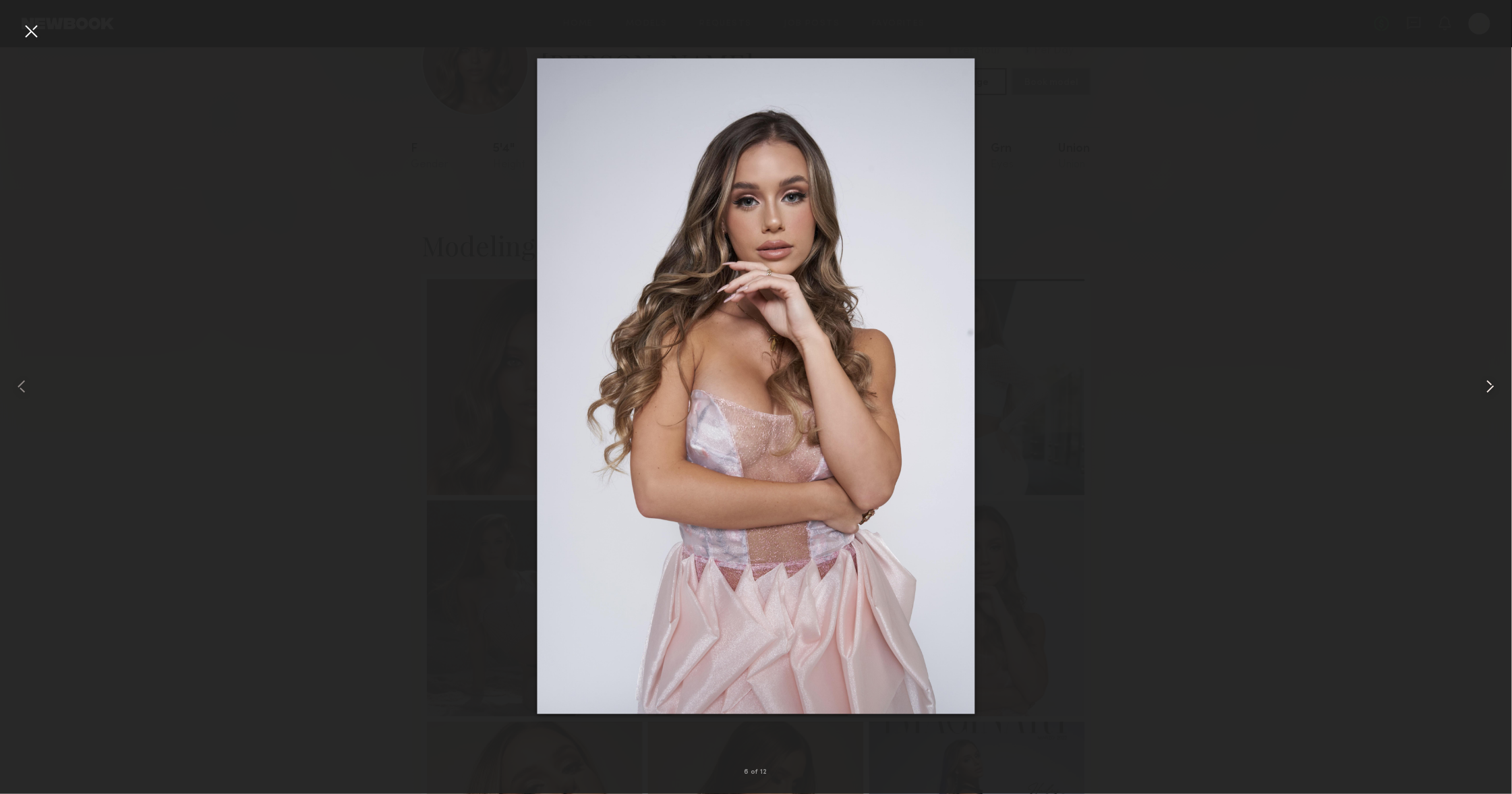
click at [1489, 382] on common-icon at bounding box center [1491, 387] width 21 height 21
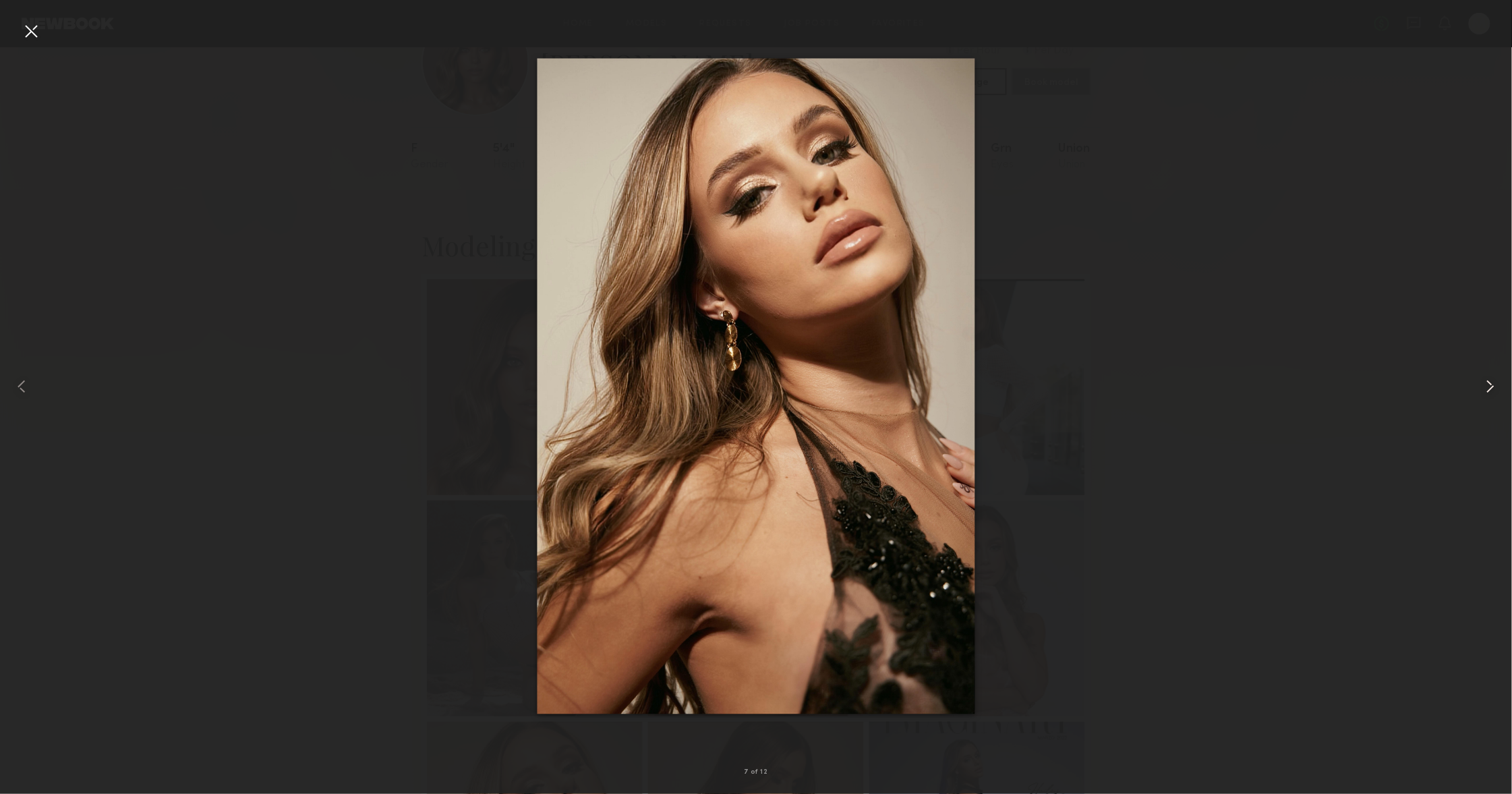
click at [1489, 382] on common-icon at bounding box center [1491, 387] width 21 height 21
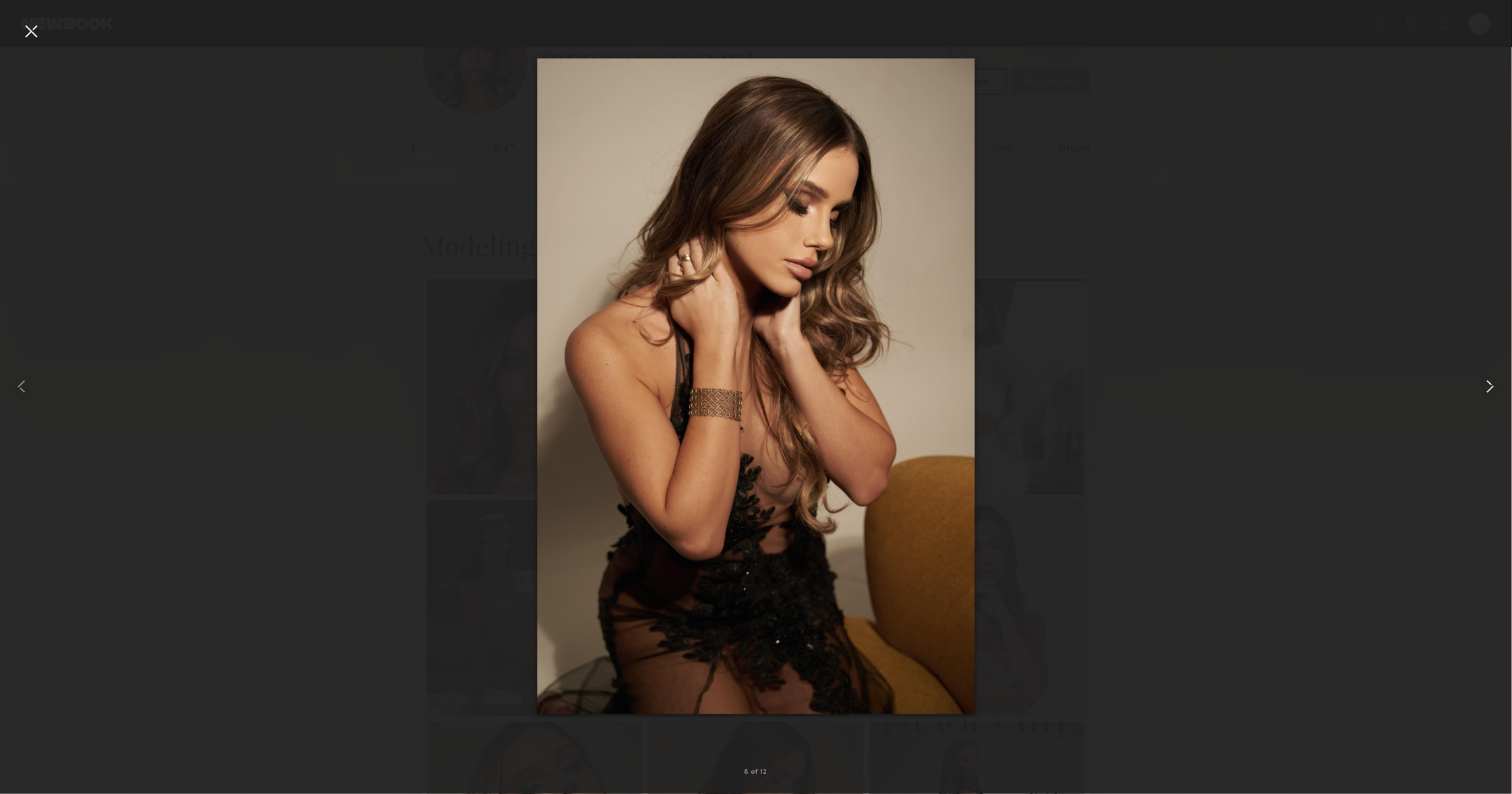
click at [1489, 382] on common-icon at bounding box center [1491, 387] width 21 height 21
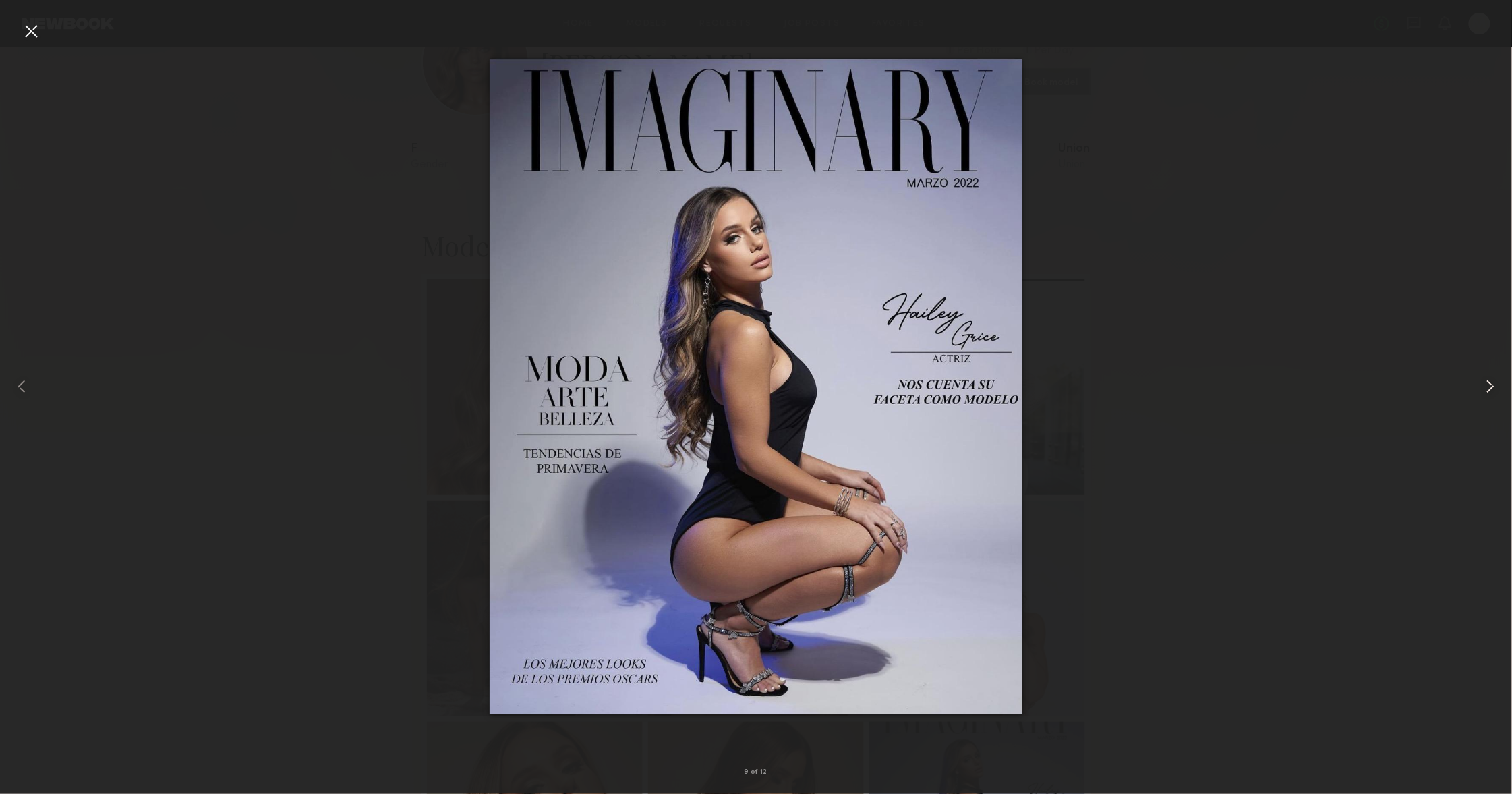
click at [1489, 382] on common-icon at bounding box center [1491, 387] width 21 height 21
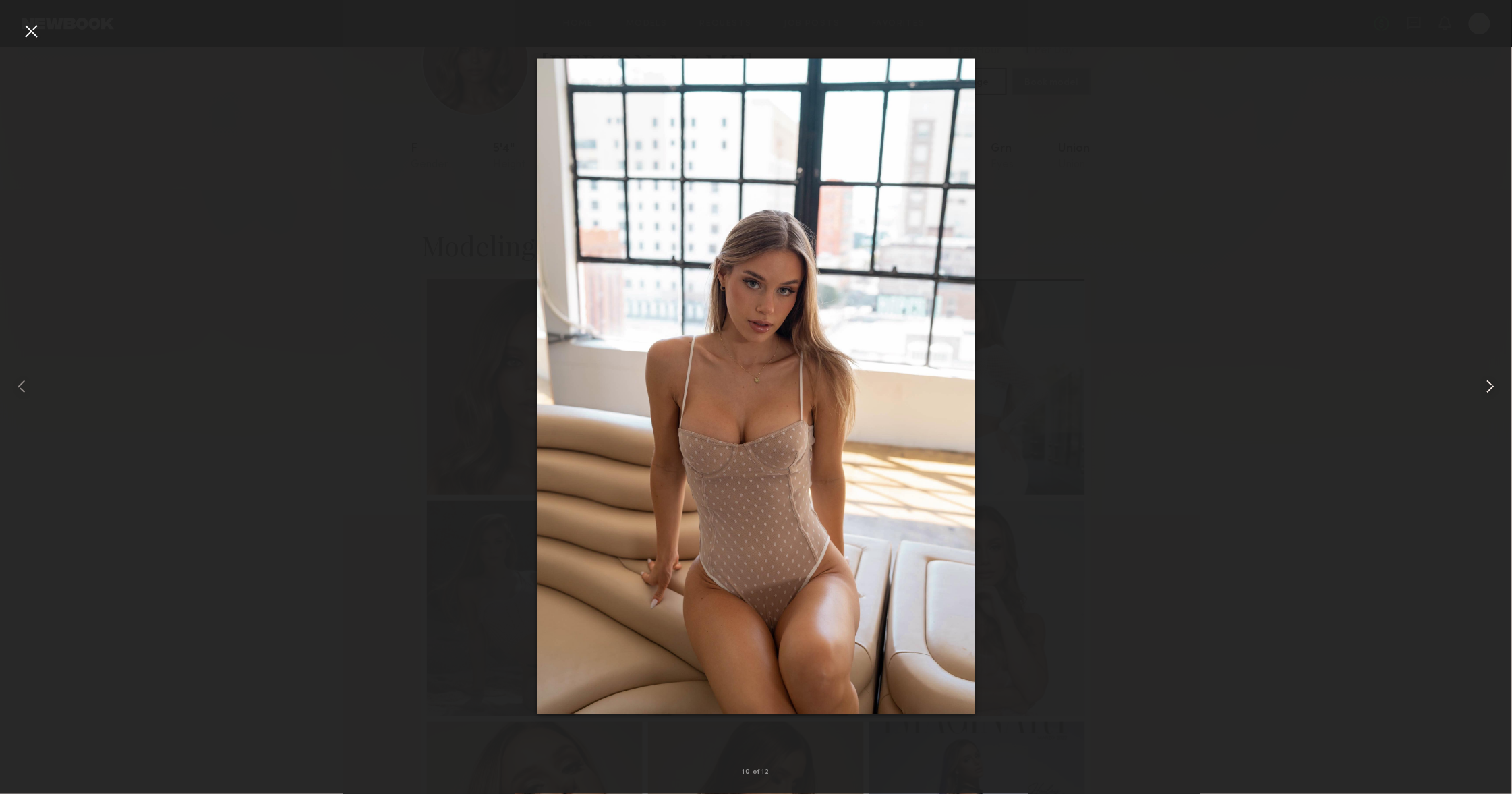
click at [1489, 382] on common-icon at bounding box center [1491, 387] width 21 height 21
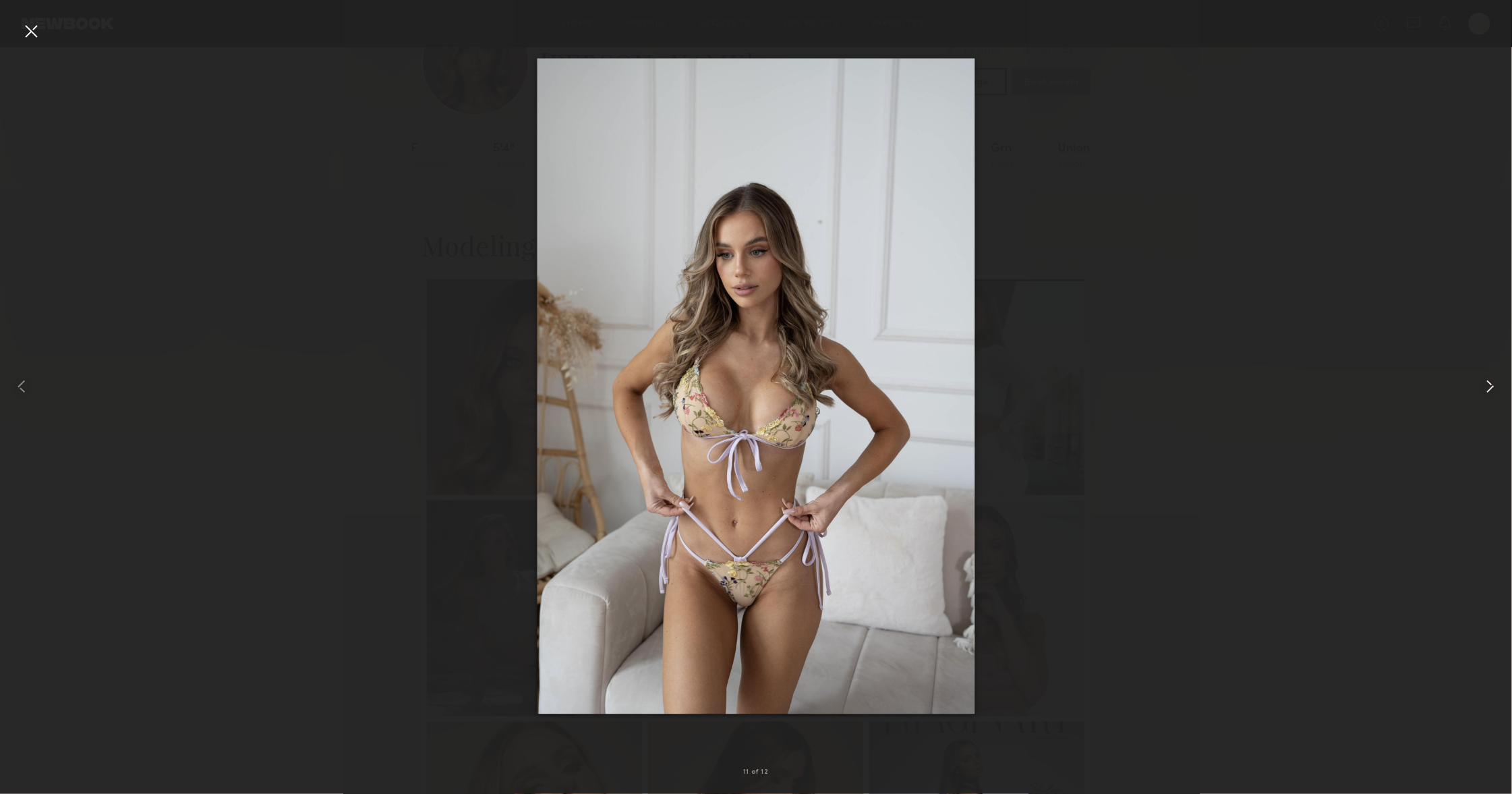
click at [1489, 382] on common-icon at bounding box center [1491, 387] width 21 height 21
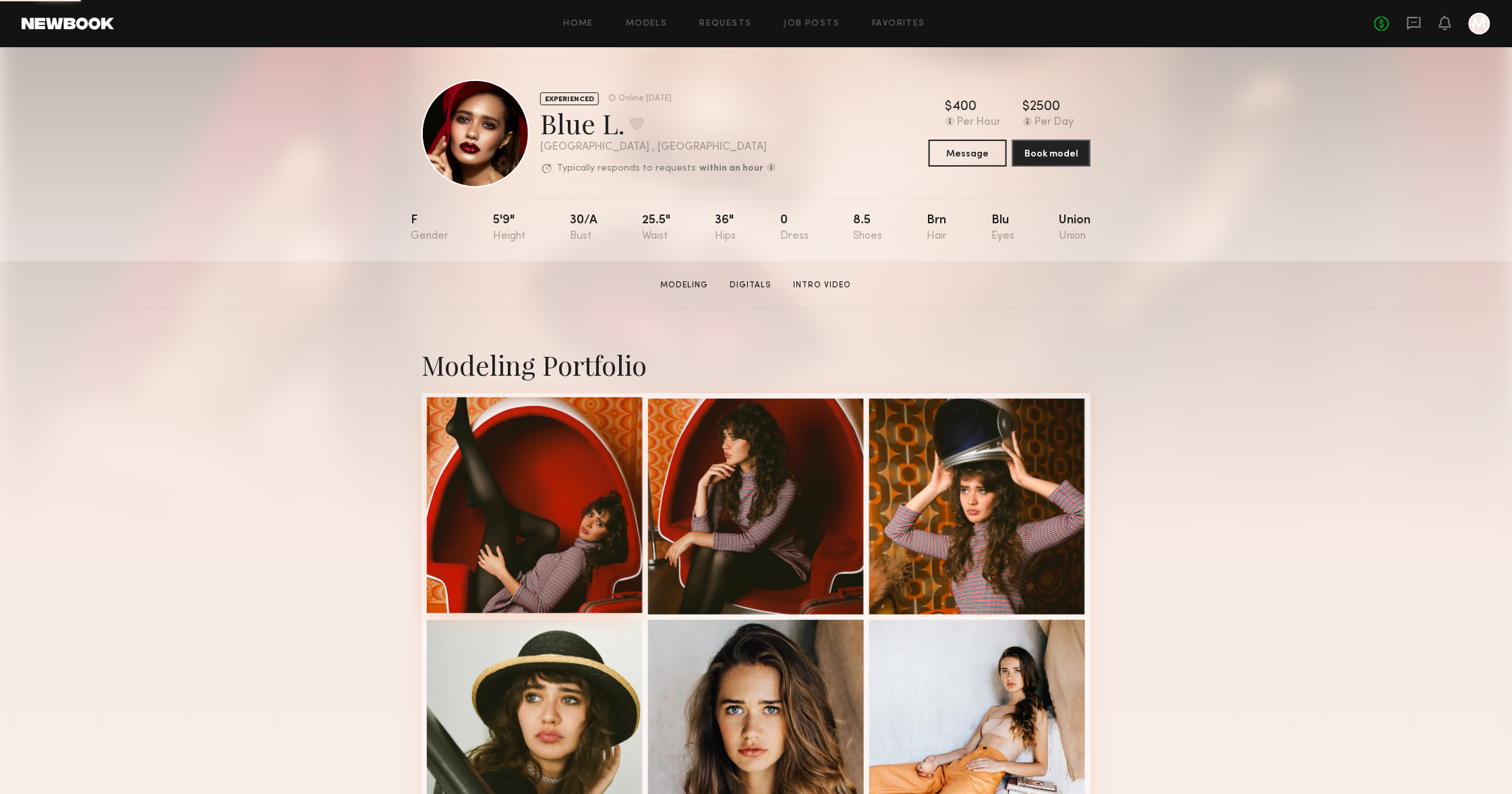
click at [545, 476] on div at bounding box center [535, 505] width 216 height 216
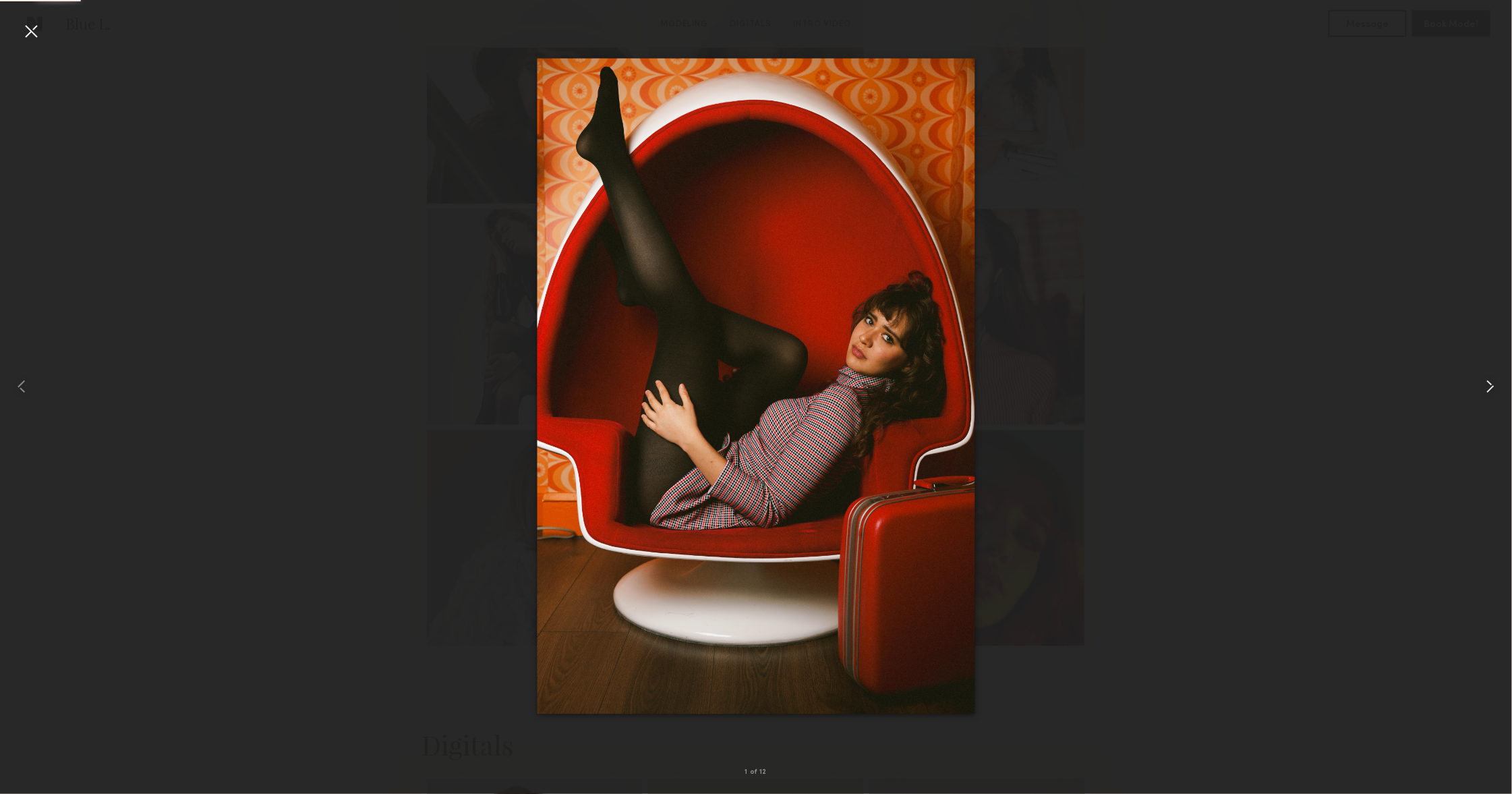
scroll to position [635, 0]
click at [1487, 380] on common-icon at bounding box center [1491, 387] width 21 height 21
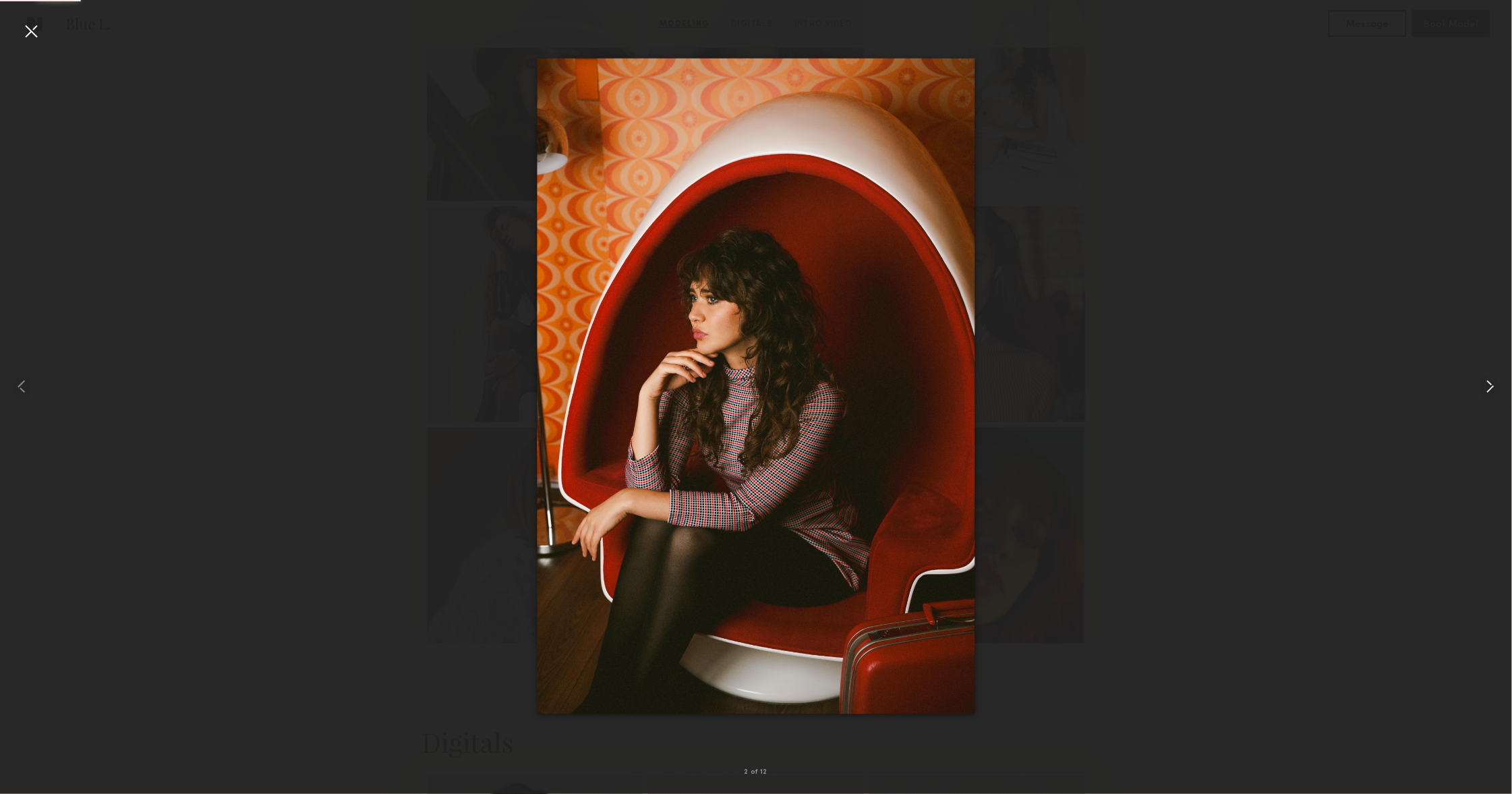
click at [1487, 380] on common-icon at bounding box center [1491, 387] width 21 height 21
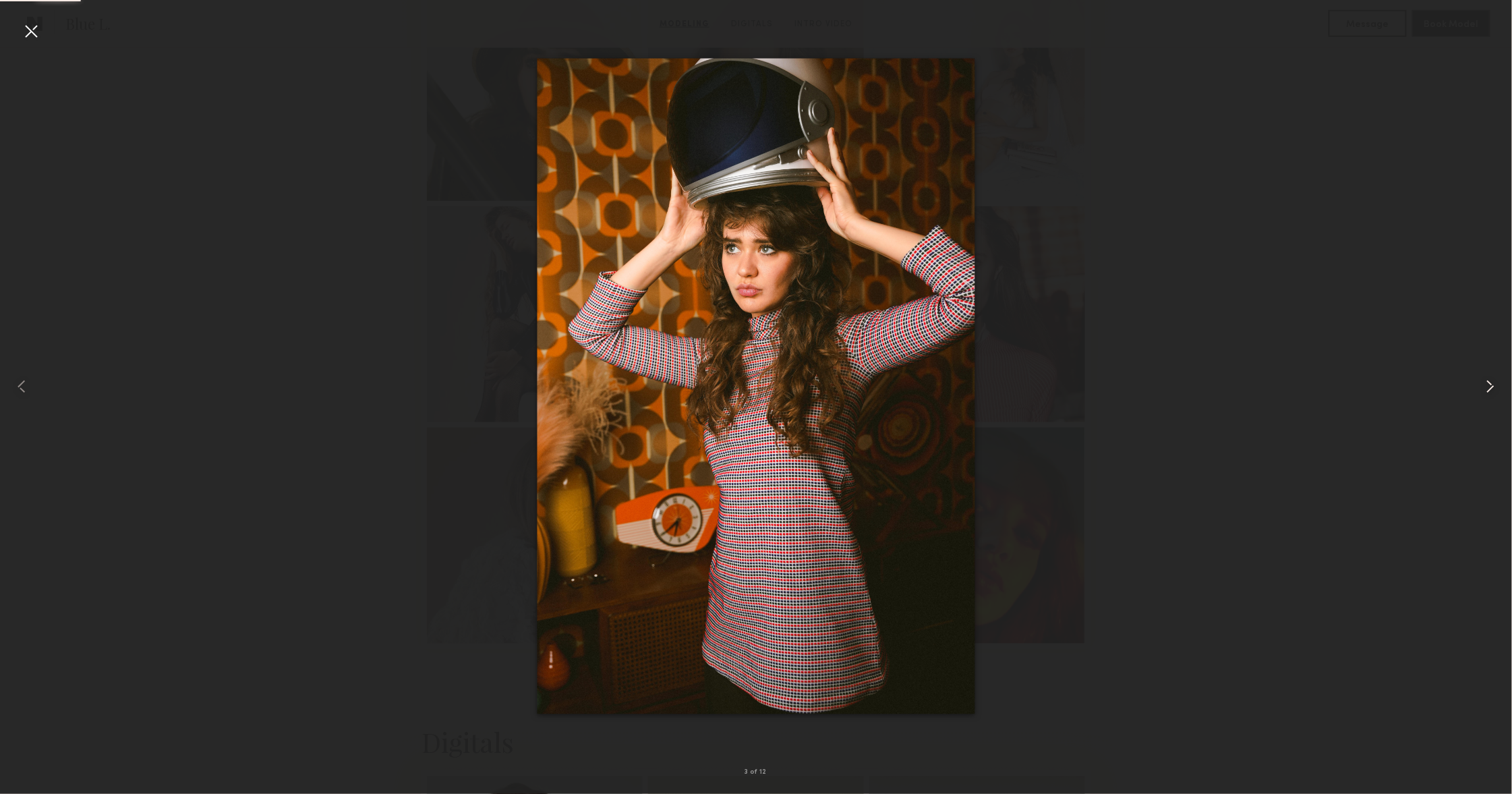
click at [1487, 380] on common-icon at bounding box center [1491, 387] width 21 height 21
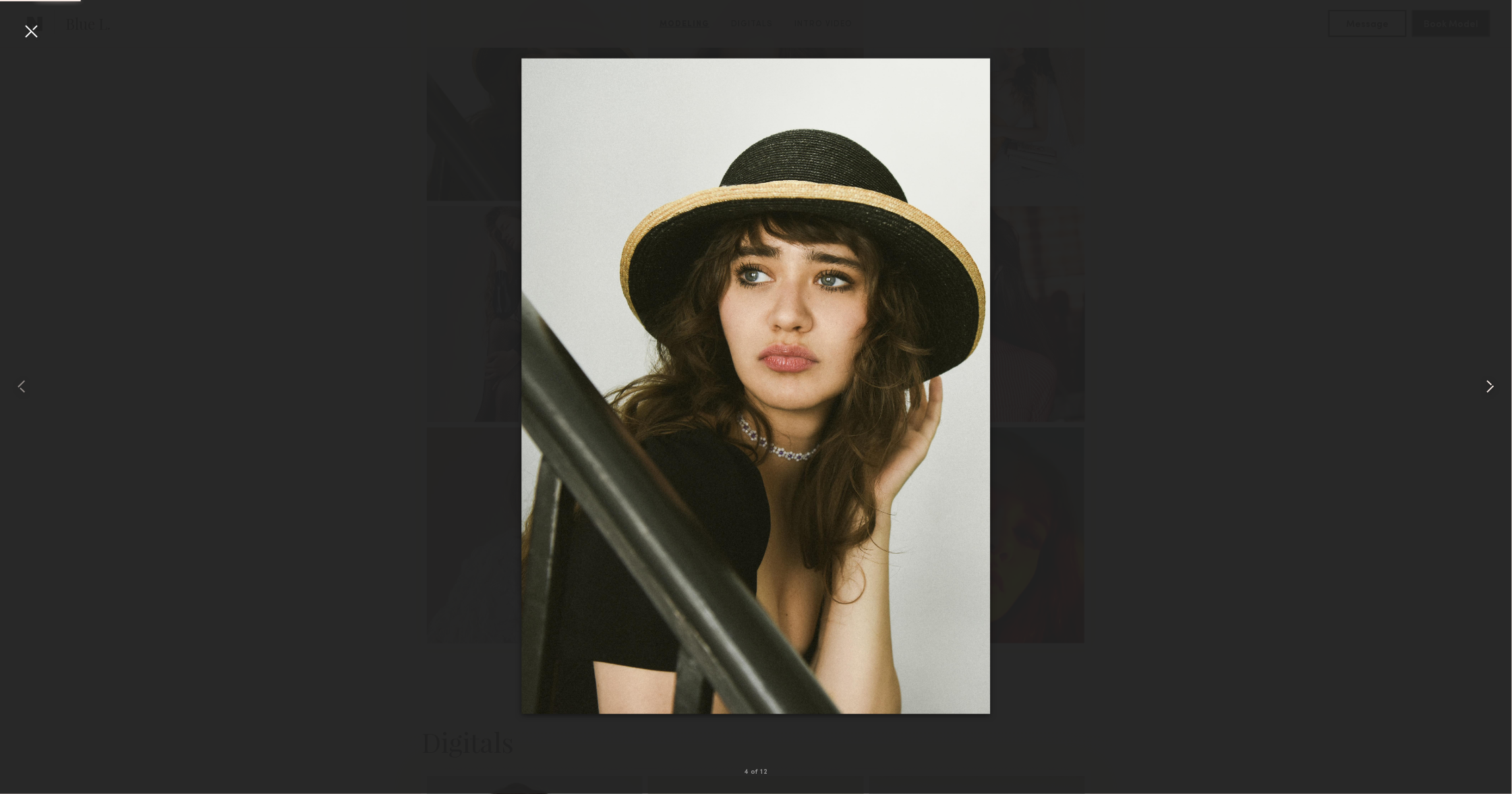
click at [1487, 380] on common-icon at bounding box center [1491, 387] width 21 height 21
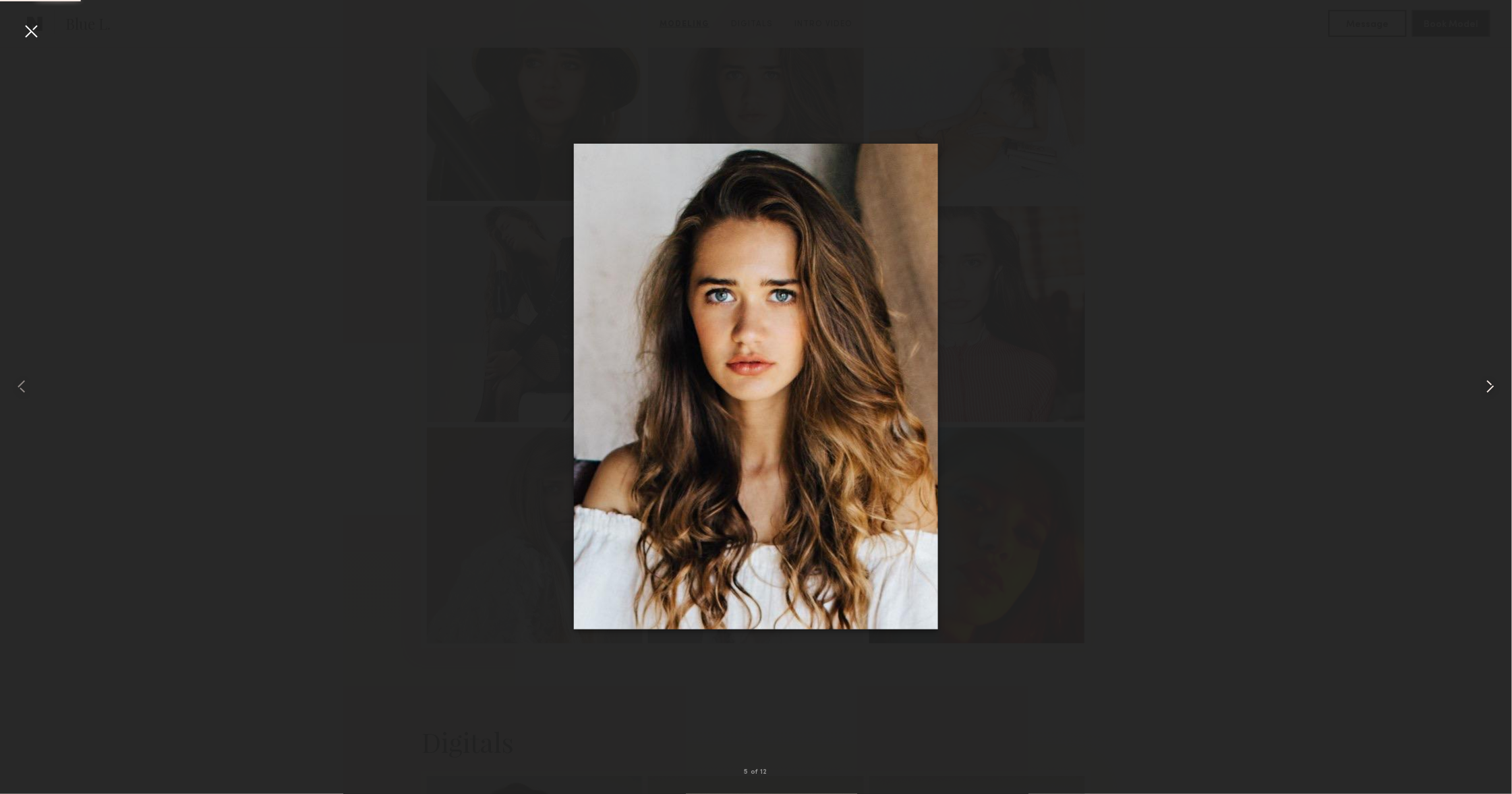
click at [1487, 380] on common-icon at bounding box center [1491, 387] width 21 height 21
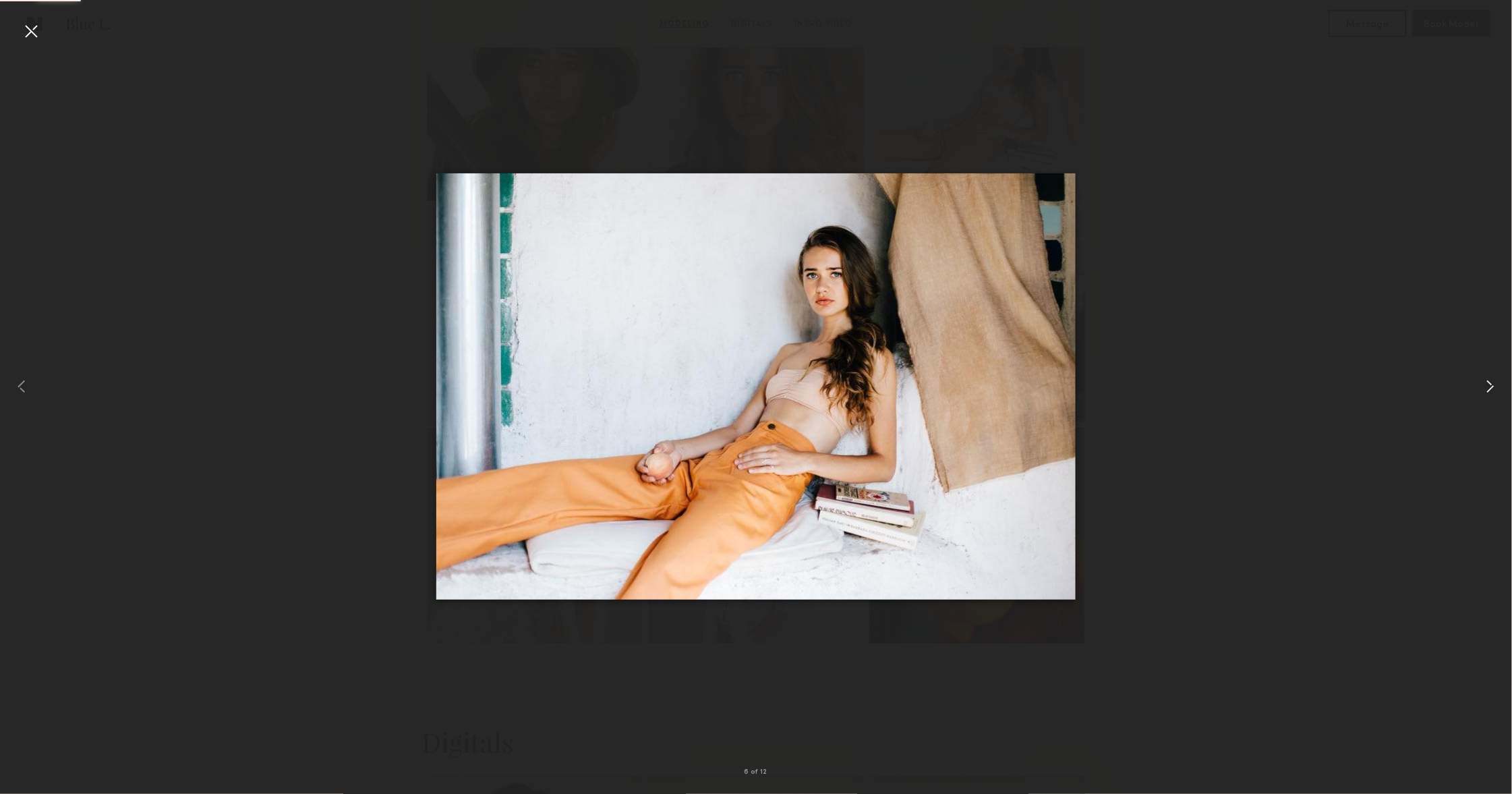
click at [1487, 380] on common-icon at bounding box center [1491, 387] width 21 height 21
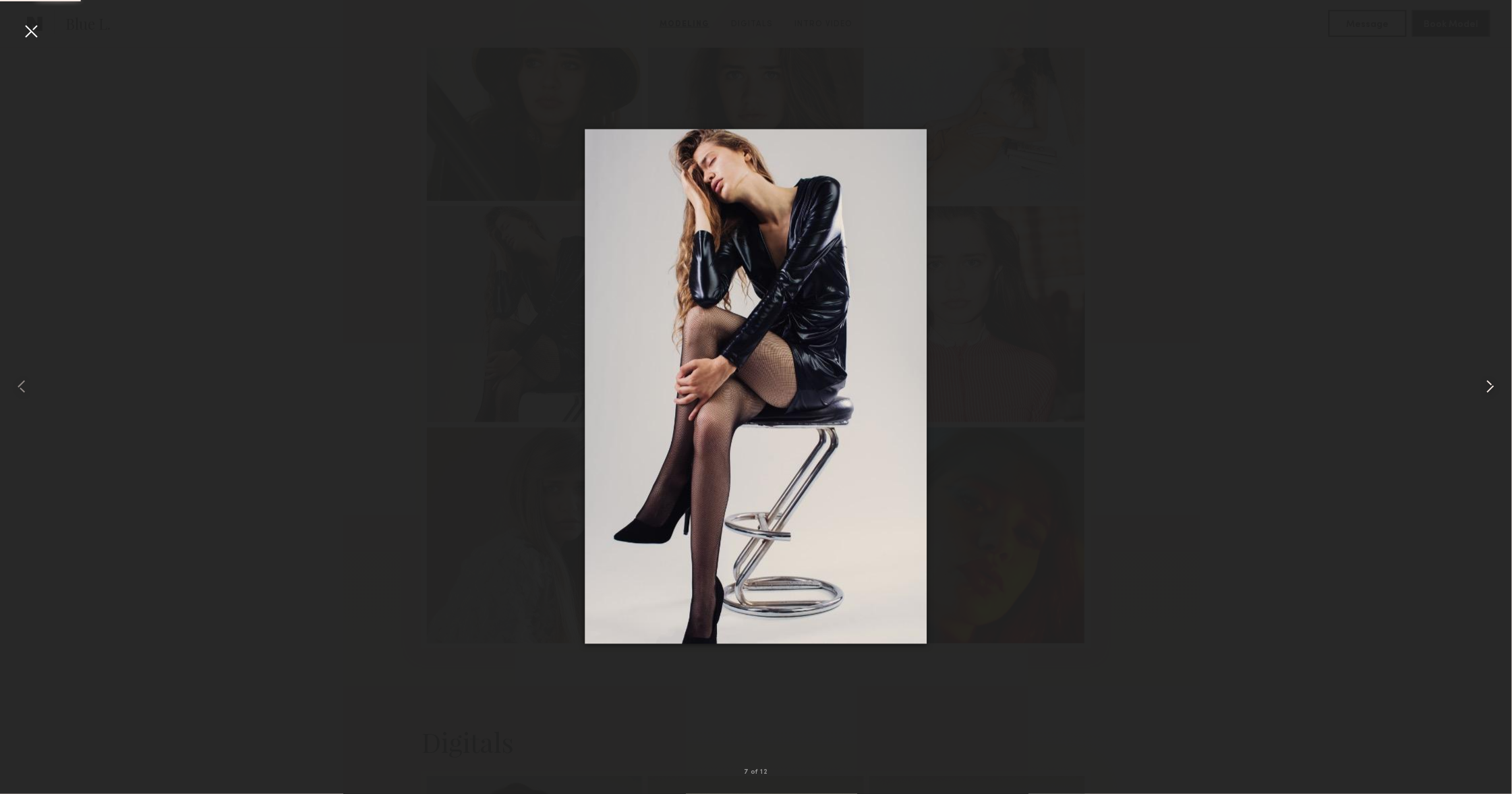
click at [1487, 380] on common-icon at bounding box center [1491, 387] width 21 height 21
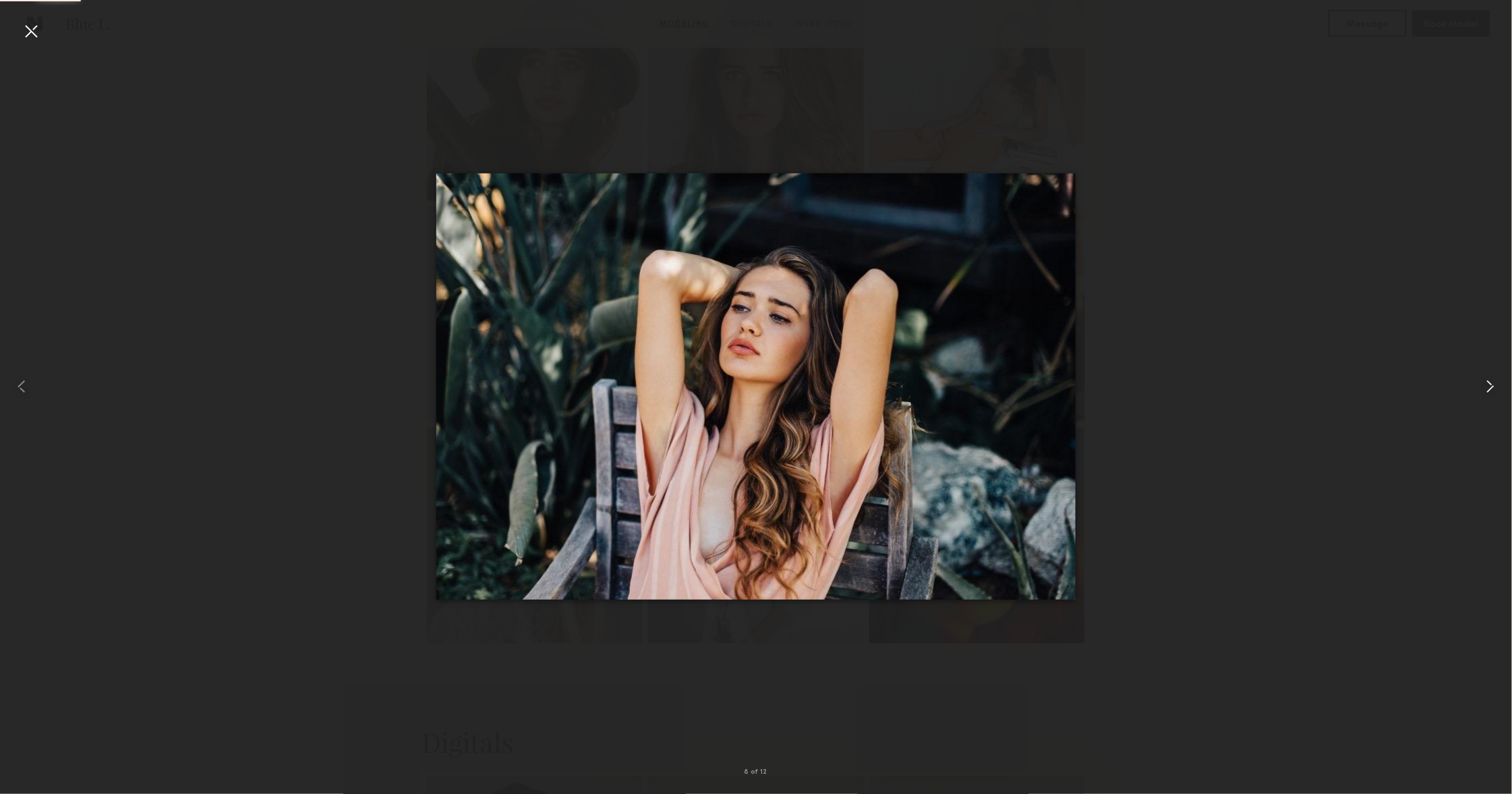
click at [1487, 380] on common-icon at bounding box center [1491, 387] width 21 height 21
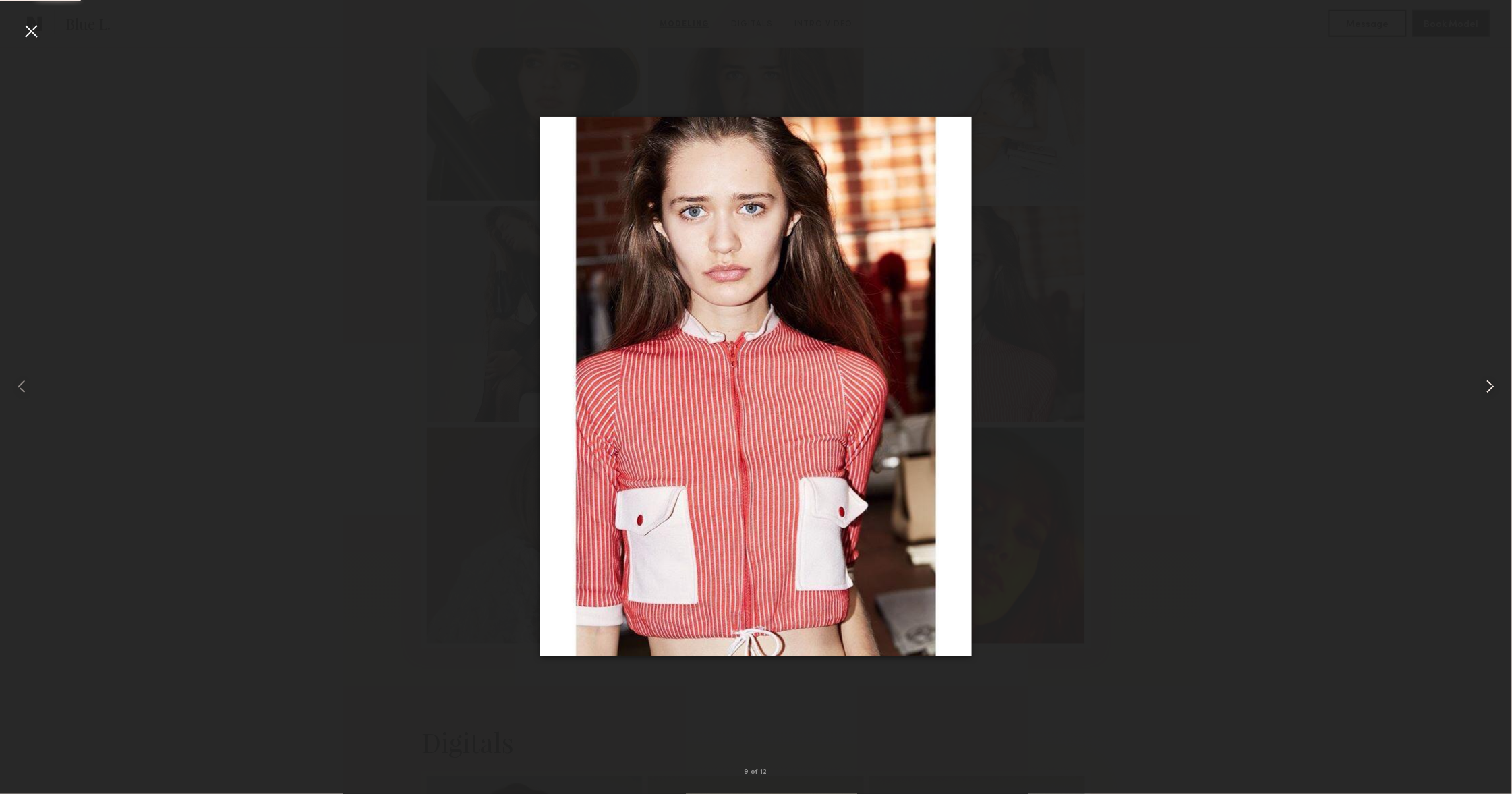
click at [1487, 380] on common-icon at bounding box center [1491, 387] width 21 height 21
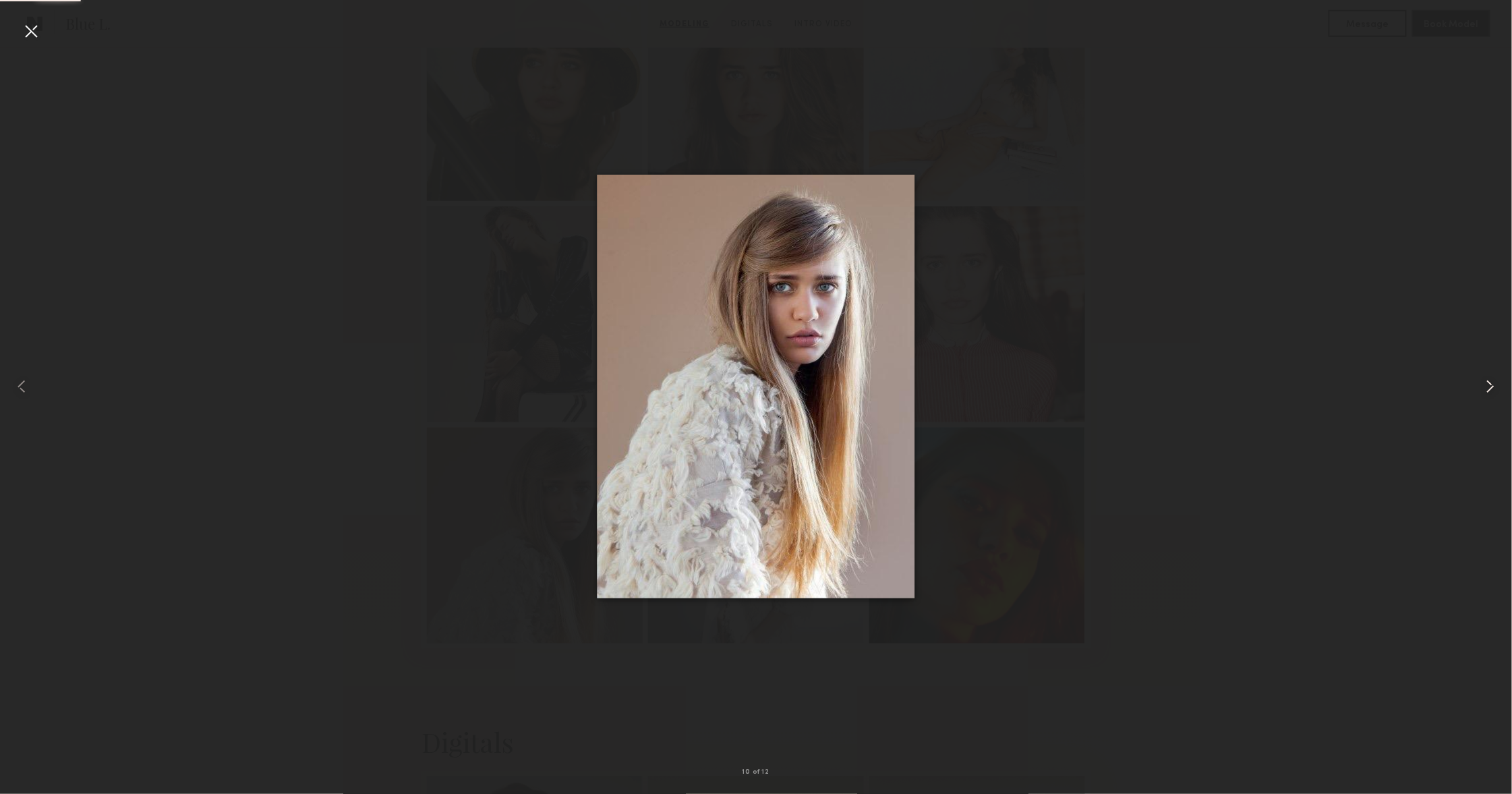
click at [1487, 380] on common-icon at bounding box center [1491, 387] width 21 height 21
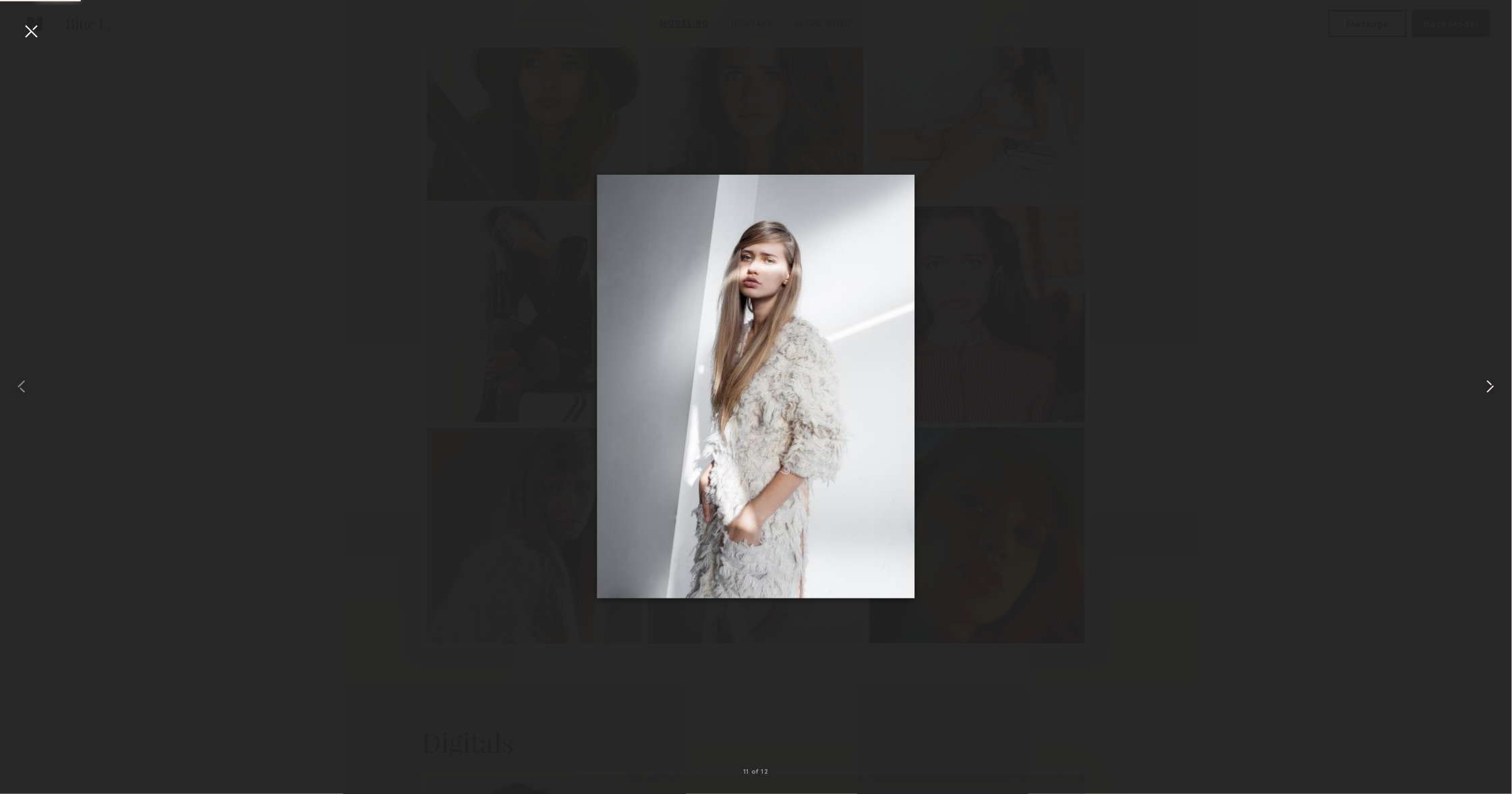
click at [1487, 380] on common-icon at bounding box center [1491, 387] width 21 height 21
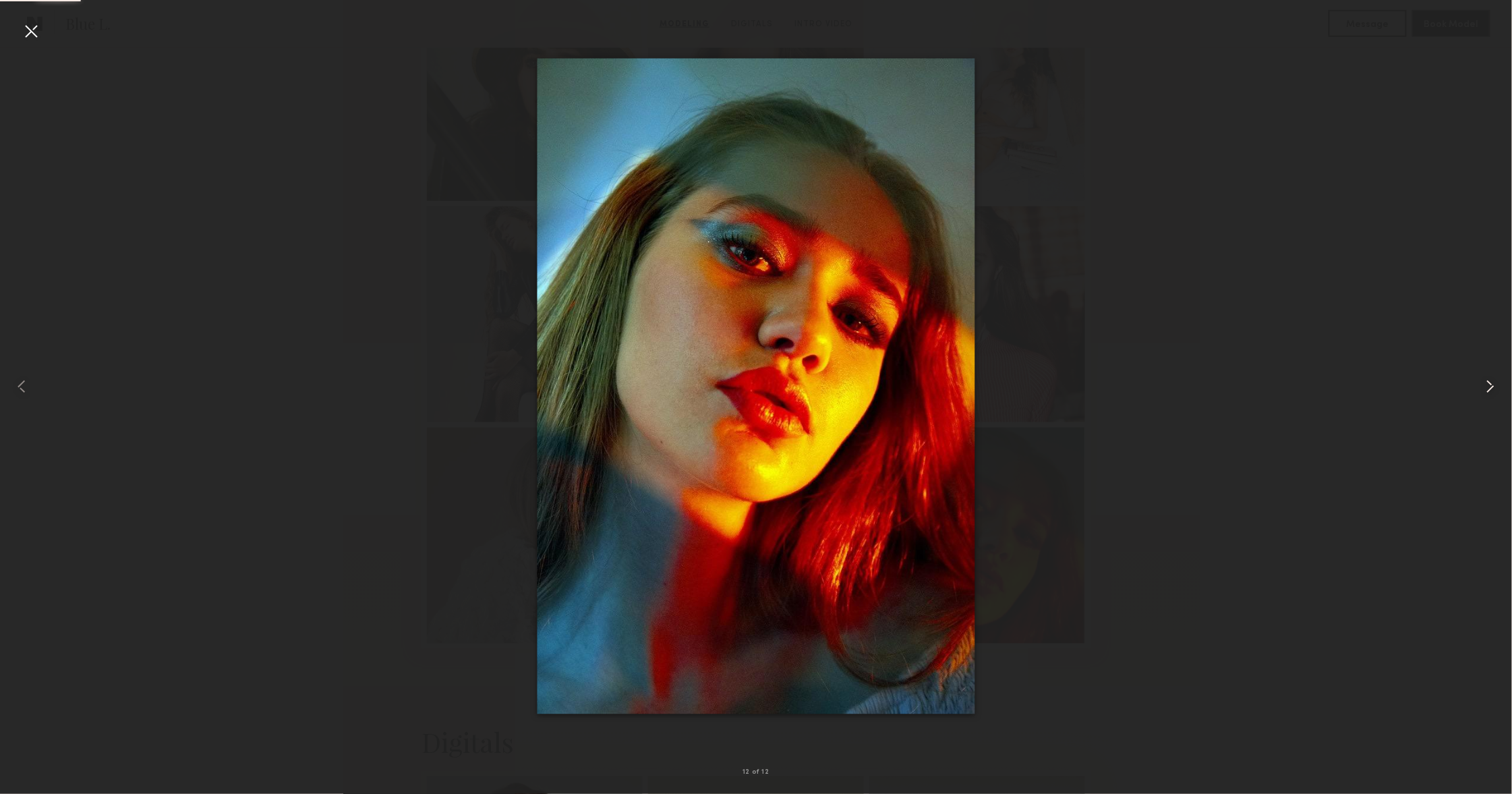
click at [1487, 380] on common-icon at bounding box center [1491, 387] width 21 height 21
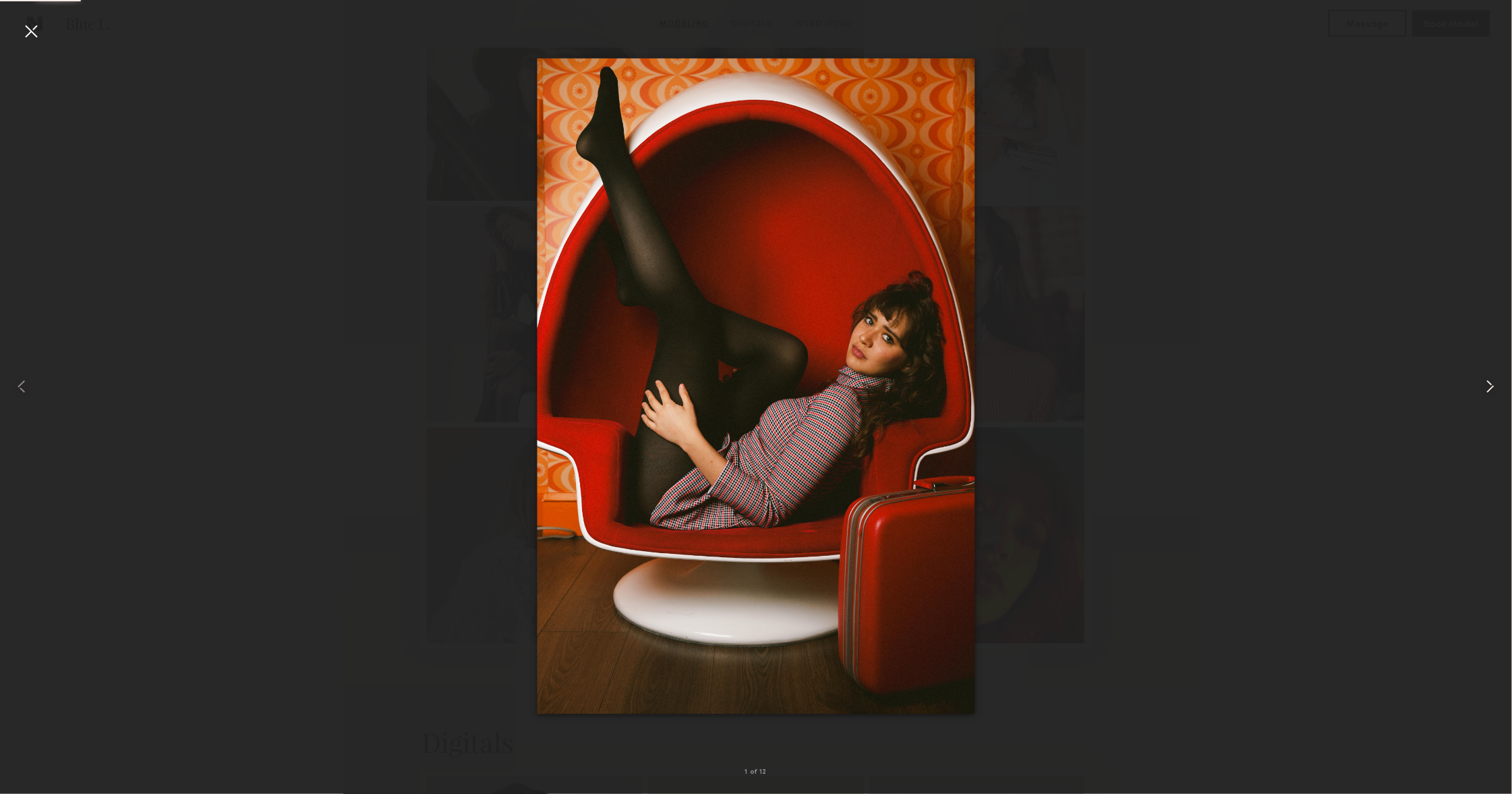
click at [1487, 380] on common-icon at bounding box center [1491, 387] width 21 height 21
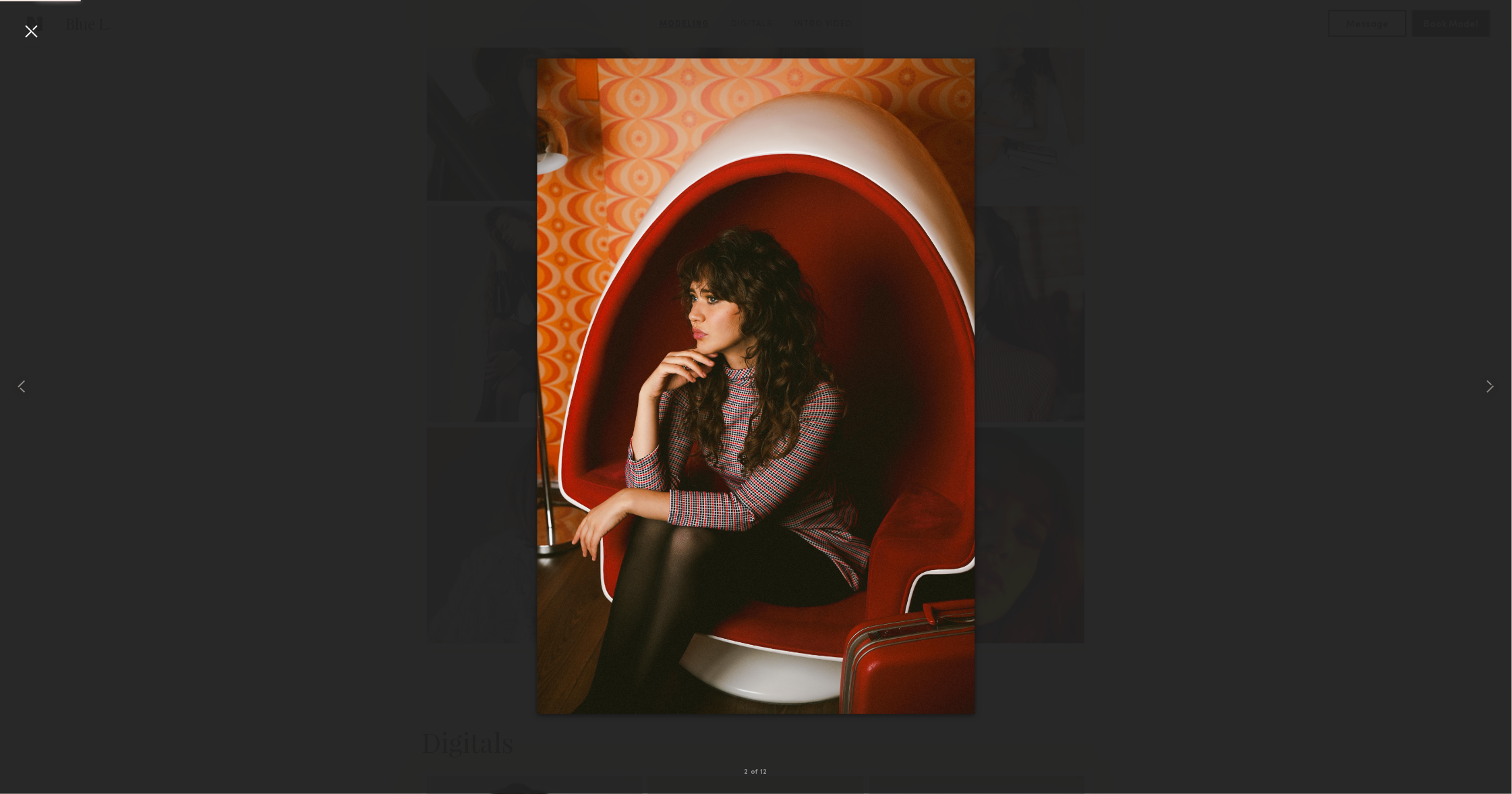
click at [30, 36] on div at bounding box center [31, 31] width 21 height 21
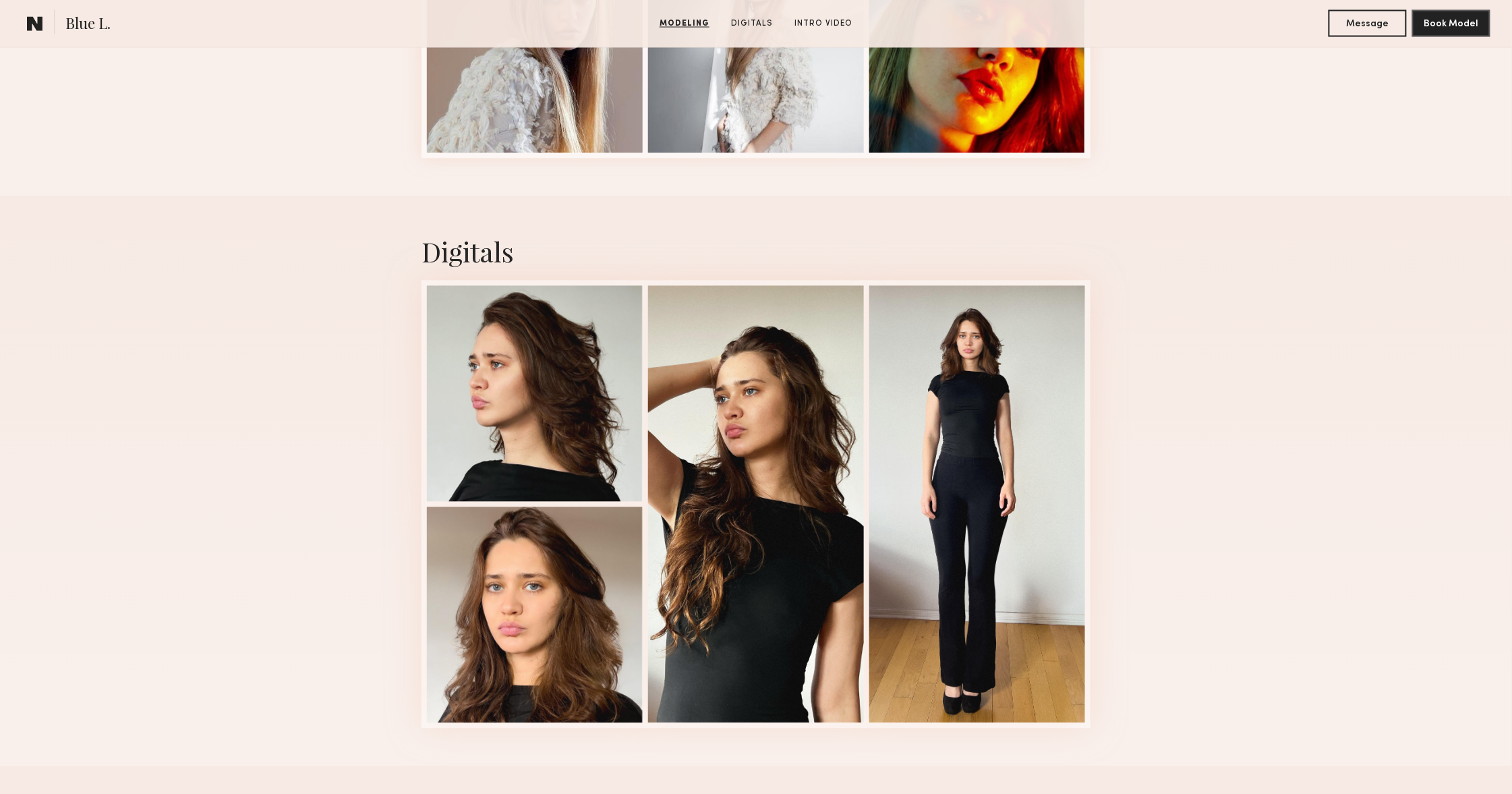
scroll to position [1165, 0]
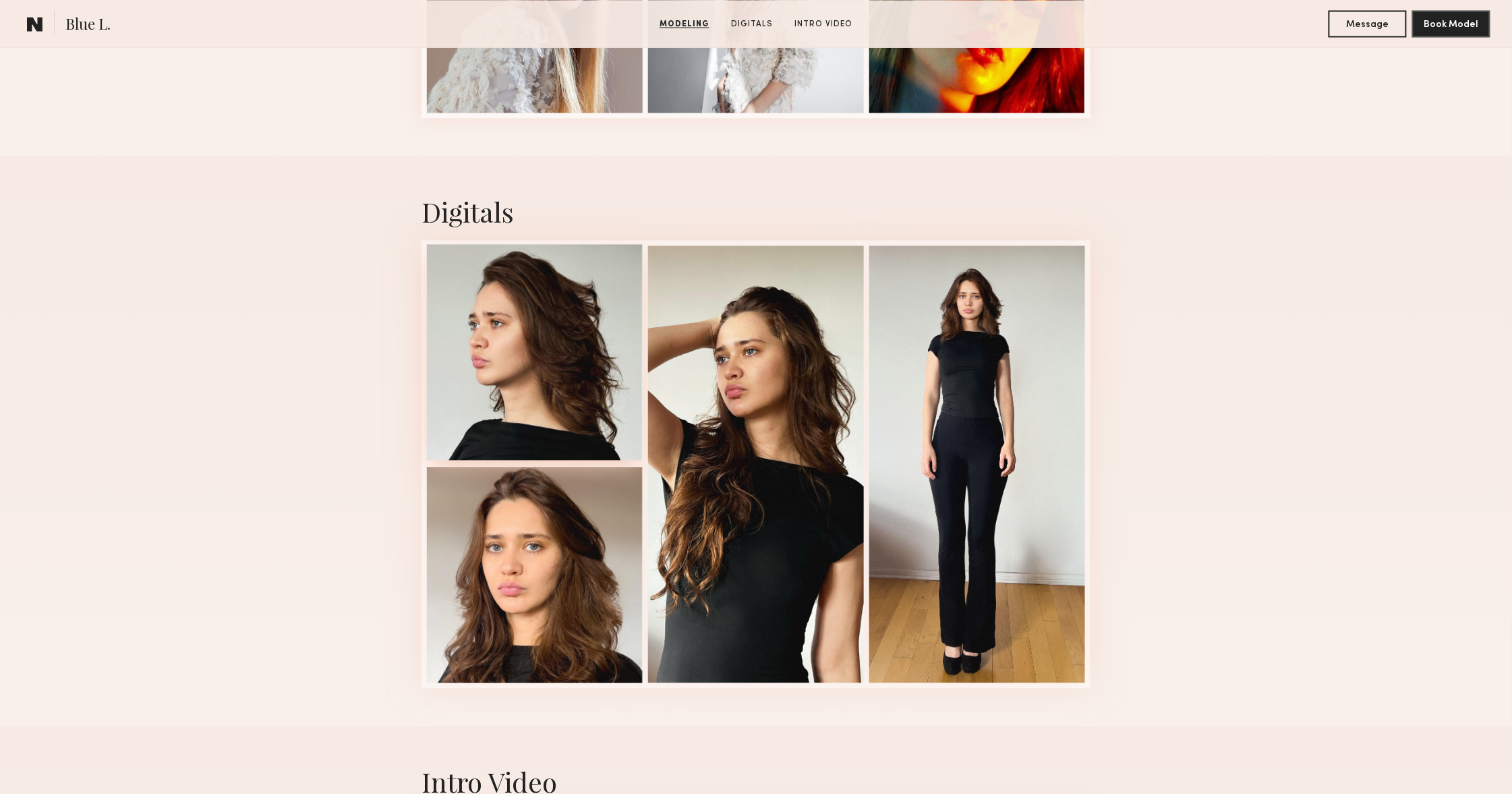
click at [520, 317] on div at bounding box center [535, 351] width 216 height 216
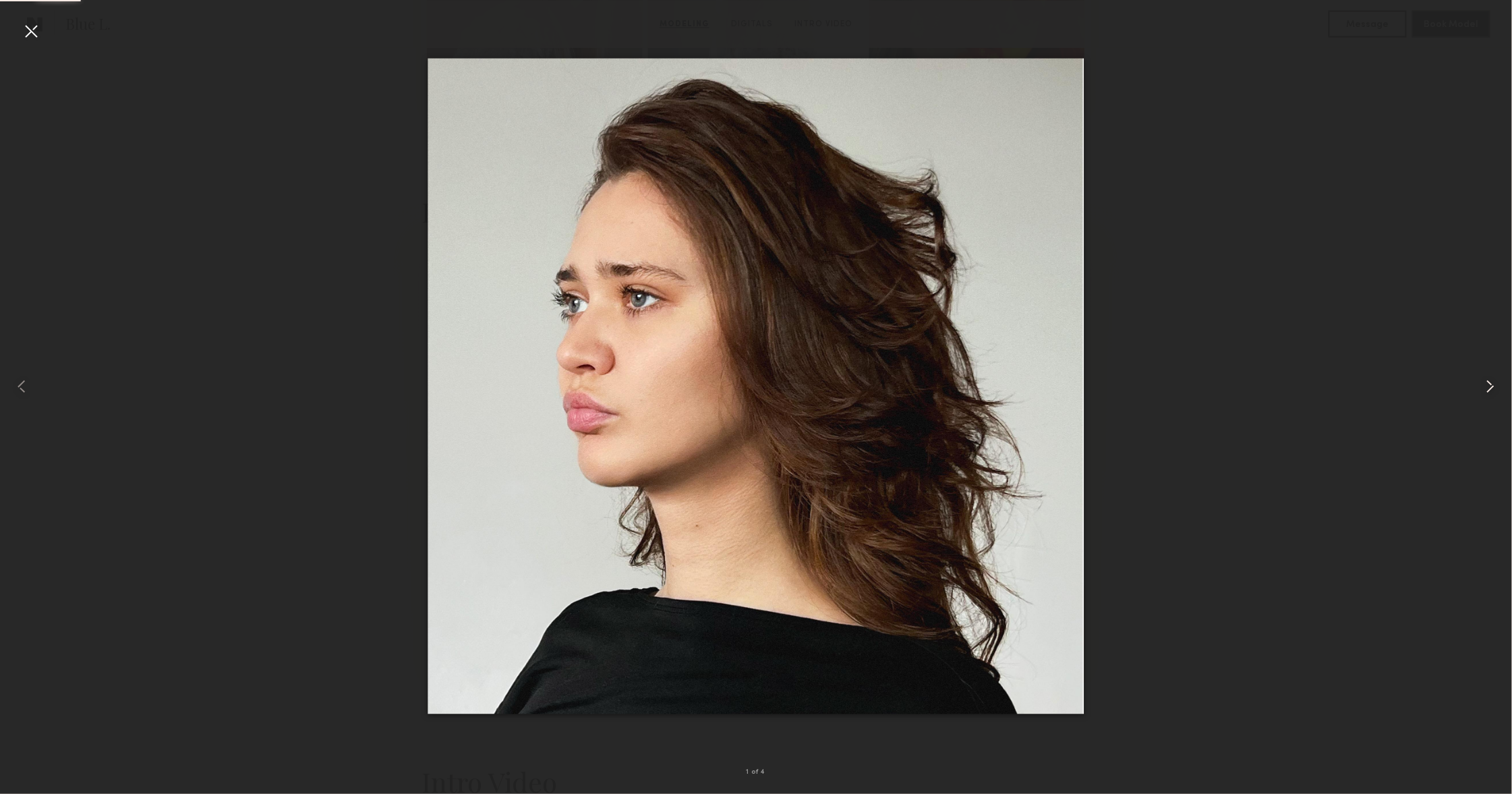
click at [1490, 378] on common-icon at bounding box center [1491, 387] width 21 height 21
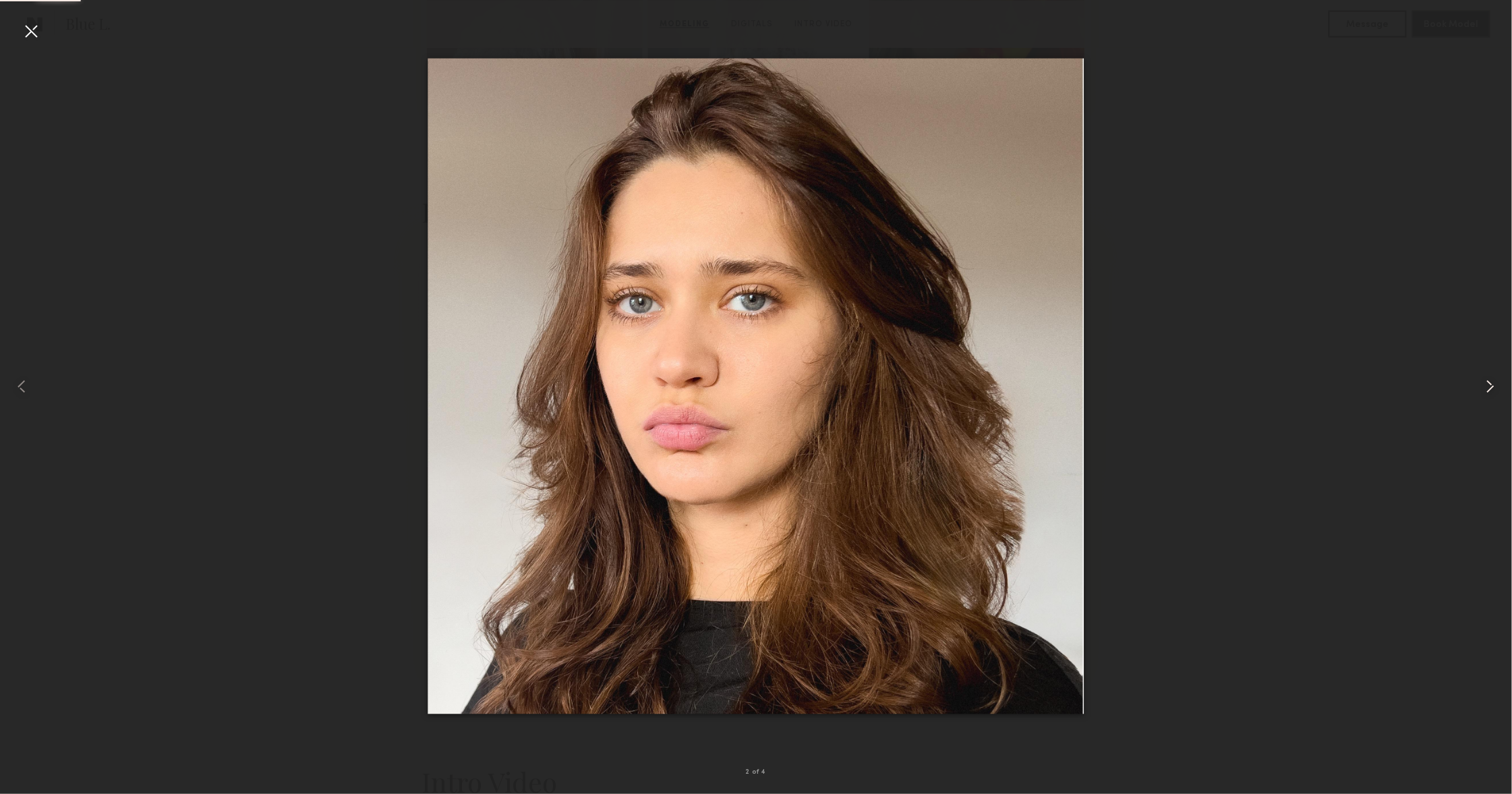
click at [1490, 378] on common-icon at bounding box center [1491, 387] width 21 height 21
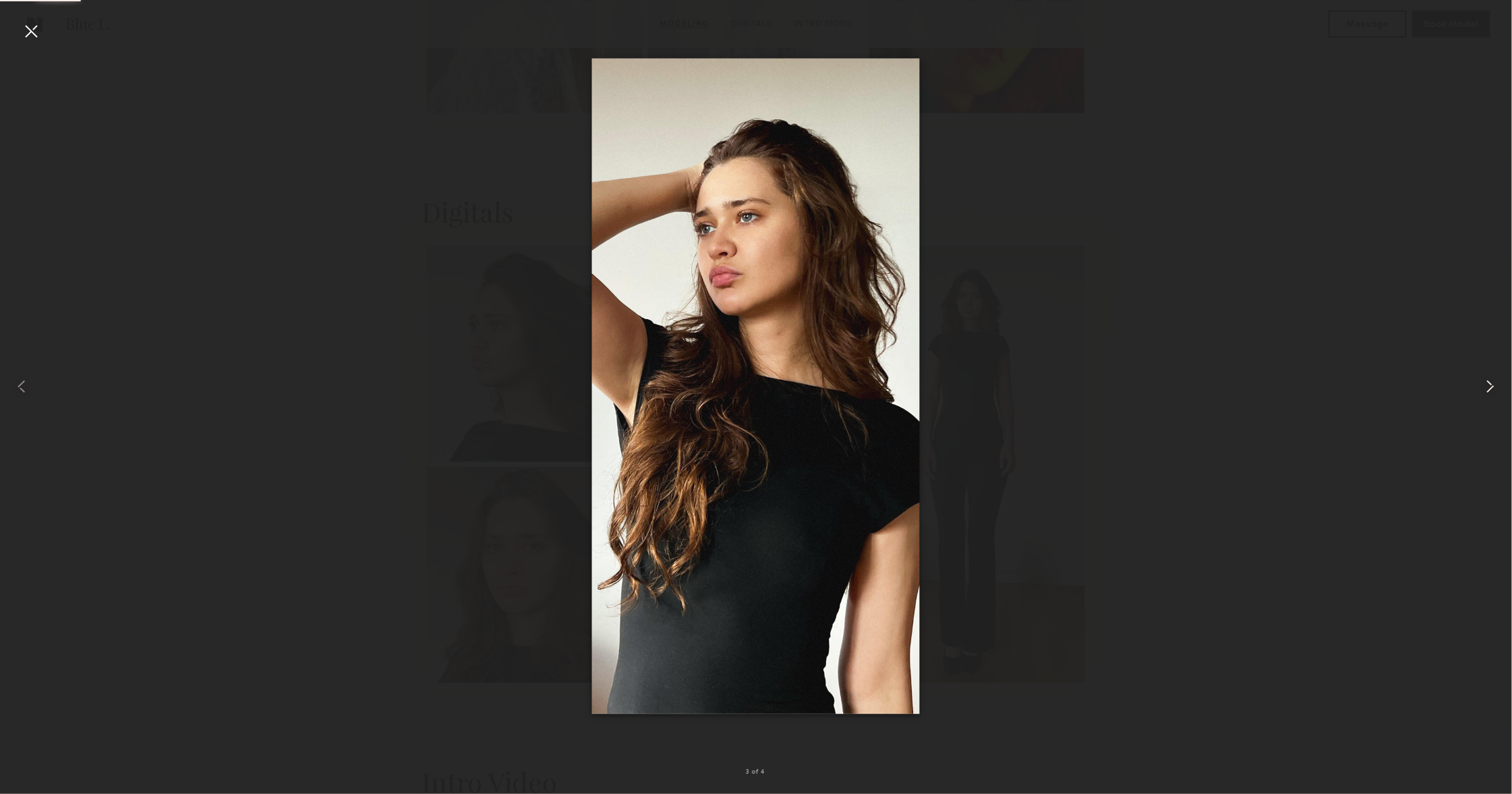
click at [1490, 378] on common-icon at bounding box center [1491, 387] width 21 height 21
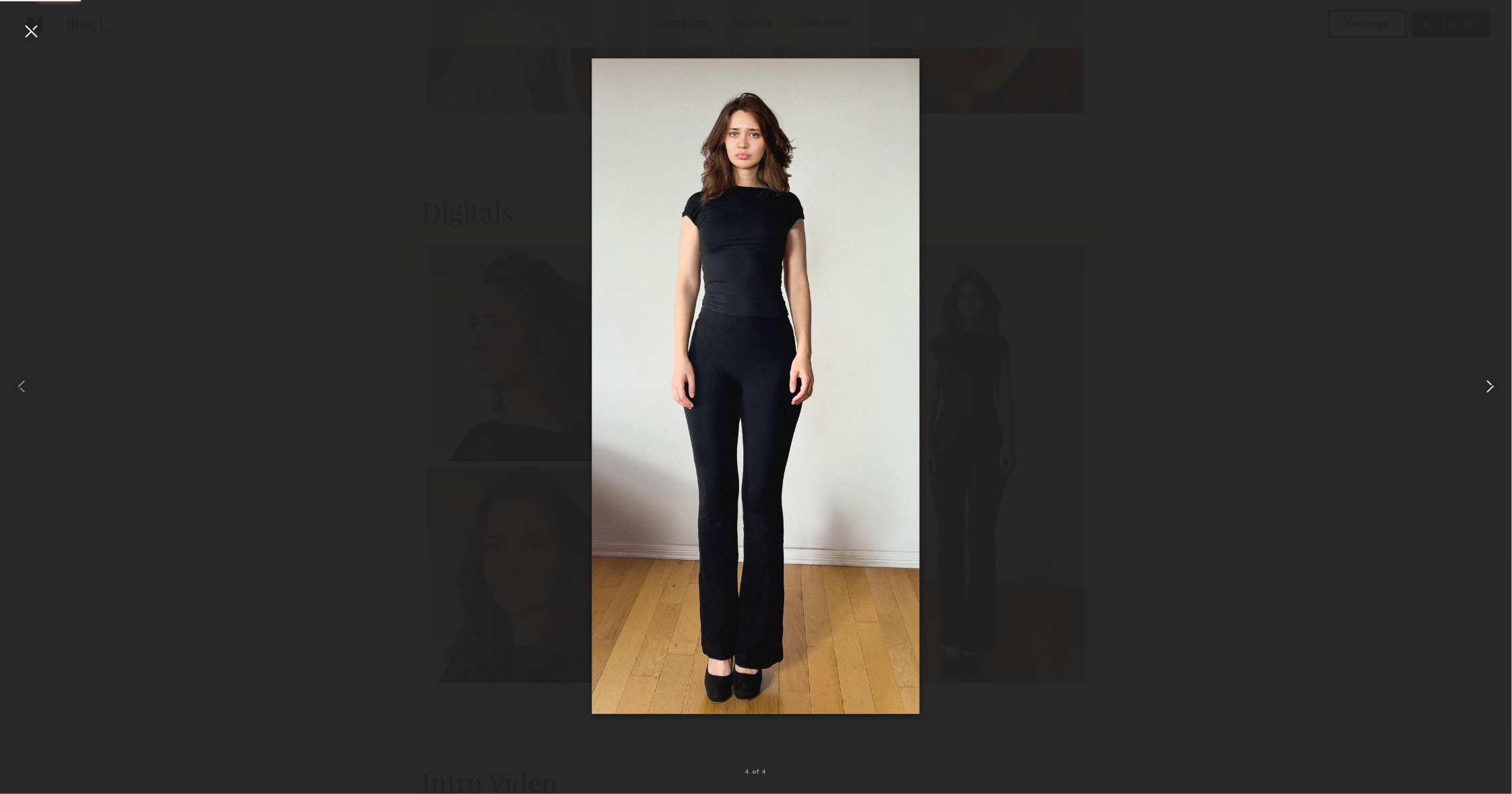
click at [1490, 378] on common-icon at bounding box center [1491, 387] width 21 height 21
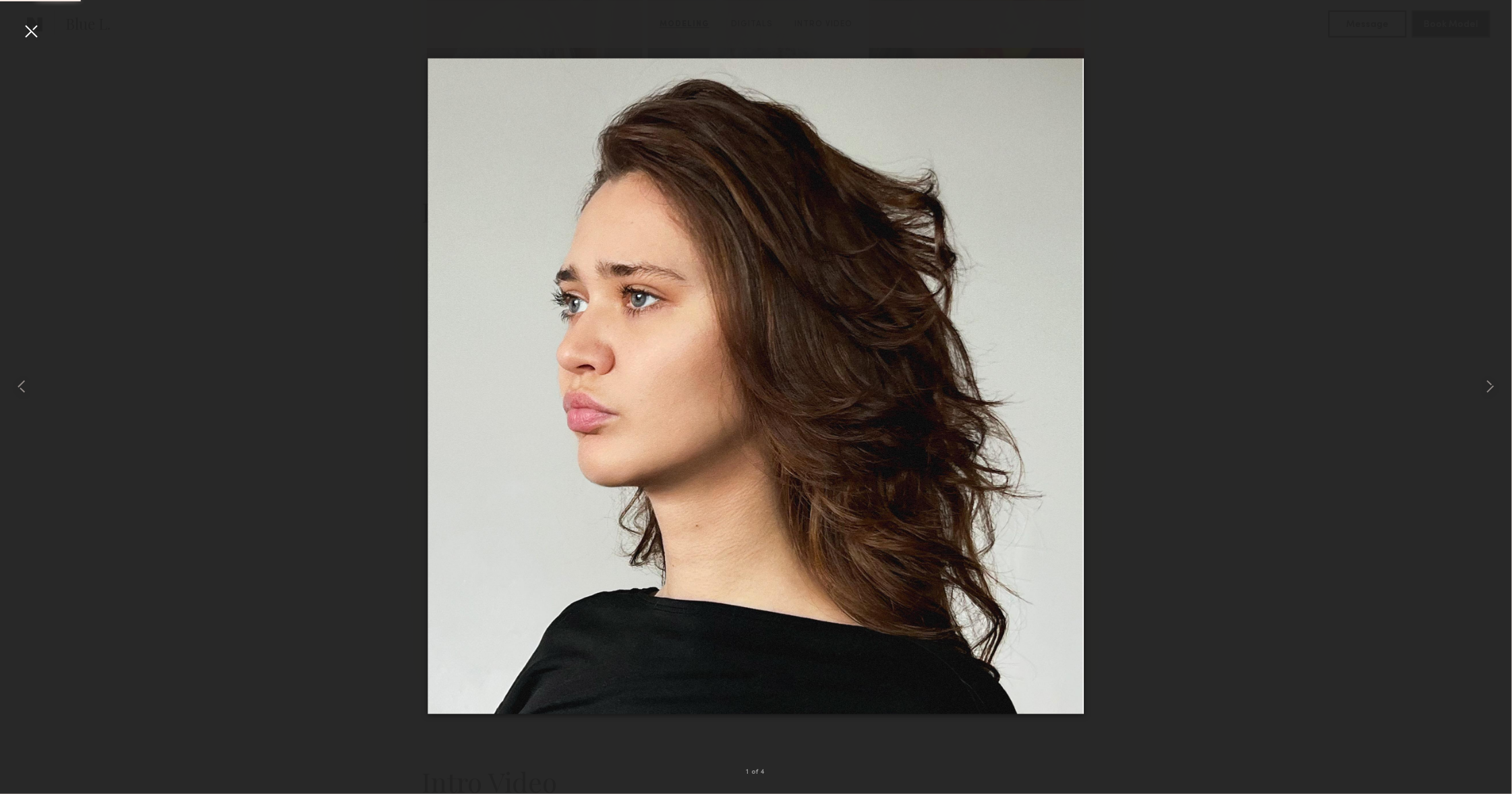
click at [32, 36] on div at bounding box center [31, 31] width 21 height 21
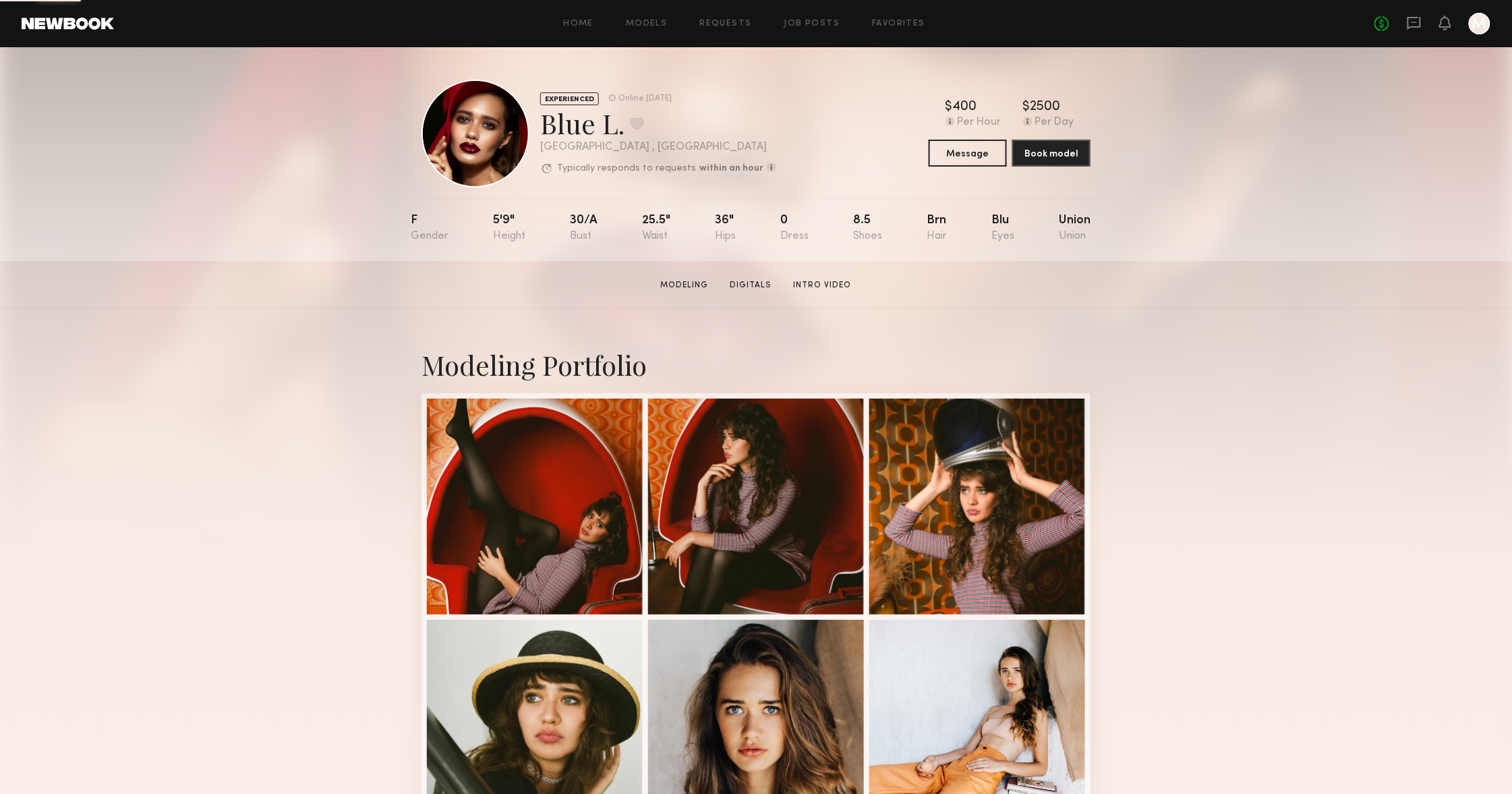
scroll to position [0, 0]
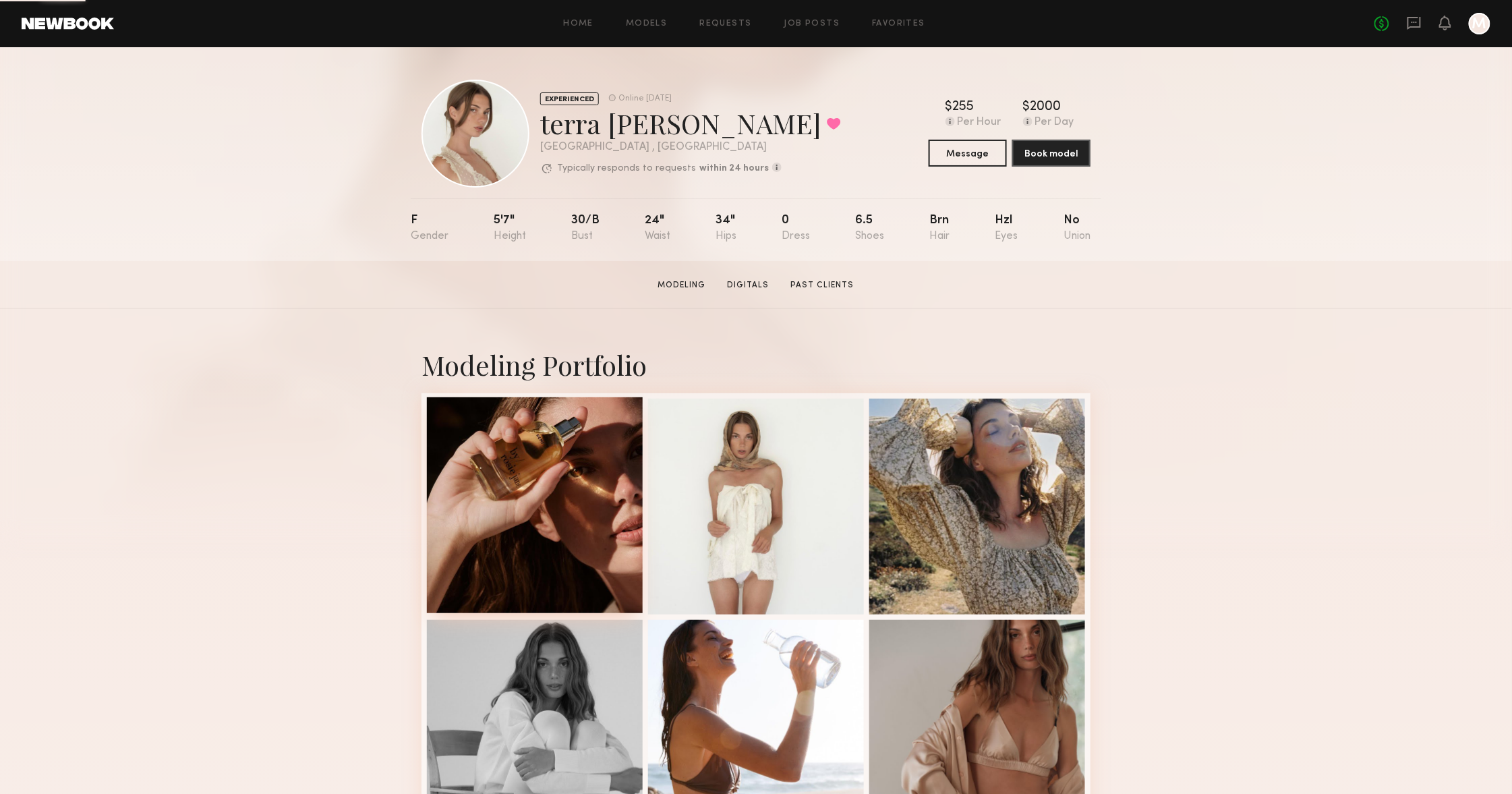
click at [559, 450] on div at bounding box center [535, 505] width 216 height 216
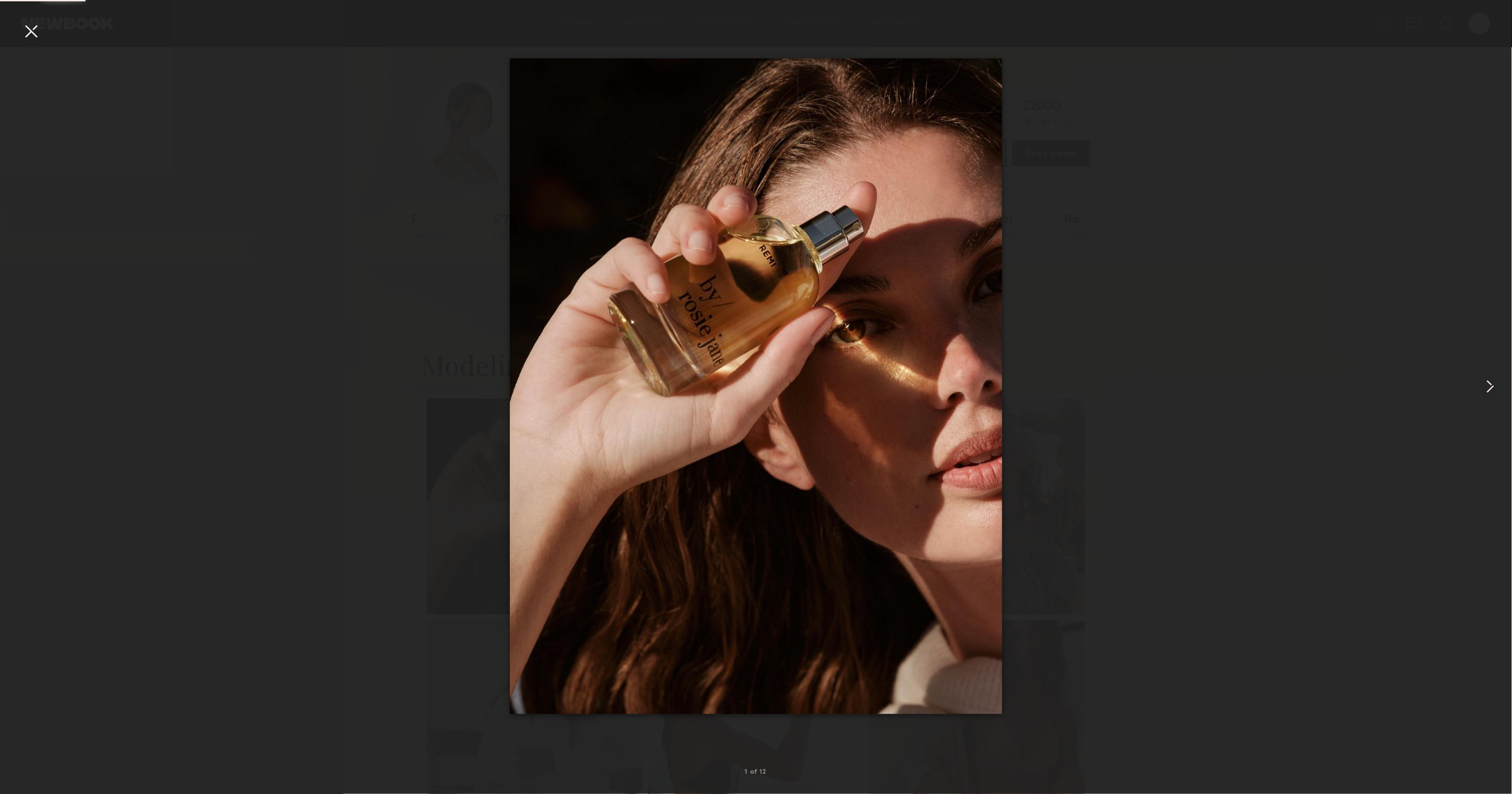
click at [1480, 392] on common-icon at bounding box center [1491, 387] width 21 height 21
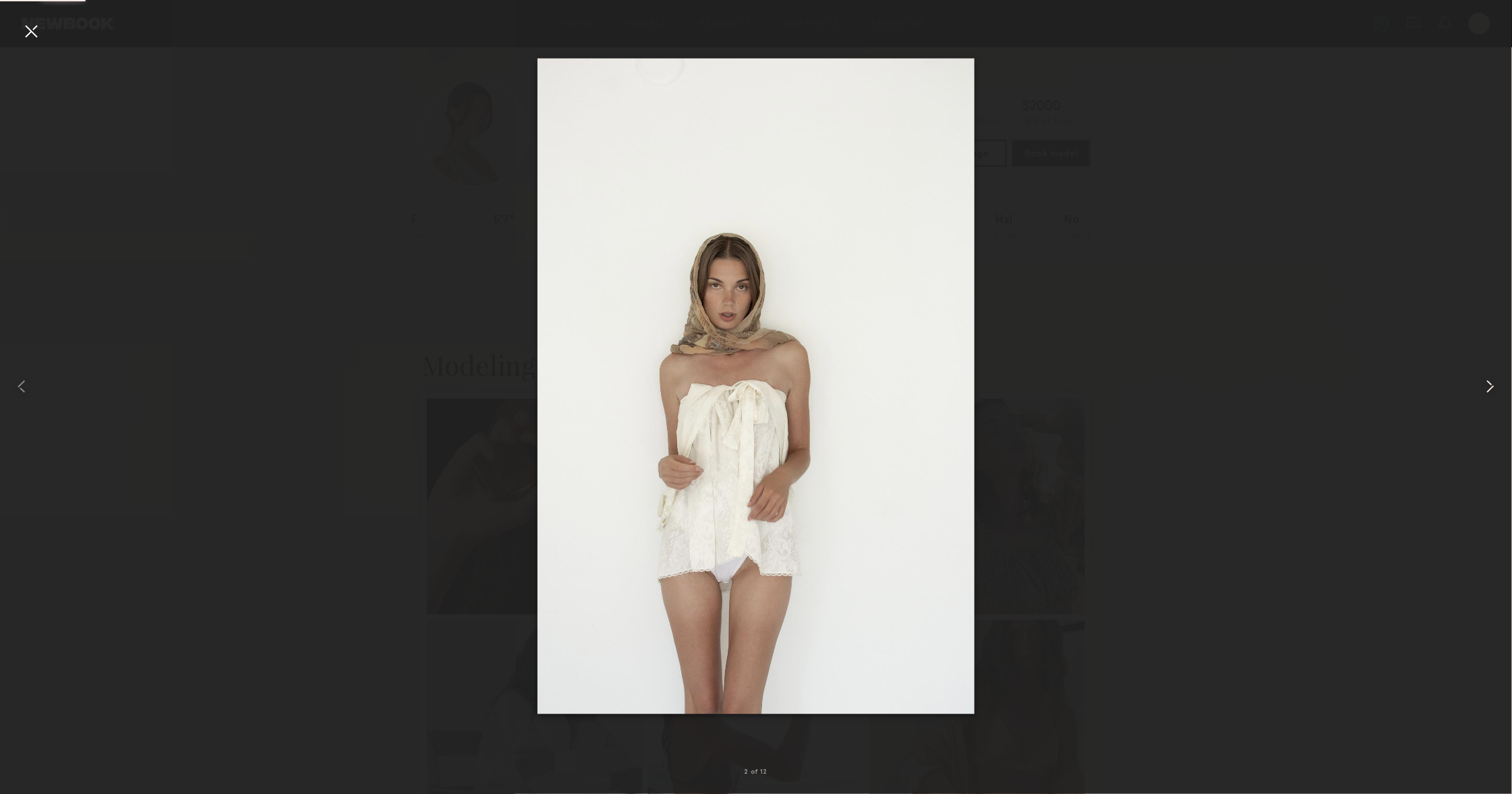
click at [1480, 392] on common-icon at bounding box center [1491, 387] width 21 height 21
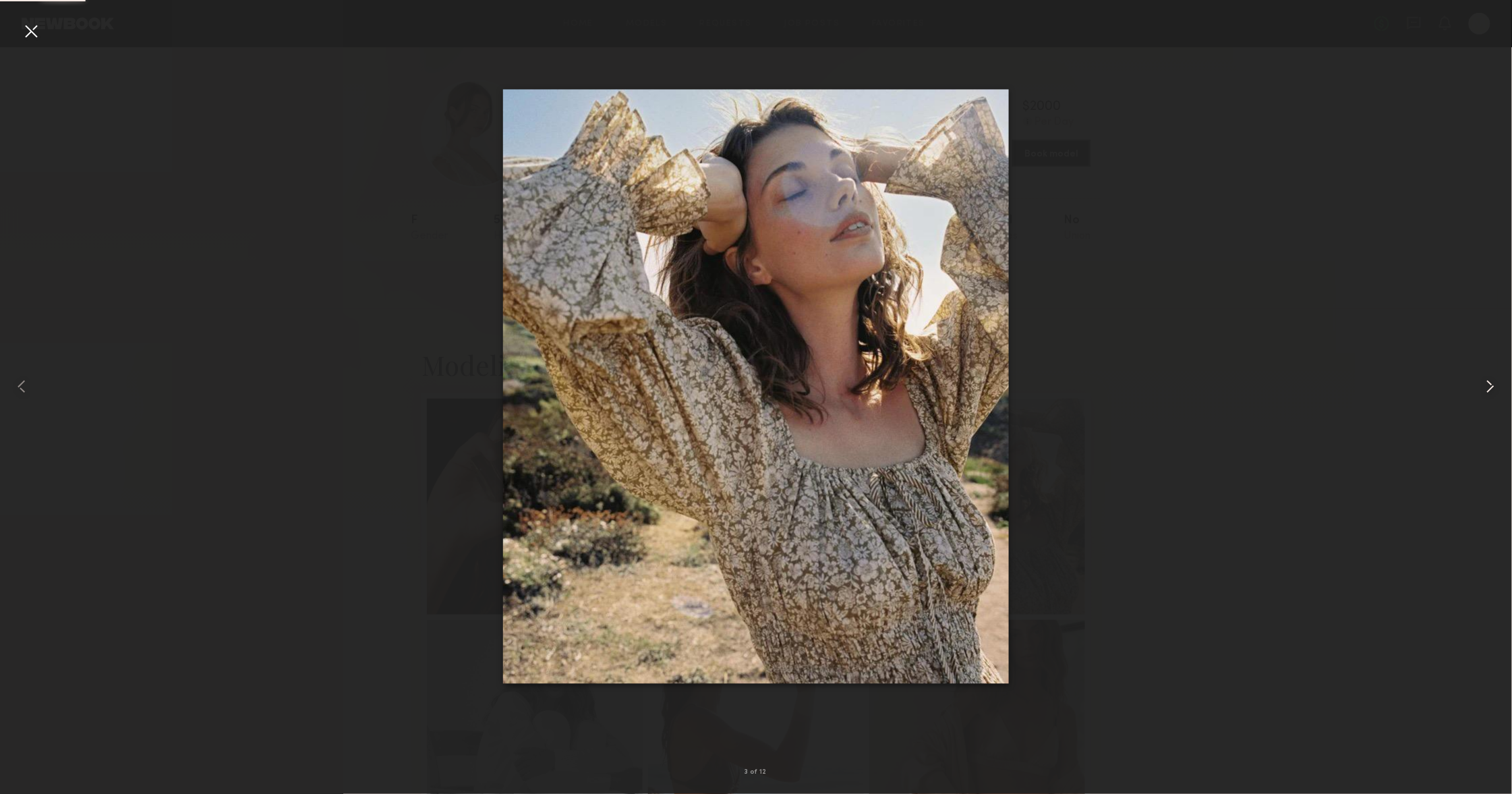
click at [1480, 392] on common-icon at bounding box center [1491, 387] width 21 height 21
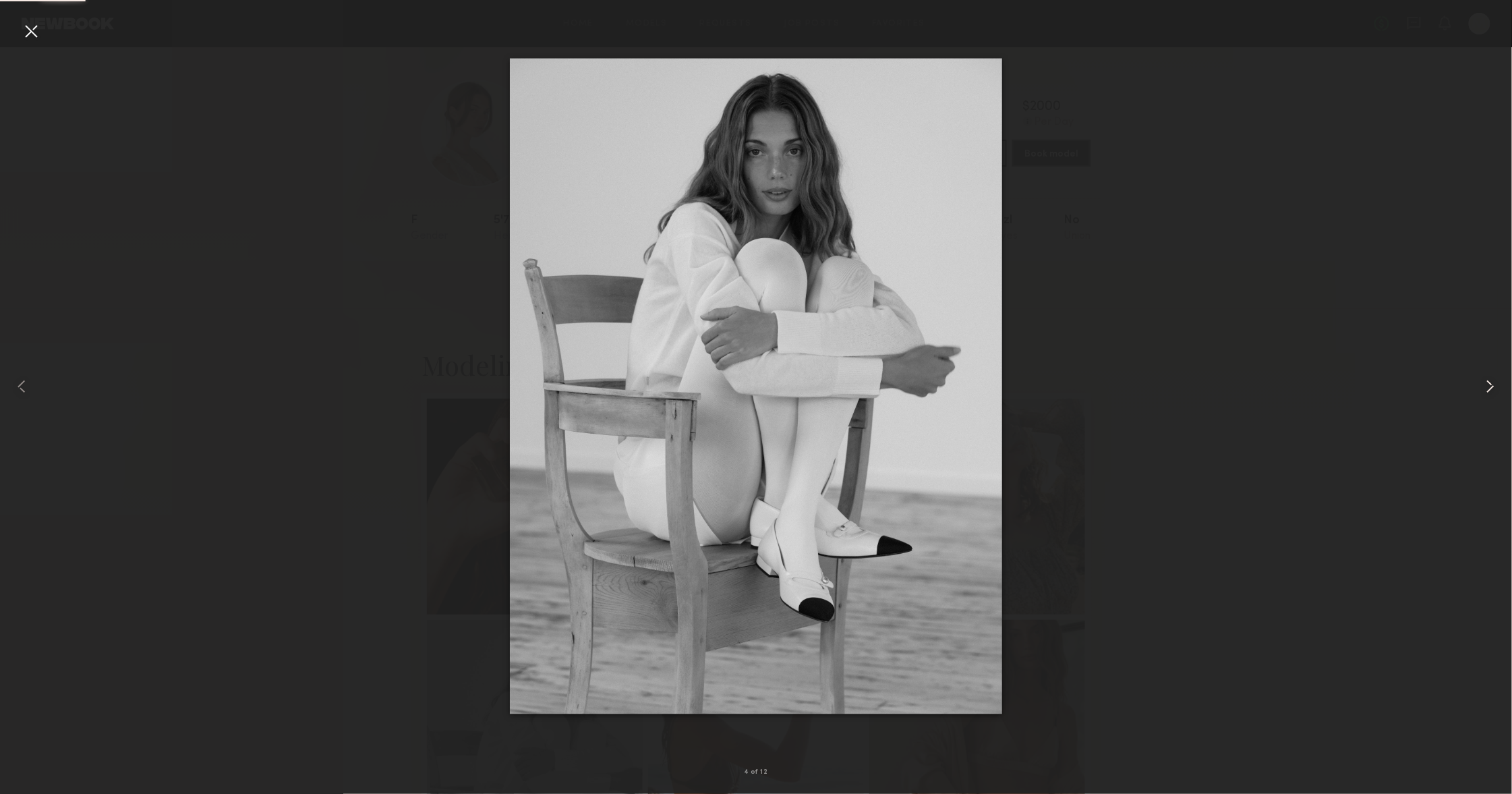
click at [1480, 392] on common-icon at bounding box center [1491, 387] width 21 height 21
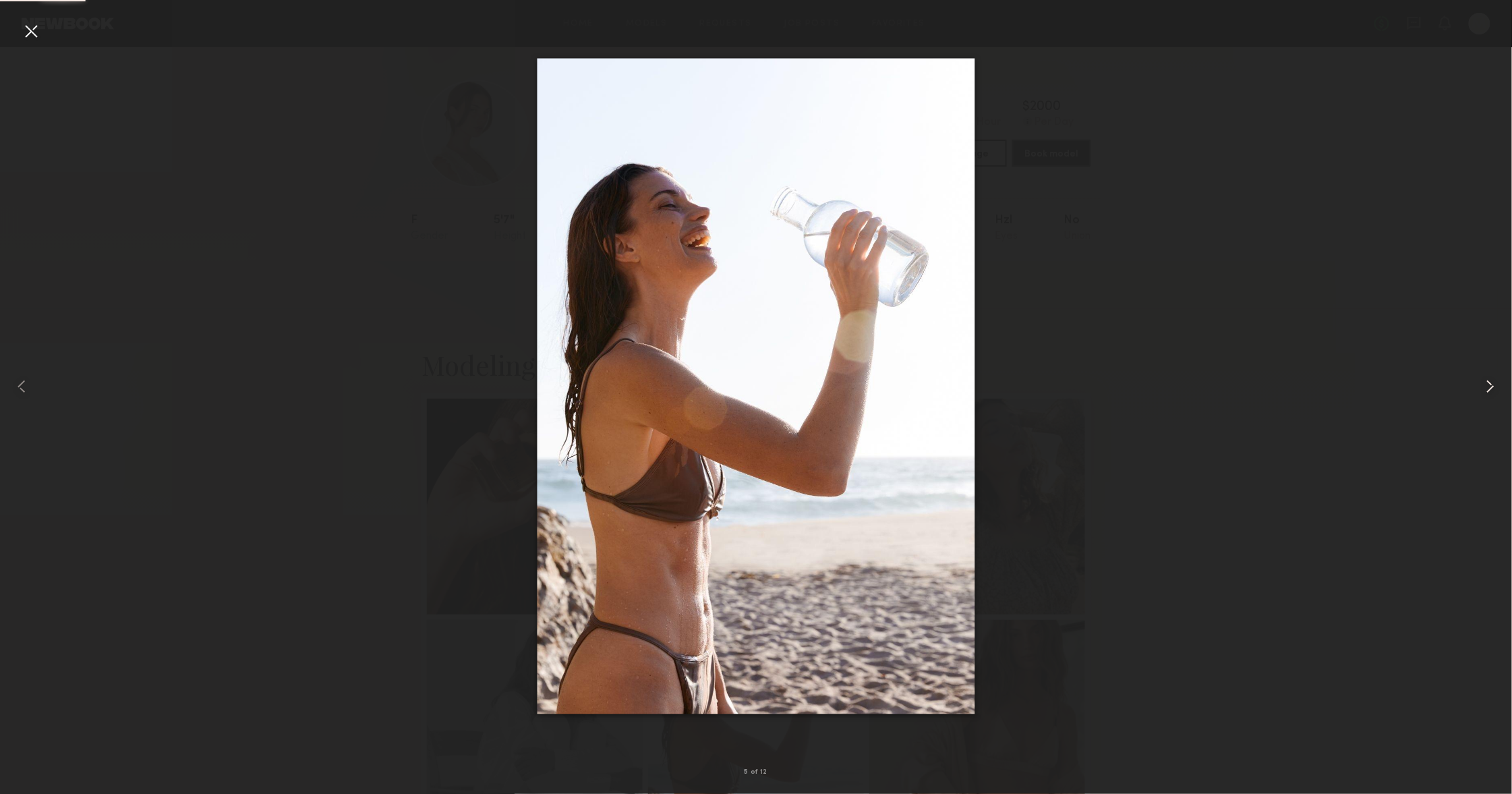
click at [1480, 392] on common-icon at bounding box center [1491, 387] width 21 height 21
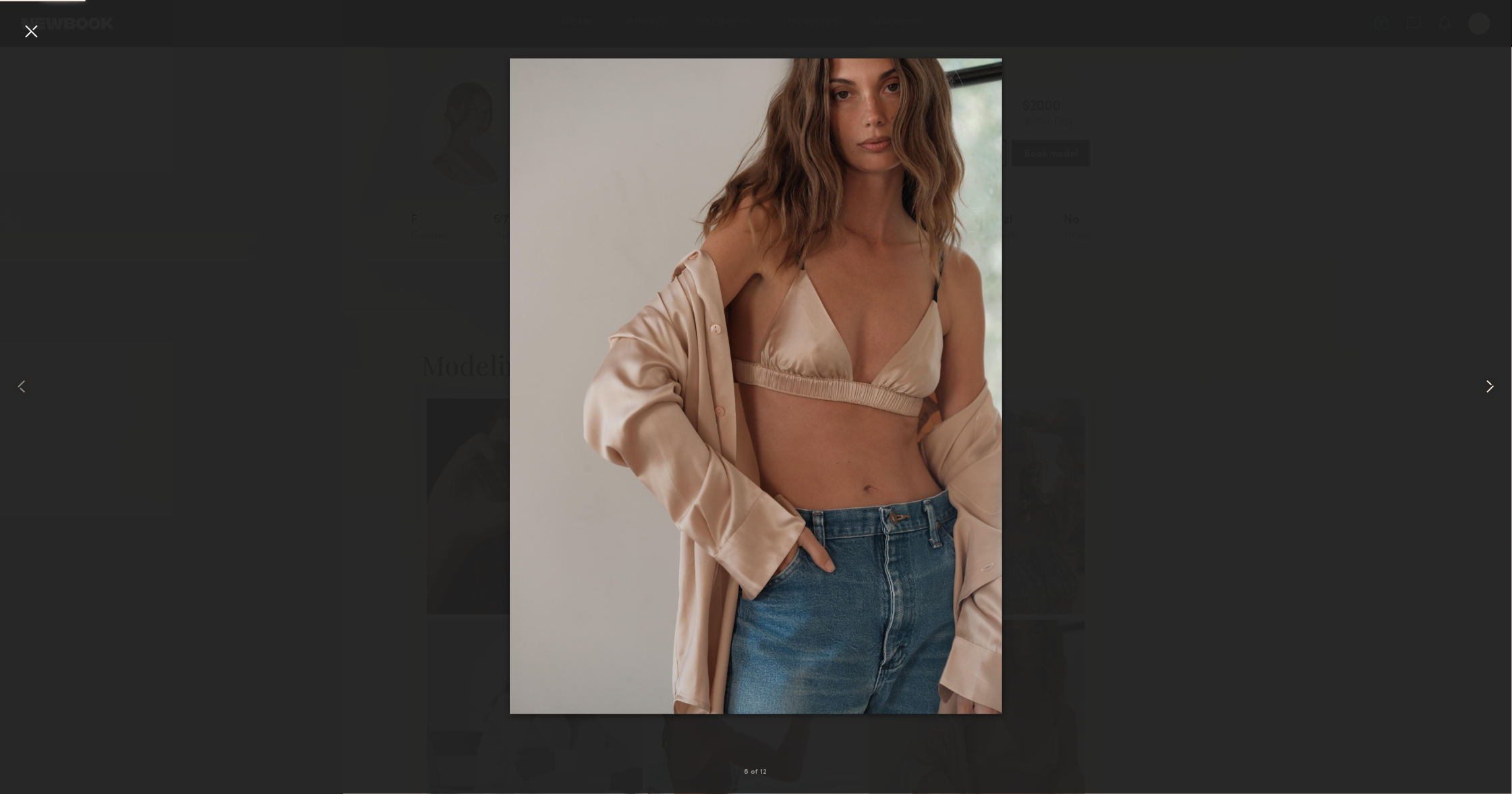
click at [1480, 392] on common-icon at bounding box center [1491, 387] width 21 height 21
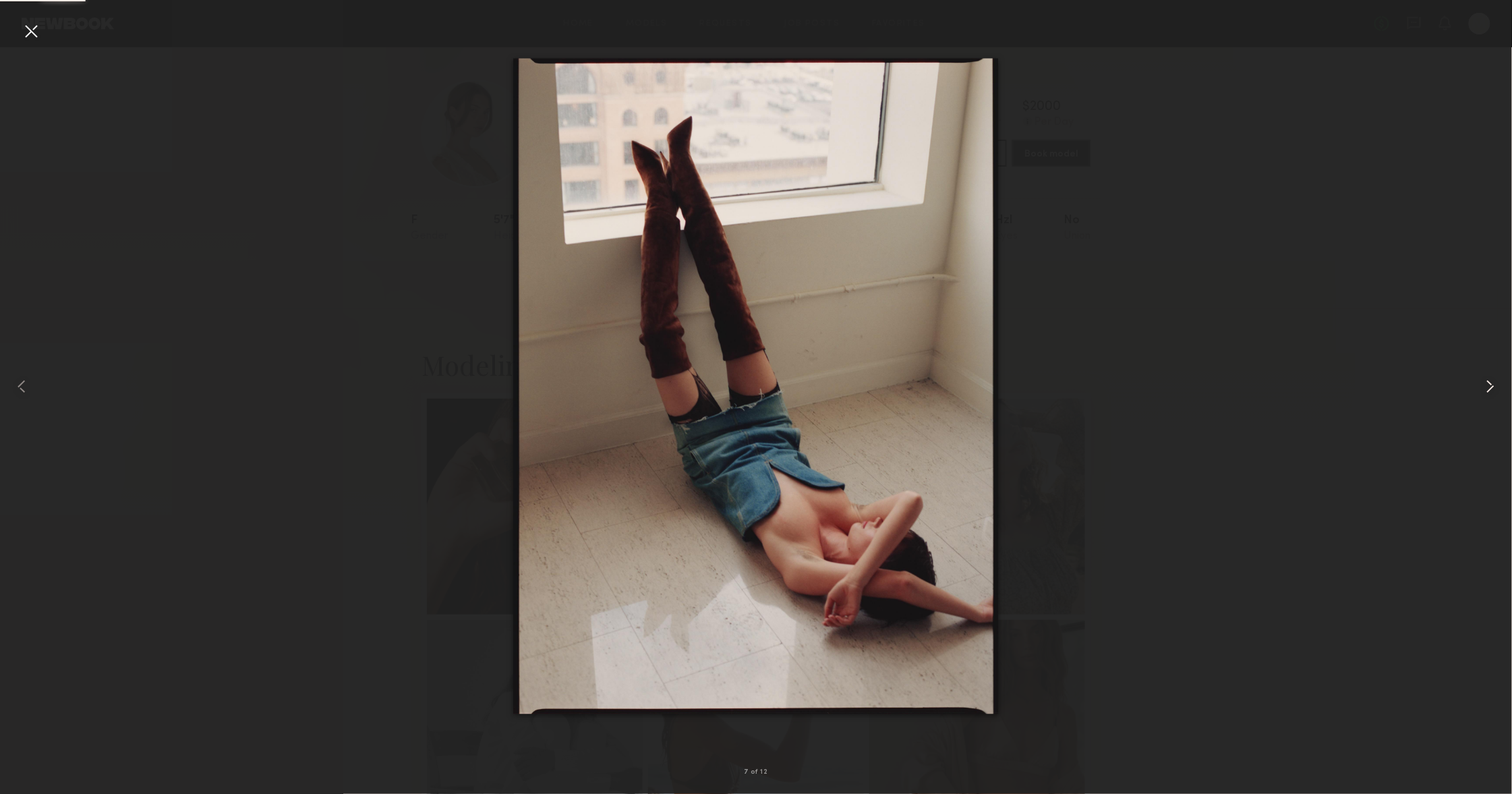
click at [1480, 392] on common-icon at bounding box center [1491, 387] width 21 height 21
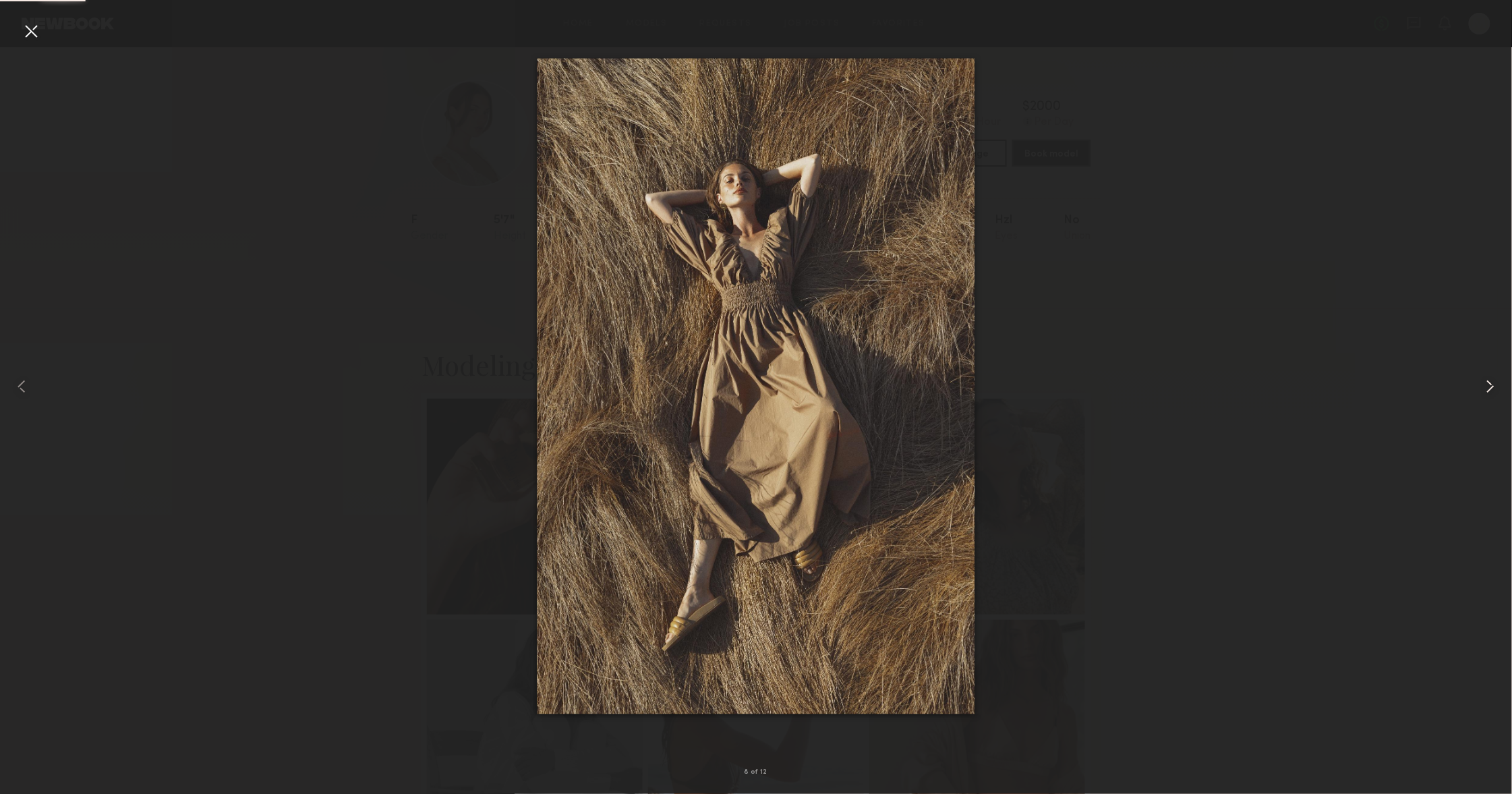
click at [1480, 392] on common-icon at bounding box center [1491, 387] width 21 height 21
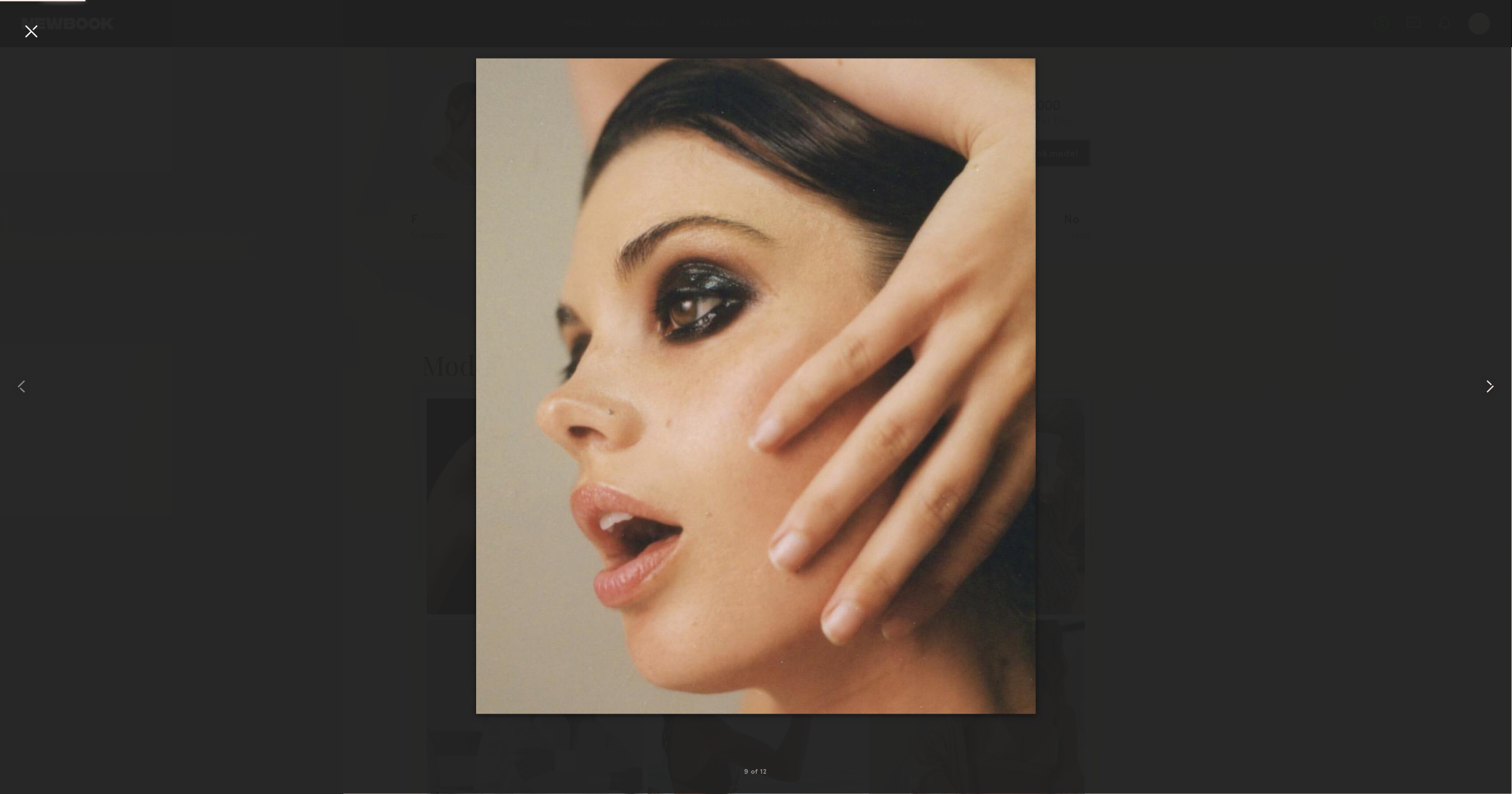
click at [1480, 392] on common-icon at bounding box center [1491, 387] width 21 height 21
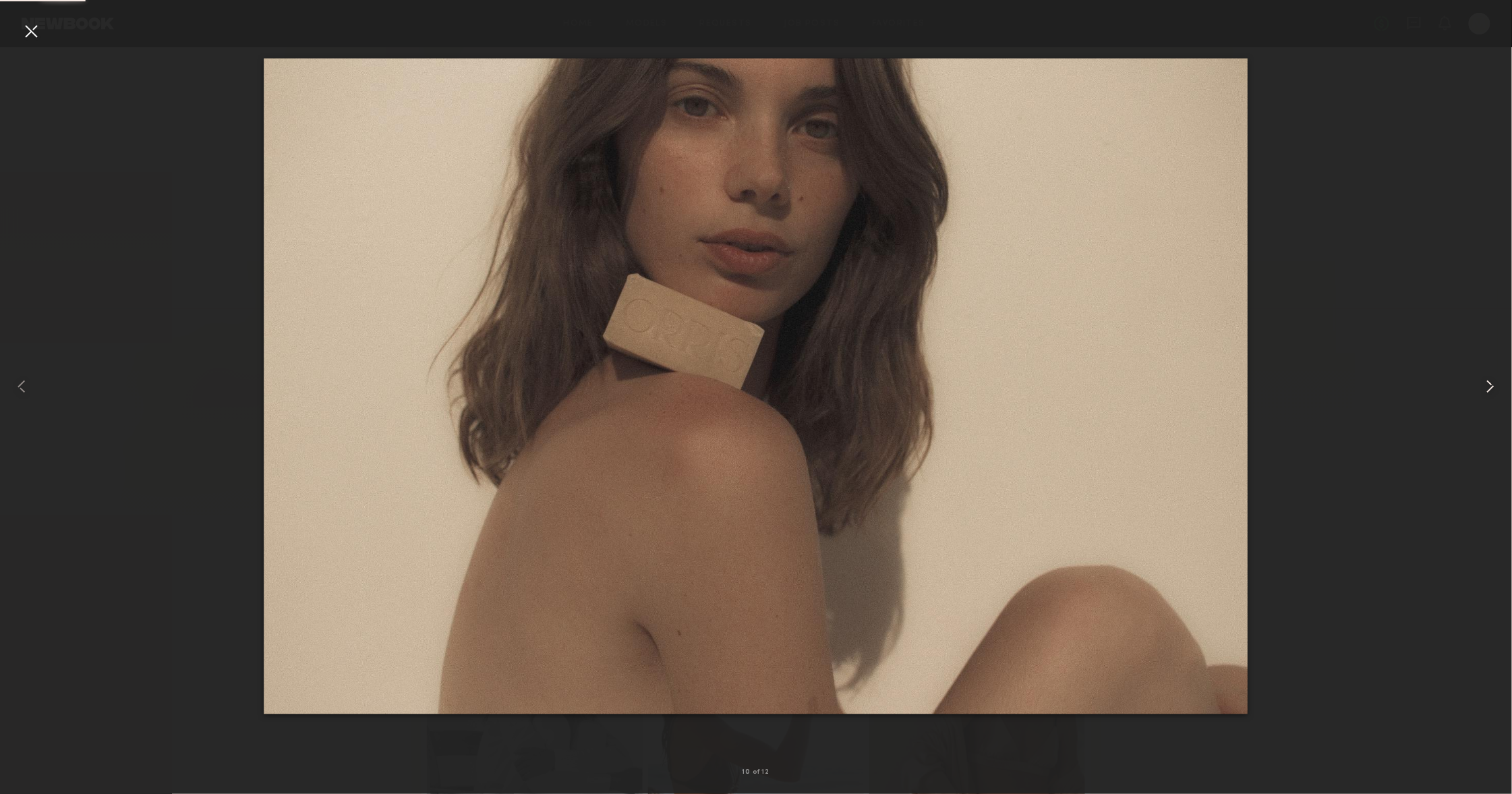
click at [1480, 392] on common-icon at bounding box center [1491, 387] width 21 height 21
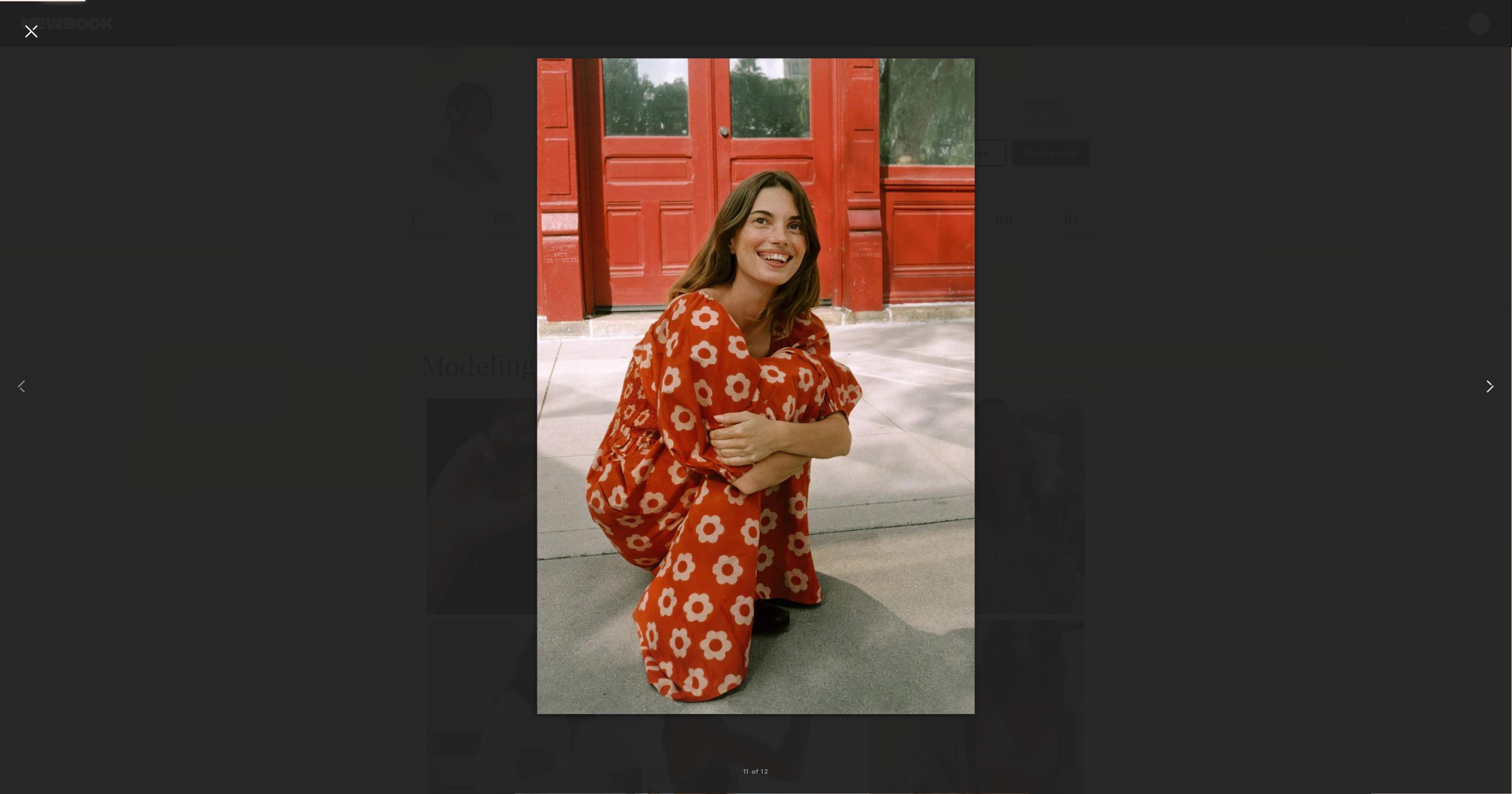
click at [1480, 392] on common-icon at bounding box center [1491, 387] width 21 height 21
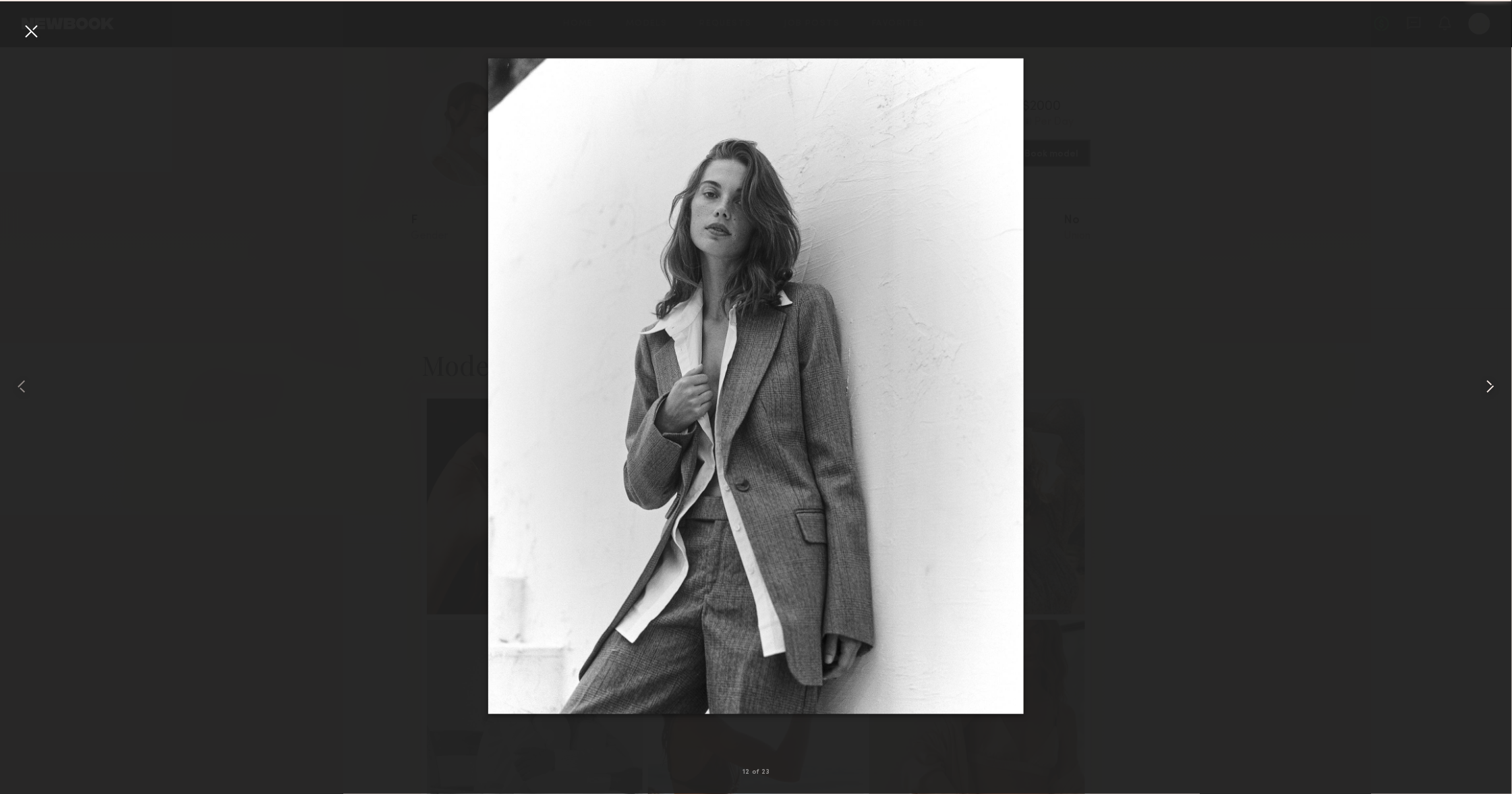
click at [1480, 392] on common-icon at bounding box center [1491, 387] width 21 height 21
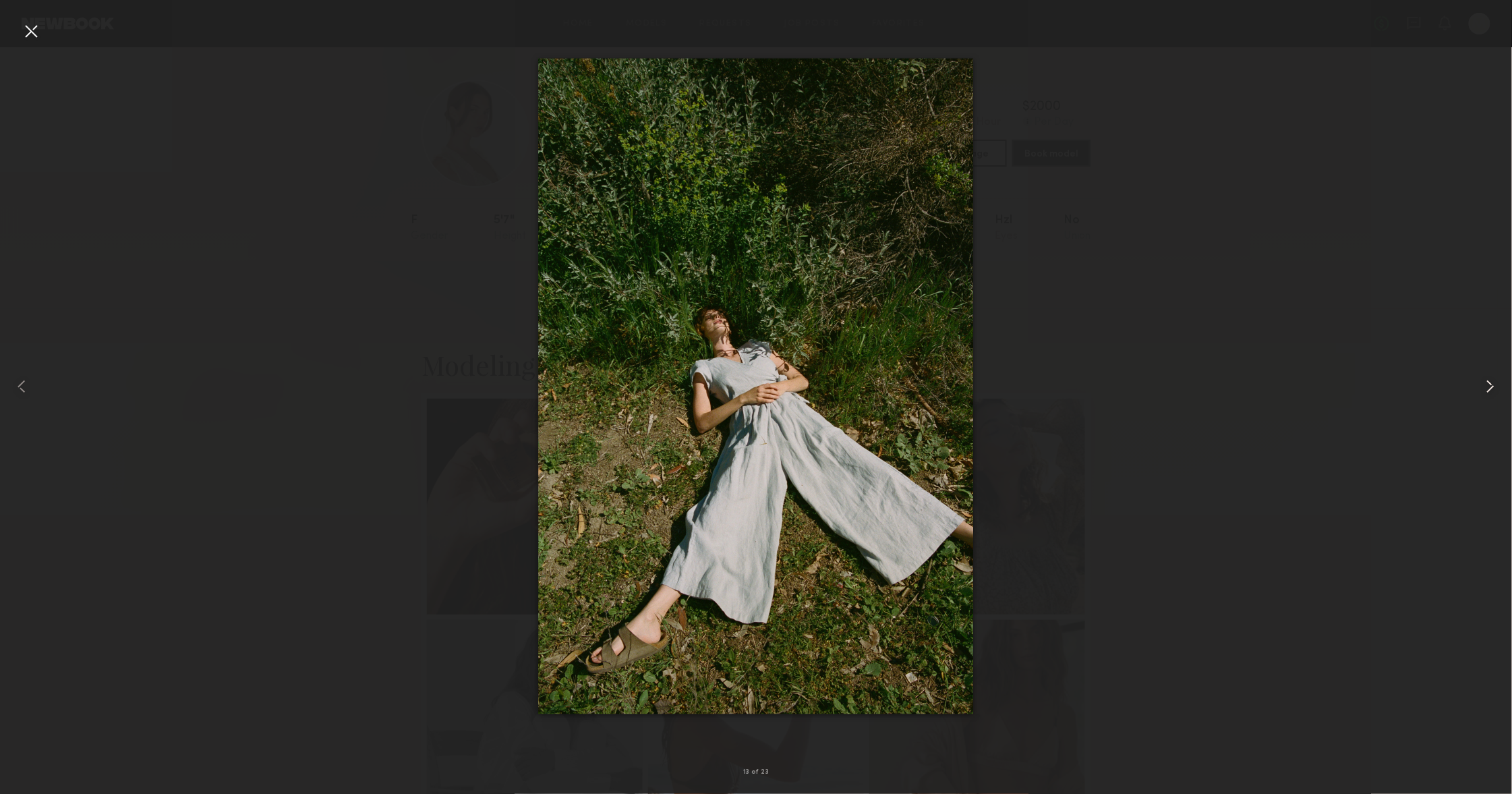
click at [1480, 392] on common-icon at bounding box center [1491, 387] width 21 height 21
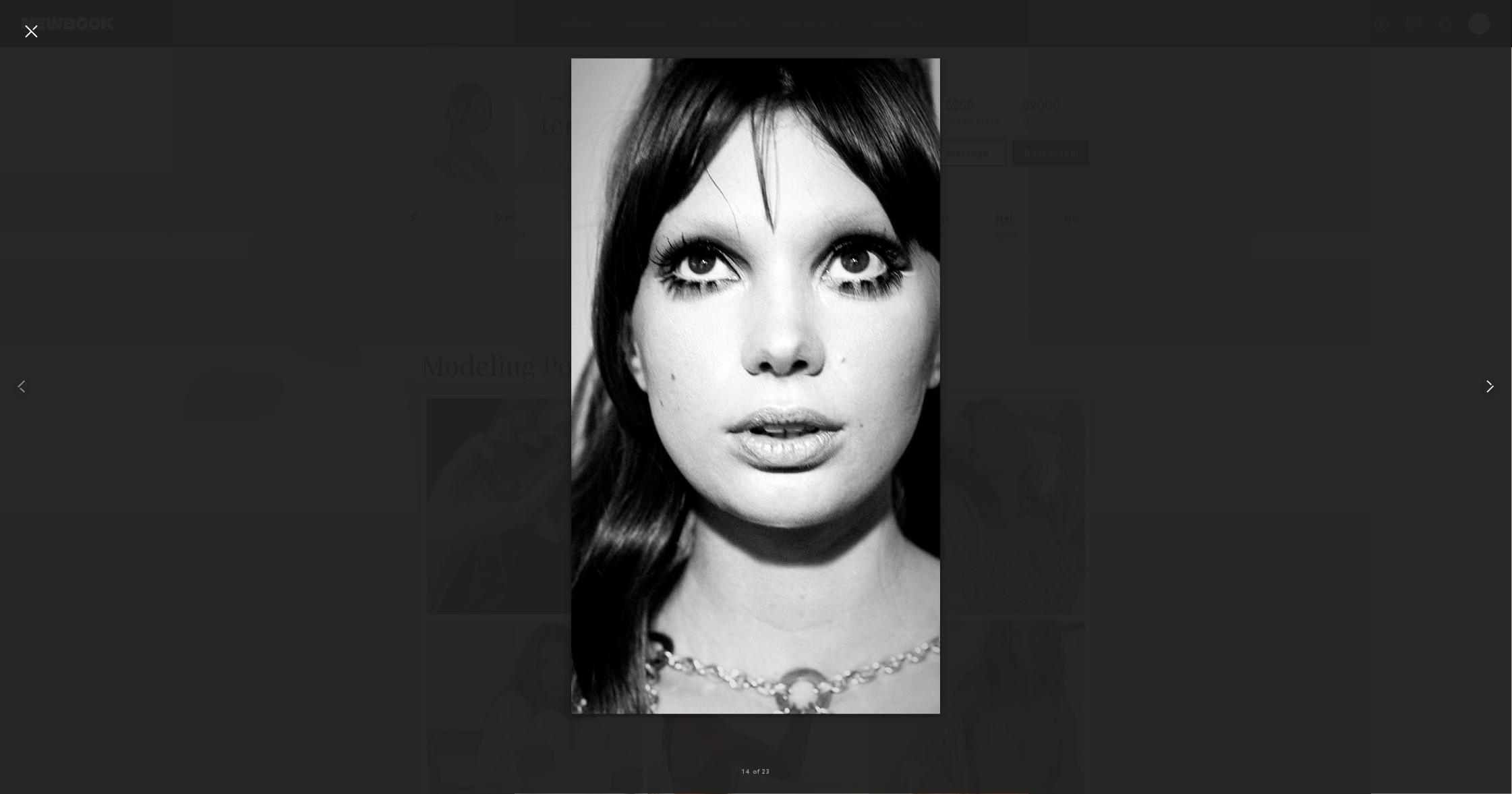
click at [1480, 392] on common-icon at bounding box center [1491, 387] width 21 height 21
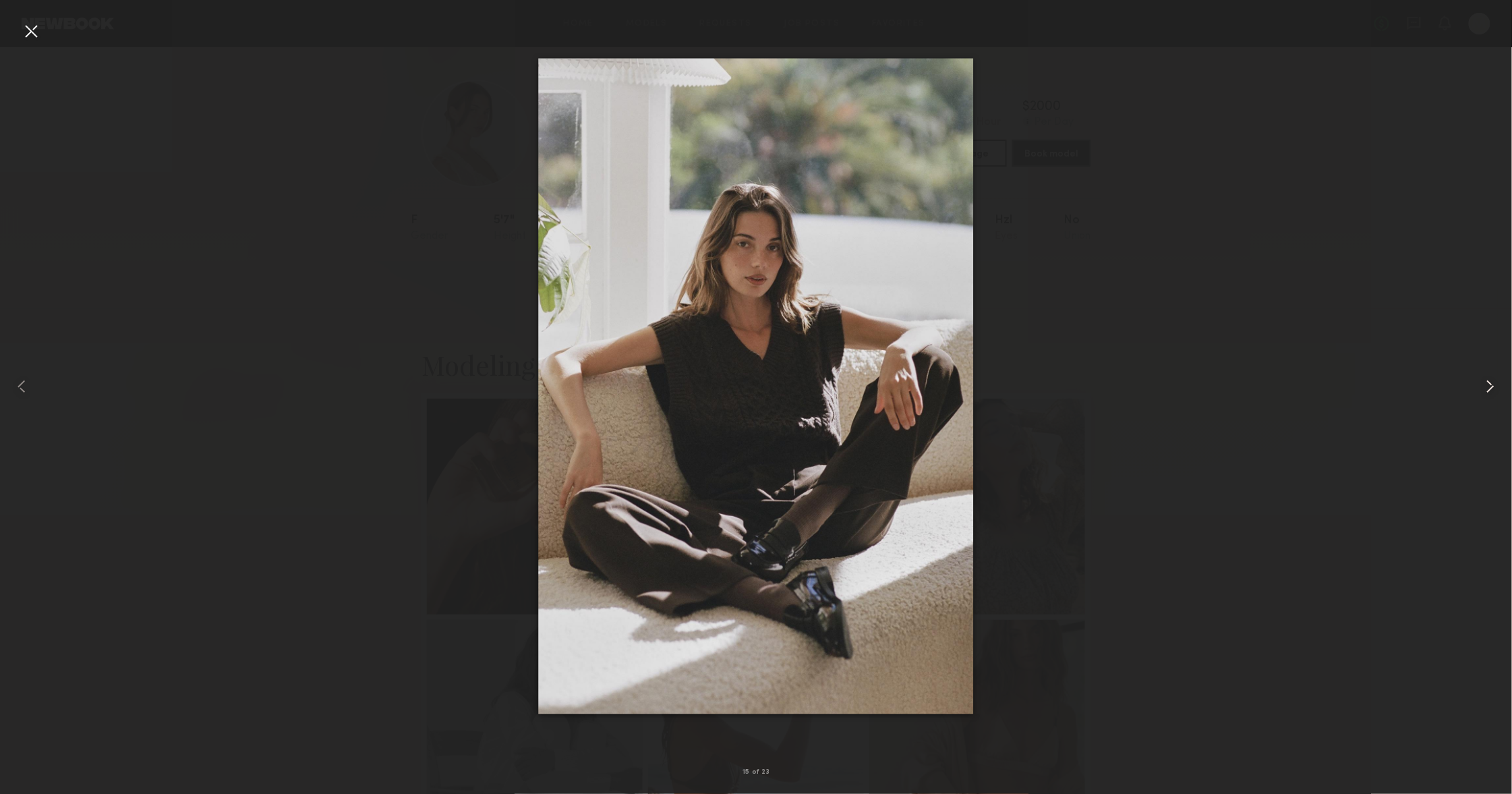
click at [1480, 392] on common-icon at bounding box center [1491, 387] width 21 height 21
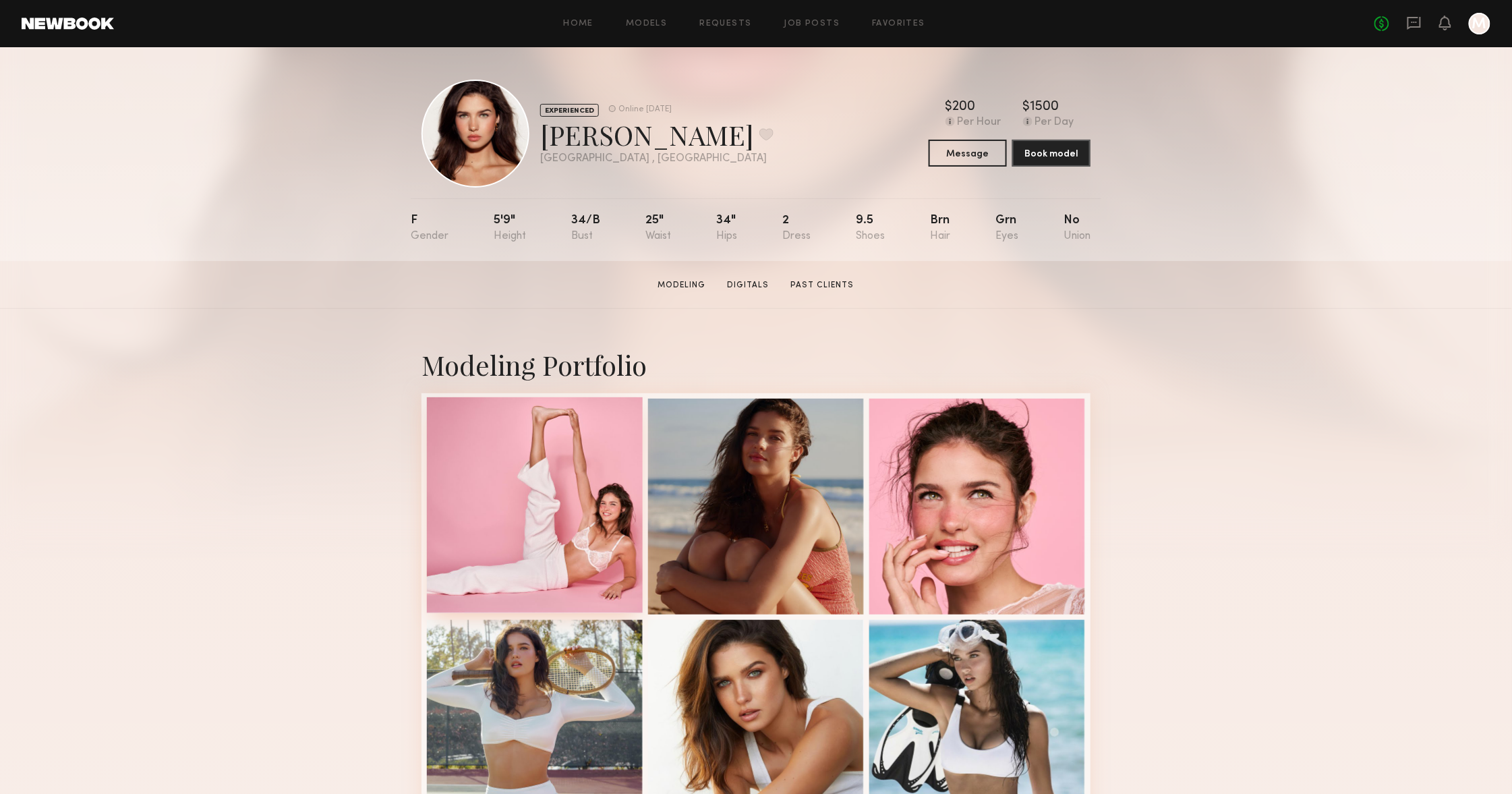
click at [573, 461] on div at bounding box center [535, 505] width 216 height 216
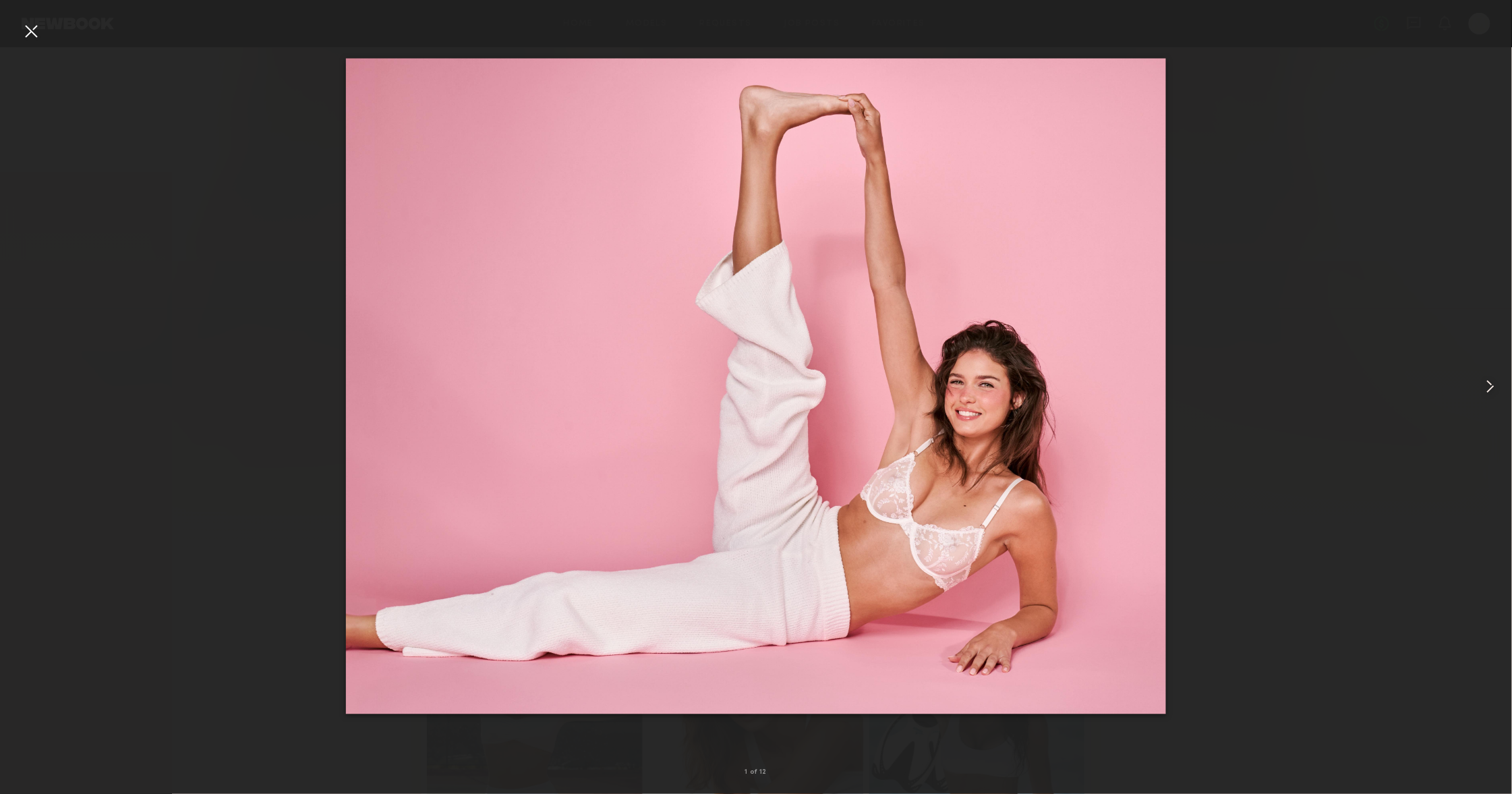
click at [1480, 386] on common-icon at bounding box center [1491, 387] width 21 height 21
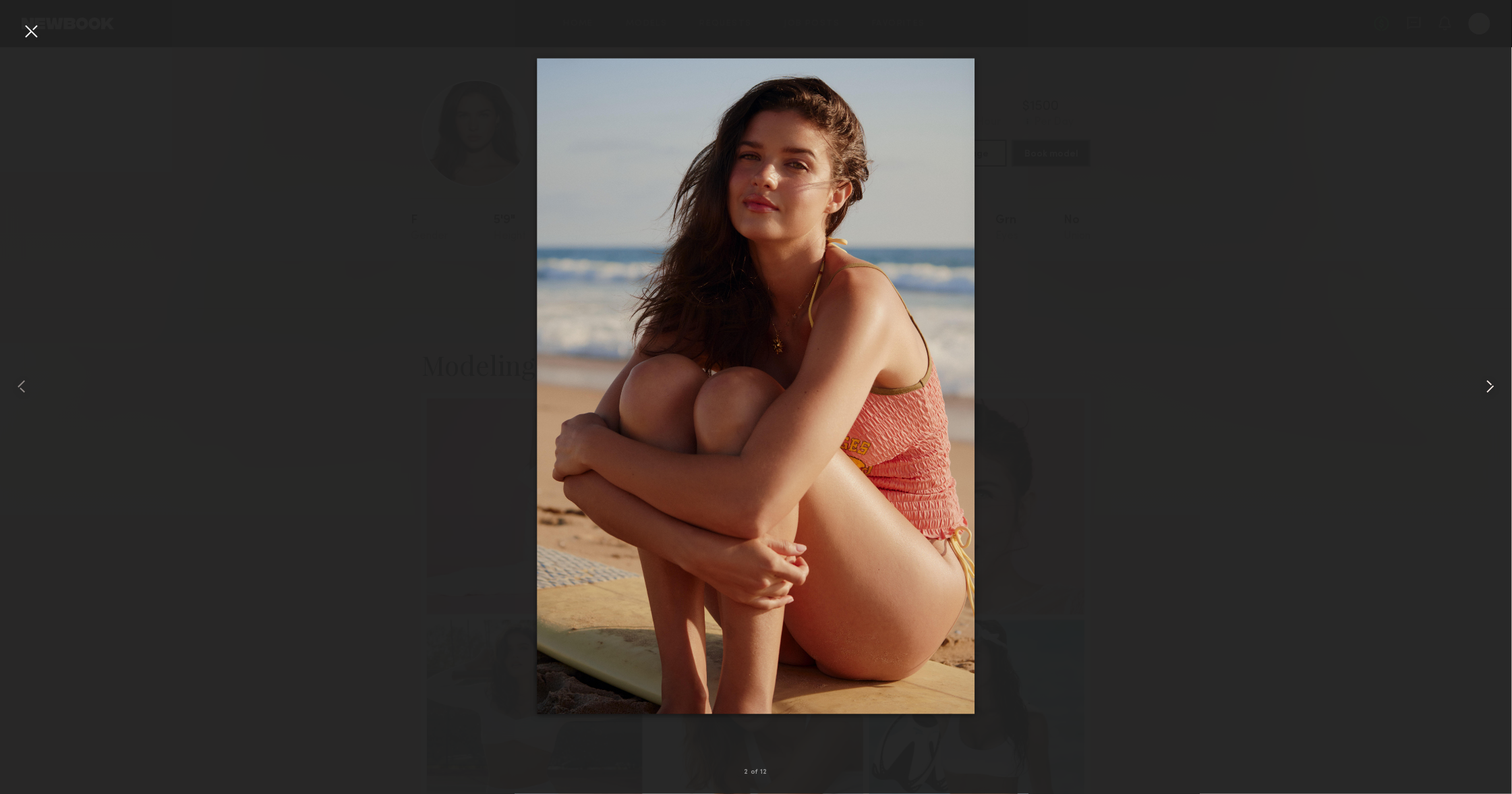
click at [1480, 386] on common-icon at bounding box center [1491, 387] width 21 height 21
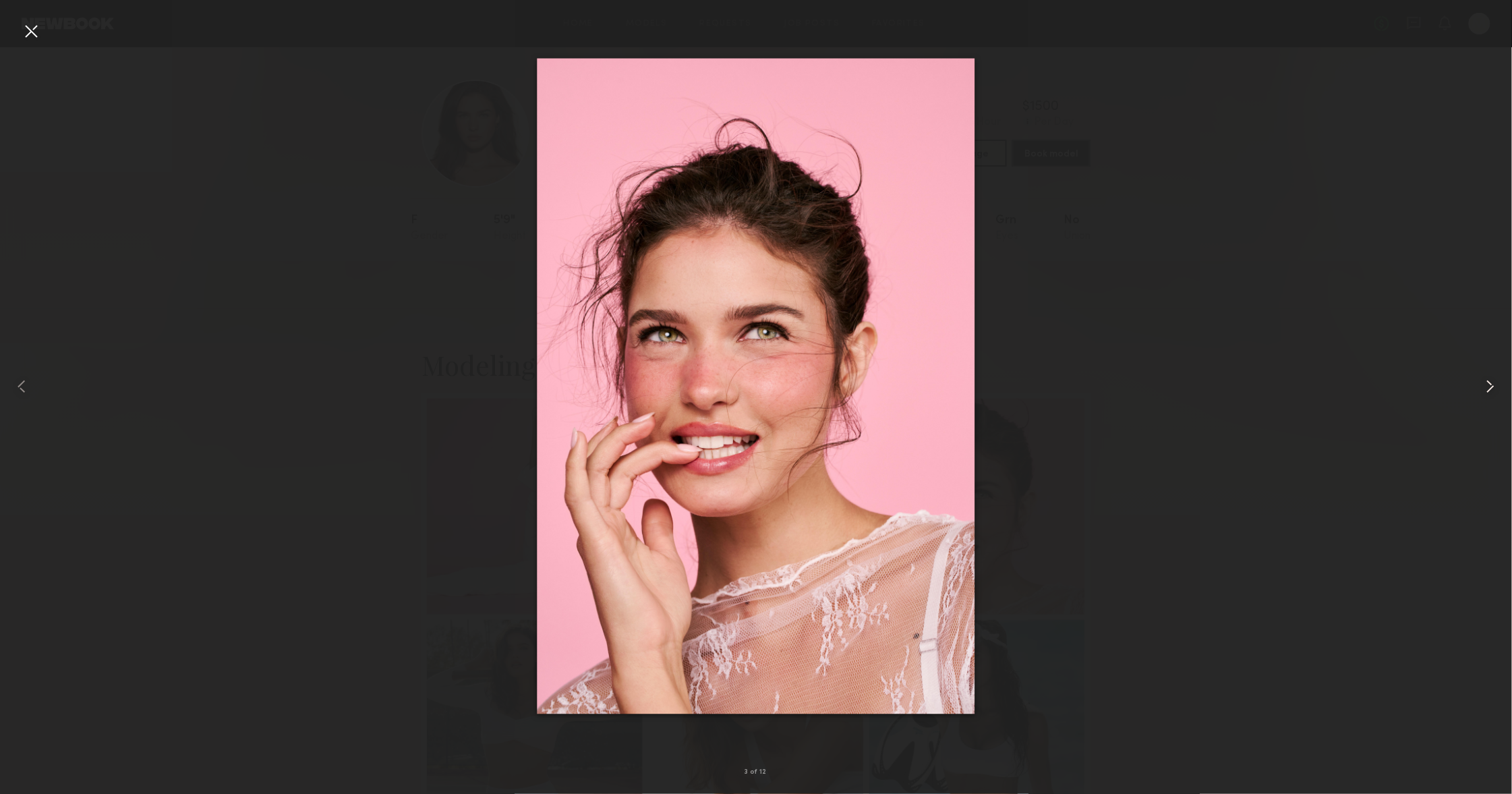
click at [1480, 386] on common-icon at bounding box center [1491, 387] width 21 height 21
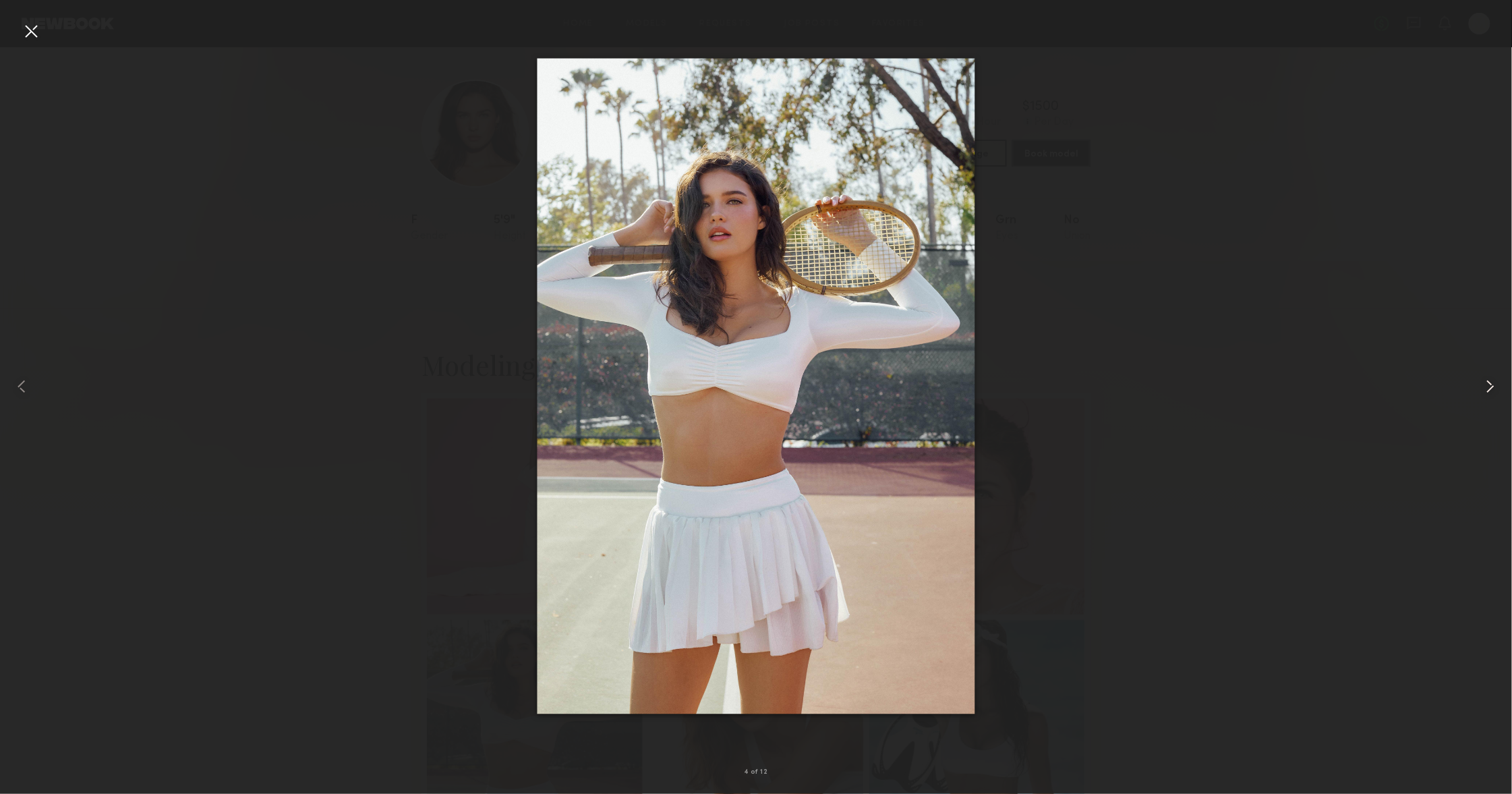
click at [1480, 386] on common-icon at bounding box center [1491, 387] width 21 height 21
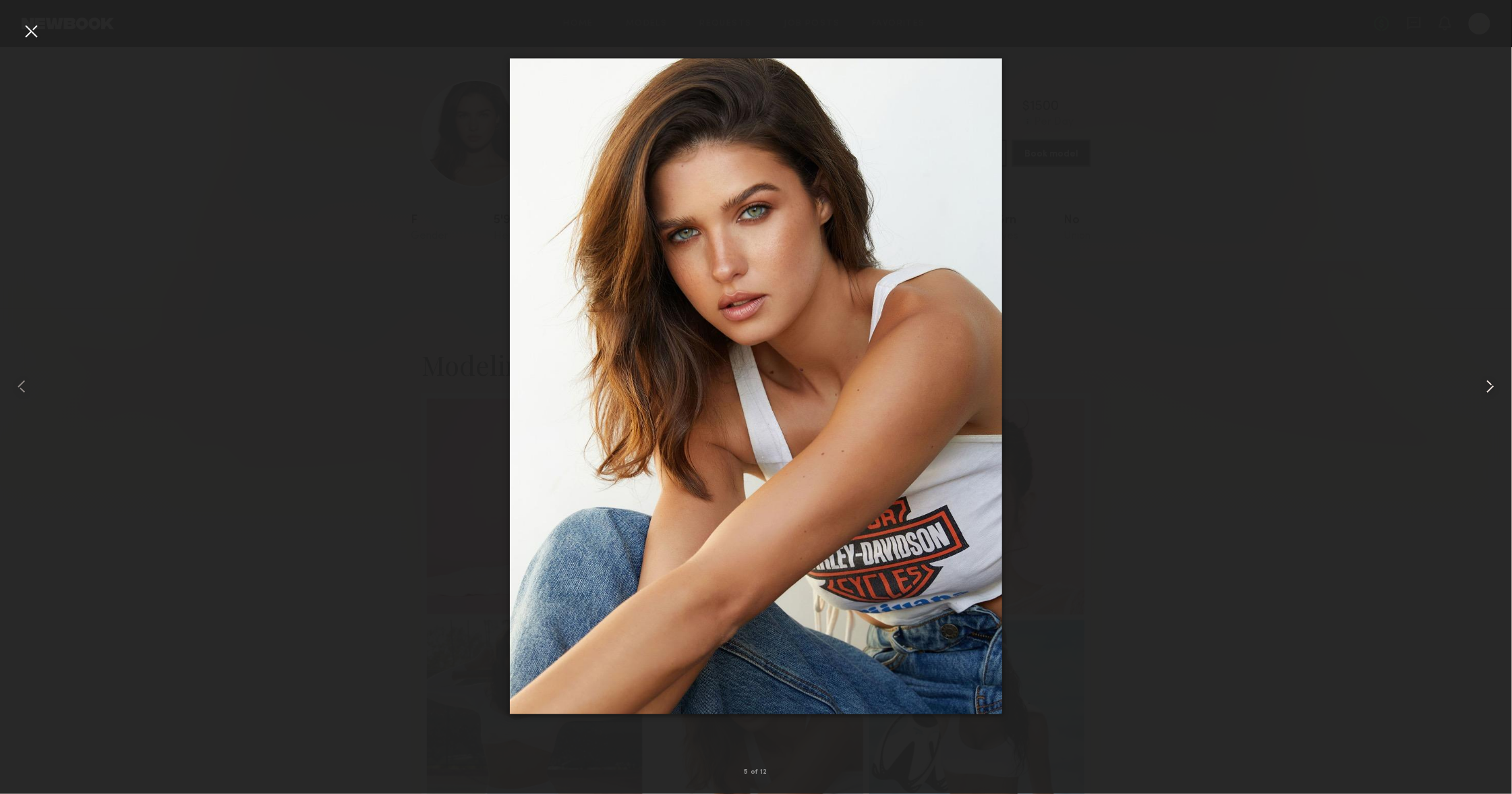
click at [1480, 386] on common-icon at bounding box center [1491, 387] width 21 height 21
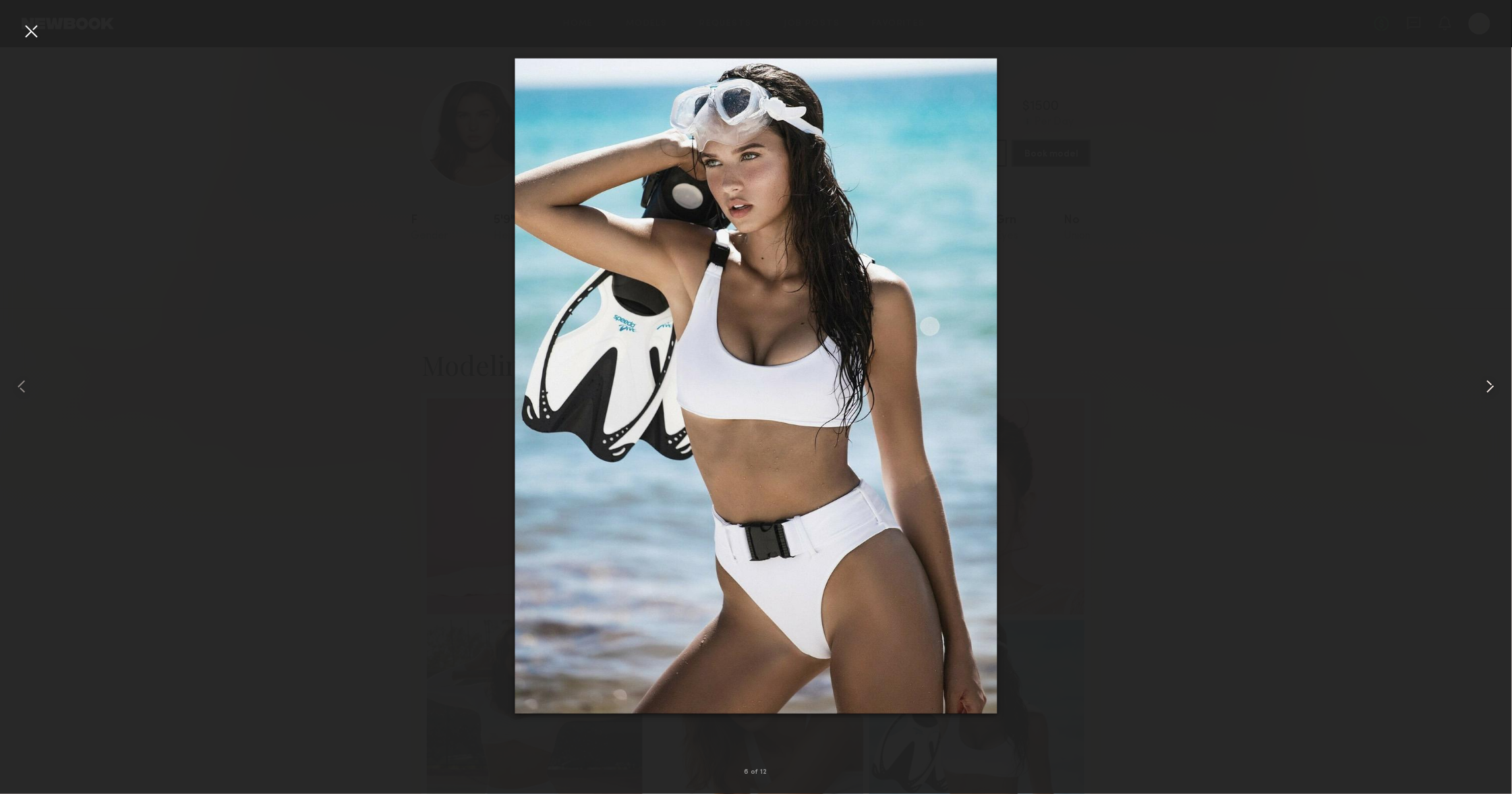
click at [1480, 386] on common-icon at bounding box center [1491, 387] width 21 height 21
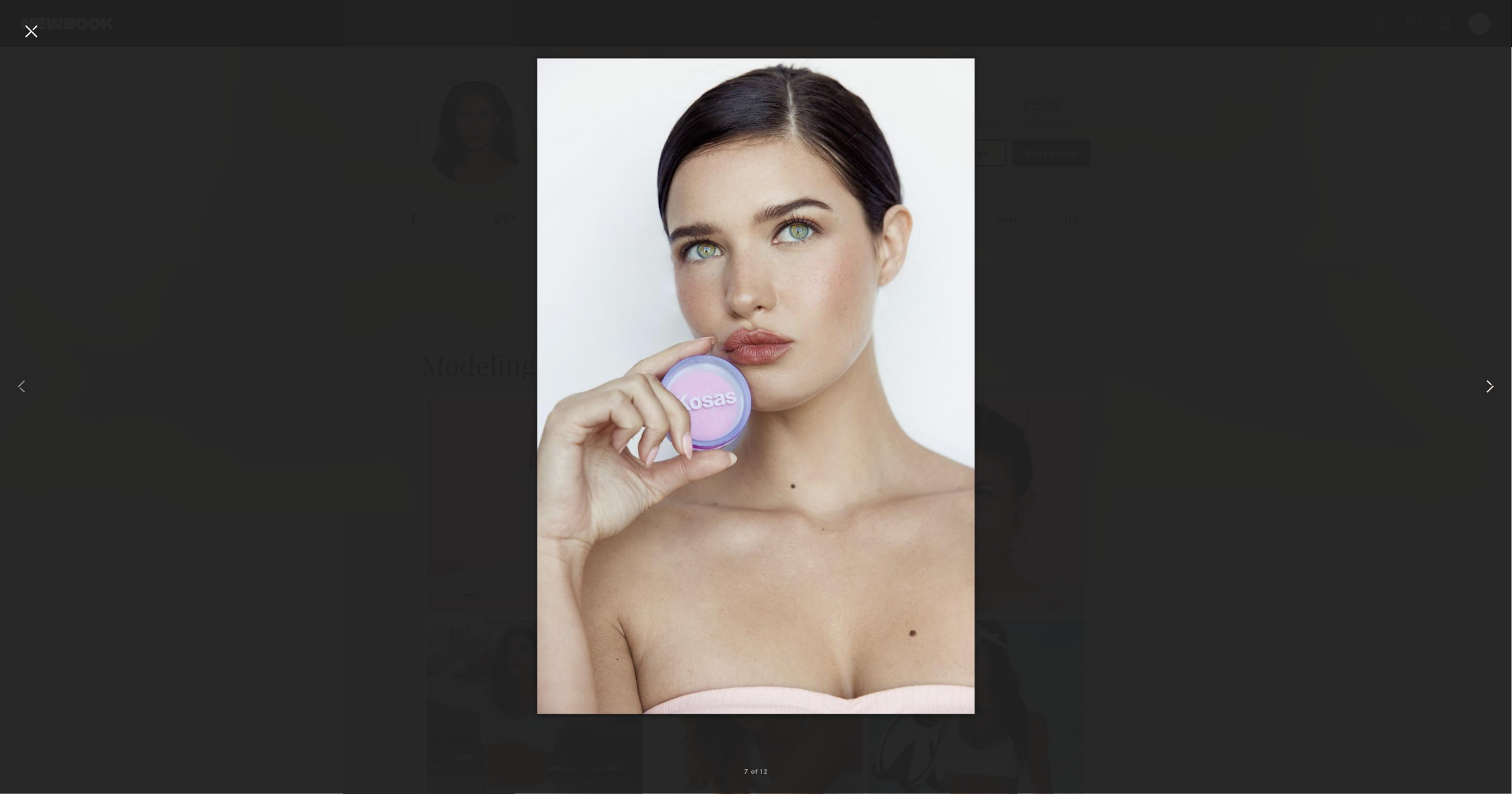
click at [1480, 386] on common-icon at bounding box center [1491, 387] width 21 height 21
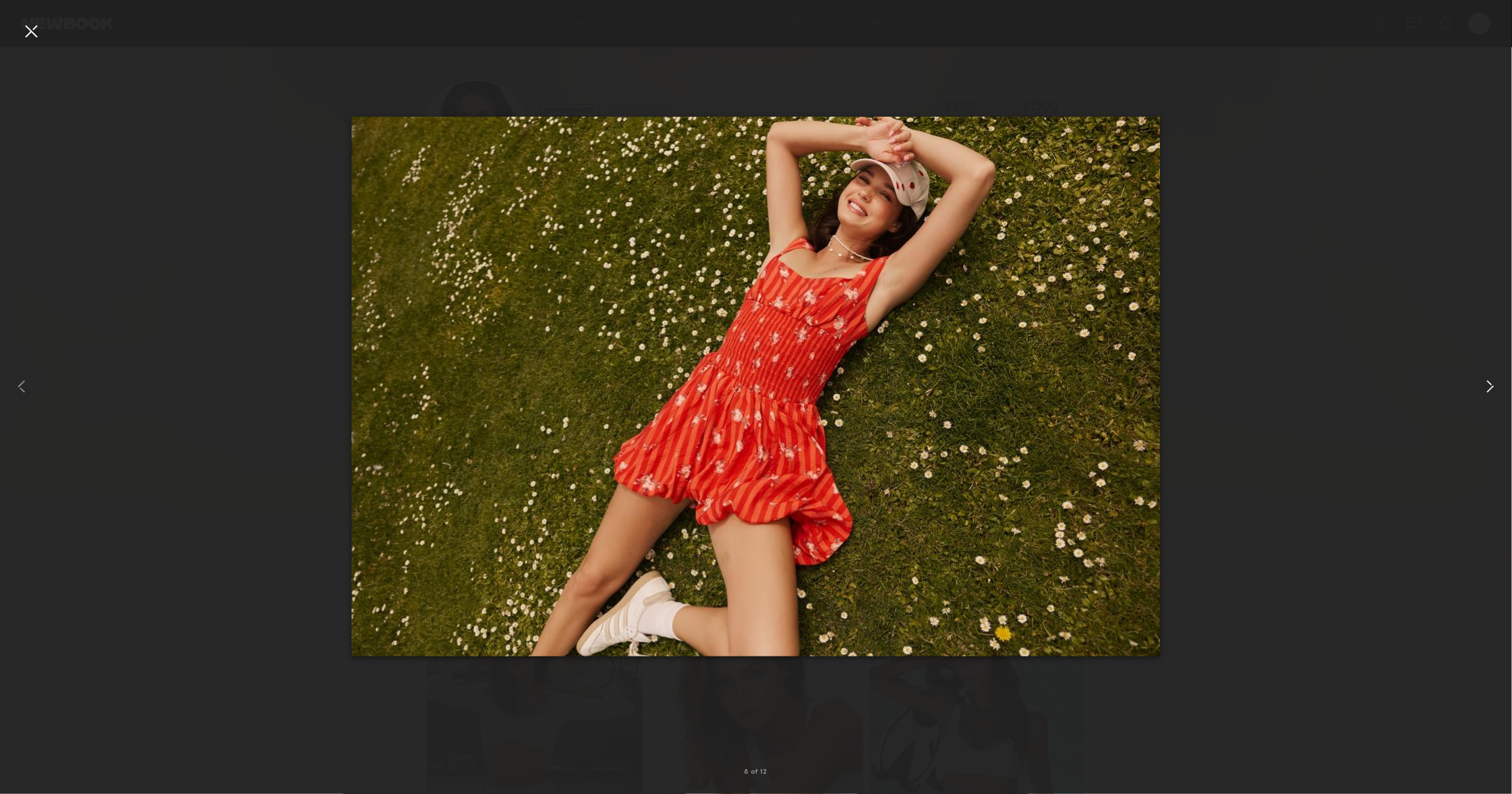
click at [1480, 386] on common-icon at bounding box center [1491, 387] width 21 height 21
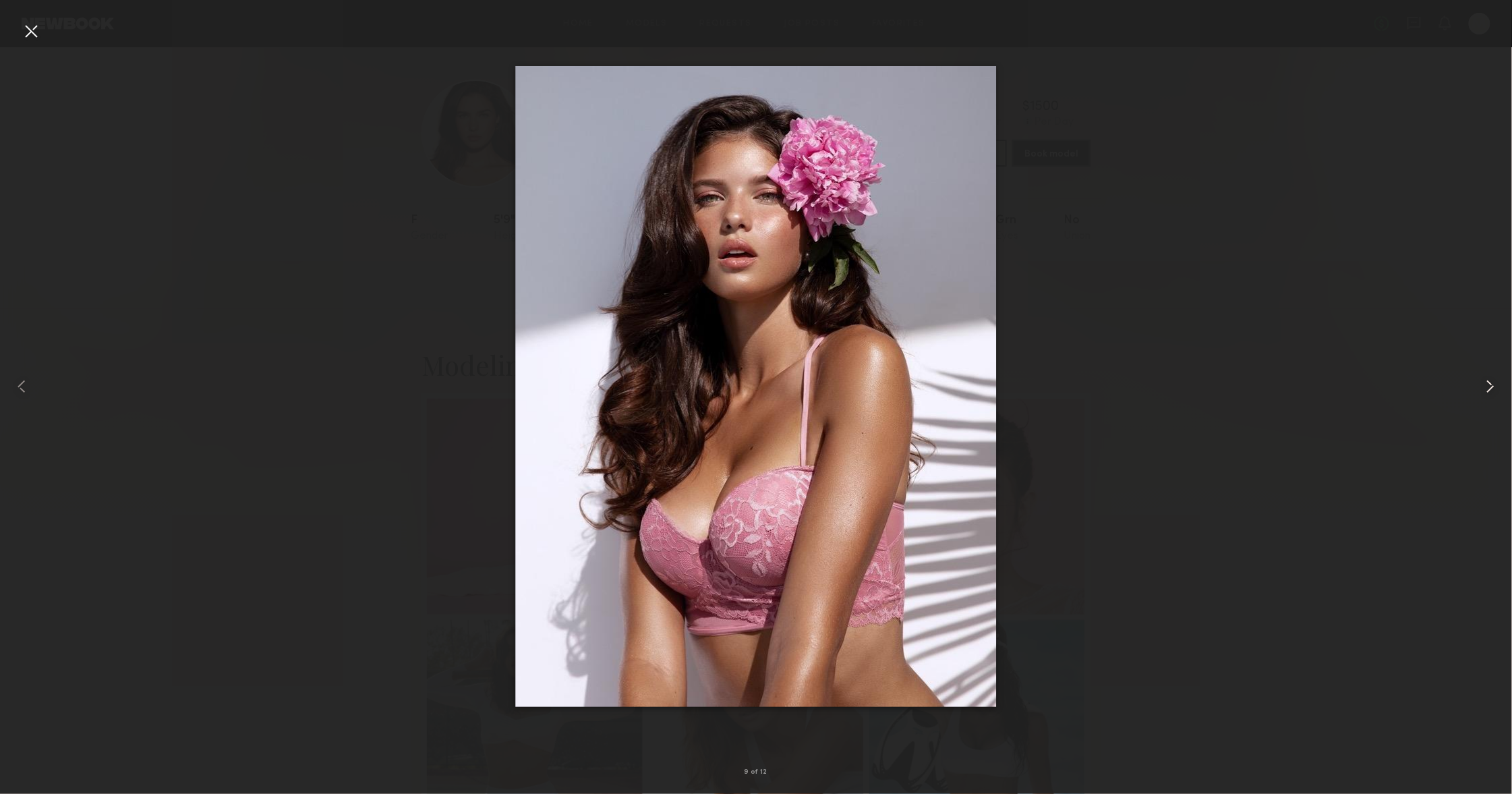
click at [1480, 386] on common-icon at bounding box center [1491, 387] width 21 height 21
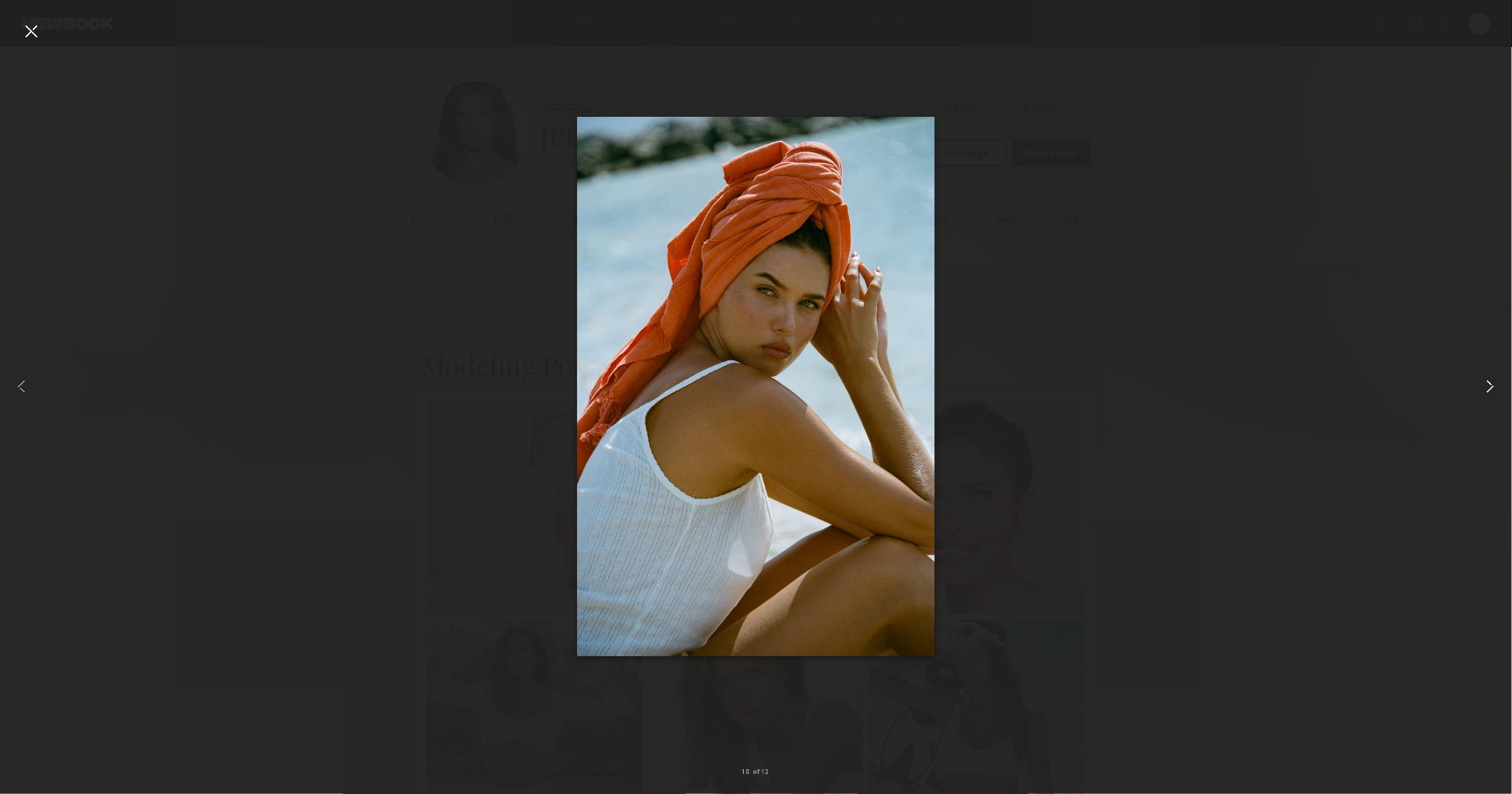
click at [1480, 386] on common-icon at bounding box center [1491, 387] width 21 height 21
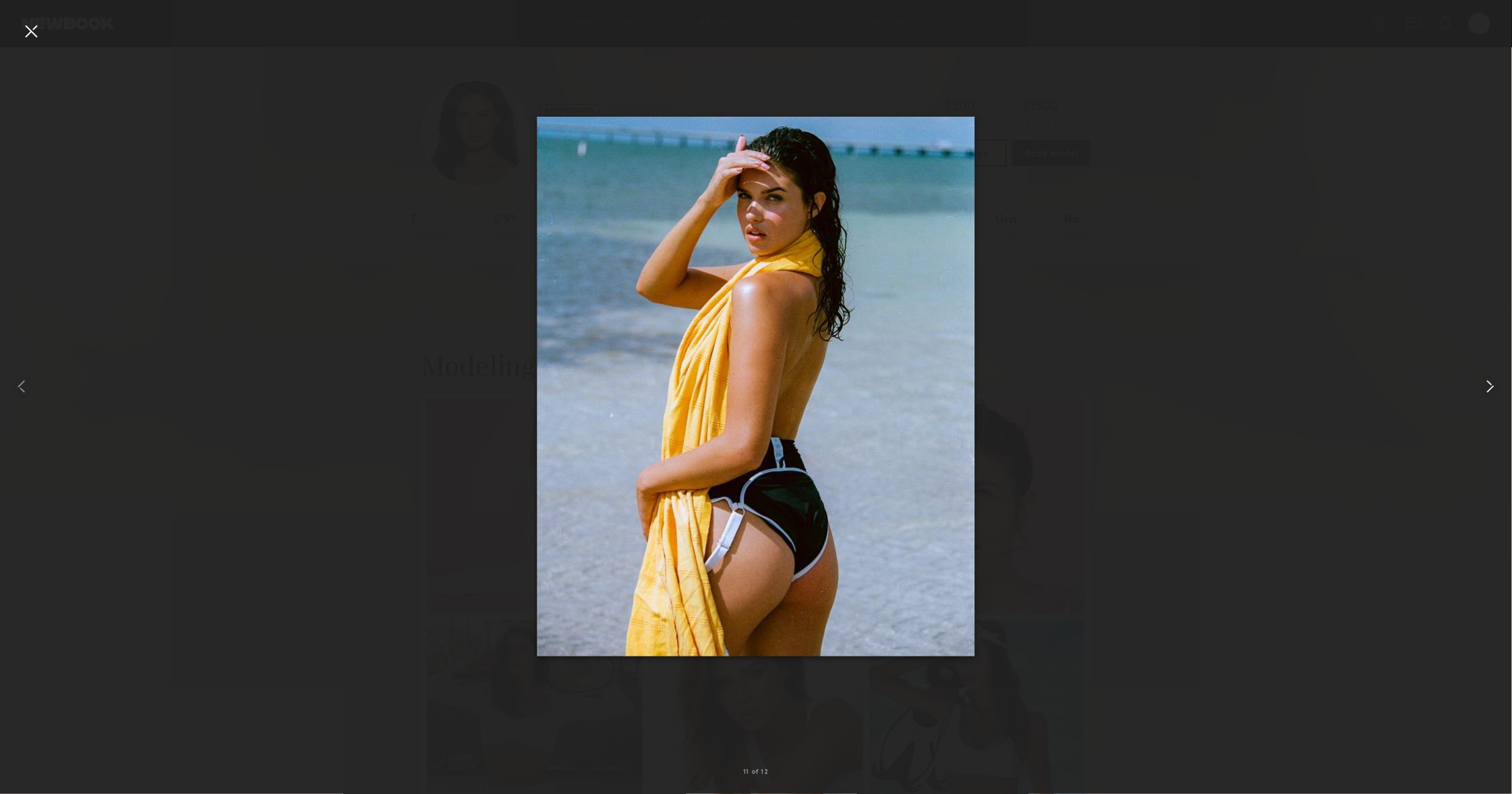
click at [1480, 386] on common-icon at bounding box center [1491, 387] width 21 height 21
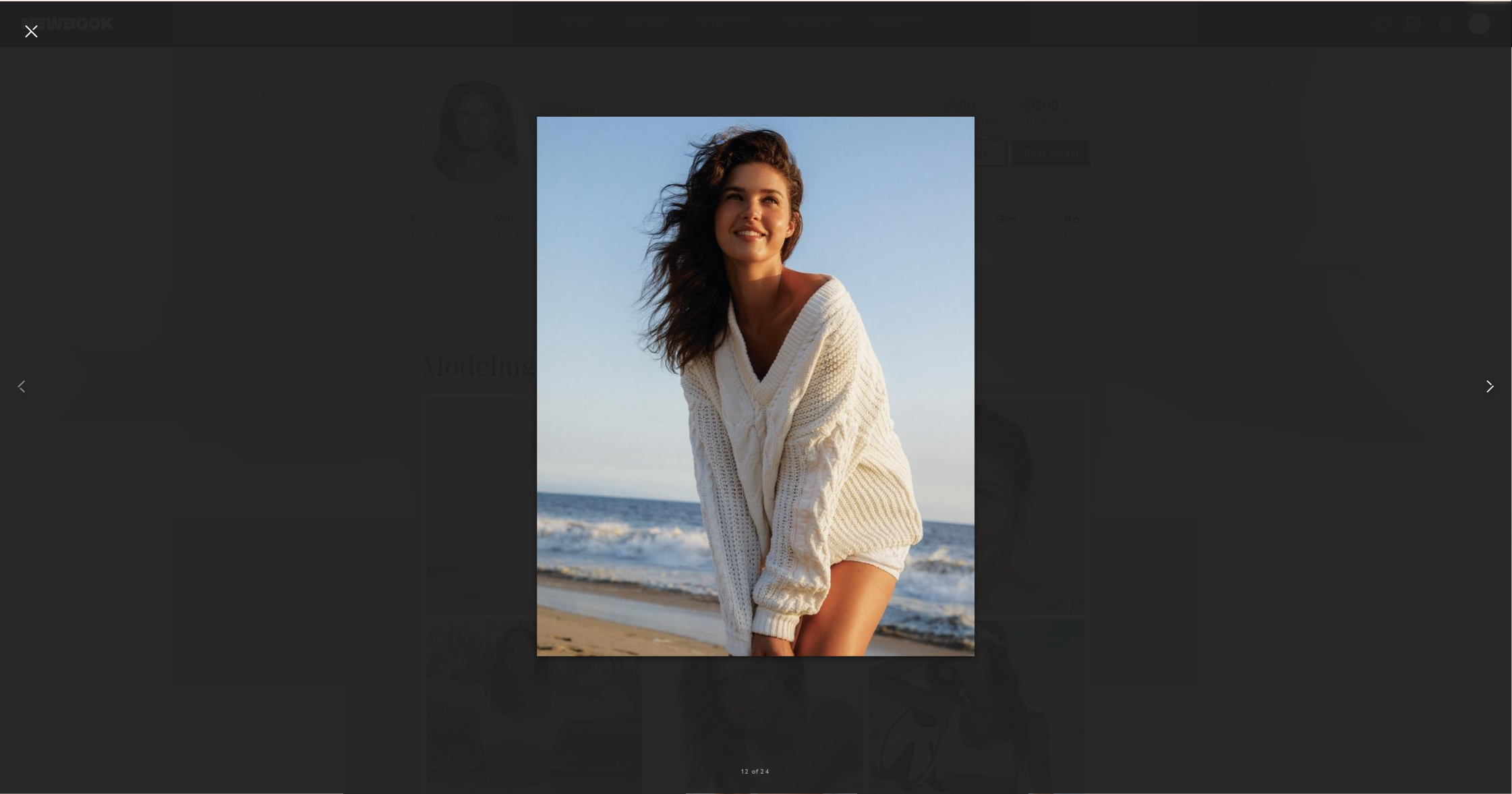
click at [1480, 386] on common-icon at bounding box center [1491, 387] width 21 height 21
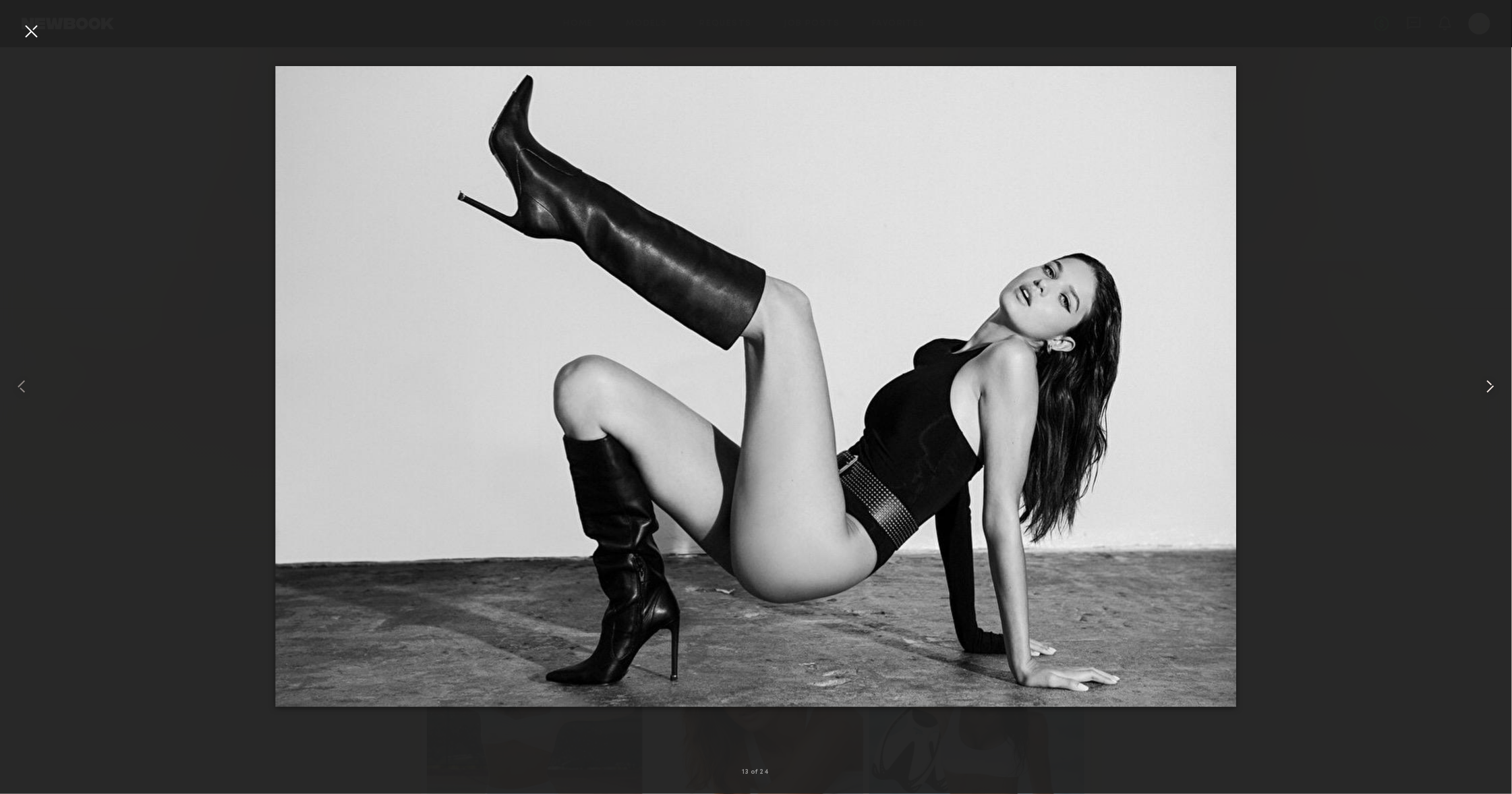
click at [1480, 386] on common-icon at bounding box center [1491, 387] width 21 height 21
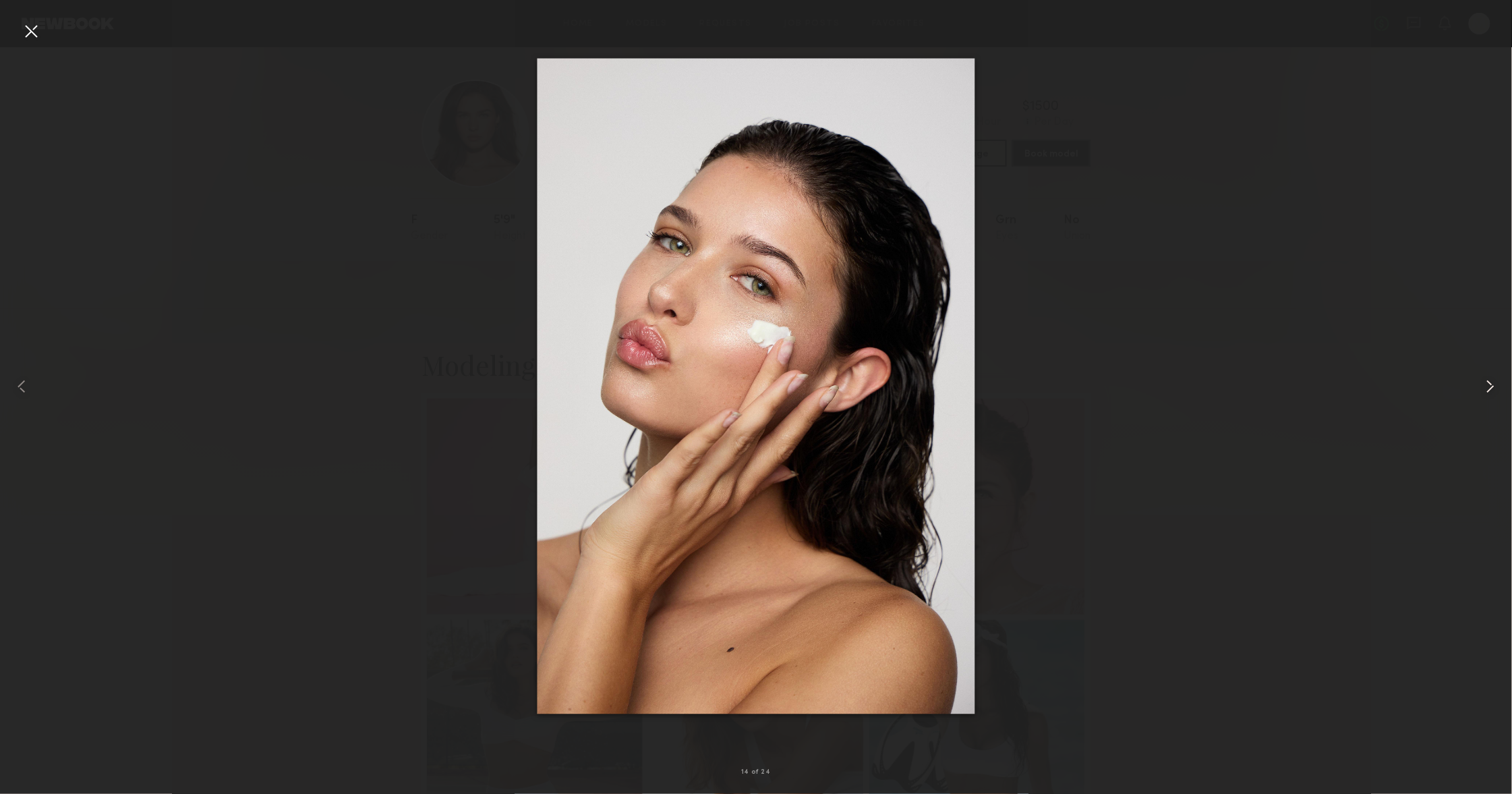
click at [1480, 386] on common-icon at bounding box center [1491, 387] width 21 height 21
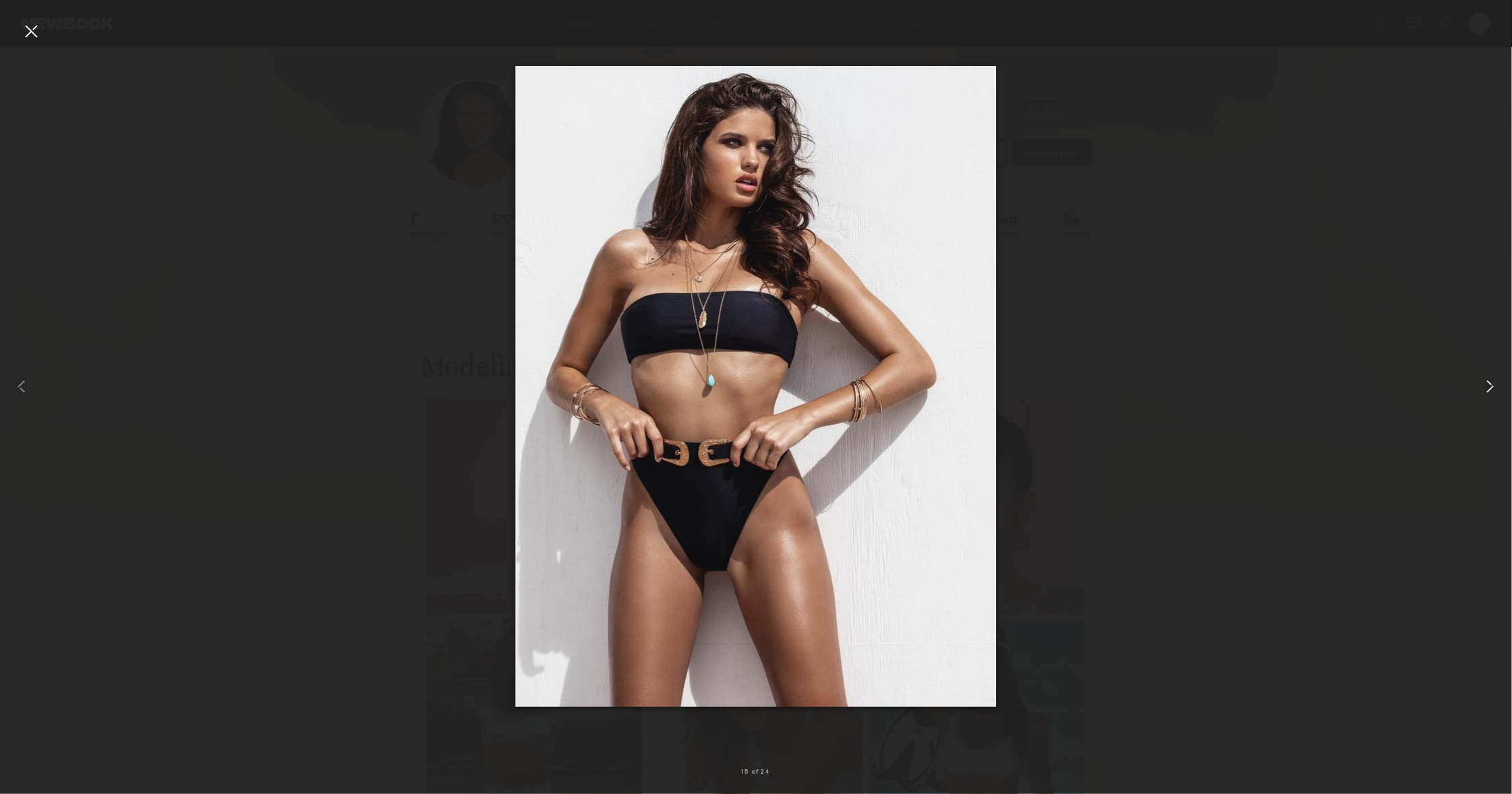
click at [1480, 386] on common-icon at bounding box center [1491, 387] width 21 height 21
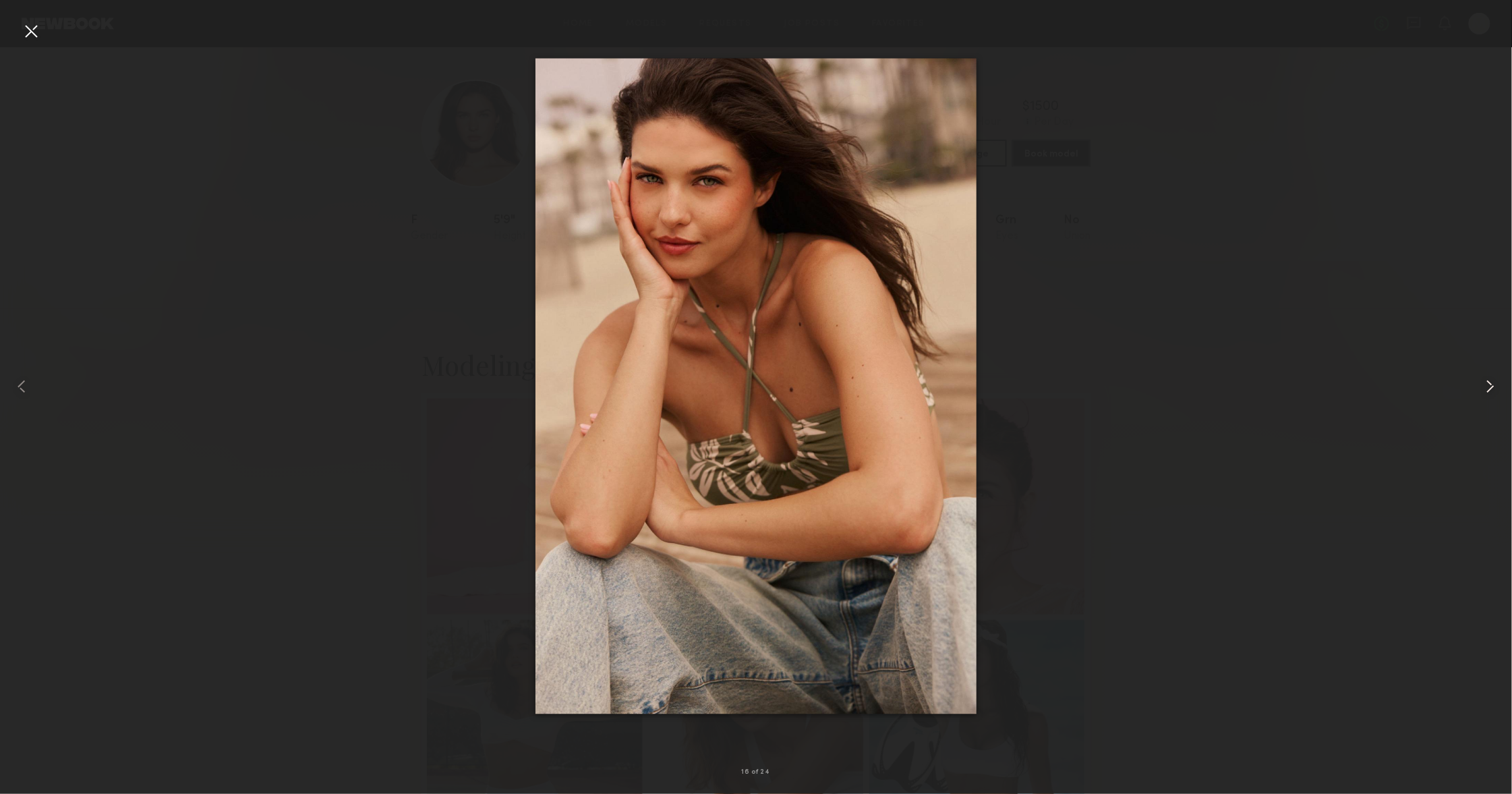
click at [1480, 386] on common-icon at bounding box center [1491, 387] width 21 height 21
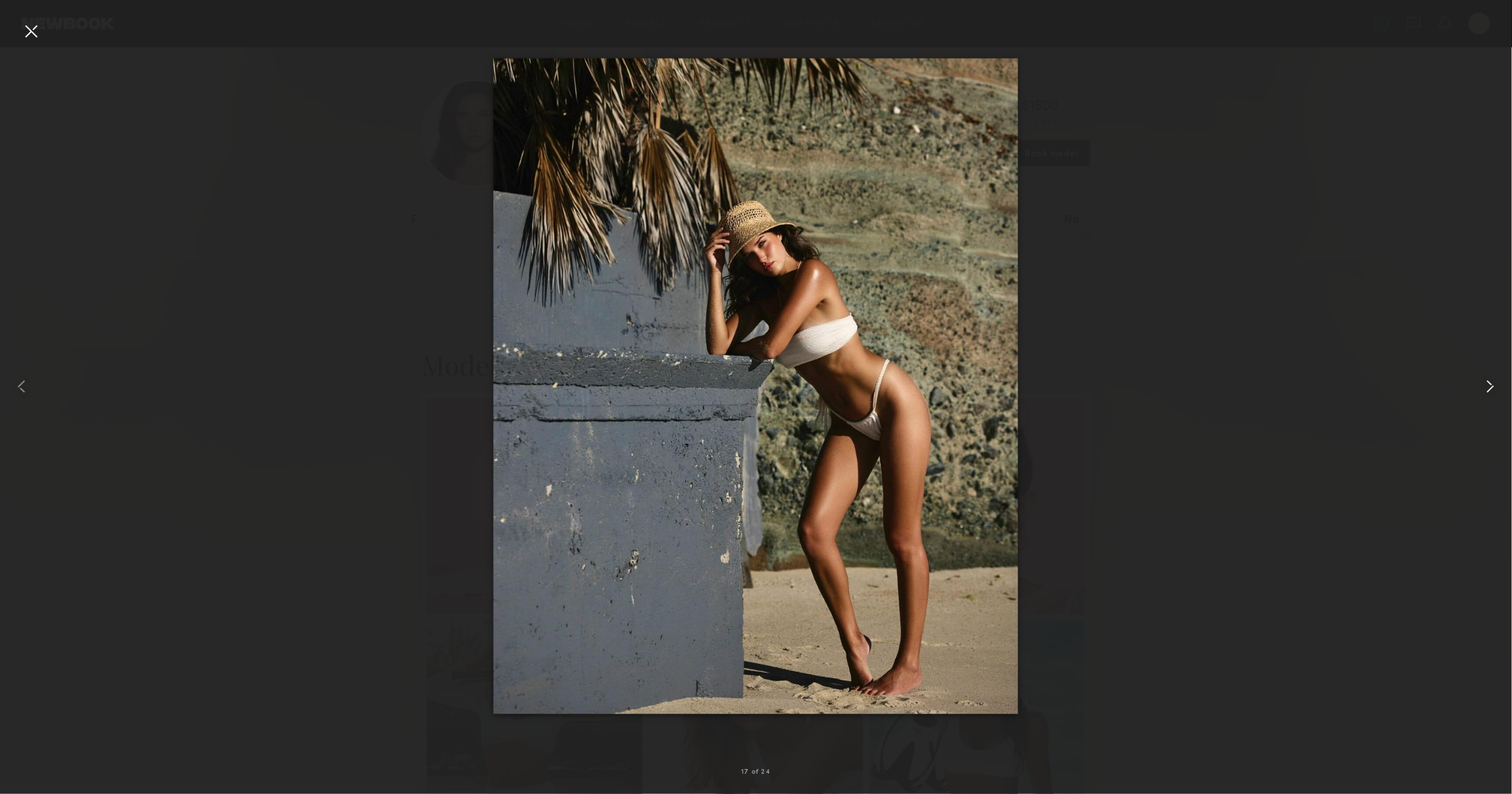
click at [1480, 386] on common-icon at bounding box center [1491, 387] width 21 height 21
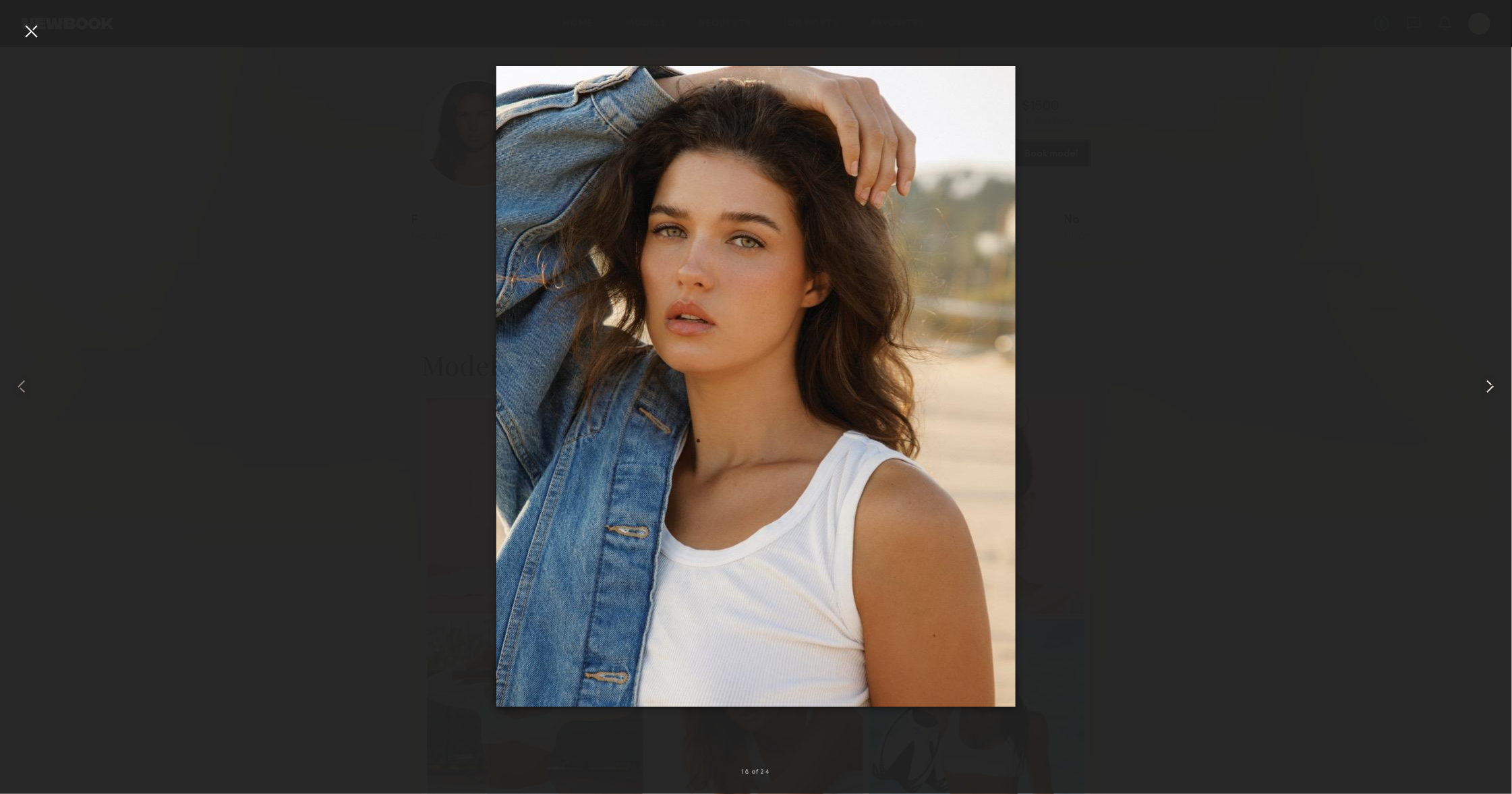
click at [1480, 386] on common-icon at bounding box center [1491, 387] width 21 height 21
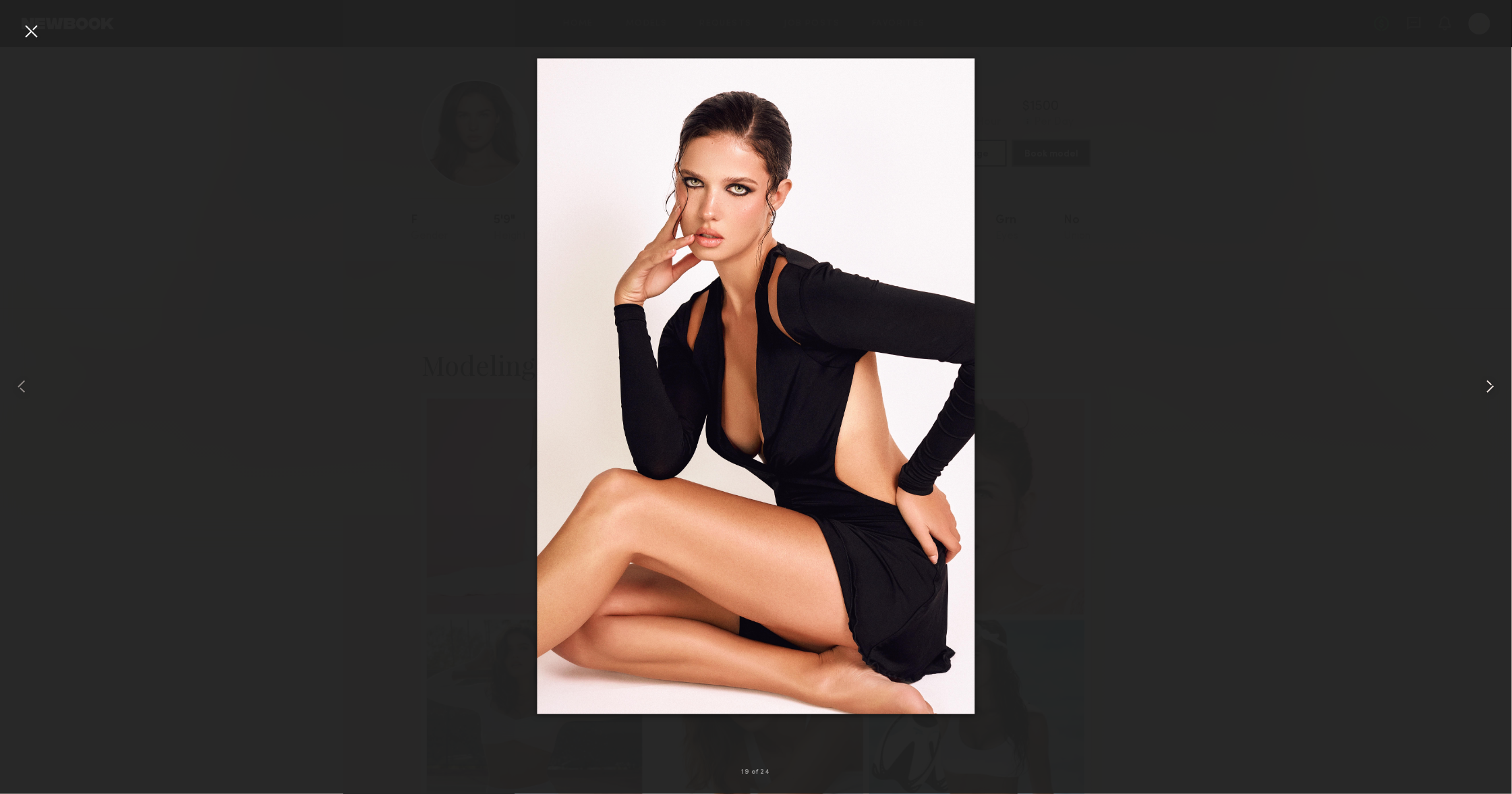
click at [1480, 386] on common-icon at bounding box center [1491, 387] width 21 height 21
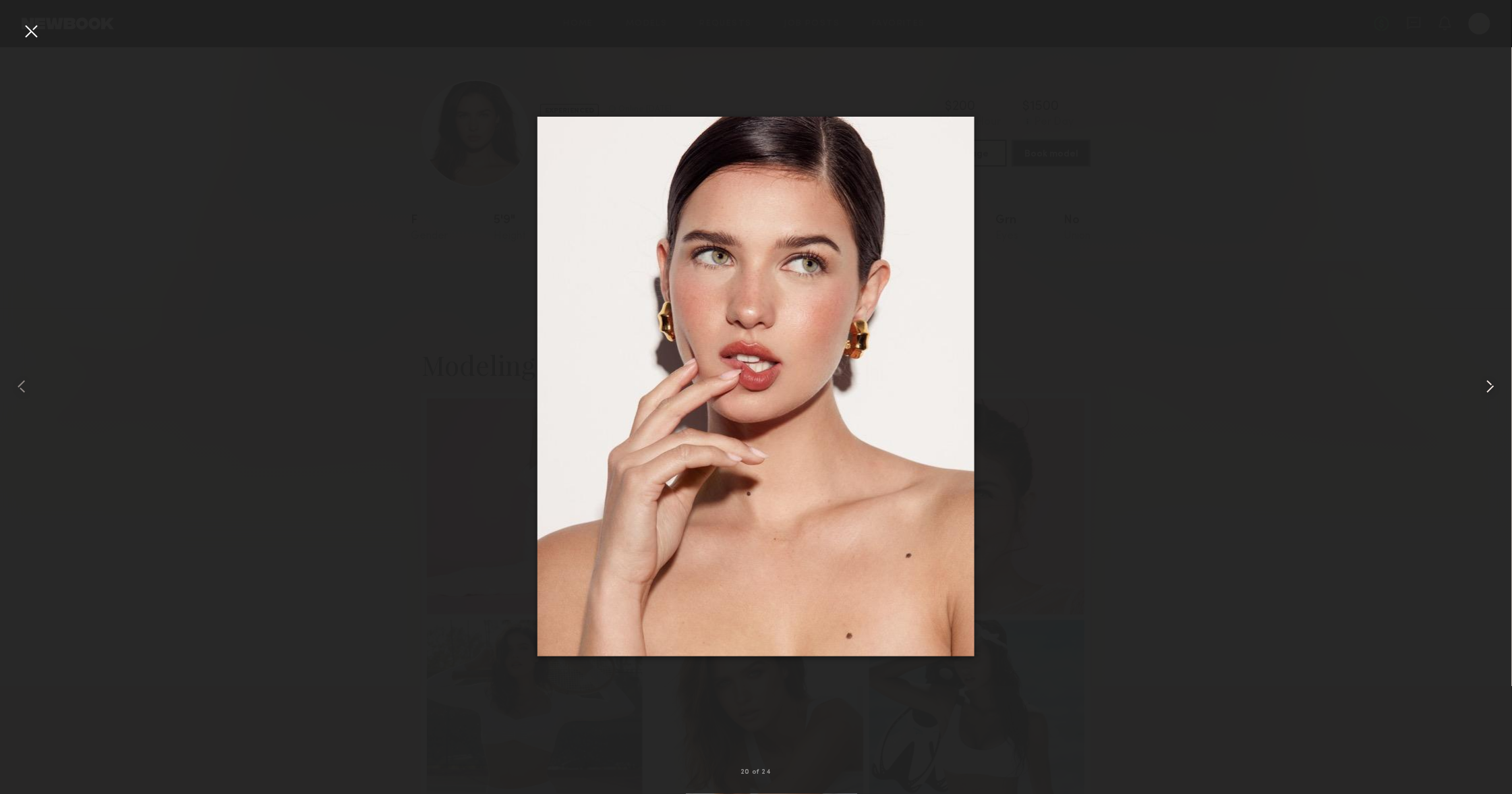
click at [1473, 388] on div at bounding box center [1481, 386] width 60 height 729
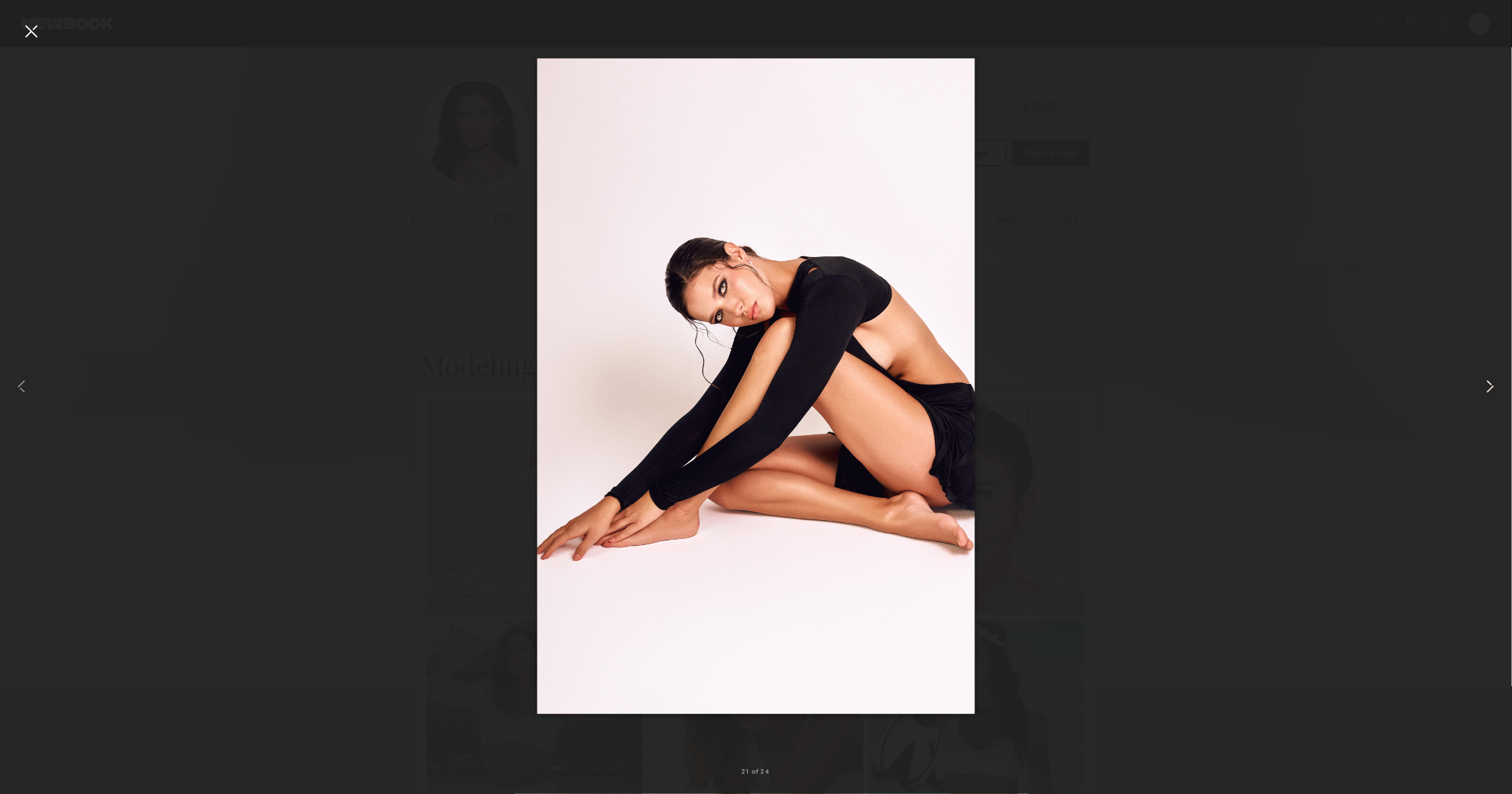
click at [1473, 388] on div at bounding box center [1481, 386] width 60 height 729
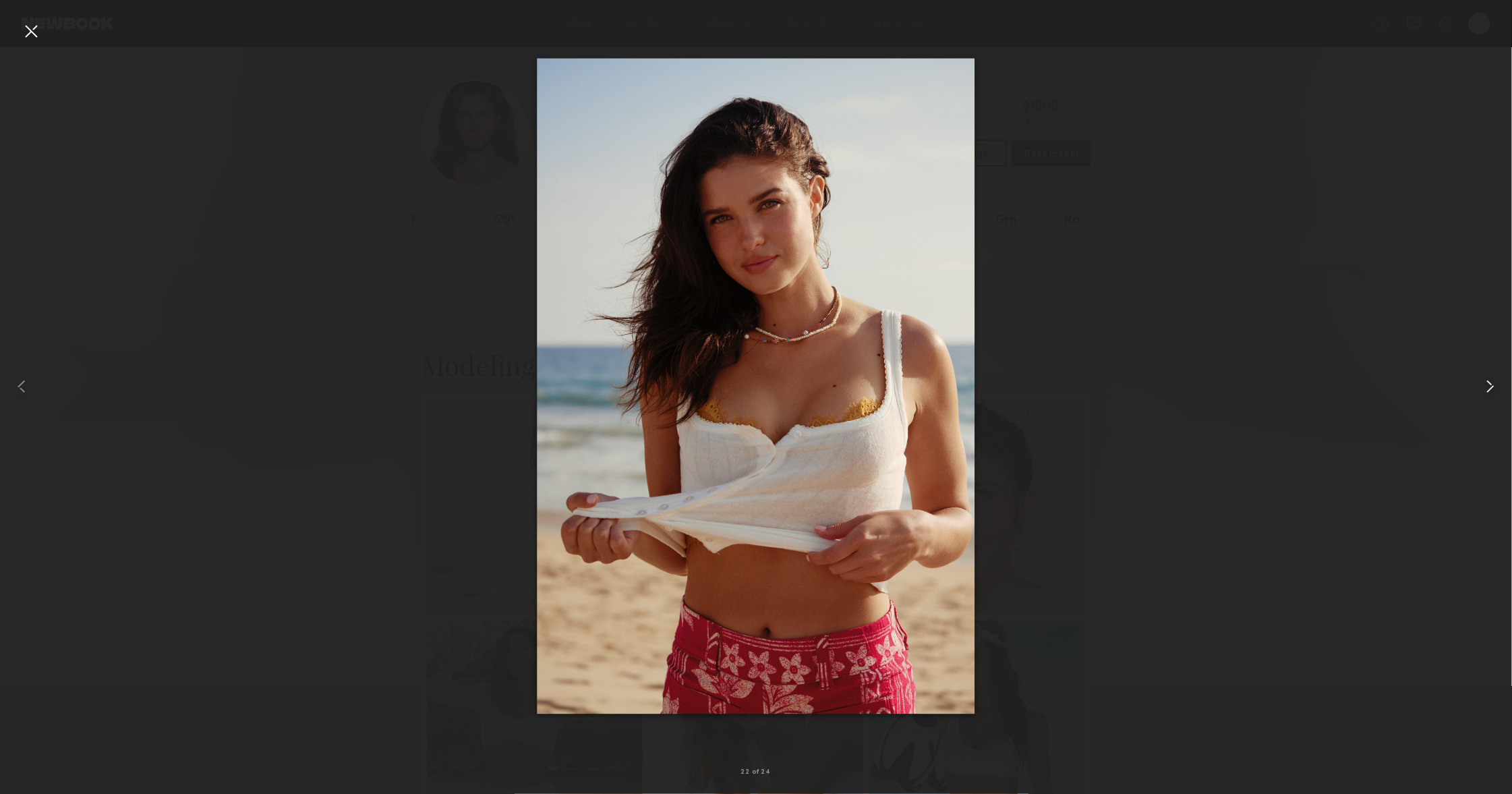
click at [1473, 388] on div at bounding box center [1481, 386] width 60 height 729
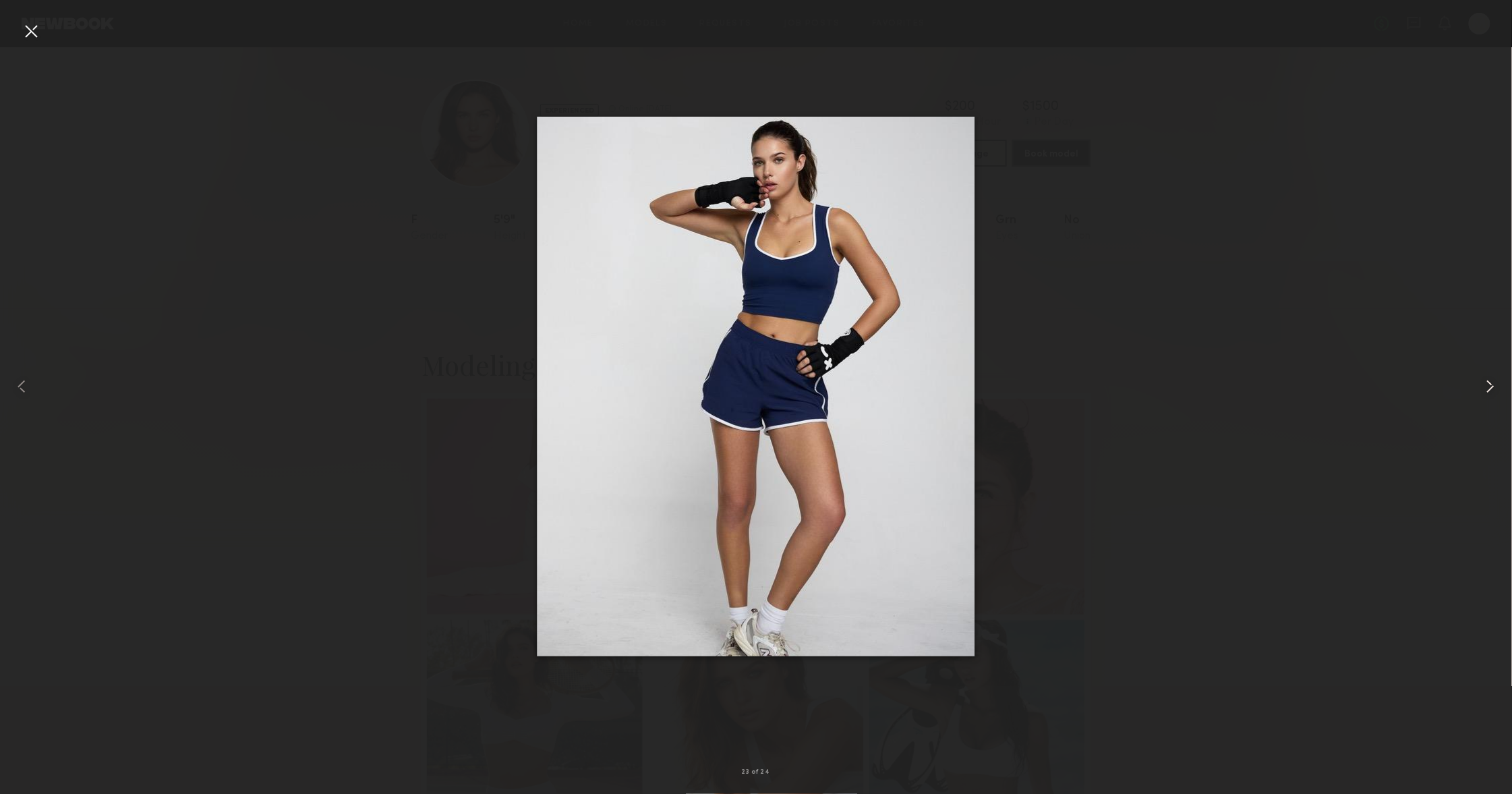
click at [1473, 388] on div at bounding box center [1481, 386] width 60 height 729
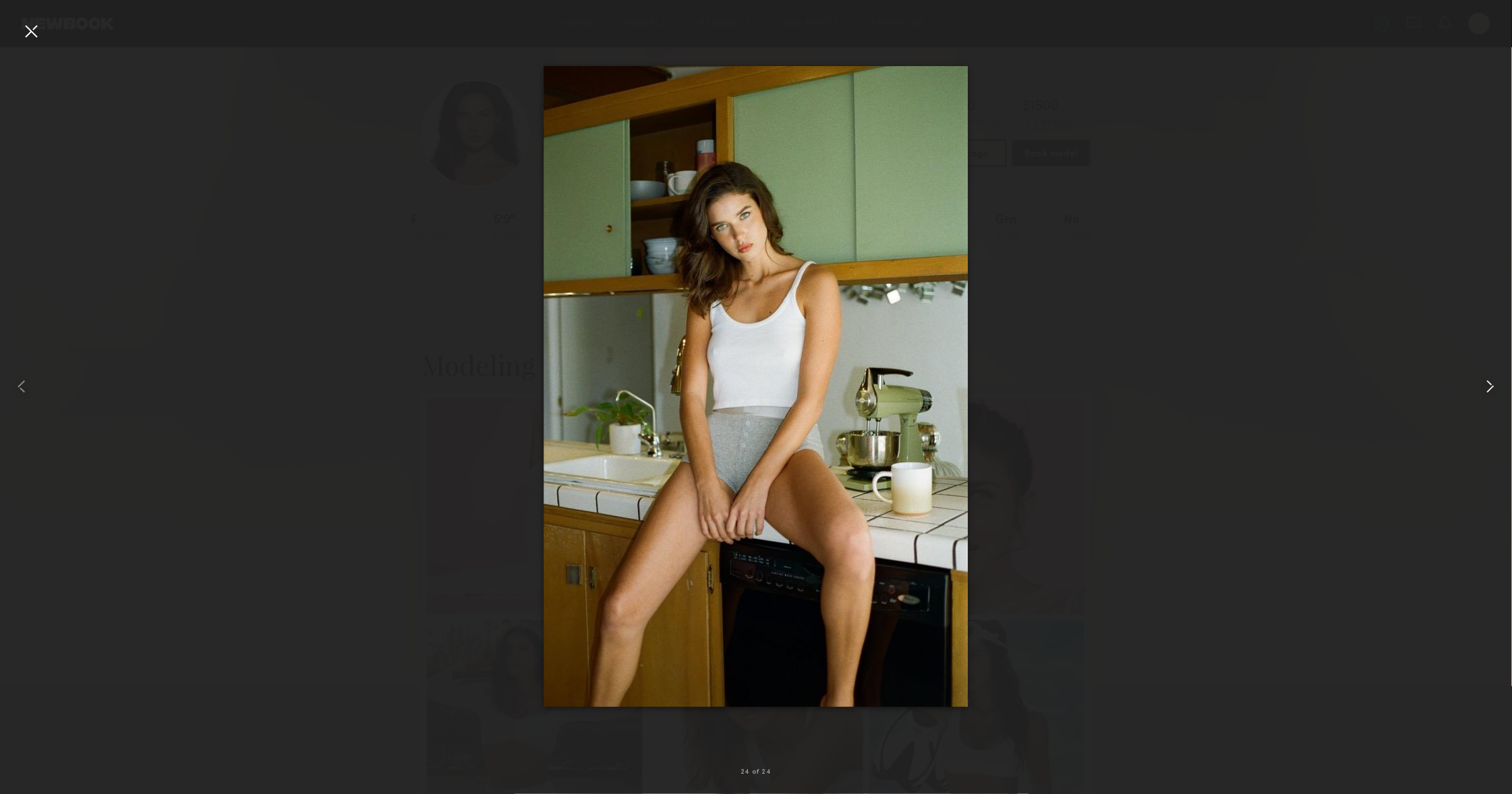
click at [1473, 388] on div at bounding box center [1481, 386] width 60 height 729
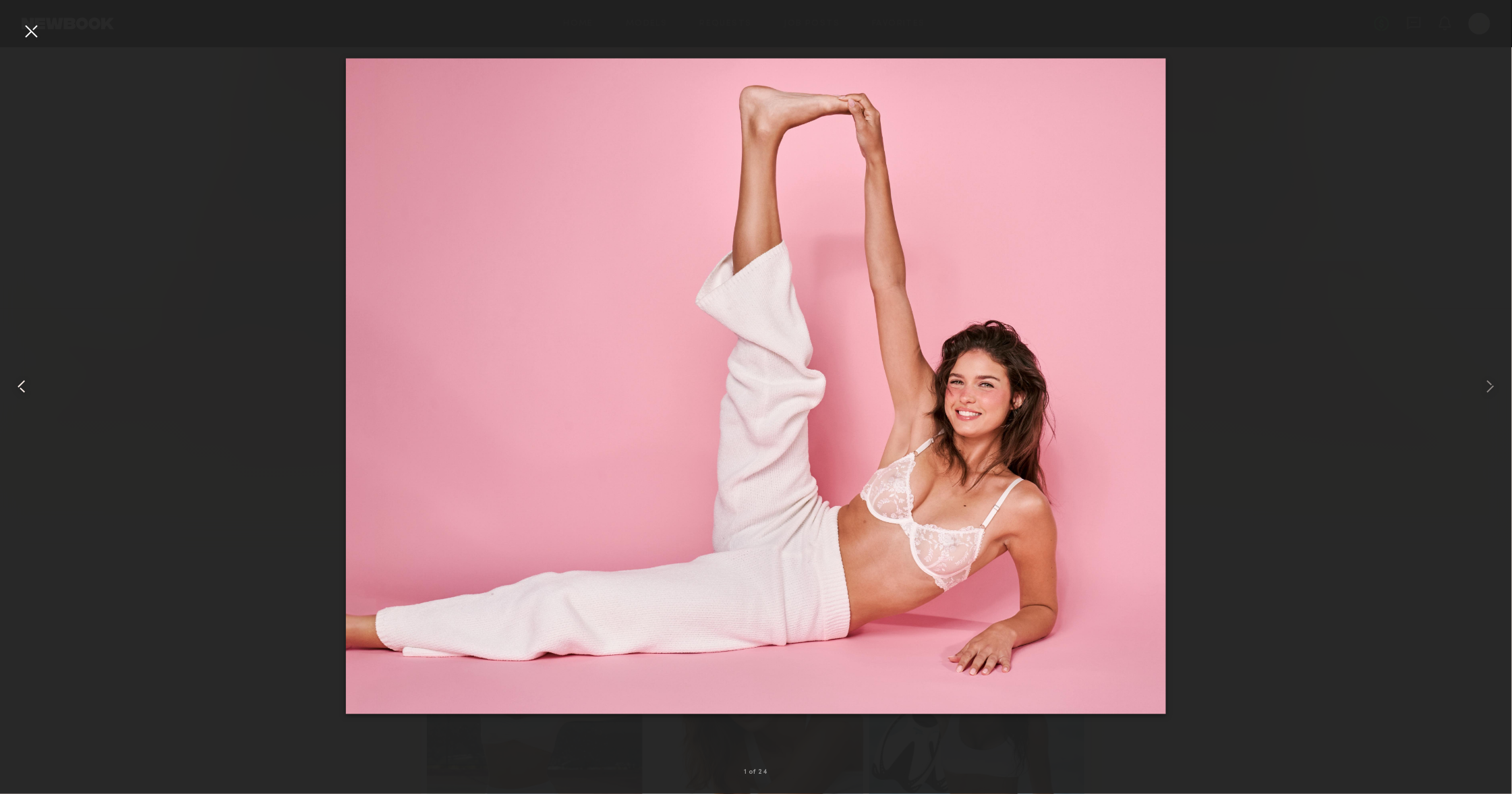
click at [43, 43] on div at bounding box center [30, 386] width 60 height 729
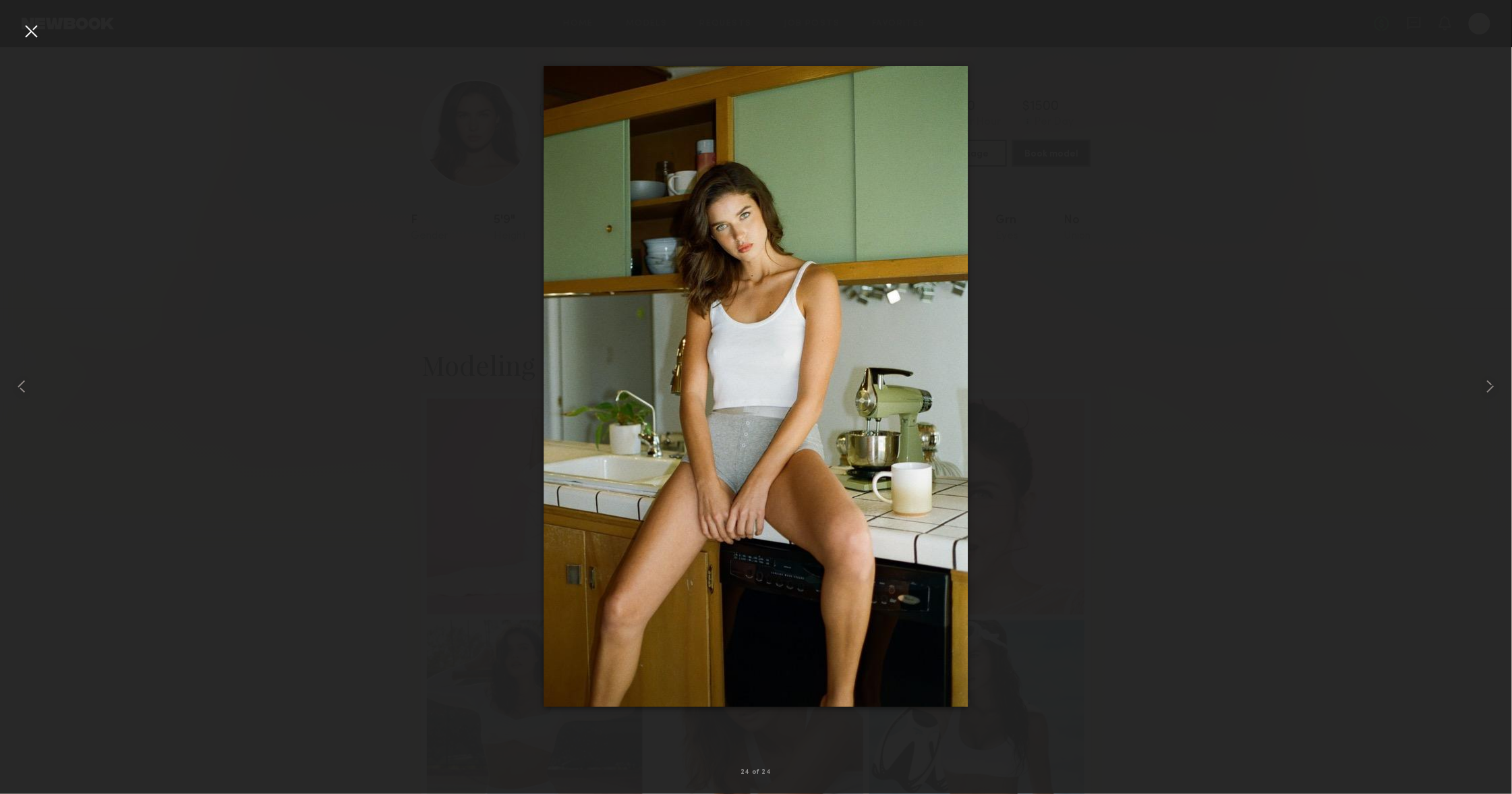
scroll to position [6, 0]
click at [33, 35] on div at bounding box center [31, 31] width 21 height 21
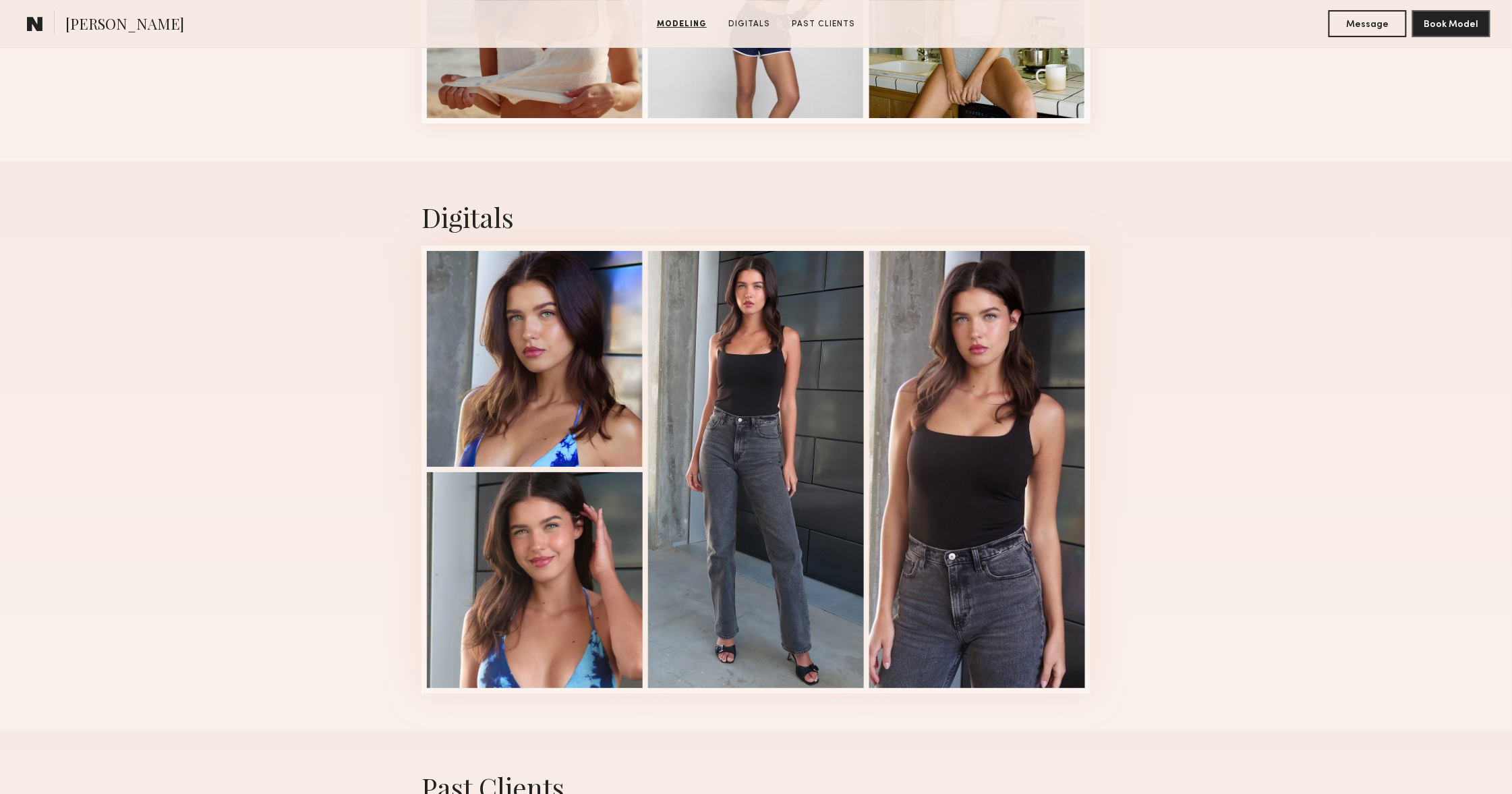
scroll to position [2075, 0]
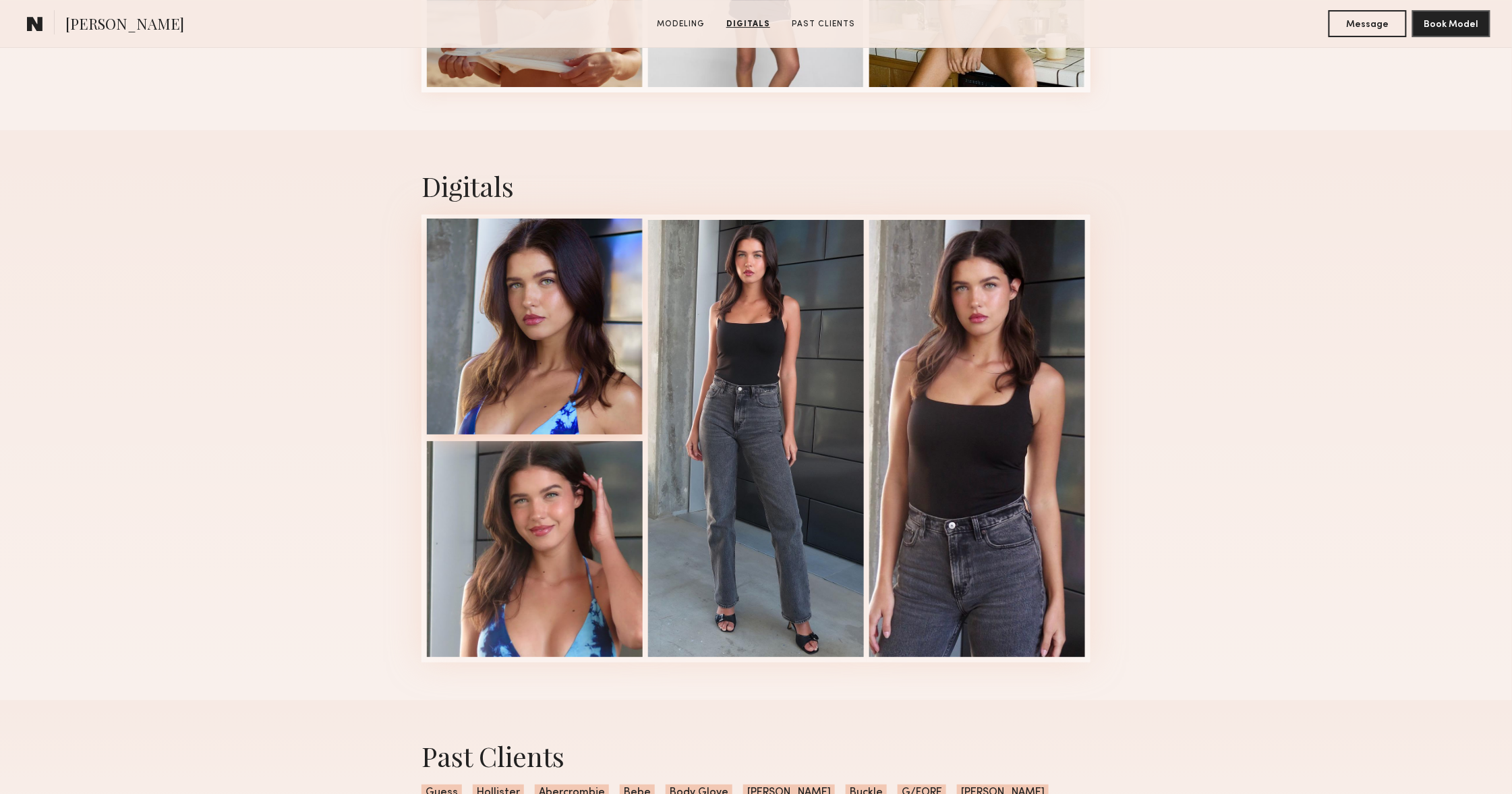
click at [494, 335] on div at bounding box center [535, 326] width 216 height 216
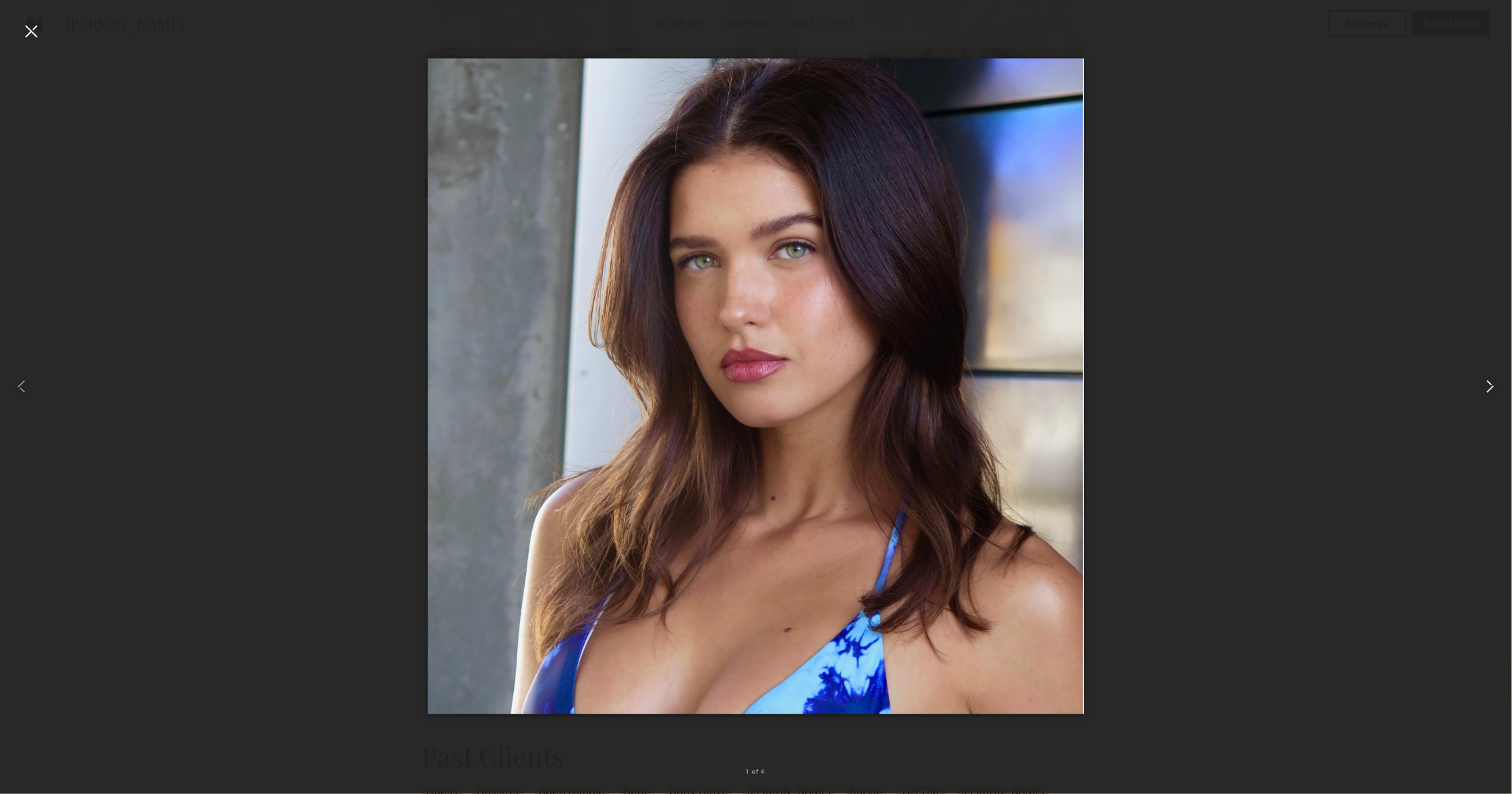
click at [1479, 391] on div at bounding box center [1481, 386] width 60 height 729
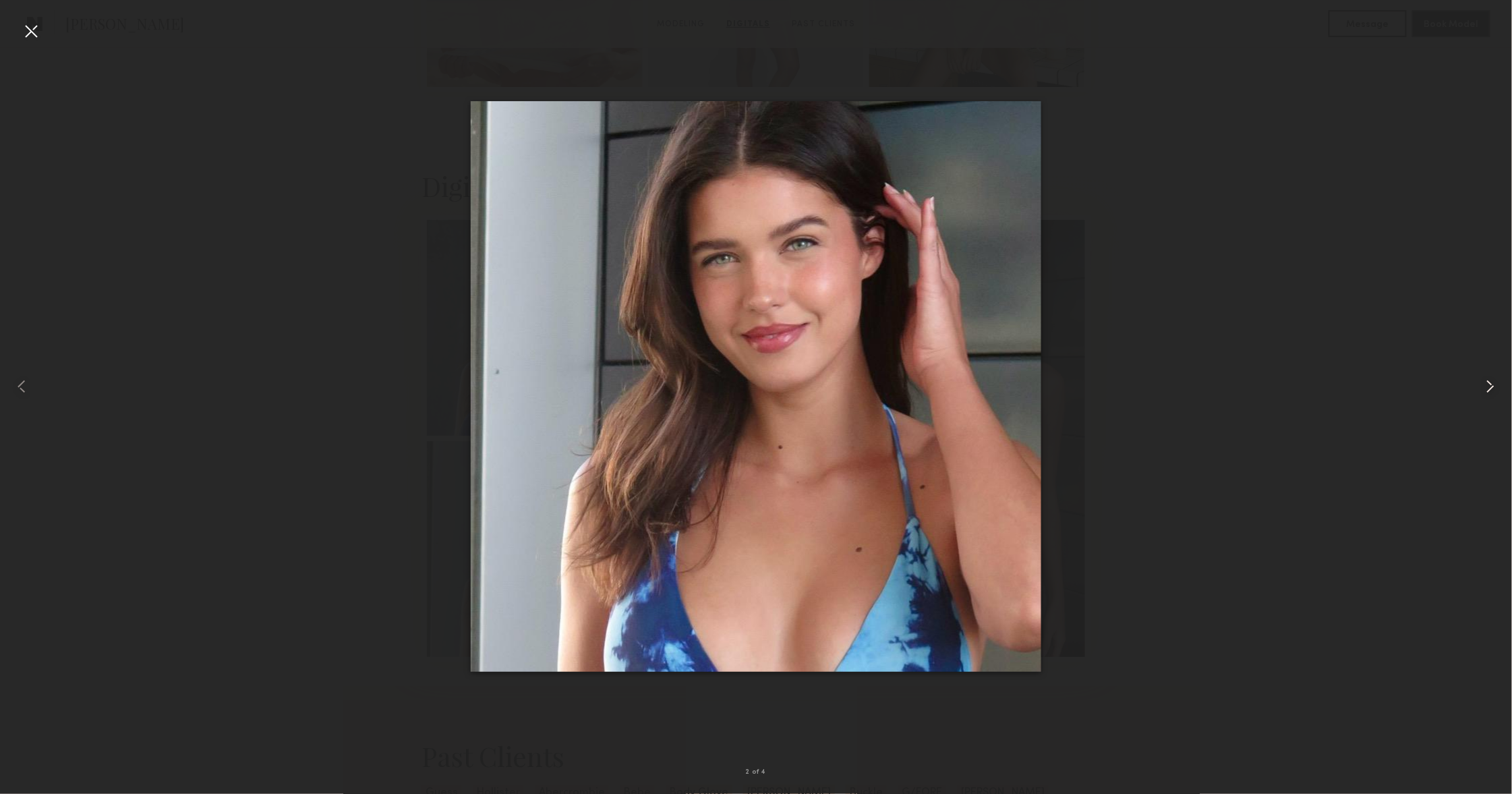
click at [1479, 391] on div at bounding box center [1481, 386] width 60 height 729
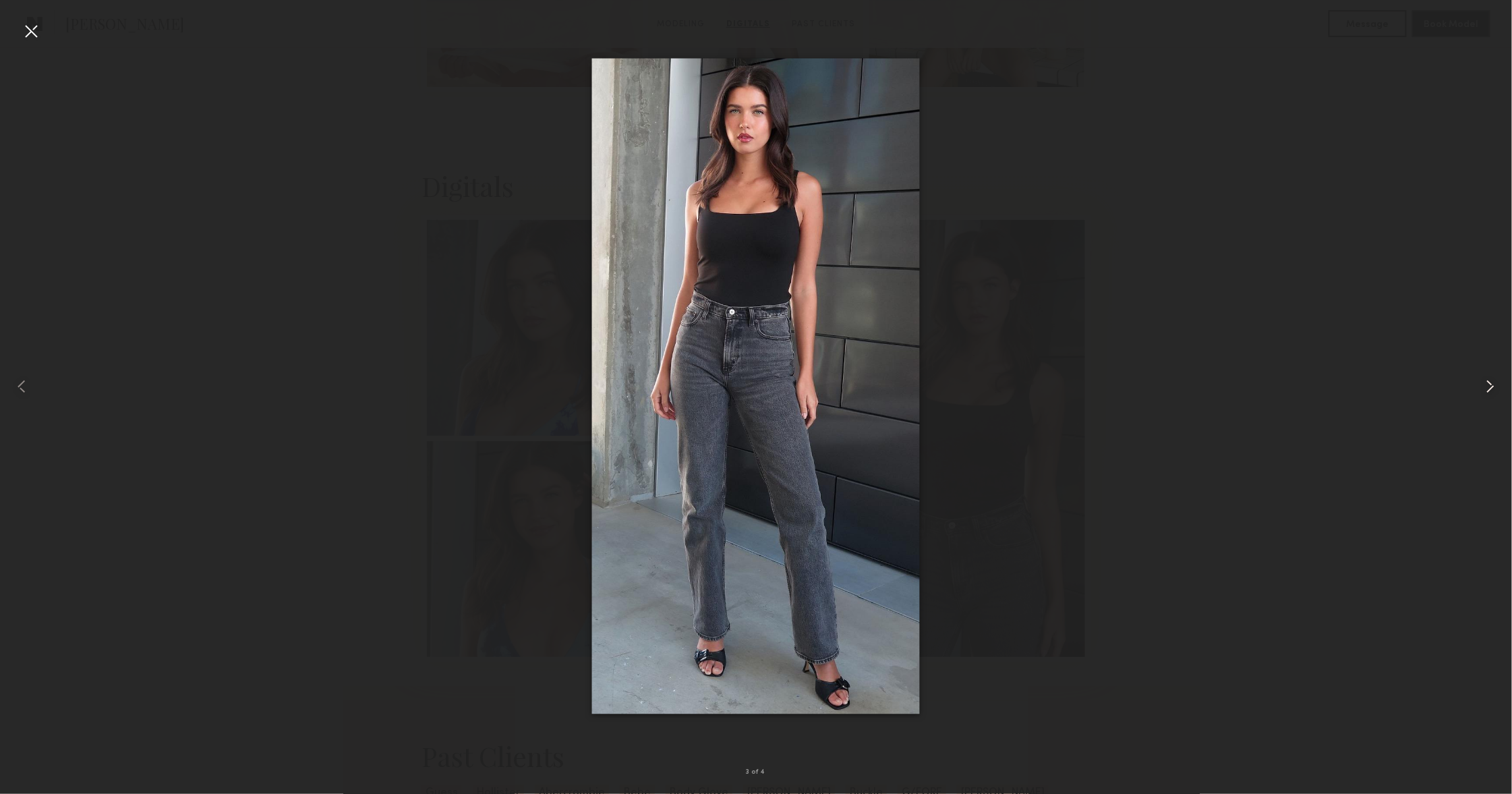
click at [1479, 391] on div at bounding box center [1481, 386] width 60 height 729
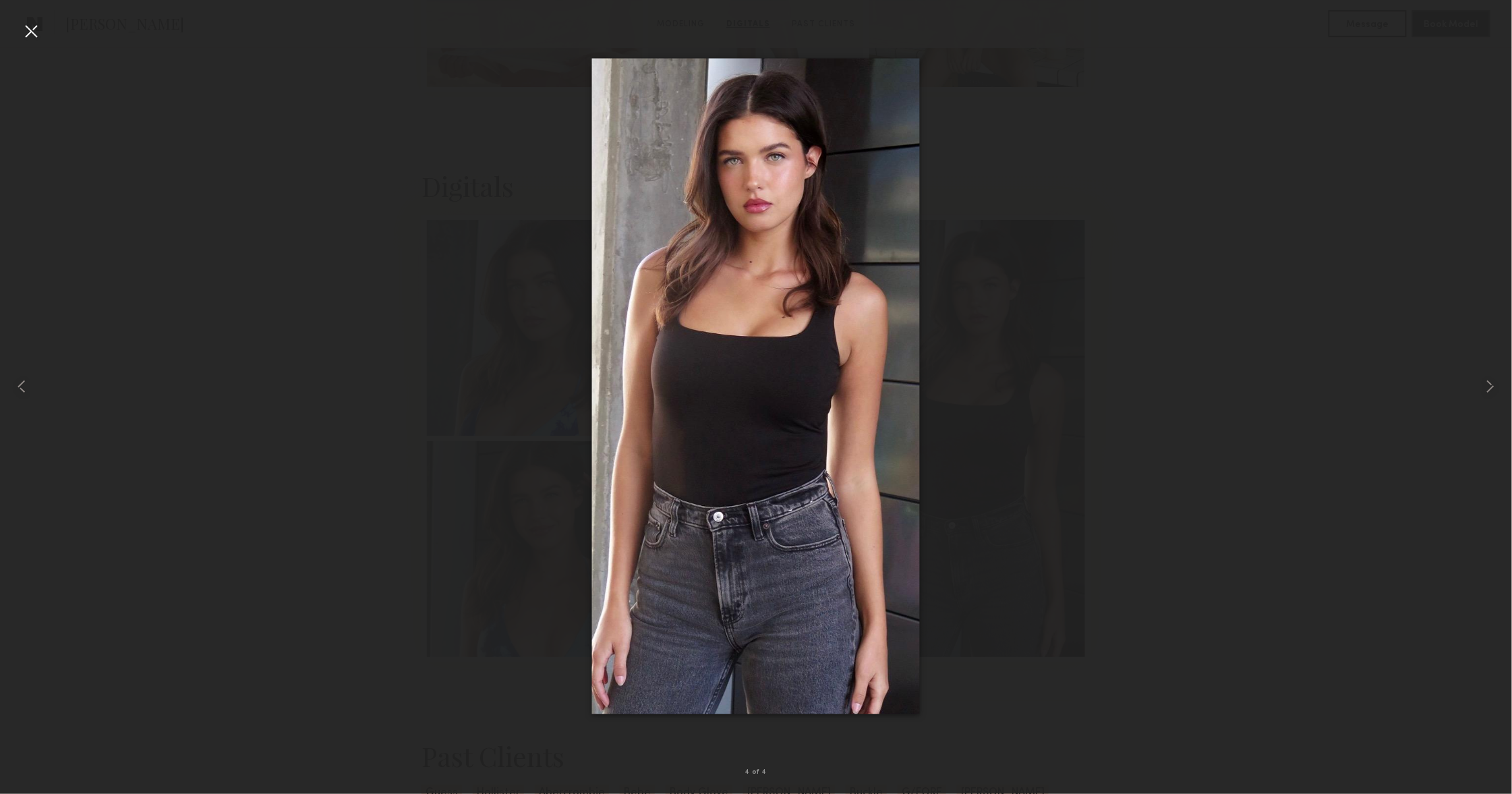
click at [28, 36] on div at bounding box center [31, 31] width 21 height 21
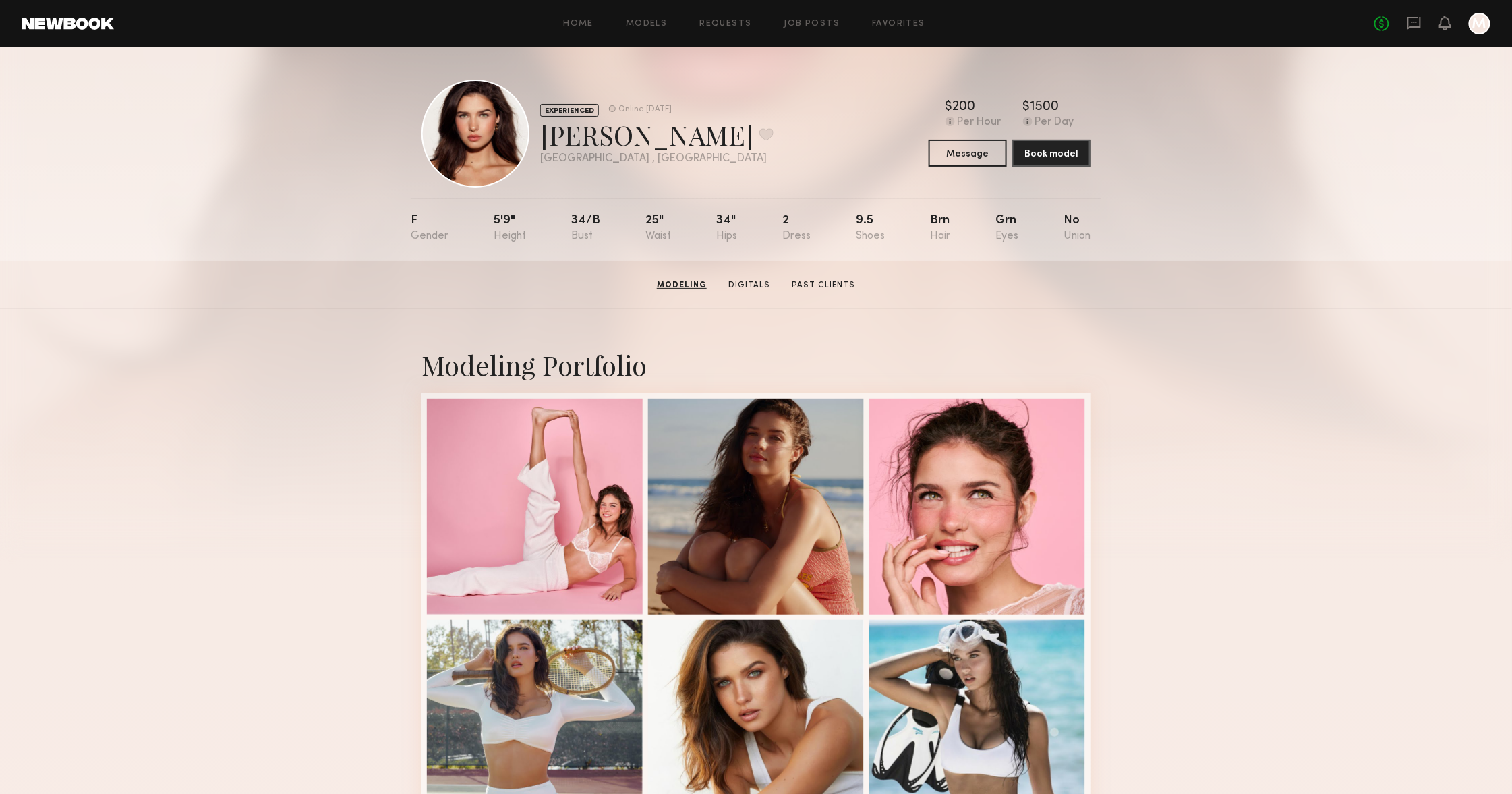
scroll to position [0, 0]
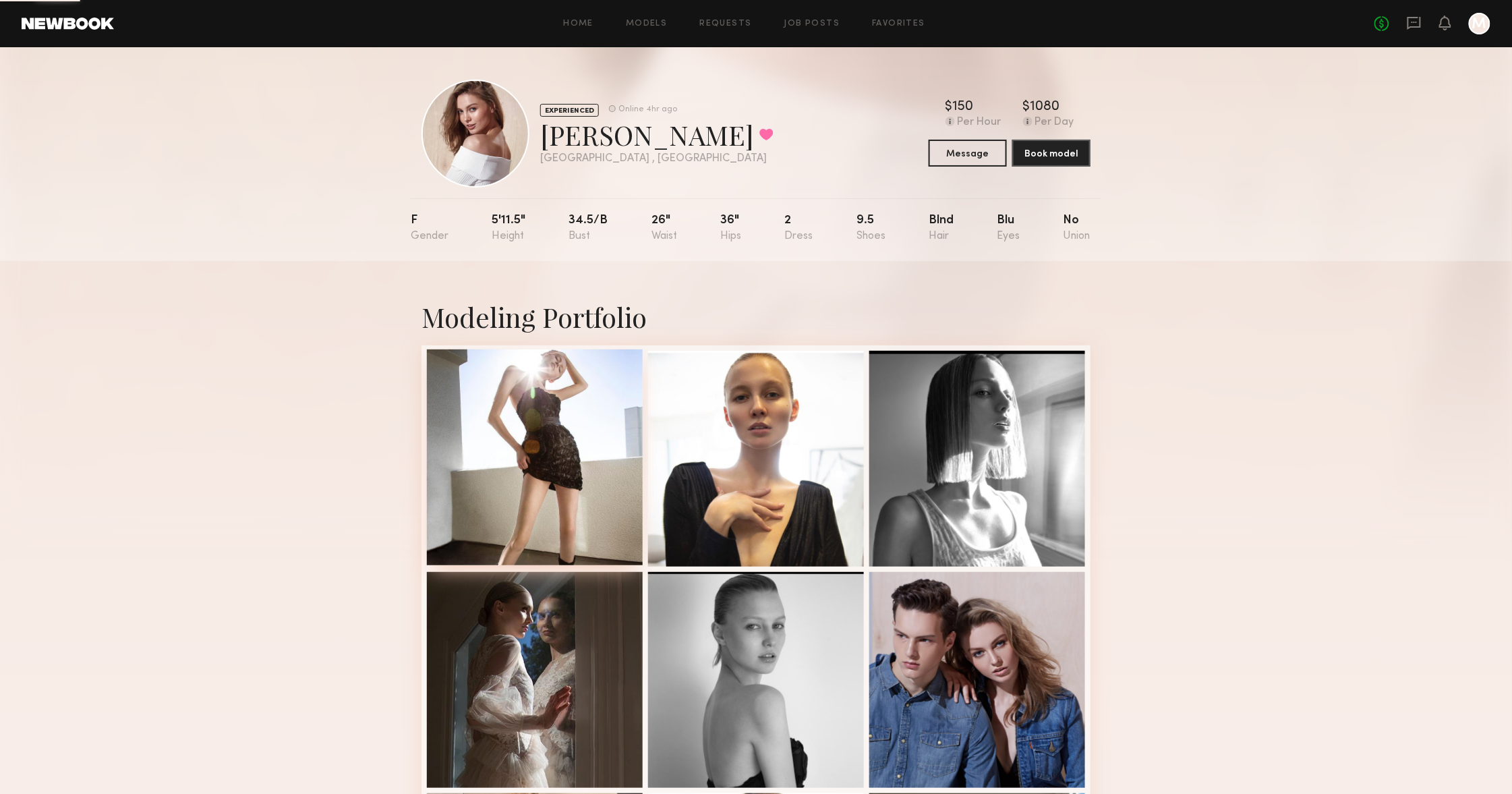
click at [551, 411] on div at bounding box center [535, 457] width 216 height 216
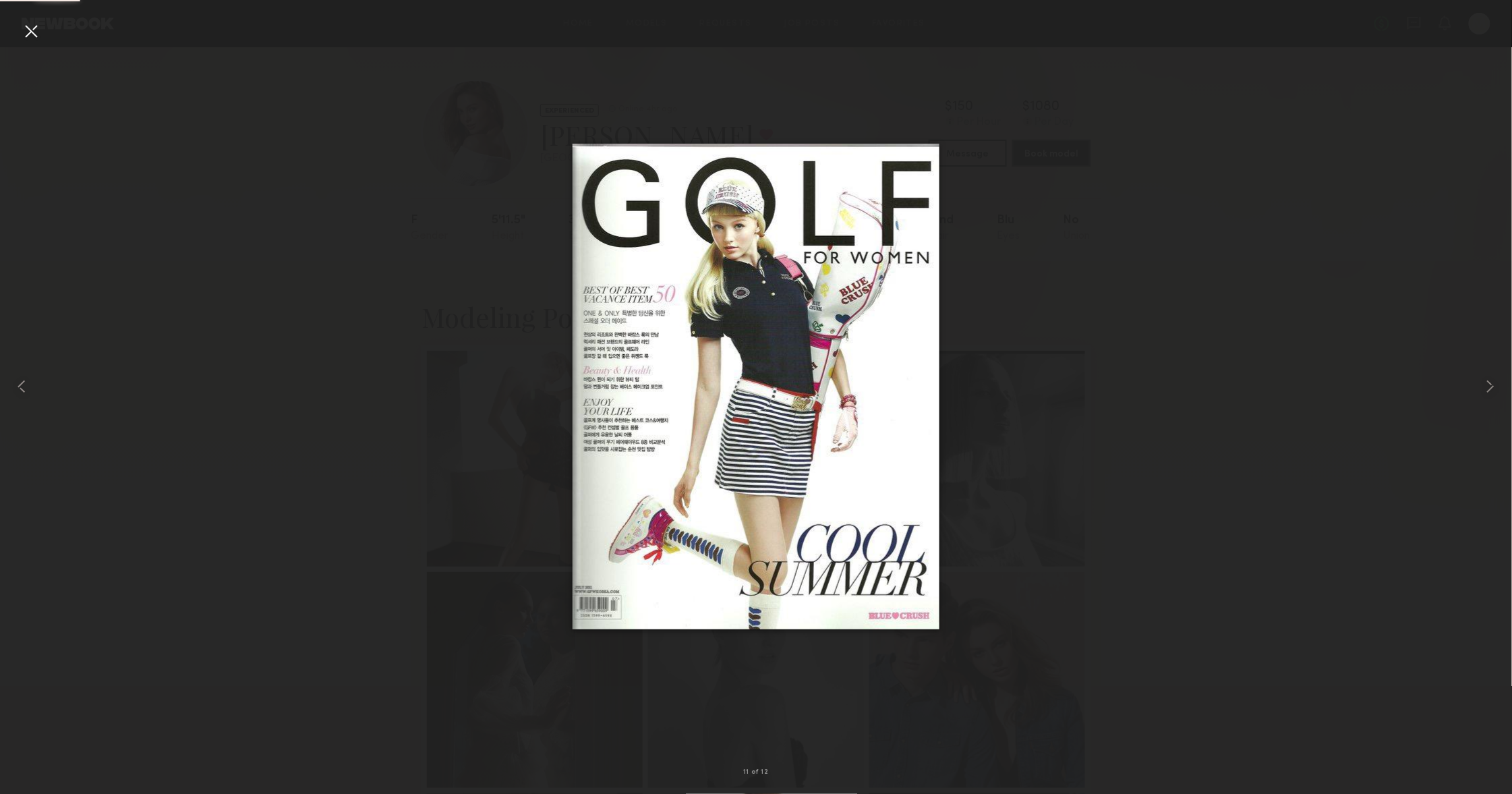
click at [31, 23] on div at bounding box center [31, 31] width 21 height 21
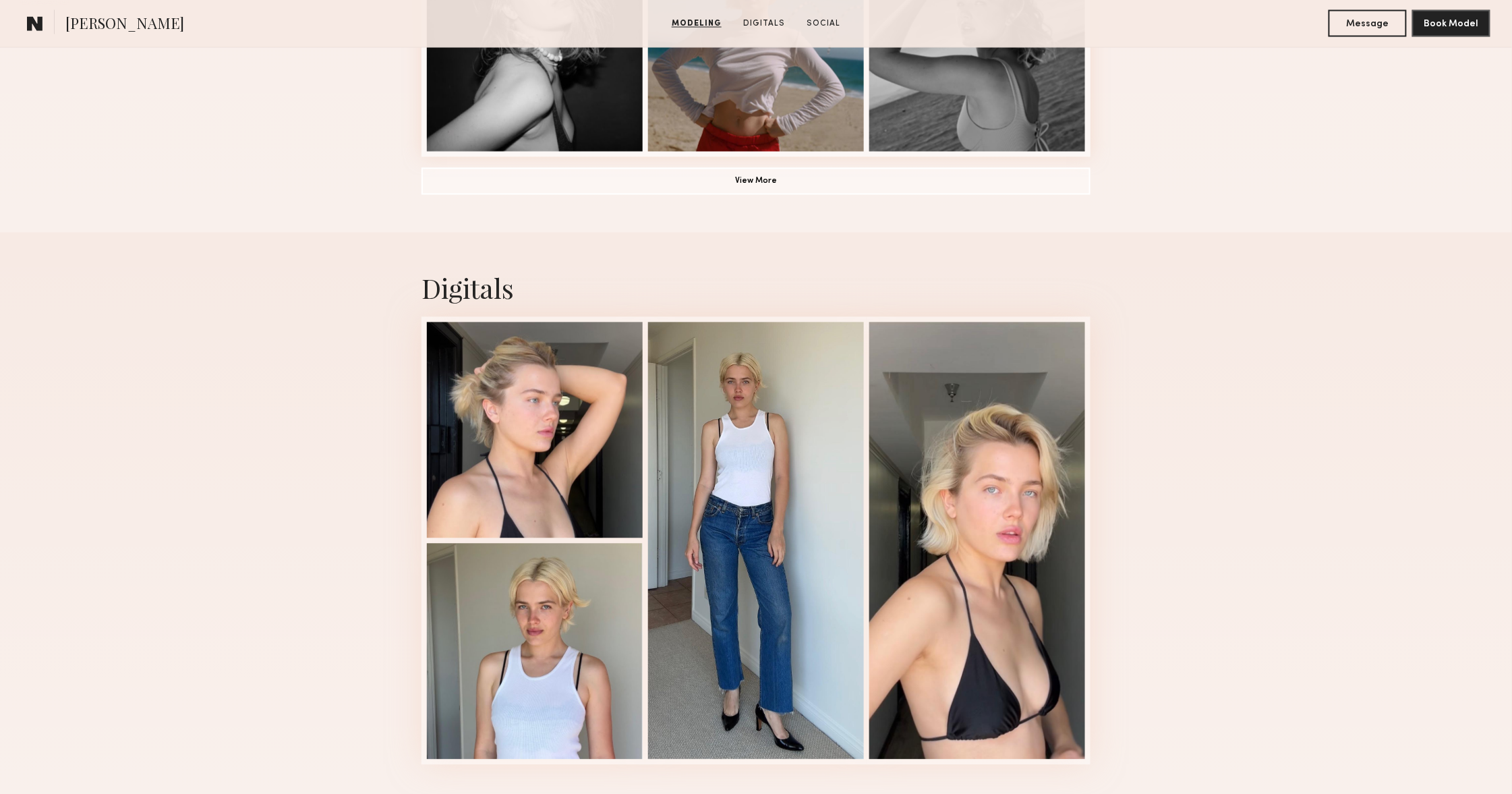
scroll to position [1233, 0]
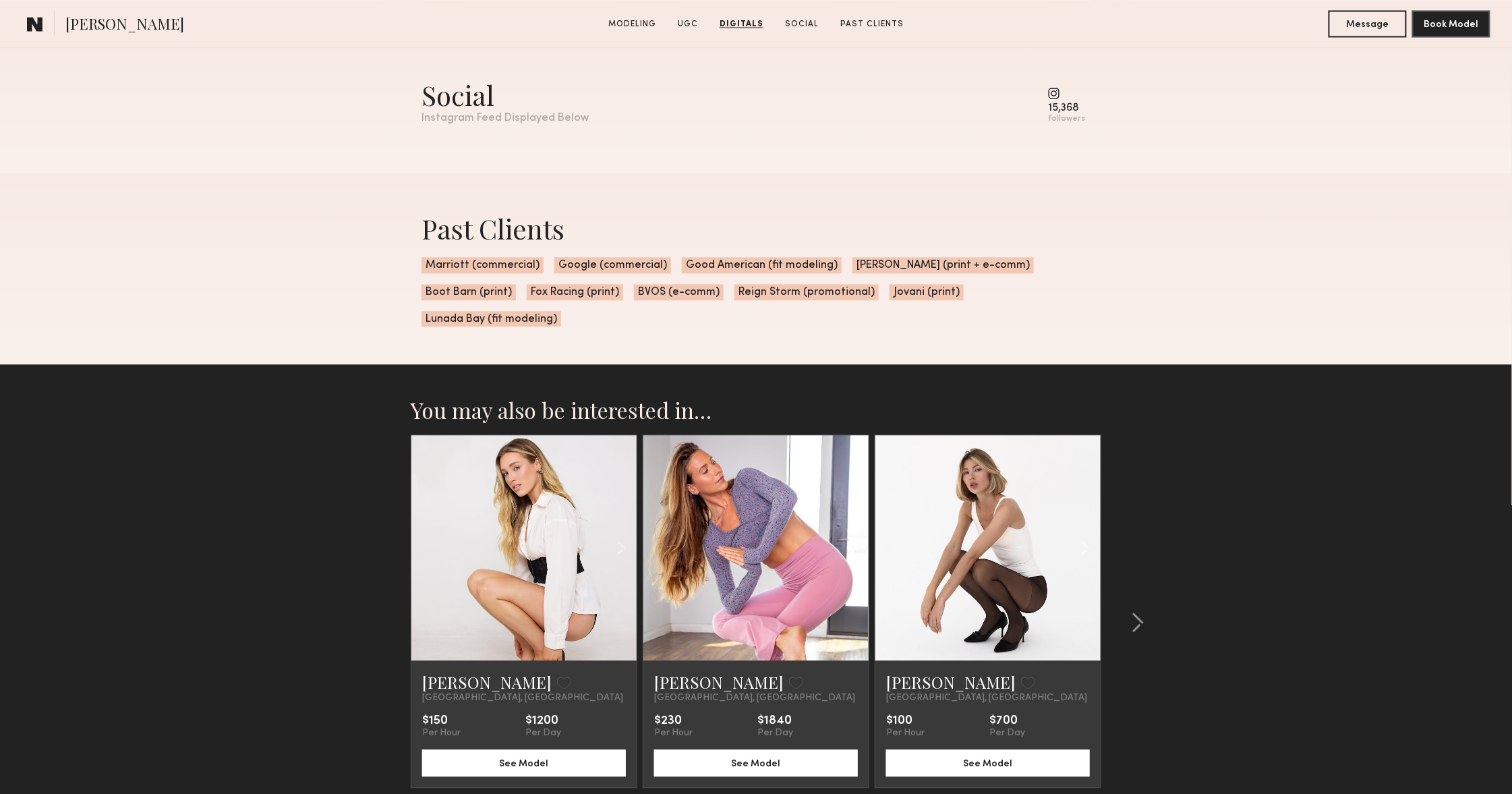
scroll to position [3470, 0]
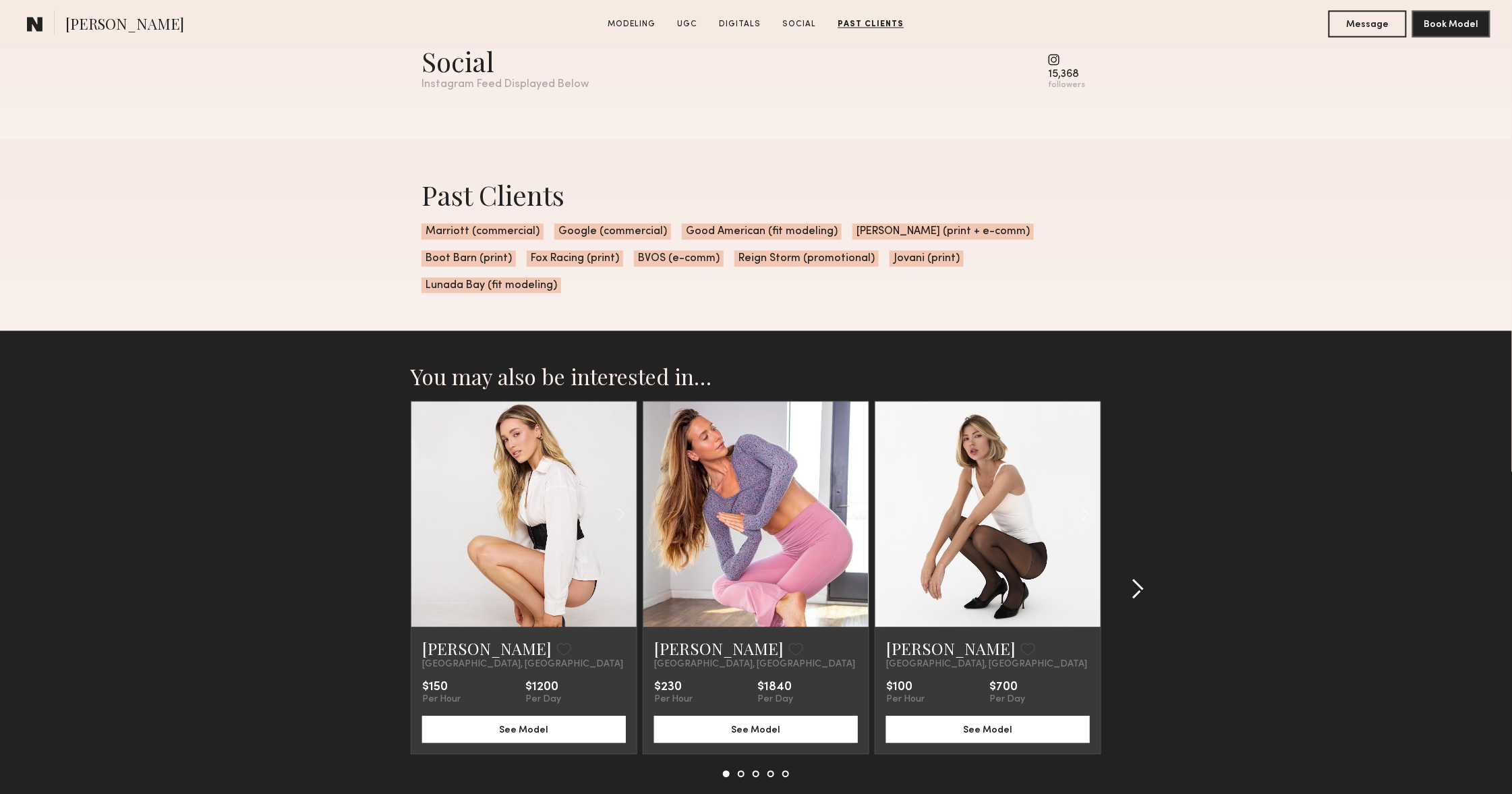
click at [1144, 592] on div at bounding box center [1134, 588] width 64 height 376
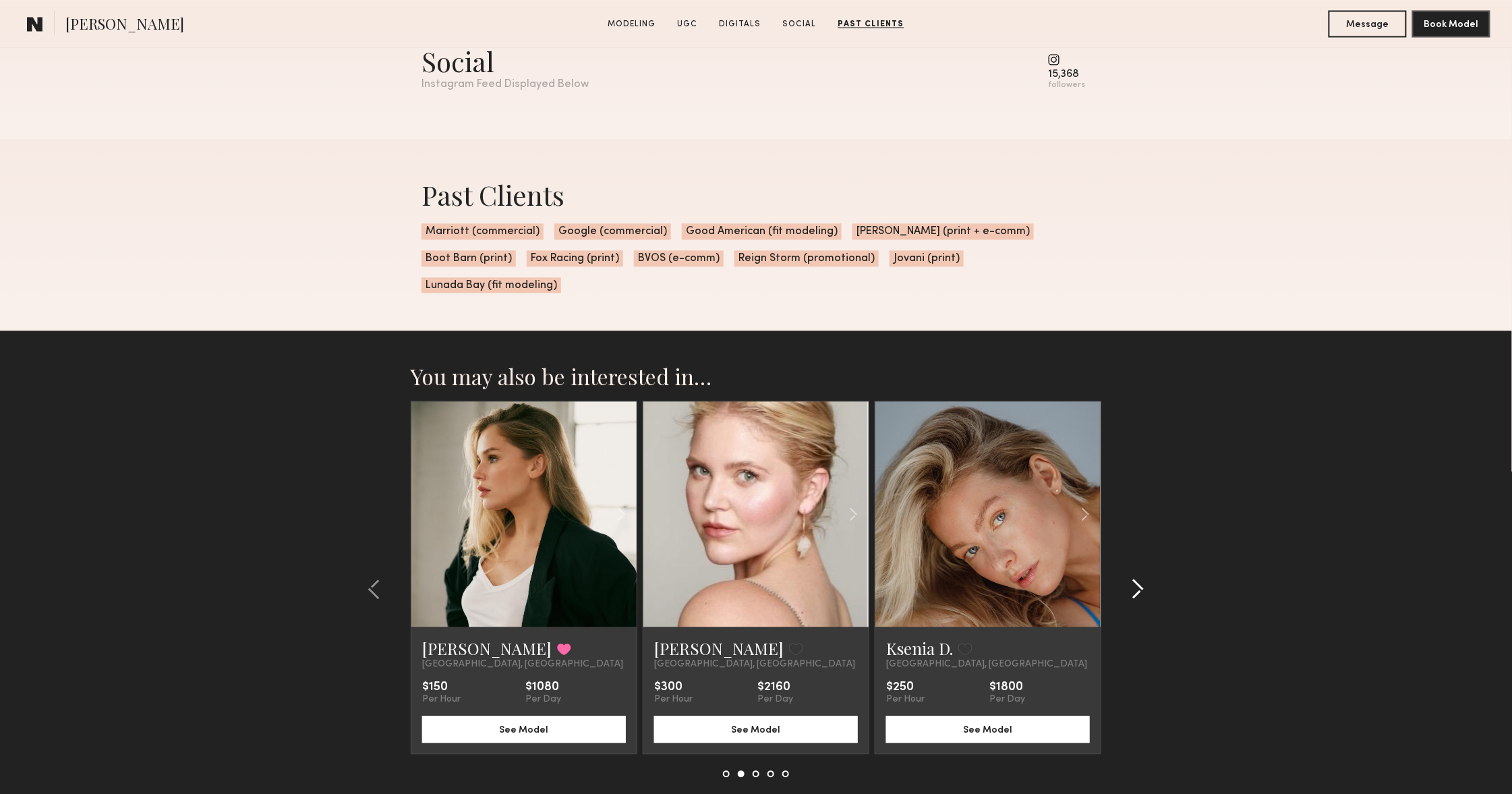
click at [1144, 592] on div at bounding box center [1134, 588] width 64 height 376
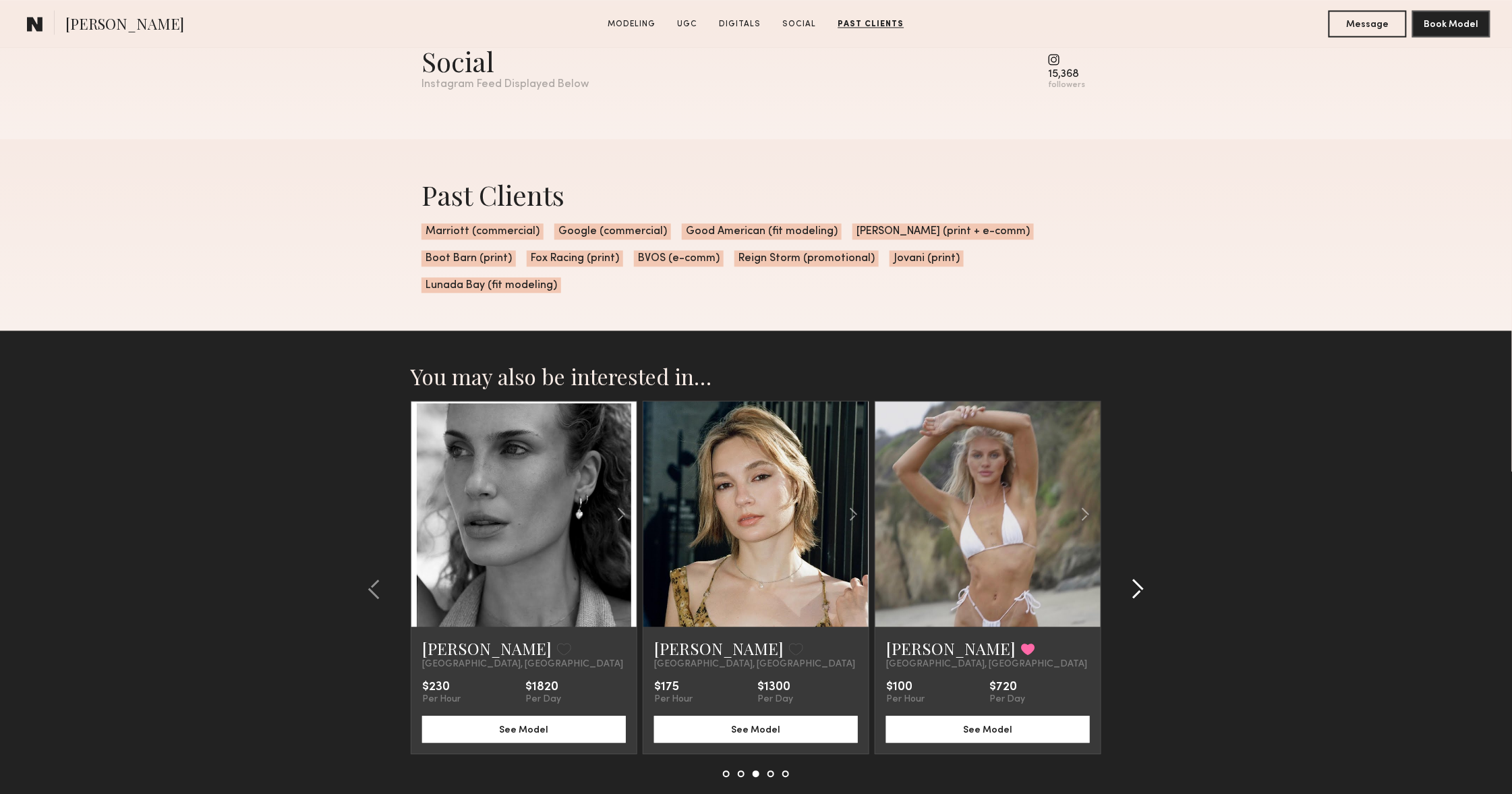
click at [1144, 592] on div at bounding box center [1134, 588] width 64 height 376
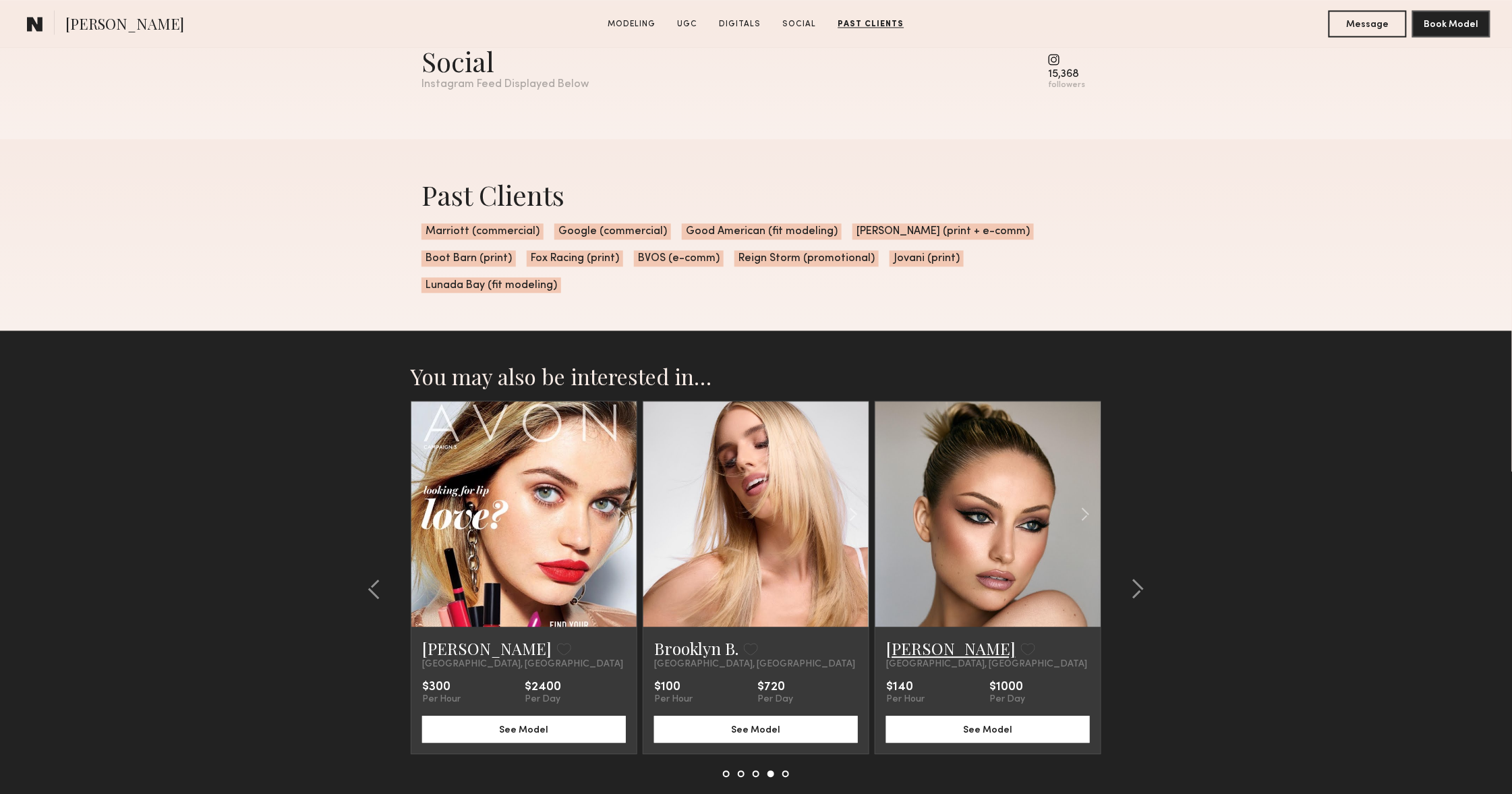
click at [927, 655] on link "Charlotte G." at bounding box center [951, 648] width 130 height 21
click at [1139, 594] on common-icon at bounding box center [1138, 589] width 13 height 21
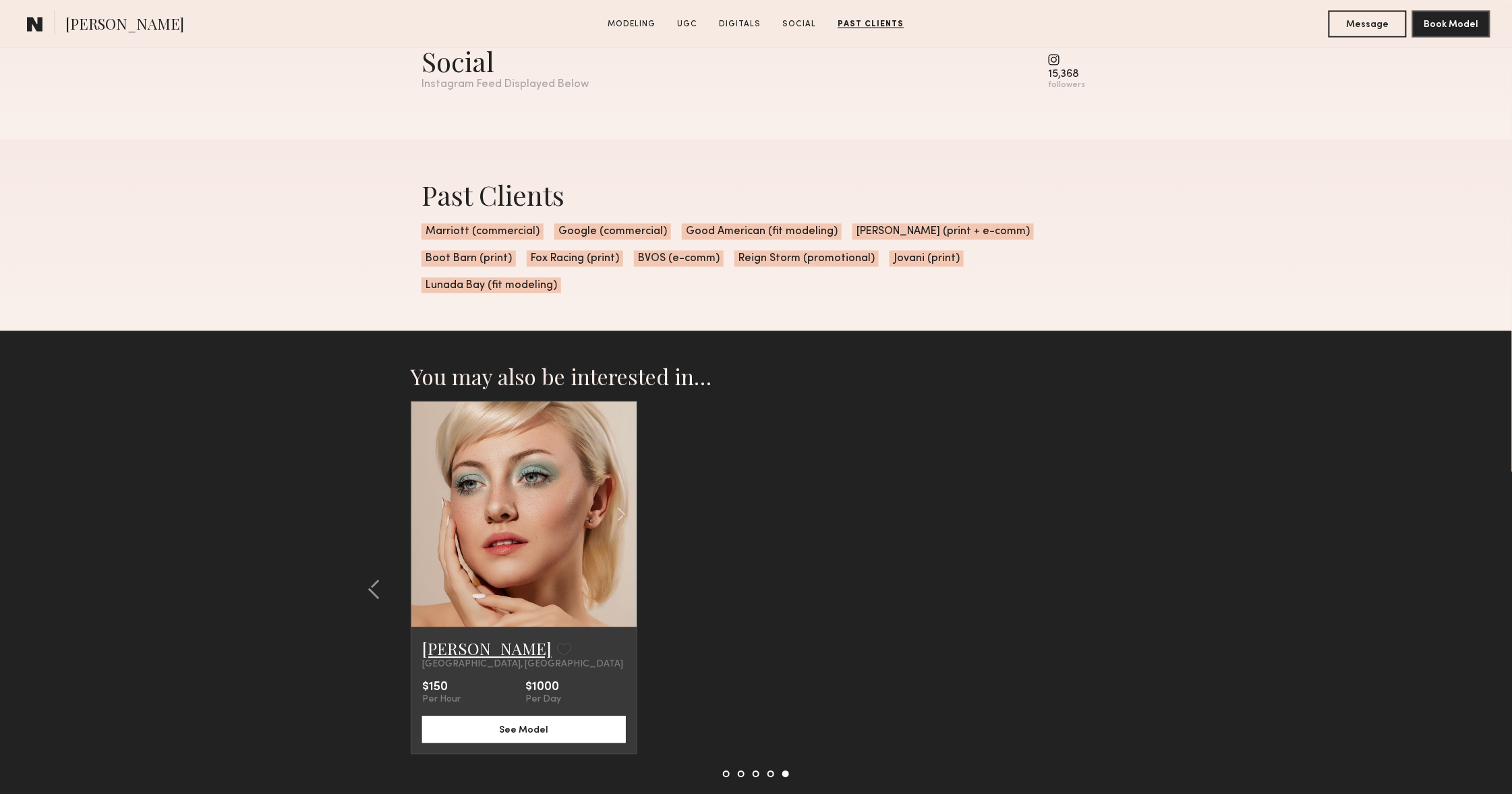
click at [456, 644] on link "Gabija G." at bounding box center [487, 648] width 130 height 21
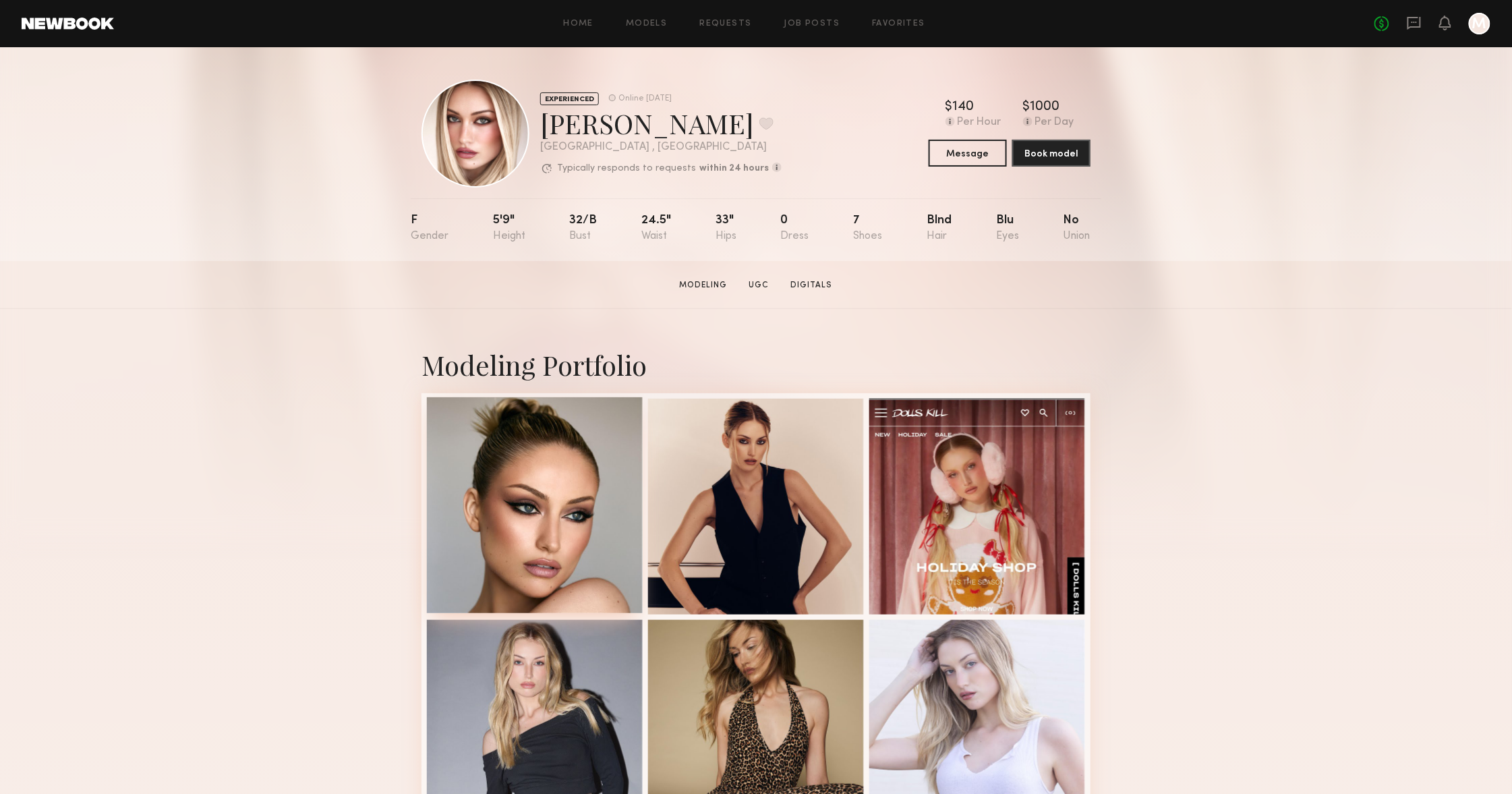
click at [559, 454] on div at bounding box center [535, 505] width 216 height 216
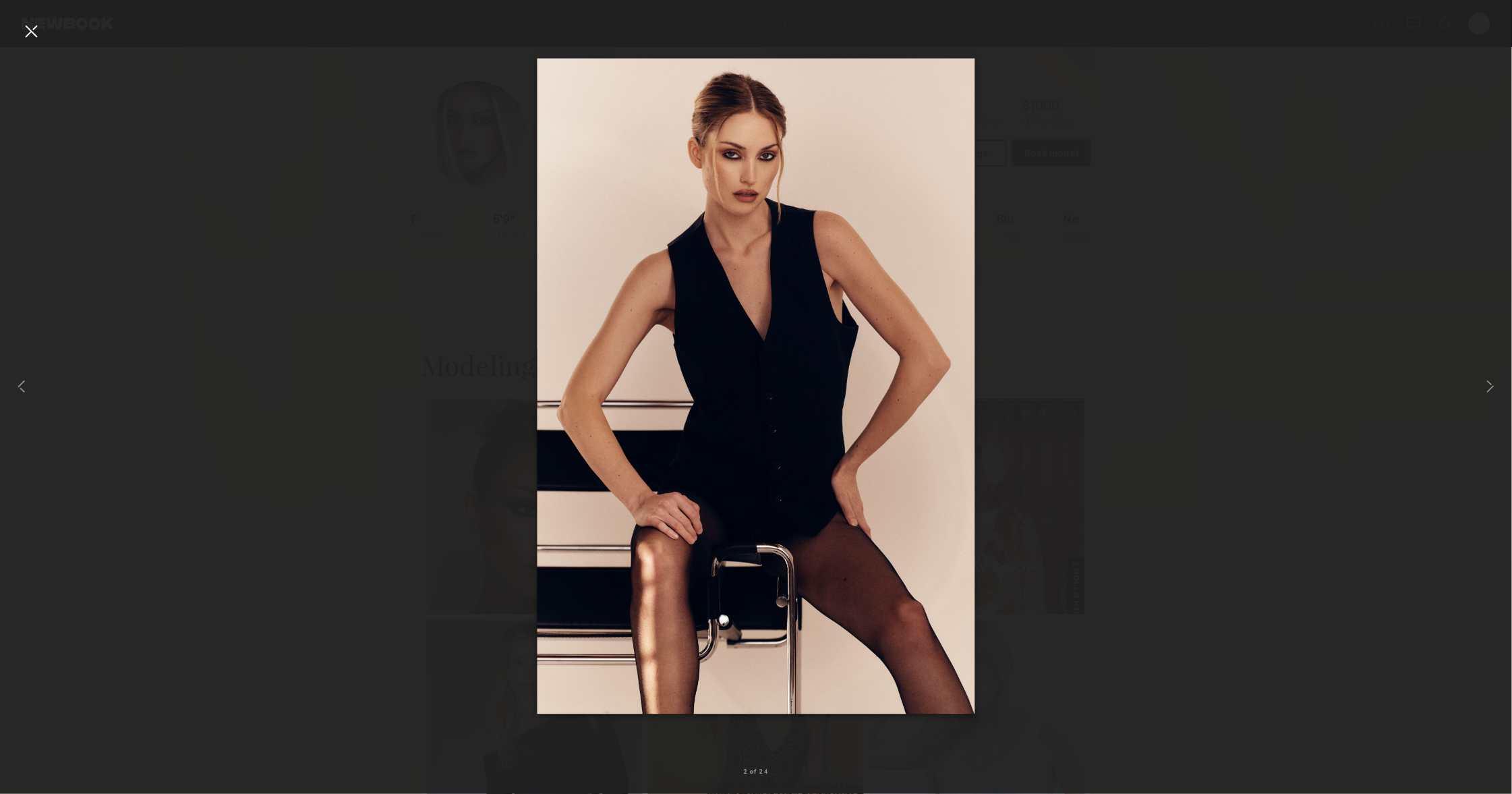
click at [33, 32] on div at bounding box center [31, 31] width 21 height 21
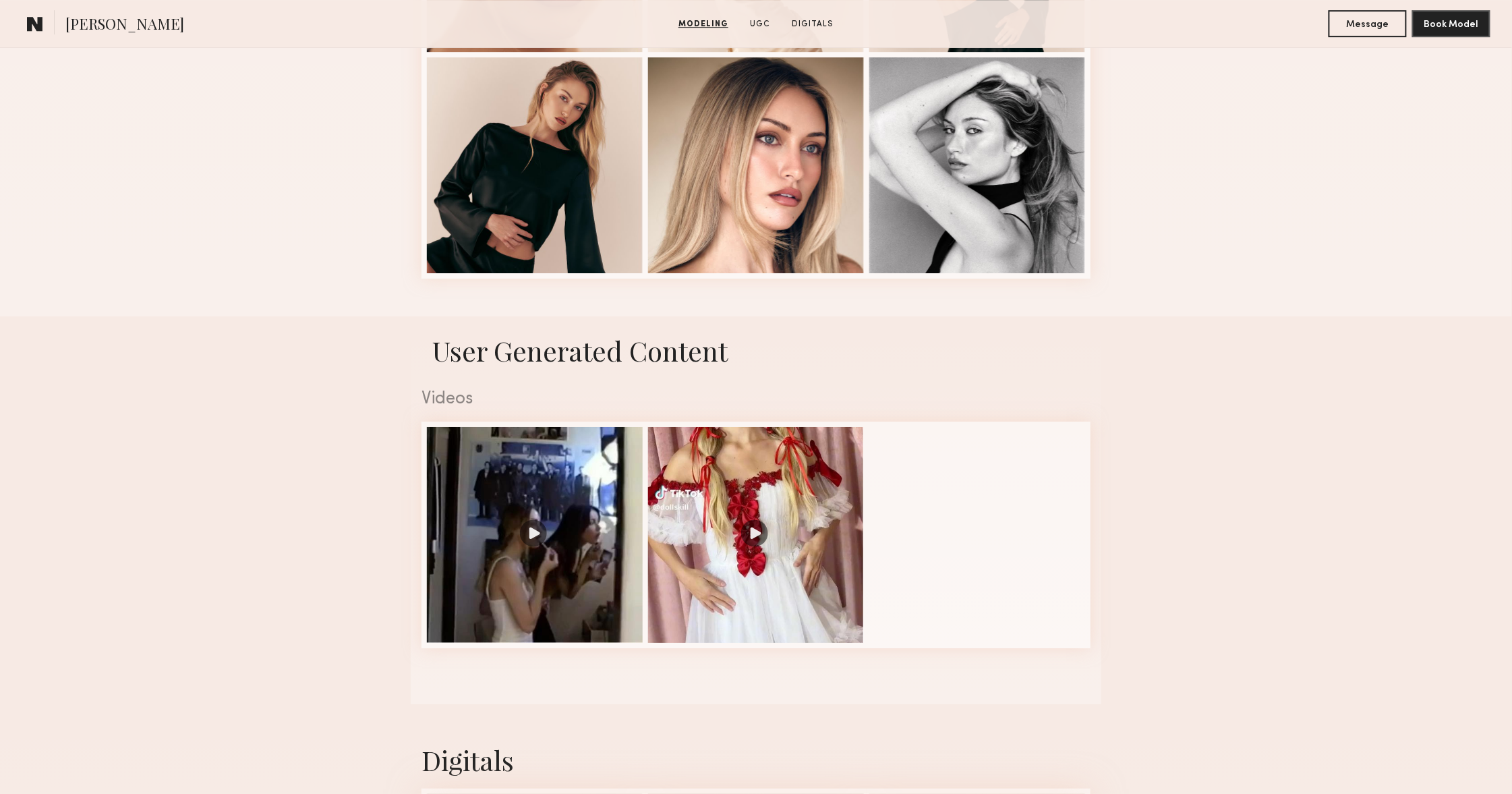
scroll to position [2018, 0]
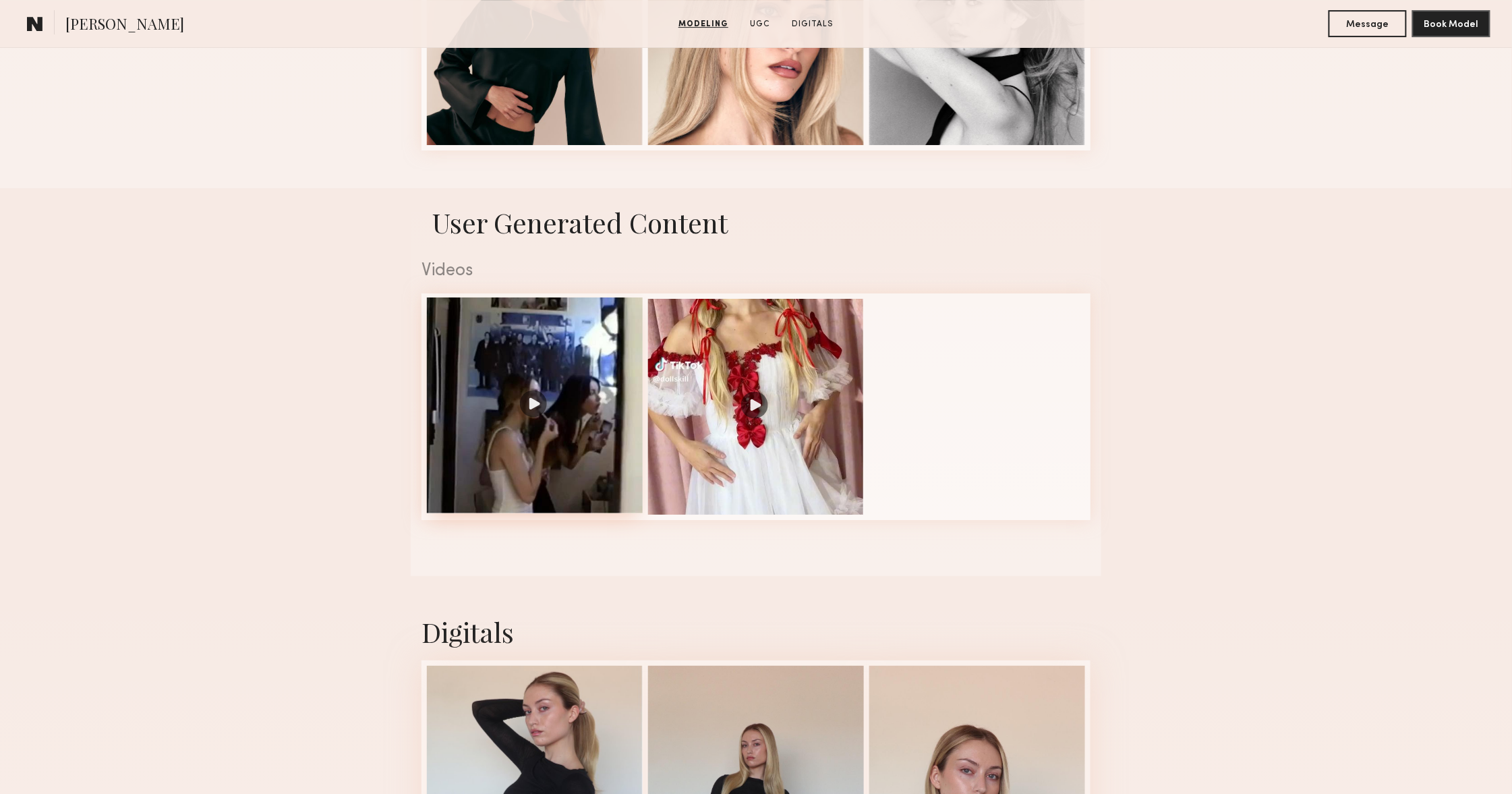
click at [454, 399] on div at bounding box center [535, 405] width 216 height 216
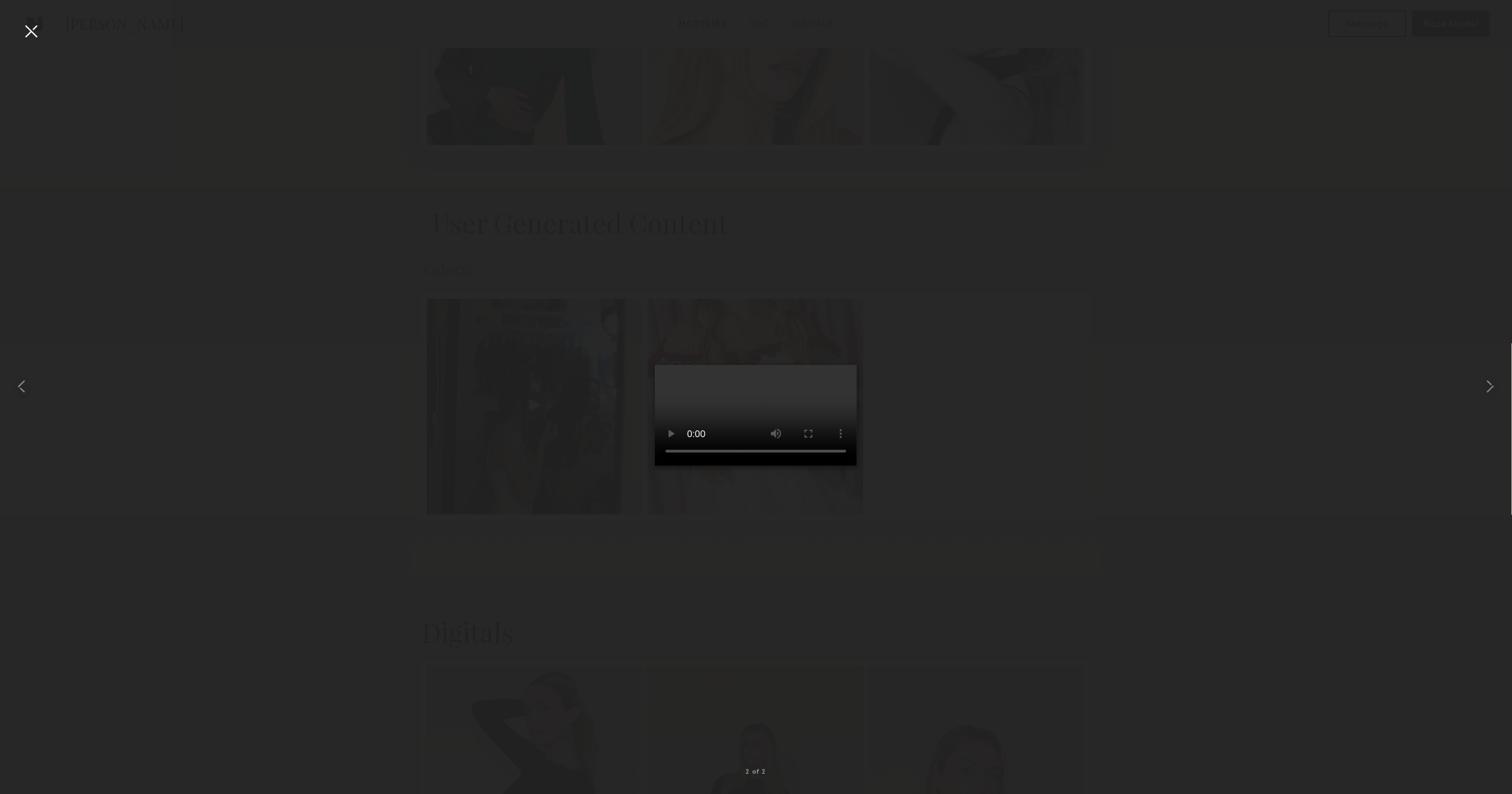
click at [27, 31] on div at bounding box center [31, 31] width 21 height 21
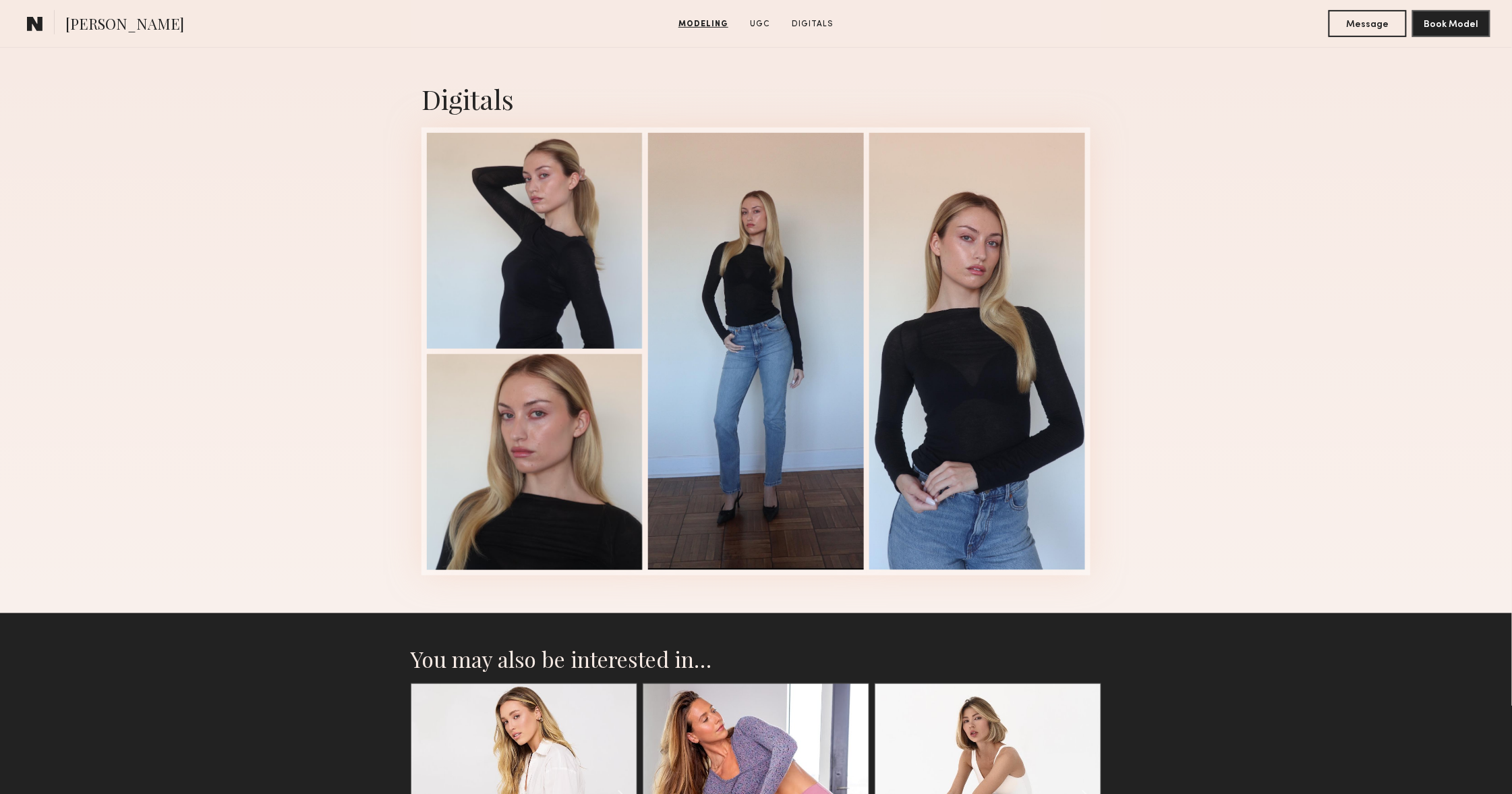
scroll to position [2603, 0]
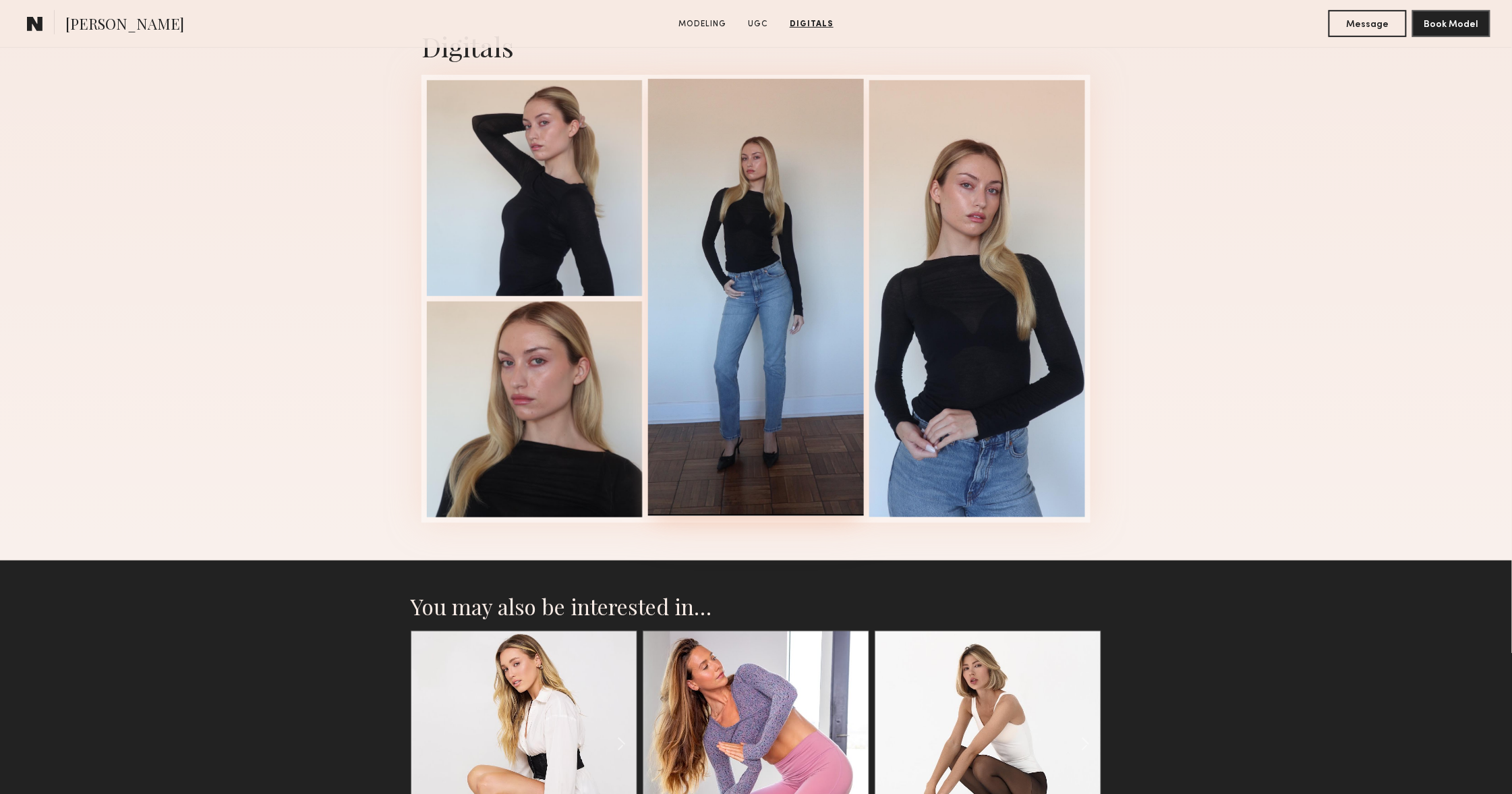
click at [777, 254] on div at bounding box center [755, 297] width 216 height 437
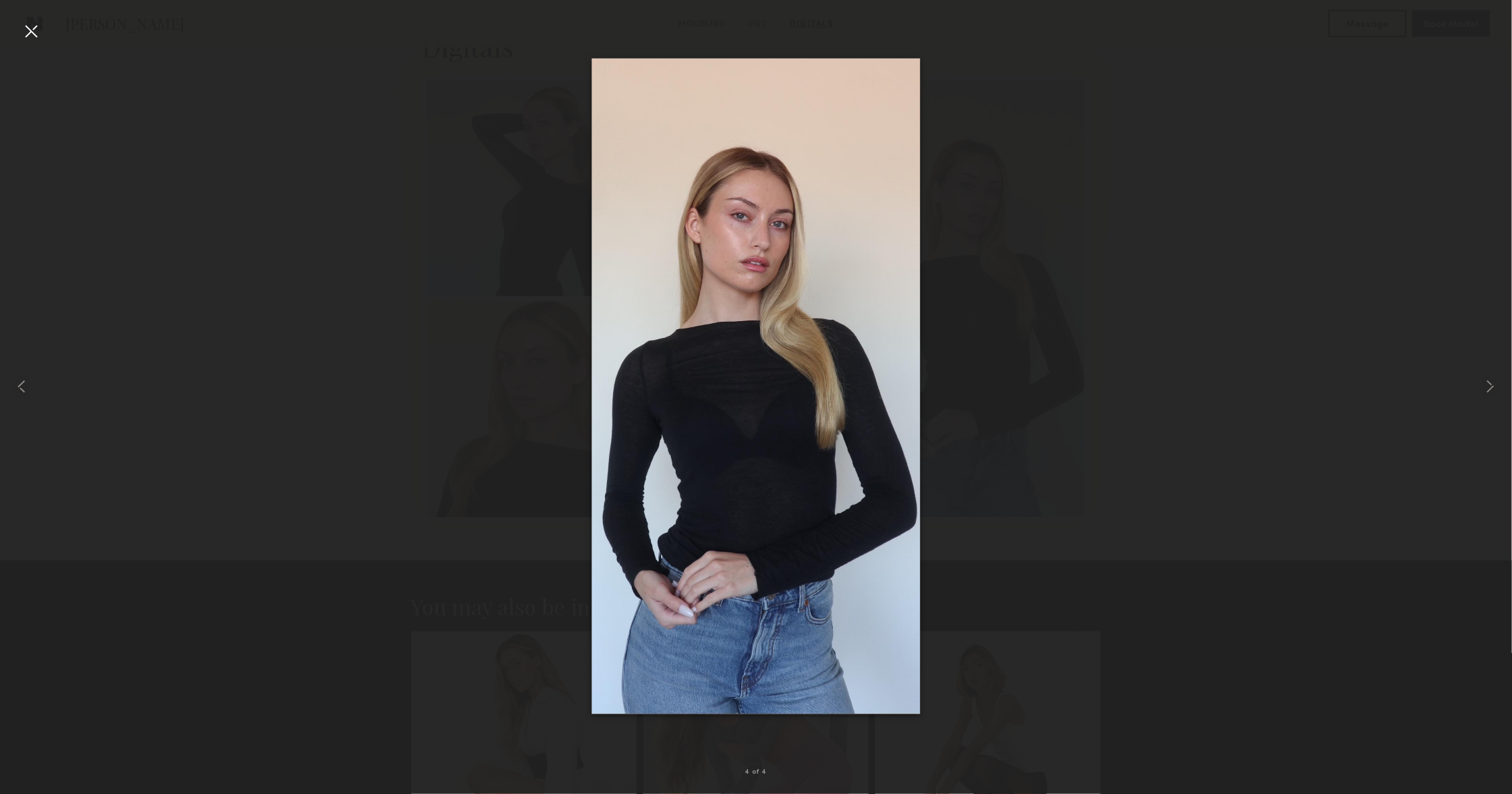
click at [32, 28] on div at bounding box center [31, 31] width 21 height 21
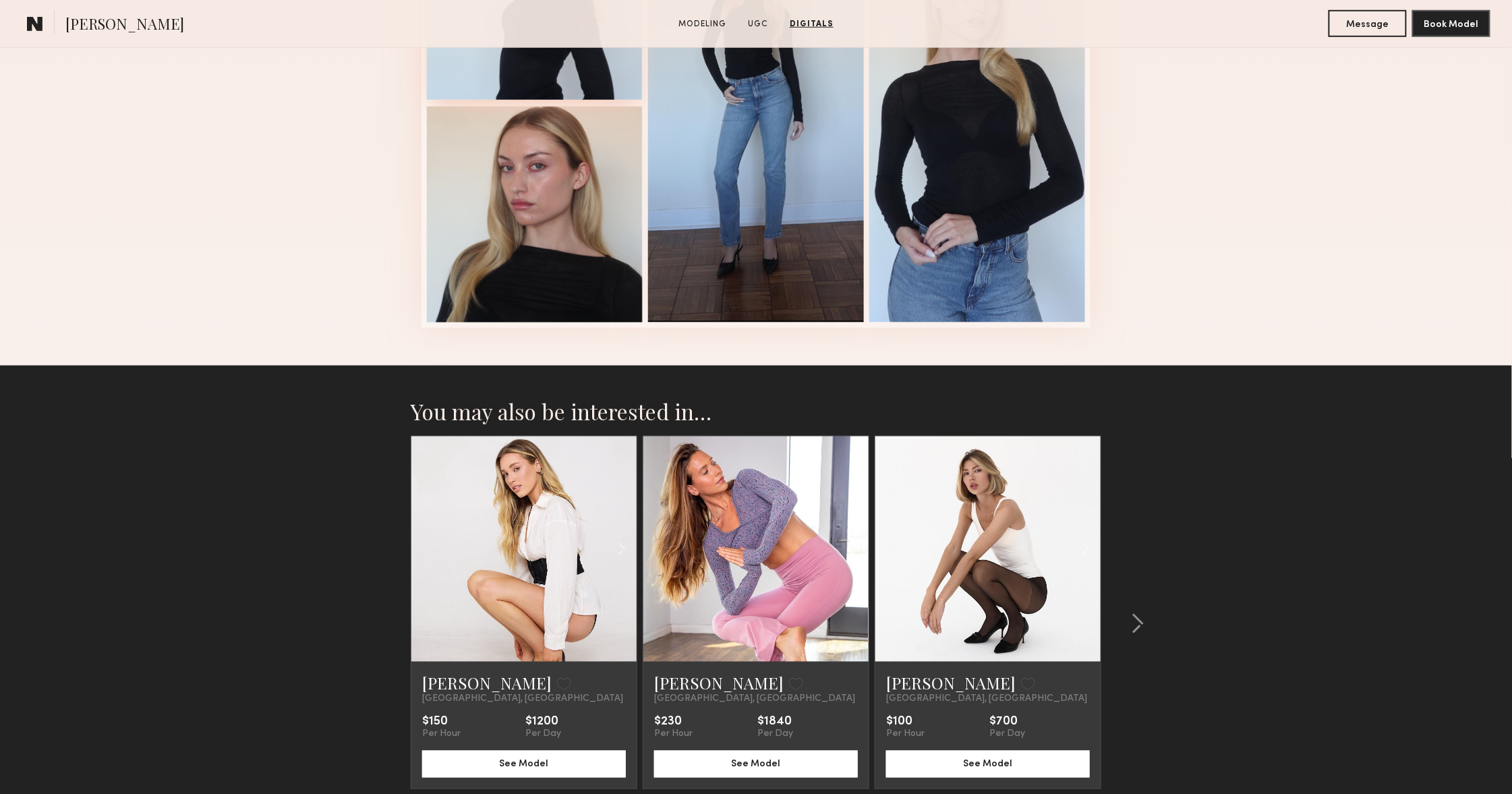
scroll to position [2879, 0]
